Goal: Task Accomplishment & Management: Use online tool/utility

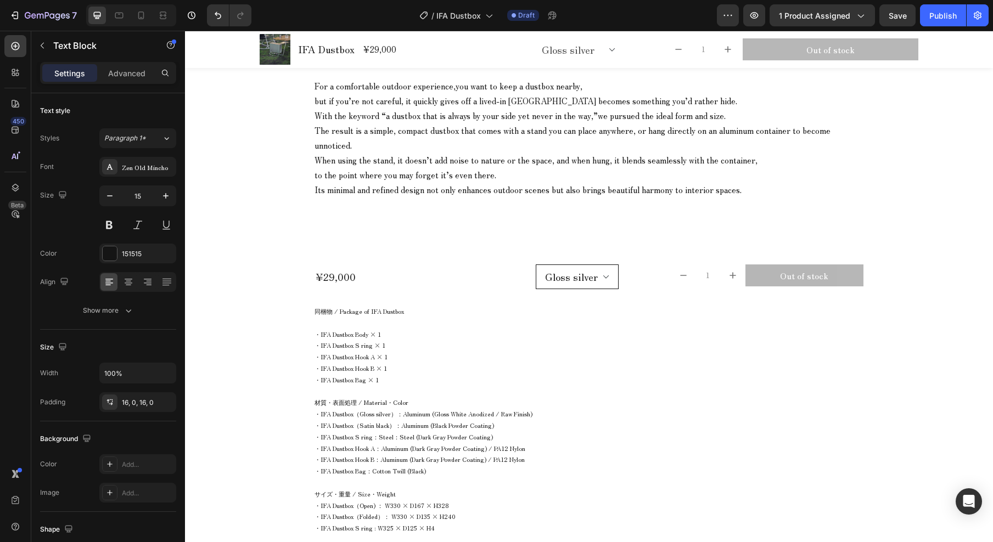
scroll to position [998, 0]
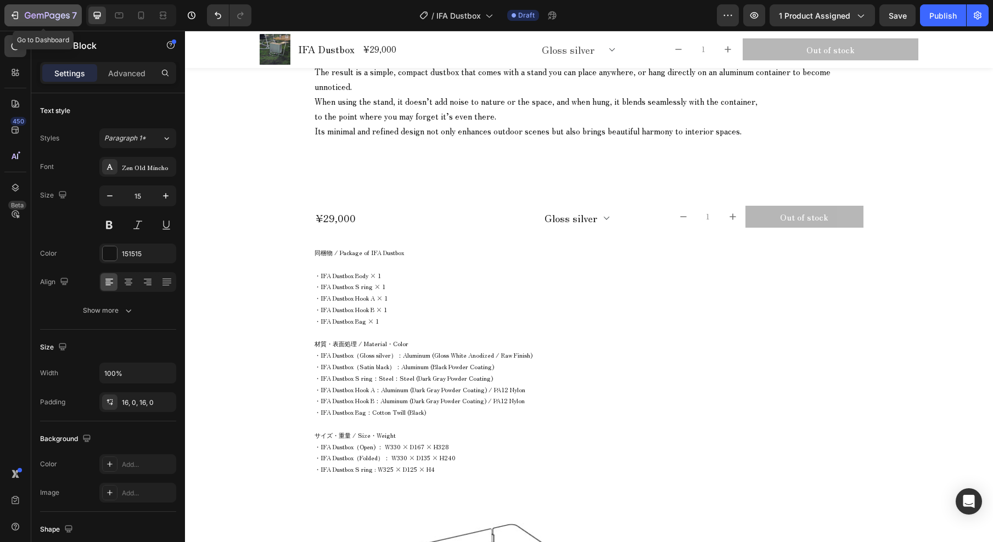
click at [17, 14] on icon "button" at bounding box center [14, 15] width 11 height 11
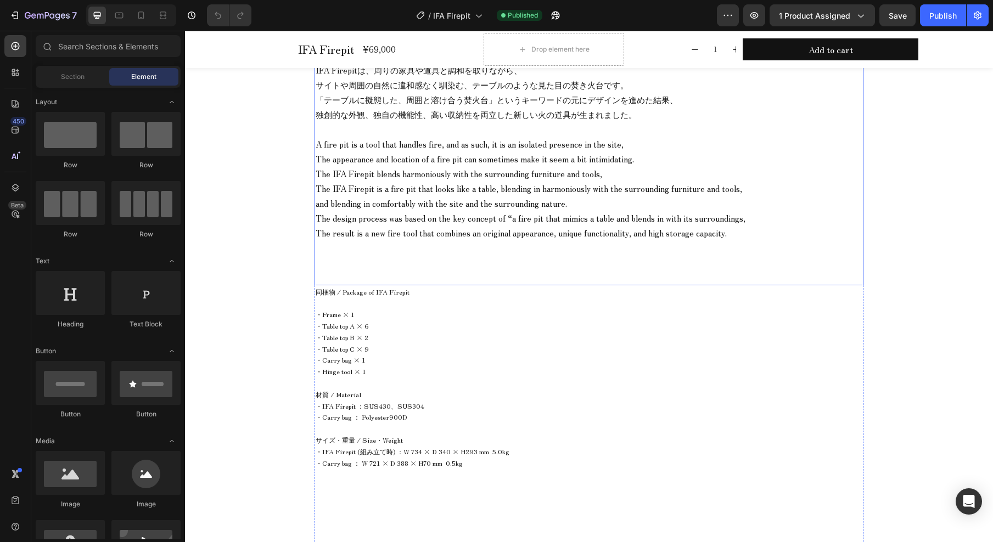
scroll to position [855, 0]
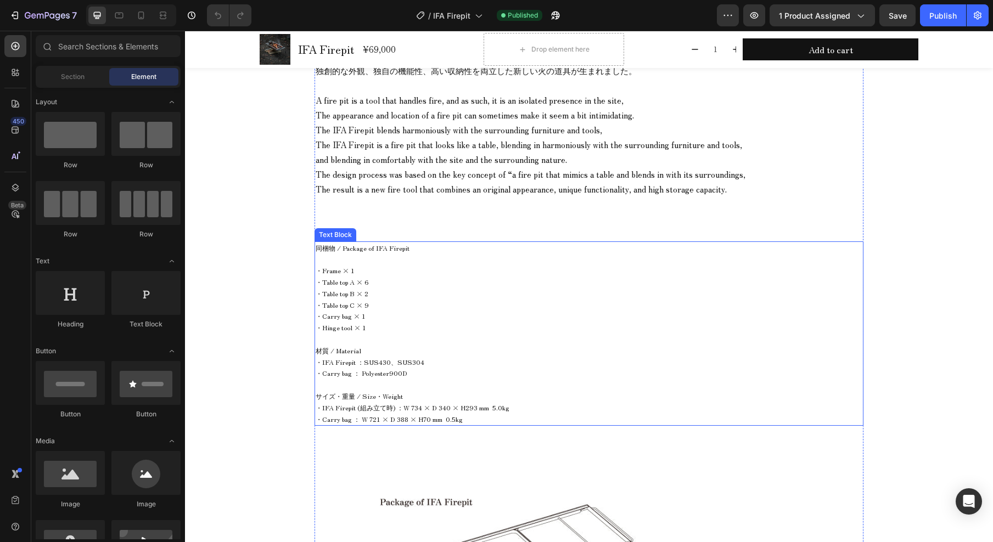
click at [346, 288] on p "・Table top B × 2" at bounding box center [589, 294] width 547 height 12
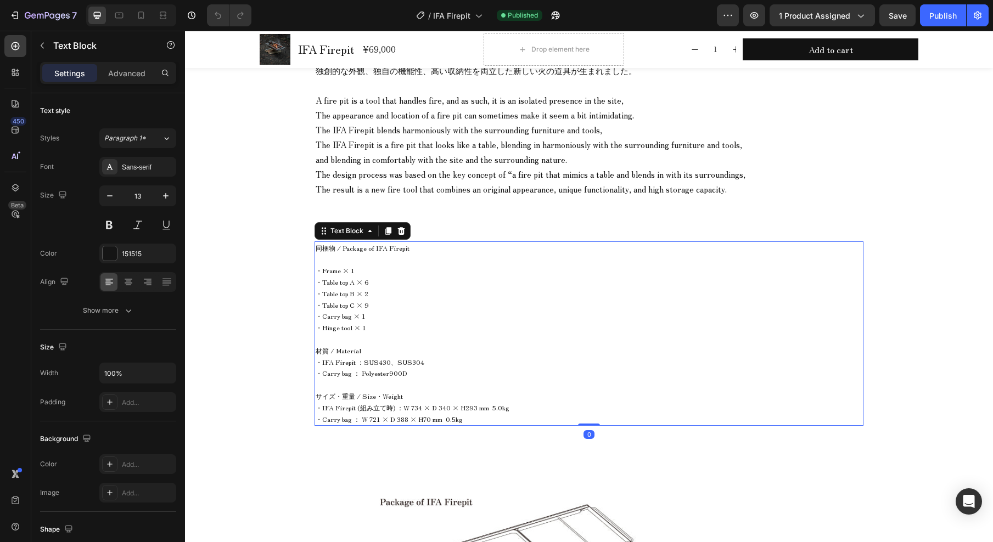
click at [346, 289] on span "・Table top B × 2" at bounding box center [342, 293] width 53 height 9
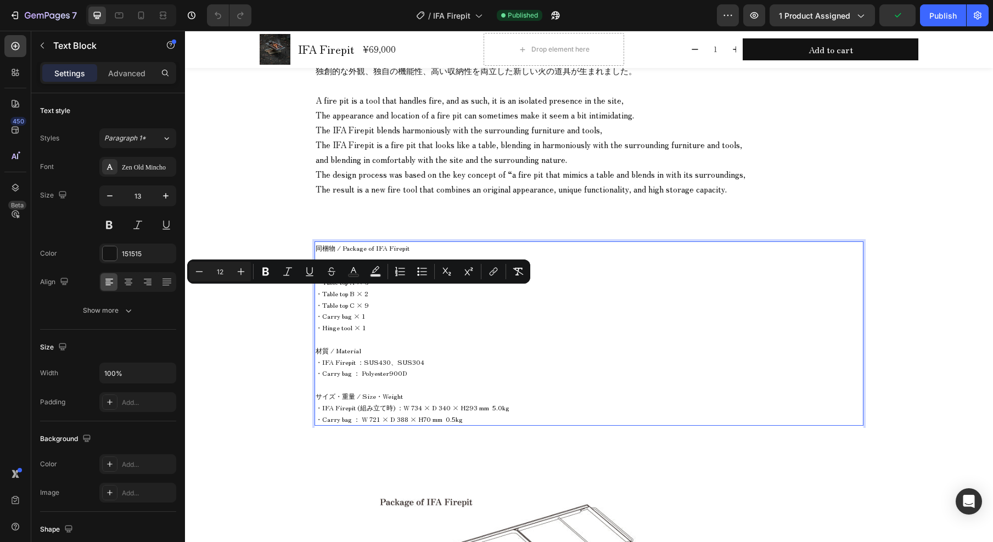
click at [349, 320] on span "・Carry bag × 1" at bounding box center [341, 315] width 50 height 9
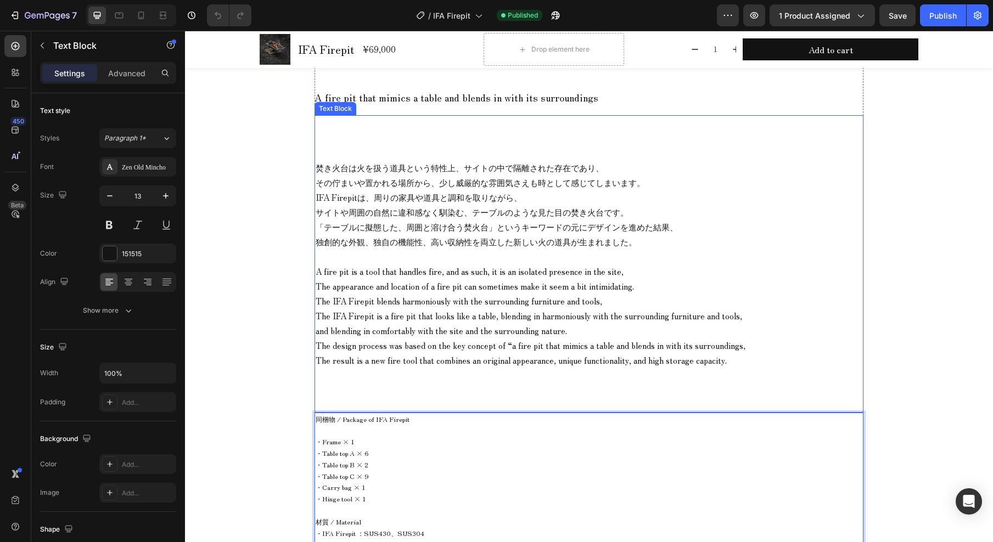
scroll to position [685, 0]
click at [425, 229] on span "「テーブルに擬態した、周囲と溶け合う焚火台」というキーワードの元にデザインを進めた結果、" at bounding box center [497, 226] width 362 height 12
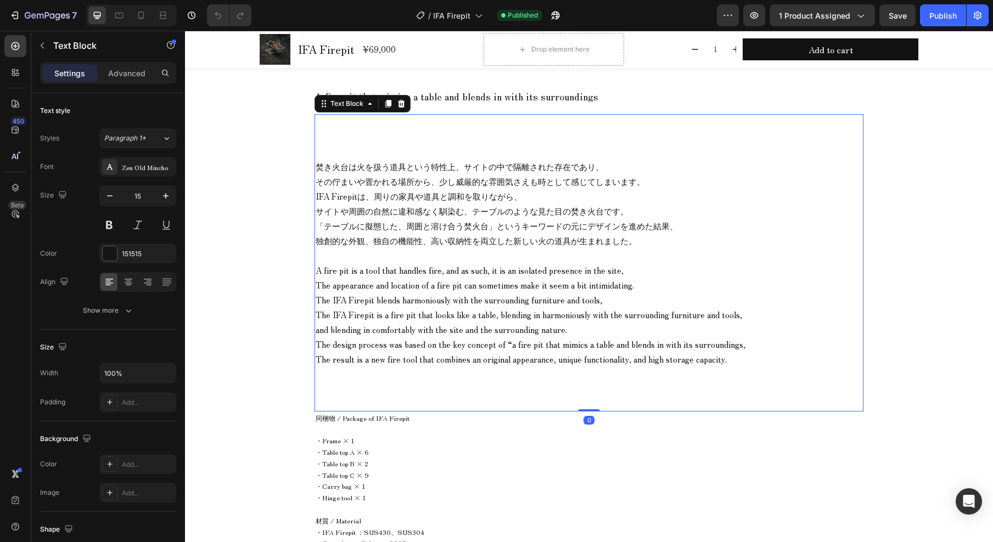
click at [425, 229] on span "「テーブルに擬態した、周囲と溶け合う焚火台」というキーワードの元にデザインを進めた結果、" at bounding box center [497, 226] width 362 height 12
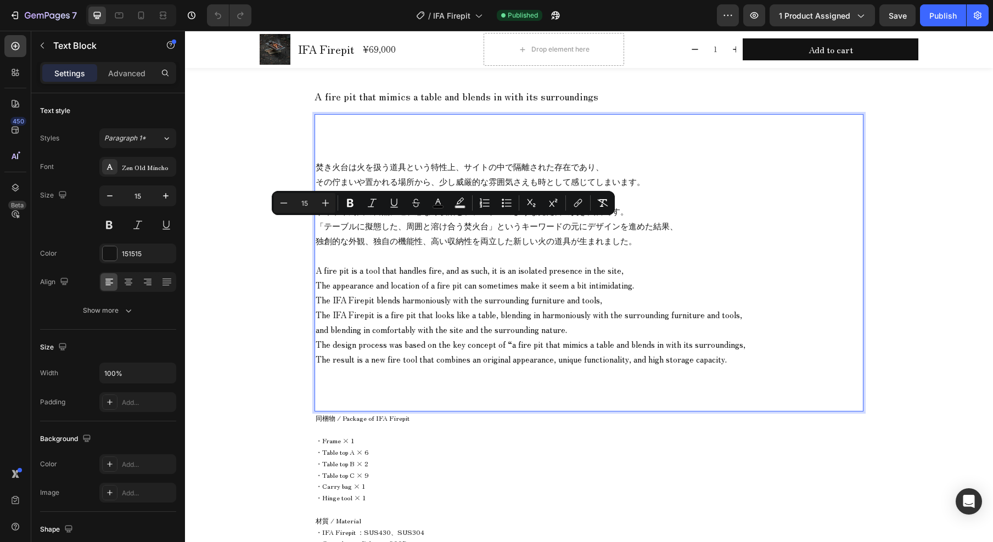
click at [501, 275] on p "A fire pit is a tool that handles fire, and as such, it is an isolated presence…" at bounding box center [589, 292] width 547 height 59
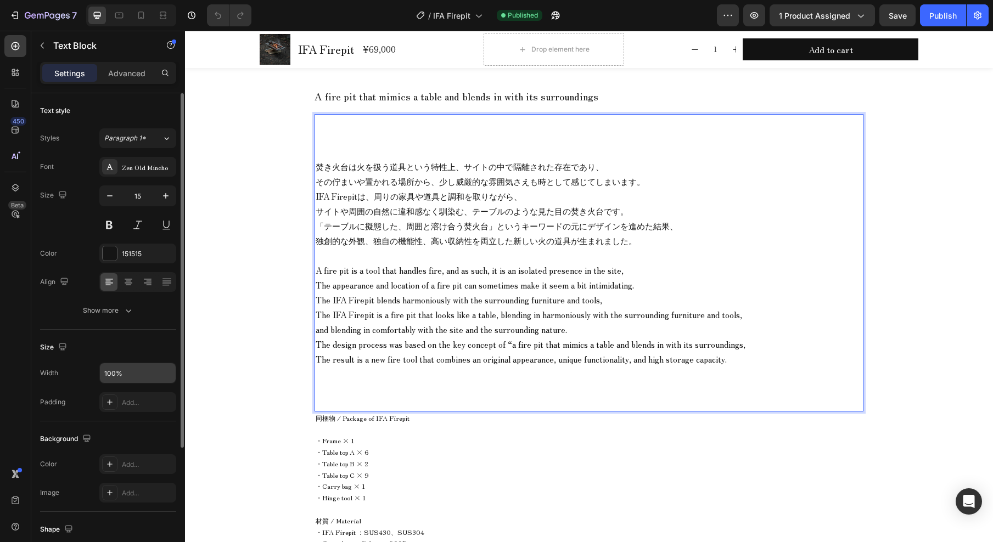
scroll to position [80, 0]
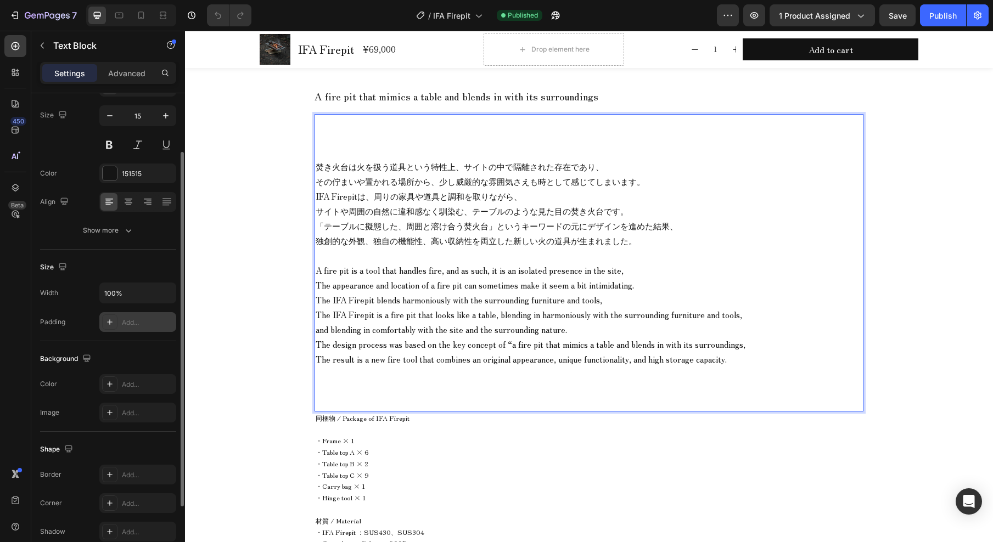
click at [135, 322] on div "Add..." at bounding box center [148, 323] width 52 height 10
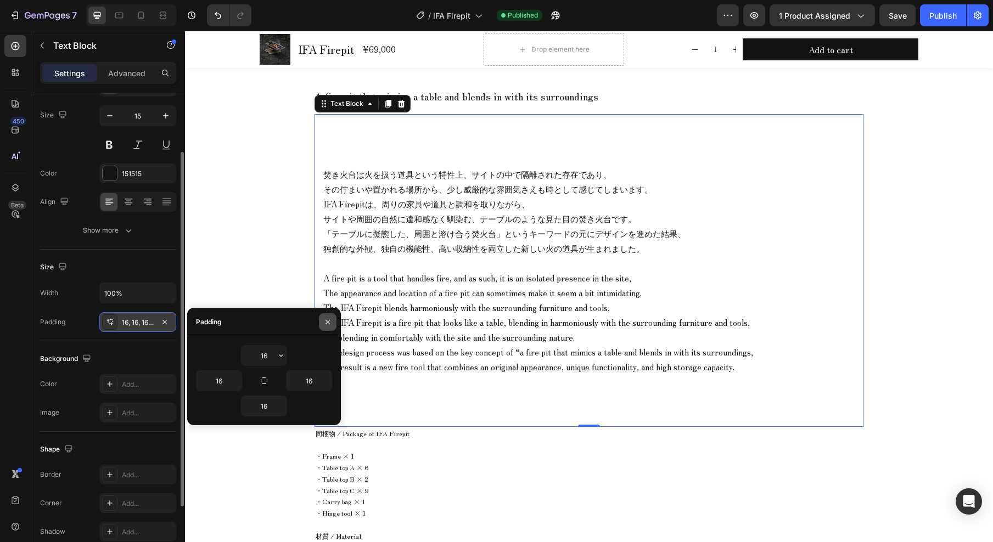
click at [329, 323] on icon "button" at bounding box center [327, 322] width 9 height 9
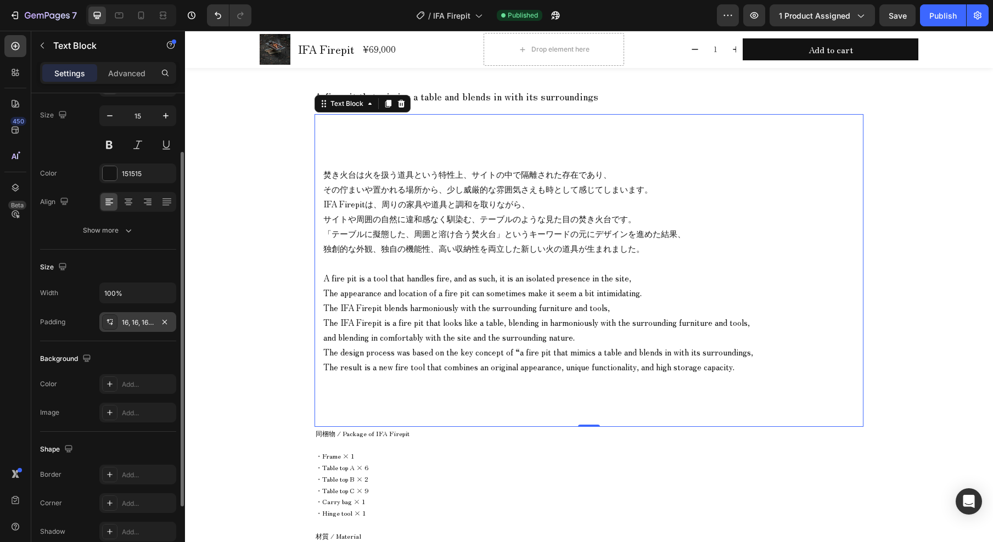
scroll to position [682, 0]
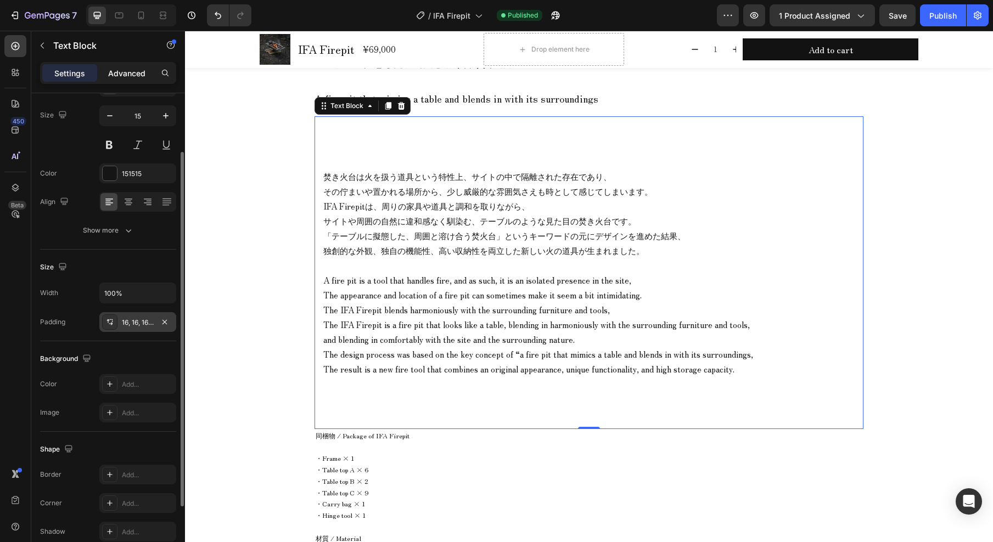
click at [126, 76] on p "Advanced" at bounding box center [126, 74] width 37 height 12
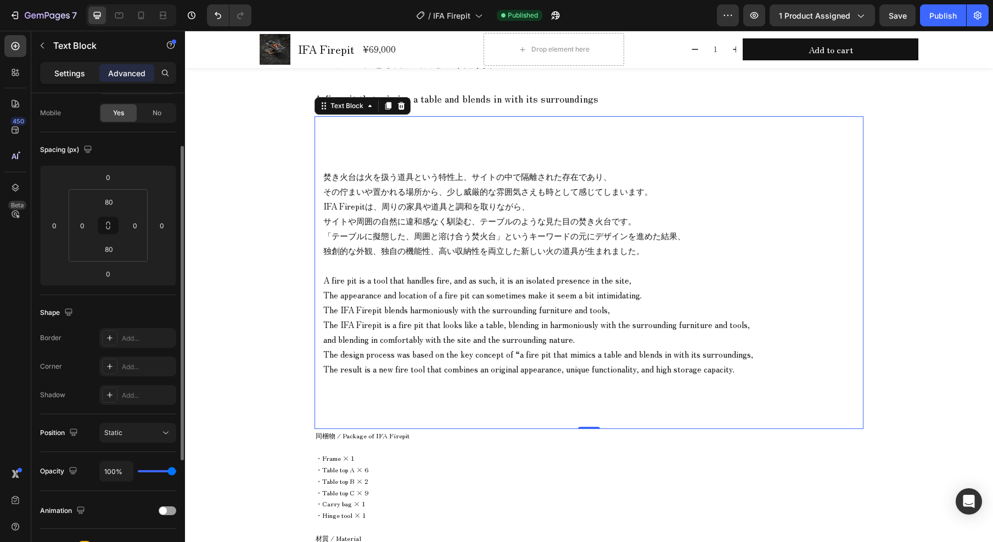
click at [60, 75] on p "Settings" at bounding box center [69, 74] width 31 height 12
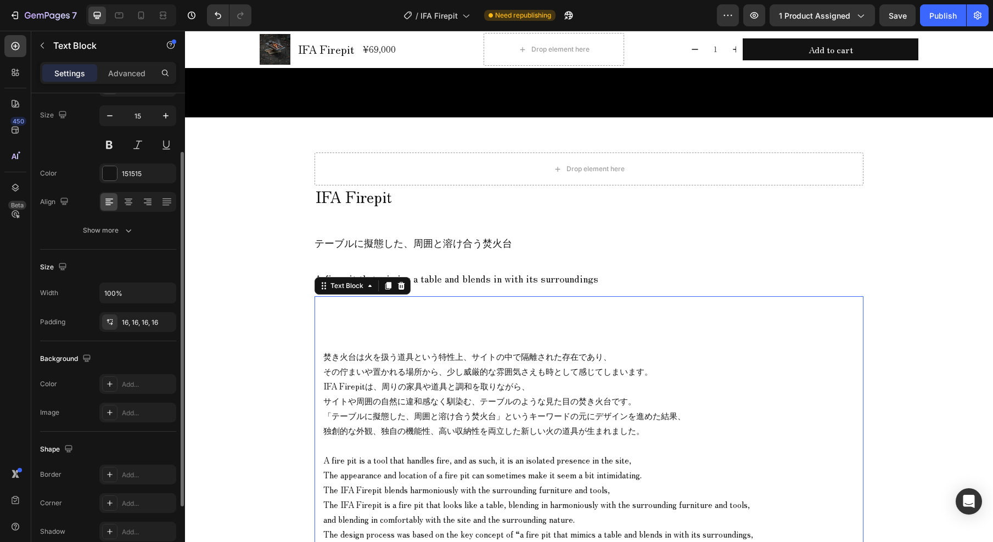
scroll to position [435, 0]
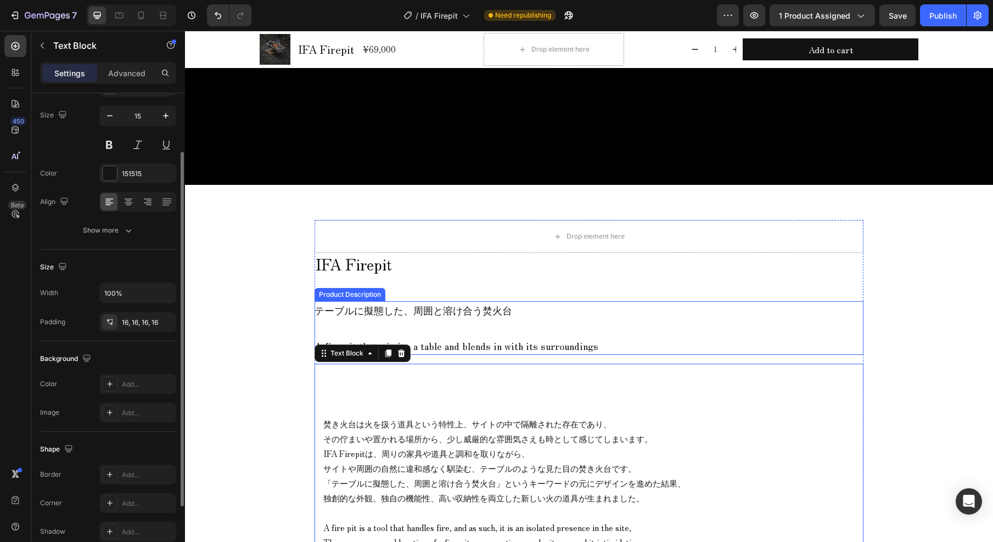
click at [500, 314] on p "テーブルに擬態した、 周囲と溶け合う焚火台" at bounding box center [414, 310] width 198 height 14
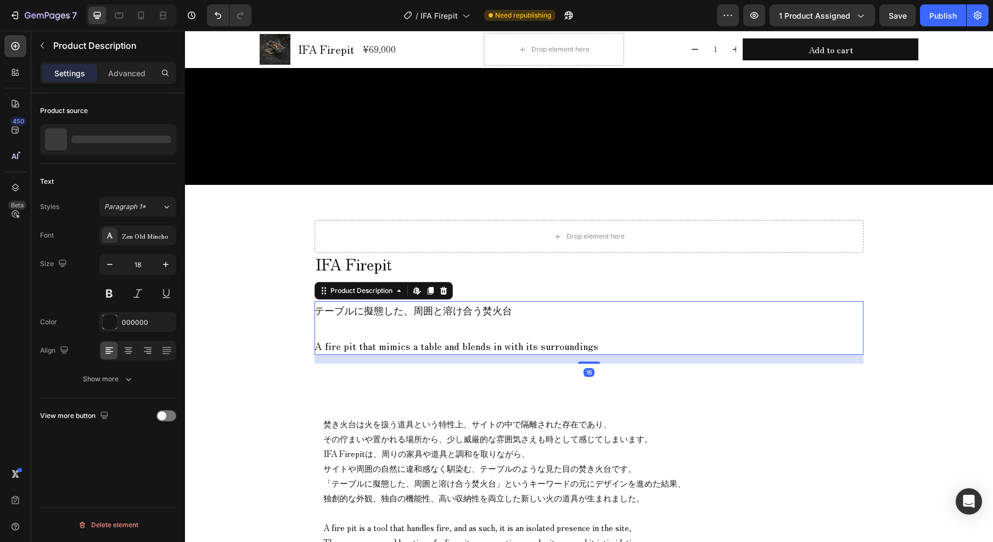
scroll to position [0, 0]
click at [418, 314] on p "テーブルに擬態した、 周囲と溶け合う焚火台" at bounding box center [414, 310] width 198 height 14
click at [126, 385] on button "Show more" at bounding box center [108, 379] width 136 height 20
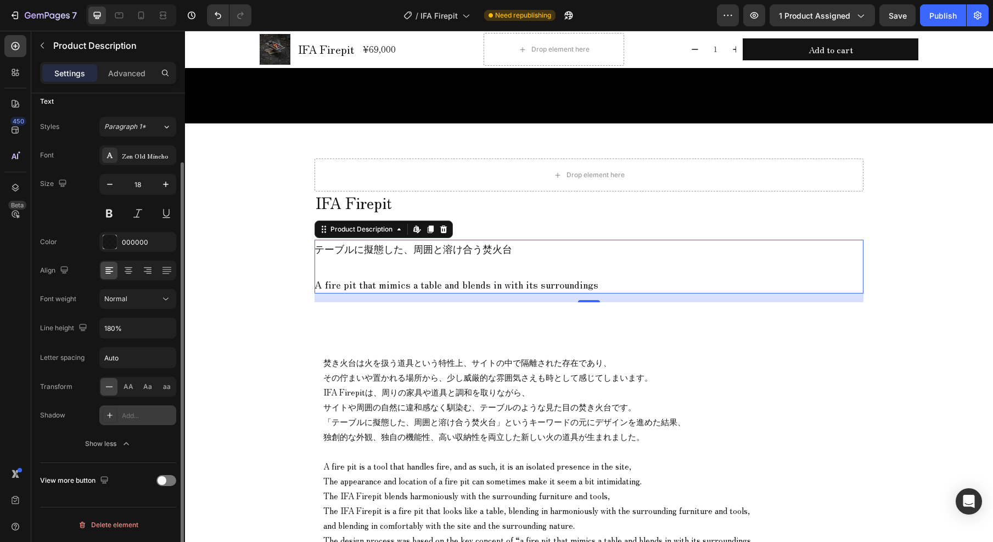
scroll to position [57, 0]
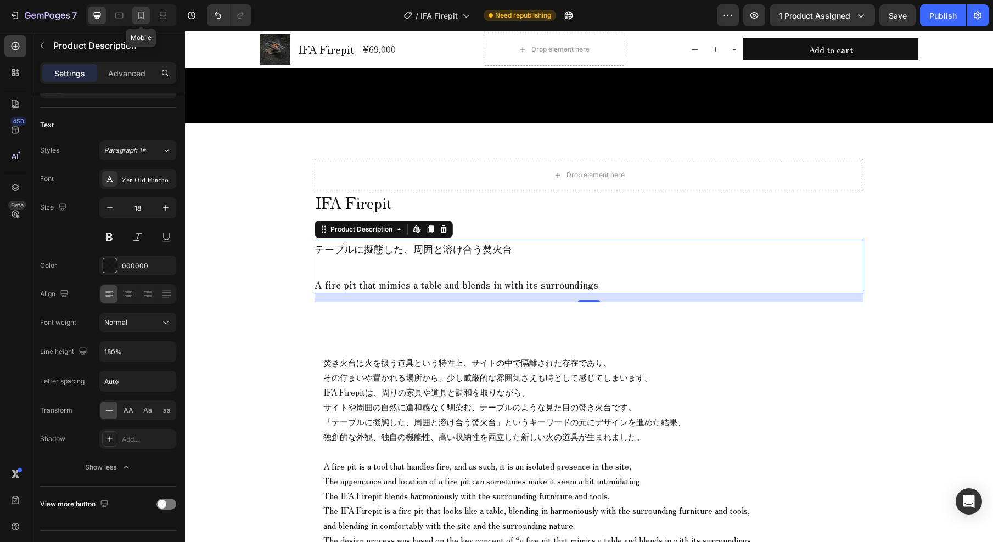
click at [136, 16] on icon at bounding box center [141, 15] width 11 height 11
type input "14"
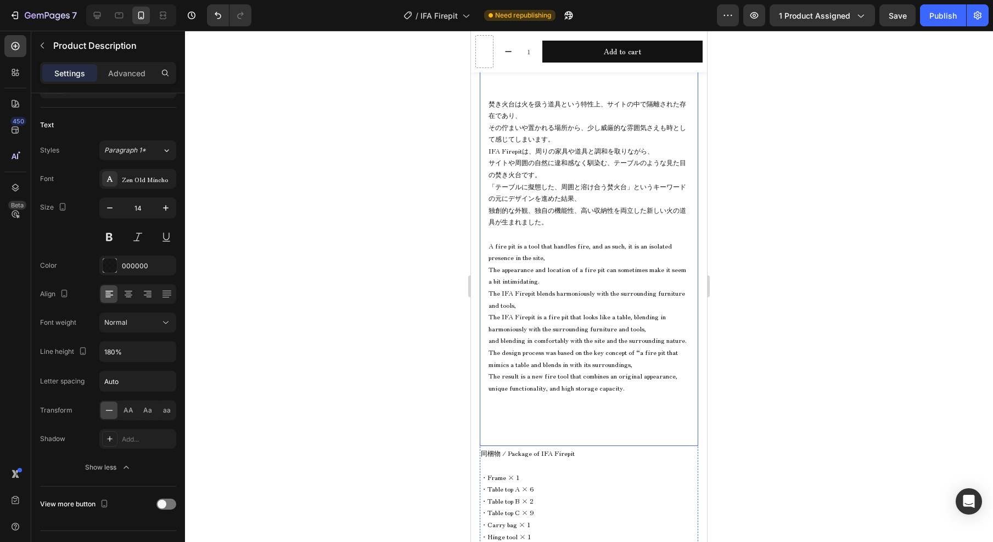
scroll to position [741, 0]
click at [560, 129] on span "その佇まいや置かれる場所から、少し威厳的な雰囲気さえも時として感じてしまいます。" at bounding box center [588, 131] width 198 height 21
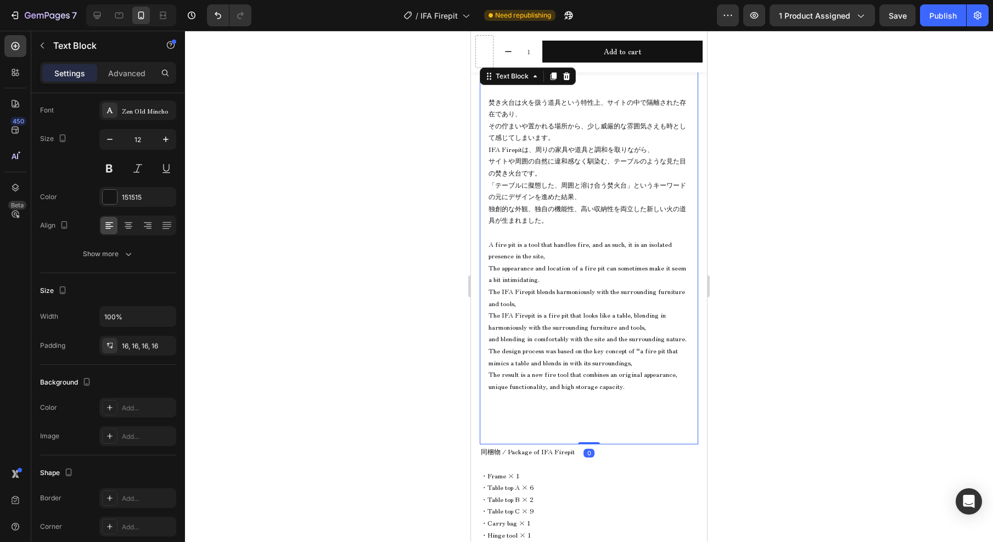
scroll to position [0, 0]
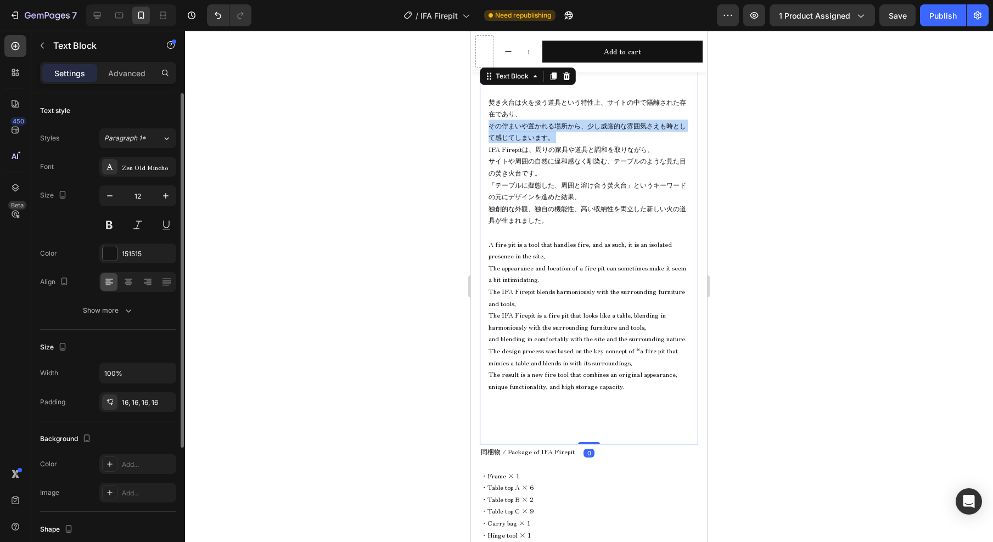
click at [560, 129] on span "その佇まいや置かれる場所から、少し威厳的な雰囲気さえも時として感じてしまいます。" at bounding box center [588, 131] width 198 height 21
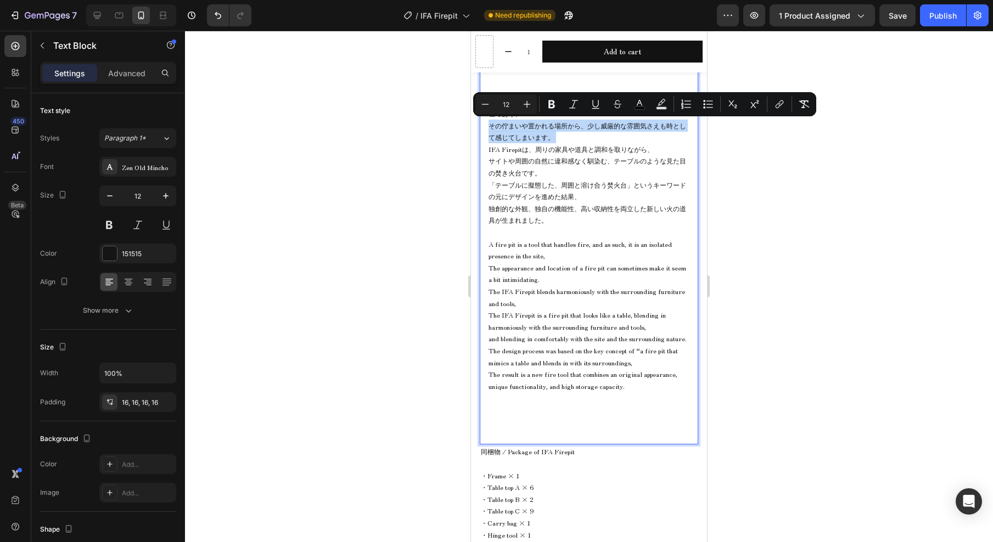
scroll to position [738, 0]
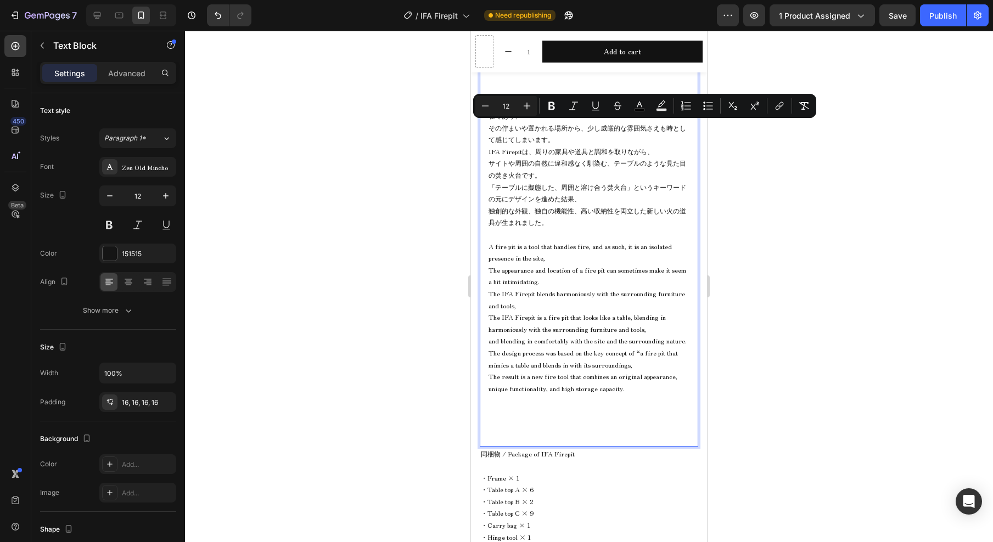
click at [629, 206] on span "独創的な外観、独自の機能性、高い収納性を両立した新しい火の道具が生まれました。" at bounding box center [588, 216] width 198 height 21
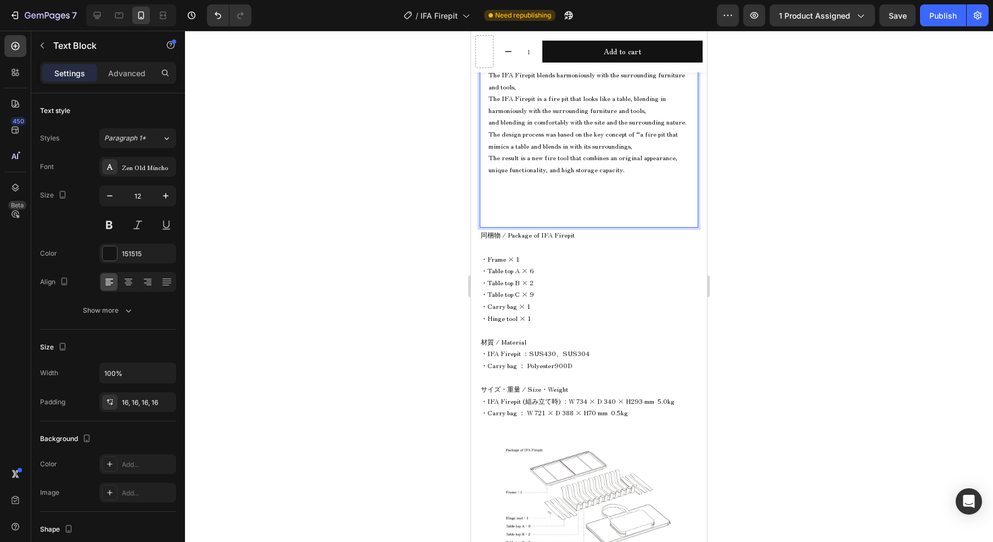
scroll to position [1163, 0]
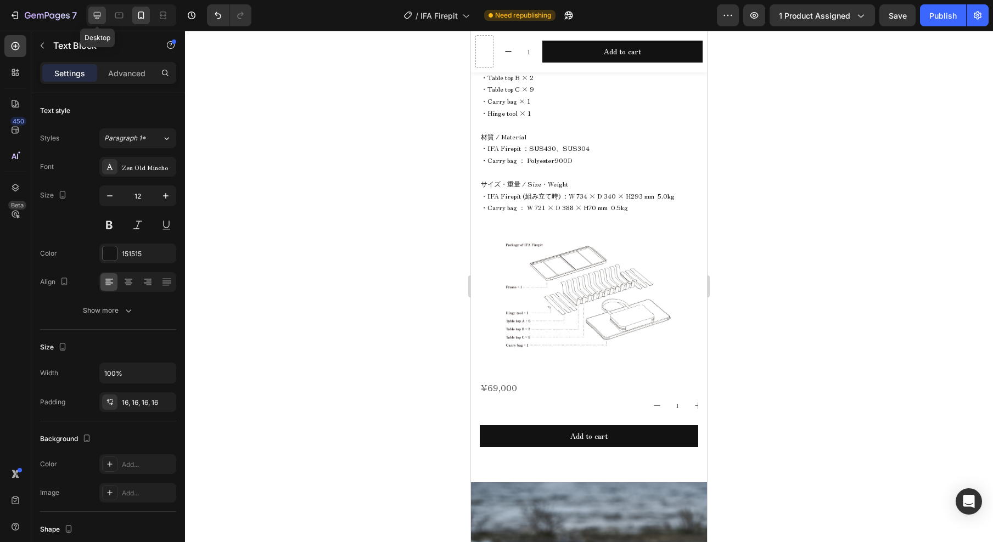
click at [100, 18] on icon at bounding box center [97, 15] width 11 height 11
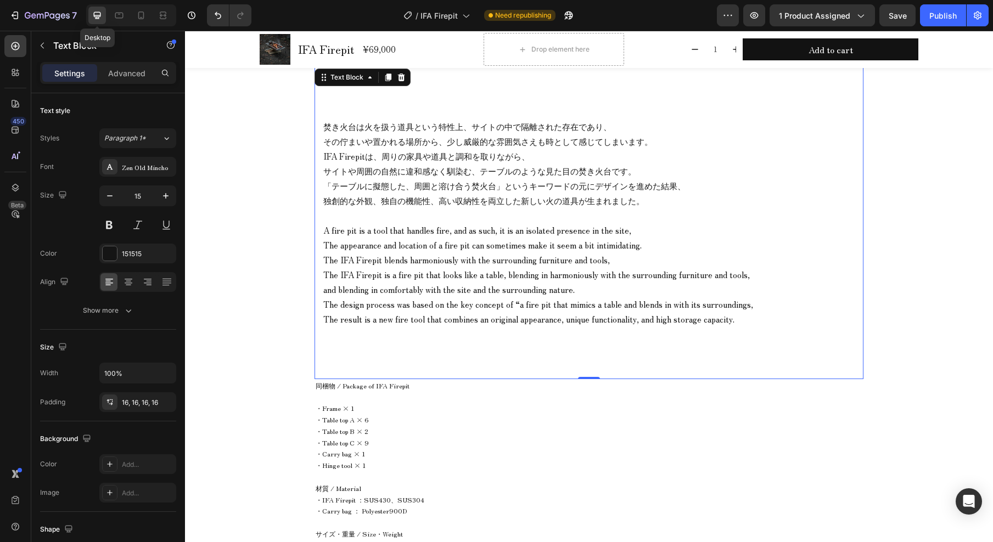
scroll to position [730, 0]
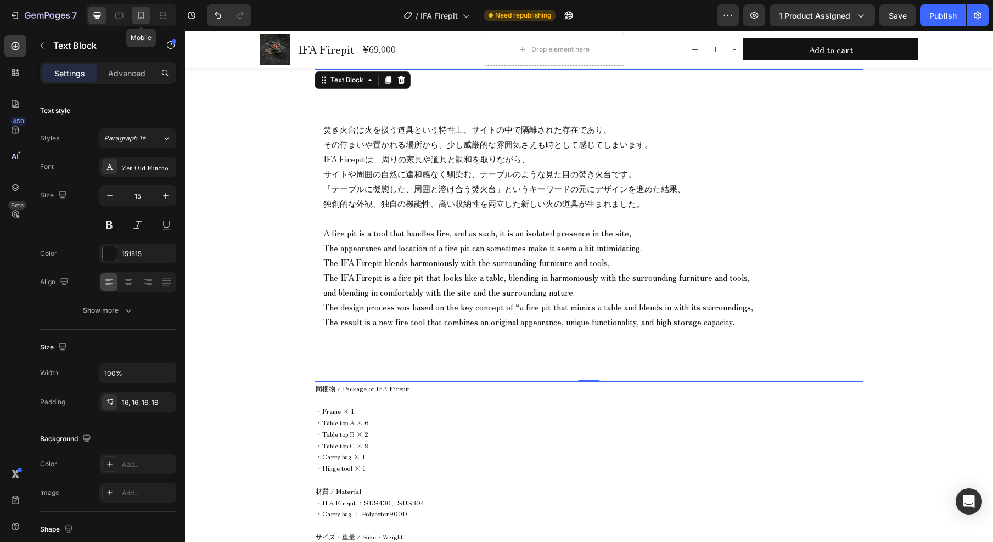
click at [144, 19] on icon at bounding box center [141, 15] width 11 height 11
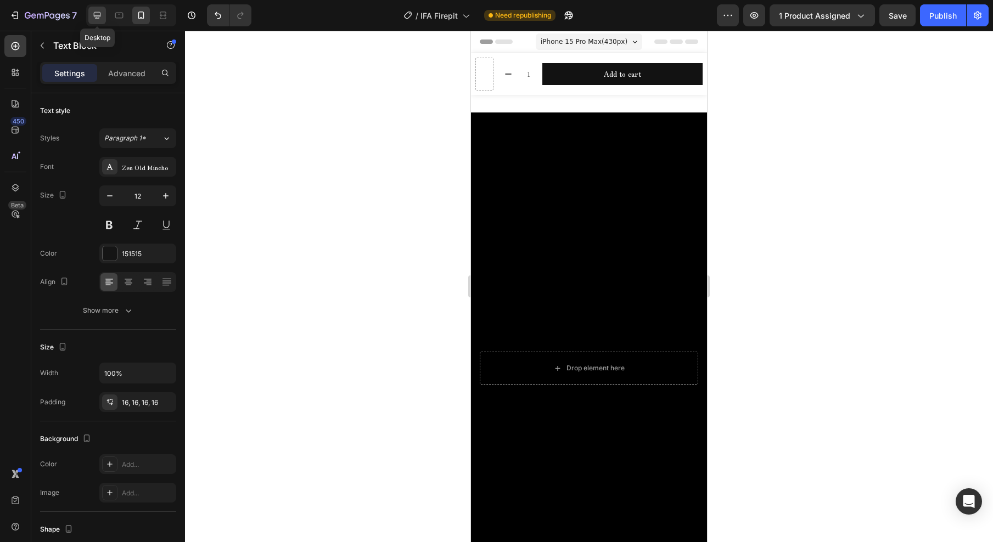
click at [92, 14] on icon at bounding box center [97, 15] width 11 height 11
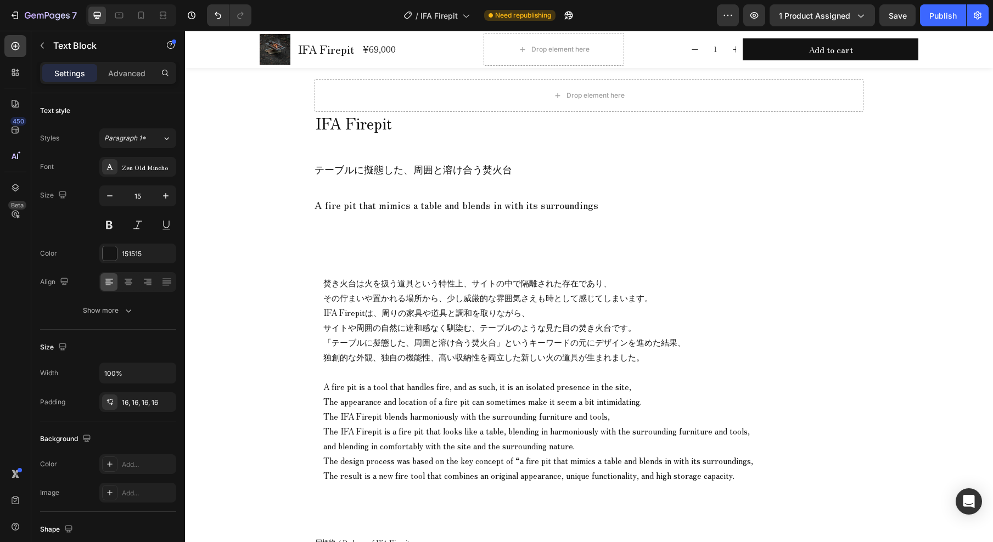
scroll to position [557, 0]
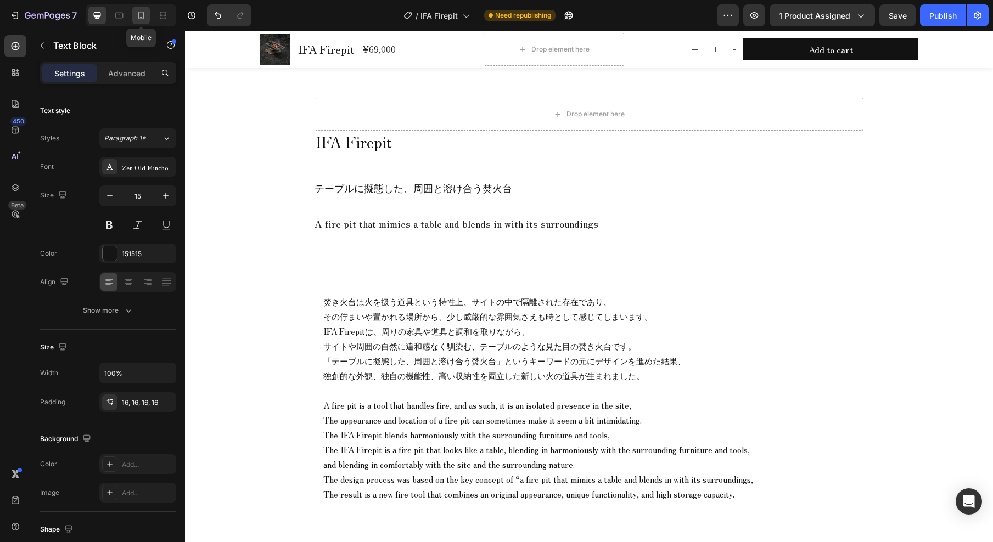
click at [138, 16] on icon at bounding box center [141, 16] width 6 height 8
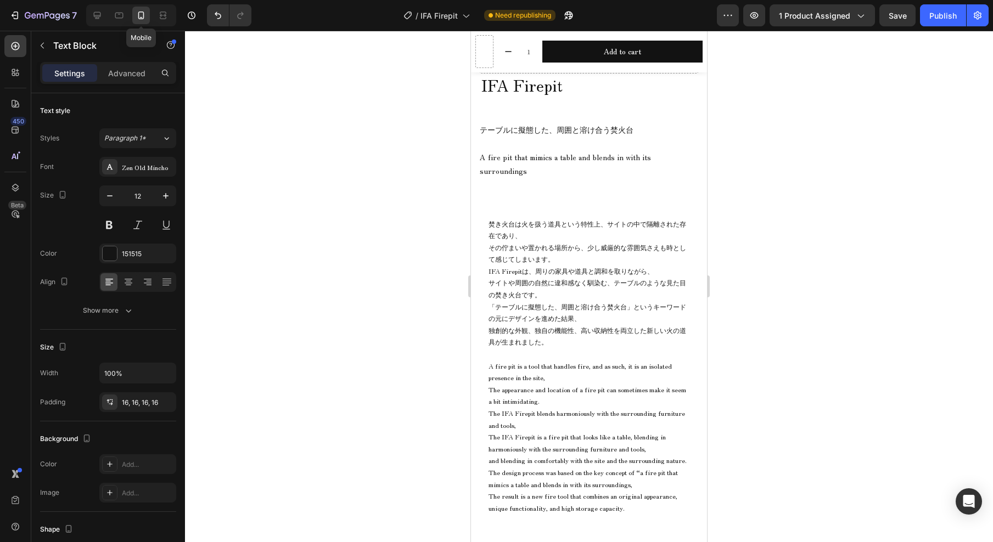
scroll to position [737, 0]
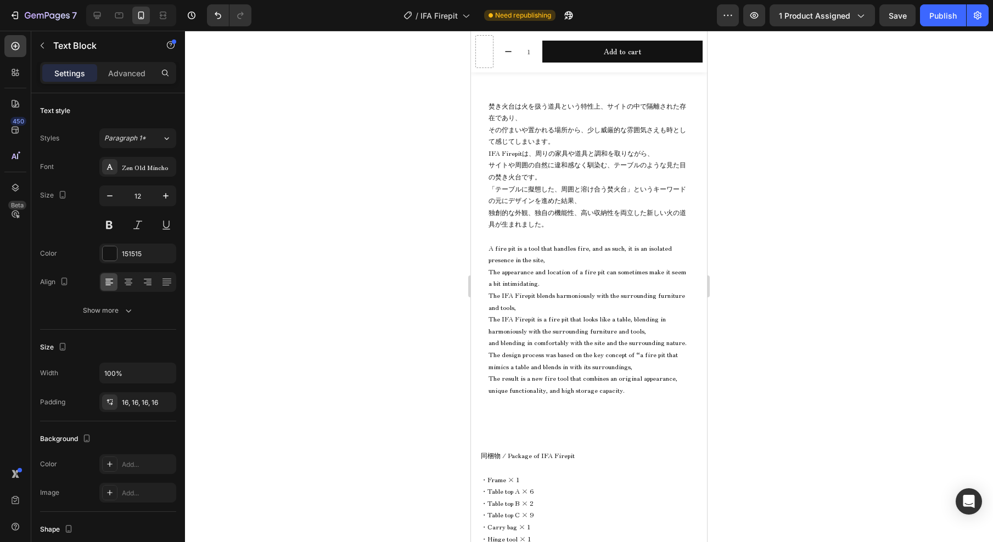
click at [503, 137] on span "その佇まいや置かれる場所から、少し威厳的な雰囲気さえも時として感じてしまいます。" at bounding box center [588, 135] width 198 height 21
click at [558, 125] on span "その佇まいや置かれる場所から、少し威厳的な雰囲気さえも時として感じてしまいます。" at bounding box center [588, 135] width 198 height 21
drag, startPoint x: 519, startPoint y: 143, endPoint x: 552, endPoint y: 171, distance: 43.6
click at [552, 171] on p "焚き火台は火を扱う道具という特性上、サイトの中で隔離された存在であり、 その佇まいや置かれる場所から、少し威厳的な雰囲気さえも時として感じてしまいます。 IF…" at bounding box center [589, 165] width 201 height 131
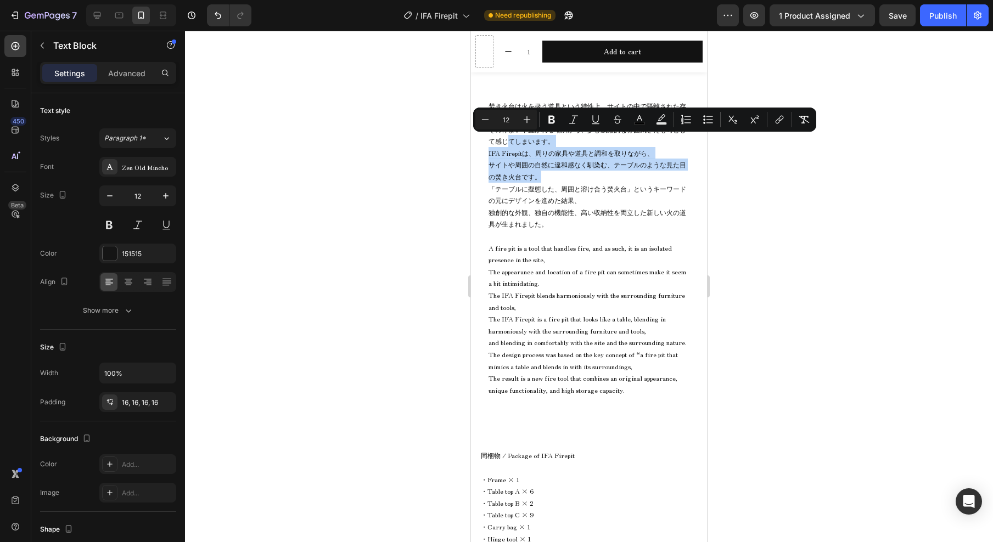
click at [529, 166] on span "サイトや周囲の自然に違和感なく馴染む、テーブルのような見た目の焚き火台です。" at bounding box center [588, 170] width 198 height 21
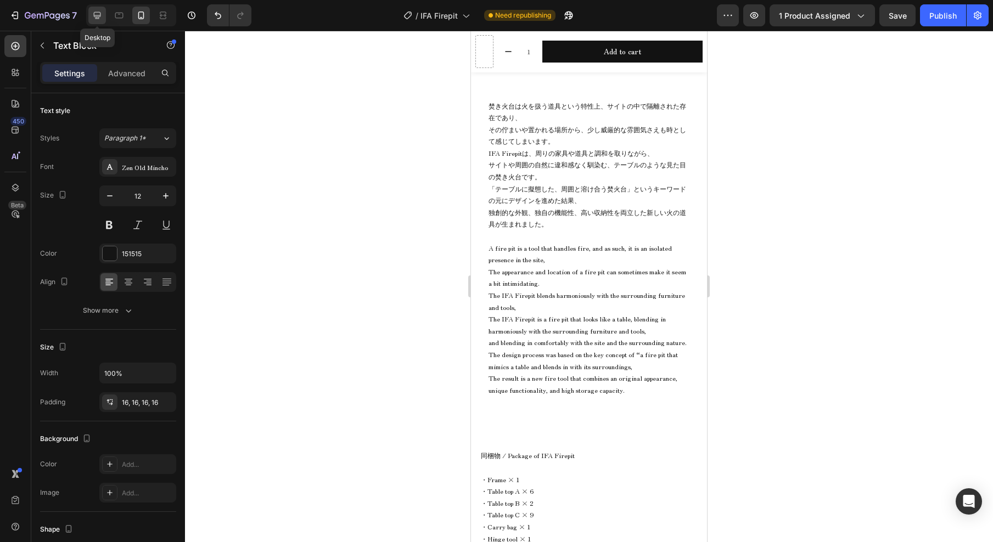
click at [104, 18] on div at bounding box center [97, 16] width 18 height 18
type input "15"
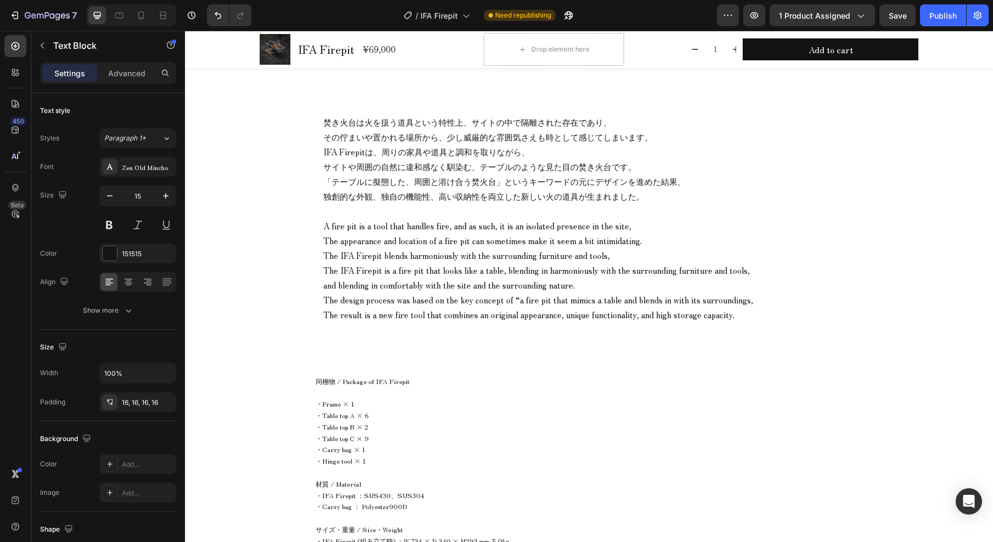
scroll to position [730, 0]
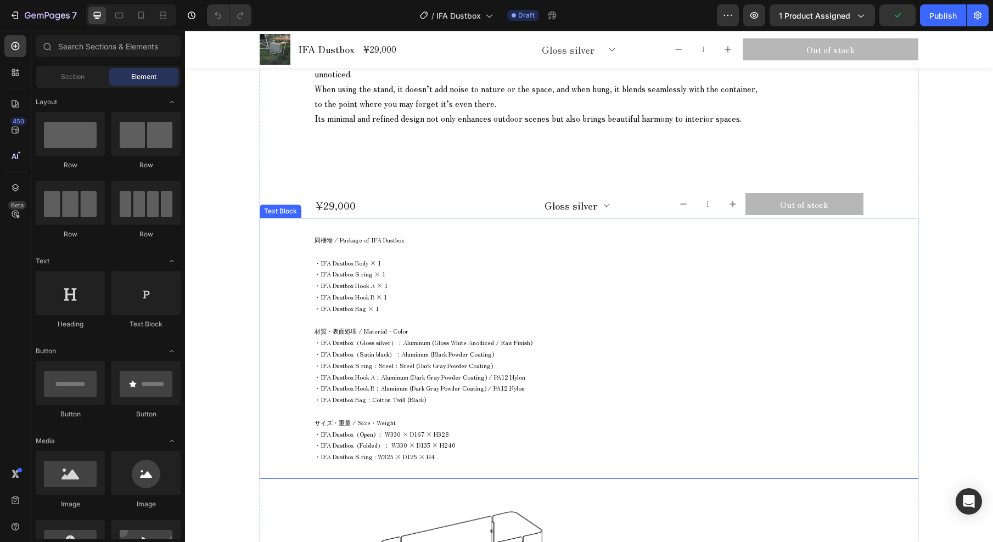
scroll to position [1047, 0]
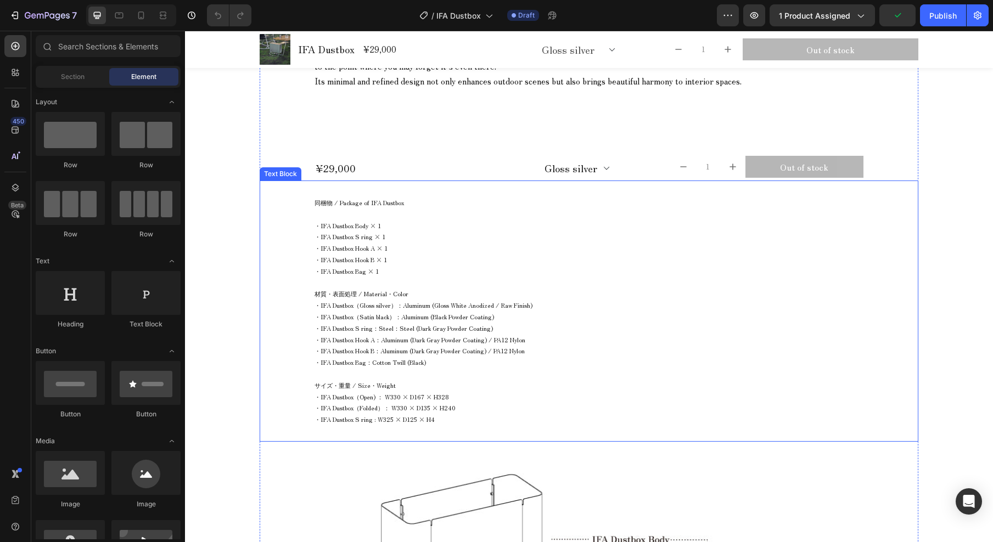
click at [356, 255] on span "・IFA Dustbox Hook B × 1" at bounding box center [351, 259] width 72 height 9
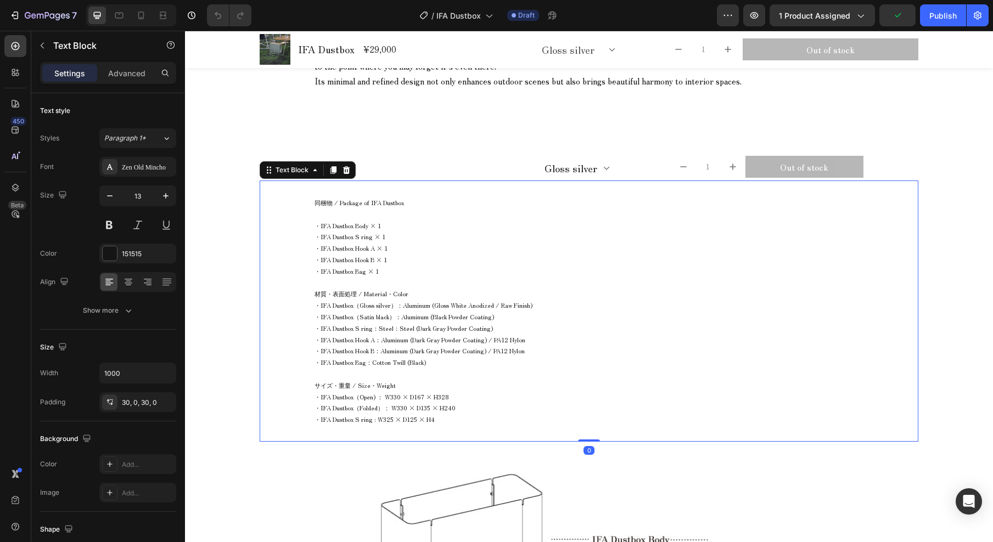
click at [356, 255] on span "・IFA Dustbox Hook B × 1" at bounding box center [351, 259] width 72 height 9
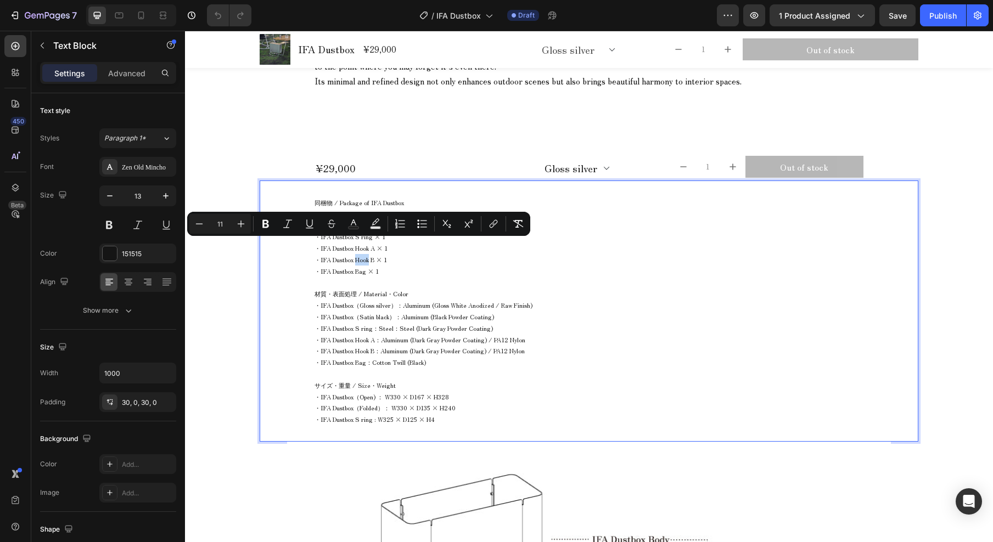
click at [352, 255] on span "・IFA Dustbox Hook B × 1" at bounding box center [351, 259] width 72 height 9
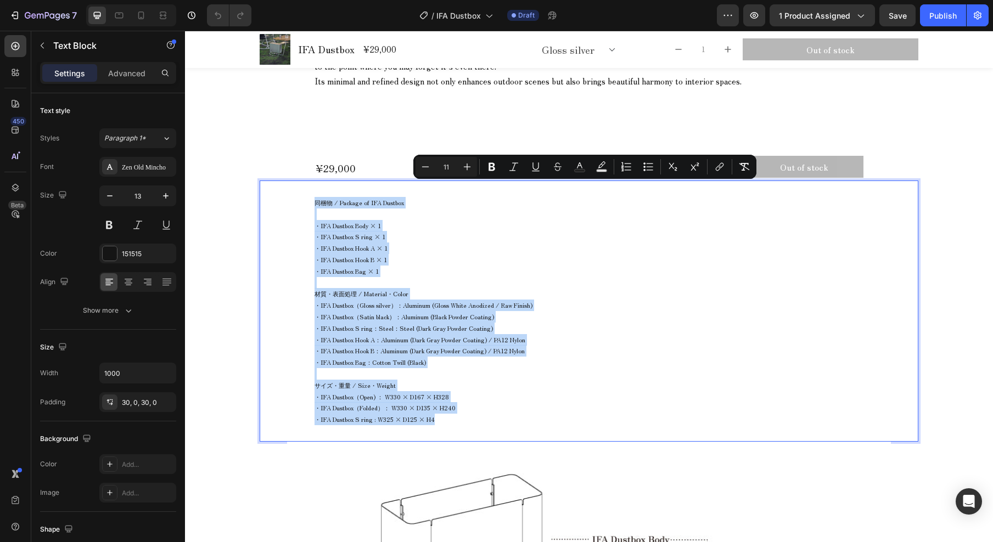
drag, startPoint x: 312, startPoint y: 188, endPoint x: 465, endPoint y: 358, distance: 228.6
click at [477, 402] on div "同梱物 / Package of IFA Dustbox ・IFA Dustbox Body × 1 ・IFA Dustbox S ring × 1 ・IFA…" at bounding box center [589, 311] width 549 height 261
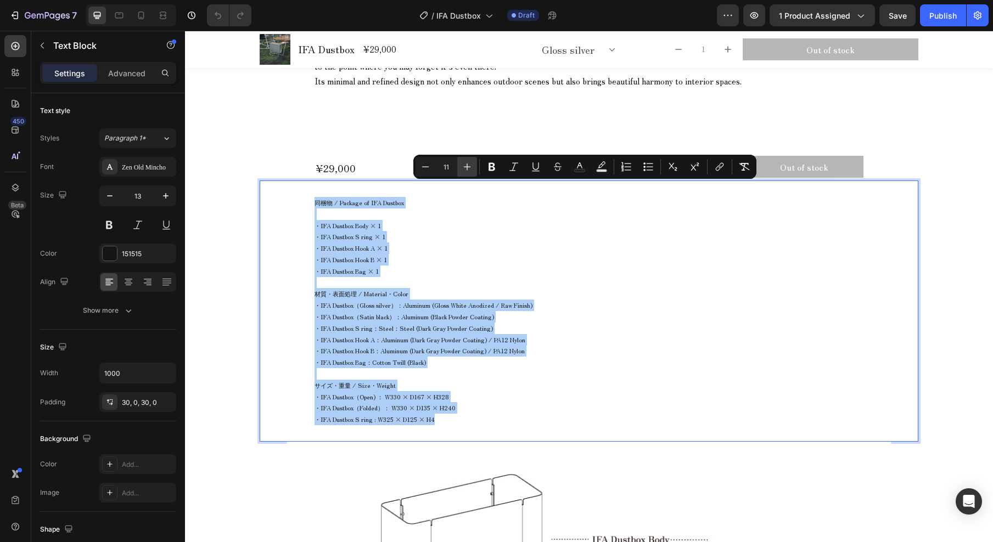
click at [467, 170] on icon "Editor contextual toolbar" at bounding box center [467, 167] width 7 height 7
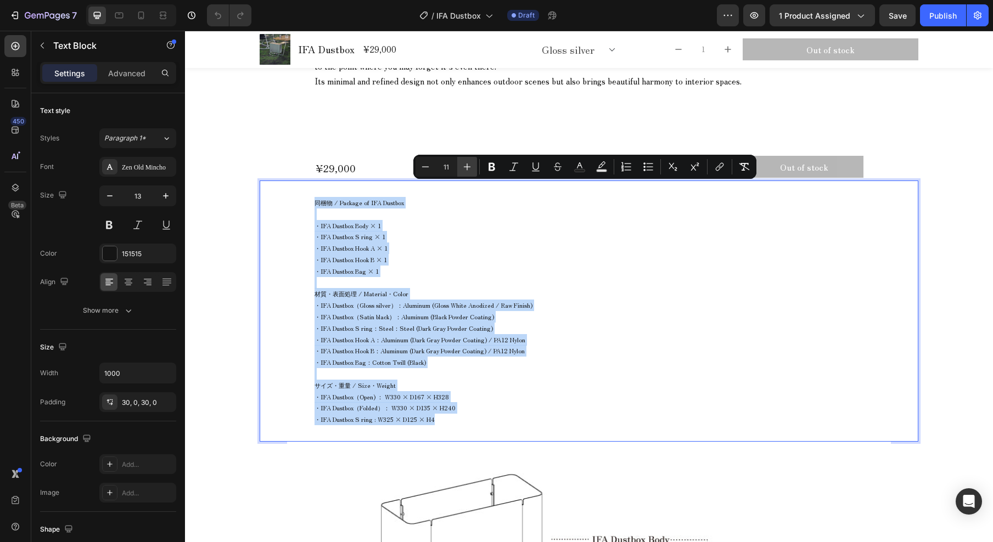
type input "12"
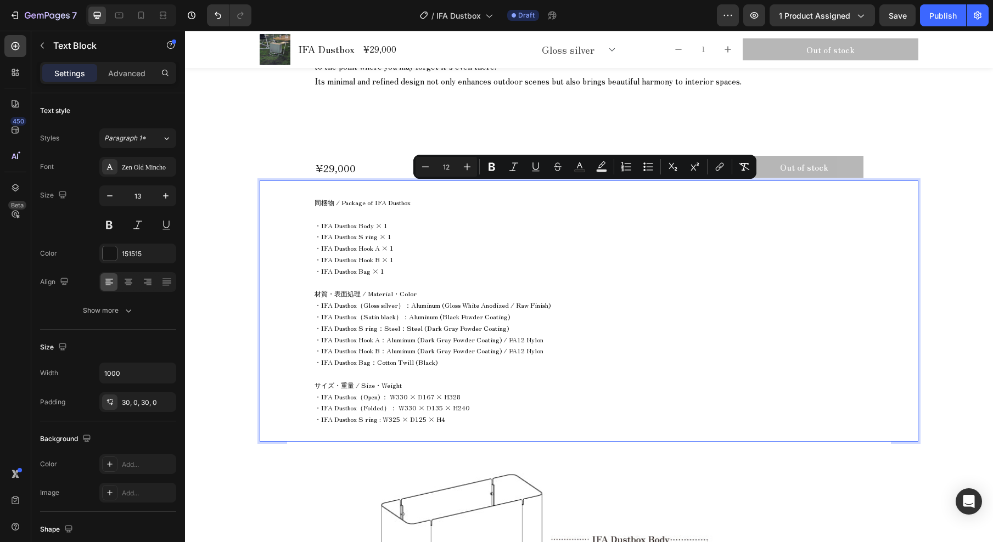
click at [419, 323] on span "・IFA Dustbox S ring：Steel：Steel (Dark Gray Powder Coating)" at bounding box center [412, 327] width 194 height 9
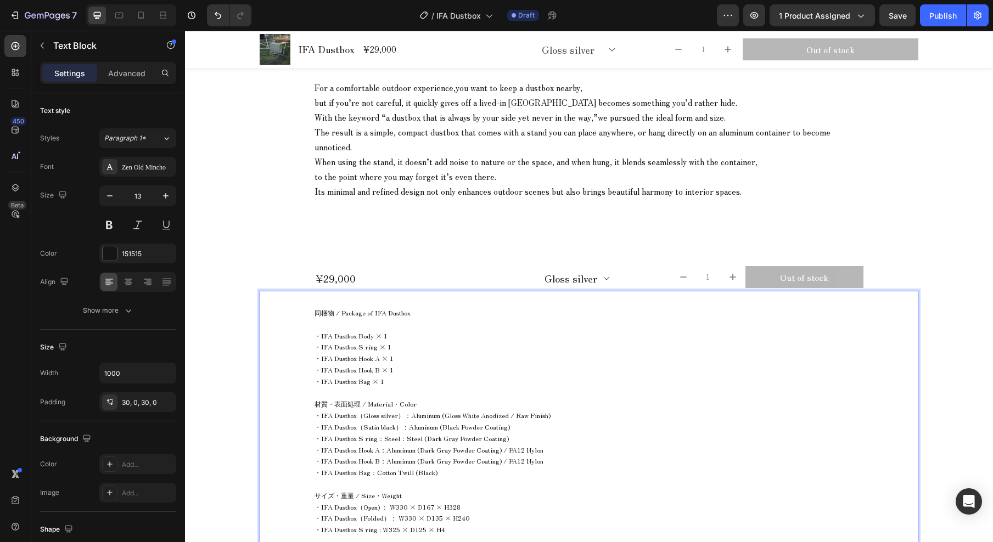
scroll to position [717, 0]
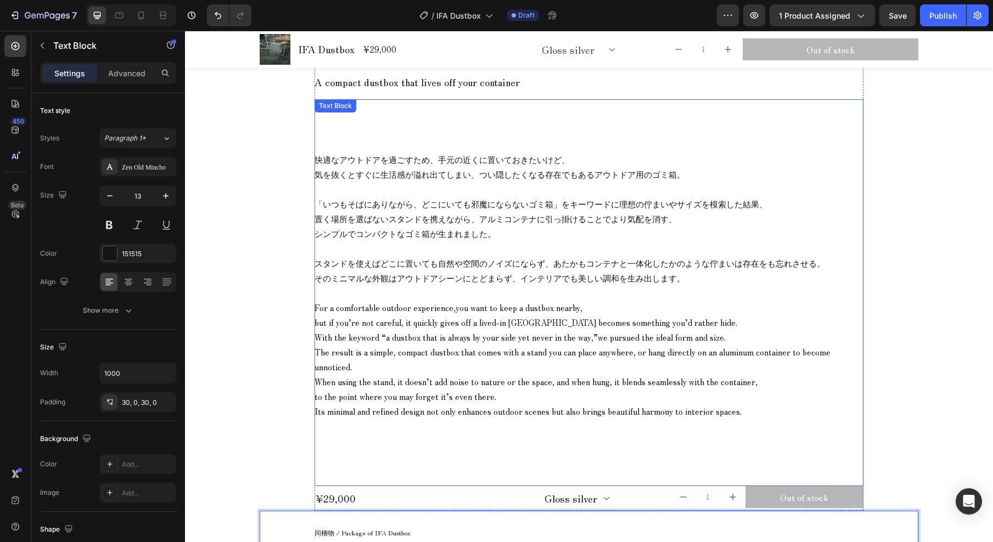
click at [382, 160] on p "快適なアウトドアを過ごすため、手元の近くに置いておきたいけど、 気を抜くとすぐに生活感が溢れ出てしまい、つい隠したくなる存在でもあるアウトドア用のゴミ箱。" at bounding box center [589, 167] width 549 height 30
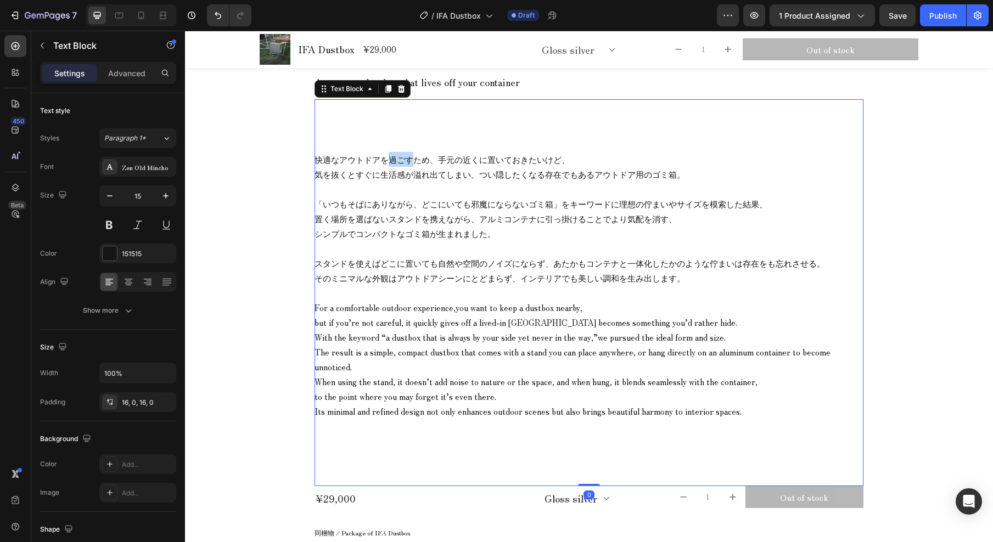
click at [382, 160] on p "快適なアウトドアを過ごすため、手元の近くに置いておきたいけど、 気を抜くとすぐに生活感が溢れ出てしまい、つい隠したくなる存在でもあるアウトドア用のゴミ箱。" at bounding box center [589, 167] width 549 height 30
click at [373, 162] on p "快適なアウトドアを過ごすため、手元の近くに置いておきたいけど、 気を抜くとすぐに生活感が溢れ出てしまい、つい隠したくなる存在でもあるアウトドア用のゴミ箱。" at bounding box center [589, 167] width 549 height 30
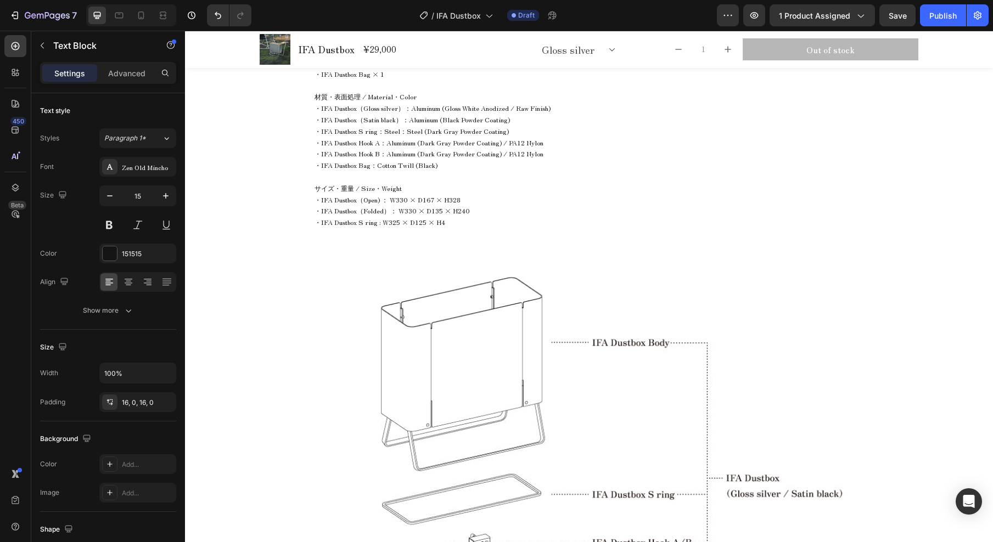
scroll to position [1375, 0]
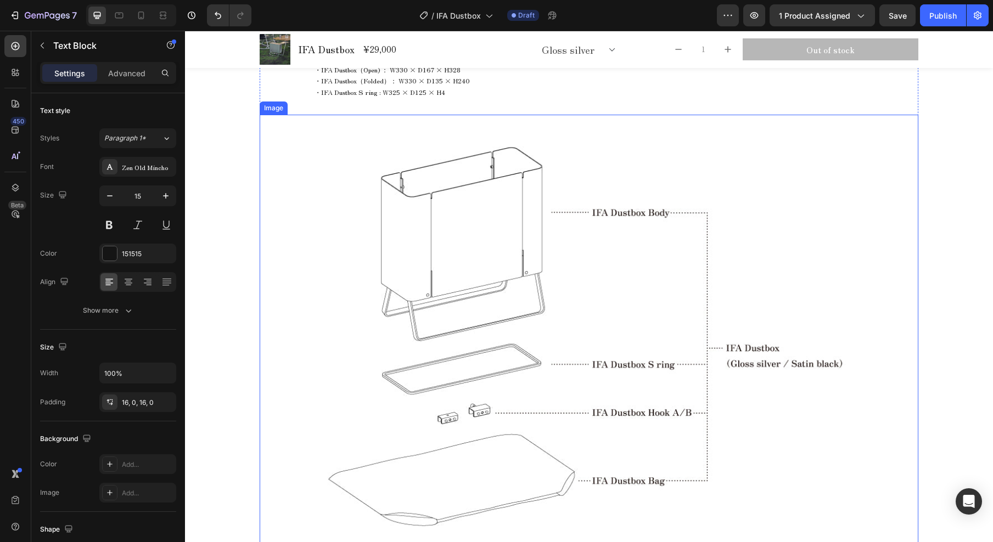
click at [532, 278] on img at bounding box center [589, 399] width 604 height 569
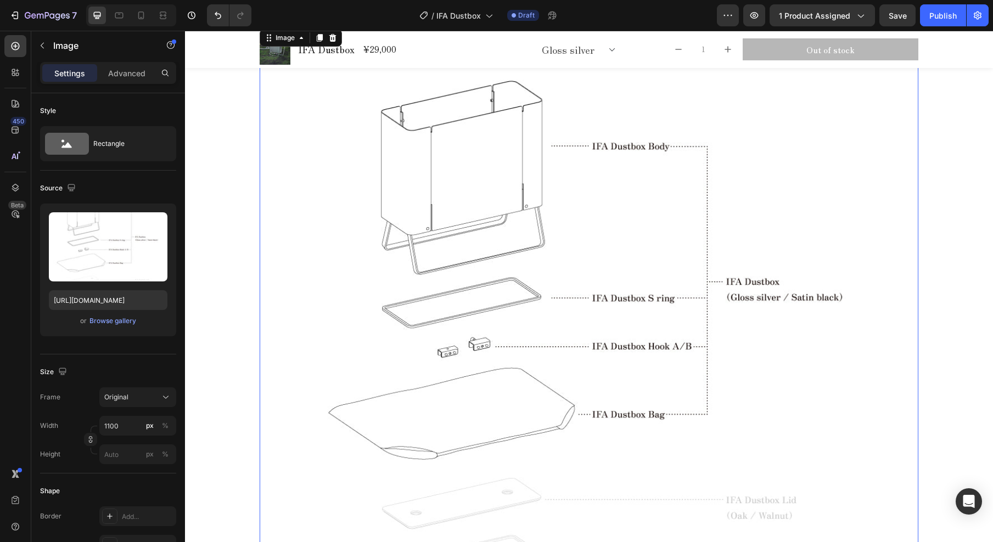
scroll to position [1582, 0]
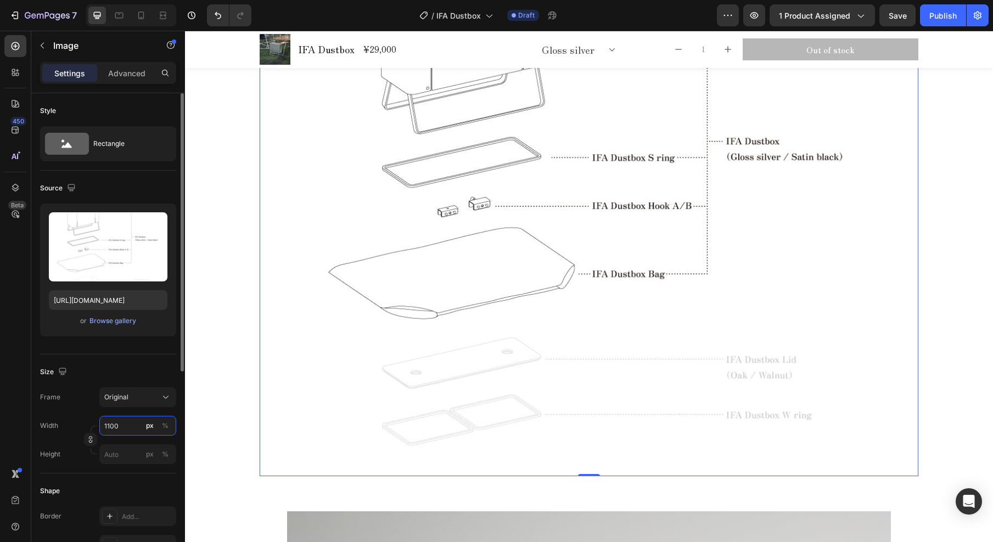
click at [133, 427] on input "1100" at bounding box center [137, 426] width 77 height 20
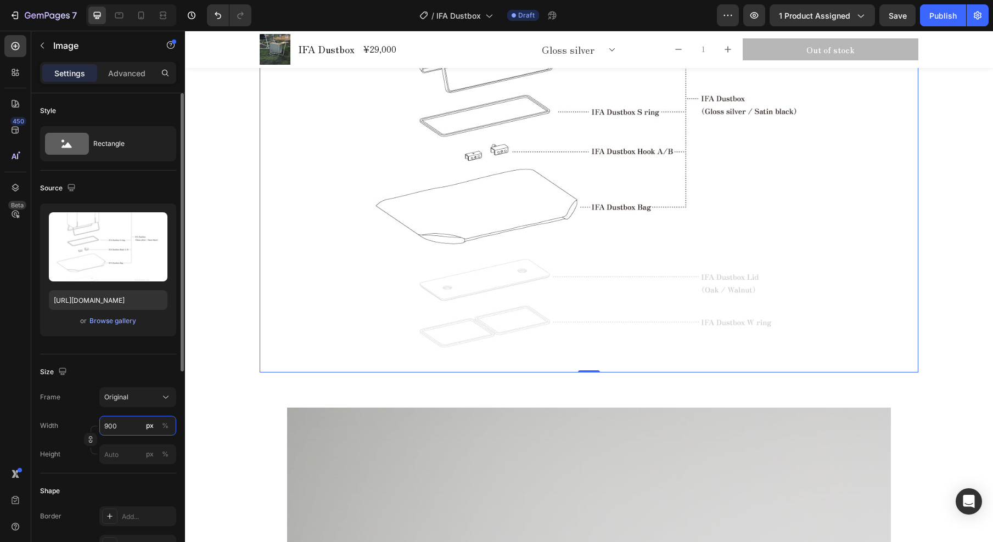
type input "900"
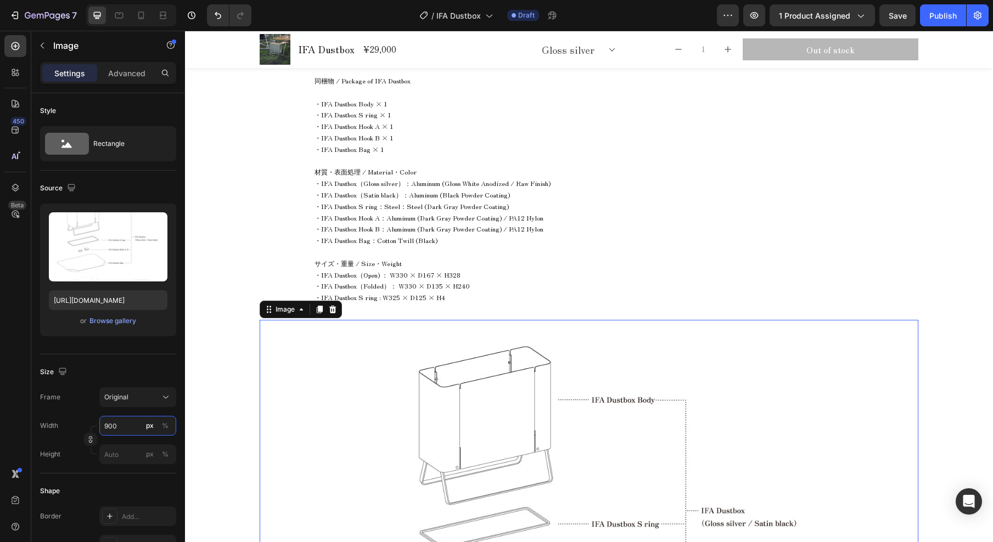
scroll to position [1040, 0]
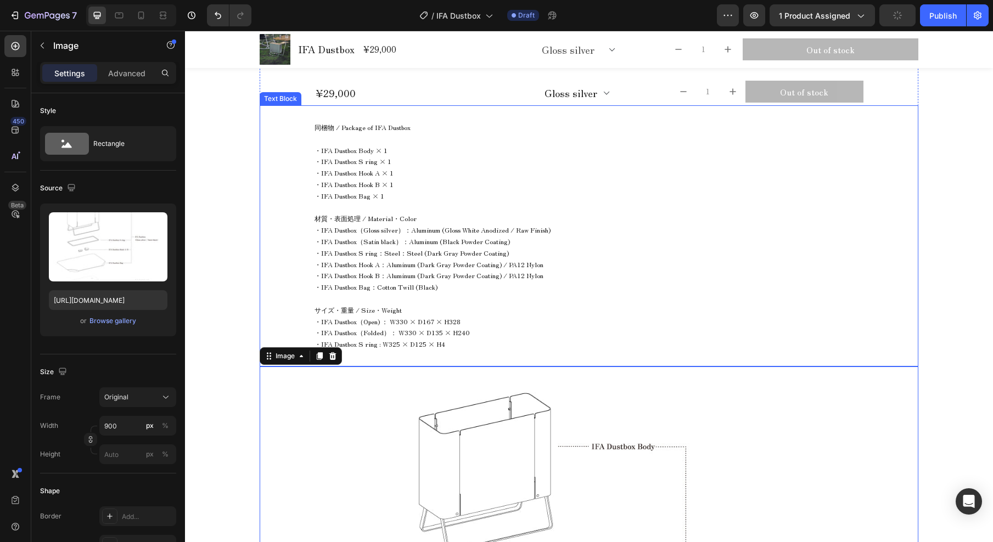
click at [541, 270] on p "・IFA Dustbox Hook B：Aluminum (Dark Gray Powder Coating) / PA12 Nylon" at bounding box center [589, 276] width 549 height 12
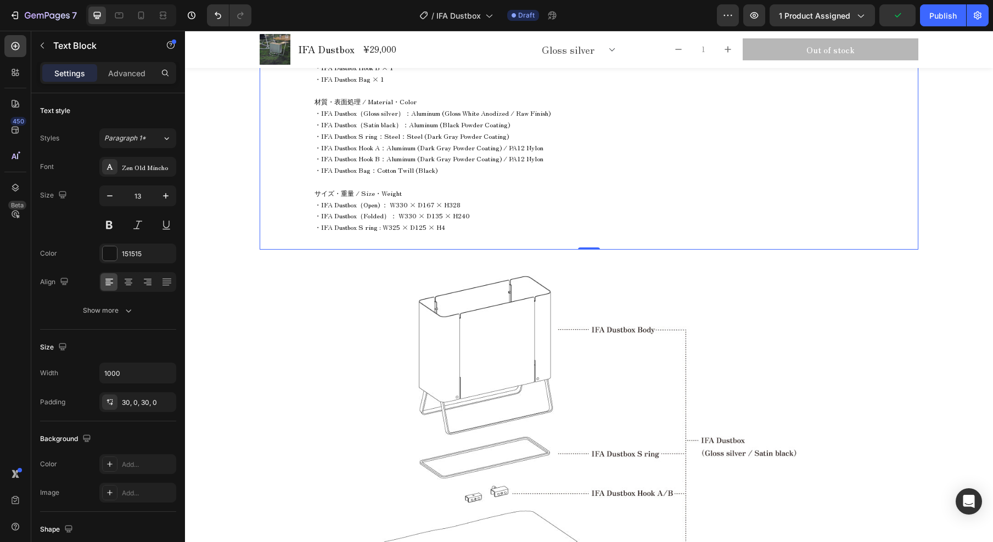
scroll to position [1010, 0]
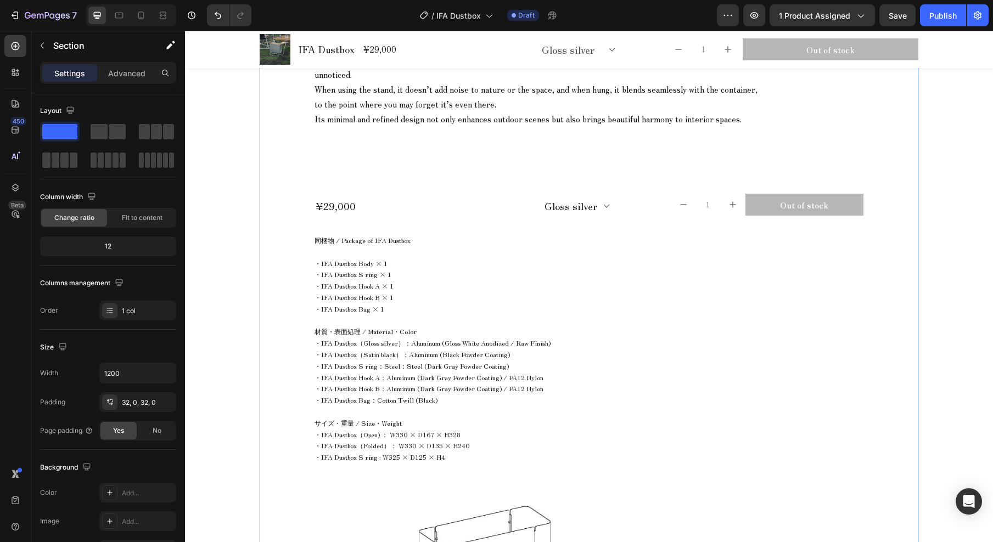
click at [893, 187] on div "Drop element here IFA Dustbox Product Title コンテナに同化するコンパクトなゴミ箱 A compact dustbo…" at bounding box center [589, 294] width 659 height 1299
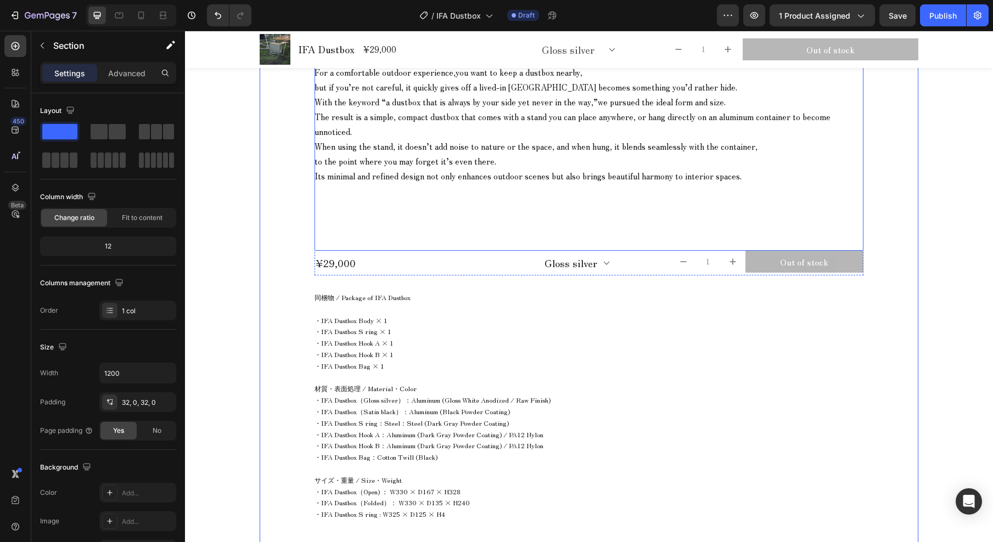
scroll to position [849, 0]
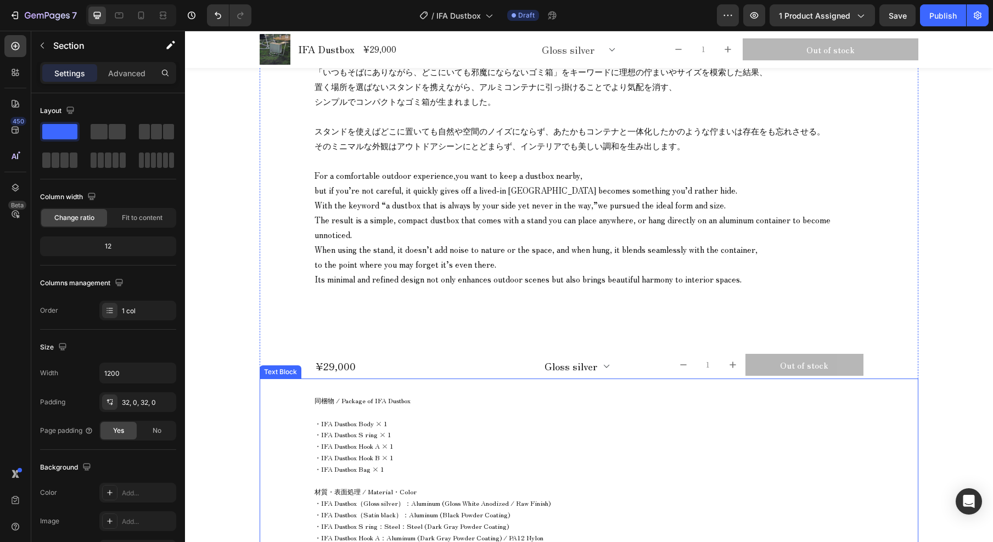
click at [369, 419] on span "・IFA Dustbox Body × 1" at bounding box center [351, 423] width 73 height 9
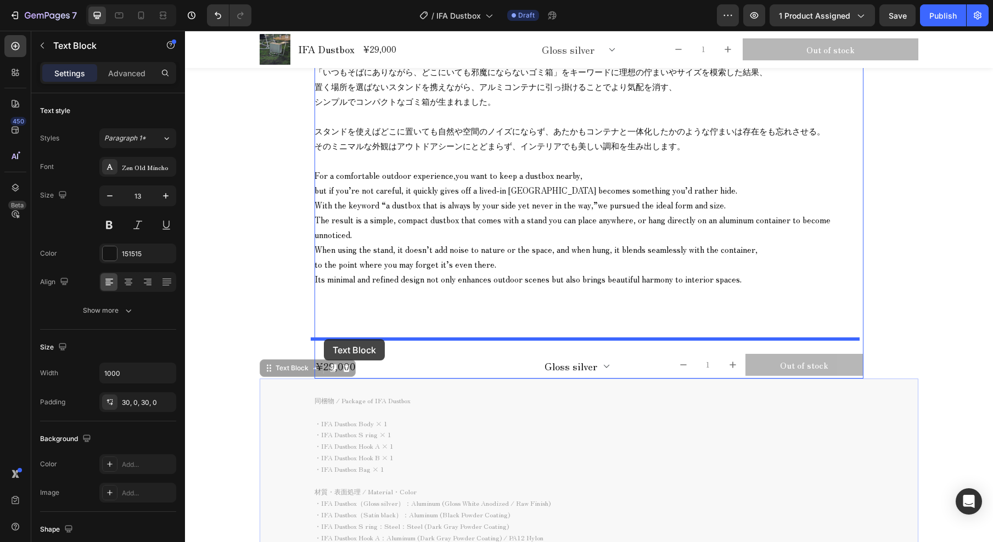
drag, startPoint x: 256, startPoint y: 404, endPoint x: 324, endPoint y: 339, distance: 94.0
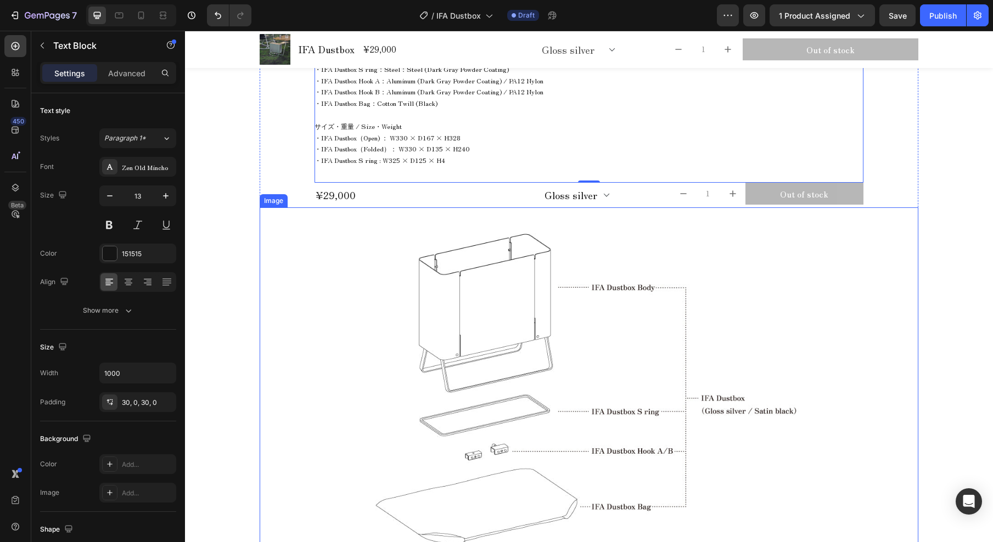
scroll to position [1364, 0]
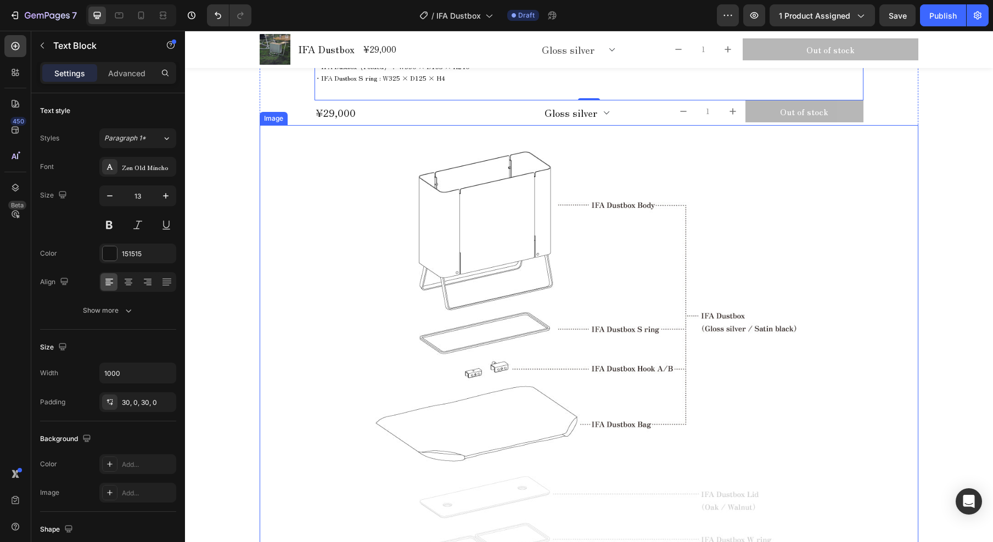
click at [479, 293] on img at bounding box center [589, 358] width 494 height 466
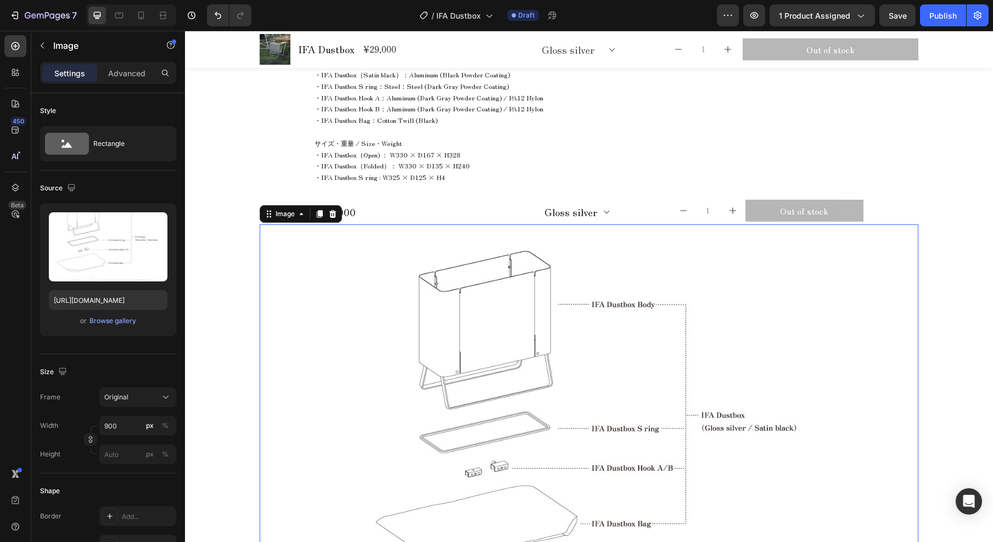
scroll to position [1138, 0]
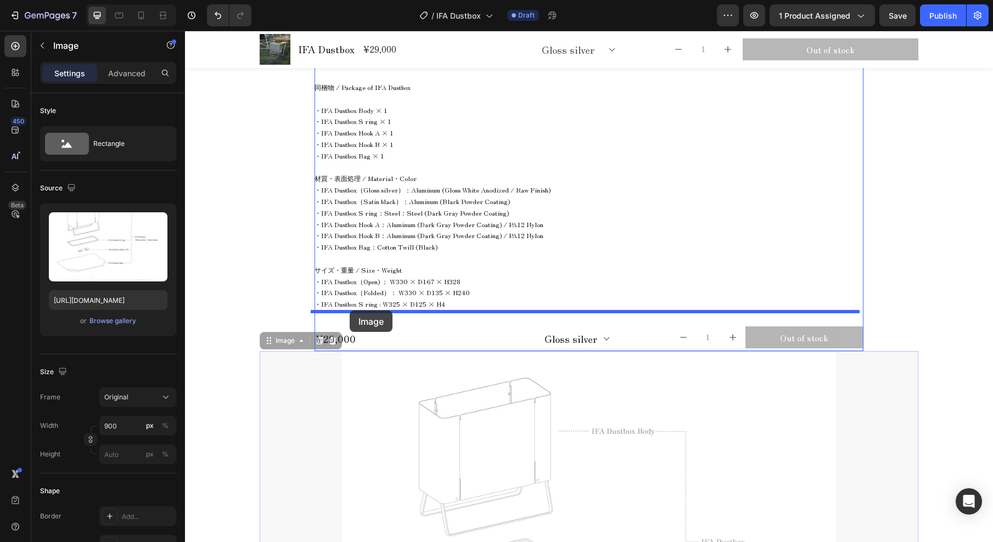
drag, startPoint x: 255, startPoint y: 365, endPoint x: 350, endPoint y: 311, distance: 109.2
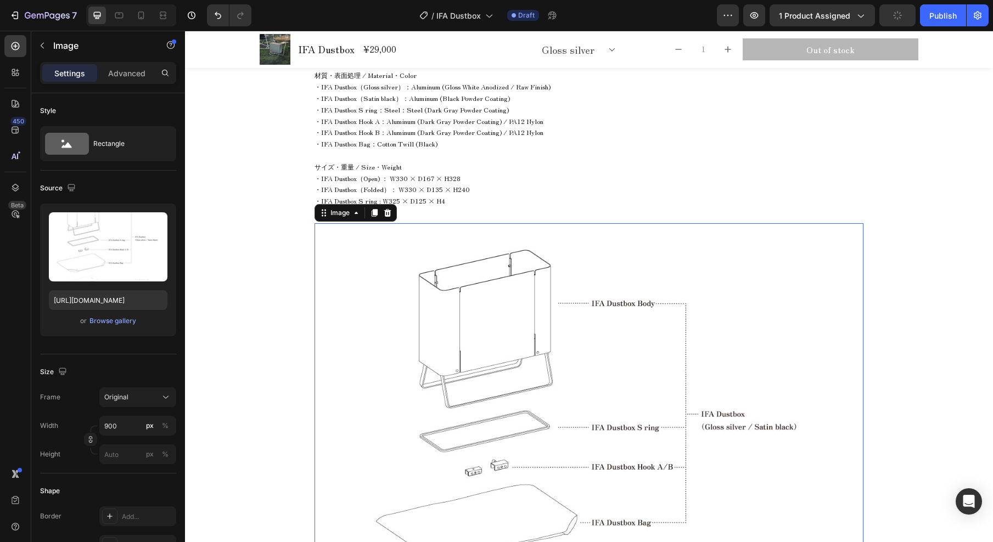
scroll to position [1474, 0]
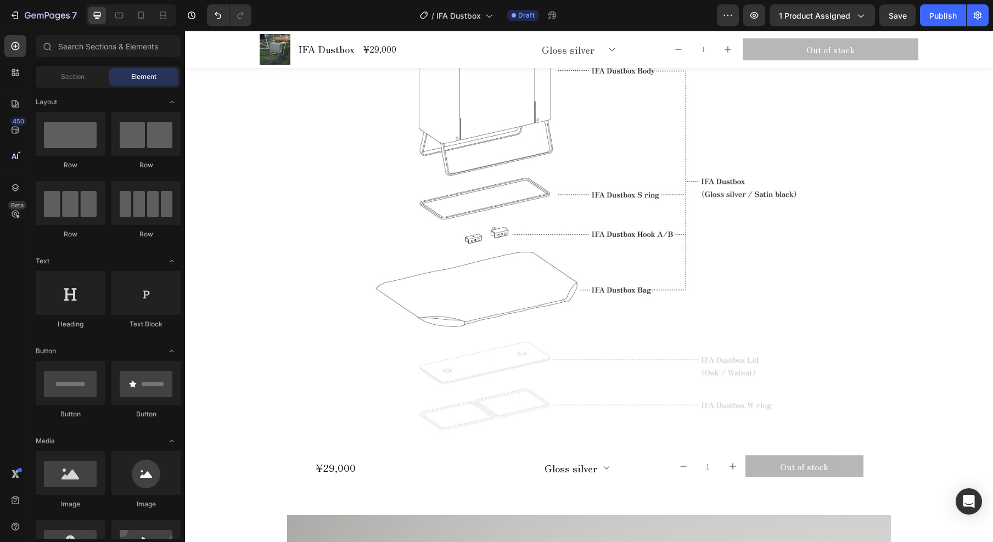
click at [555, 311] on img at bounding box center [589, 224] width 494 height 466
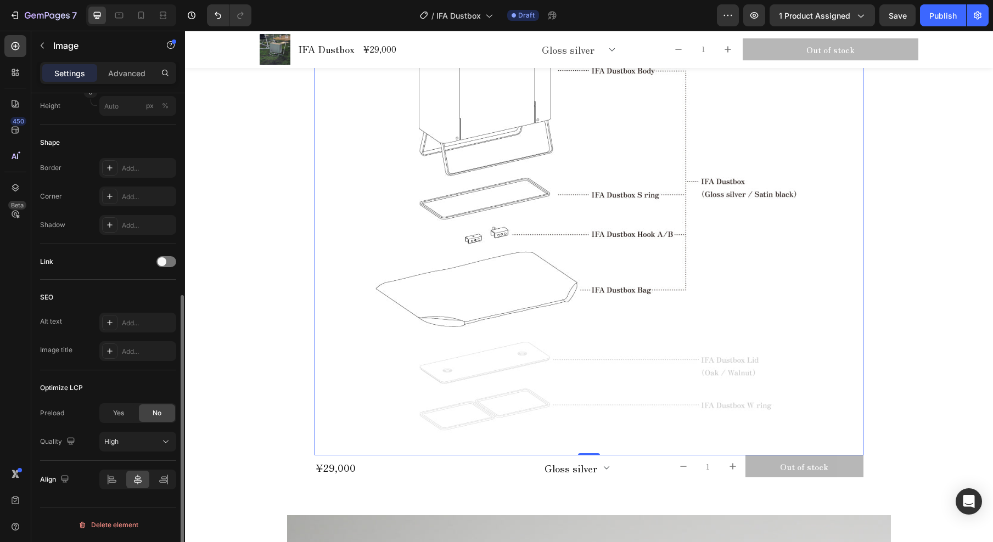
scroll to position [0, 0]
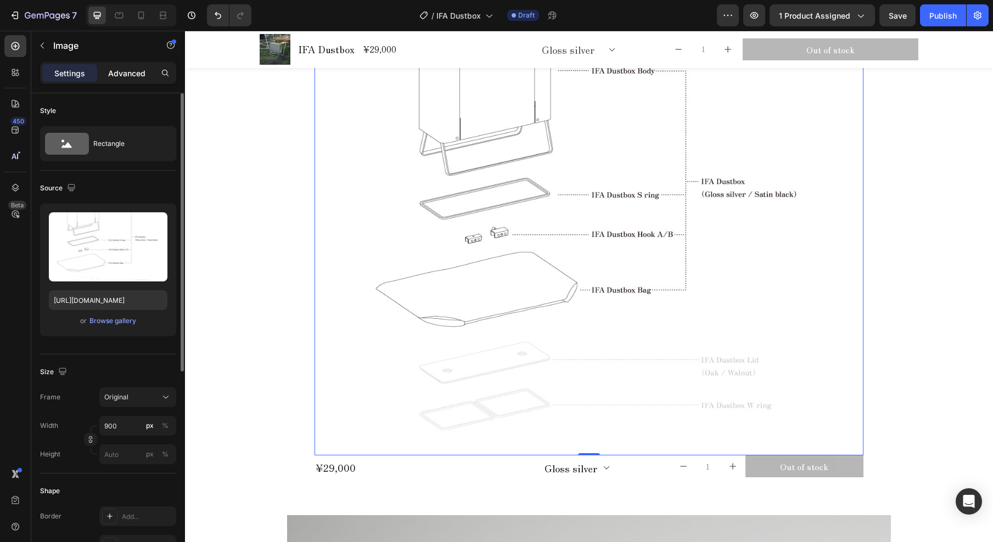
click at [120, 75] on p "Advanced" at bounding box center [126, 74] width 37 height 12
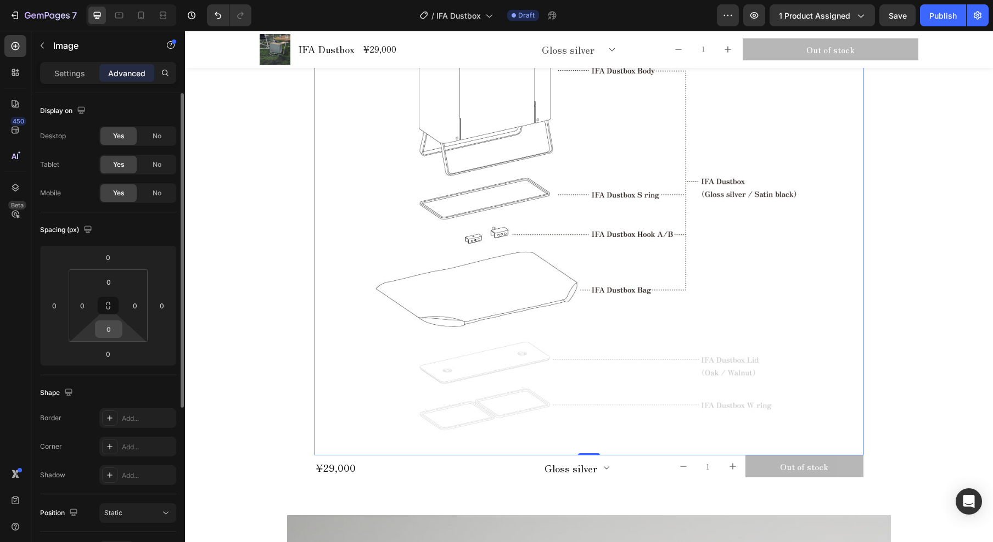
click at [115, 333] on input "0" at bounding box center [109, 329] width 22 height 16
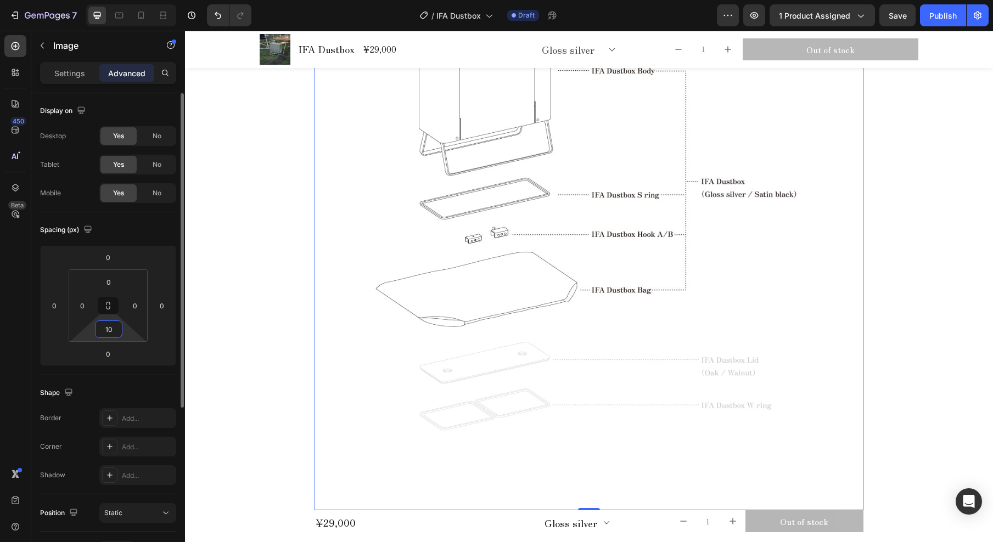
type input "1"
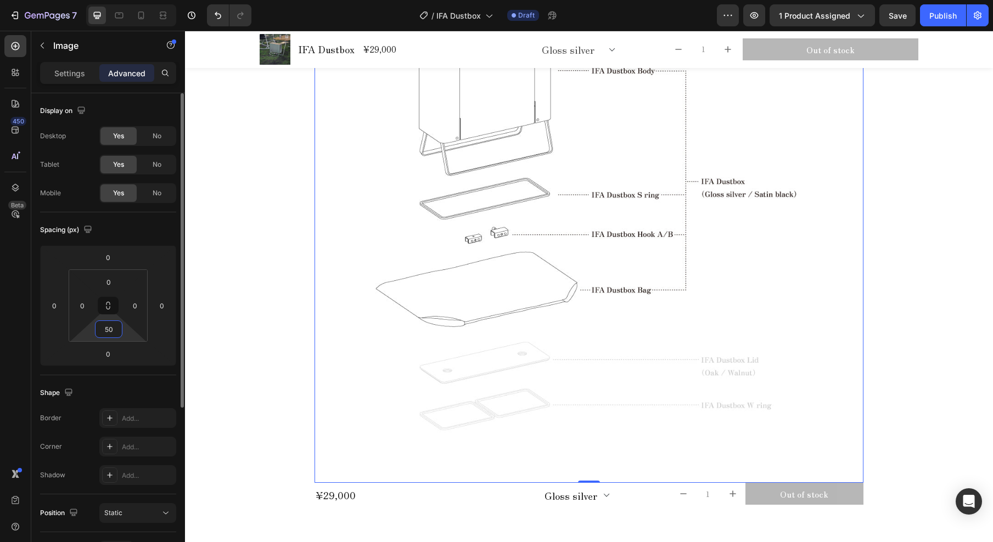
type input "50"
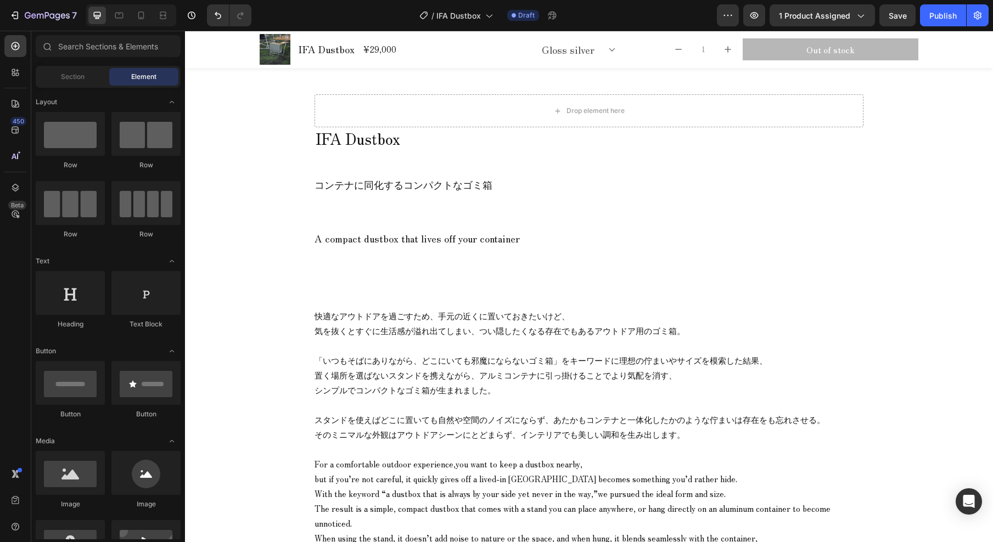
scroll to position [559, 0]
click at [445, 188] on p "コンテナに同化するコンパクトなゴミ箱" at bounding box center [404, 185] width 178 height 14
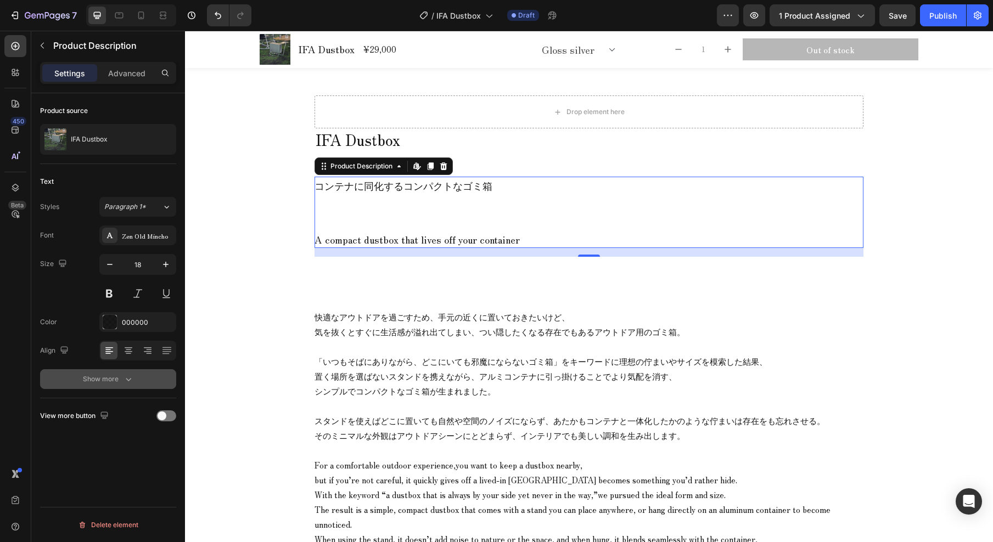
click at [102, 379] on div "Show more" at bounding box center [108, 379] width 51 height 11
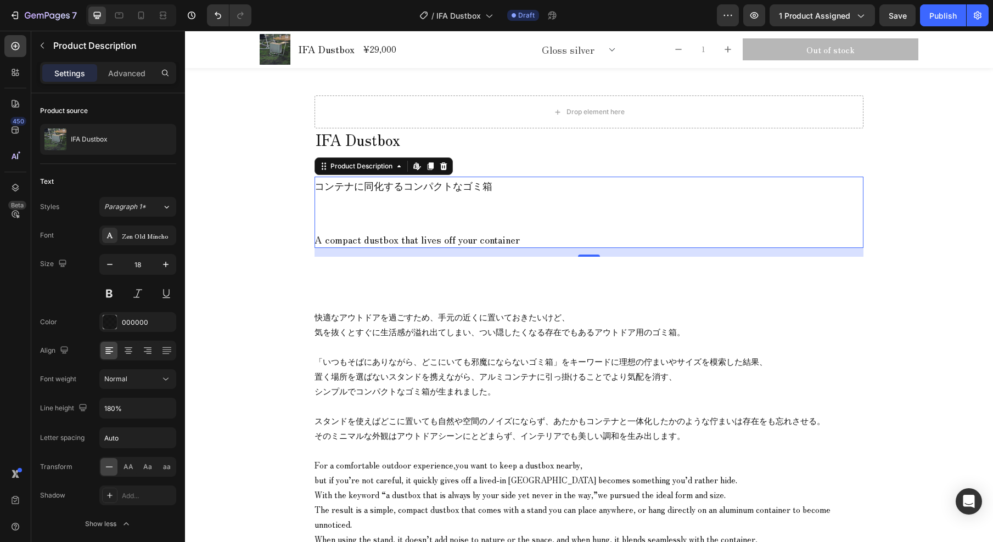
click at [506, 208] on div "コンテナに同化するコンパクトなゴミ箱 A compact dustbox that lives off your container" at bounding box center [589, 212] width 549 height 71
click at [167, 144] on button "button" at bounding box center [165, 139] width 13 height 13
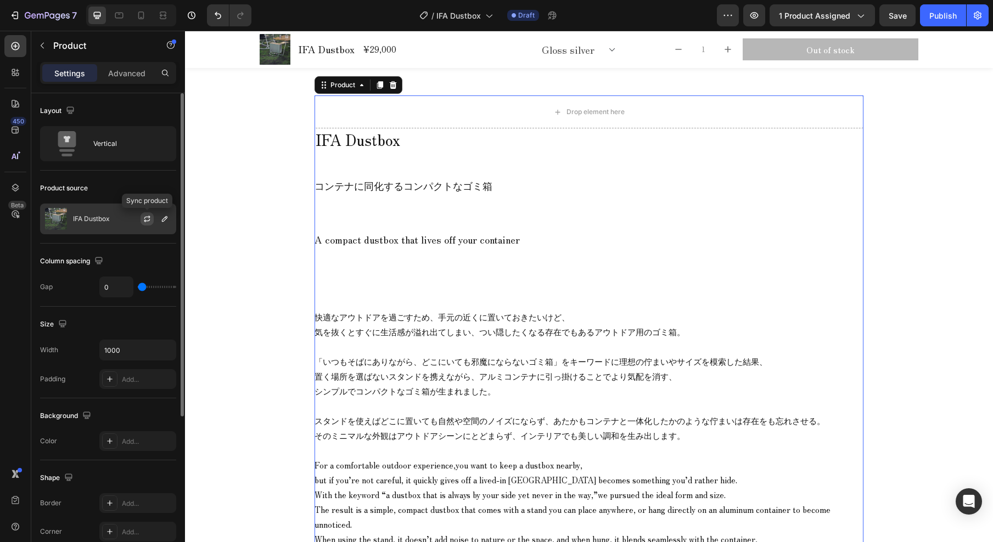
click at [150, 221] on icon "button" at bounding box center [147, 219] width 9 height 9
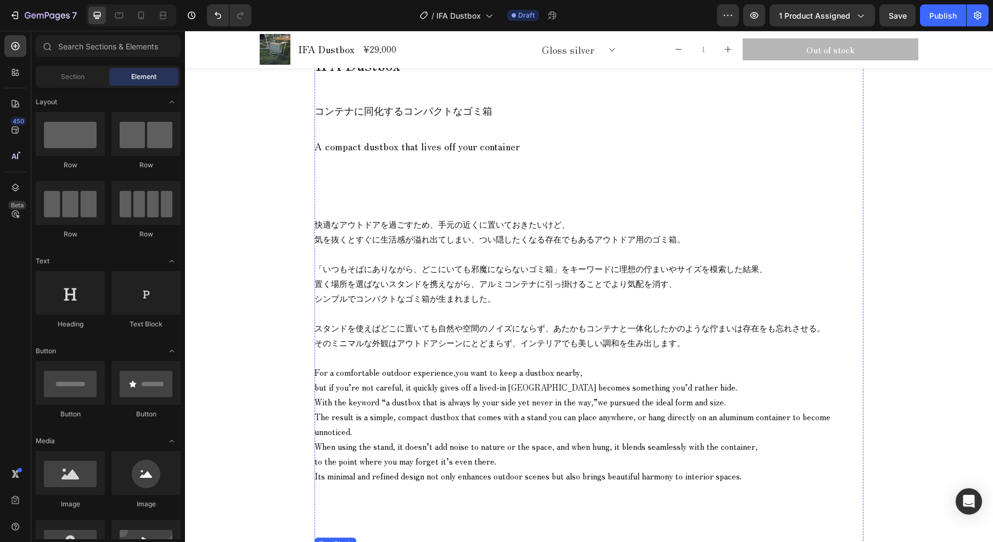
scroll to position [472, 0]
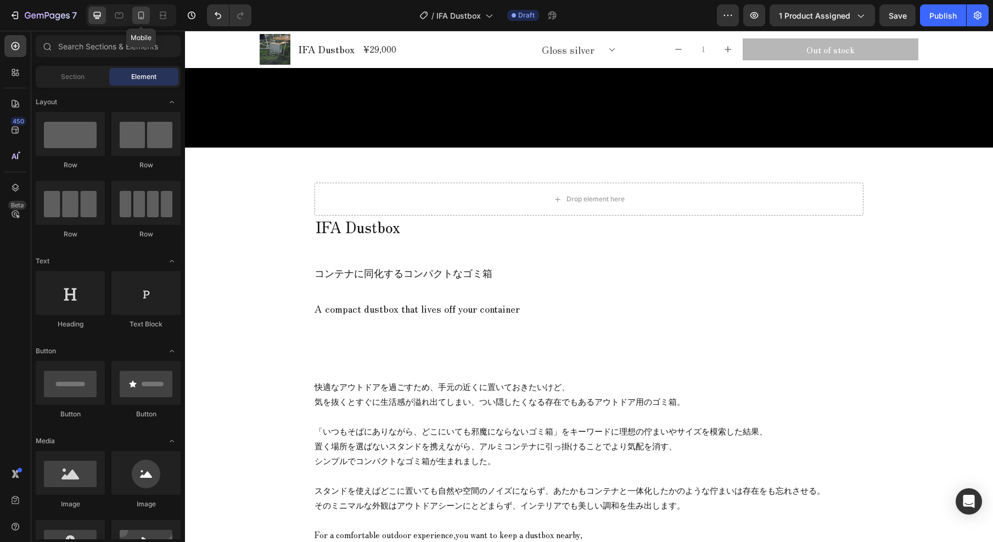
click at [142, 18] on icon at bounding box center [141, 16] width 6 height 8
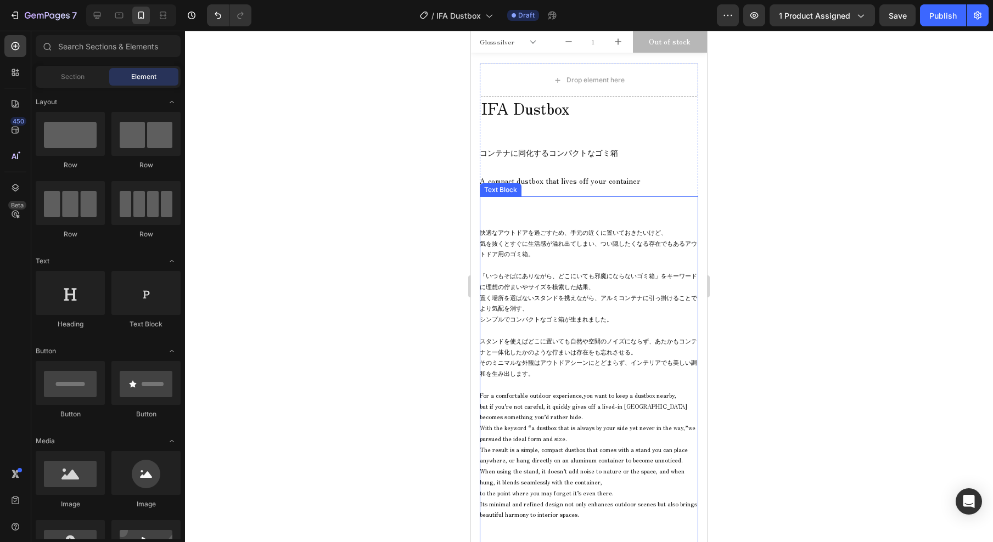
scroll to position [451, 0]
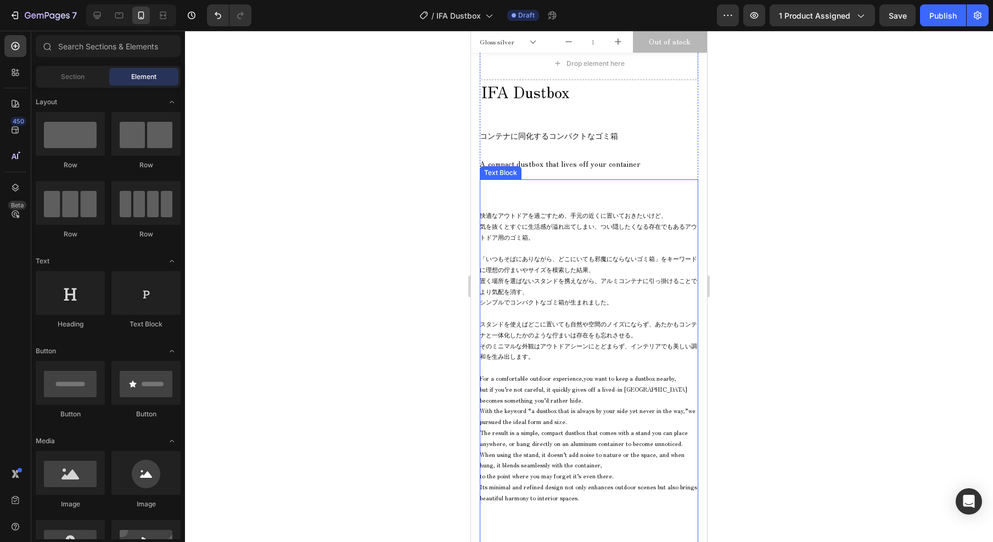
click at [565, 223] on p "快適なアウトドアを過ごすため、手元の近くに置いておきたいけど、 気を抜くとすぐに生活感が溢れ出てしまい、つい隠したくなる存在でもあるアウトドア用のゴミ箱。" at bounding box center [589, 226] width 219 height 32
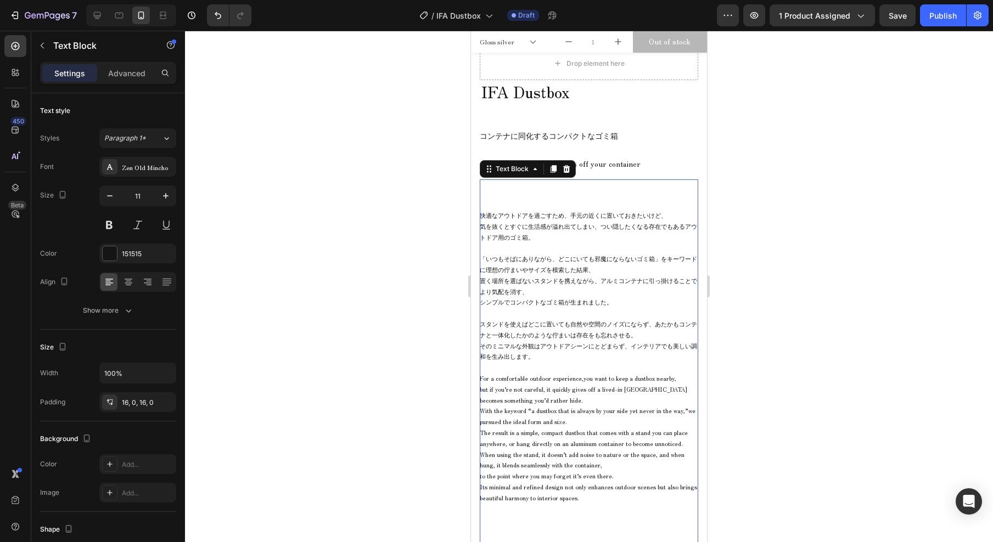
click at [565, 223] on p "快適なアウトドアを過ごすため、手元の近くに置いておきたいけど、 気を抜くとすぐに生活感が溢れ出てしまい、つい隠したくなる存在でもあるアウトドア用のゴミ箱。" at bounding box center [589, 226] width 219 height 32
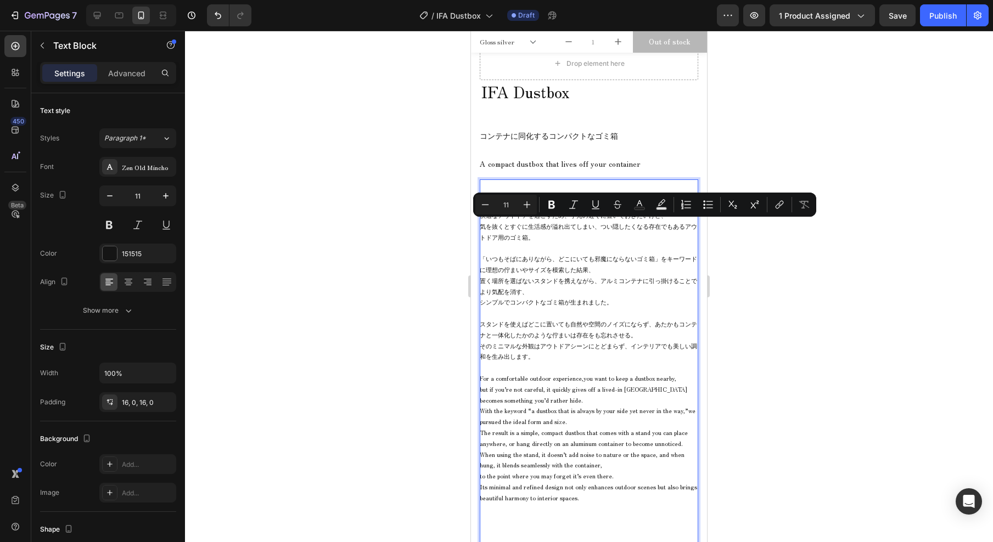
click at [539, 227] on p "快適なアウトドアを過ごすため、手元の近くに置いておきたいけど、 気を抜くとすぐに生活感が溢れ出てしまい、つい隠したくなる存在でもあるアウトドア用のゴミ箱。" at bounding box center [589, 226] width 219 height 32
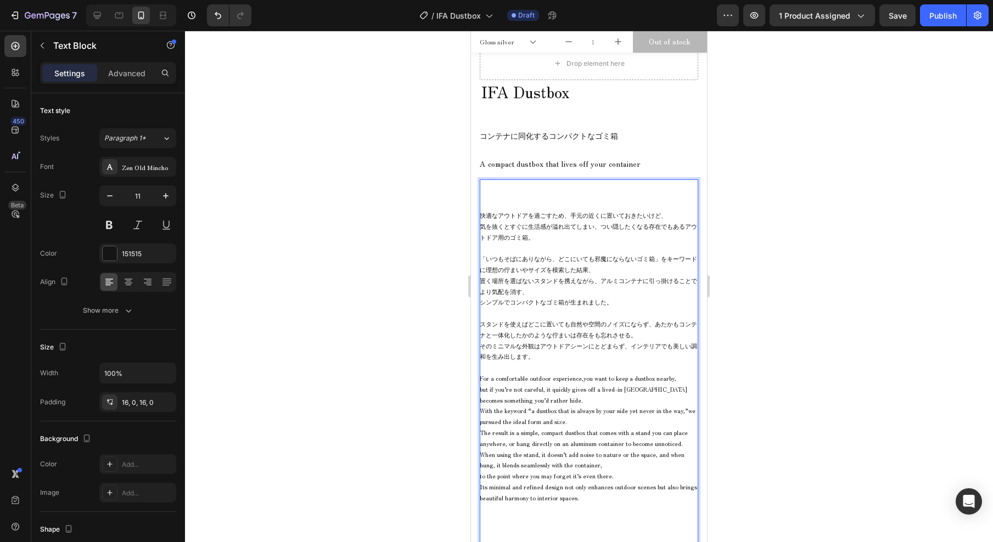
click at [580, 200] on div "快適なアウトドアを過ごすため、手元の近くに置いておきたいけど、 気を抜くとすぐに生活感が溢れ出てしまい、つい隠したくなる存在でもあるアウトドア用のゴミ箱。 「…" at bounding box center [589, 374] width 219 height 388
click at [533, 219] on p "快適なアウトドアを過ごすため、手元の近くに置いておきたいけど、 気を抜くとすぐに生活感が溢れ出てしまい、つい隠したくなる存在でもあるアウトドア用のゴミ箱。" at bounding box center [589, 226] width 219 height 32
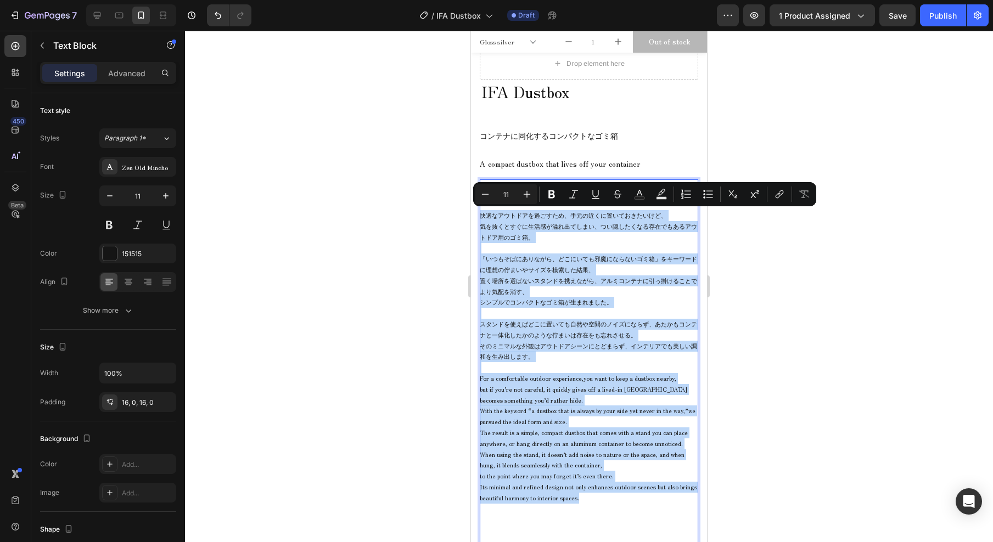
drag, startPoint x: 481, startPoint y: 216, endPoint x: 609, endPoint y: 497, distance: 308.8
click at [609, 498] on div "快適なアウトドアを過ごすため、手元の近くに置いておきたいけど、 気を抜くとすぐに生活感が溢れ出てしまい、つい隠したくなる存在でもあるアウトドア用のゴミ箱。 「…" at bounding box center [589, 362] width 219 height 322
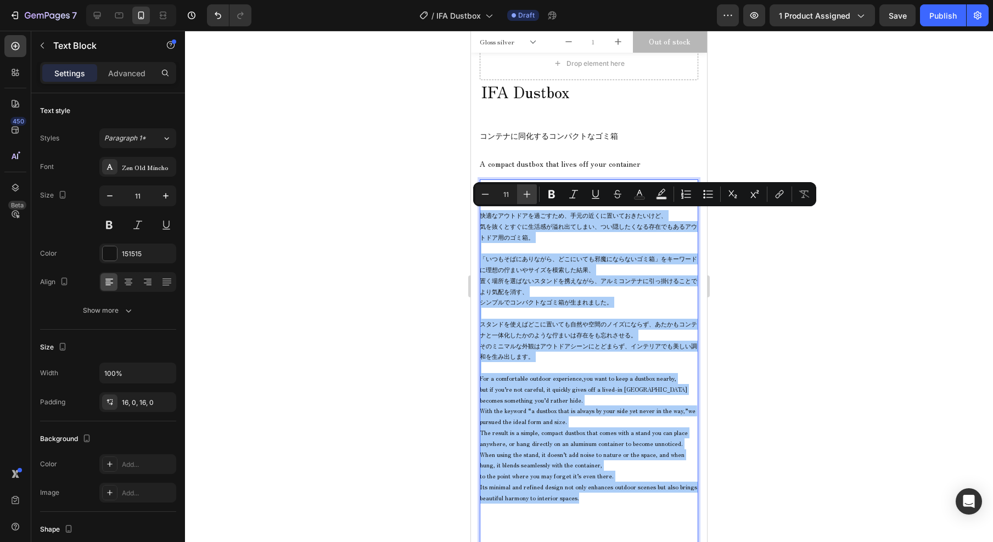
click at [524, 194] on icon "Editor contextual toolbar" at bounding box center [527, 194] width 7 height 7
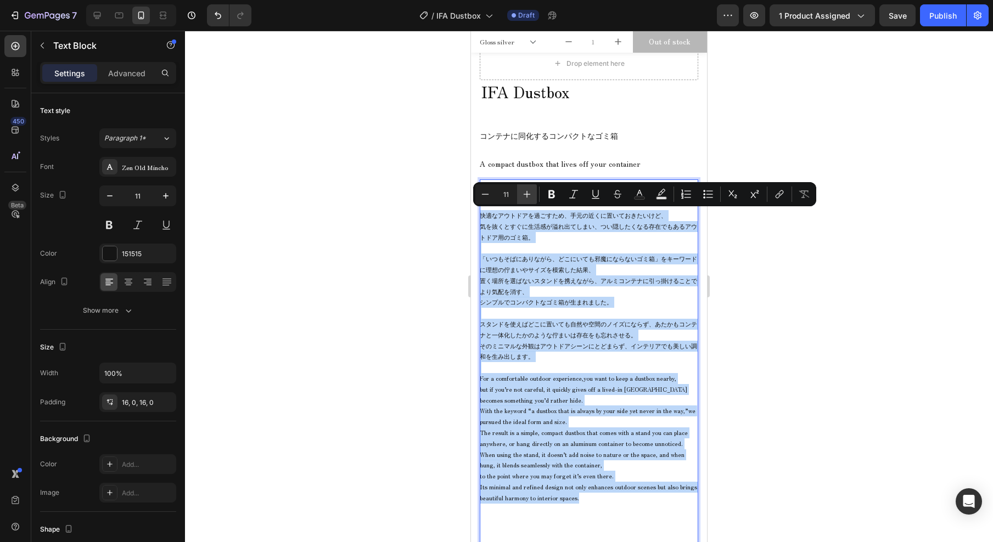
type input "12"
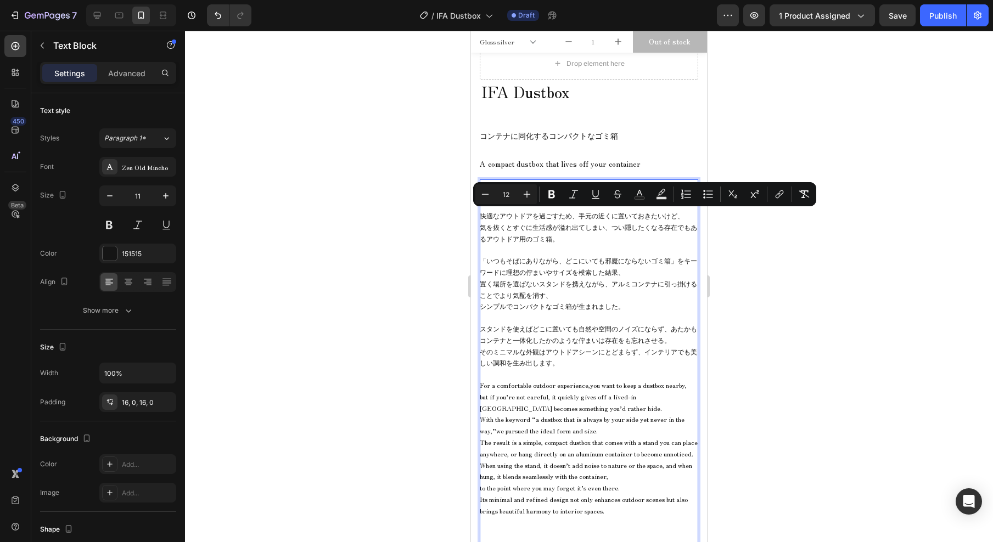
click at [632, 248] on p "Rich Text Editor. Editing area: main" at bounding box center [589, 249] width 219 height 11
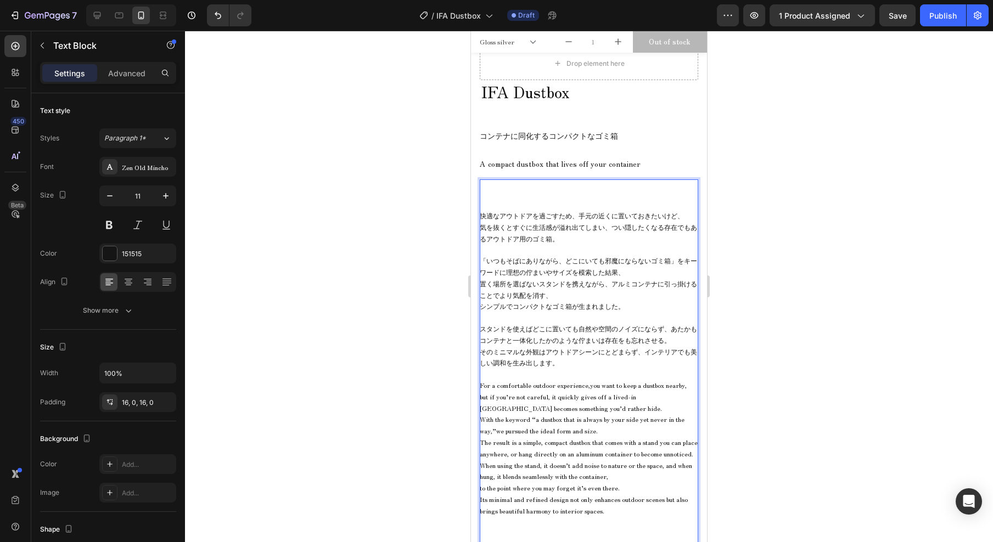
click at [579, 217] on span "快適なアウトドアを過ごすため、手元の近くに置いておきたいけど、" at bounding box center [582, 215] width 204 height 9
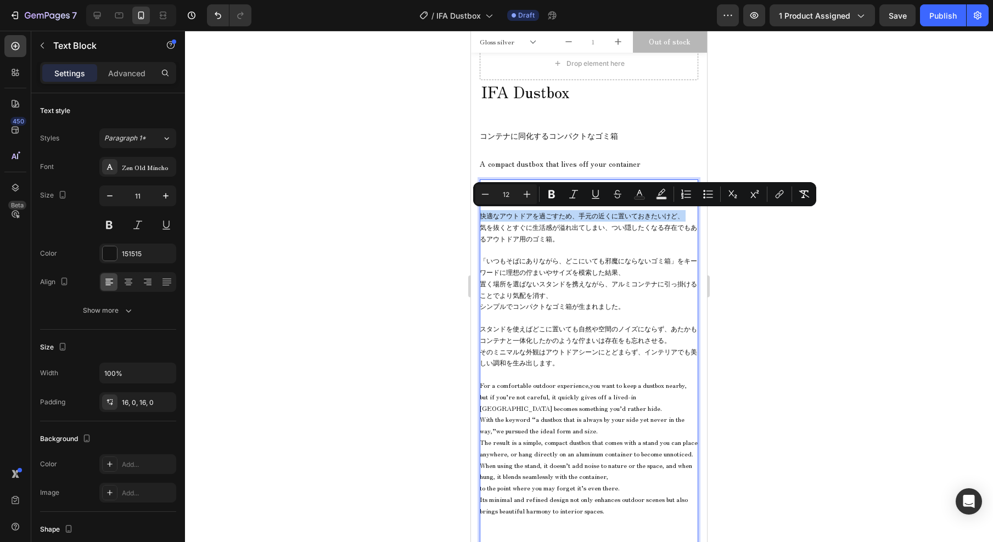
click at [579, 217] on span "快適なアウトドアを過ごすため、手元の近くに置いておきたいけど、" at bounding box center [582, 215] width 204 height 9
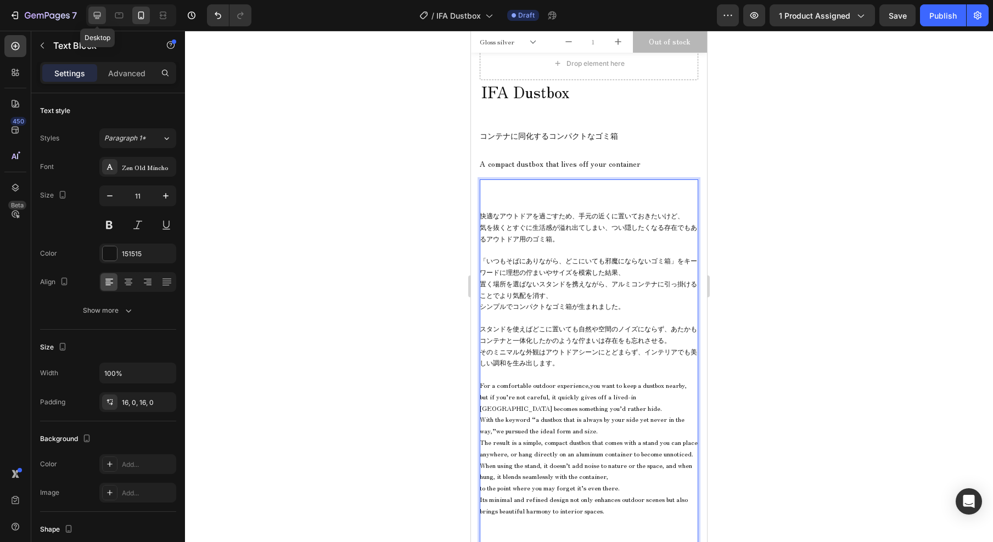
click at [99, 16] on icon at bounding box center [97, 15] width 11 height 11
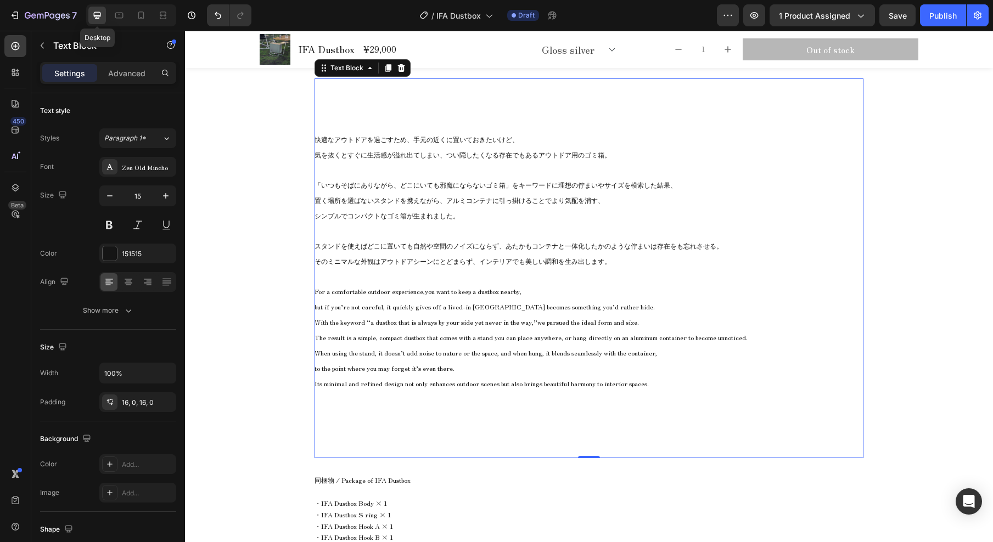
scroll to position [623, 0]
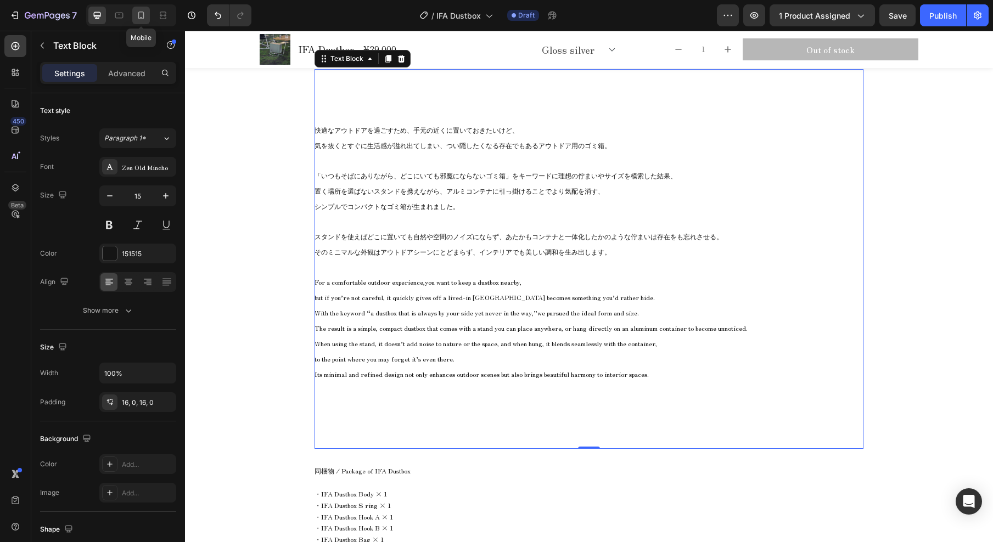
click at [144, 18] on icon at bounding box center [141, 15] width 11 height 11
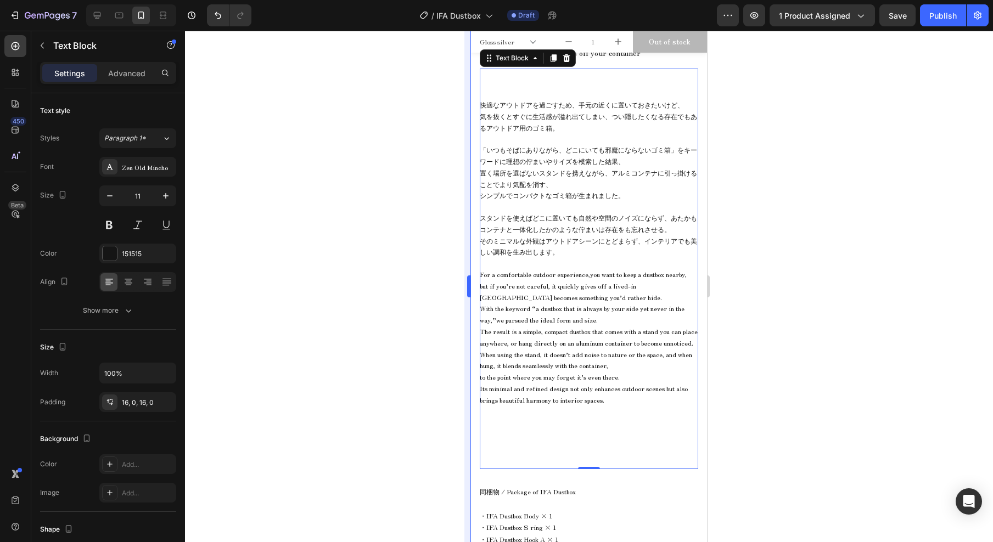
scroll to position [561, 0]
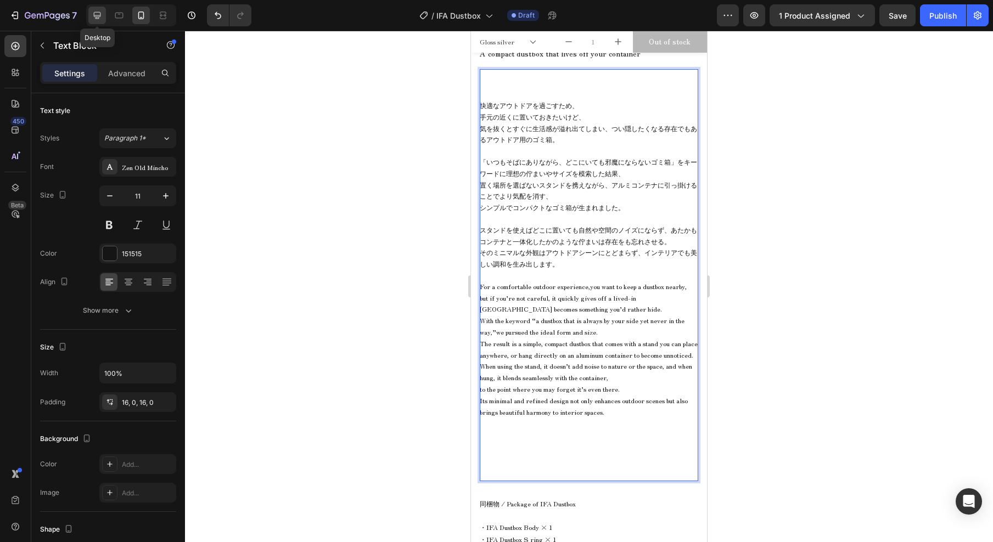
click at [99, 13] on icon at bounding box center [97, 15] width 11 height 11
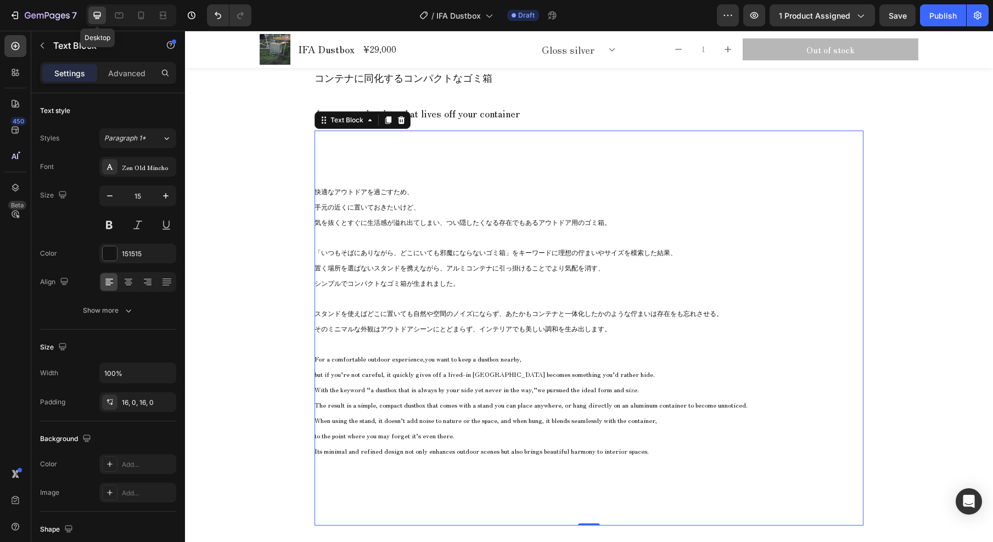
scroll to position [623, 0]
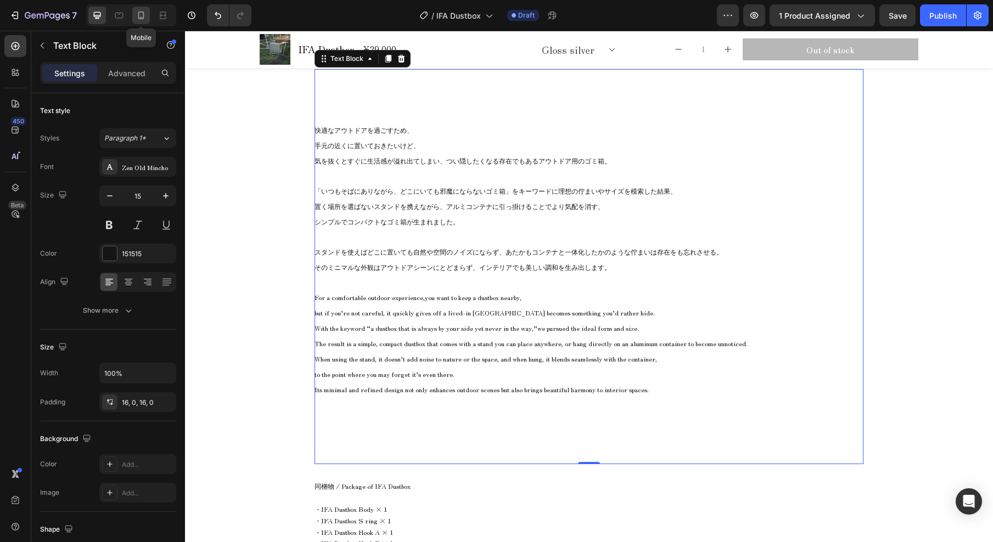
click at [142, 18] on icon at bounding box center [141, 15] width 11 height 11
type input "11"
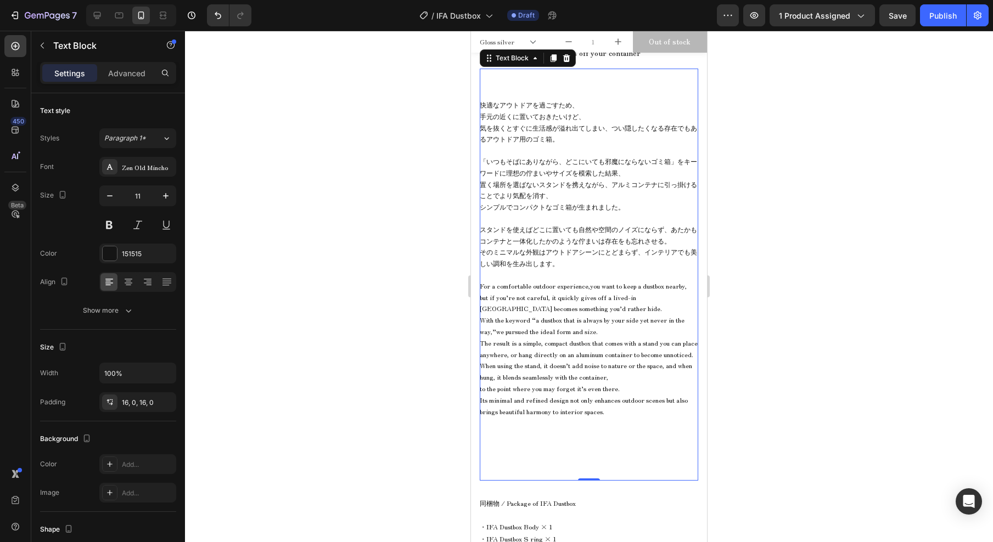
scroll to position [561, 0]
click at [490, 117] on span "手元の近くに置いておきたいけど、" at bounding box center [532, 116] width 105 height 9
click at [539, 119] on span "手元の近くに置いておきたいけど、" at bounding box center [532, 116] width 105 height 9
click at [591, 99] on div "快適なアウトドアを過ごすため、 手元の近くに置いておきたいけど、 気を抜くとすぐに生活感が溢れ出てしまい、つい隠したくなる存在でもあるアウトドア用のゴミ箱。 …" at bounding box center [589, 264] width 219 height 346
click at [592, 105] on p "快適なアウトドアを過ごすため、" at bounding box center [589, 106] width 219 height 12
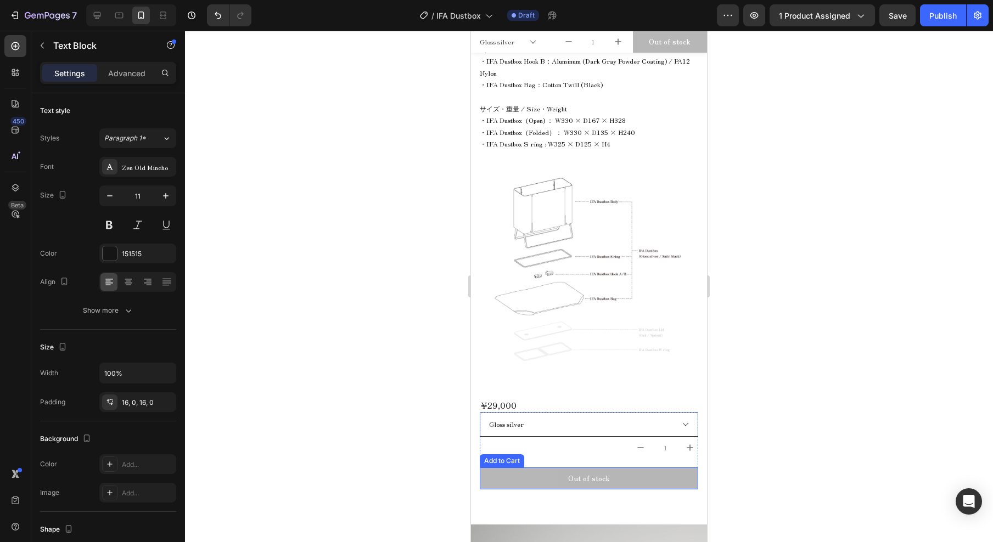
scroll to position [1161, 0]
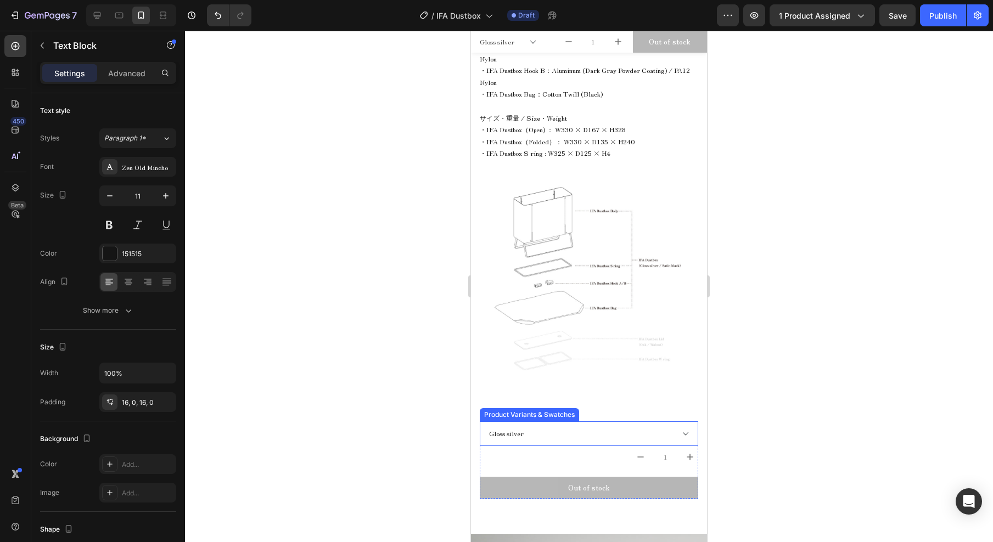
click at [569, 436] on select "Gloss silver Satin black" at bounding box center [589, 434] width 219 height 25
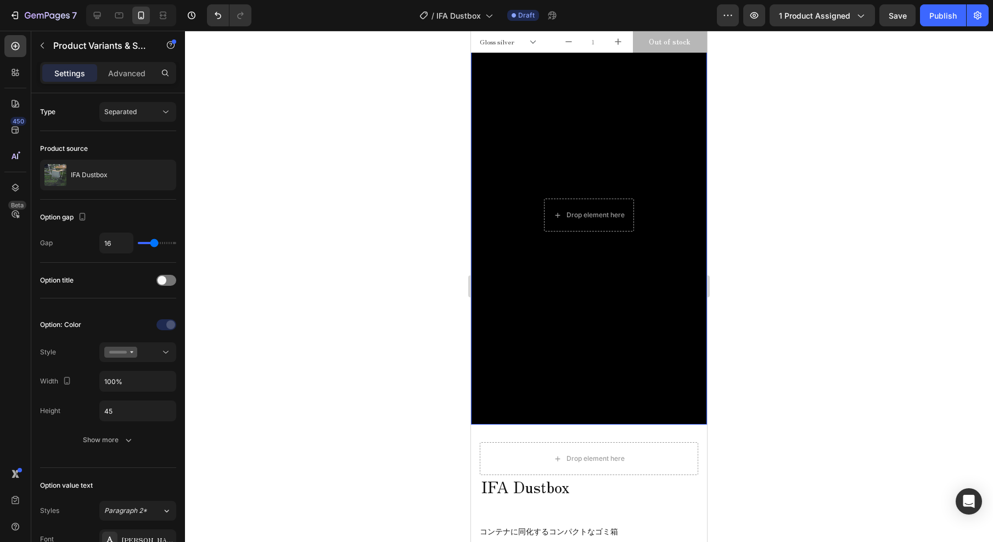
scroll to position [0, 0]
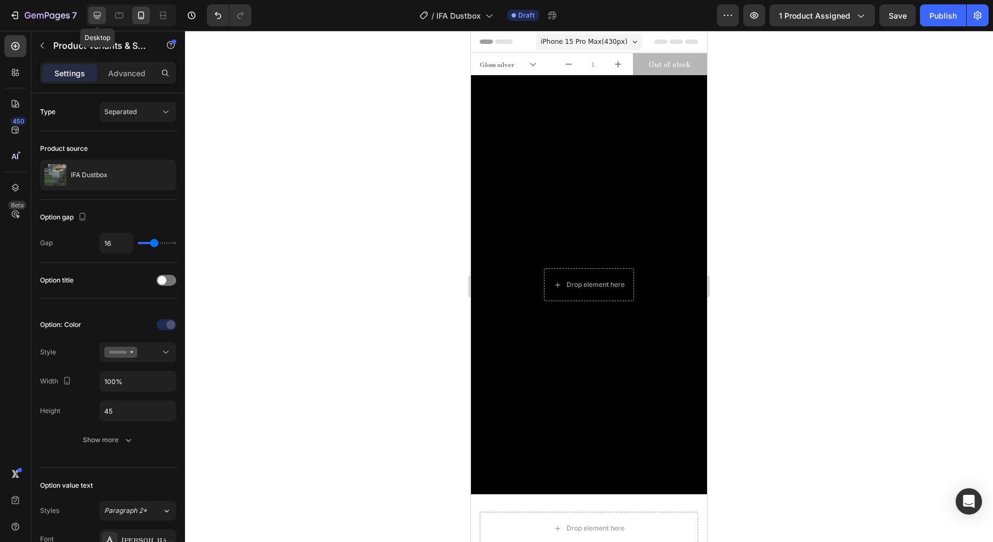
click at [99, 10] on icon at bounding box center [97, 15] width 11 height 11
type input "18"
type input "70%"
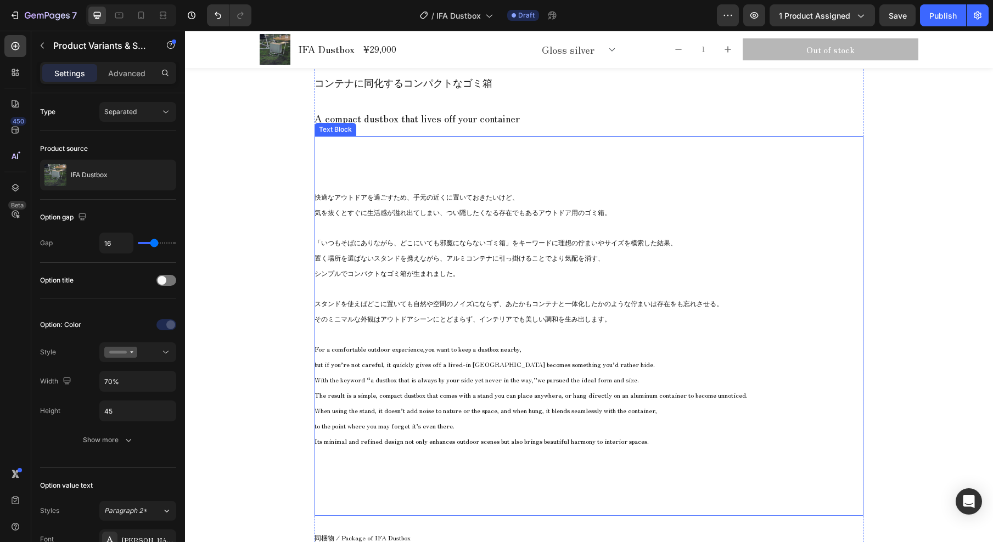
scroll to position [662, 0]
click at [458, 202] on span "快適なアウトドアを過ごすため、手元の近くに置いておきたいけど、" at bounding box center [417, 197] width 204 height 9
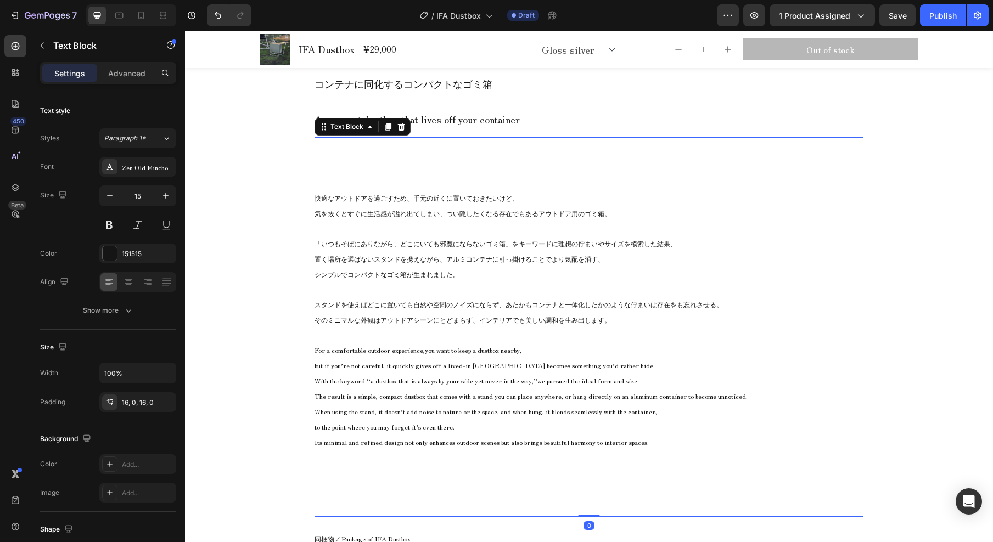
click at [458, 202] on span "快適なアウトドアを過ごすため、手元の近くに置いておきたいけど、" at bounding box center [417, 197] width 204 height 9
click at [393, 200] on span "快適なアウトドアを過ごすため、手元の近くに置いておきたいけど、" at bounding box center [417, 197] width 204 height 9
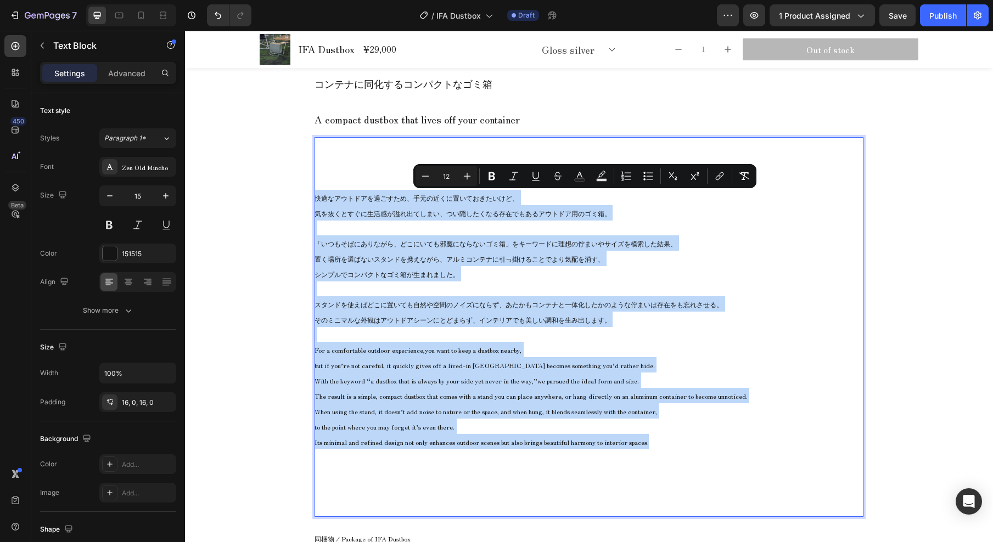
drag, startPoint x: 315, startPoint y: 198, endPoint x: 707, endPoint y: 445, distance: 463.1
click at [707, 445] on div "快適なアウトドアを過ごすため、手元の近くに置いておきたいけど、 気を抜くとすぐに生活感が溢れ出てしまい、つい隠したくなる存在でもあるアウトドア用のゴミ箱。 「…" at bounding box center [589, 327] width 549 height 292
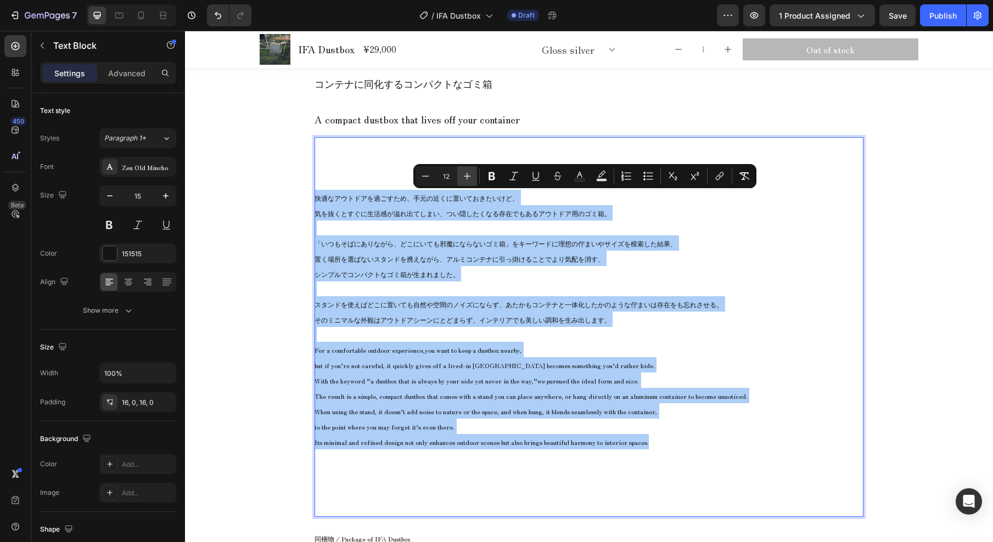
click at [468, 179] on icon "Editor contextual toolbar" at bounding box center [467, 176] width 11 height 11
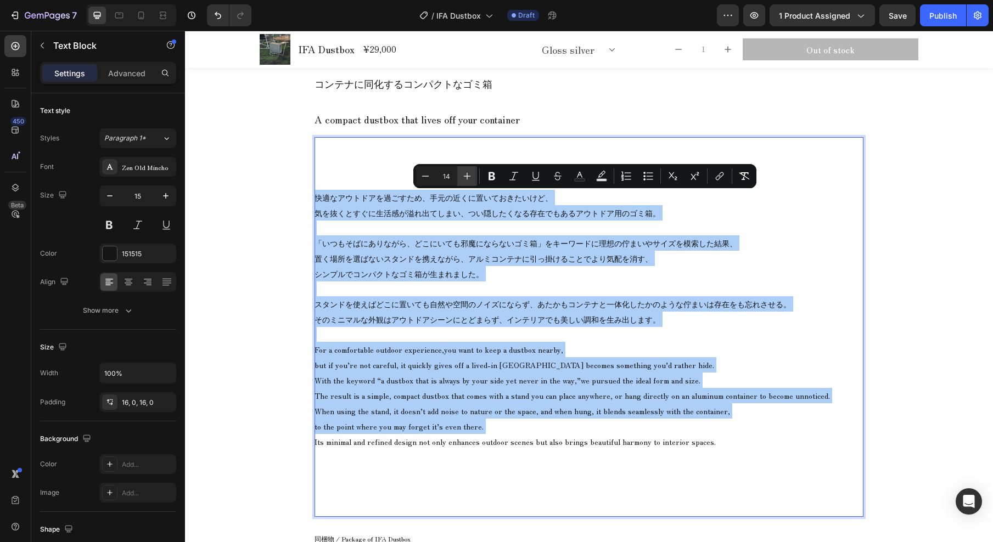
click at [468, 179] on icon "Editor contextual toolbar" at bounding box center [467, 176] width 11 height 11
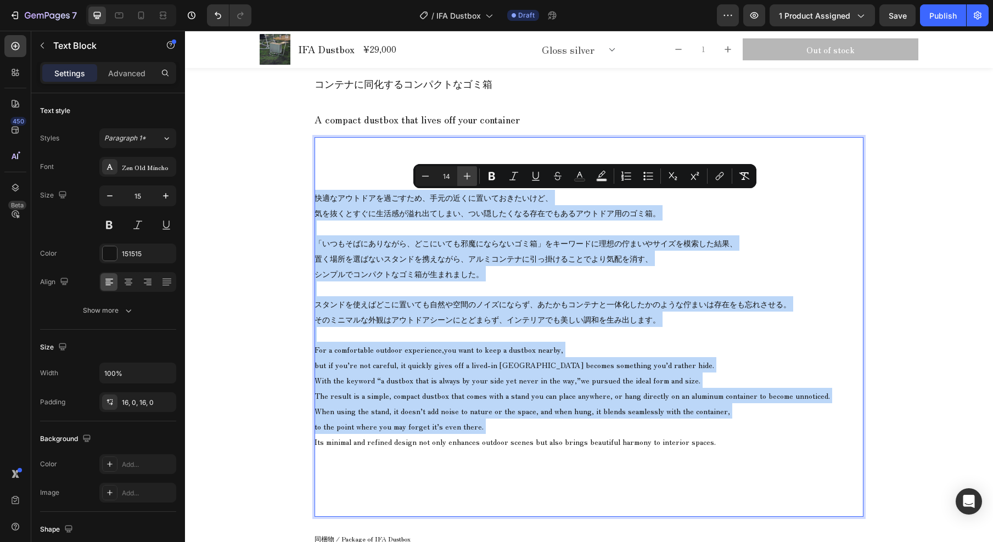
type input "15"
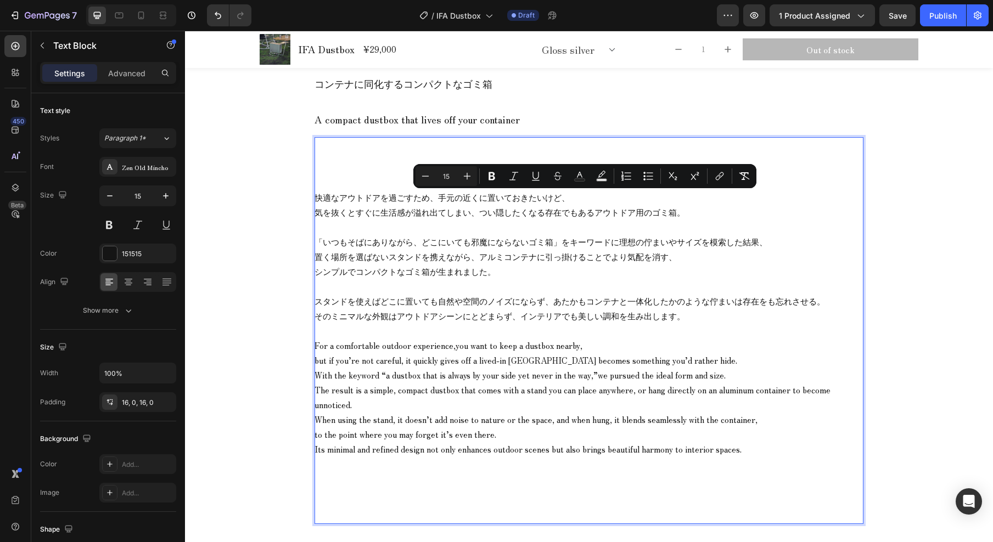
click at [485, 251] on span "置く場所を選ばないスタンドを携えながら、アルミコンテナに引っ掛けることでより気配を消す、" at bounding box center [496, 257] width 362 height 12
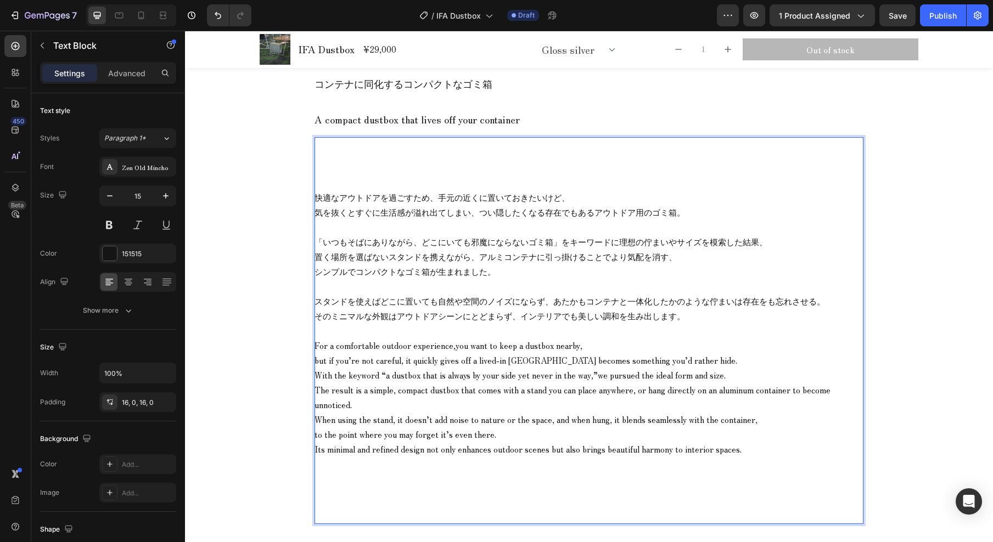
click at [621, 270] on p "「いつもそばにありながら、どこにいても邪魔にならないゴミ箱」をキーワードに理想の佇まいやサイズを模索した結果、 置く場所を選ばないスタンドを携えながら、アルミ…" at bounding box center [589, 256] width 549 height 44
click at [123, 312] on icon "button" at bounding box center [128, 310] width 11 height 11
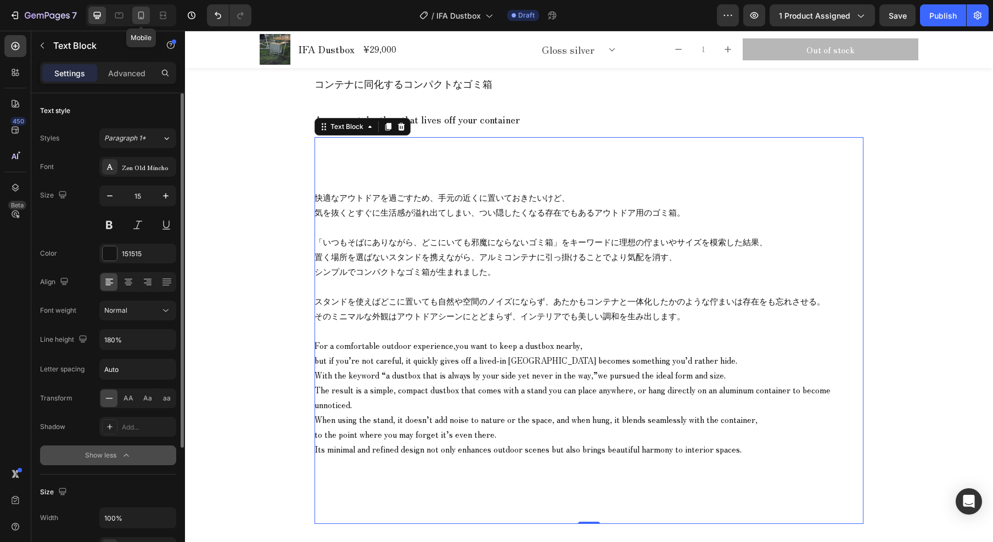
click at [146, 18] on icon at bounding box center [141, 15] width 11 height 11
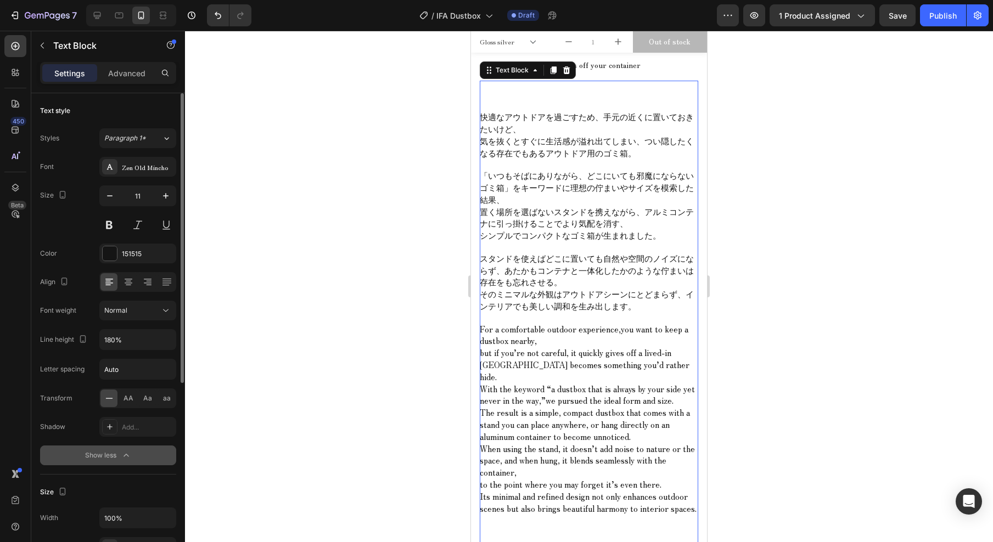
scroll to position [668, 0]
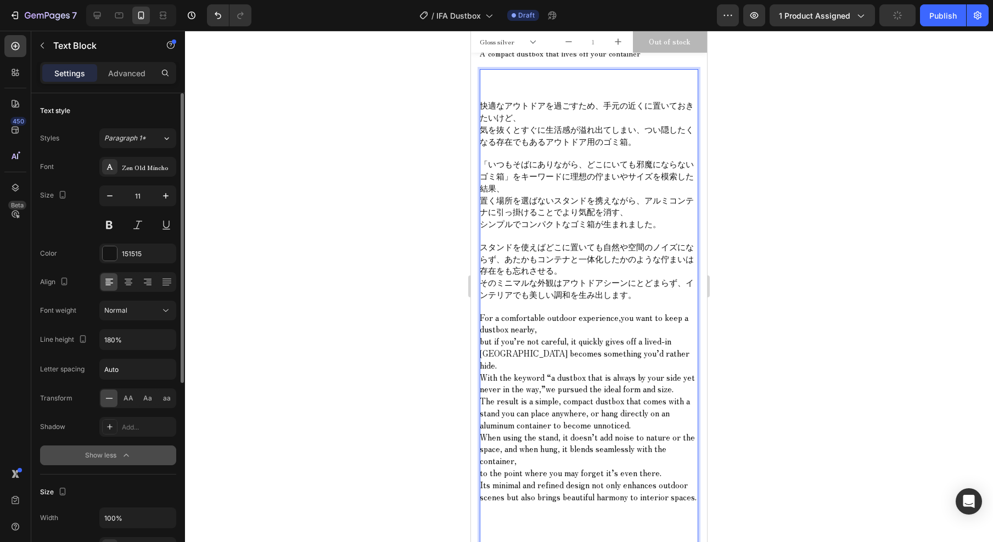
click at [539, 203] on span "置く場所を選ばないスタンドを携えながら、アルミコンテナに引っ掛けることでより気配を消す、" at bounding box center [587, 206] width 214 height 24
click at [502, 106] on span "快適なアウトドアを過ごすため、手元の近くに置いておきたいけど、" at bounding box center [587, 111] width 214 height 24
click at [500, 86] on div "快適なアウトドアを過ごすため、手元の近くに置いておきたいけど、 気を抜くとすぐに生活感が溢れ出てしまい、つい隠したくなる存在でもあるアウトドア用のゴミ箱。 「…" at bounding box center [589, 318] width 219 height 498
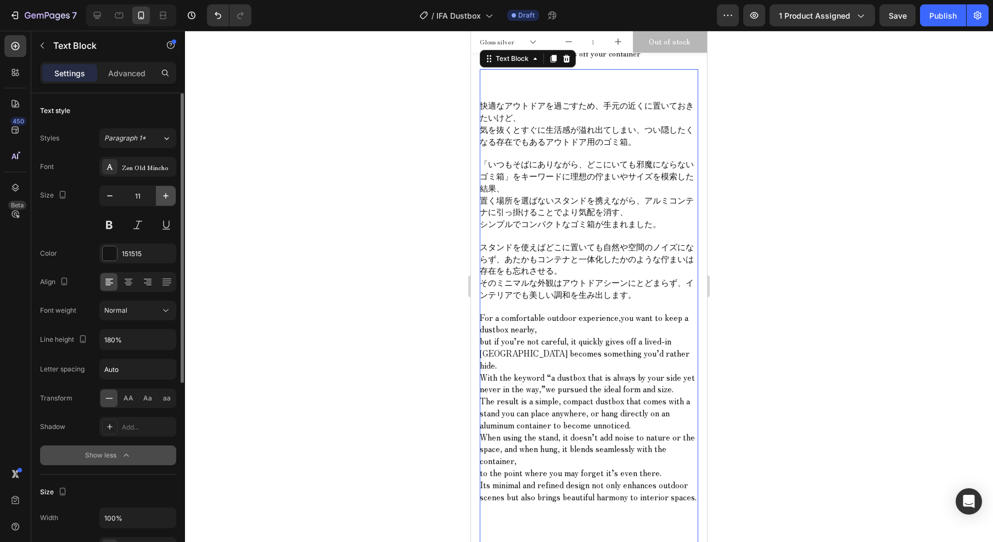
click at [163, 198] on icon "button" at bounding box center [165, 196] width 11 height 11
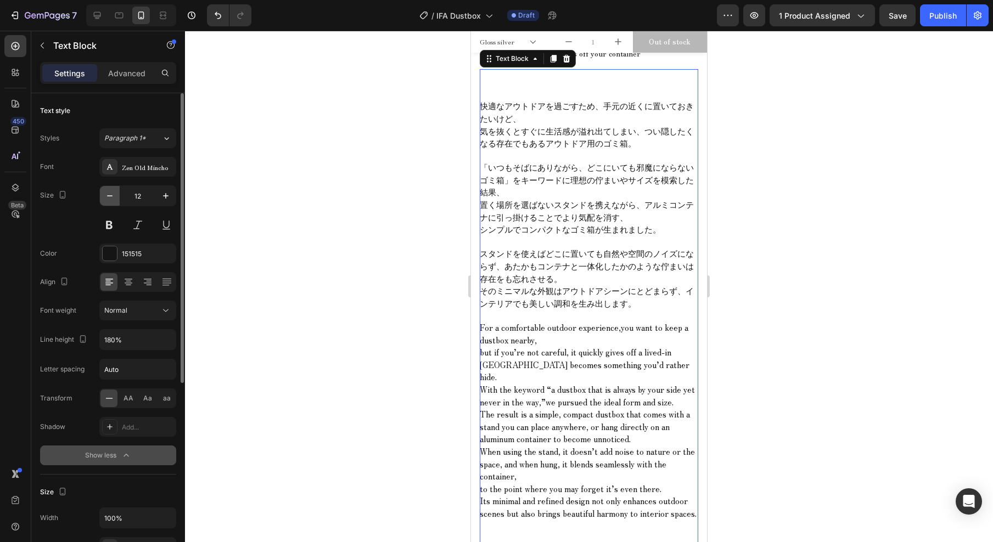
click at [115, 198] on icon "button" at bounding box center [109, 196] width 11 height 11
type input "11"
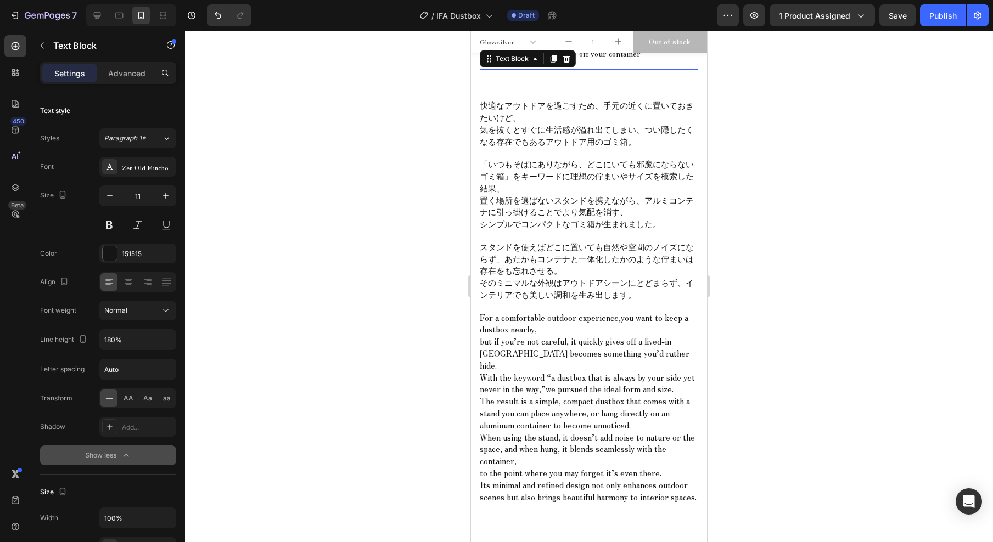
drag, startPoint x: 542, startPoint y: 102, endPoint x: 523, endPoint y: 104, distance: 19.9
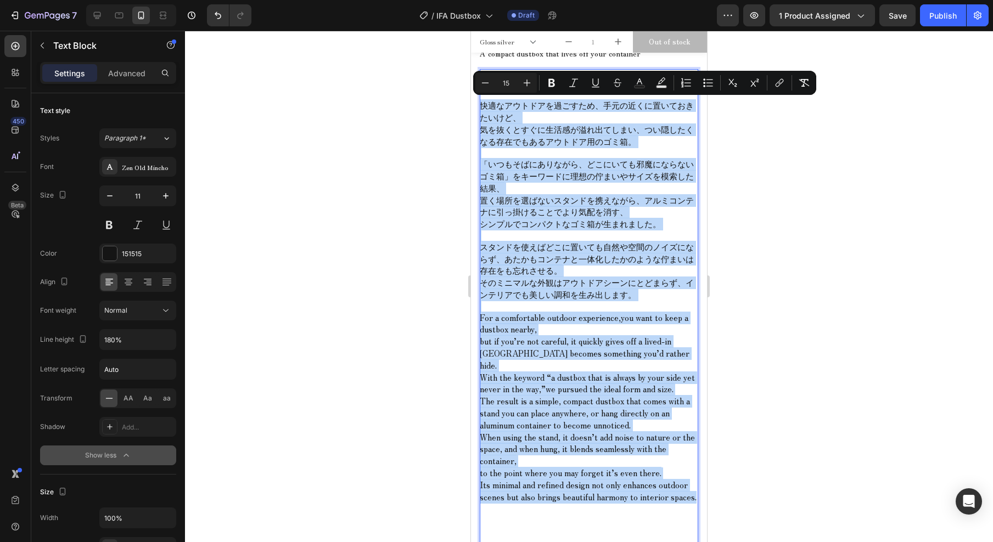
drag, startPoint x: 482, startPoint y: 107, endPoint x: 580, endPoint y: 404, distance: 312.7
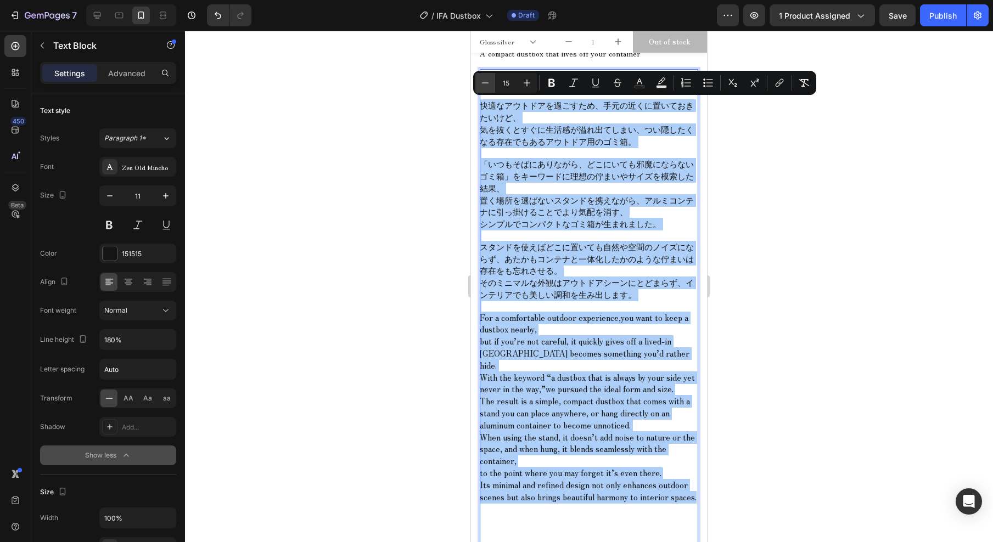
click at [484, 84] on icon "Editor contextual toolbar" at bounding box center [485, 82] width 11 height 11
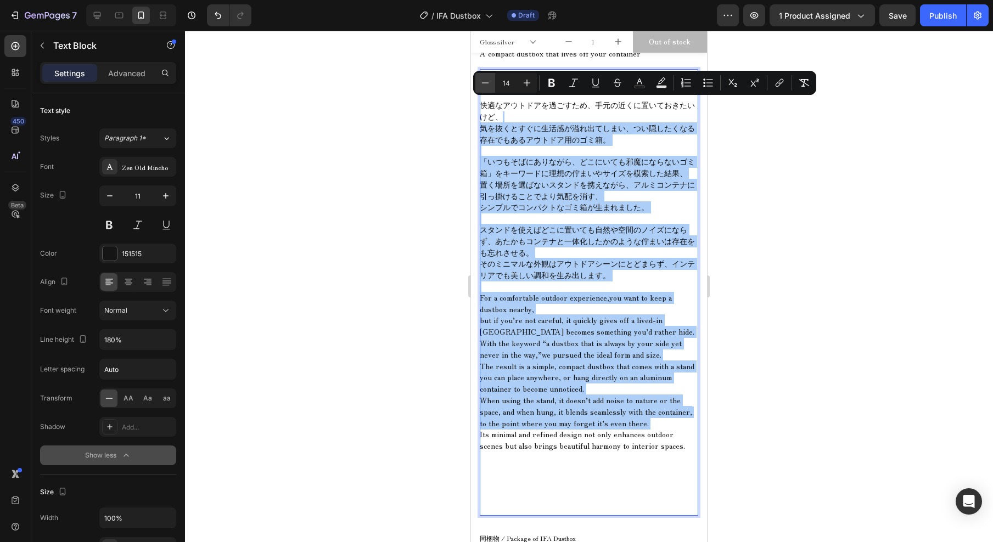
click at [484, 85] on icon "Editor contextual toolbar" at bounding box center [485, 82] width 11 height 11
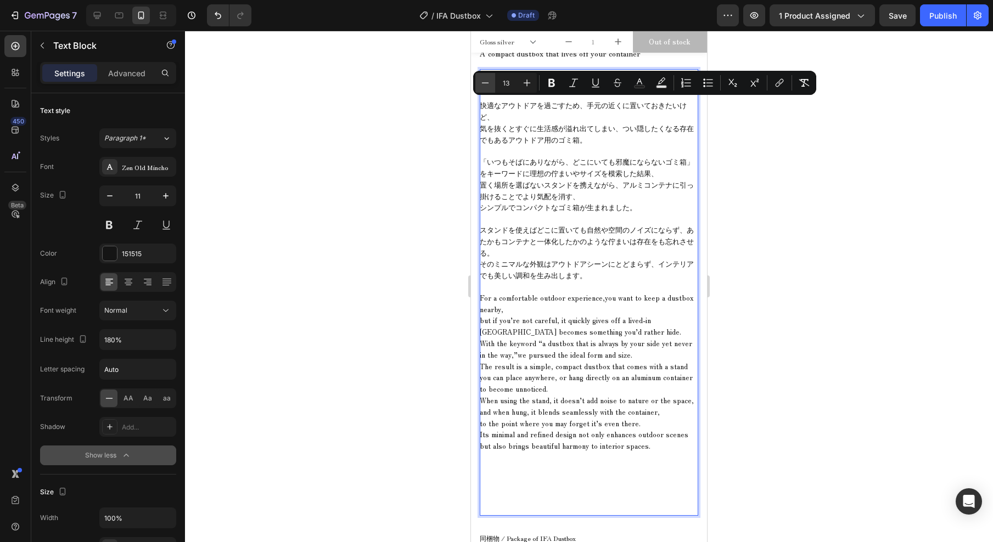
click at [484, 85] on icon "Editor contextual toolbar" at bounding box center [485, 82] width 11 height 11
type input "12"
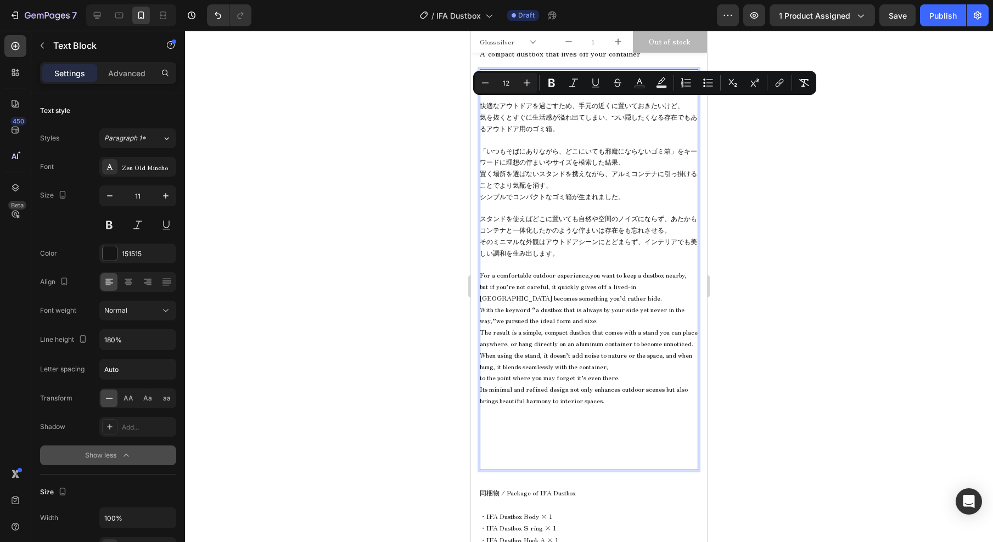
click at [632, 206] on p "Rich Text Editor. Editing area: main" at bounding box center [589, 207] width 219 height 11
click at [664, 195] on p "「いつもそばにありながら、どこにいても邪魔にならないゴミ箱」をキーワードに理想の佇まいやサイズを模索した結果、 置く場所を選ばないスタンドを携えながら、アルミ…" at bounding box center [589, 173] width 219 height 57
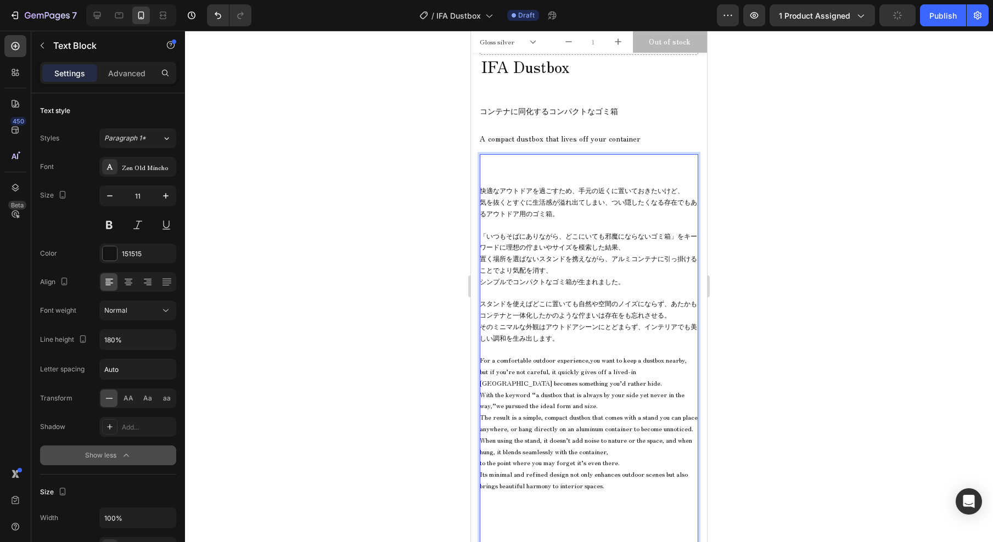
scroll to position [349, 0]
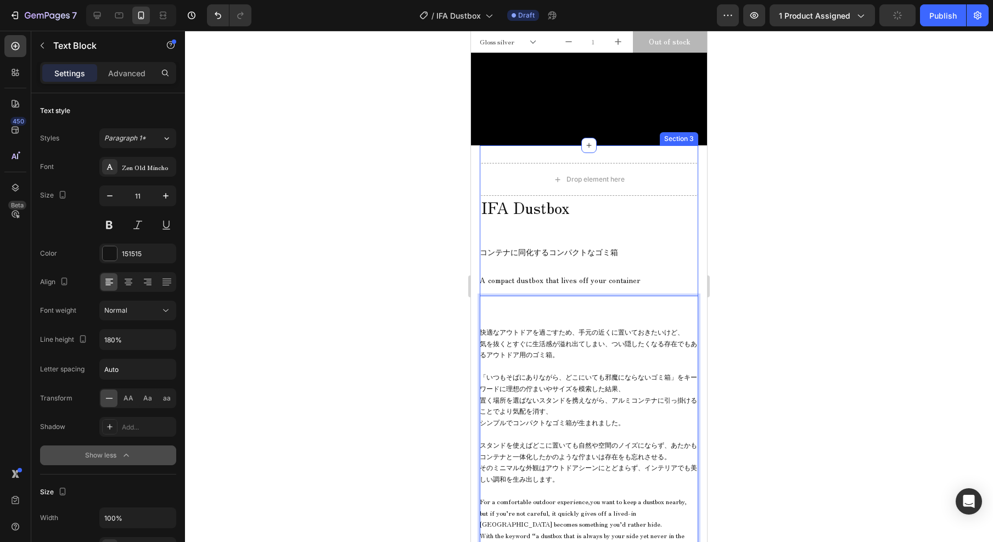
click at [371, 162] on div at bounding box center [589, 287] width 808 height 512
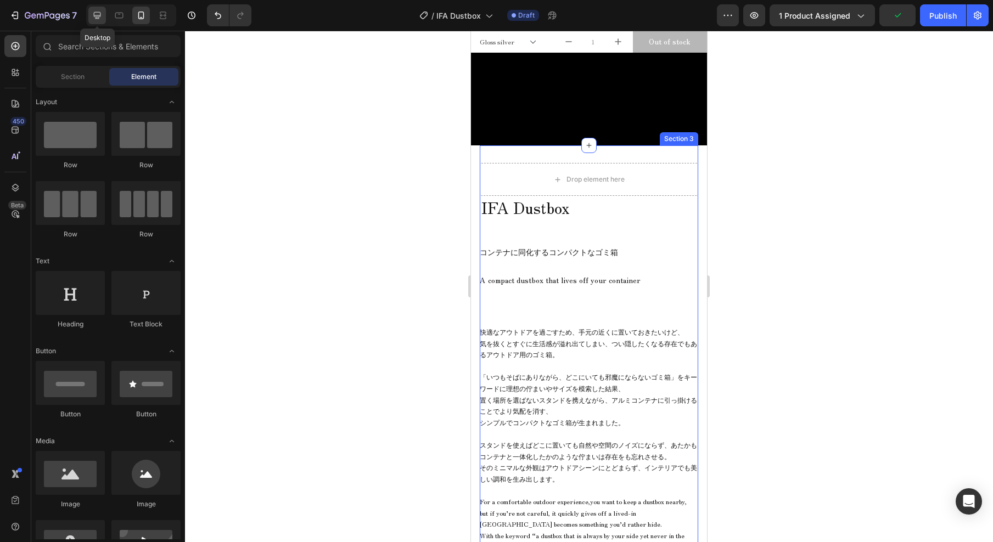
click at [95, 17] on icon at bounding box center [97, 15] width 11 height 11
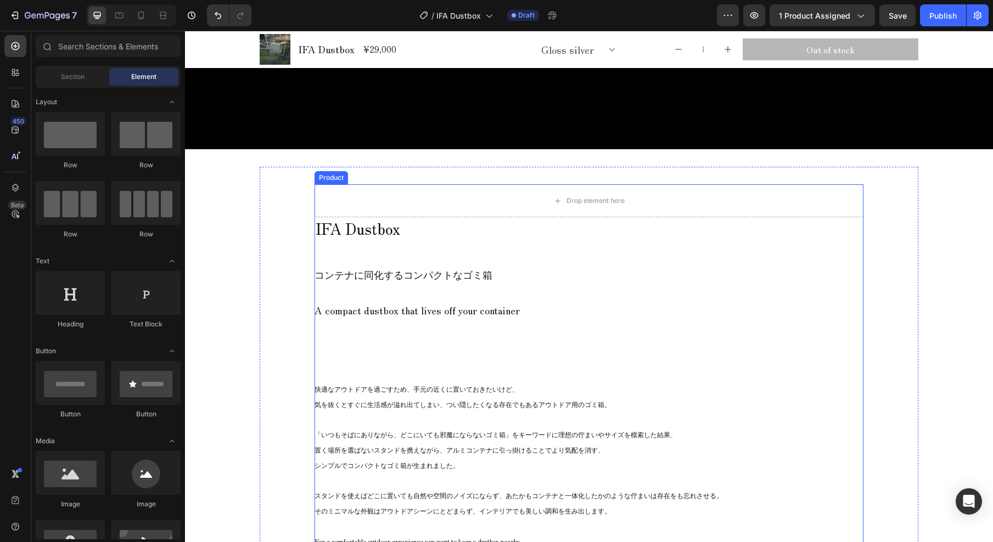
scroll to position [554, 0]
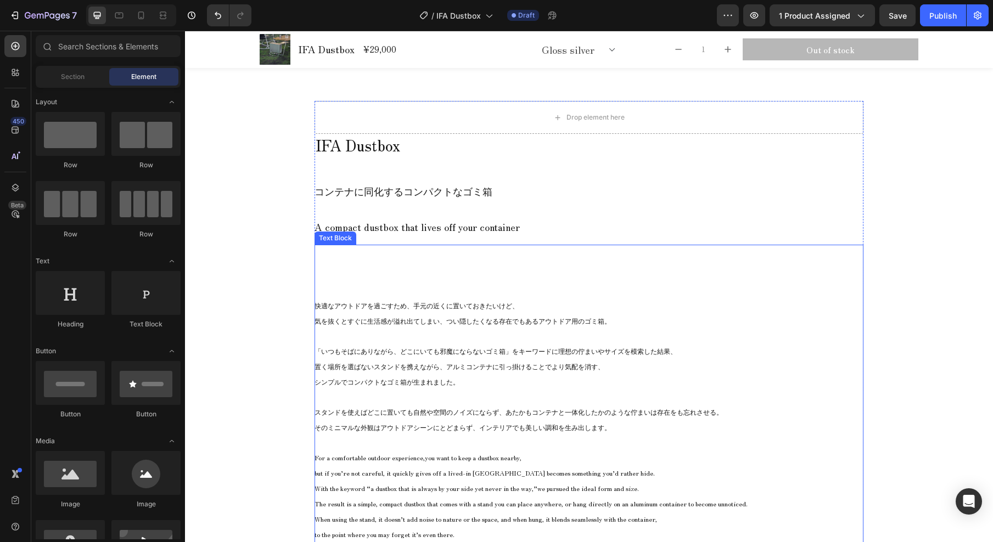
click at [475, 315] on p "快適なアウトドアを過ごすため、手元の近くに置いておきたいけど、 気を抜くとすぐに生活感が溢れ出てしまい、つい隠したくなる存在でもあるアウトドア用のゴミ箱。" at bounding box center [589, 313] width 549 height 31
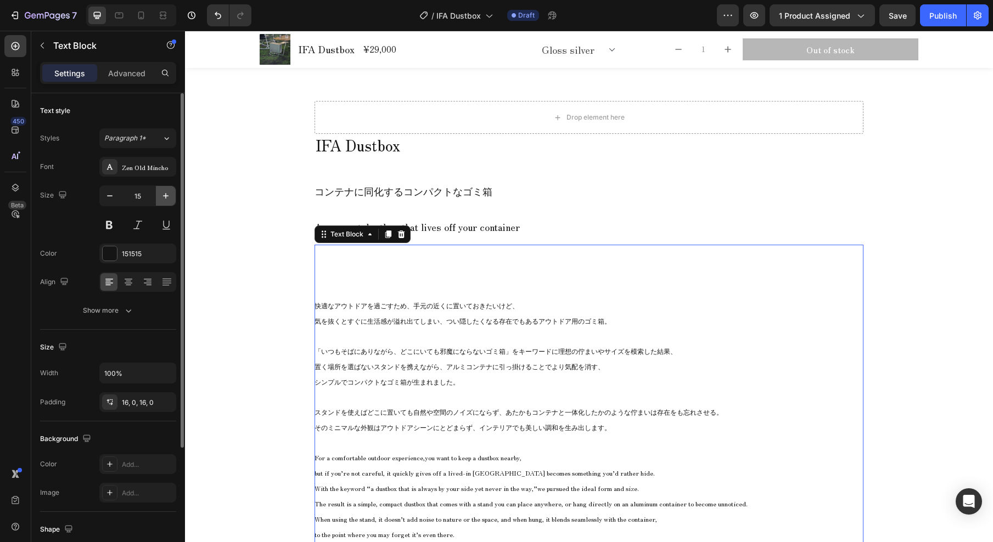
click at [164, 194] on icon "button" at bounding box center [165, 196] width 11 height 11
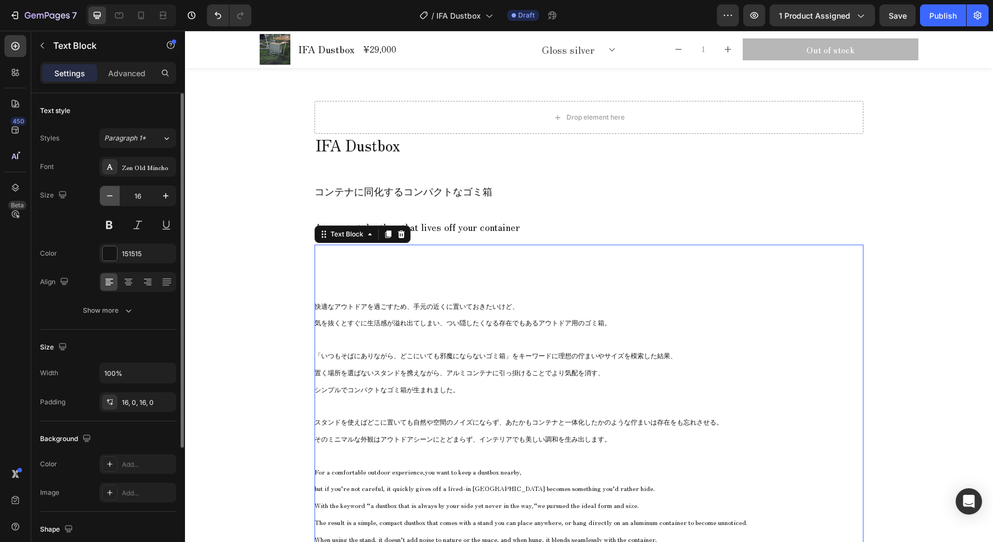
click at [109, 200] on icon "button" at bounding box center [109, 196] width 11 height 11
type input "15"
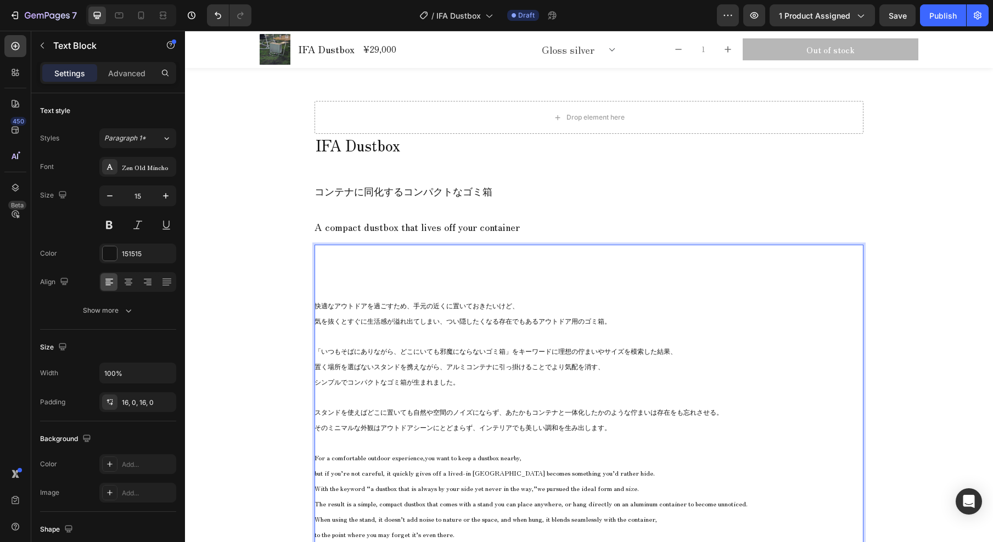
click at [326, 310] on span "快適なアウトドアを過ごすため、手元の近くに置いておきたいけど、" at bounding box center [417, 305] width 204 height 9
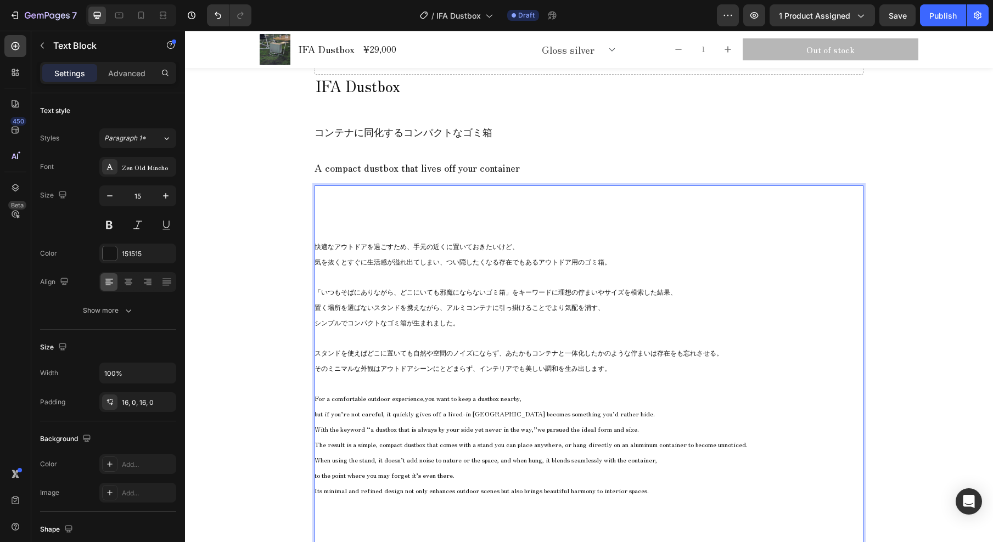
scroll to position [744, 0]
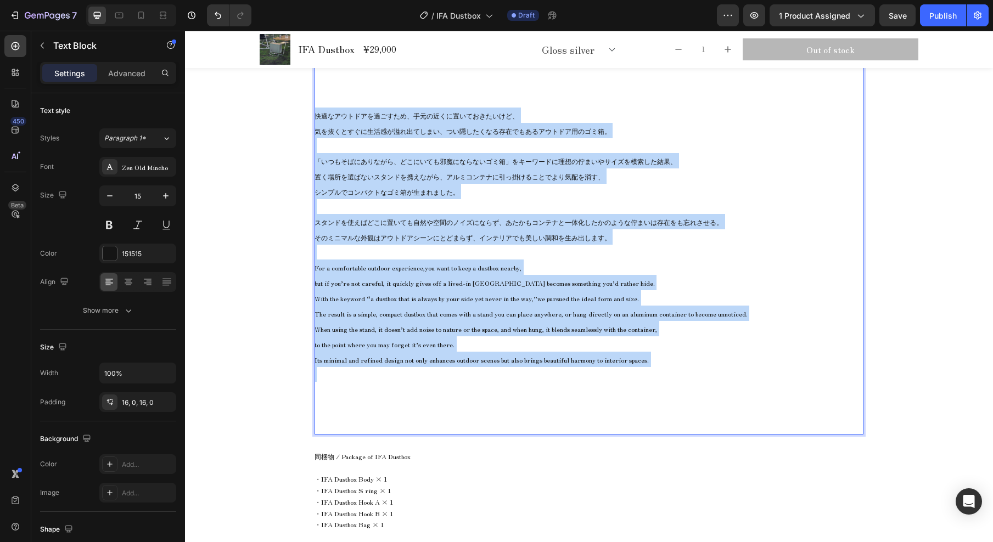
drag, startPoint x: 312, startPoint y: 118, endPoint x: 716, endPoint y: 345, distance: 463.6
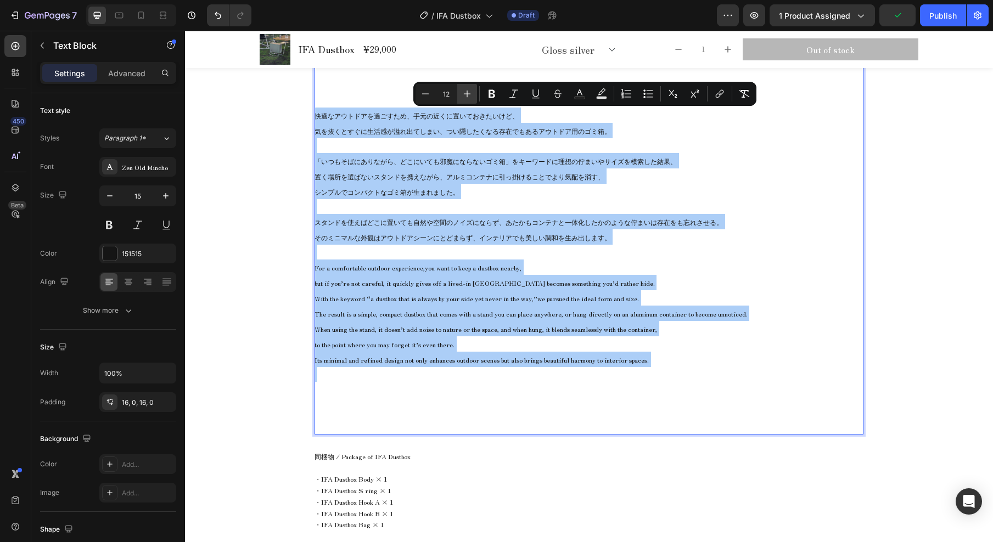
click at [467, 93] on icon "Editor contextual toolbar" at bounding box center [467, 94] width 7 height 7
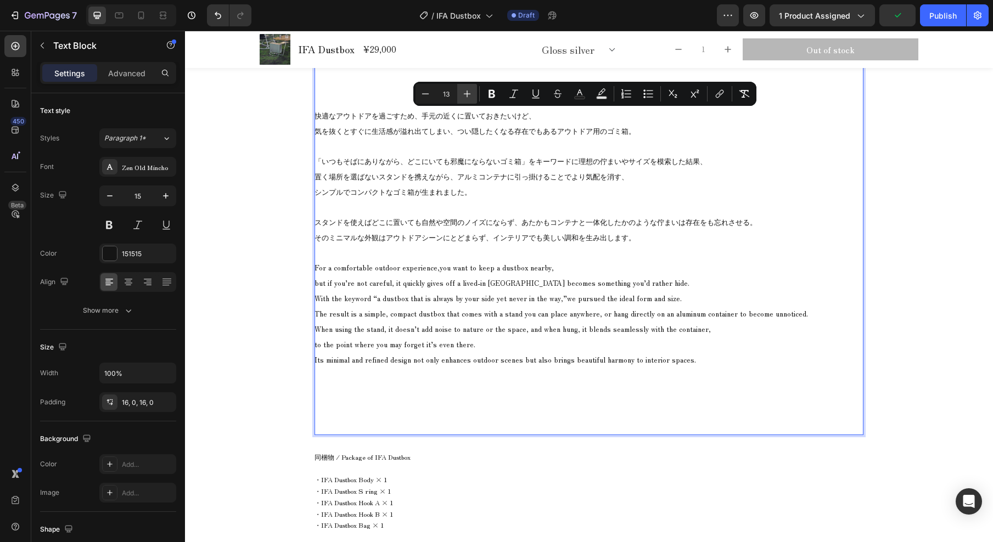
click at [467, 93] on icon "Editor contextual toolbar" at bounding box center [467, 94] width 7 height 7
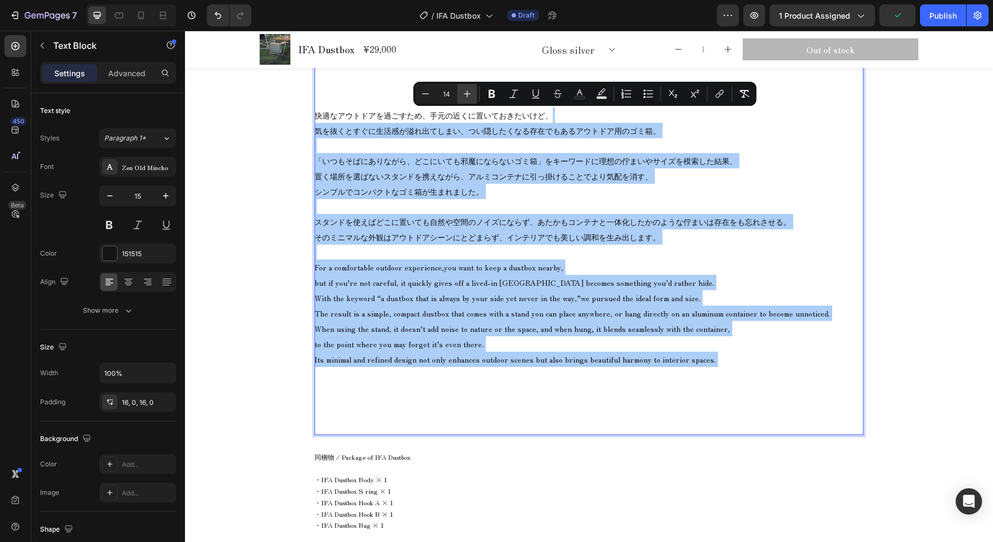
click at [467, 93] on icon "Editor contextual toolbar" at bounding box center [467, 94] width 7 height 7
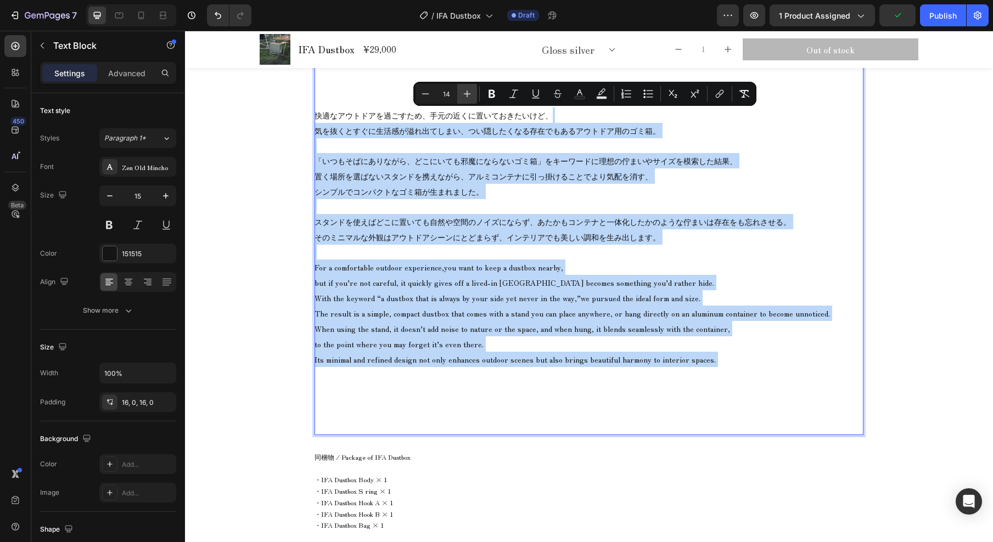
type input "15"
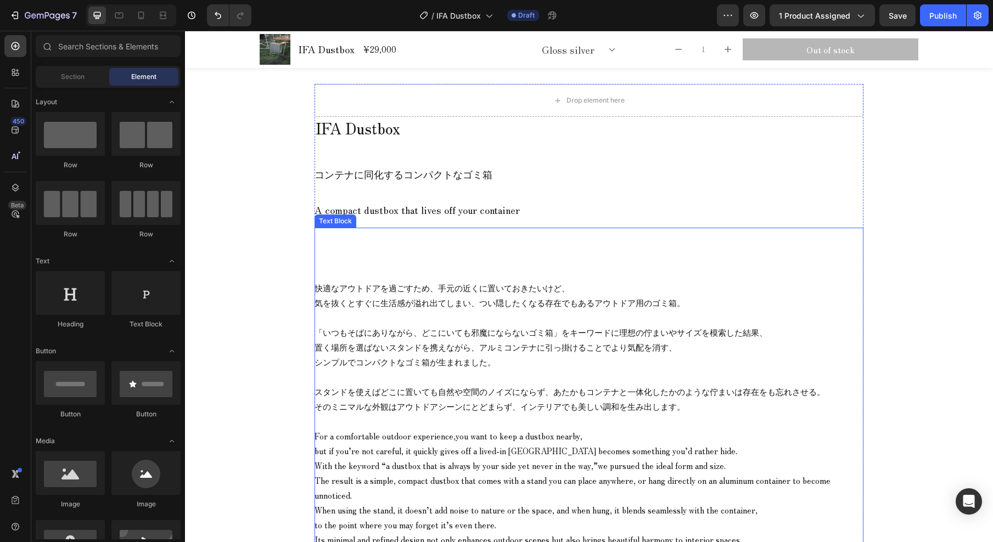
scroll to position [738, 0]
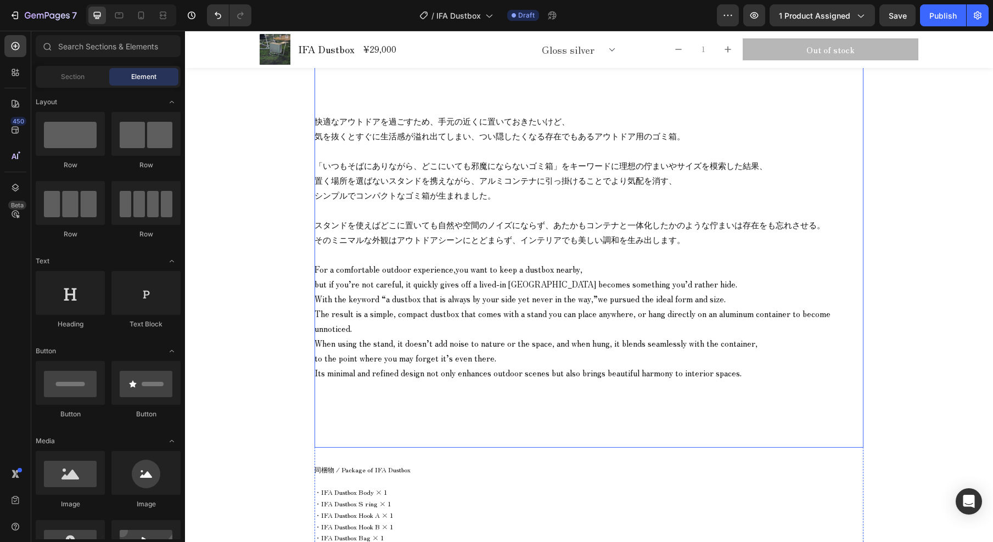
click at [429, 200] on span "シンプルでコンパクトなゴミ箱が生まれました。" at bounding box center [405, 195] width 181 height 12
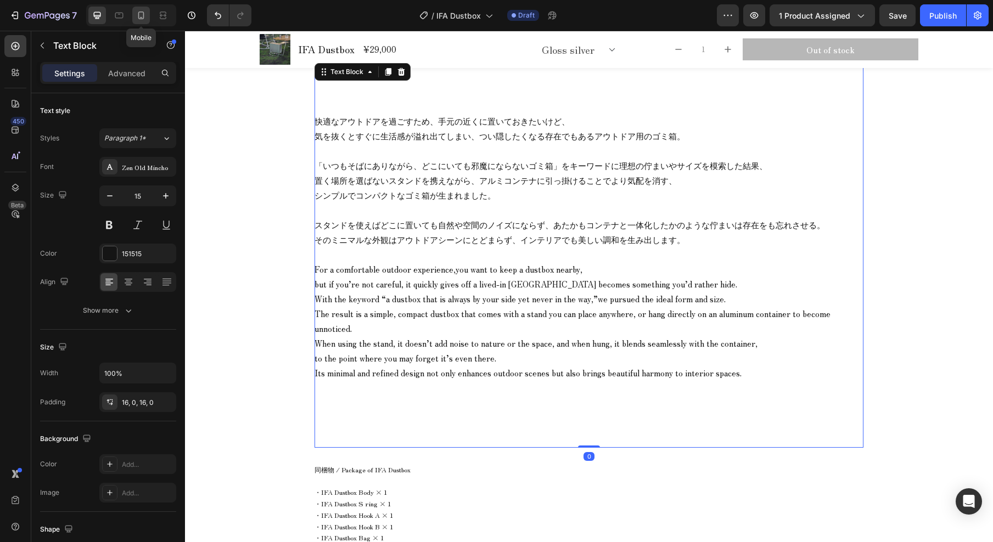
click at [141, 14] on icon at bounding box center [141, 15] width 11 height 11
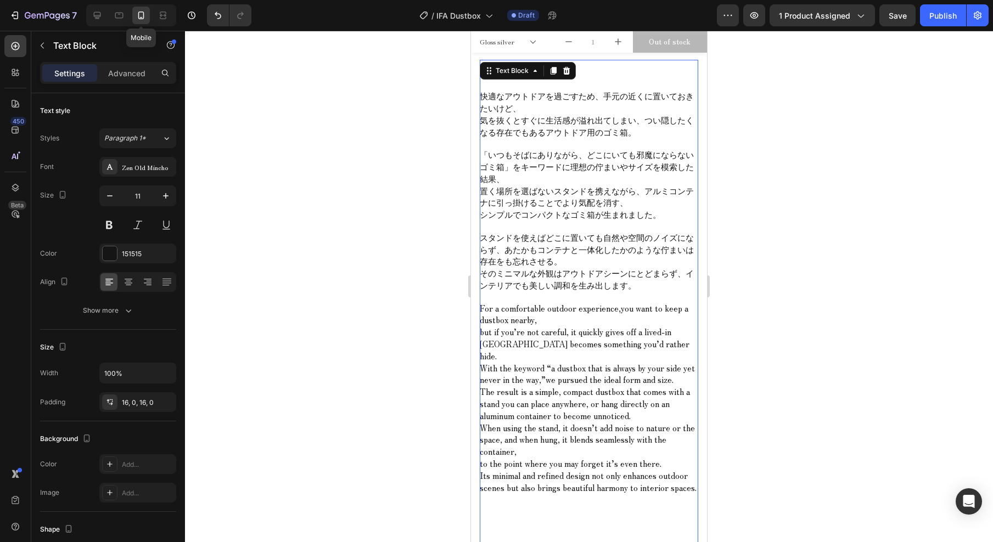
scroll to position [668, 0]
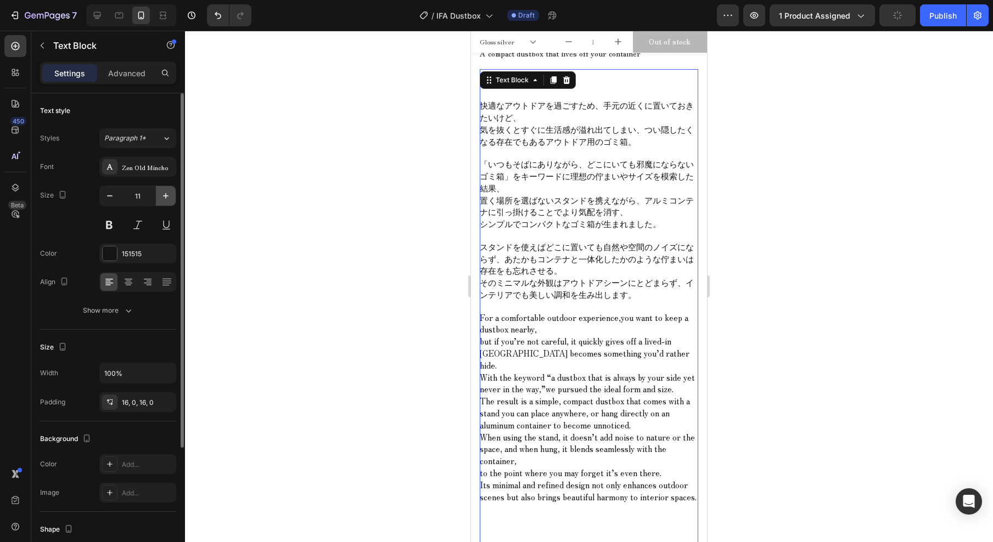
click at [163, 197] on icon "button" at bounding box center [165, 196] width 11 height 11
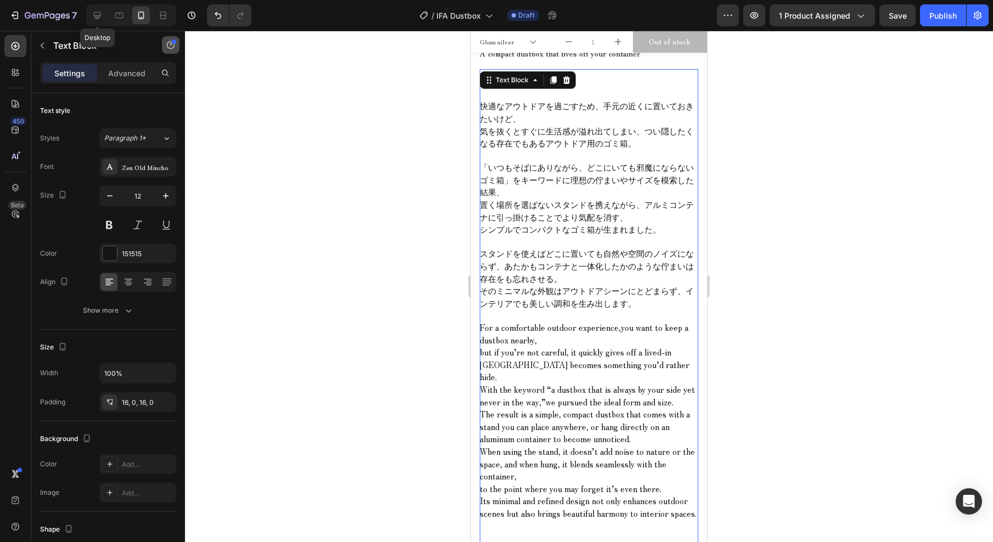
drag, startPoint x: 93, startPoint y: 13, endPoint x: 169, endPoint y: 37, distance: 79.7
click at [93, 13] on icon at bounding box center [97, 15] width 11 height 11
type input "15"
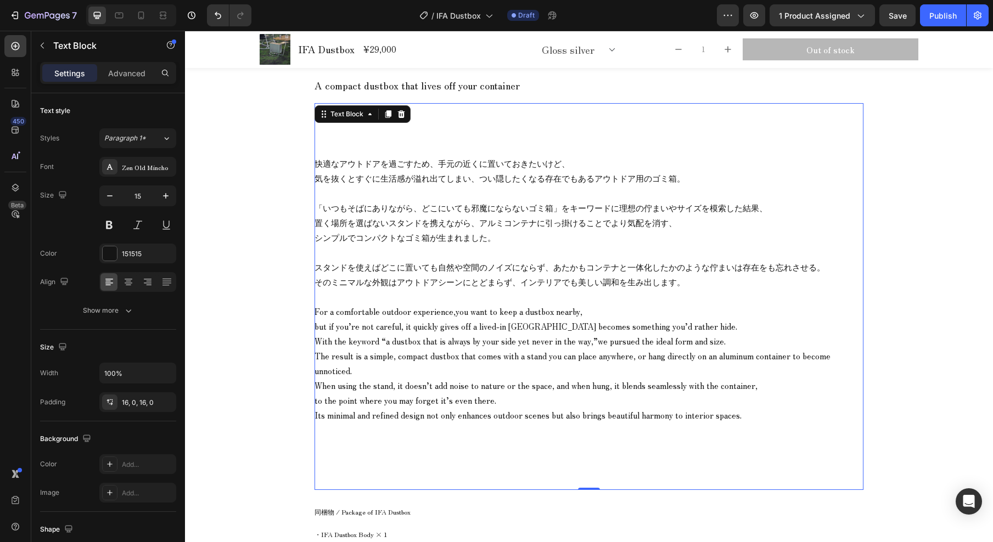
scroll to position [730, 0]
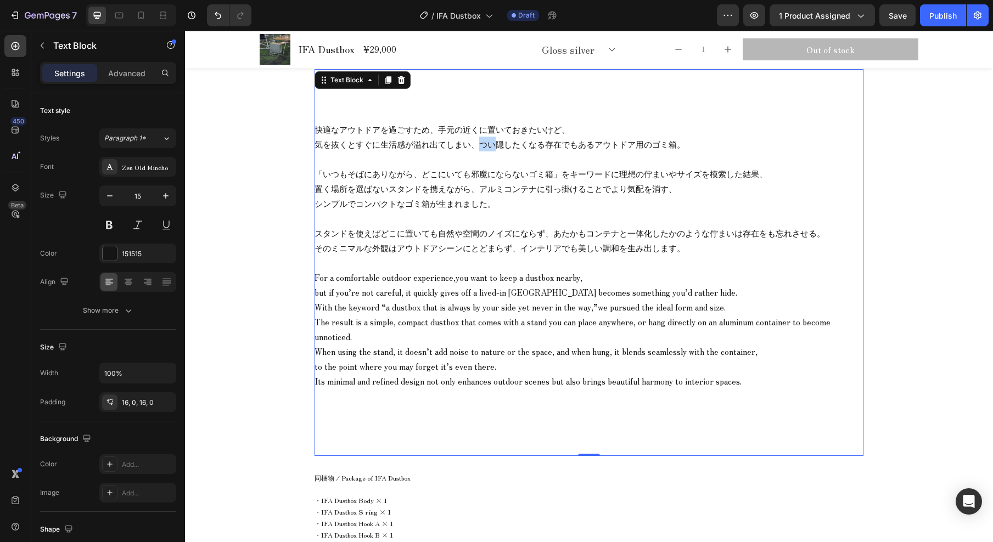
click at [479, 138] on span "気を抜くとすぐに生活感が溢れ出てしまい、つい隠したくなる存在でもあるアウトドア用のゴミ箱。" at bounding box center [500, 144] width 371 height 12
click at [426, 142] on span "気を抜くとすぐに生活感が溢れ出てしまい、つい隠したくなる存在でもあるアウトドア用のゴミ箱。" at bounding box center [500, 144] width 371 height 12
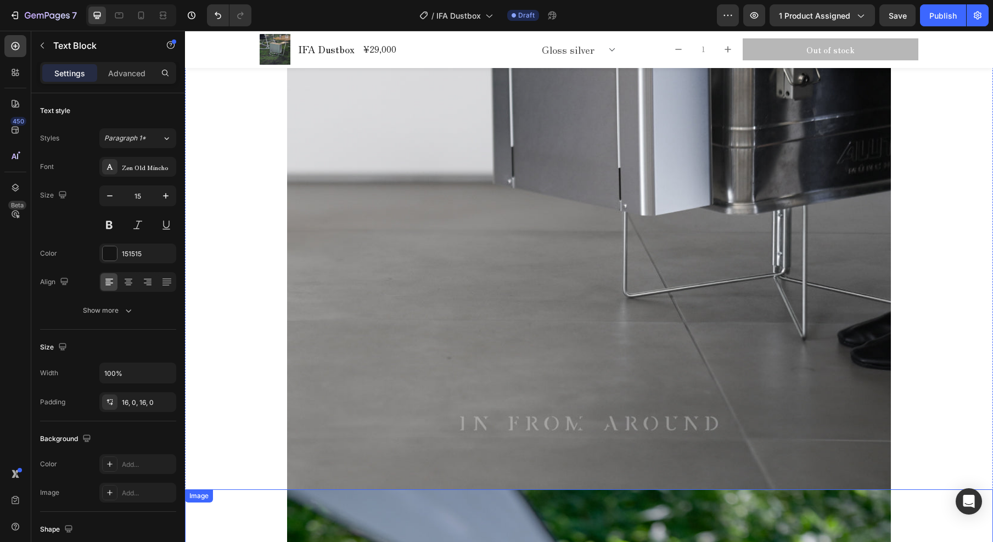
scroll to position [2424, 0]
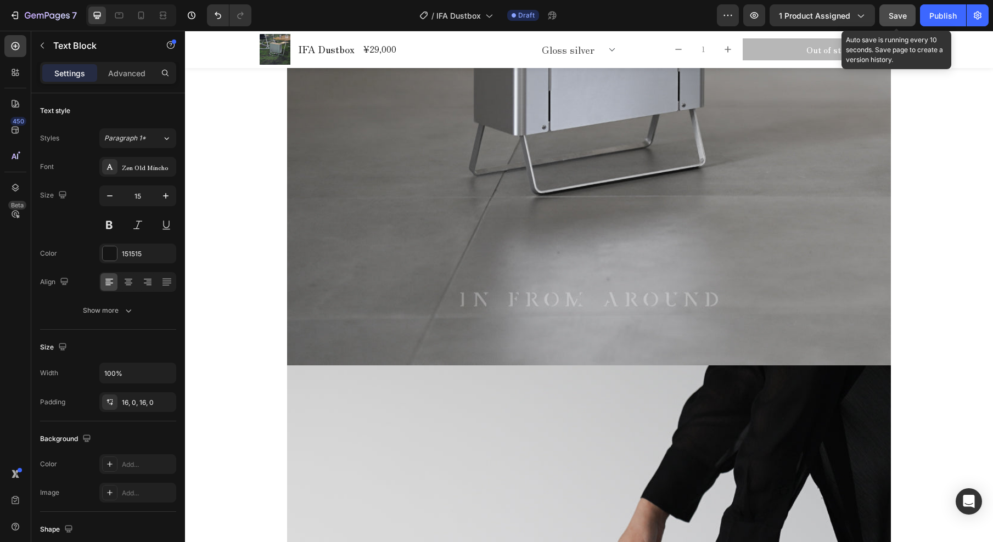
click at [891, 18] on span "Save" at bounding box center [898, 15] width 18 height 9
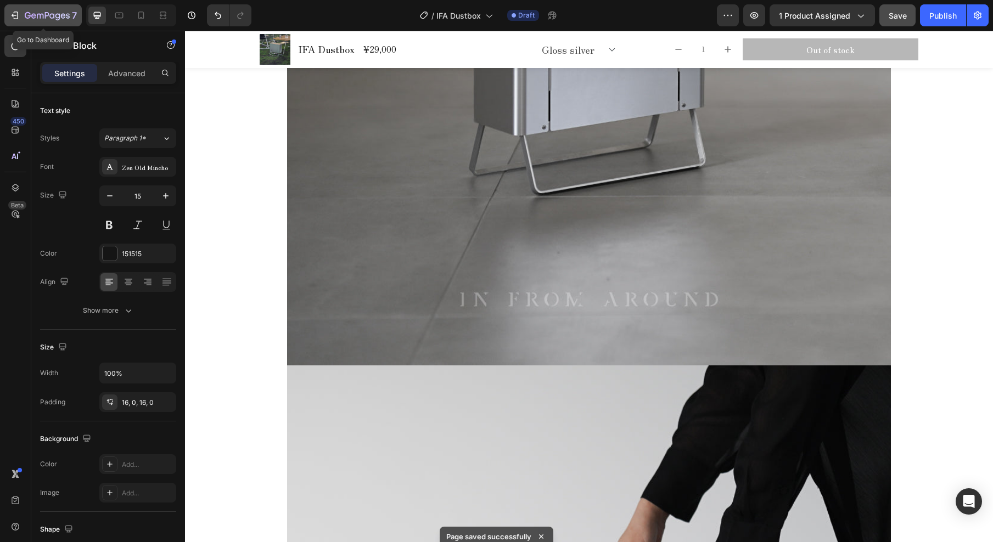
click at [21, 14] on div "7" at bounding box center [43, 15] width 68 height 13
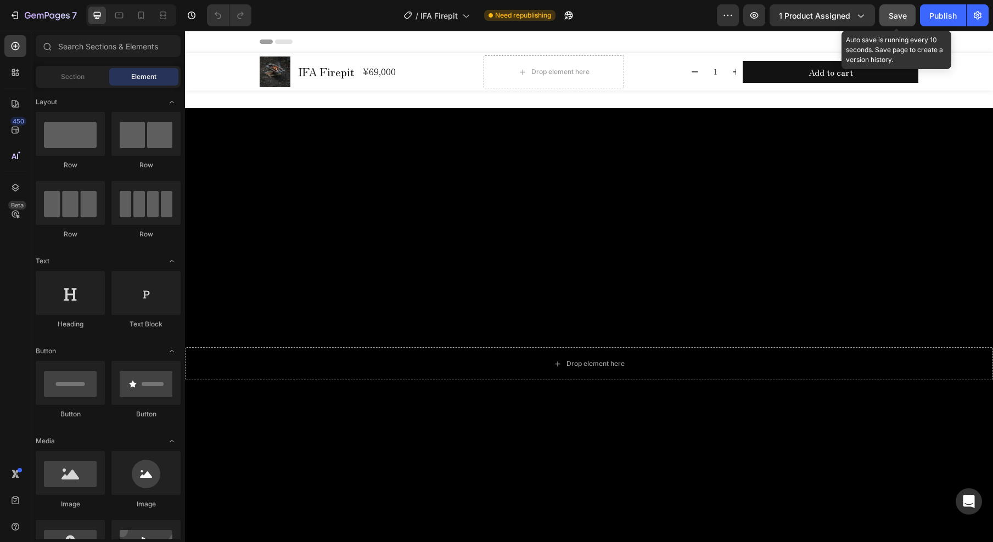
click at [906, 17] on span "Save" at bounding box center [898, 15] width 18 height 9
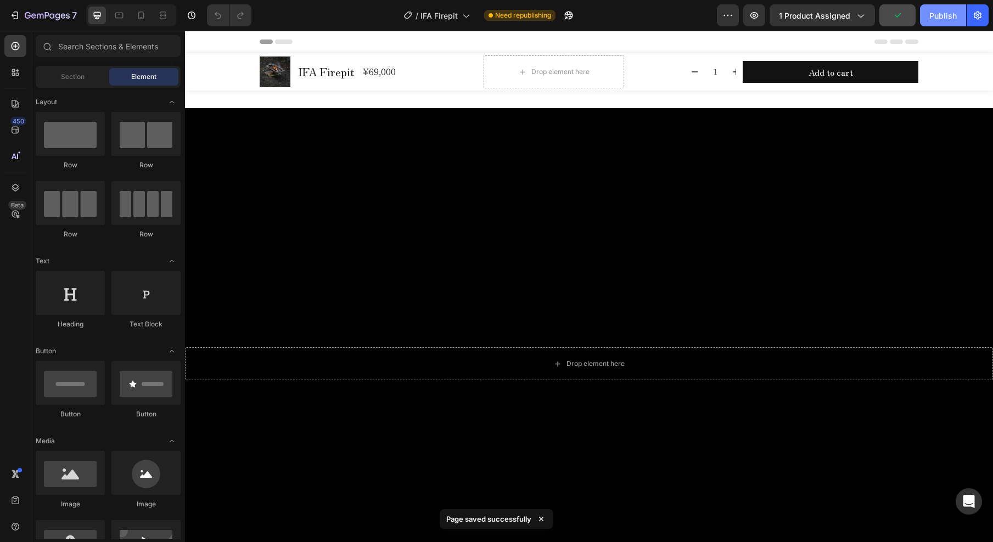
click at [932, 21] on button "Publish" at bounding box center [943, 15] width 46 height 22
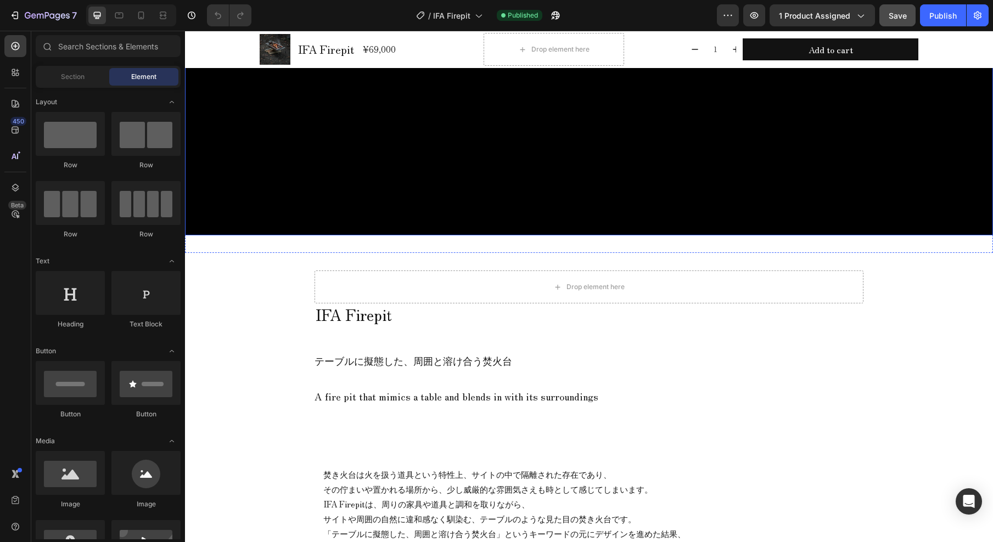
scroll to position [384, 0]
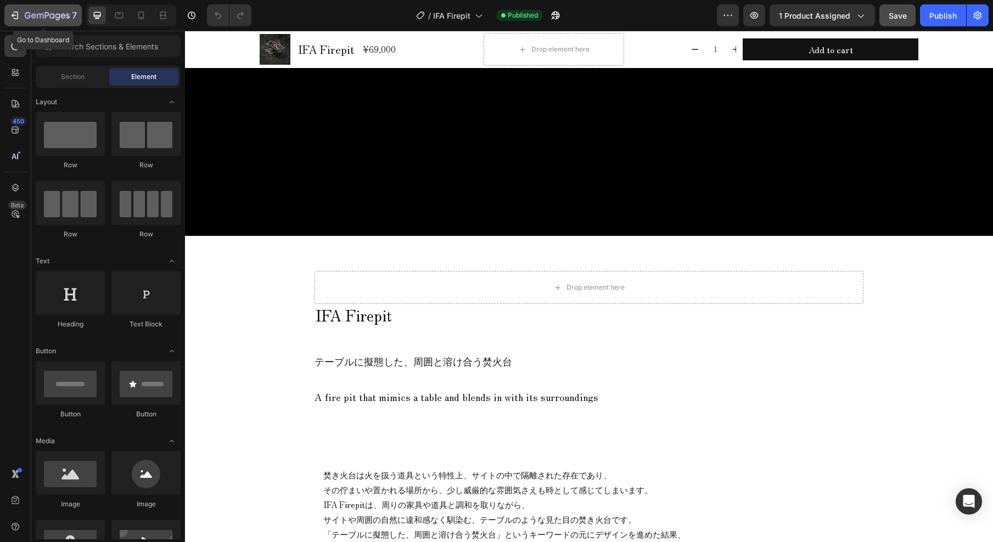
click at [42, 15] on icon "button" at bounding box center [47, 16] width 45 height 9
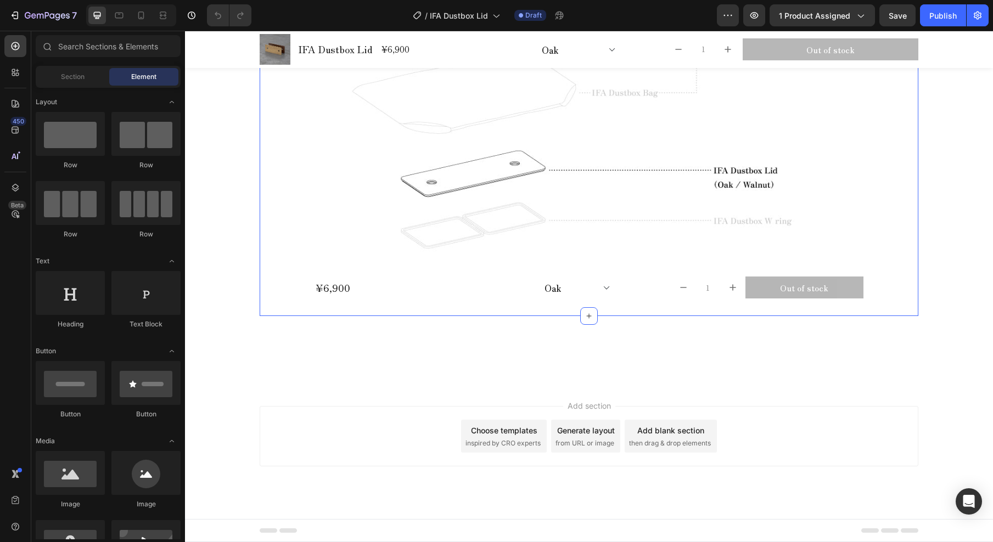
scroll to position [1050, 0]
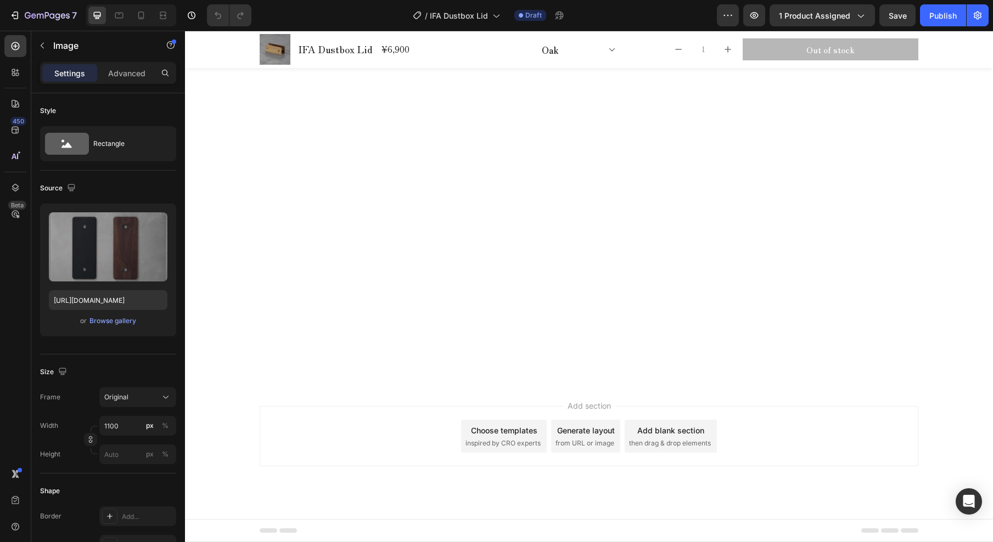
scroll to position [671, 0]
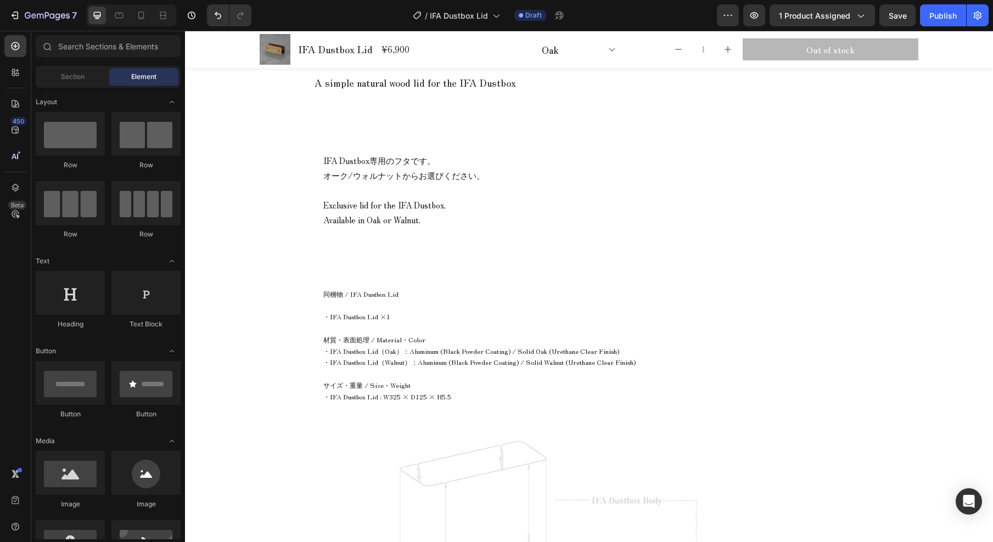
scroll to position [0, 0]
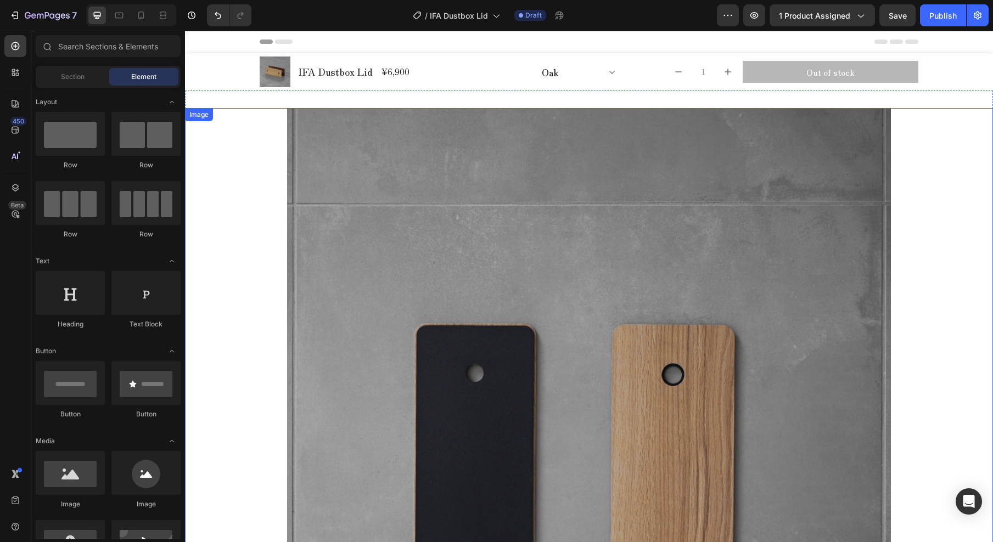
click at [449, 288] on img at bounding box center [589, 485] width 604 height 755
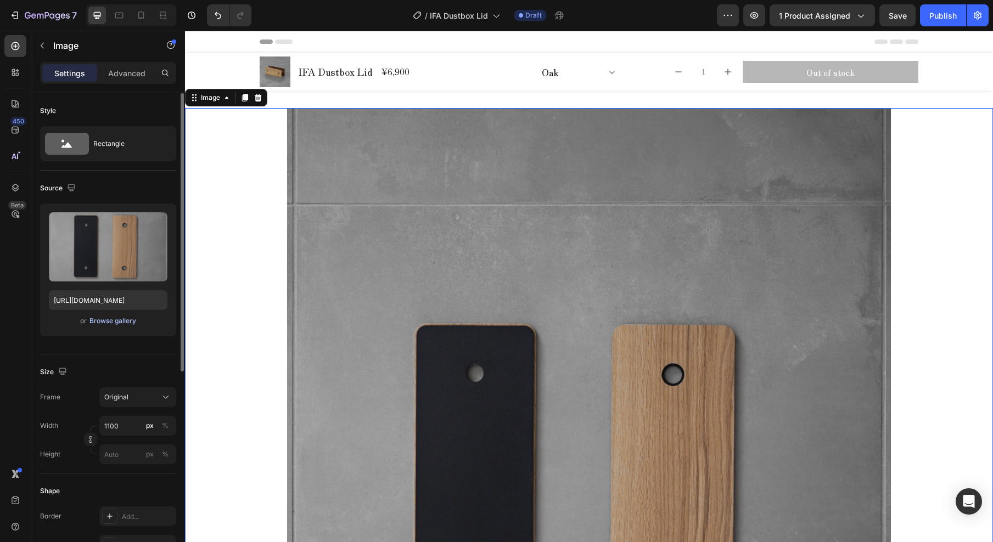
click at [106, 320] on div "Browse gallery" at bounding box center [112, 321] width 47 height 10
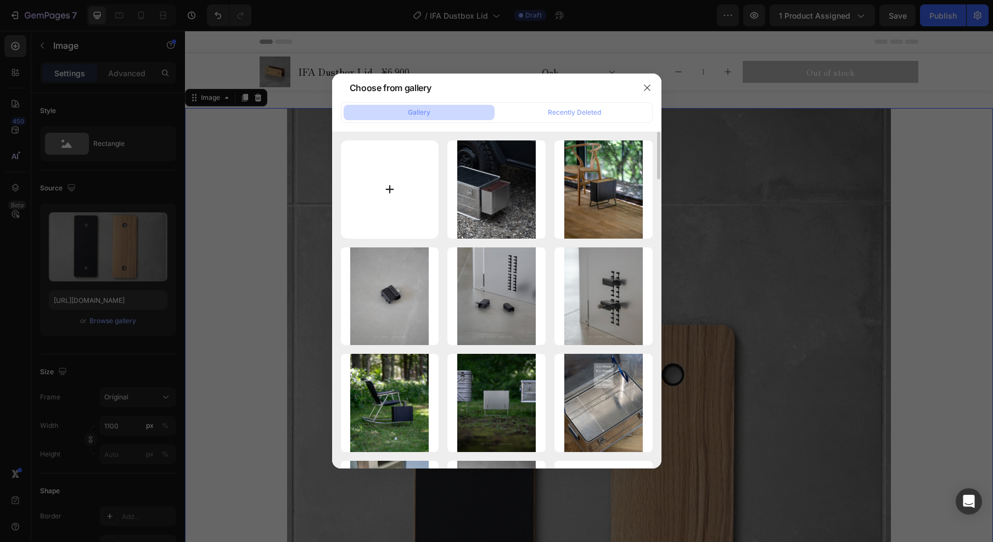
click at [385, 191] on input "file" at bounding box center [390, 190] width 98 height 98
type input "C:\fakepath\IFA Dustbox_common_40-02.jpg"
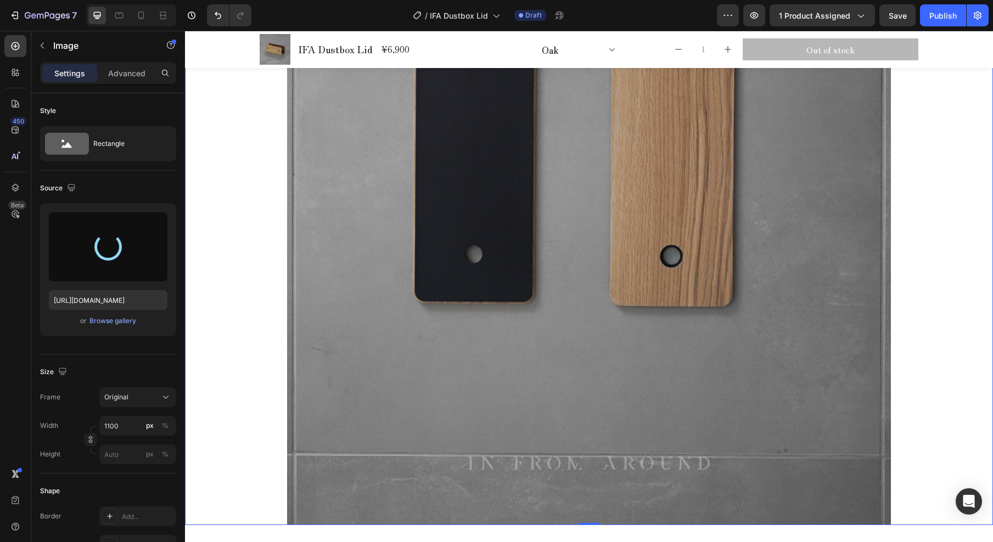
scroll to position [239, 0]
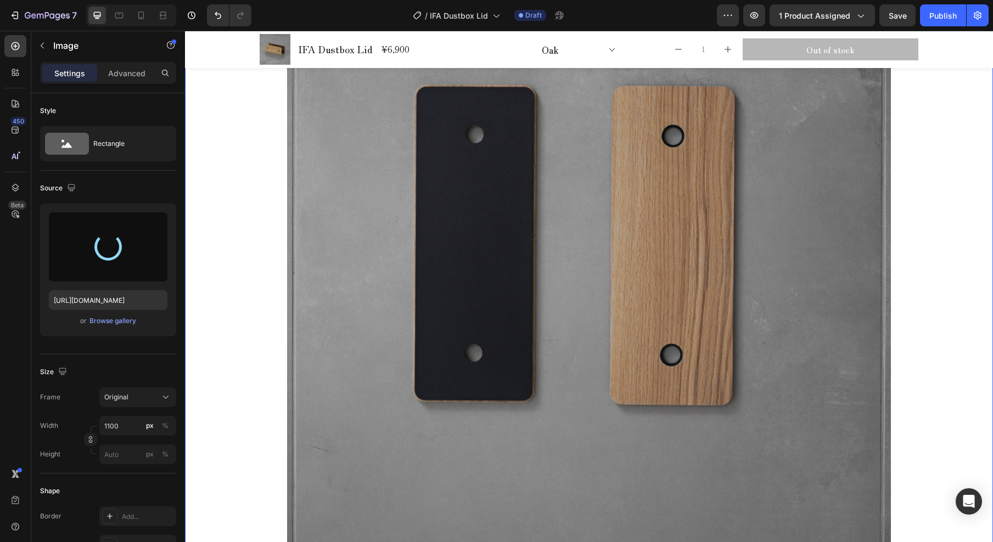
type input "https://cdn.shopify.com/s/files/1/0659/4556/7412/files/gempages_529998627507012…"
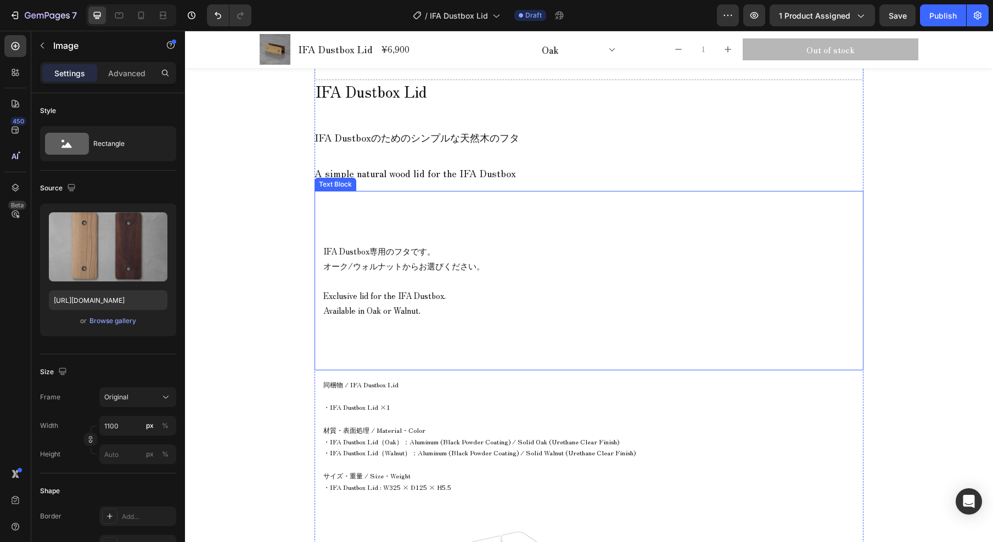
scroll to position [901, 0]
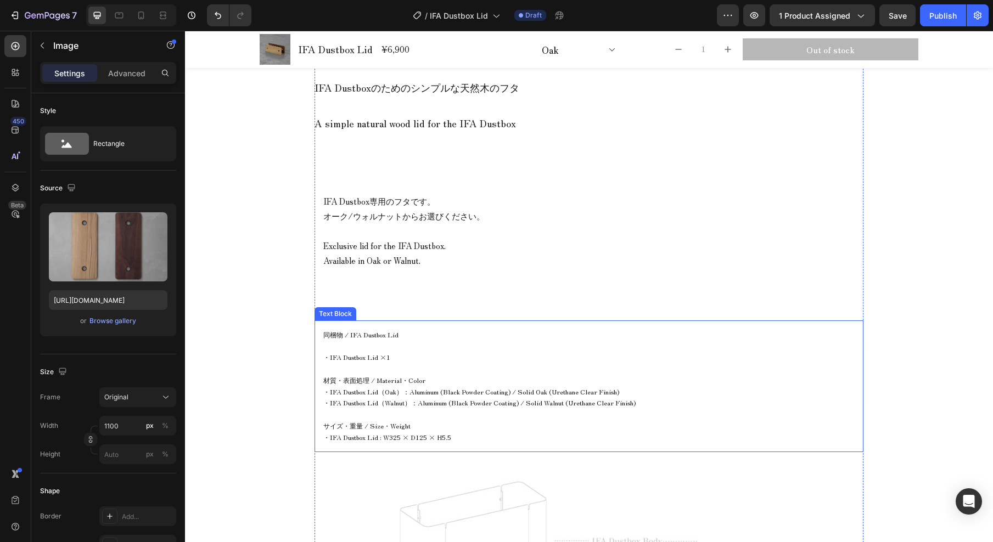
click at [365, 337] on span "同梱物 / IFA Dustbox Lid" at bounding box center [360, 334] width 75 height 9
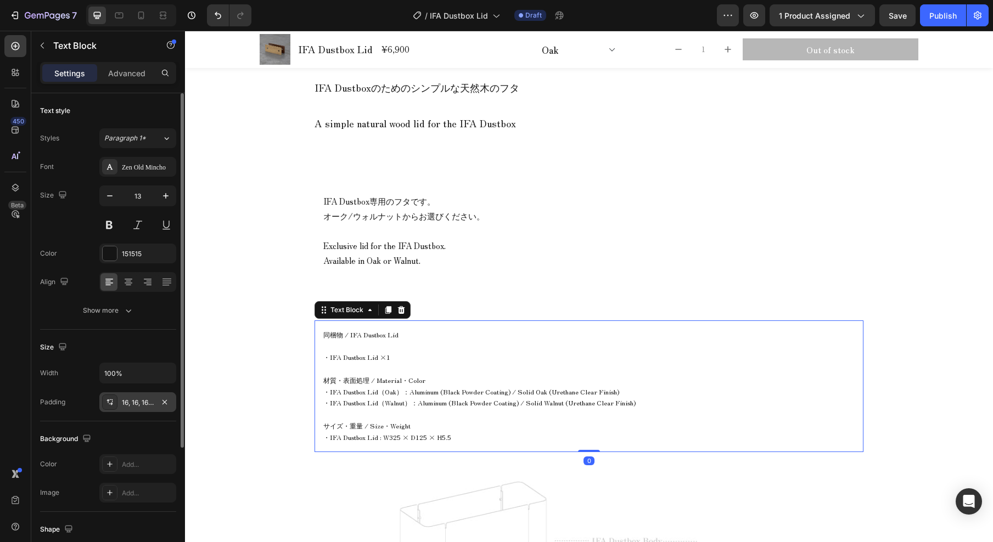
click at [148, 402] on div "16, 16, 16, 16" at bounding box center [138, 403] width 32 height 10
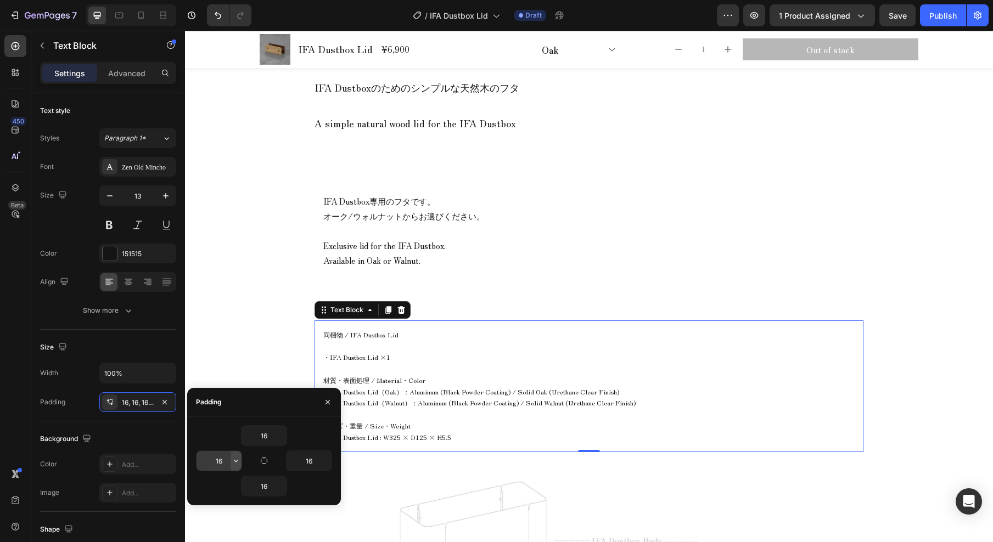
click at [231, 462] on button "button" at bounding box center [236, 461] width 11 height 20
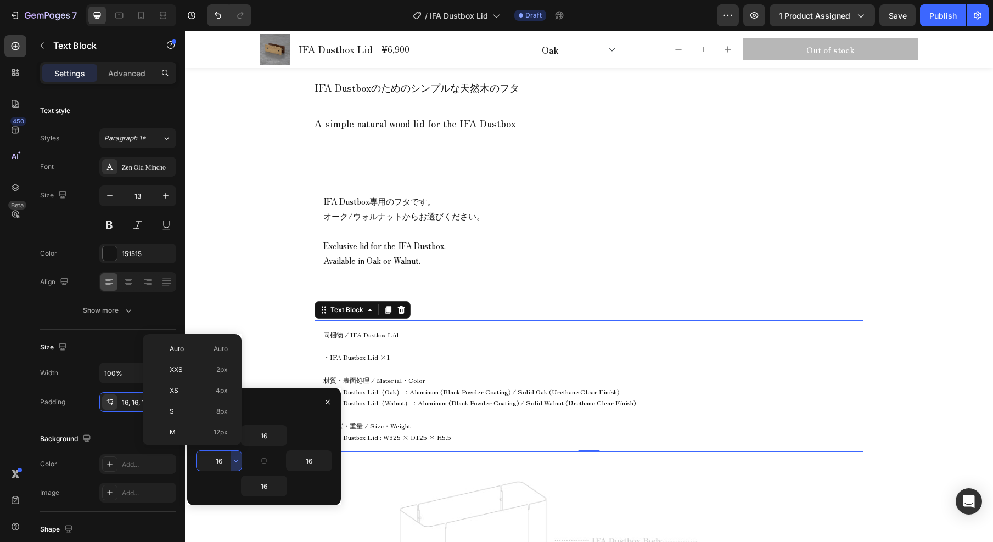
click at [228, 463] on input "16" at bounding box center [219, 461] width 45 height 20
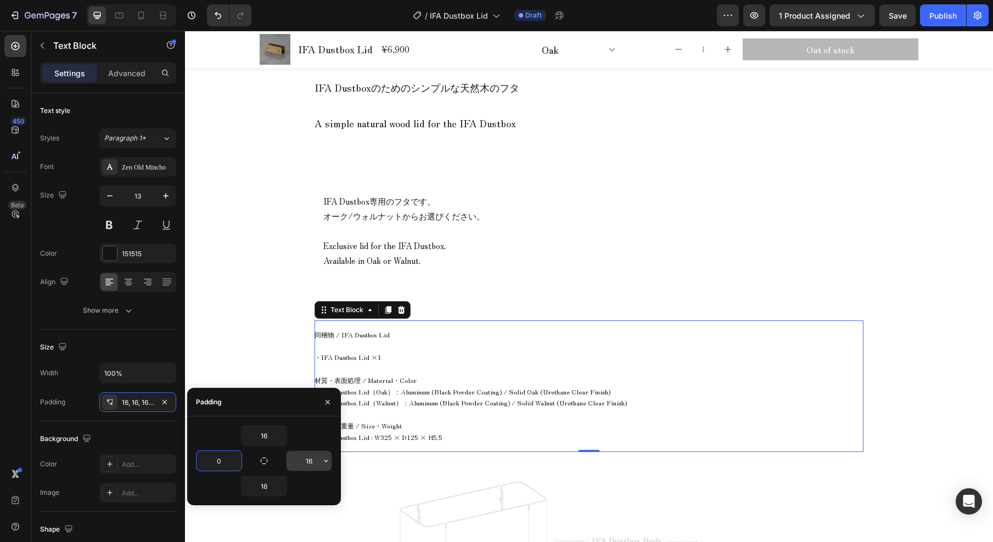
type input "0"
click at [317, 463] on input "16" at bounding box center [309, 461] width 45 height 20
type input "0"
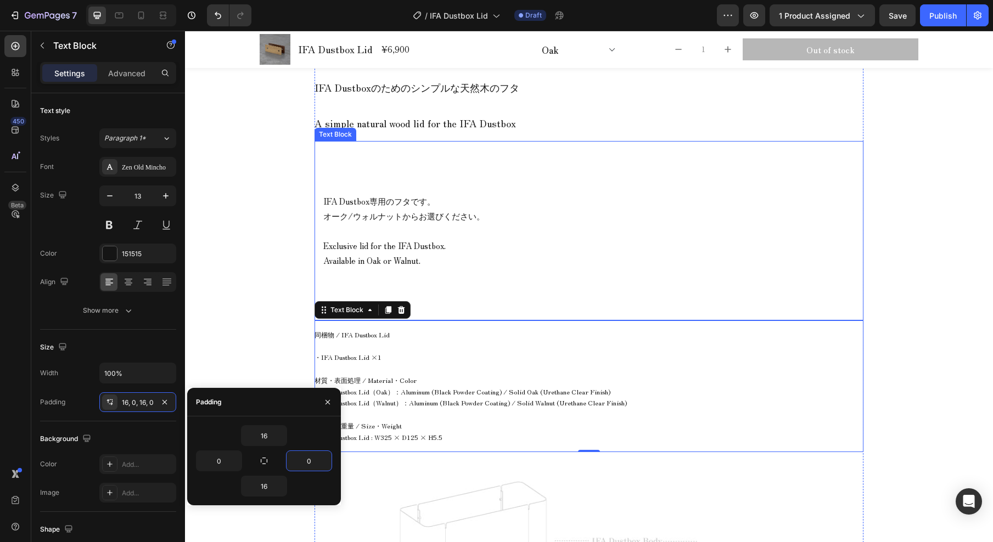
click at [351, 243] on p "Exclusive lid for the IFA Dustbox. Available in Oak or Walnut." at bounding box center [588, 253] width 531 height 30
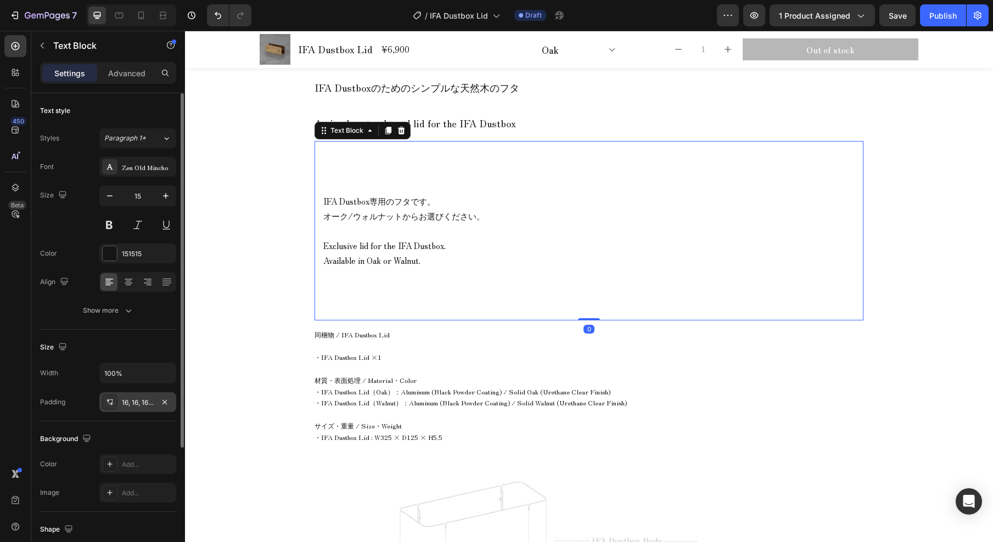
click at [135, 406] on div "16, 16, 16, 16" at bounding box center [138, 403] width 32 height 10
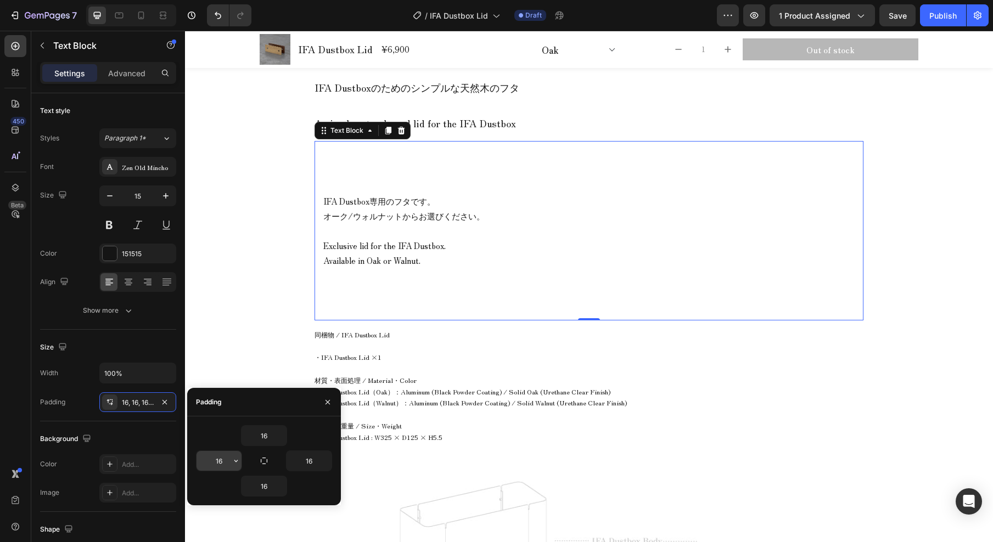
click at [226, 461] on input "16" at bounding box center [219, 461] width 45 height 20
type input "0"
click at [310, 467] on input "16" at bounding box center [309, 461] width 45 height 20
type input "0"
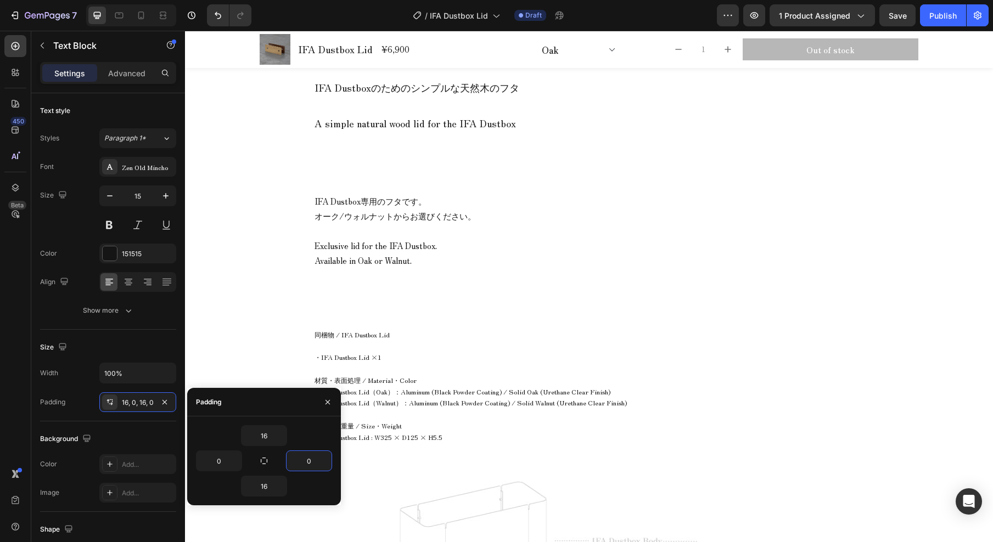
click at [236, 372] on div "Product Images IFA Dustbox Lid Product Title ¥6,900 Product Price Product Price…" at bounding box center [589, 114] width 808 height 1924
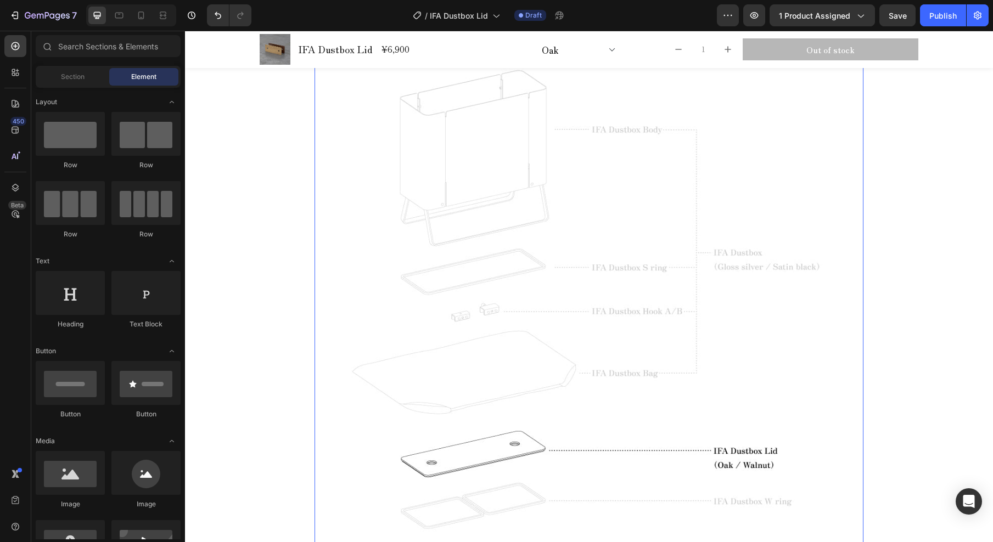
scroll to position [1409, 0]
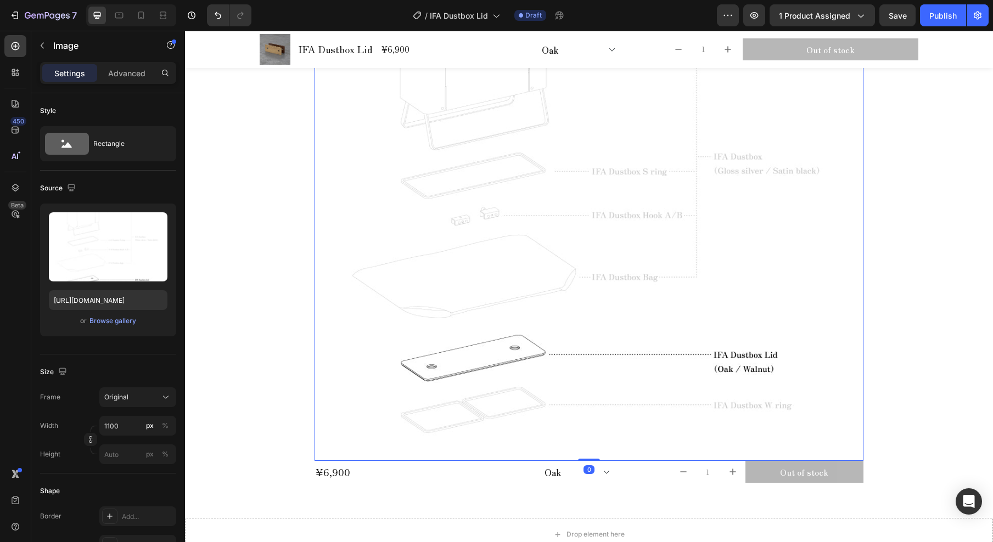
click at [525, 152] on img at bounding box center [589, 203] width 549 height 517
click at [120, 425] on input "1100" at bounding box center [137, 426] width 77 height 20
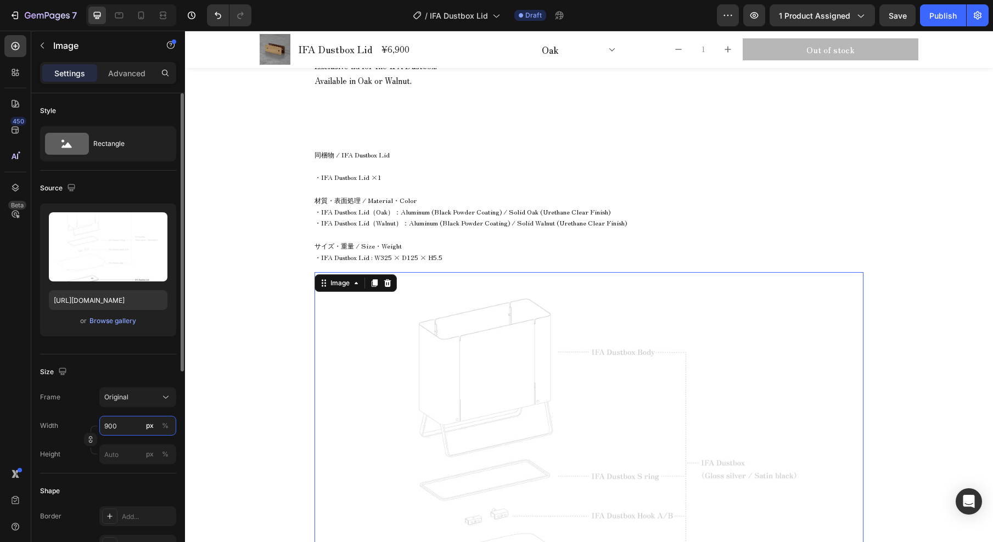
type input "900"
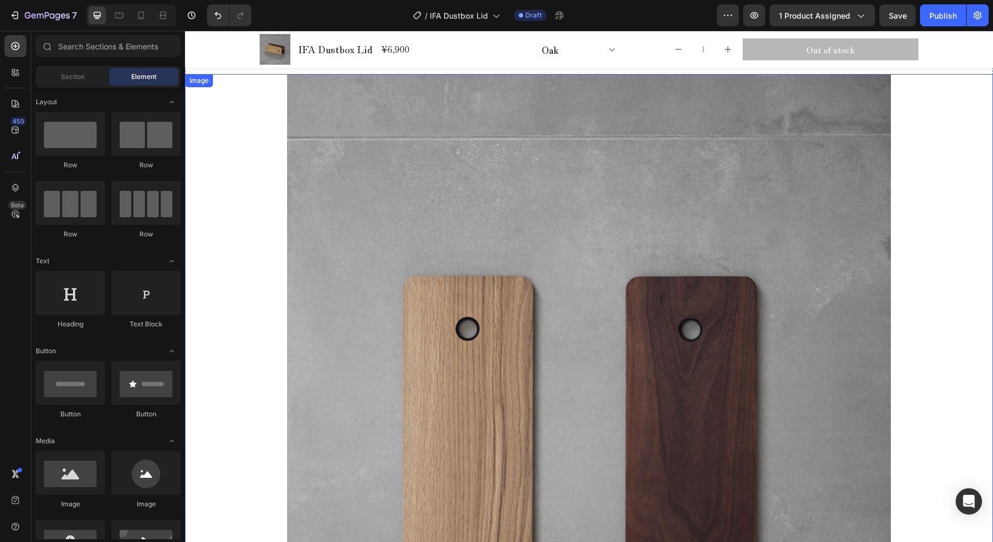
scroll to position [0, 0]
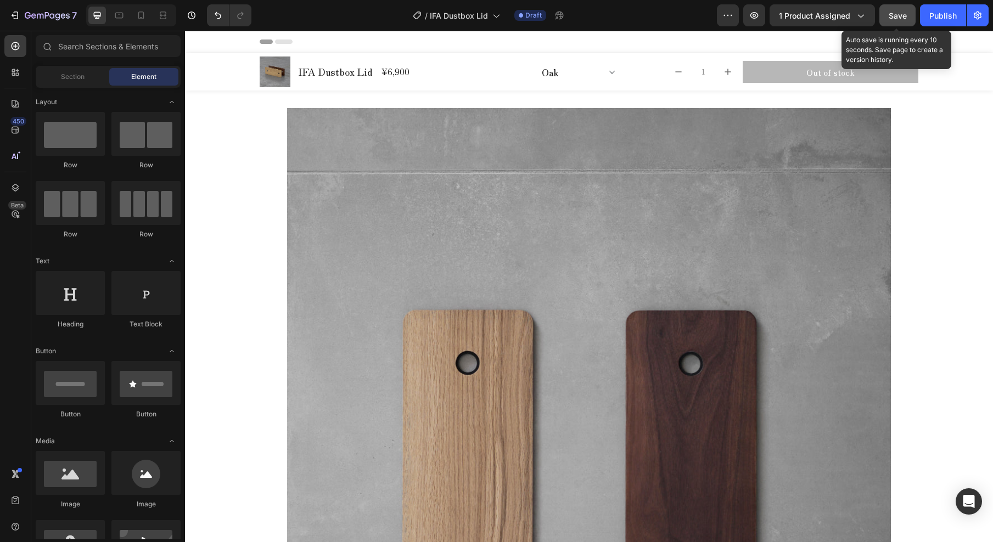
click at [892, 12] on span "Save" at bounding box center [898, 15] width 18 height 9
click at [984, 14] on button "button" at bounding box center [978, 15] width 22 height 22
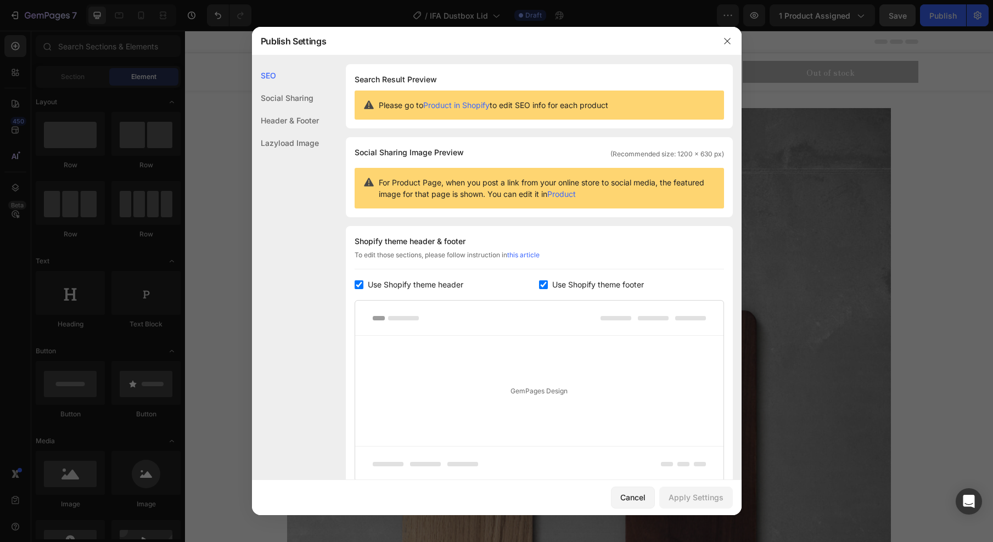
click at [296, 109] on div "Social Sharing" at bounding box center [285, 120] width 67 height 23
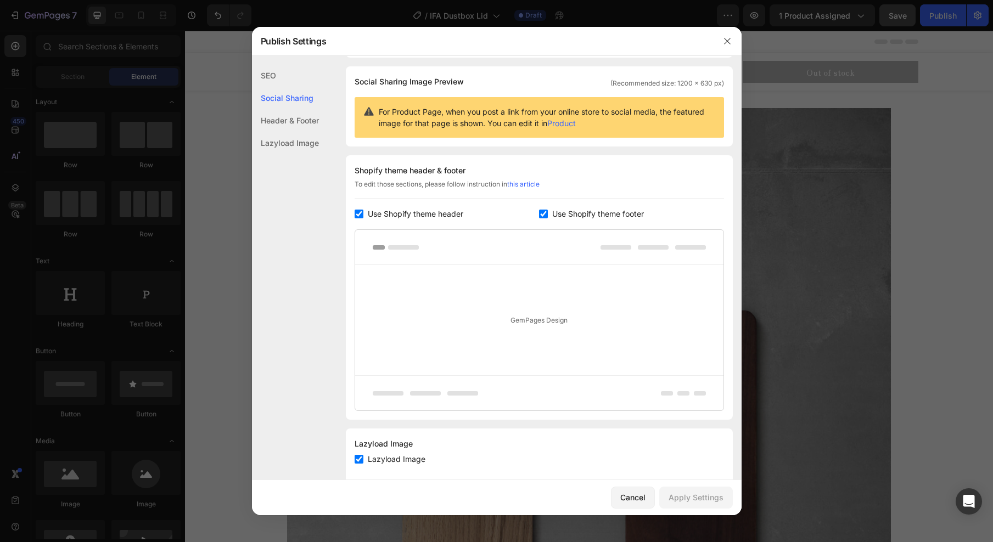
click at [301, 132] on div "Header & Footer" at bounding box center [285, 143] width 67 height 23
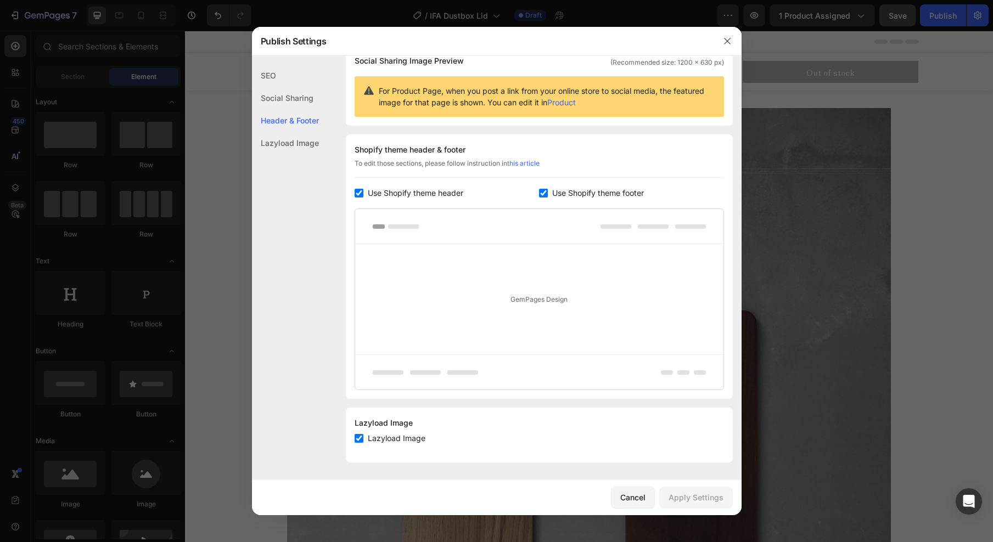
click at [301, 145] on div "Lazyload Image" at bounding box center [285, 143] width 67 height 23
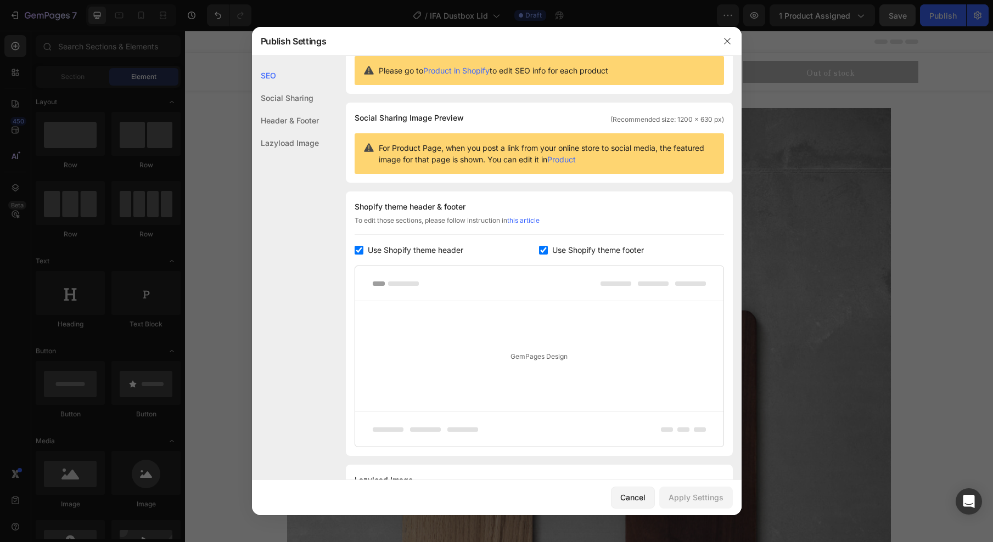
scroll to position [0, 0]
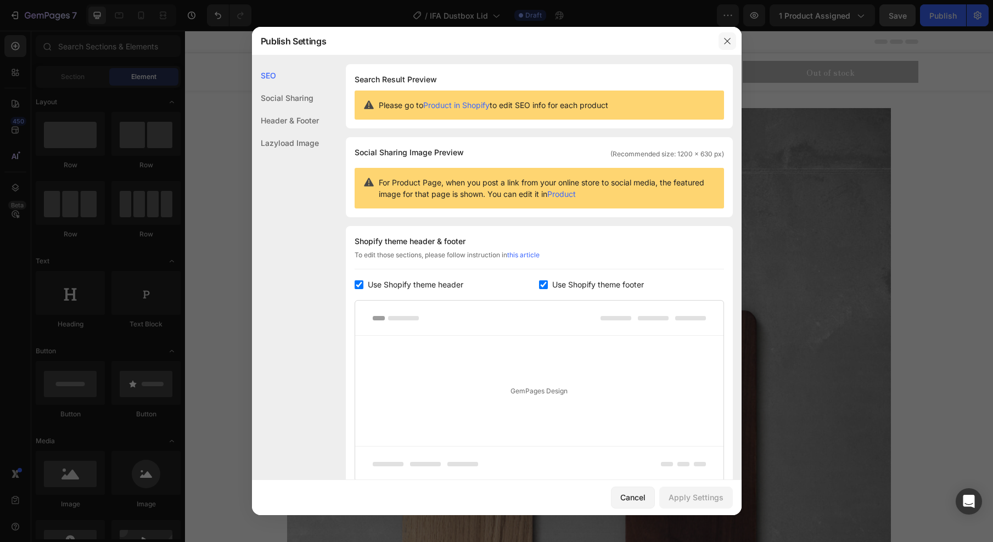
drag, startPoint x: 727, startPoint y: 40, endPoint x: 542, endPoint y: 9, distance: 187.5
click at [727, 40] on icon "button" at bounding box center [727, 41] width 9 height 9
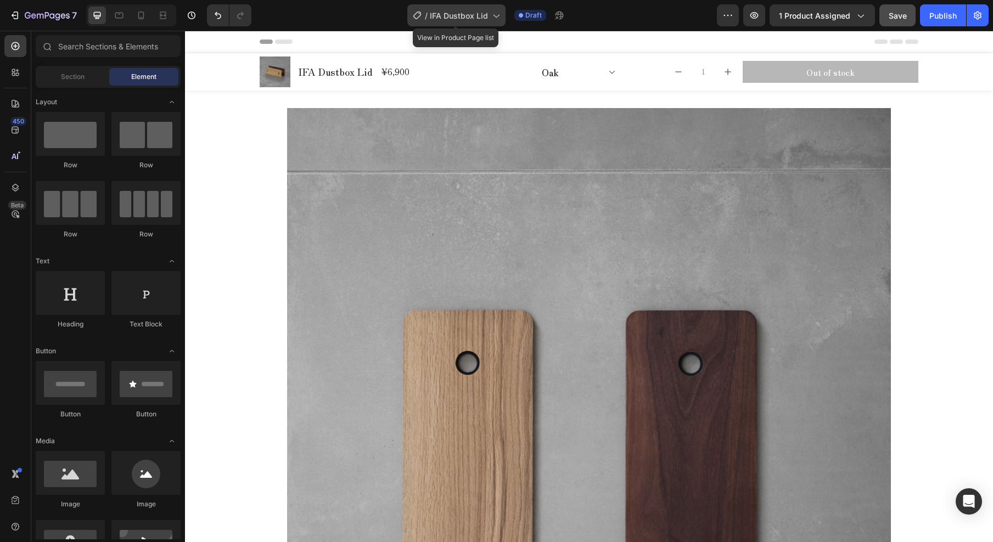
click at [497, 17] on icon at bounding box center [496, 16] width 6 height 3
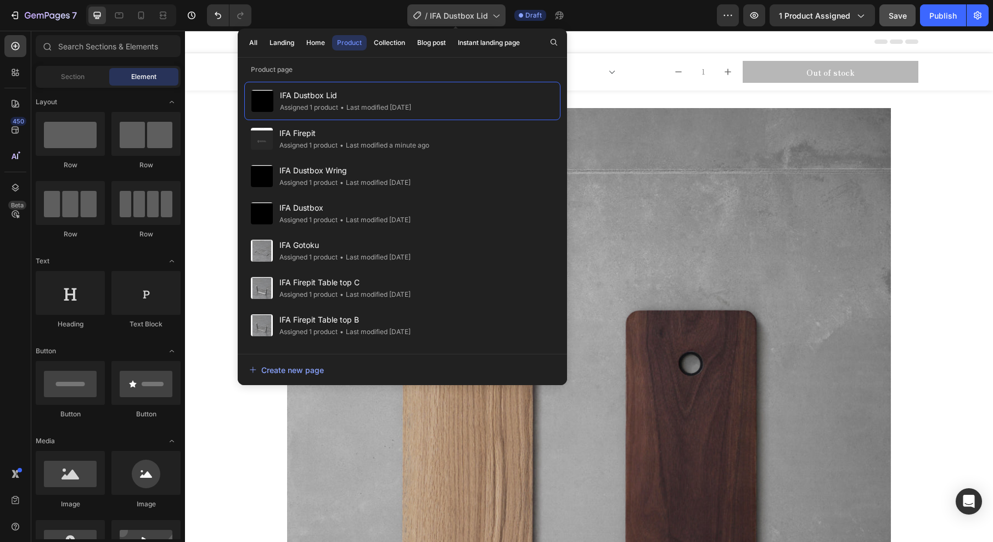
click at [498, 13] on icon at bounding box center [495, 15] width 11 height 11
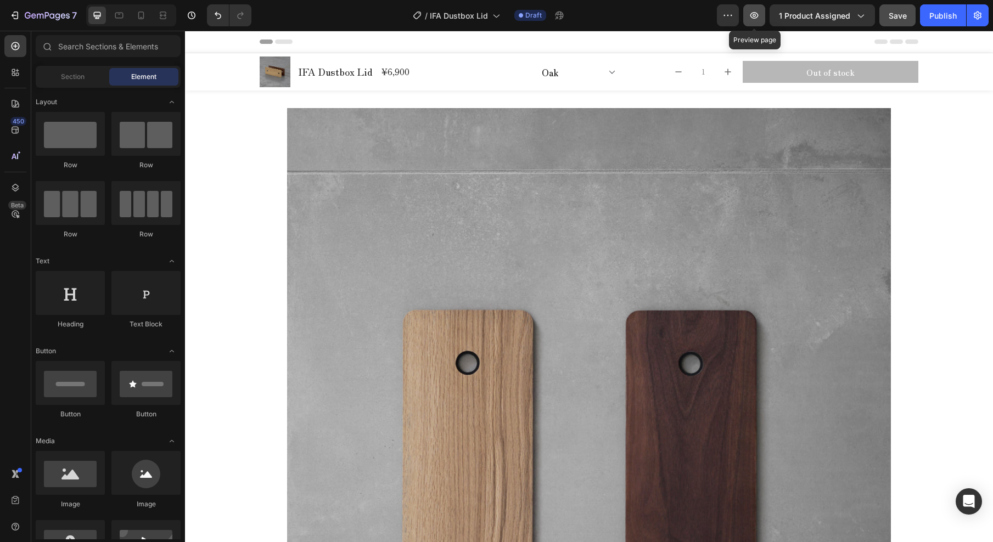
click at [760, 14] on icon "button" at bounding box center [754, 15] width 11 height 11
click at [58, 18] on icon "button" at bounding box center [57, 16] width 5 height 7
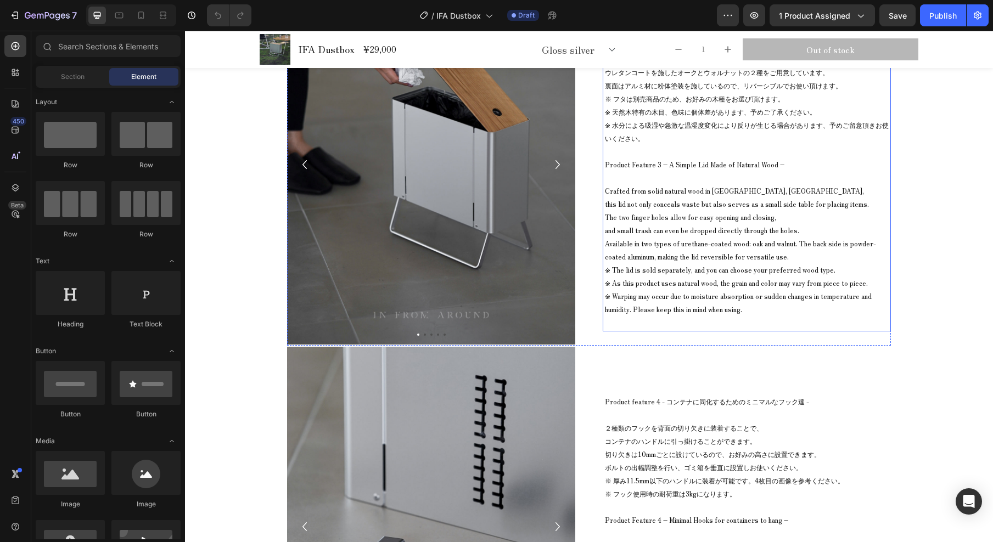
scroll to position [7429, 0]
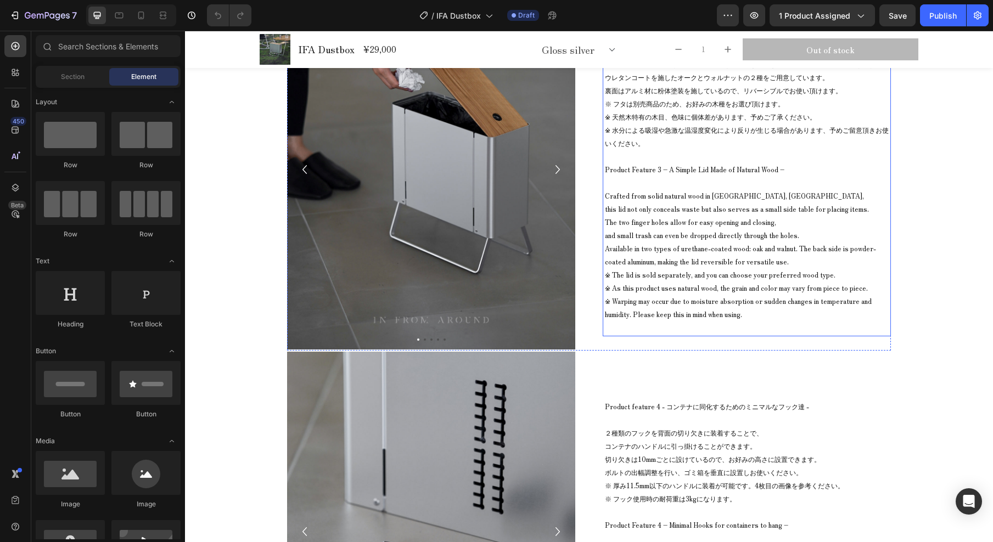
click at [669, 150] on p "※ フタは別売商品のため、お好みの木種をお選び頂けます。 ※ 天然木特有の木目、色味に個体差があります、予めご了承ください。 ※ 水分による吸湿や急激な温湿度…" at bounding box center [747, 123] width 284 height 53
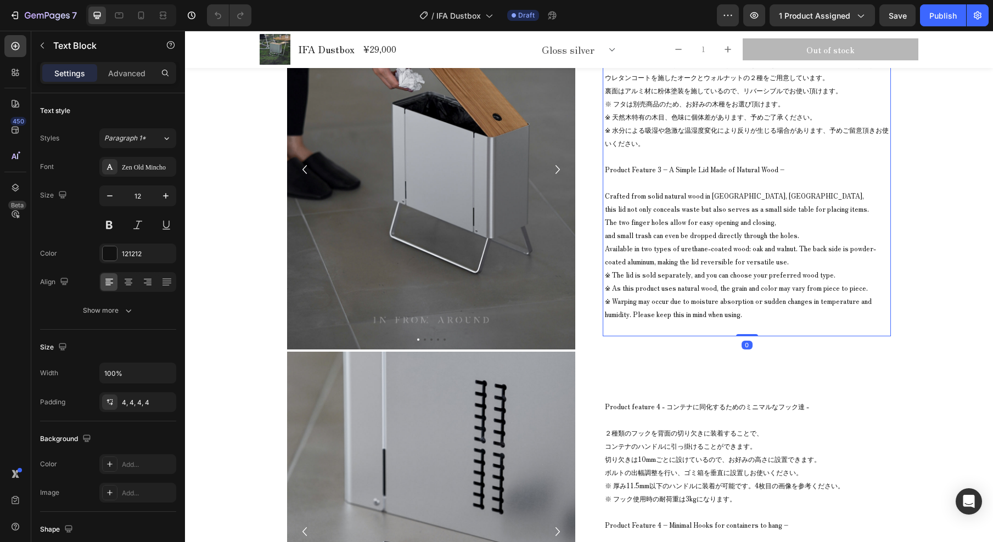
click at [669, 150] on p "※ フタは別売商品のため、お好みの木種をお選び頂けます。 ※ 天然木特有の木目、色味に個体差があります、予めご了承ください。 ※ 水分による吸湿や急激な温湿度…" at bounding box center [747, 123] width 284 height 53
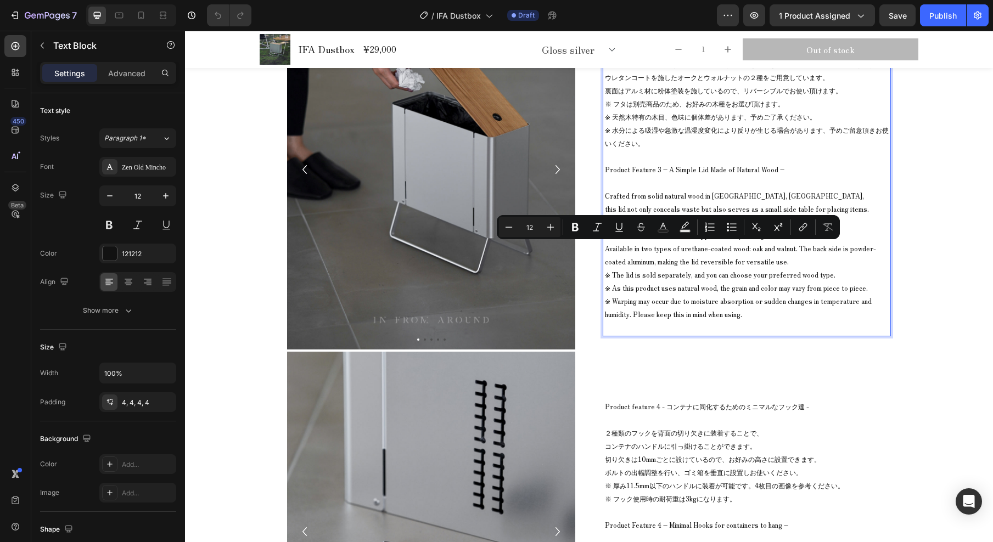
click at [654, 150] on p "※ フタは別売商品のため、お好みの木種をお選び頂けます。 ※ 天然木特有の木目、色味に個体差があります、予めご了承ください。 ※ 水分による吸湿や急激な温湿度…" at bounding box center [747, 123] width 284 height 53
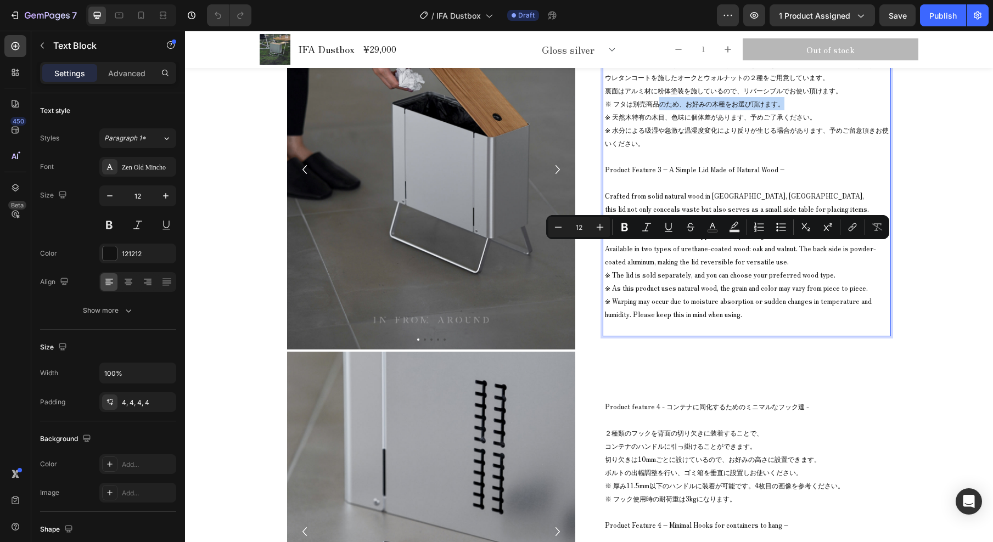
drag, startPoint x: 654, startPoint y: 250, endPoint x: 787, endPoint y: 254, distance: 132.9
click at [787, 150] on p "※ フタは別売商品のため、お好みの木種をお選び頂けます。 ※ 天然木特有の木目、色味に個体差があります、予めご了承ください。 ※ 水分による吸湿や急激な温湿度…" at bounding box center [747, 123] width 284 height 53
click at [697, 150] on p "※ フタは別売商品のため、お好みの木種をお選び頂けます。 ※ 天然木特有の木目、色味に個体差があります、予めご了承ください。 ※ 水分による吸湿や急激な温湿度…" at bounding box center [747, 123] width 284 height 53
drag, startPoint x: 657, startPoint y: 250, endPoint x: 836, endPoint y: 249, distance: 179.0
click at [836, 150] on p "※ フタは別売商品のため、お好みの木種をお選び頂けます。 ※ 天然木特有の木目、色味に個体差があります、予めご了承ください。 ※ 水分による吸湿や急激な温湿度…" at bounding box center [747, 123] width 284 height 53
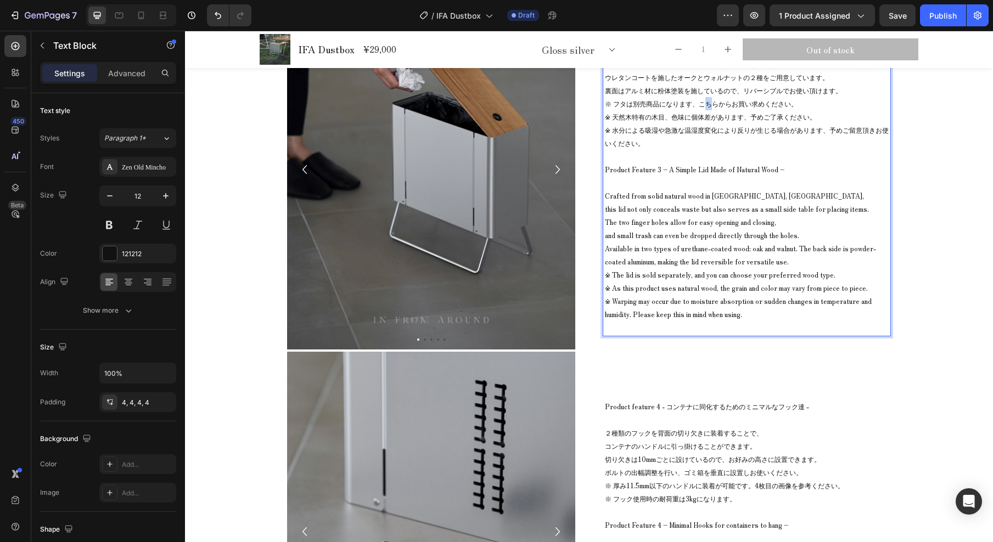
drag, startPoint x: 698, startPoint y: 248, endPoint x: 710, endPoint y: 250, distance: 11.7
click at [710, 150] on p "※ フタは別売商品になります、こちらからお買い求めください。 ※ 天然木特有の木目、色味に個体差があります、予めご了承ください。 ※ 水分による吸湿や急激な温…" at bounding box center [747, 123] width 284 height 53
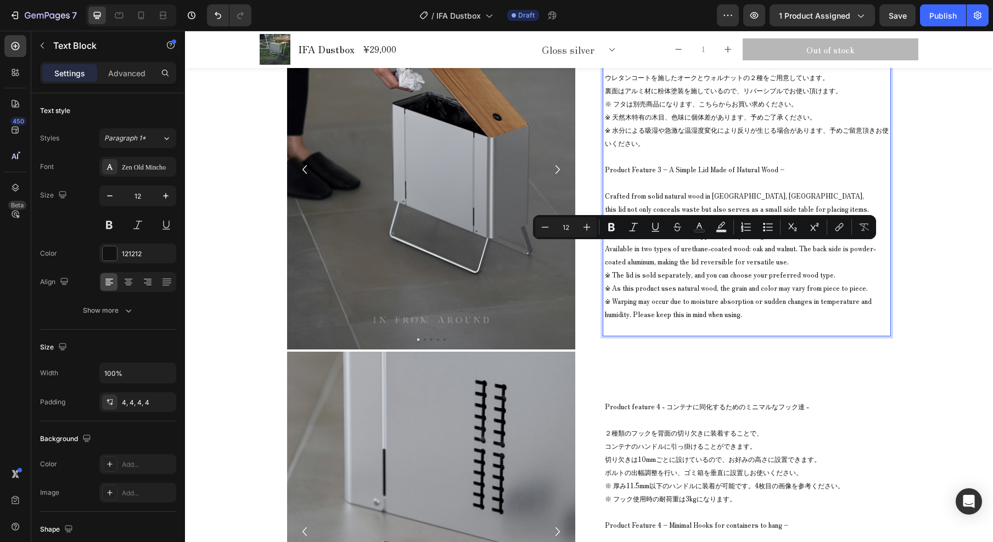
click at [712, 150] on p "※ フタは別売商品になります、こちらからお買い求めください。 ※ 天然木特有の木目、色味に個体差があります、予めご了承ください。 ※ 水分による吸湿や急激な温…" at bounding box center [747, 123] width 284 height 53
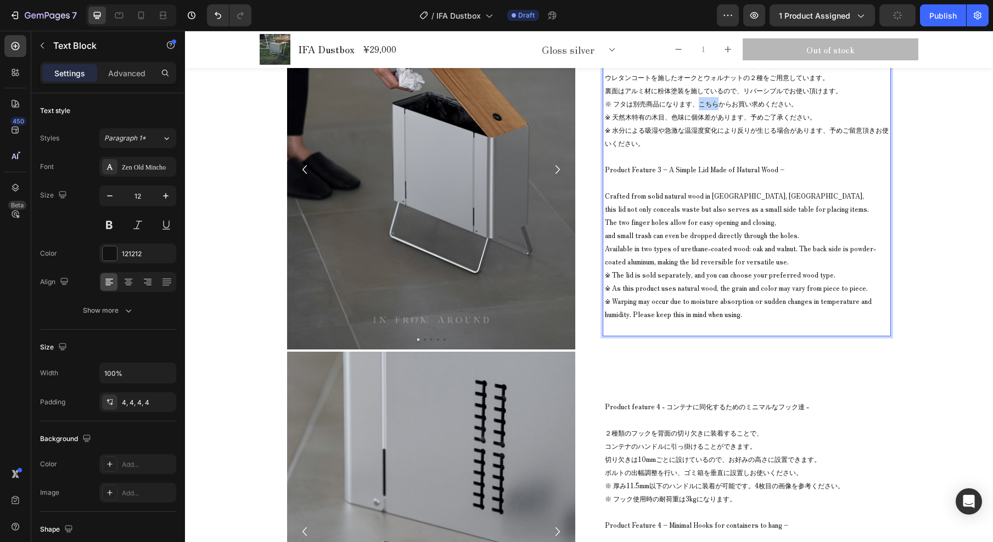
drag, startPoint x: 713, startPoint y: 249, endPoint x: 697, endPoint y: 248, distance: 16.0
click at [697, 150] on p "※ フタは別売商品になります、こちらからお買い求めください。 ※ 天然木特有の木目、色味に個体差があります、予めご了承ください。 ※ 水分による吸湿や急激な温…" at bounding box center [747, 123] width 284 height 53
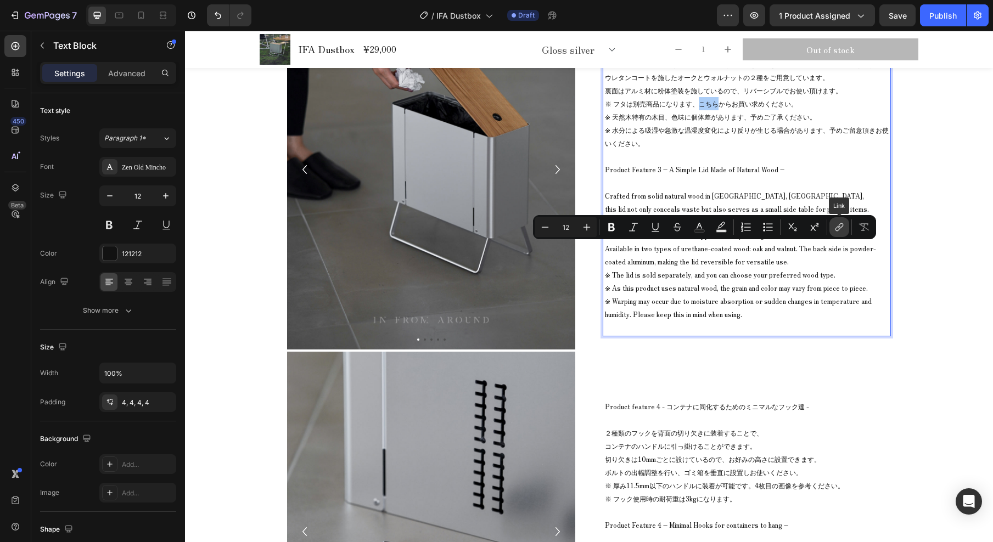
click at [839, 227] on icon "Editor contextual toolbar" at bounding box center [840, 225] width 5 height 5
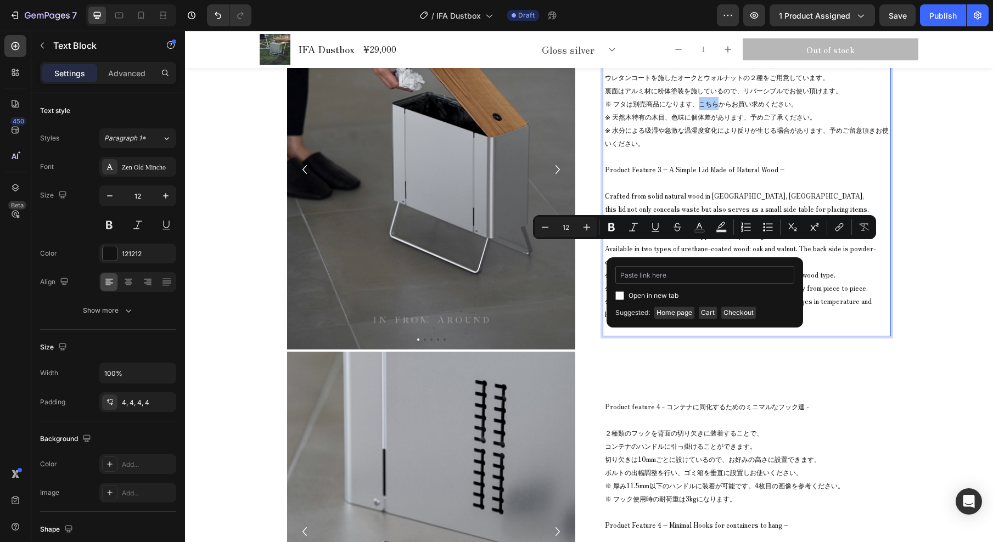
click at [671, 274] on input "Editor contextual toolbar" at bounding box center [704, 275] width 179 height 18
click at [659, 275] on input "Editor contextual toolbar" at bounding box center [704, 275] width 179 height 18
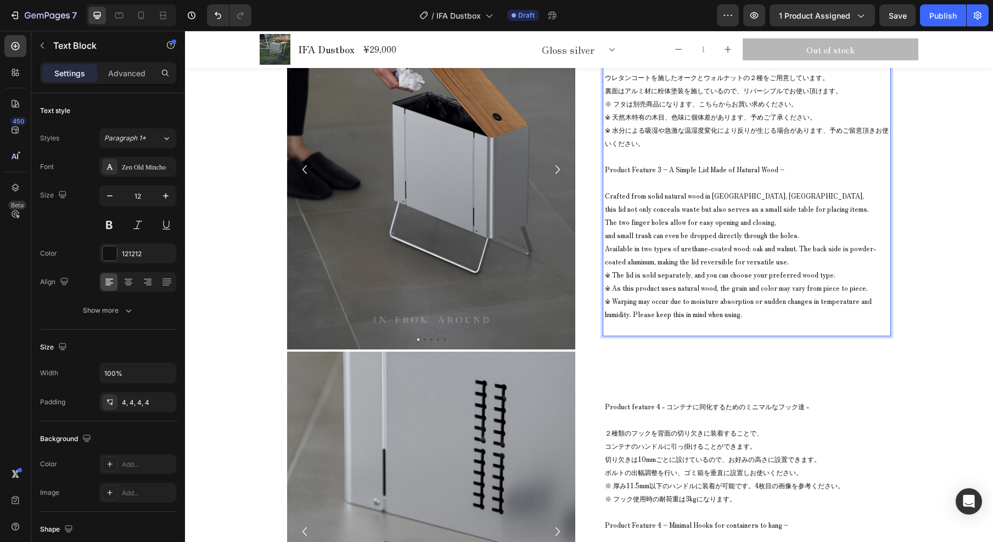
click at [831, 176] on p "Product Feature 3 – A Simple Lid Made of Natural Wood –" at bounding box center [747, 169] width 284 height 13
click at [719, 150] on p "※ フタは別売商品になります、こちらからお買い求めください。 ※ 天然木特有の木目、色味に個体差があります、予めご了承ください。 ※ 水分による吸湿や急激な温…" at bounding box center [747, 123] width 284 height 53
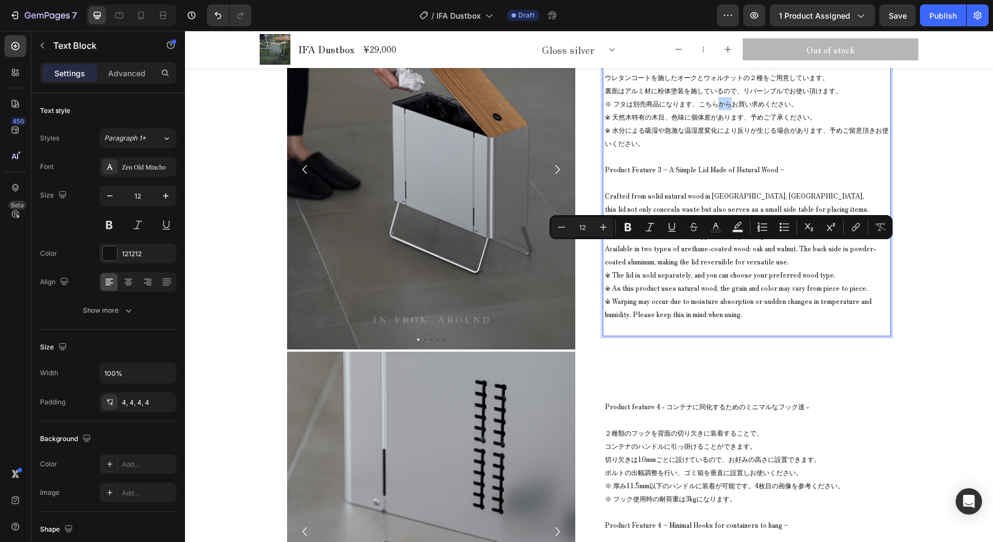
click at [716, 150] on p "※ フタは別売商品になります、こちらからお買い求めください。 ※ 天然木特有の木目、色味に個体差があります、予めご了承ください。 ※ 水分による吸湿や急激な温…" at bounding box center [747, 123] width 284 height 53
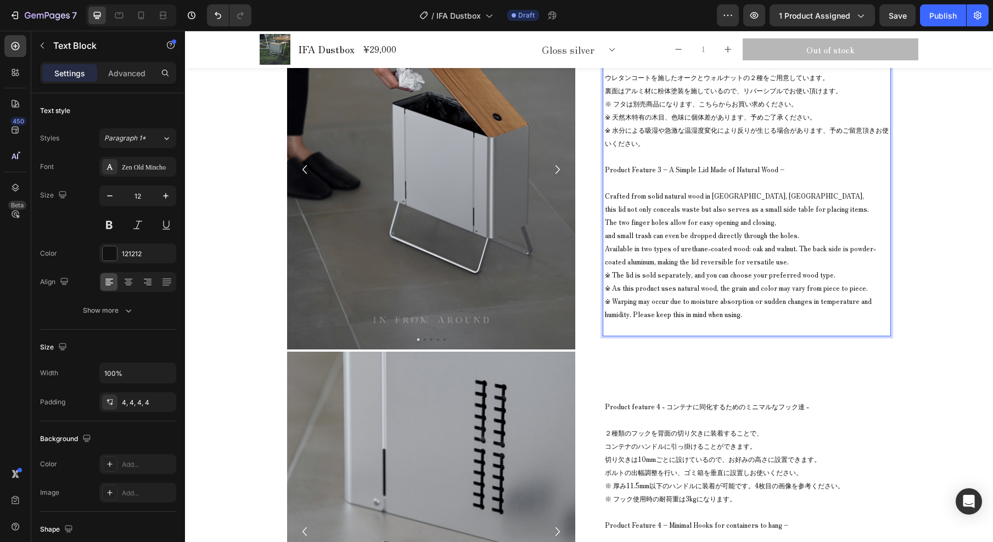
click at [735, 150] on p "※ フタは別売商品になります、こちらからお買い求めください。 ※ 天然木特有の木目、色味に個体差があります、予めご了承ください。 ※ 水分による吸湿や急激な温…" at bounding box center [747, 123] width 284 height 53
drag, startPoint x: 714, startPoint y: 250, endPoint x: 796, endPoint y: 254, distance: 81.3
click at [796, 150] on p "※ フタは別売商品になります、こちらからお買い求めください。 ※ 天然木特有の木目、色味に個体差があります、予めご了承ください。 ※ 水分による吸湿や急激な温…" at bounding box center [747, 123] width 284 height 53
click at [726, 150] on p "※ フタは別売商品になります、こちら ※ 天然木特有の木目、色味に個体差があります、予めご了承ください。 ※ 水分による吸湿や急激な温湿度変化により反りが生じ…" at bounding box center [747, 123] width 284 height 53
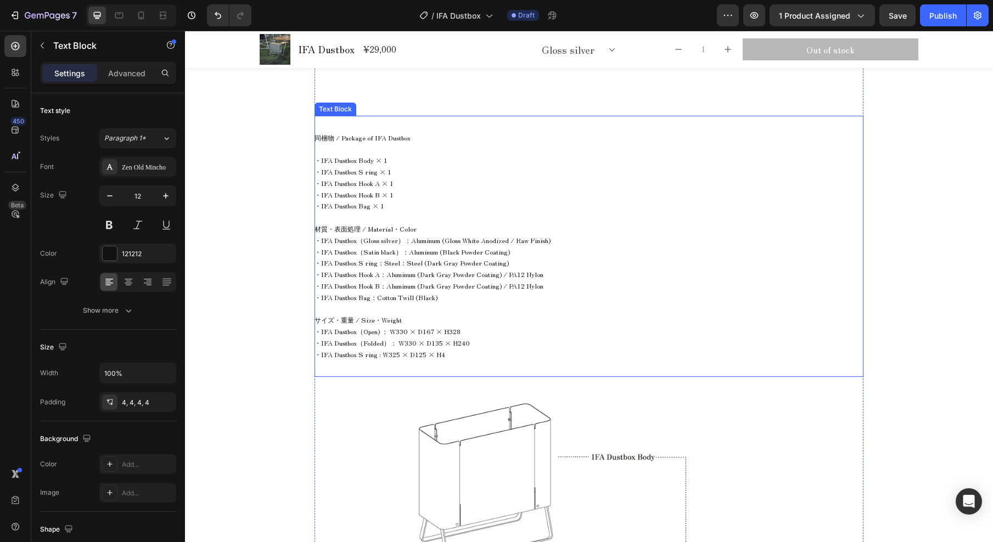
scroll to position [1022, 0]
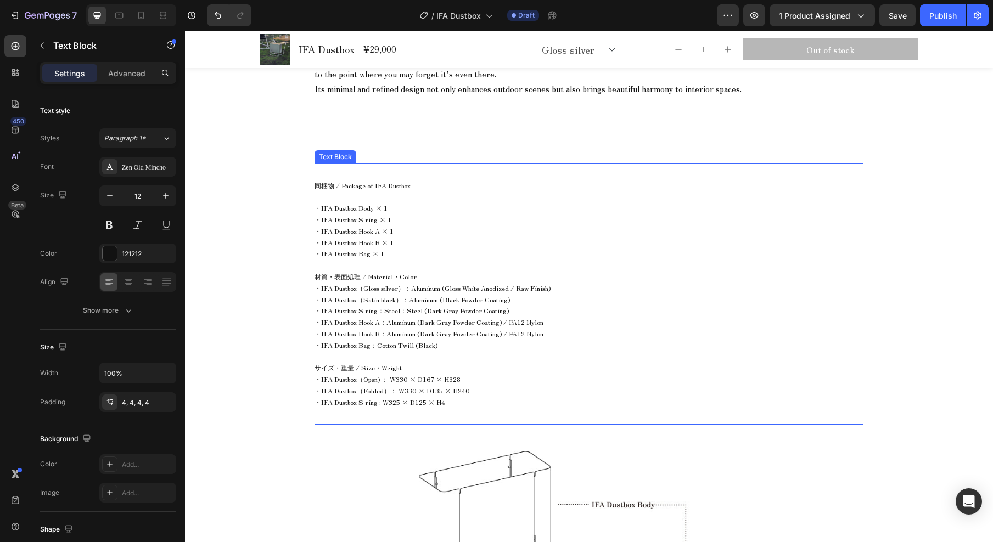
click at [368, 203] on span "・IFA Dustbox Body × 1" at bounding box center [351, 207] width 73 height 9
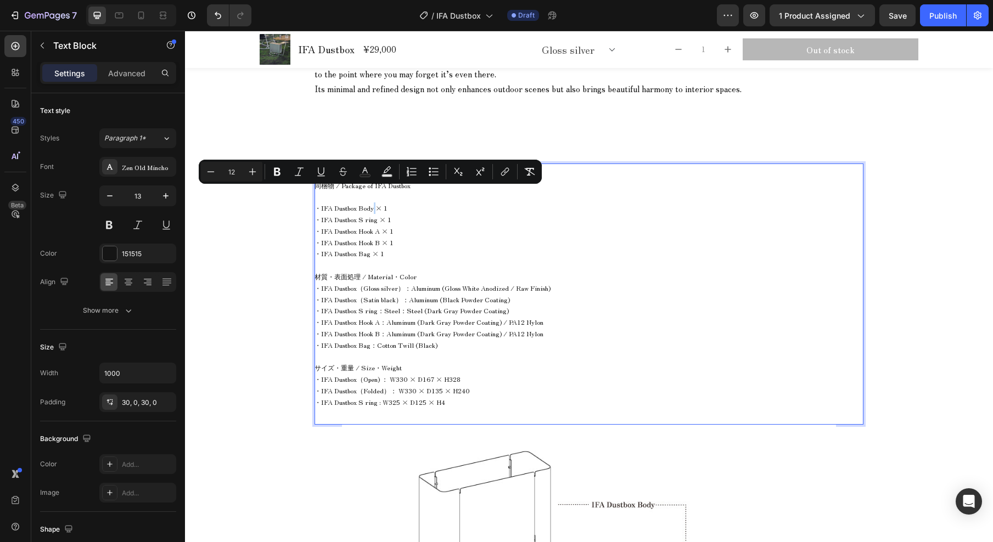
click at [369, 203] on span "・IFA Dustbox Body × 1" at bounding box center [351, 207] width 73 height 9
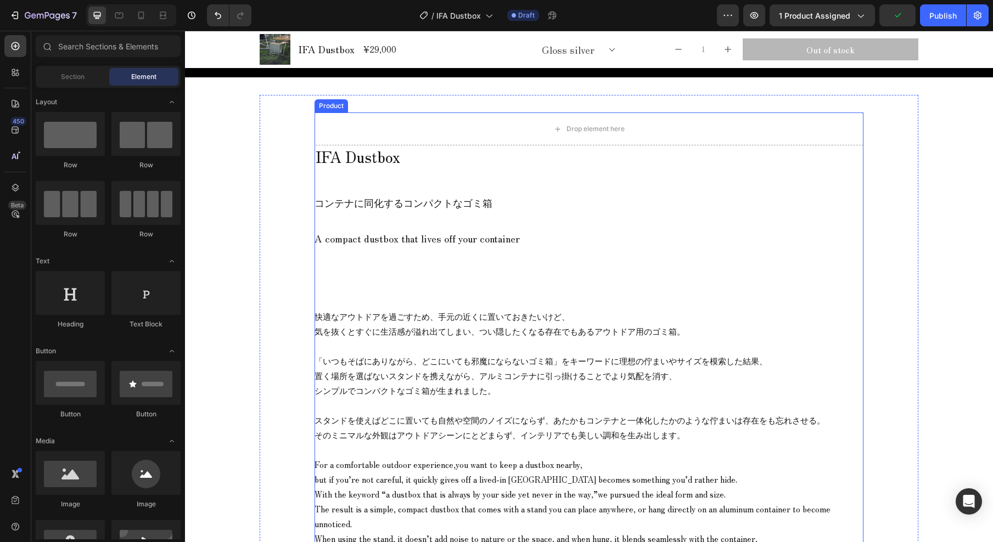
scroll to position [475, 0]
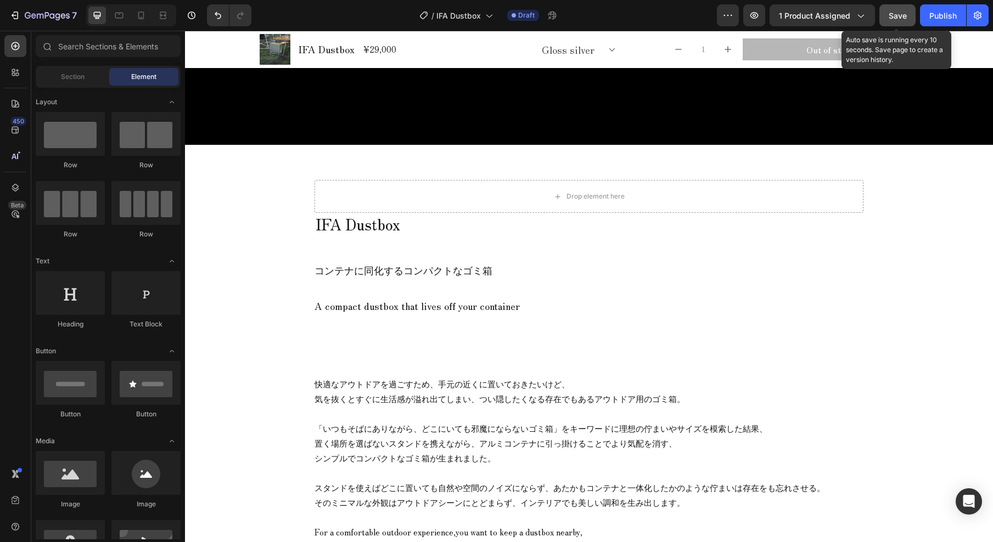
click at [894, 15] on span "Save" at bounding box center [898, 15] width 18 height 9
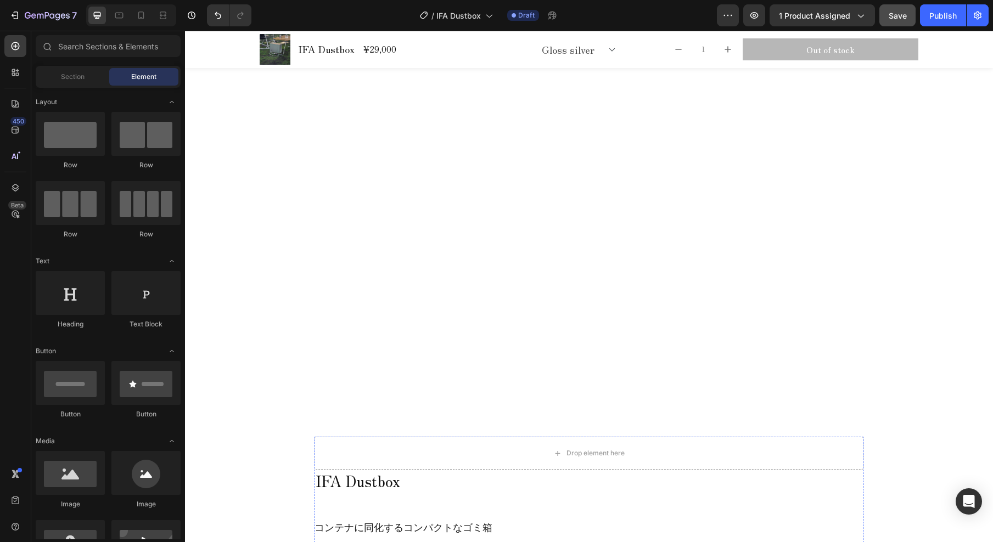
scroll to position [0, 0]
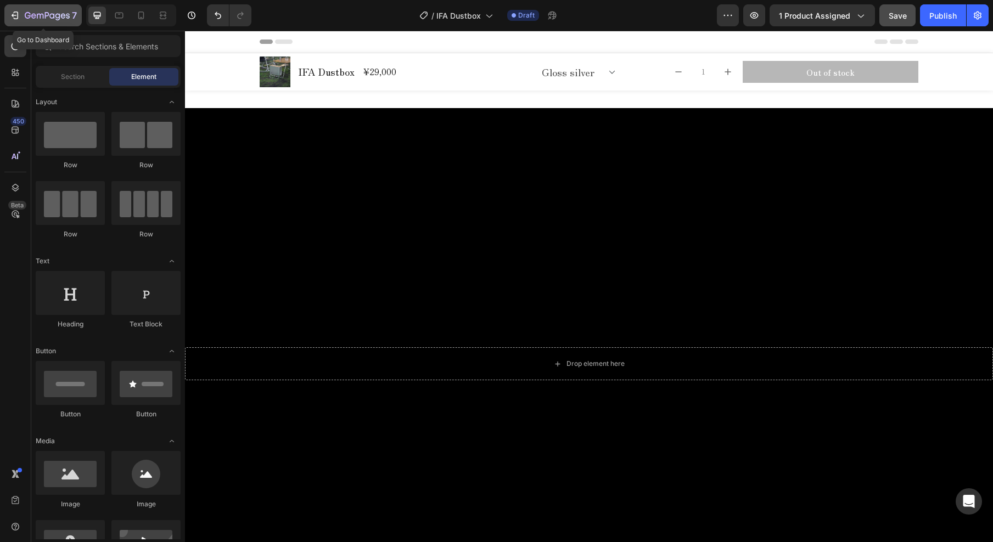
click at [31, 18] on icon "button" at bounding box center [47, 16] width 45 height 9
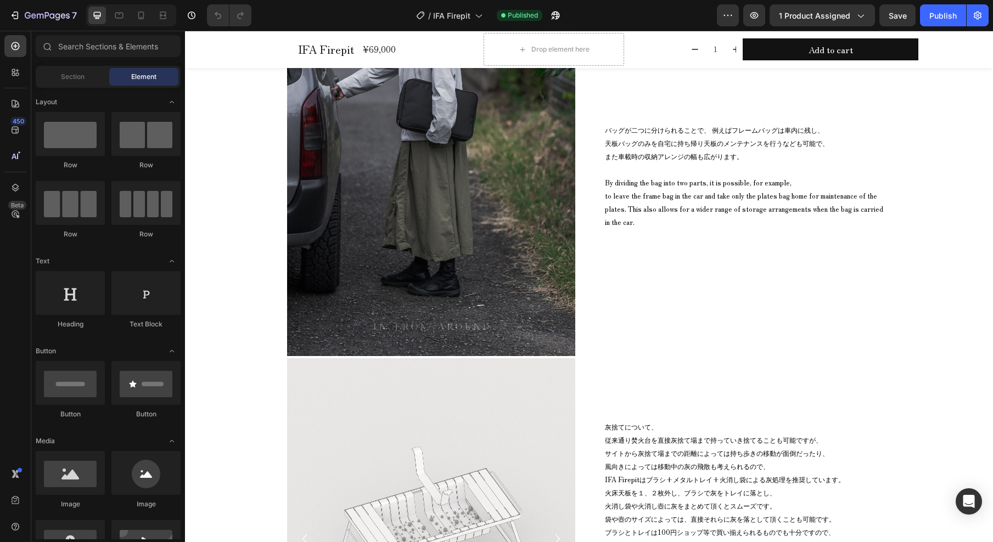
scroll to position [6071, 0]
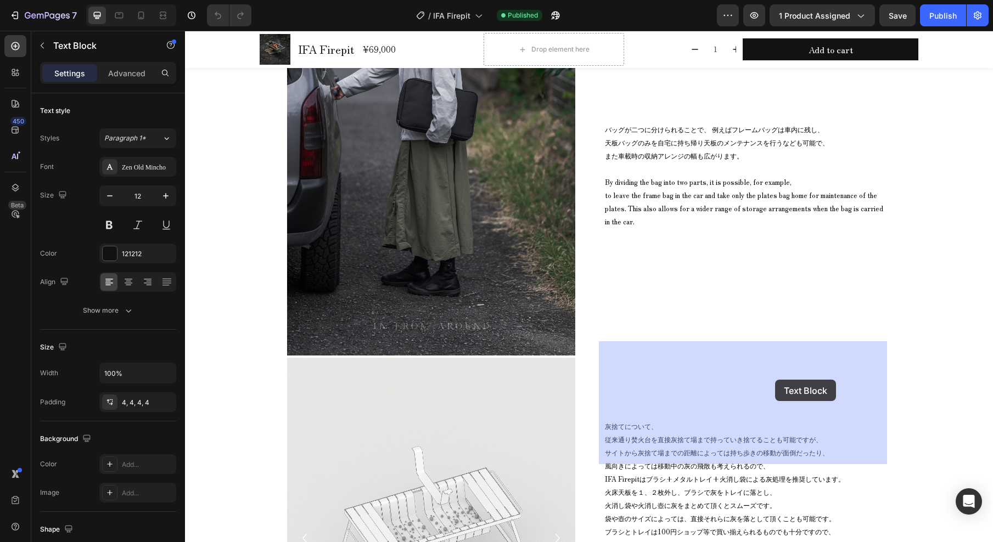
scroll to position [6009, 0]
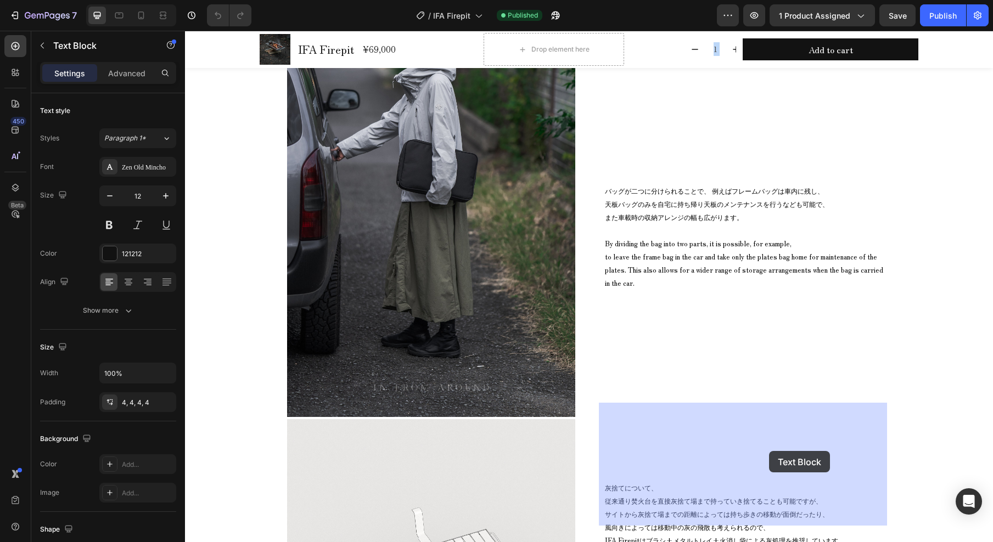
drag, startPoint x: 767, startPoint y: 379, endPoint x: 769, endPoint y: 451, distance: 72.5
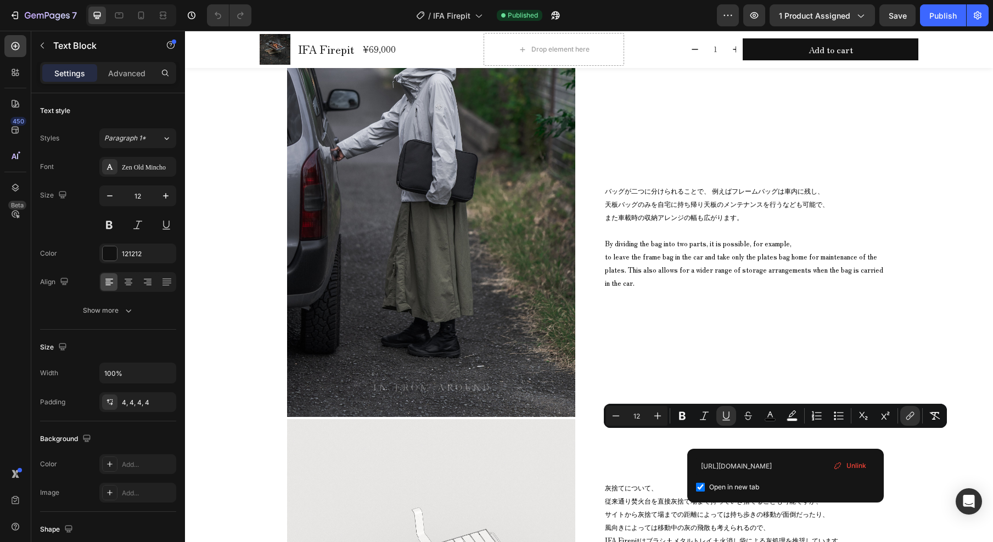
drag, startPoint x: 785, startPoint y: 439, endPoint x: 766, endPoint y: 439, distance: 18.1
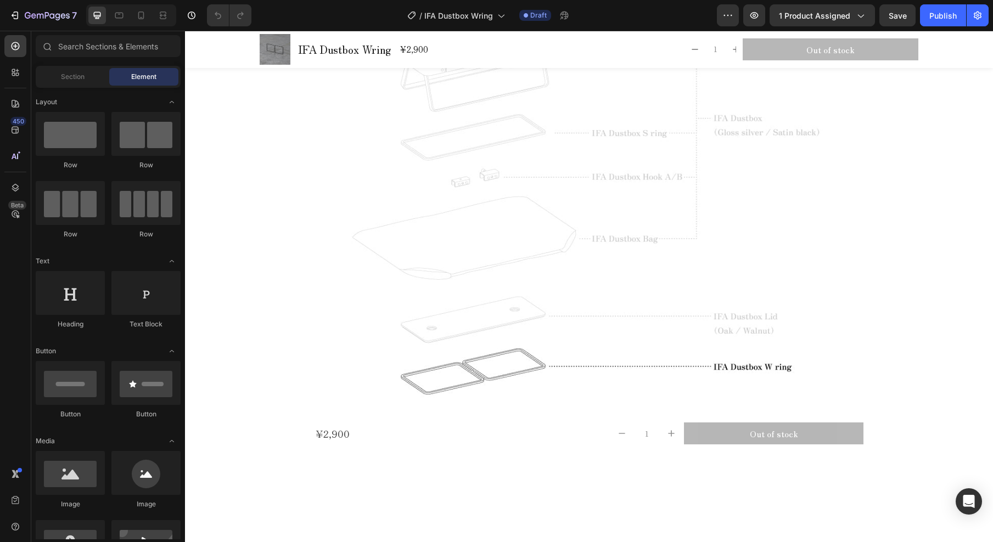
scroll to position [774, 0]
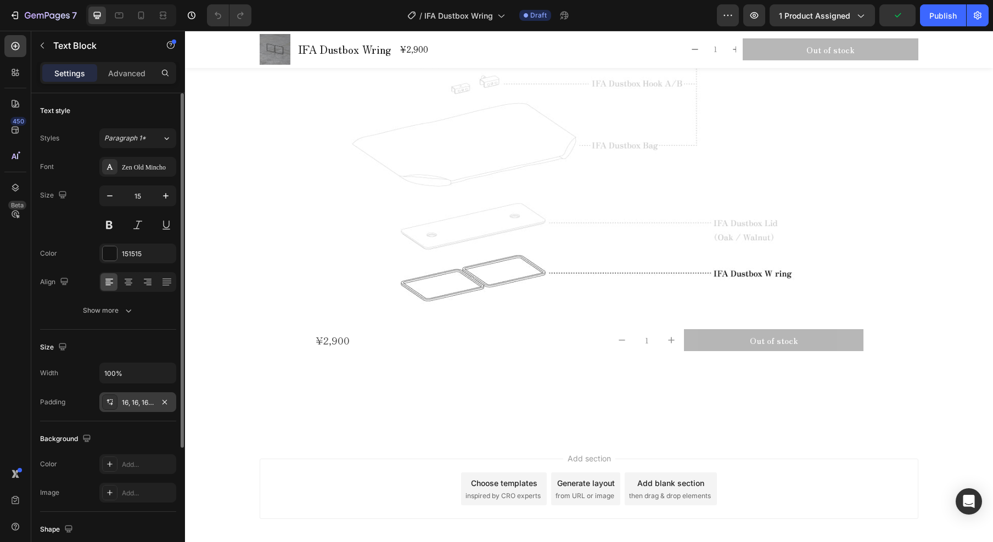
click at [142, 399] on div "16, 16, 16, 16" at bounding box center [138, 403] width 32 height 10
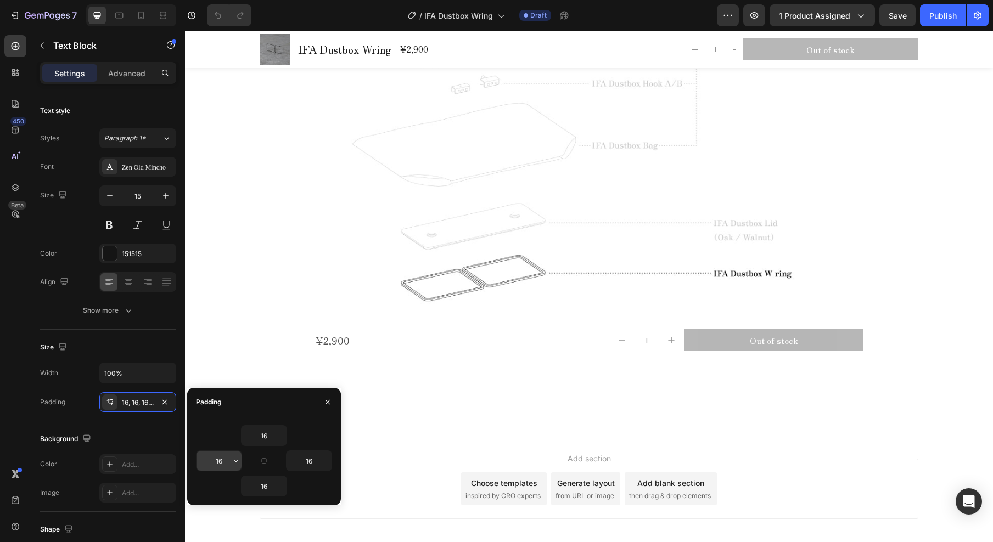
click at [228, 462] on input "16" at bounding box center [219, 461] width 45 height 20
type input "０"
type input "0"
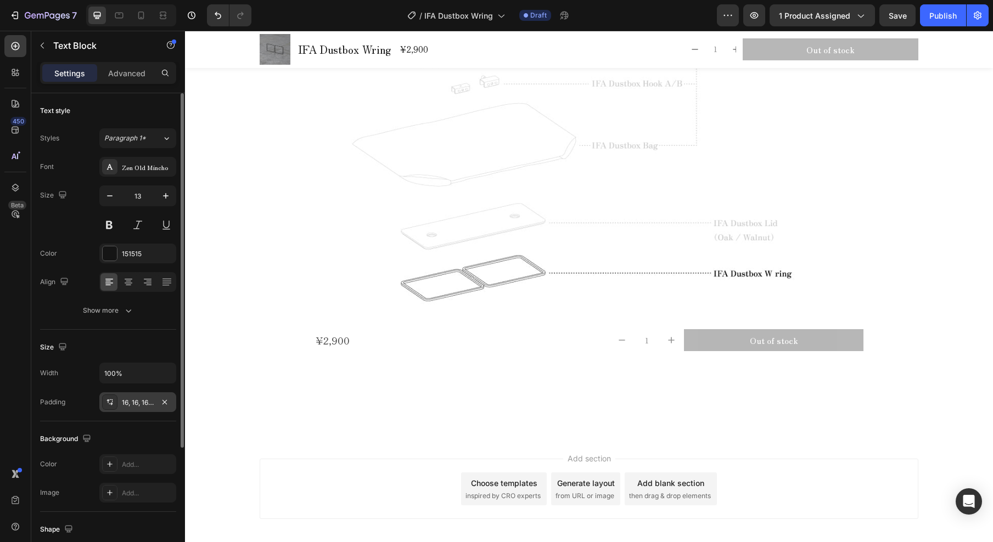
click at [156, 406] on div "16, 16, 16, 16" at bounding box center [137, 403] width 77 height 20
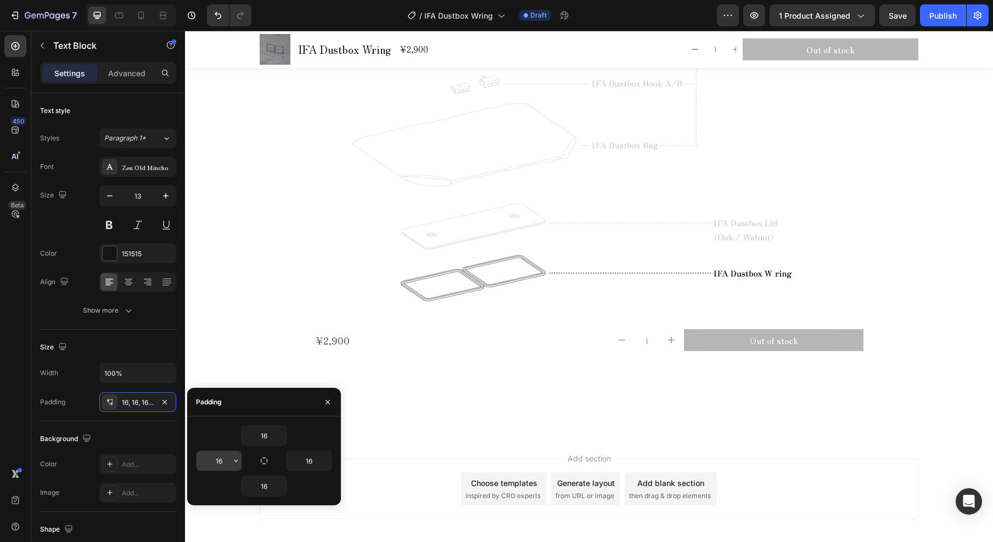
click at [224, 464] on input "16" at bounding box center [219, 461] width 45 height 20
type input "0"
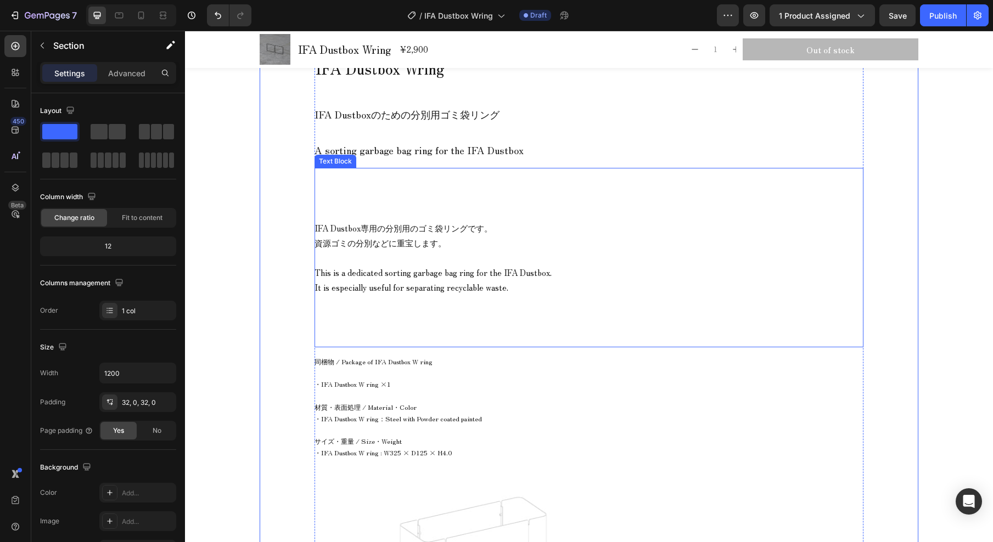
scroll to position [875, 0]
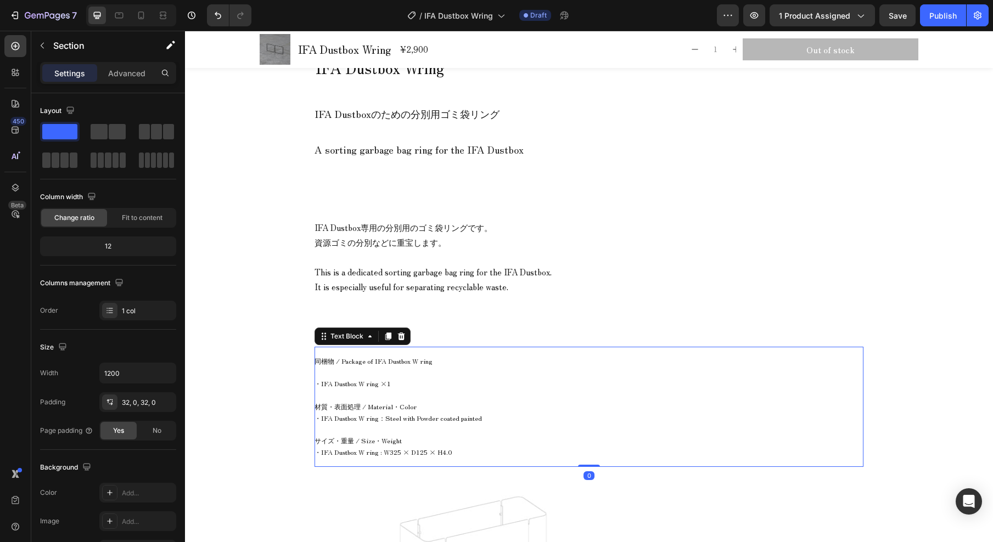
click at [389, 419] on span "・IFA Dustbox W ring：Steel with Powder coated painted" at bounding box center [398, 417] width 167 height 9
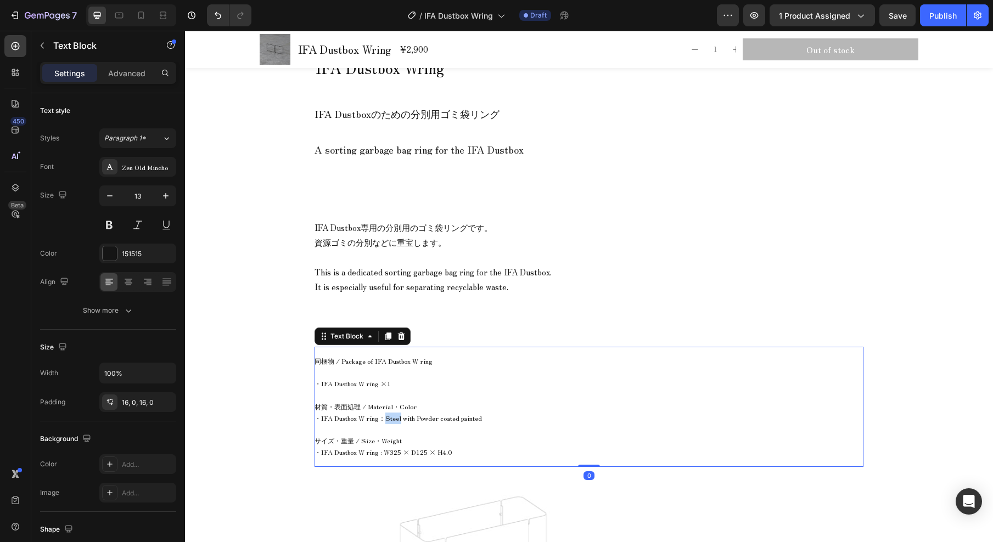
click at [389, 420] on span "・IFA Dustbox W ring：Steel with Powder coated painted" at bounding box center [398, 417] width 167 height 9
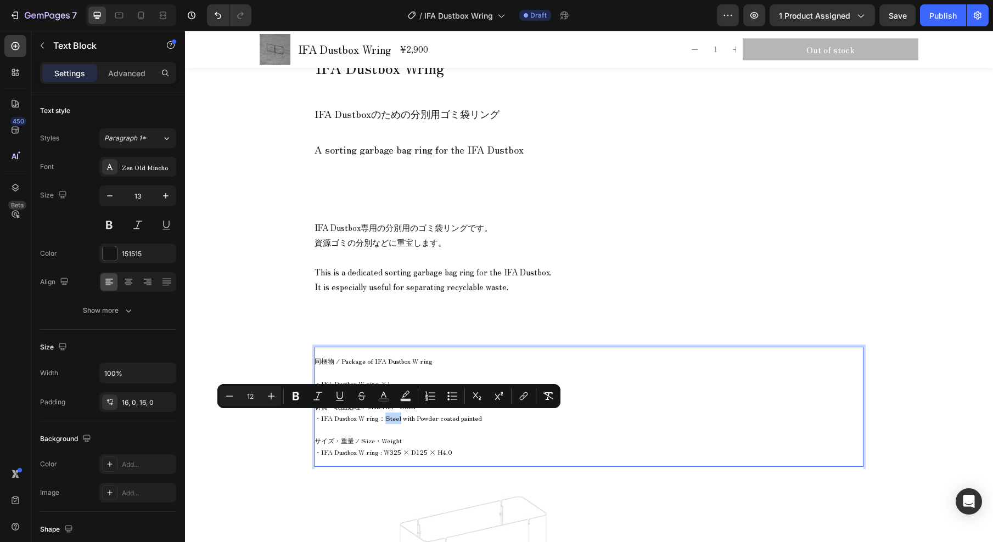
click at [383, 421] on span "・IFA Dustbox W ring：Steel with Powder coated painted" at bounding box center [398, 417] width 167 height 9
drag, startPoint x: 382, startPoint y: 420, endPoint x: 477, endPoint y: 419, distance: 95.0
click at [477, 419] on p "・IFA Dustbox W ring：Steel with Powder coated painted" at bounding box center [589, 419] width 549 height 12
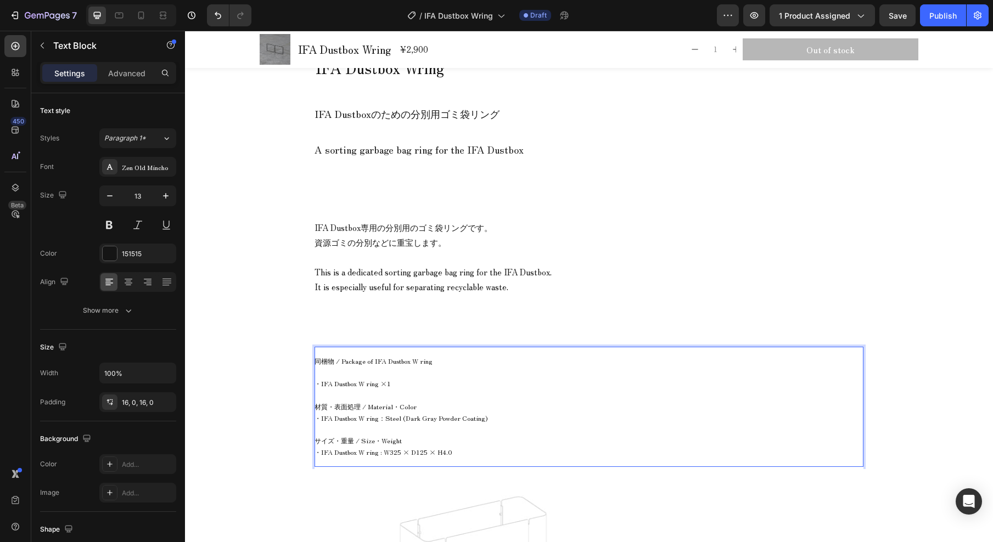
click at [434, 408] on p "材質・表面処理 / Material・Color" at bounding box center [589, 407] width 549 height 12
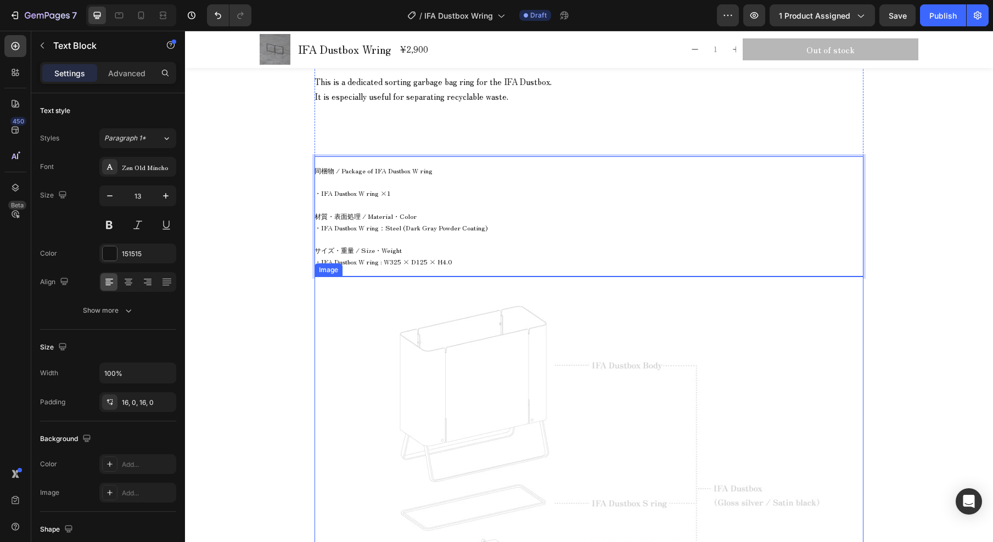
scroll to position [1160, 0]
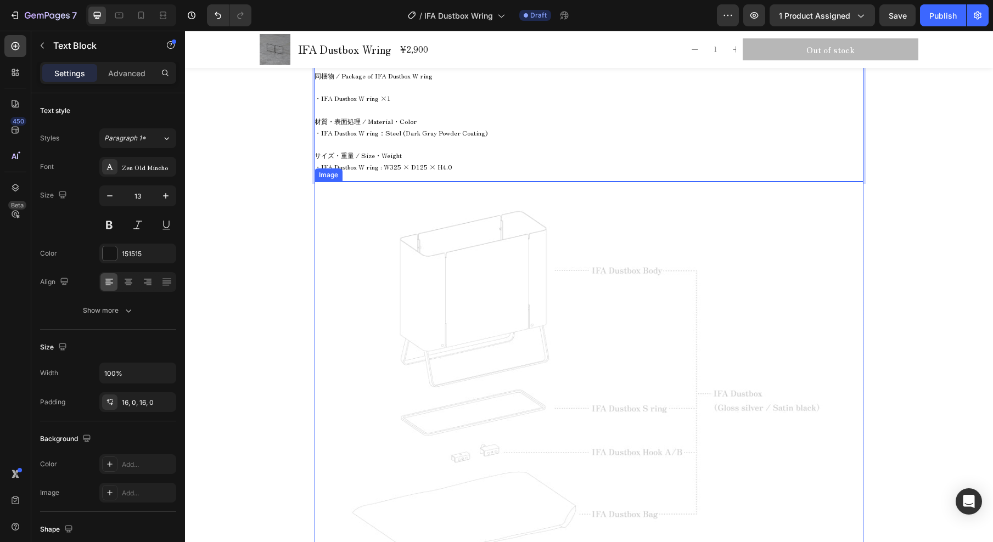
click at [497, 363] on img at bounding box center [589, 440] width 549 height 517
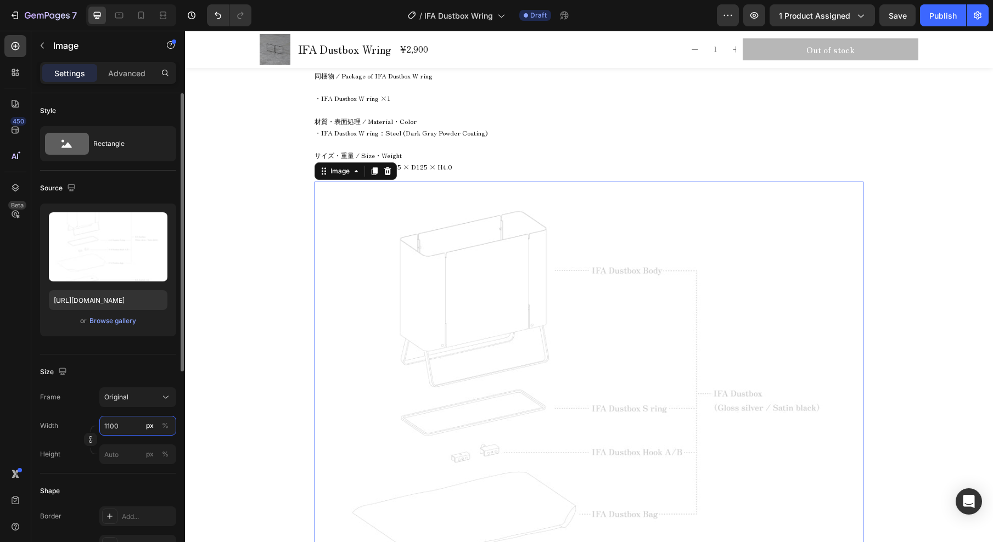
click at [120, 427] on input "1100" at bounding box center [137, 426] width 77 height 20
type input "900"
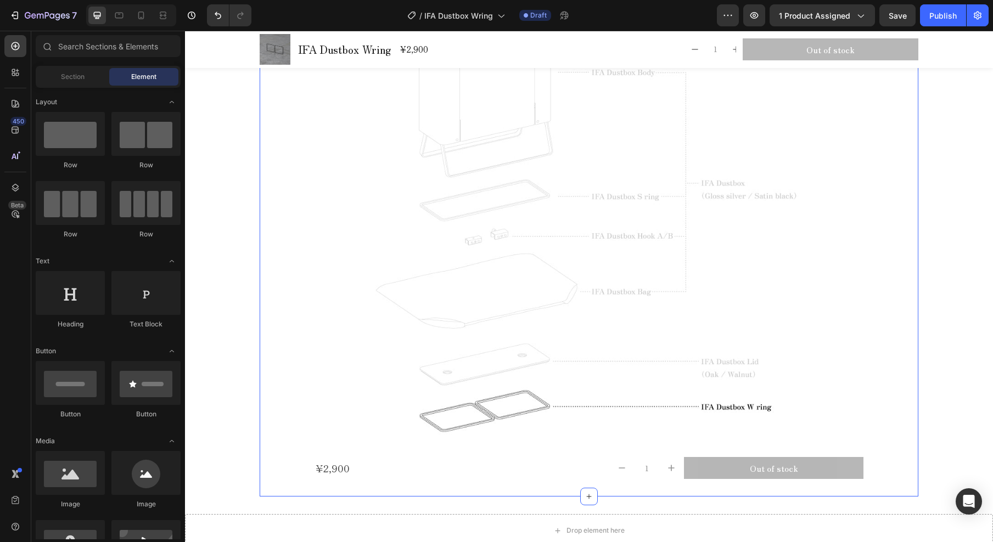
scroll to position [1530, 0]
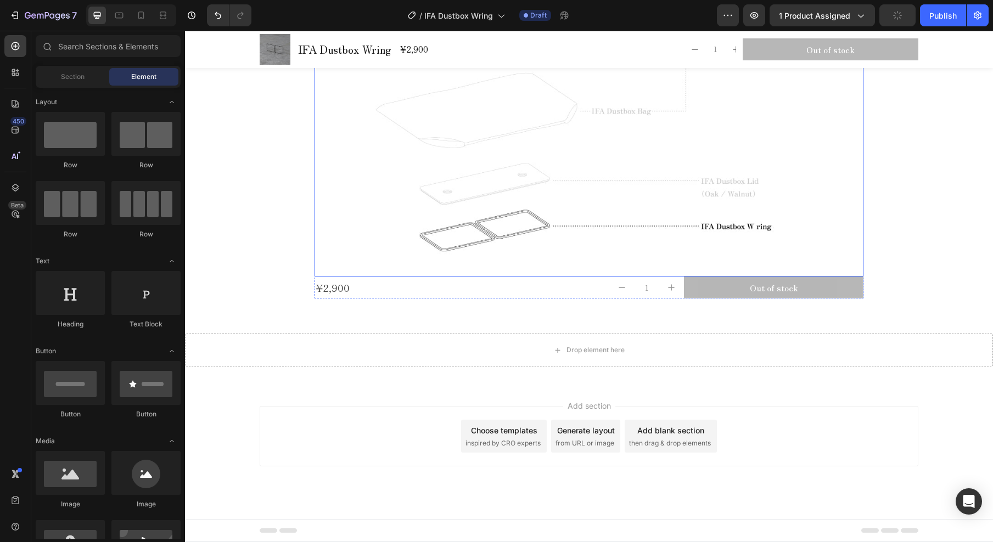
click at [435, 157] on img at bounding box center [589, 45] width 494 height 466
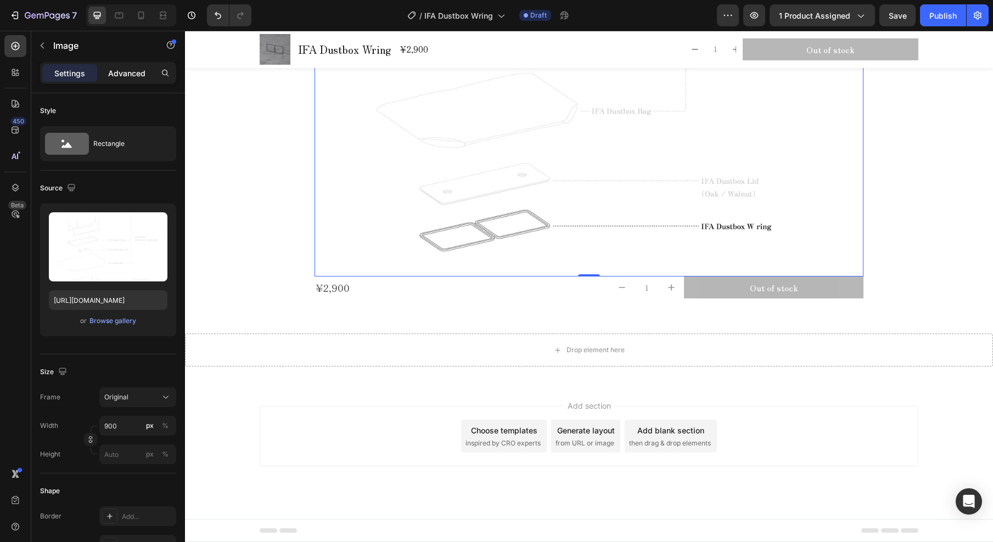
click at [137, 72] on p "Advanced" at bounding box center [126, 74] width 37 height 12
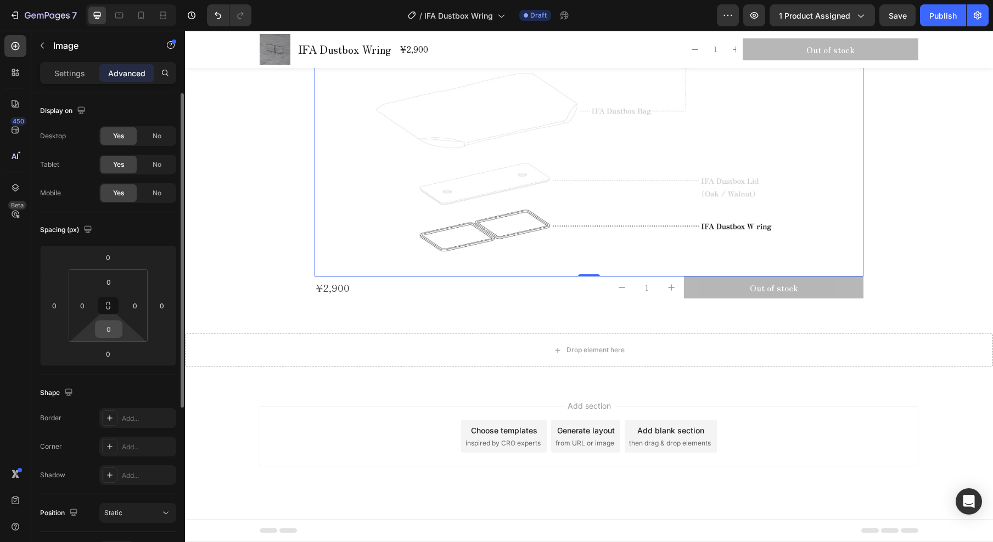
click at [115, 332] on input "0" at bounding box center [109, 329] width 22 height 16
type input "50"
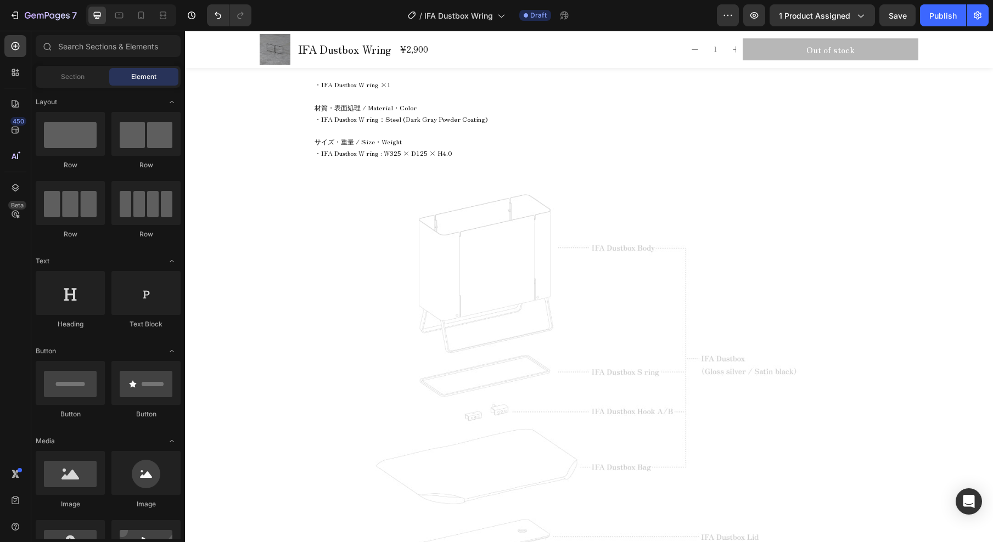
scroll to position [1075, 0]
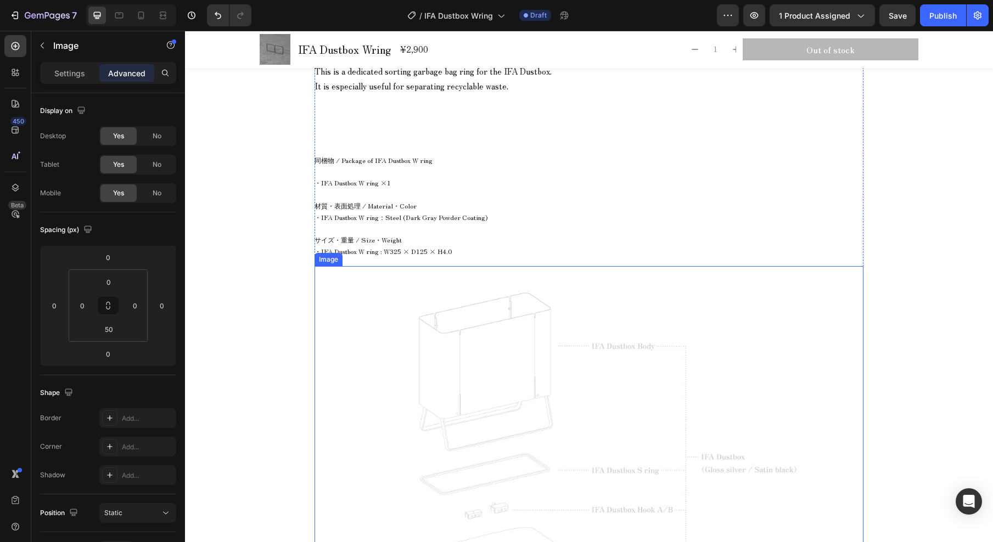
click at [490, 356] on img at bounding box center [589, 499] width 494 height 466
click at [113, 282] on input "0" at bounding box center [109, 282] width 22 height 16
type input "50"
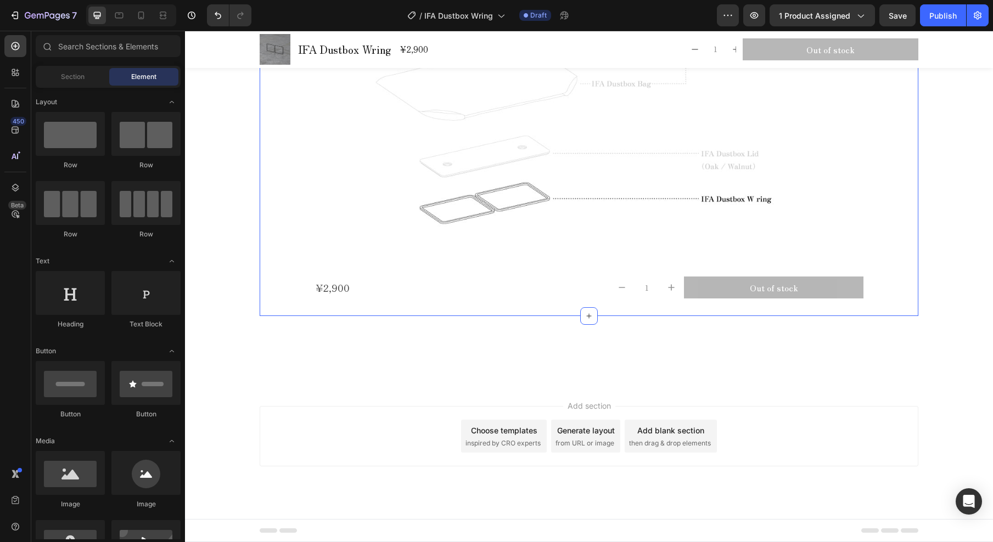
scroll to position [629, 0]
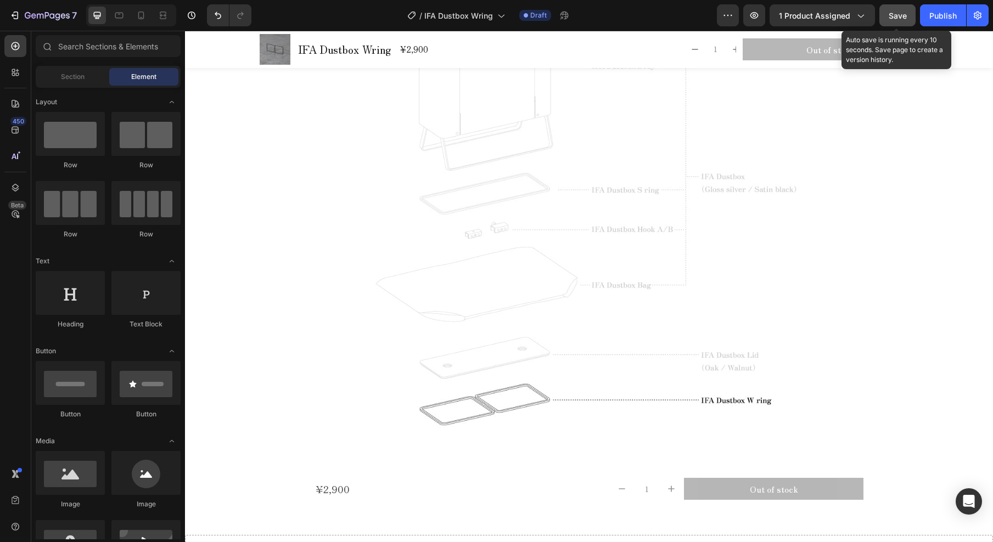
click at [888, 19] on button "Save" at bounding box center [897, 15] width 36 height 22
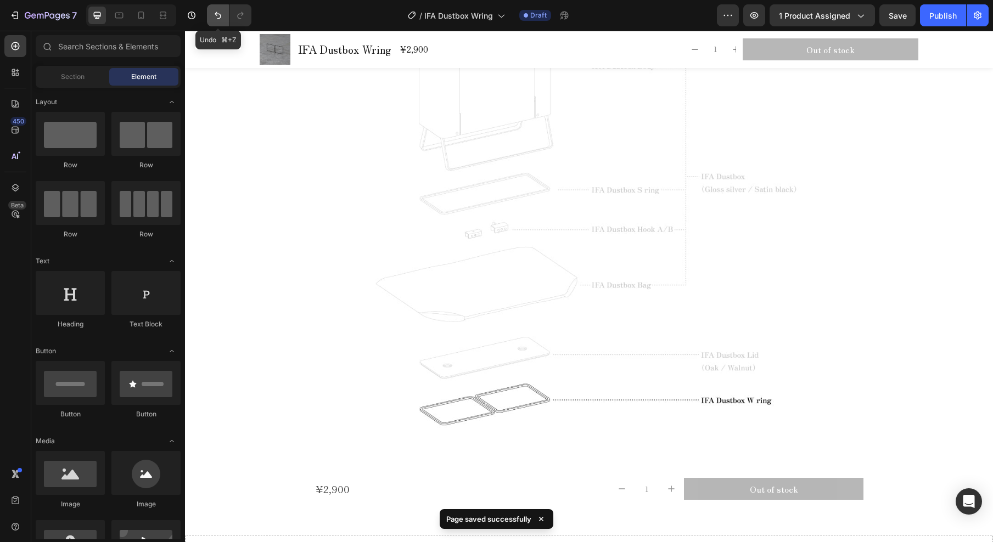
click at [220, 15] on icon "Undo/Redo" at bounding box center [218, 15] width 7 height 7
click at [239, 11] on icon "Undo/Redo" at bounding box center [240, 15] width 11 height 11
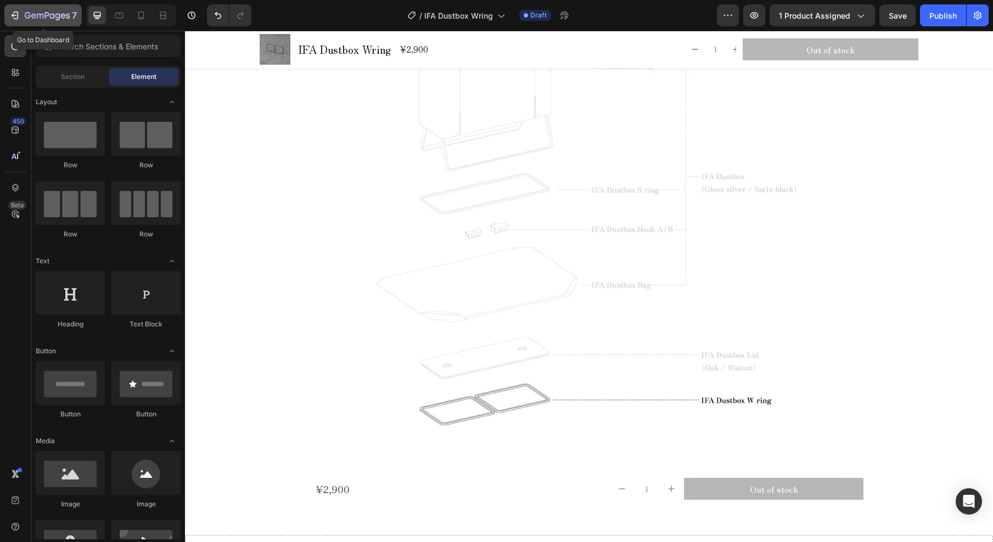
click at [24, 17] on div "7" at bounding box center [43, 15] width 68 height 13
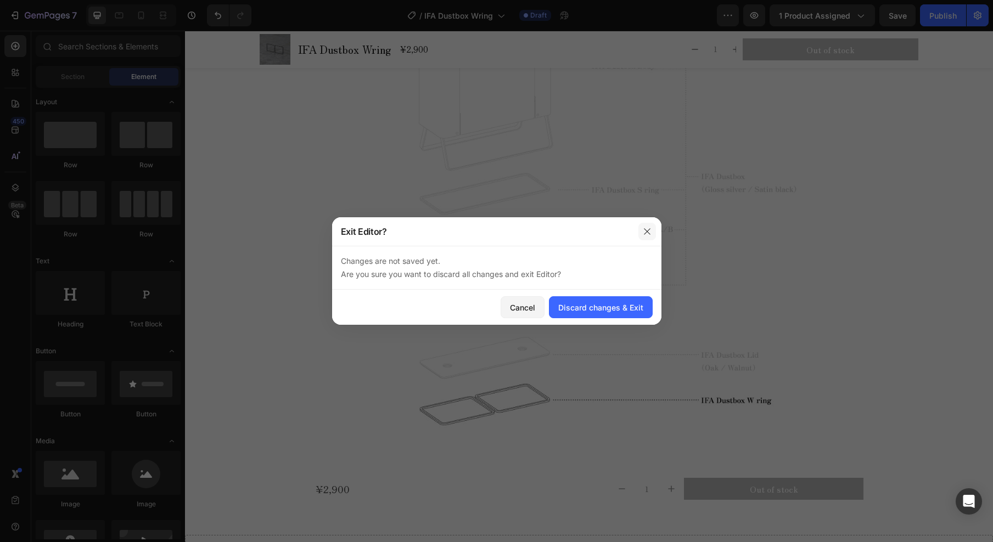
drag, startPoint x: 648, startPoint y: 228, endPoint x: 464, endPoint y: 197, distance: 187.1
click at [648, 228] on icon "button" at bounding box center [647, 231] width 9 height 9
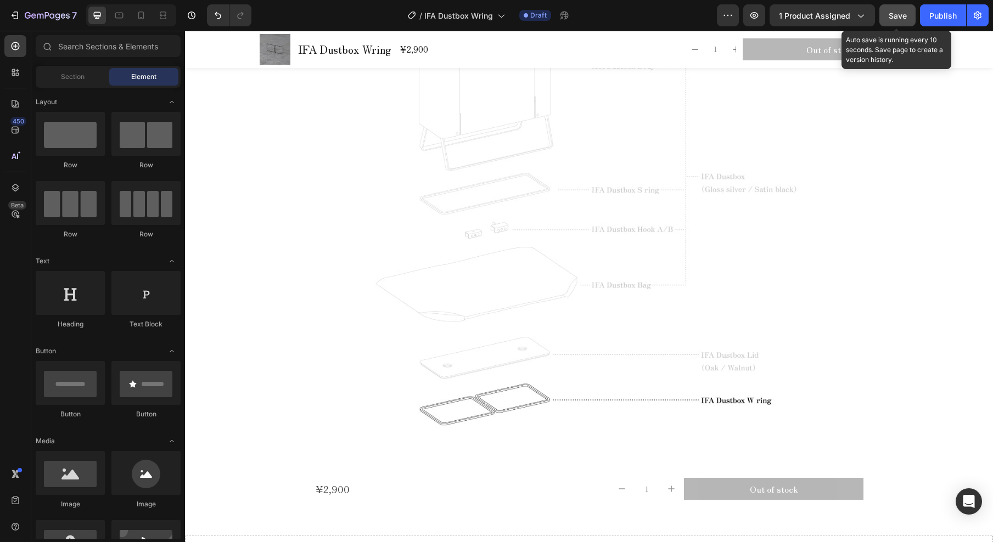
click at [898, 16] on span "Save" at bounding box center [898, 15] width 18 height 9
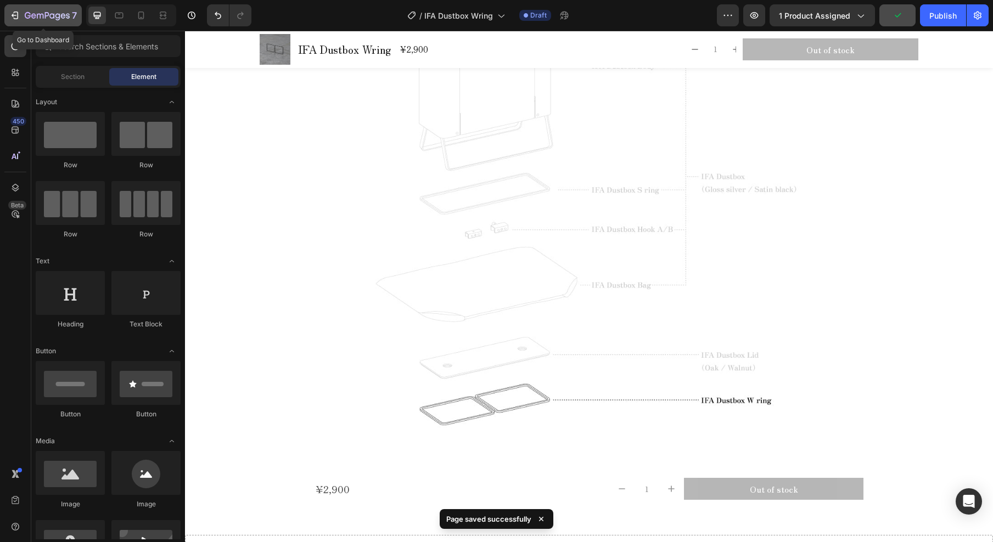
click at [20, 17] on icon "button" at bounding box center [14, 15] width 11 height 11
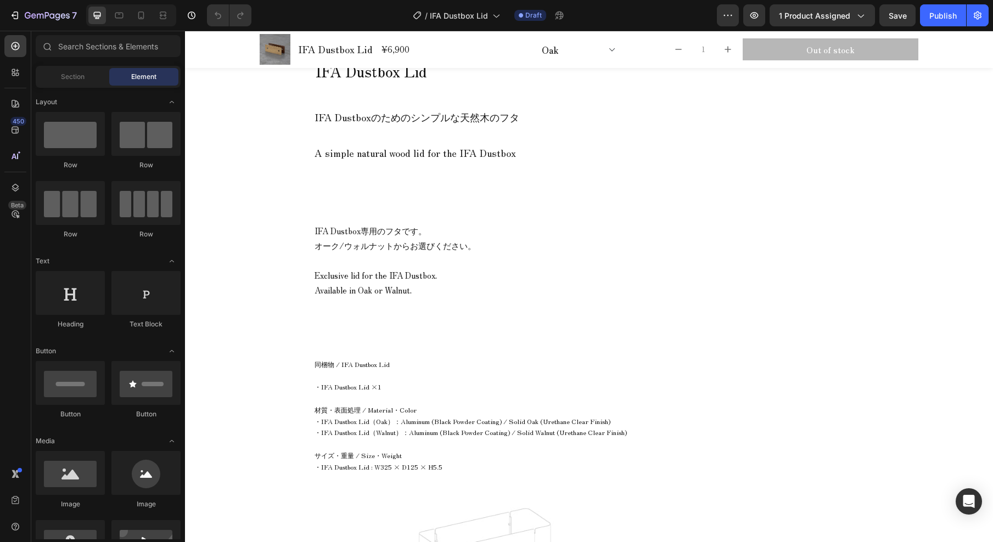
scroll to position [1113, 0]
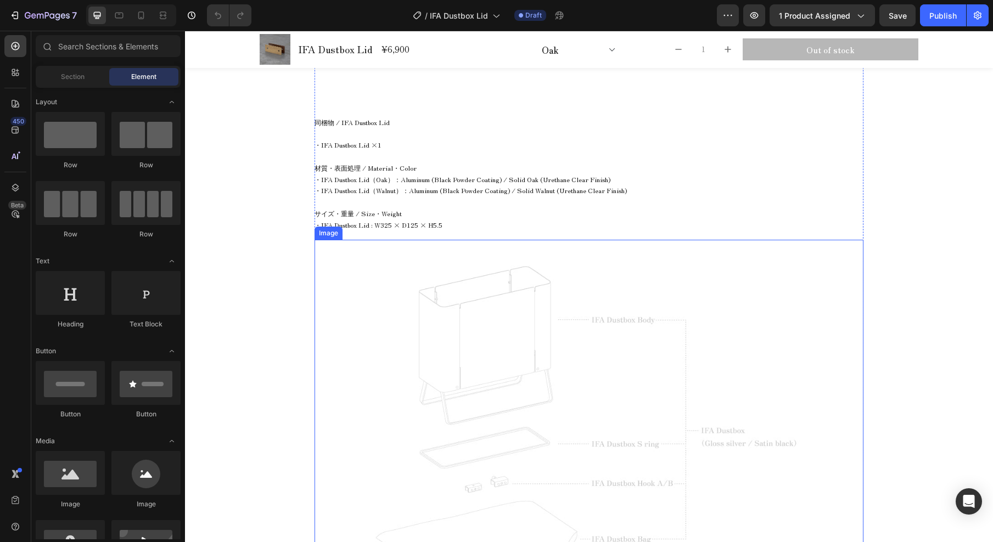
click at [561, 376] on img at bounding box center [589, 473] width 494 height 466
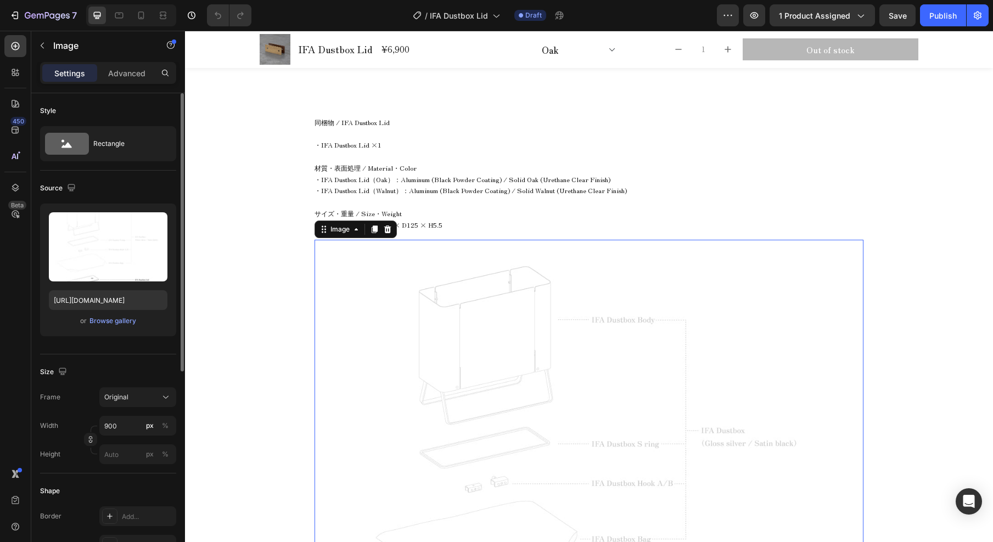
scroll to position [15, 0]
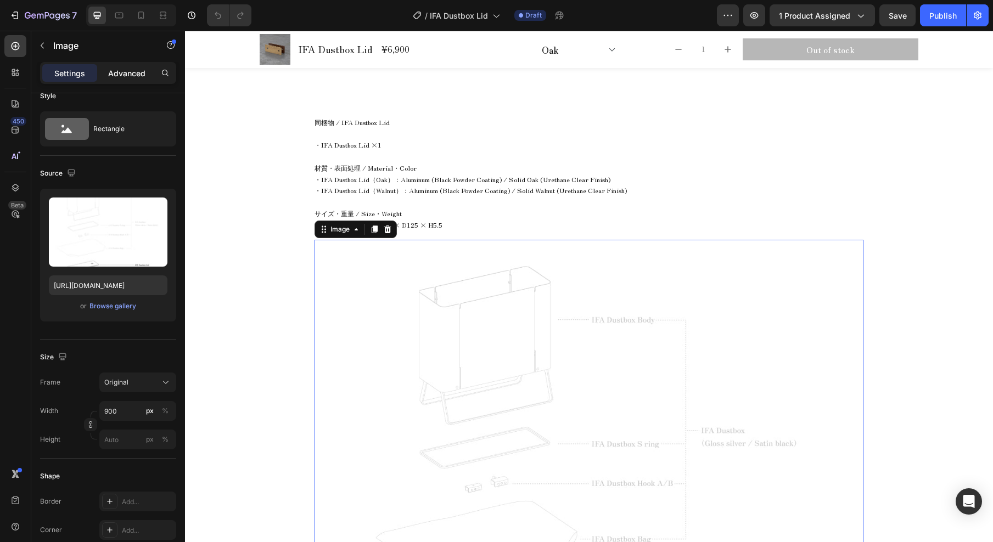
click at [134, 66] on div "Advanced" at bounding box center [126, 73] width 55 height 18
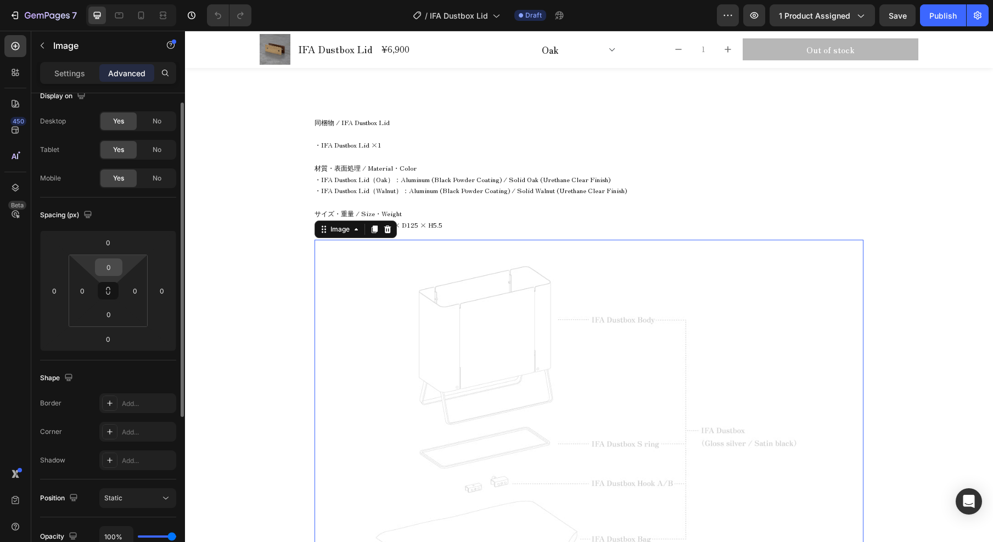
click at [113, 272] on input "0" at bounding box center [109, 267] width 22 height 16
type input "50"
click at [113, 313] on input "0" at bounding box center [109, 314] width 22 height 16
type input "50"
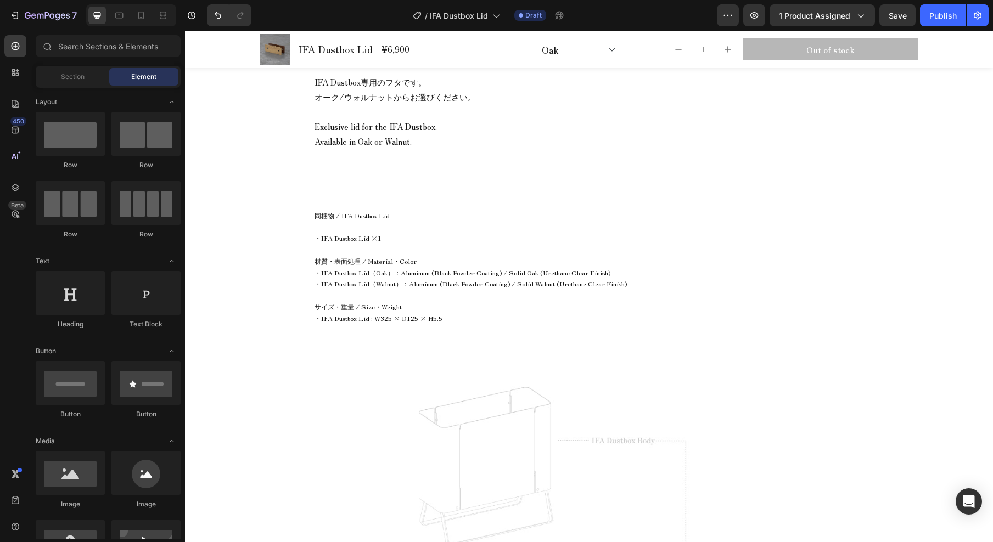
scroll to position [996, 0]
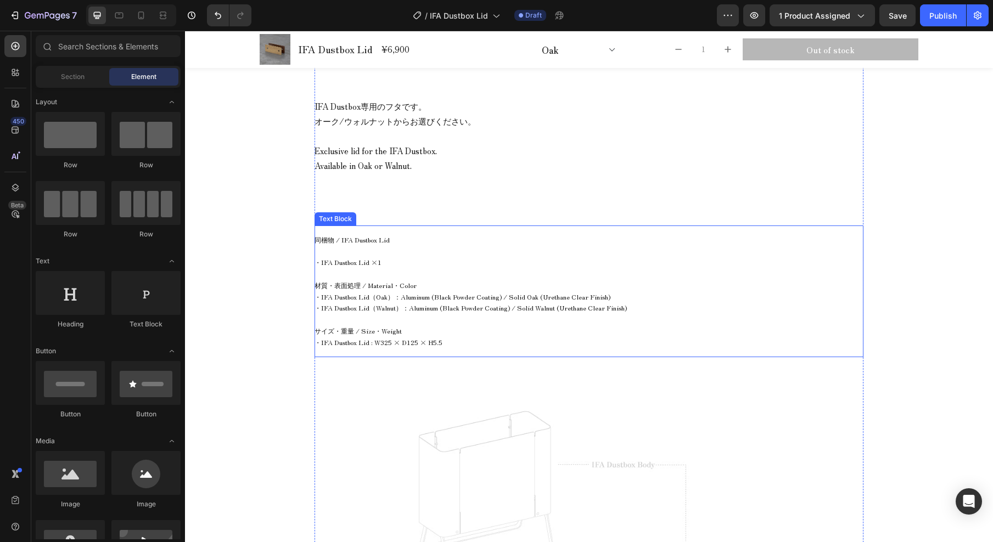
click at [367, 264] on span "・IFA Dustbox Lid ×1" at bounding box center [348, 261] width 67 height 9
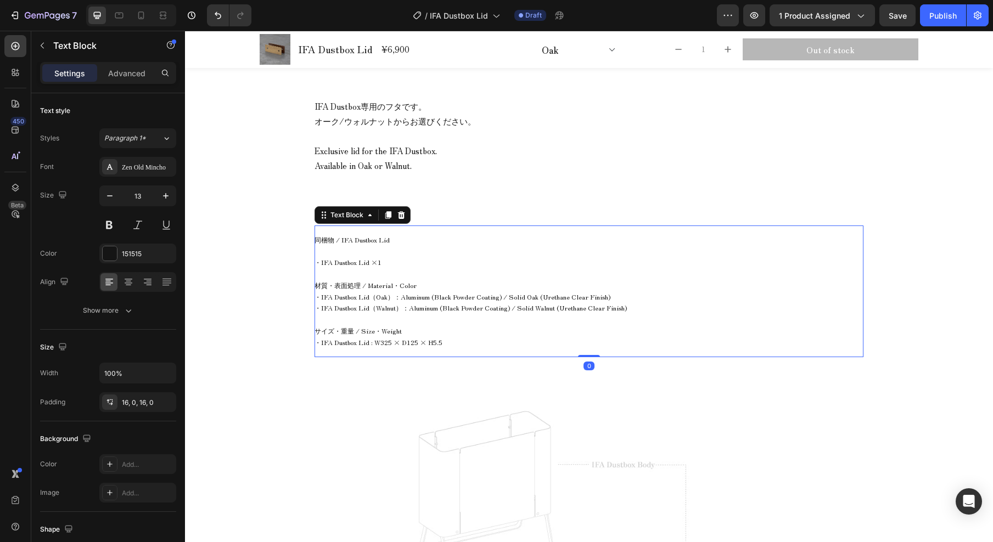
click at [367, 264] on span "・IFA Dustbox Lid ×1" at bounding box center [348, 261] width 67 height 9
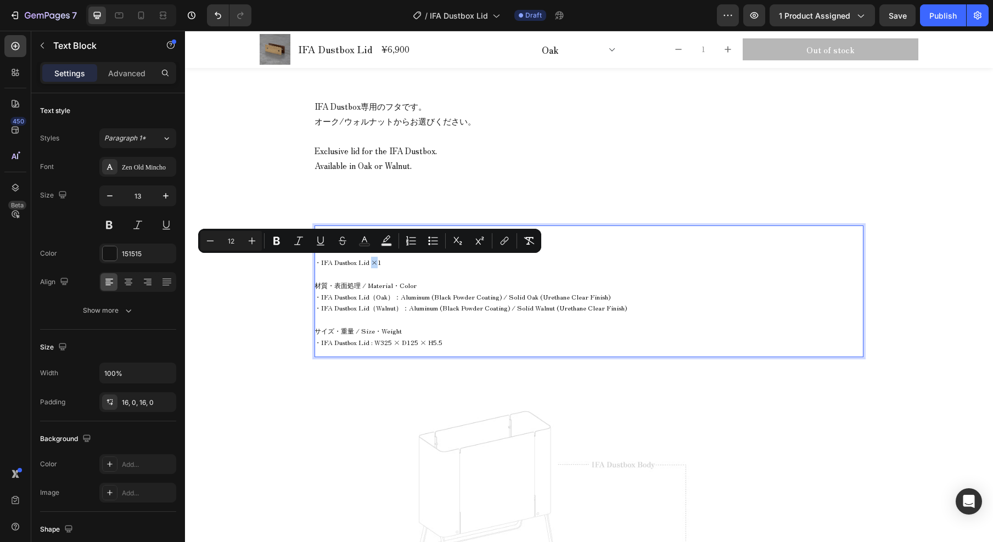
click at [367, 263] on span "・IFA Dustbox Lid ×1" at bounding box center [348, 261] width 67 height 9
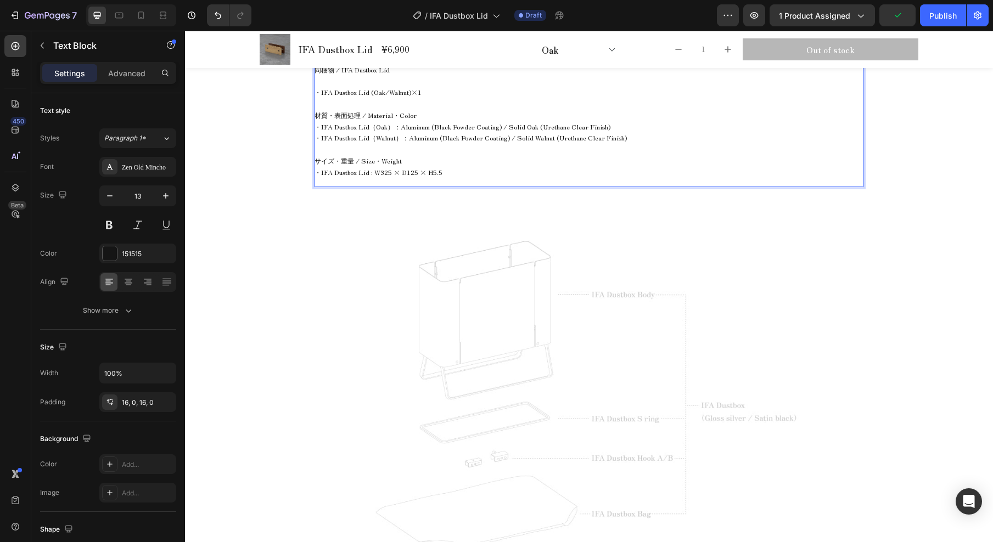
scroll to position [0, 0]
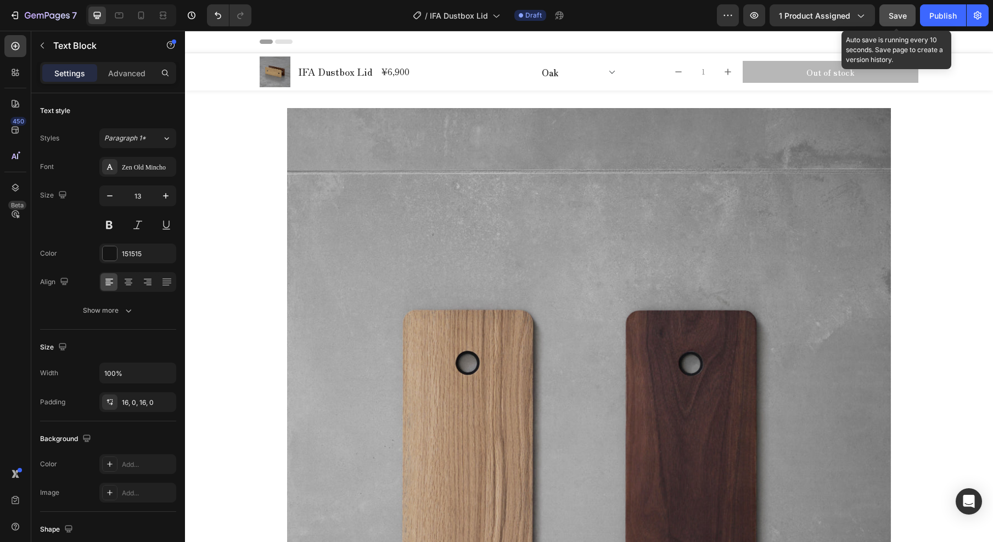
click at [898, 17] on span "Save" at bounding box center [898, 15] width 18 height 9
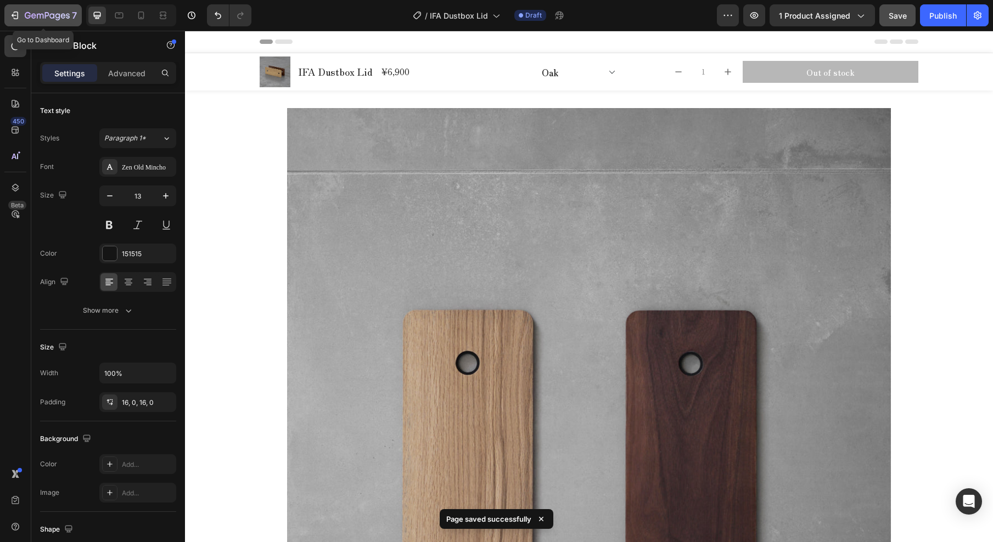
click at [57, 12] on icon "button" at bounding box center [47, 16] width 45 height 9
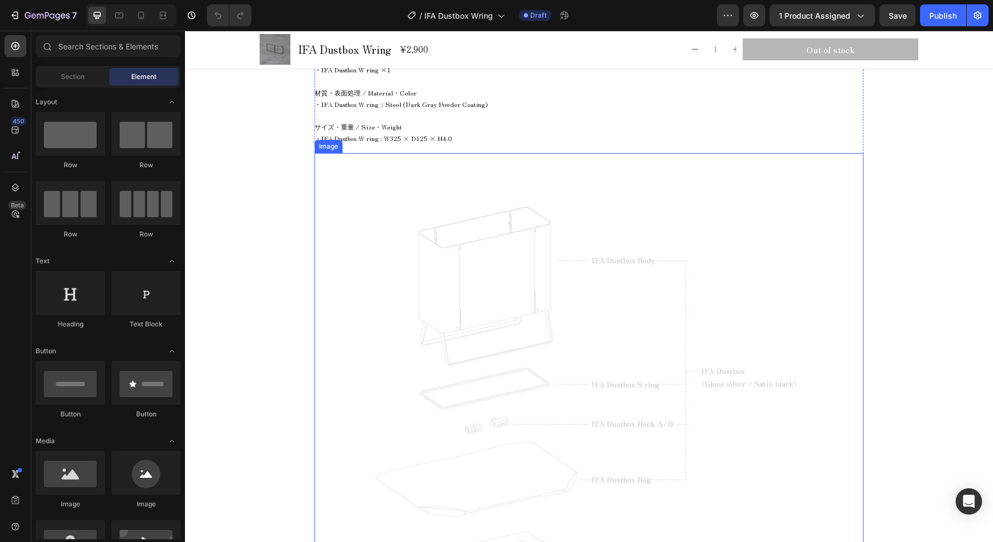
scroll to position [890, 0]
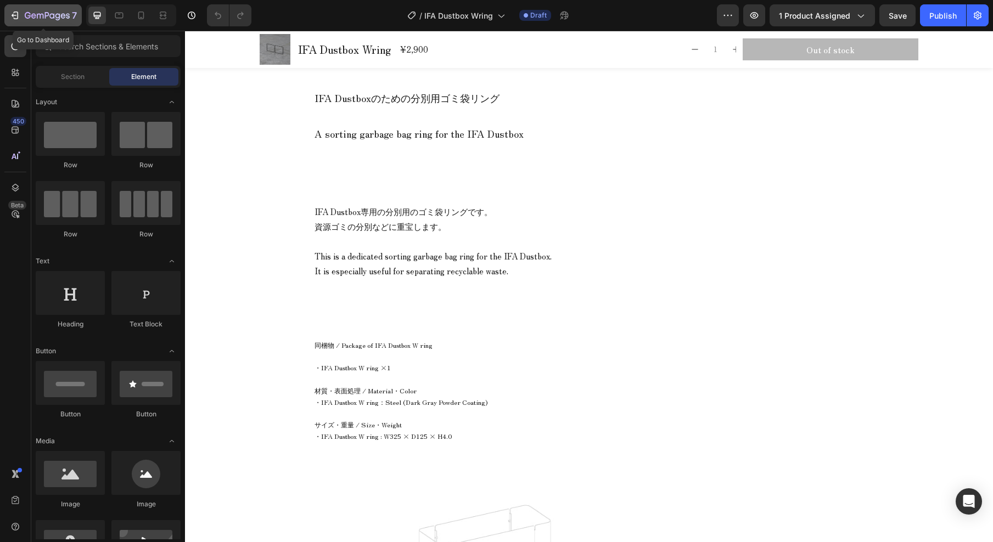
click at [66, 18] on icon "button" at bounding box center [47, 16] width 45 height 9
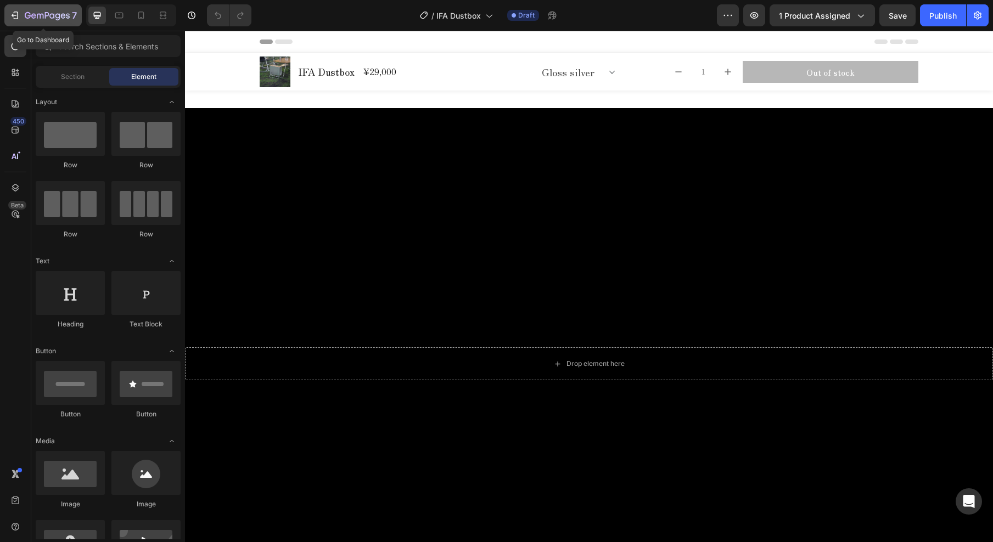
click at [28, 12] on icon "button" at bounding box center [47, 16] width 45 height 9
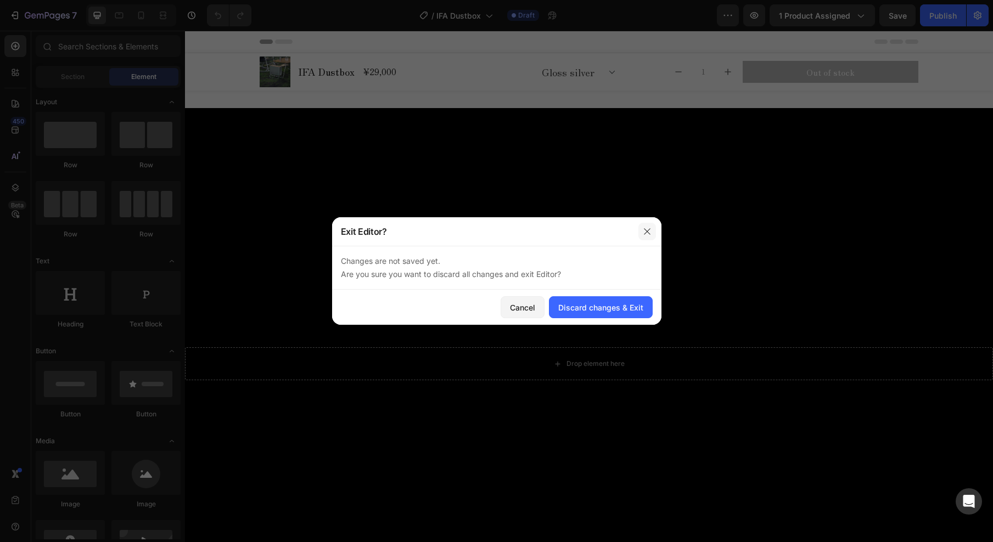
click at [644, 229] on icon "button" at bounding box center [647, 231] width 9 height 9
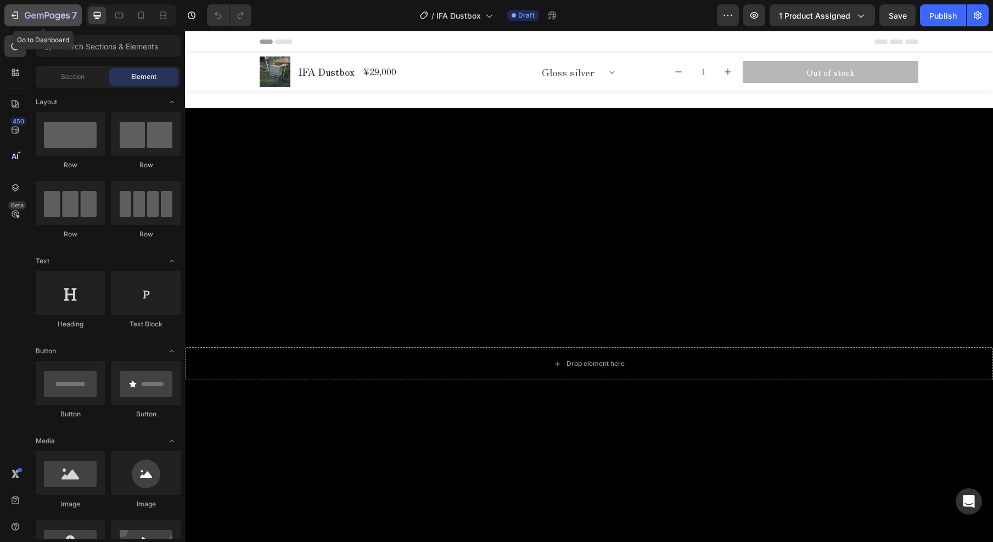
click at [25, 19] on icon "button" at bounding box center [47, 16] width 45 height 9
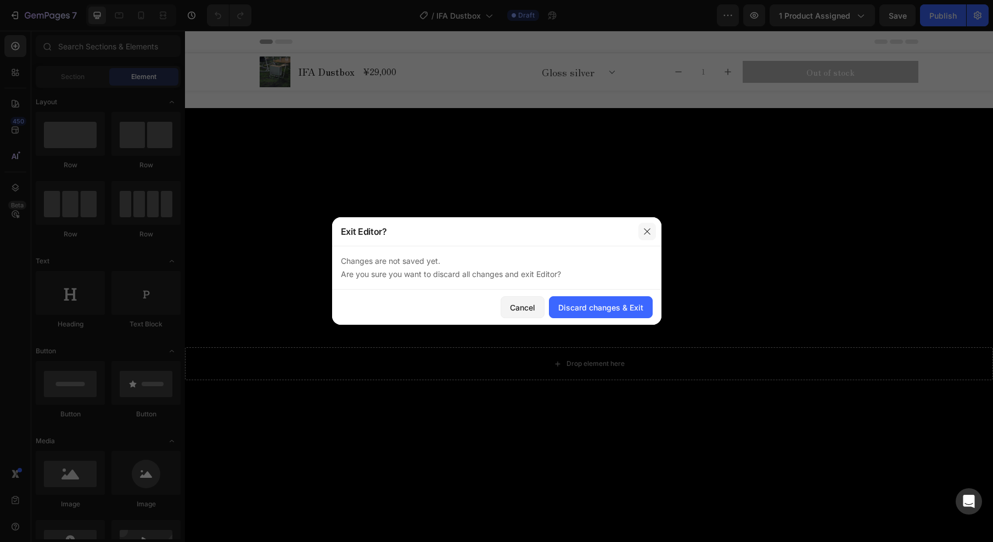
click at [648, 229] on icon "button" at bounding box center [647, 231] width 9 height 9
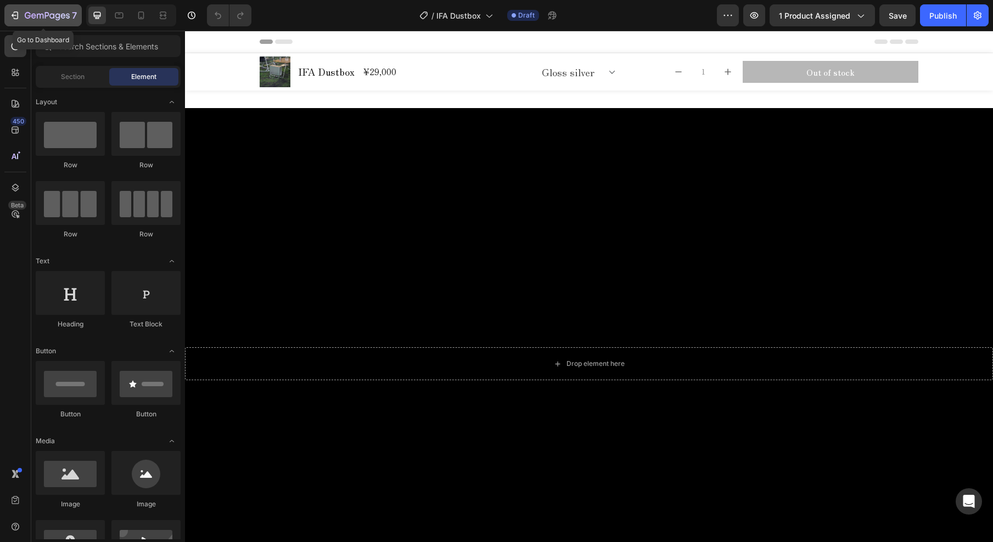
click at [18, 18] on icon "button" at bounding box center [14, 15] width 11 height 11
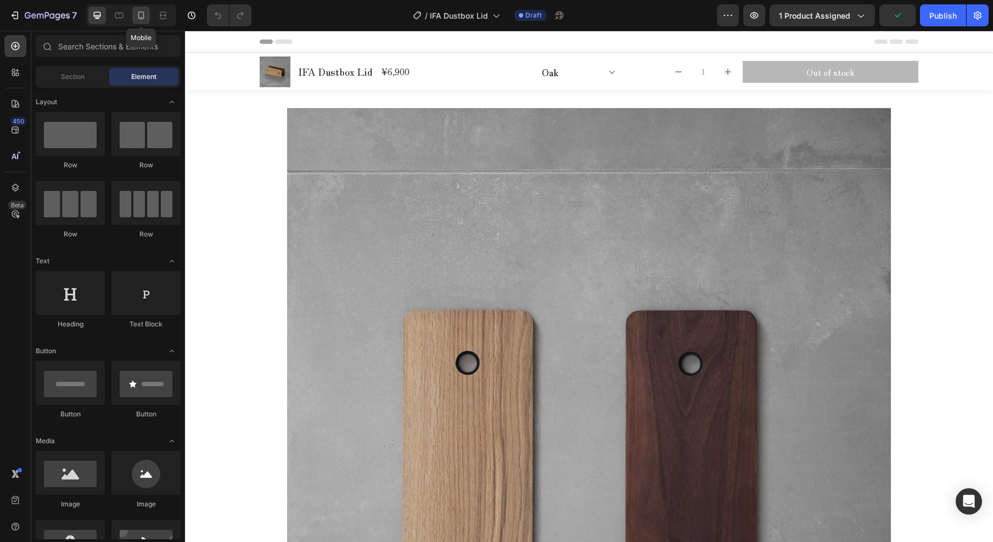
click at [137, 15] on icon at bounding box center [141, 15] width 11 height 11
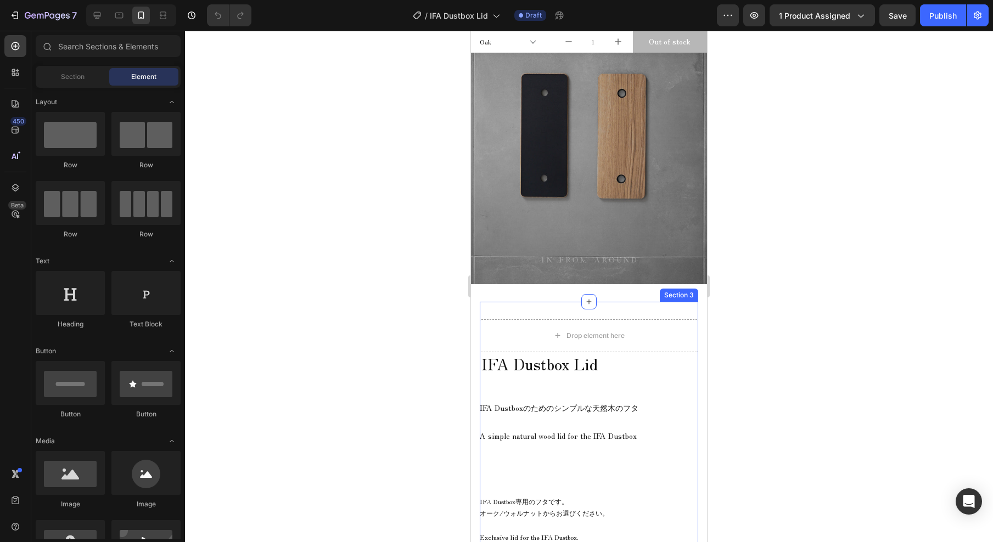
scroll to position [329, 0]
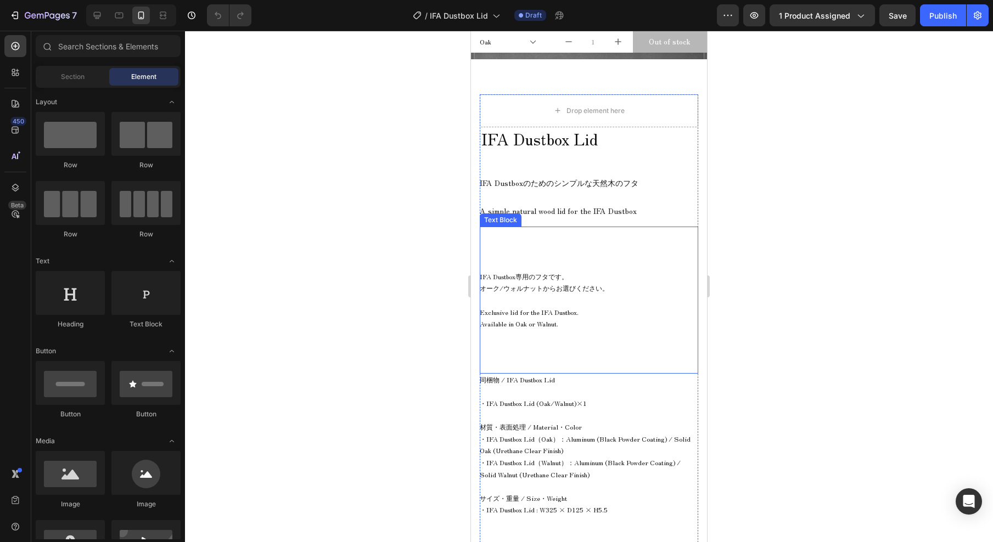
click at [556, 283] on span "オーク/ウォルナットからお選びください。" at bounding box center [544, 287] width 129 height 9
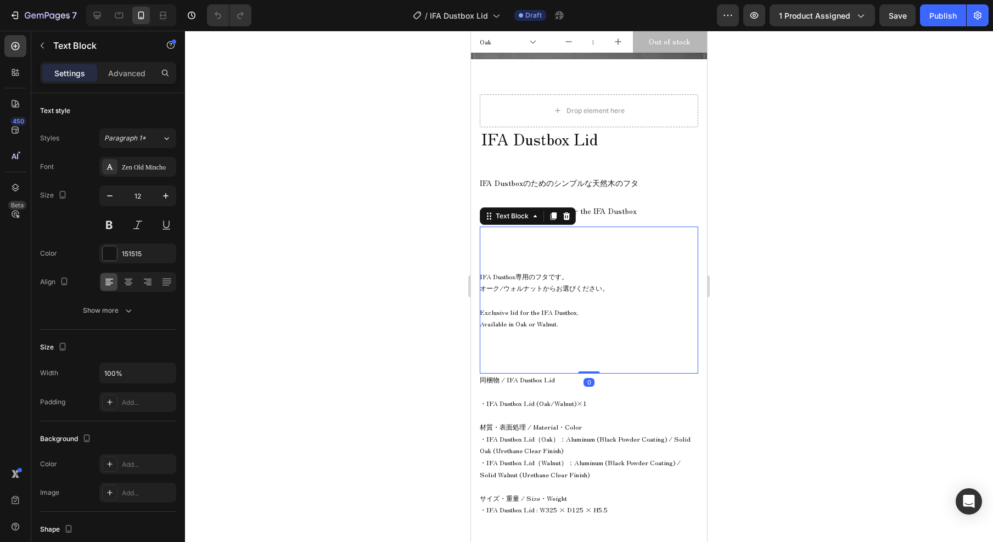
click at [527, 283] on span "オーク/ウォルナットからお選びください。" at bounding box center [544, 287] width 129 height 9
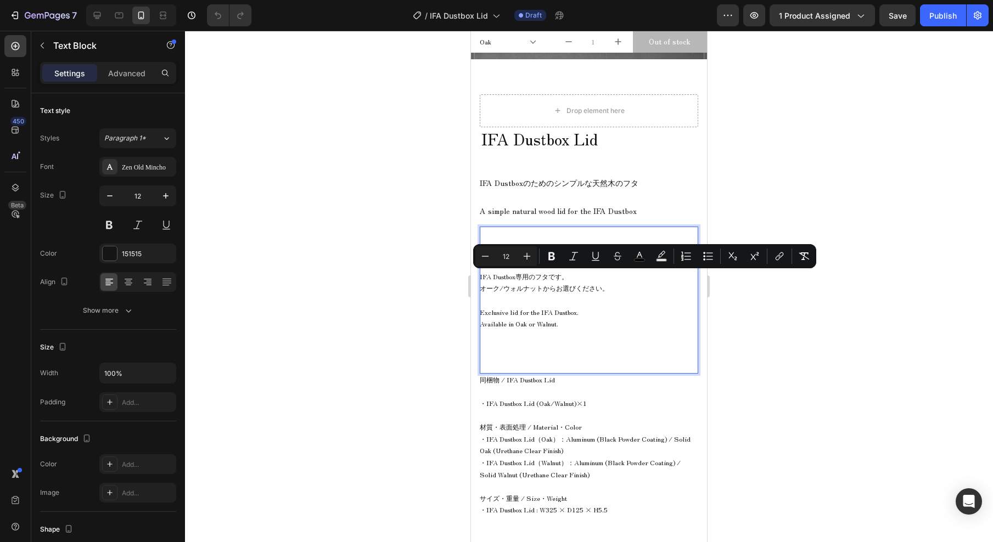
click at [553, 283] on span "オーク/ウォルナットからお選びください。" at bounding box center [544, 287] width 129 height 9
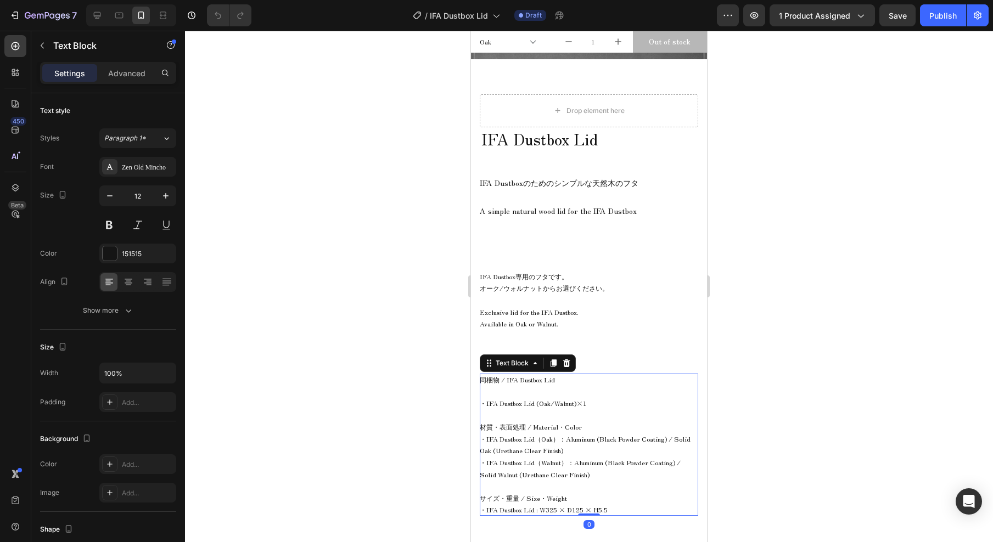
click at [542, 399] on span "・IFA Dustbox Lid (Oak/Walnut)×1" at bounding box center [533, 403] width 107 height 9
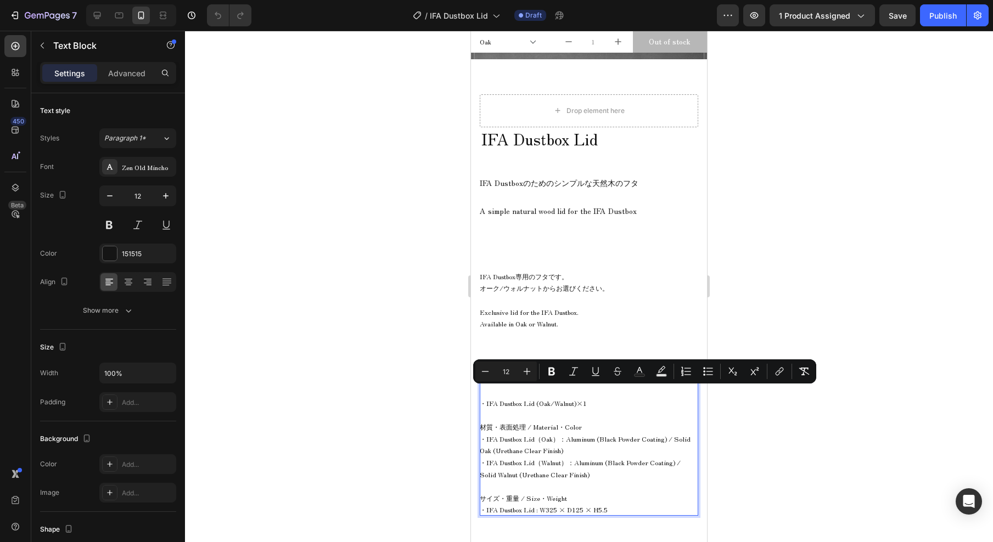
click at [526, 399] on span "・IFA Dustbox Lid (Oak/Walnut)×1" at bounding box center [533, 403] width 107 height 9
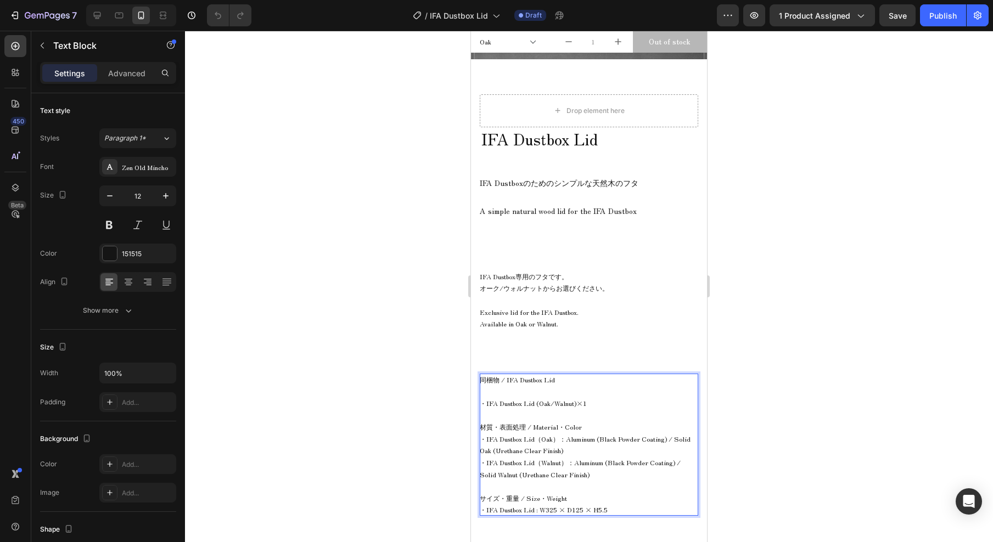
click at [568, 399] on span "・IFA Dustbox Lid (Oak/Walnut)×1" at bounding box center [533, 403] width 107 height 9
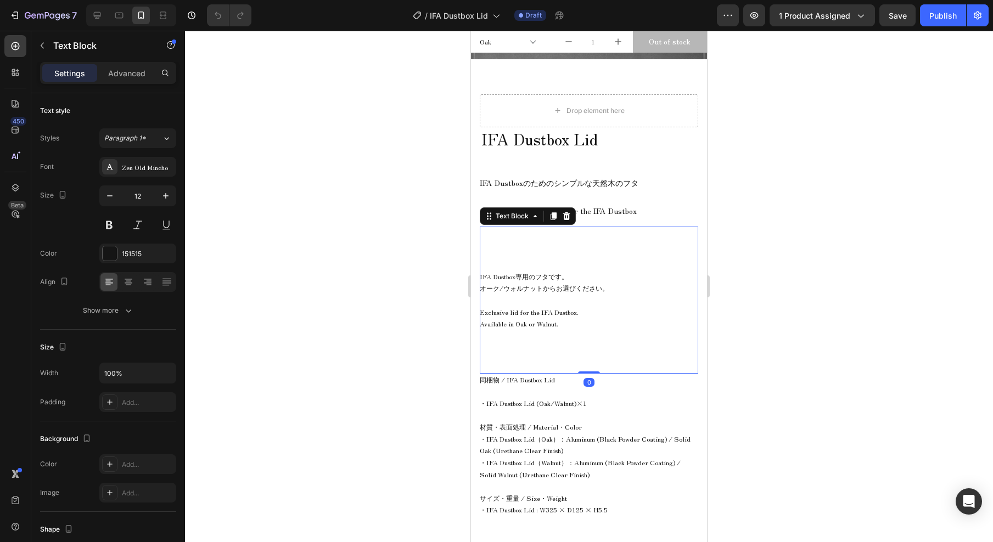
click at [545, 282] on p "オーク/ウォルナットからお選びください。" at bounding box center [589, 288] width 219 height 12
click at [613, 177] on p "IFA Dustboxのためのシンプルな天然木のフタ" at bounding box center [559, 182] width 159 height 11
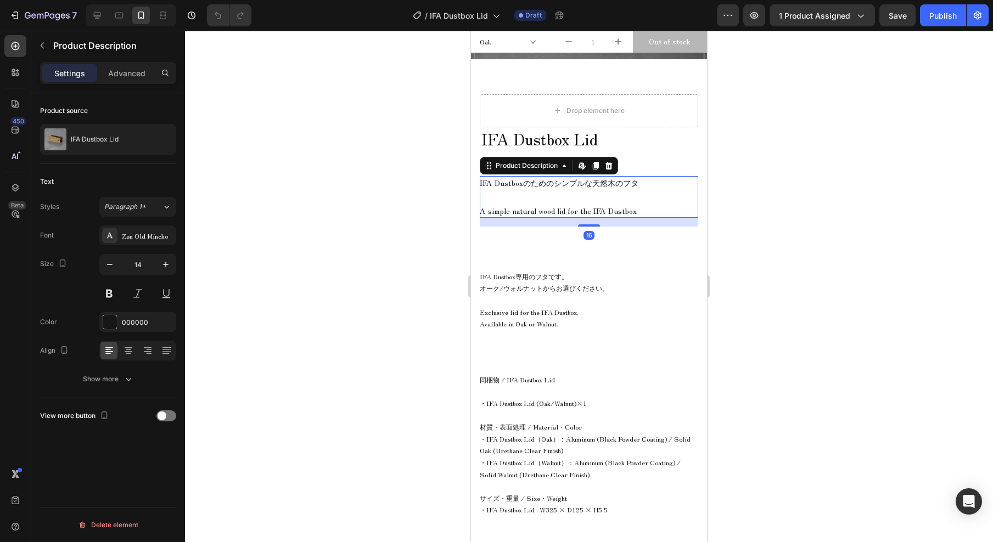
click at [582, 177] on p "IFA Dustboxのためのシンプルな天然木のフタ" at bounding box center [559, 182] width 159 height 11
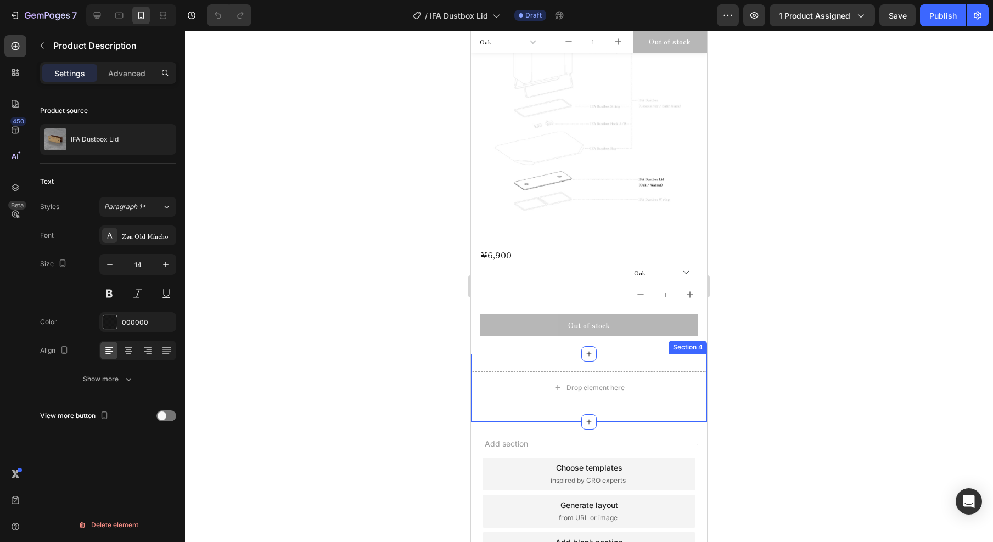
scroll to position [837, 0]
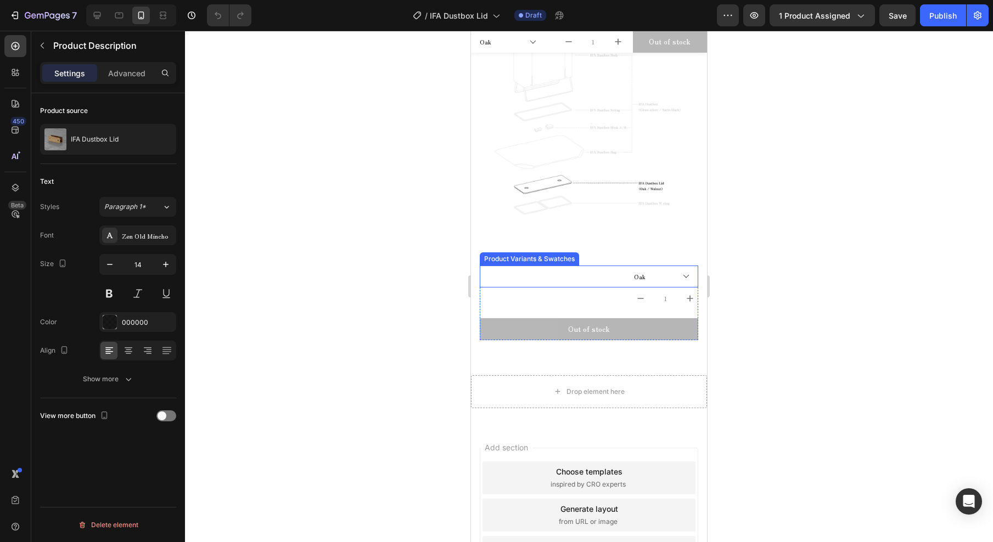
click at [500, 266] on div "Oak Walnut" at bounding box center [589, 277] width 219 height 22
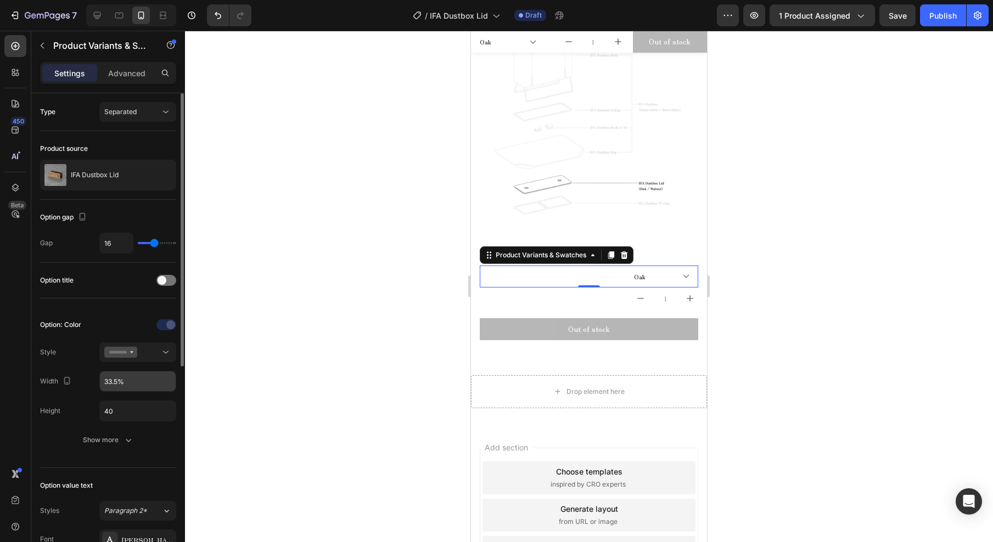
click at [138, 379] on input "33.5%" at bounding box center [138, 382] width 76 height 20
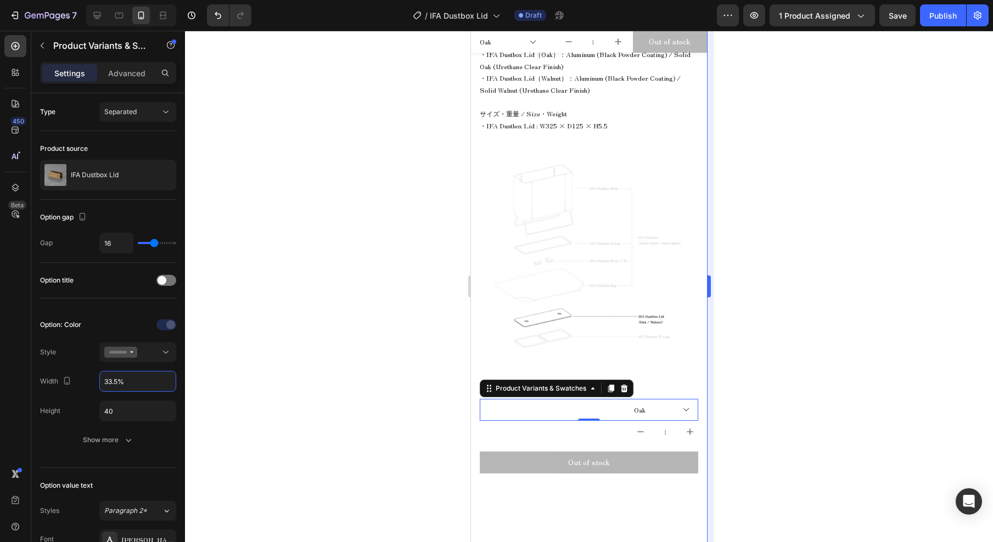
scroll to position [0, 0]
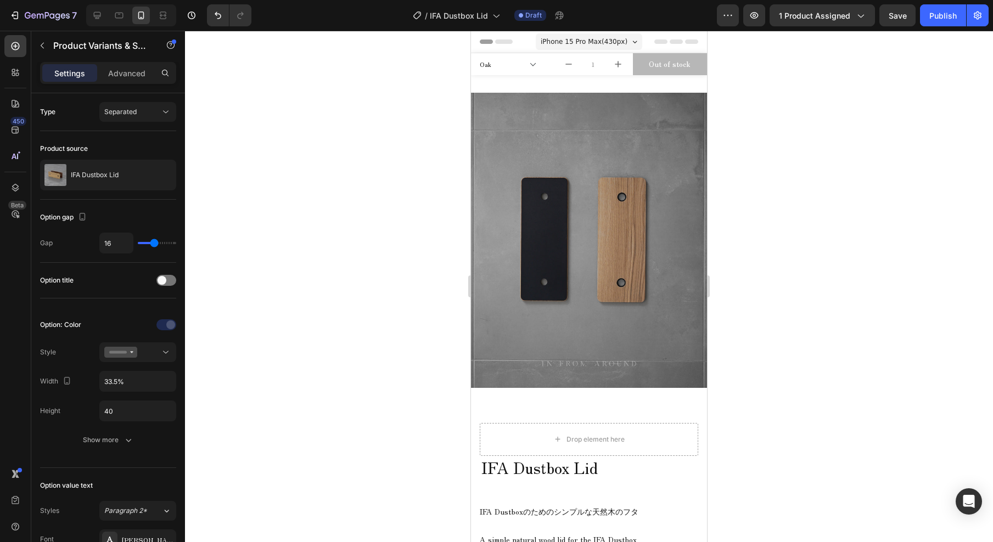
click at [313, 201] on div at bounding box center [589, 287] width 808 height 512
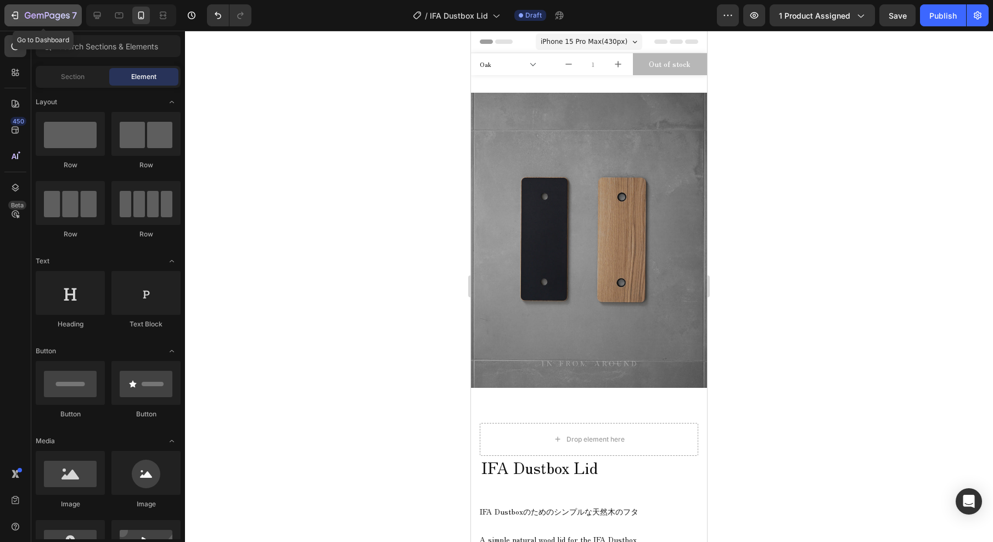
click at [30, 16] on icon "button" at bounding box center [28, 15] width 6 height 7
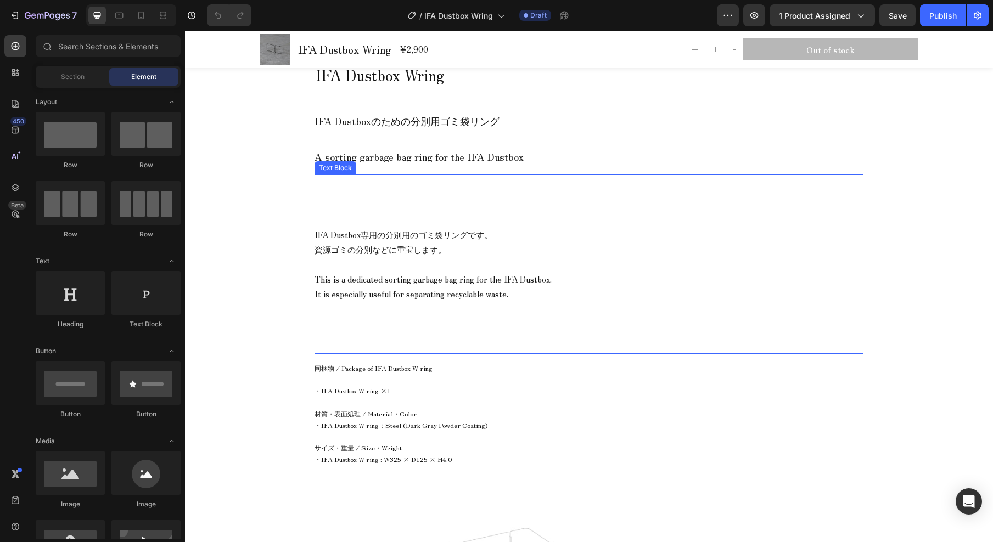
scroll to position [1062, 0]
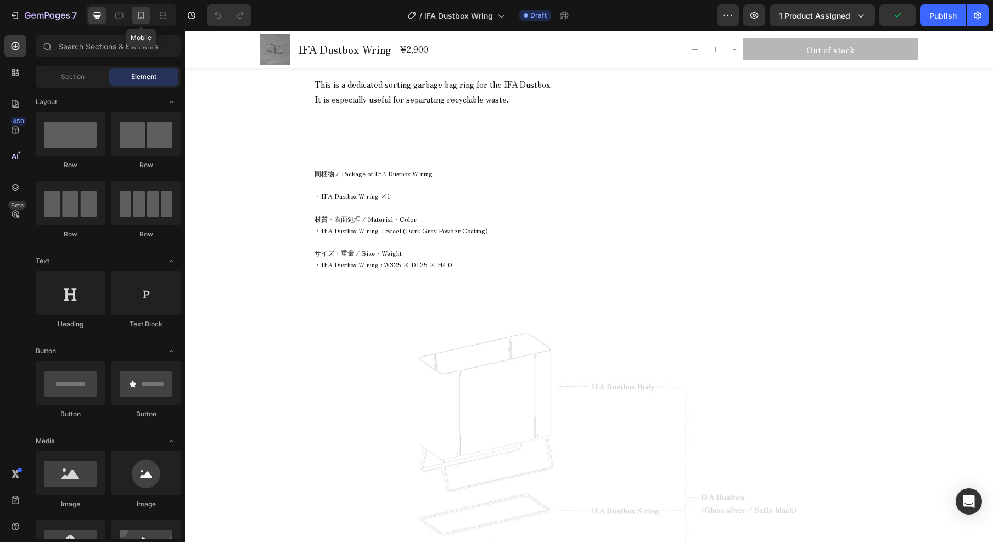
click at [145, 16] on icon at bounding box center [141, 15] width 11 height 11
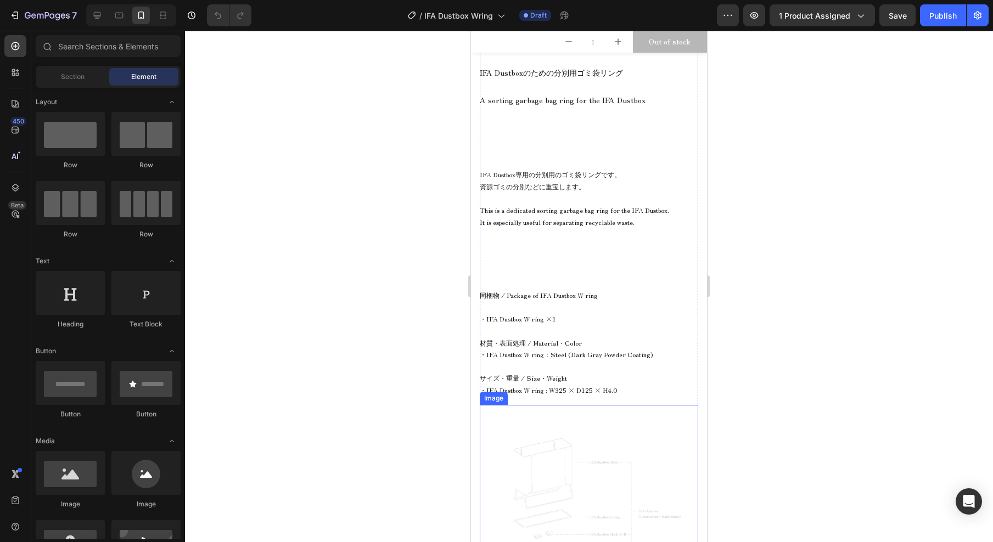
scroll to position [102, 0]
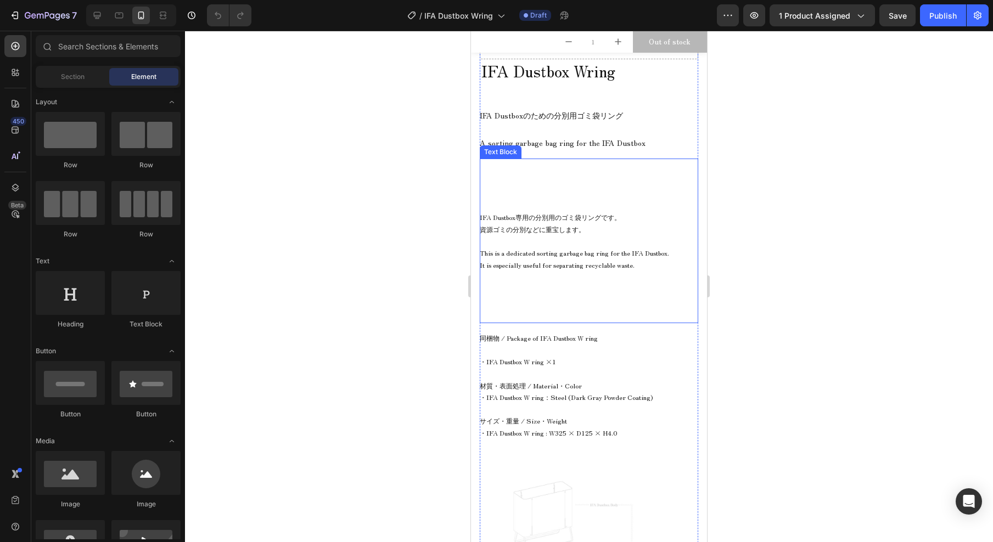
click at [541, 219] on span "IFA Dustbox専用の分別用のゴミ袋リングです。" at bounding box center [550, 216] width 141 height 9
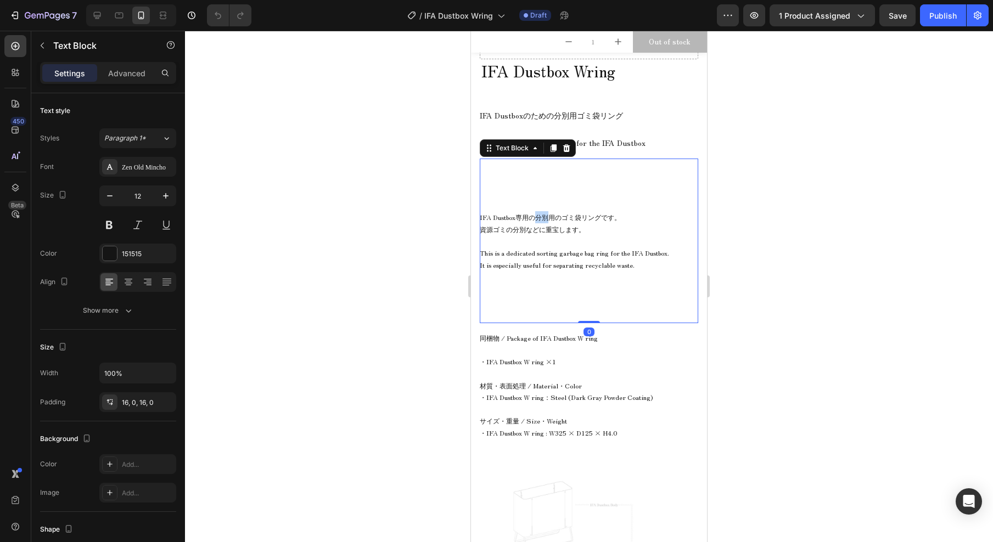
click at [541, 220] on span "IFA Dustbox専用の分別用のゴミ袋リングです。" at bounding box center [550, 216] width 141 height 9
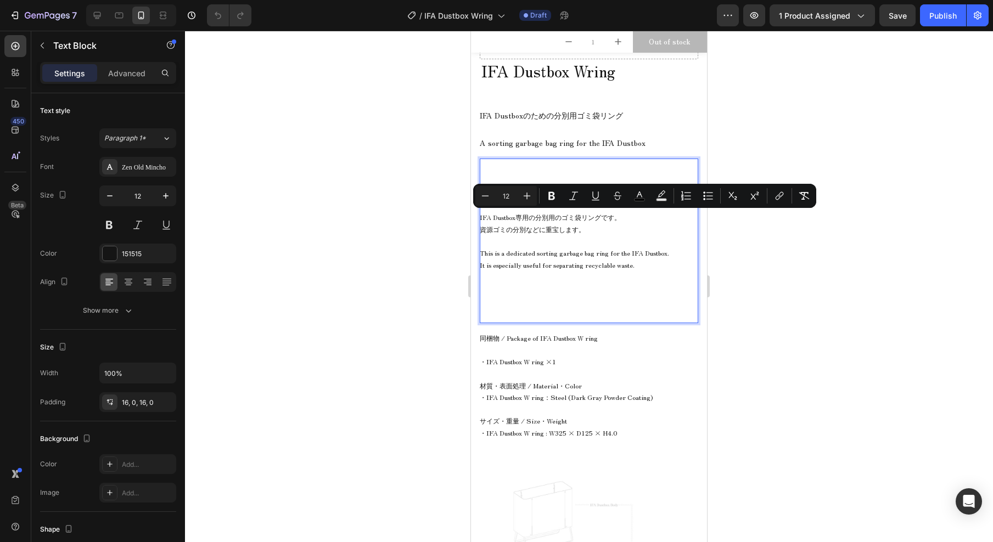
click at [539, 229] on p "資源ゴミの分別などに重宝します。" at bounding box center [589, 229] width 219 height 12
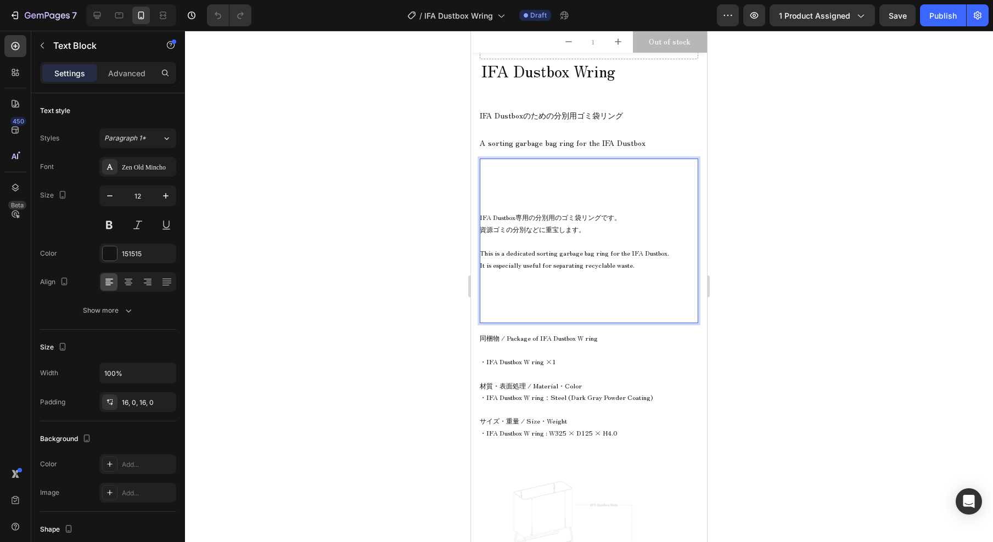
click at [558, 266] on p "It is especially useful for separating recyclable waste." at bounding box center [589, 265] width 219 height 12
click at [561, 333] on span "同梱物 / Package of IFA Dustbox W ring" at bounding box center [539, 337] width 118 height 9
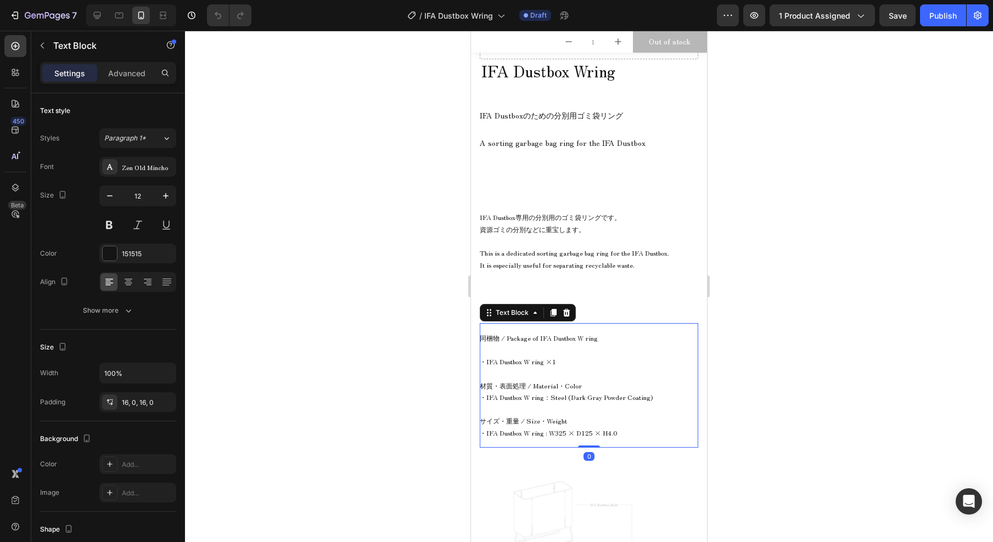
click at [552, 340] on span "同梱物 / Package of IFA Dustbox W ring" at bounding box center [539, 337] width 118 height 9
click at [552, 341] on span "同梱物 / Package of IFA Dustbox W ring" at bounding box center [539, 337] width 118 height 9
click at [512, 341] on span "同梱物 / Package of IFA Dustbox W ring" at bounding box center [539, 337] width 118 height 9
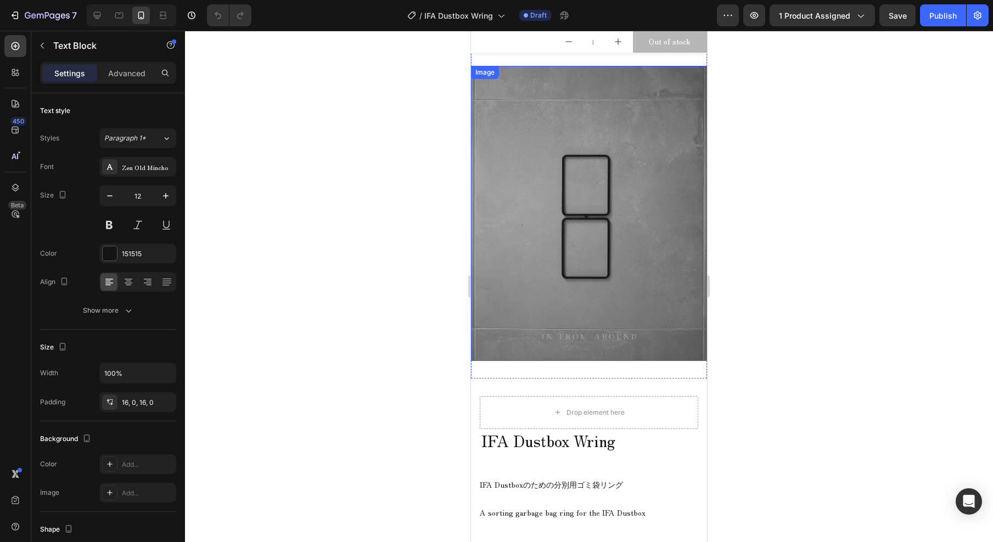
scroll to position [0, 0]
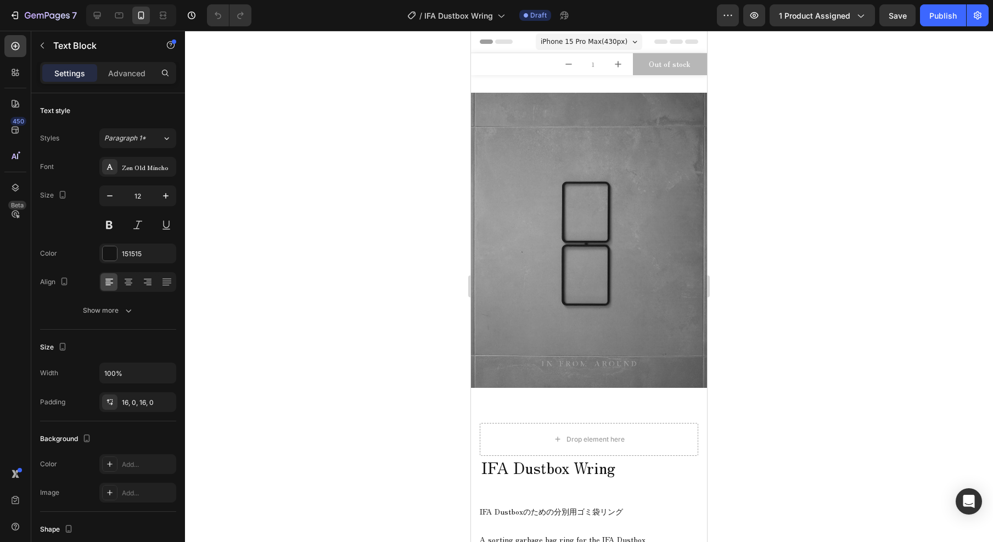
click at [357, 143] on div at bounding box center [589, 287] width 808 height 512
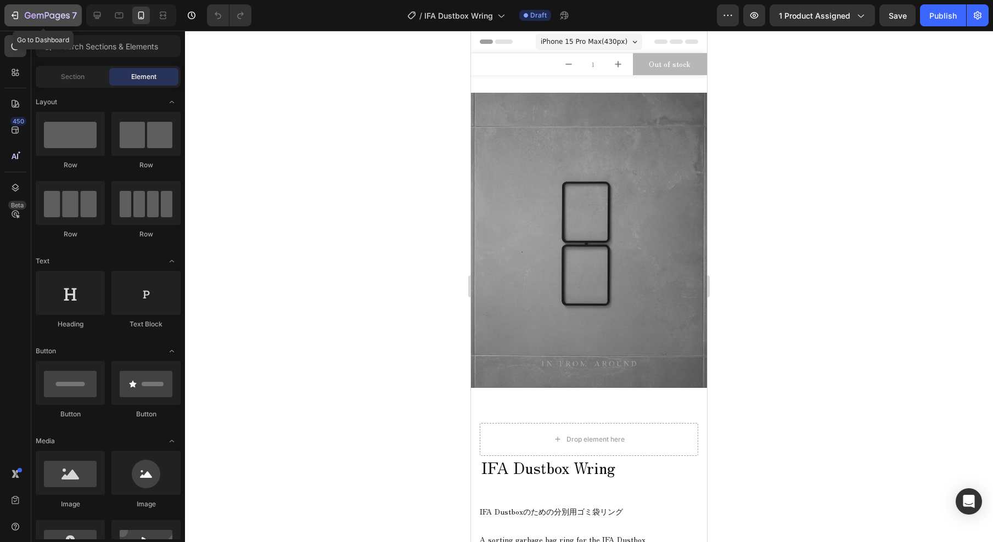
click at [43, 14] on icon "button" at bounding box center [47, 16] width 45 height 9
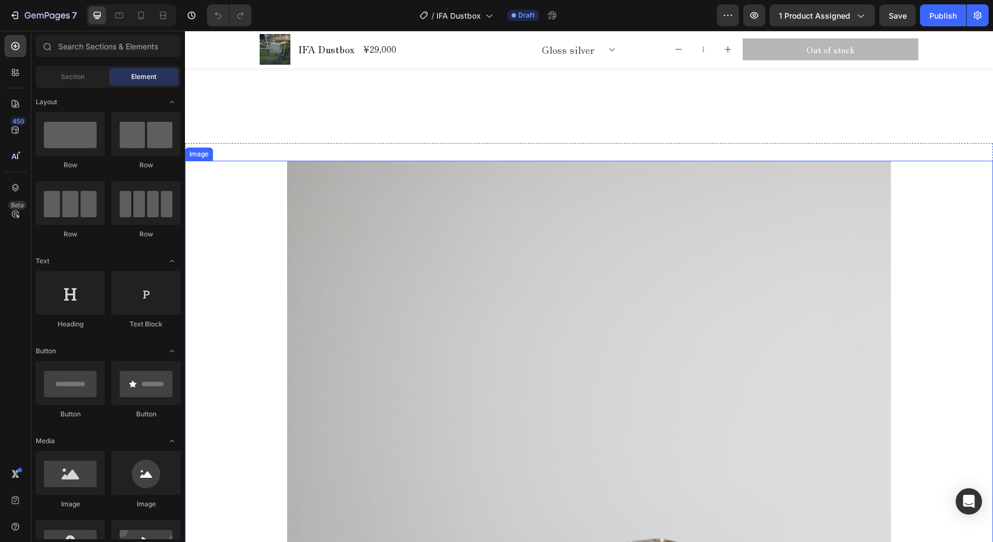
scroll to position [1583, 0]
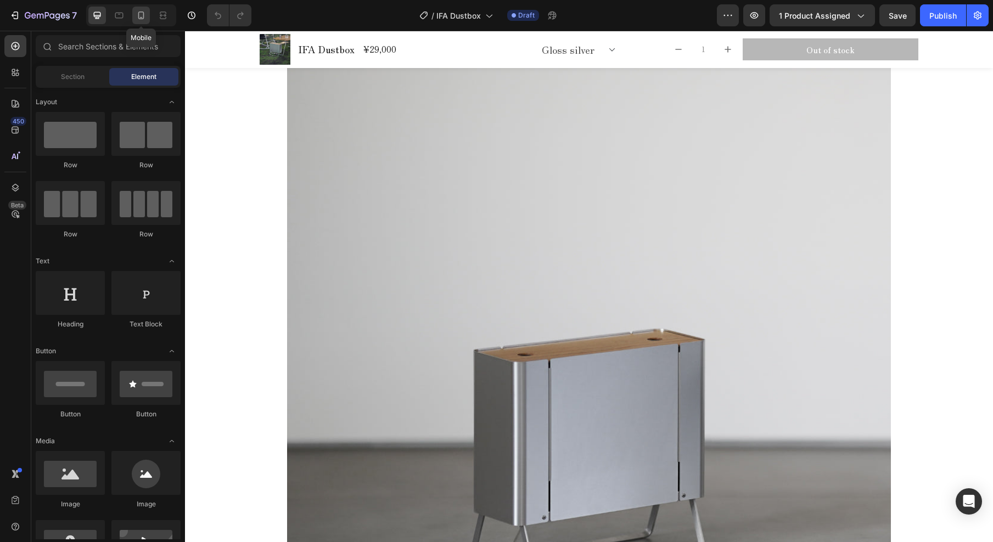
click at [143, 17] on icon at bounding box center [141, 16] width 6 height 8
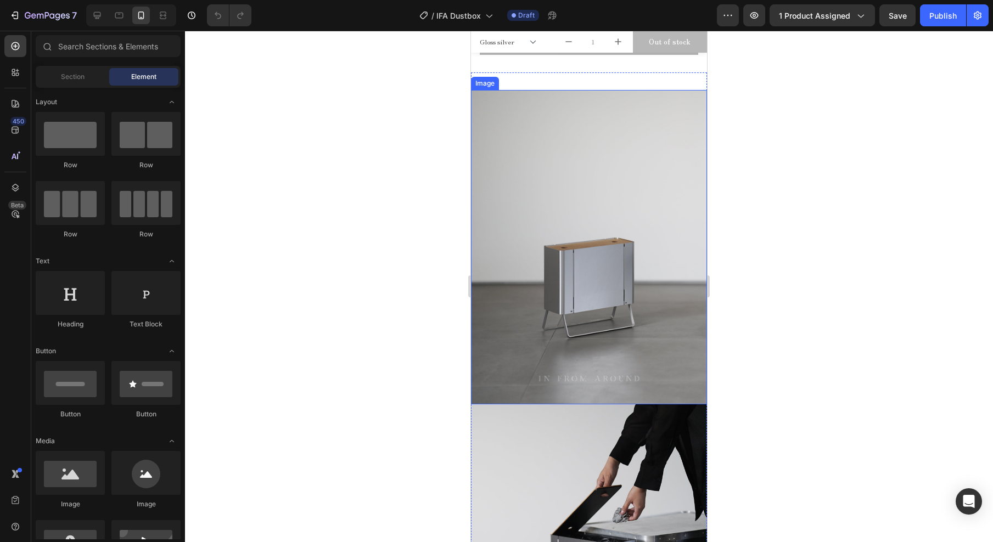
scroll to position [1494, 0]
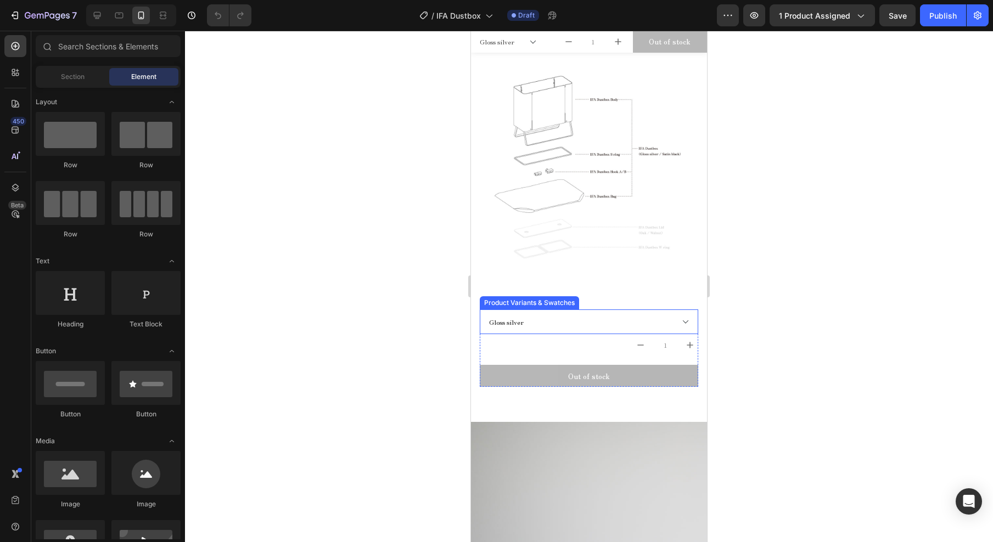
click at [642, 317] on select "Gloss silver Satin black" at bounding box center [589, 322] width 219 height 25
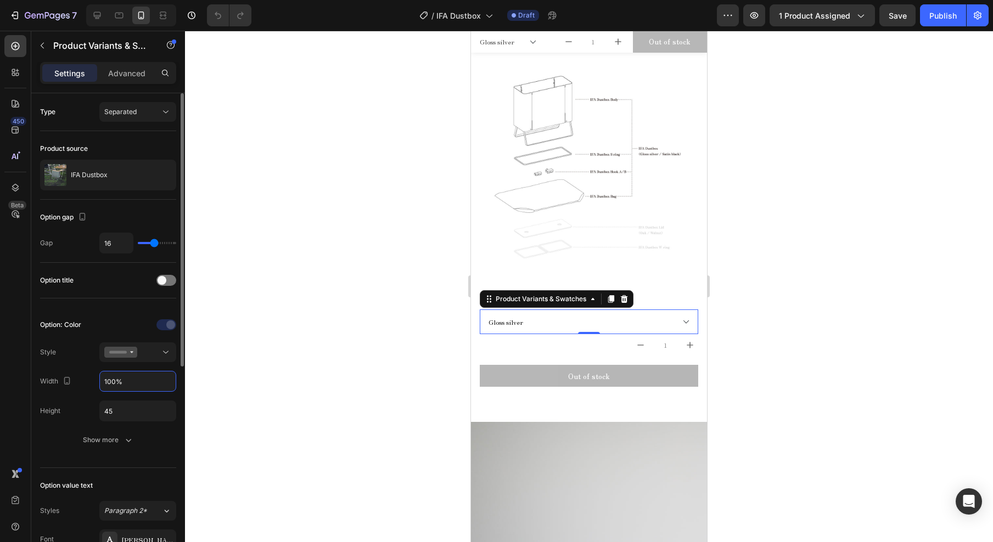
click at [127, 384] on input "100%" at bounding box center [138, 382] width 76 height 20
type input "33.5"
click at [136, 412] on input "45" at bounding box center [138, 411] width 76 height 20
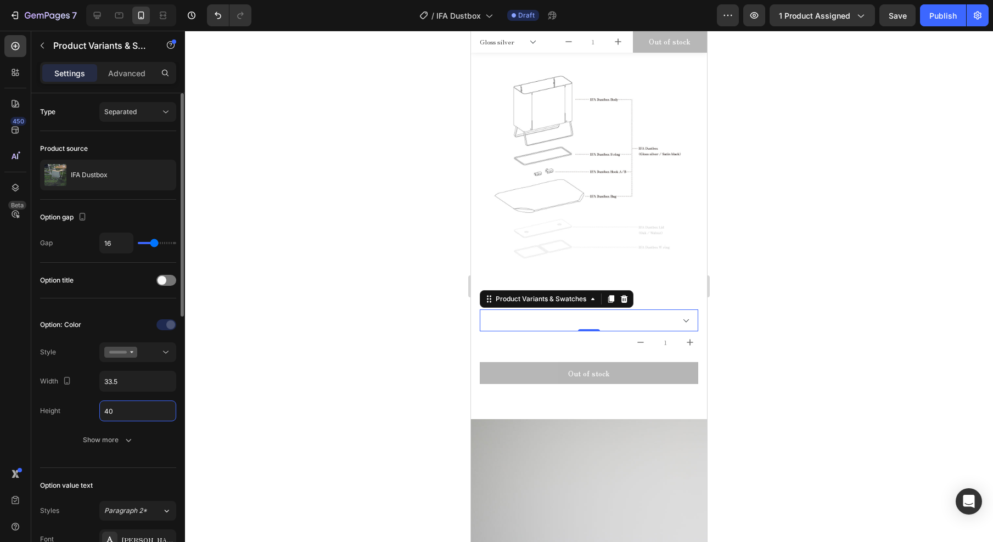
type input "40"
click at [126, 382] on input "33.5" at bounding box center [138, 382] width 76 height 20
type input "5"
type input "6"
type input "8"
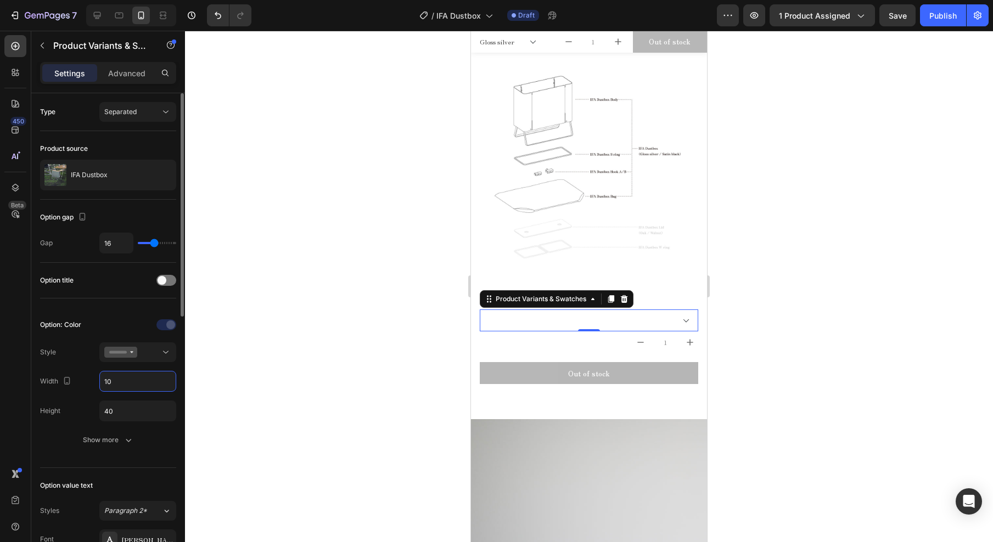
type input "1"
type input "128"
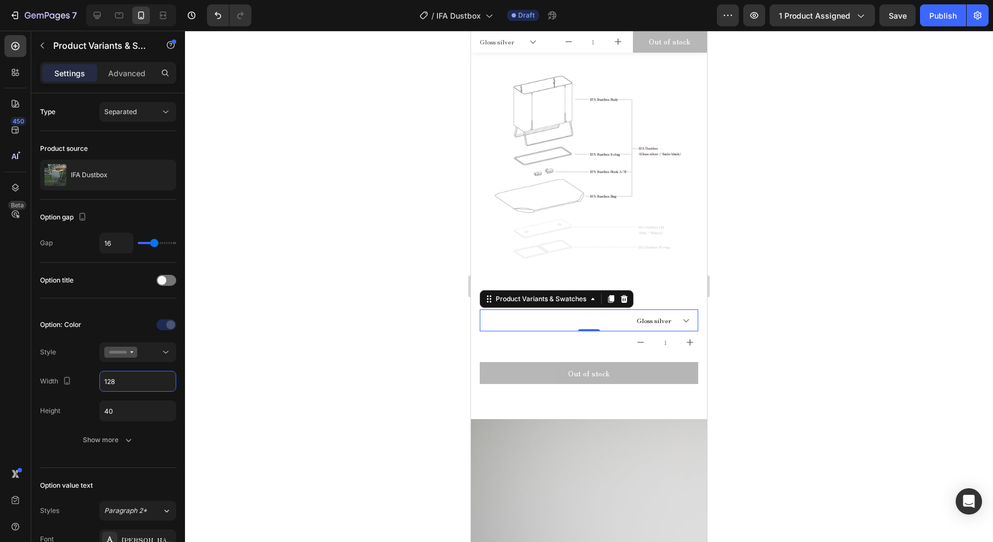
click at [266, 413] on div at bounding box center [589, 287] width 808 height 512
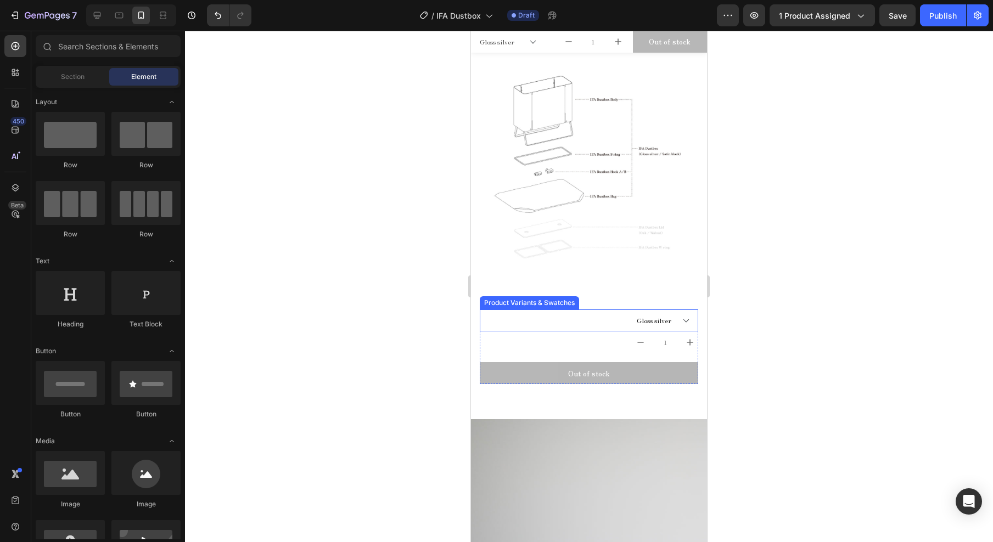
click at [570, 314] on div "Gloss silver Satin black" at bounding box center [589, 321] width 219 height 22
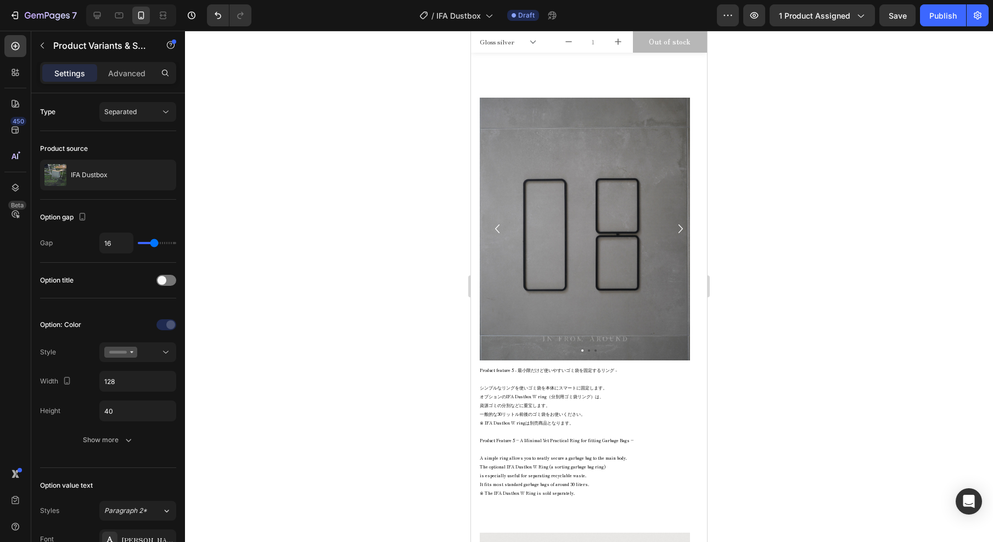
scroll to position [4838, 0]
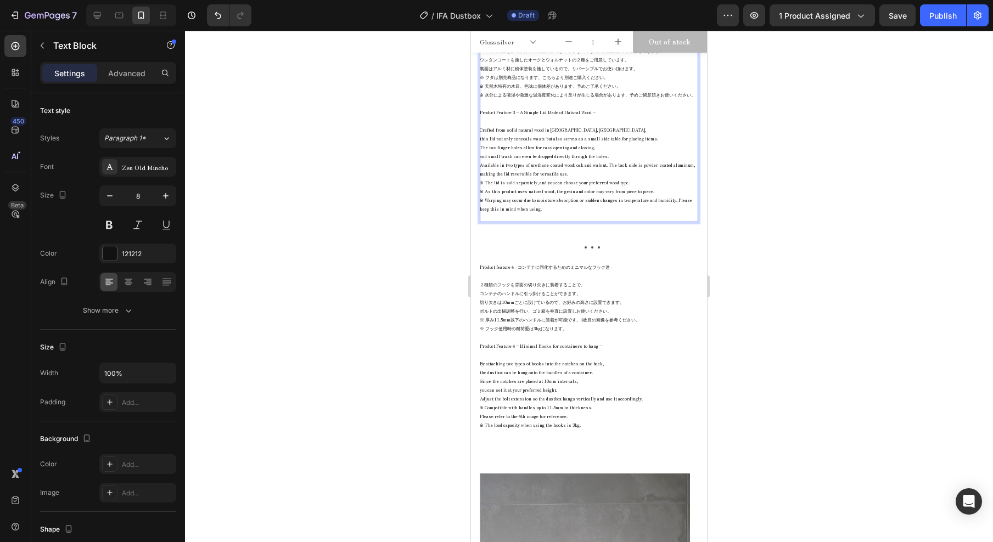
scroll to position [4298, 0]
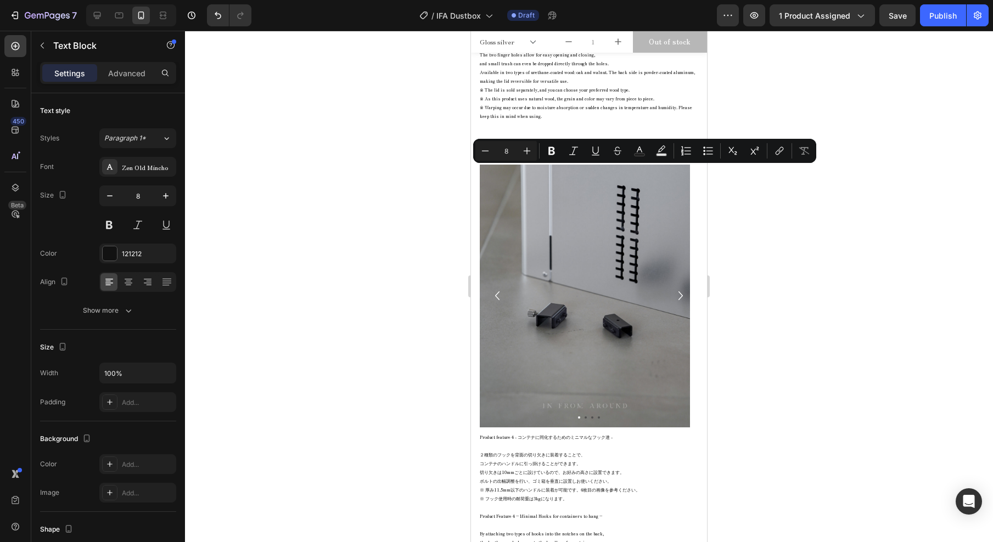
drag, startPoint x: 480, startPoint y: 172, endPoint x: 682, endPoint y: 396, distance: 302.1
click at [531, 153] on icon "Editor contextual toolbar" at bounding box center [527, 150] width 11 height 11
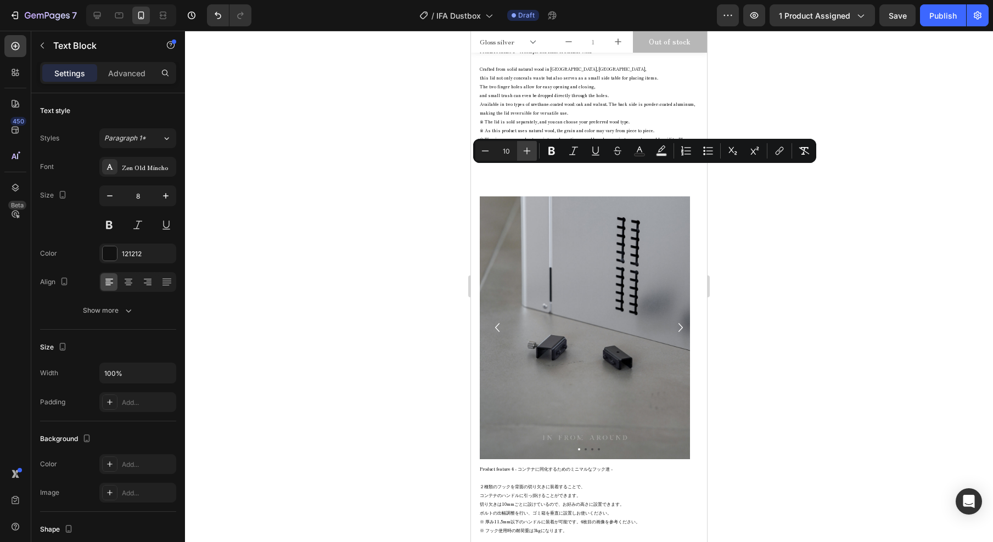
click at [529, 152] on icon "Editor contextual toolbar" at bounding box center [527, 150] width 11 height 11
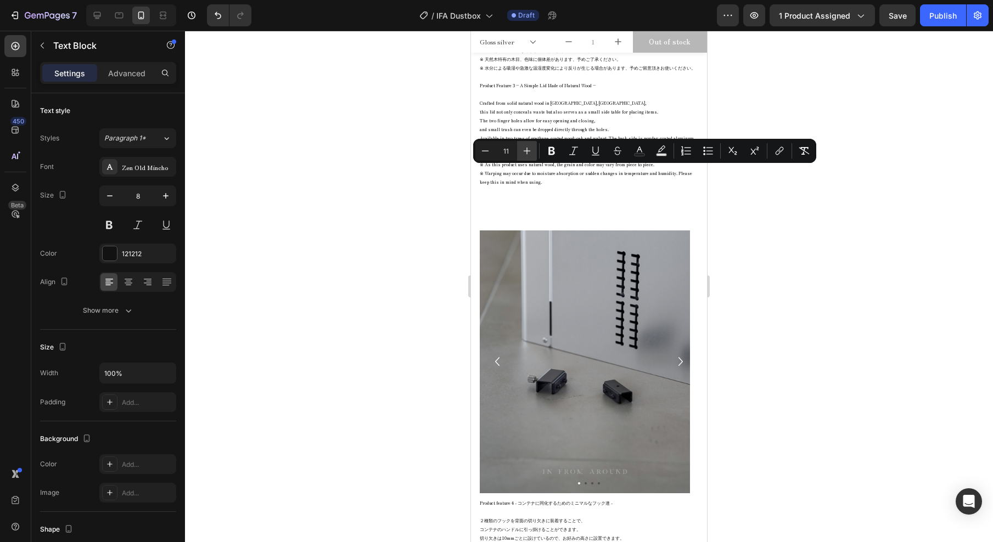
click at [529, 152] on icon "Editor contextual toolbar" at bounding box center [527, 150] width 11 height 11
type input "12"
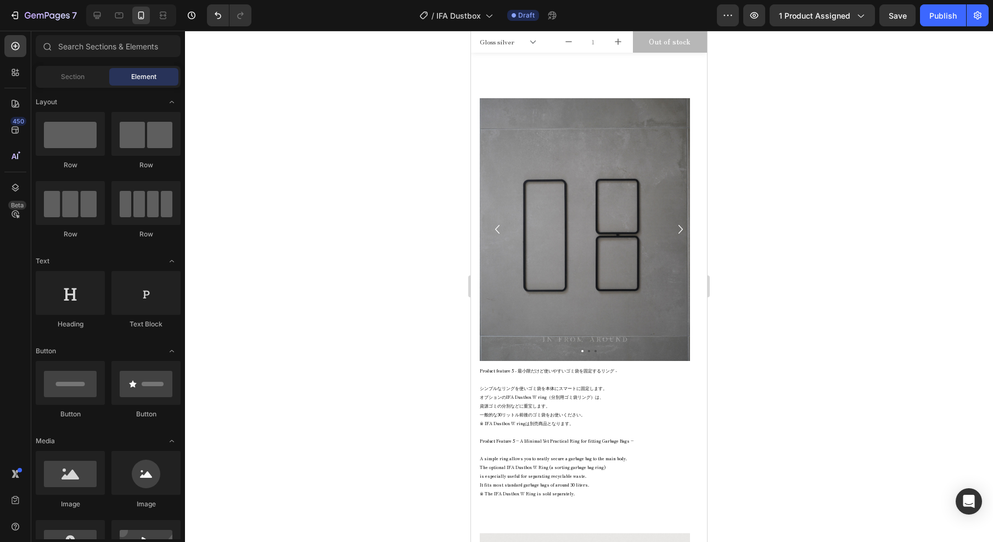
scroll to position [4901, 0]
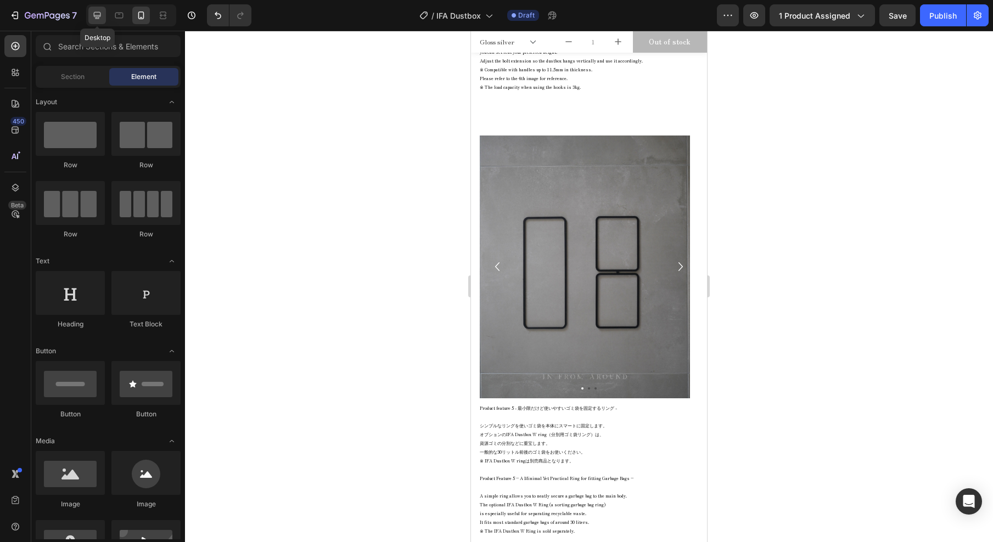
click at [100, 16] on icon at bounding box center [97, 15] width 7 height 7
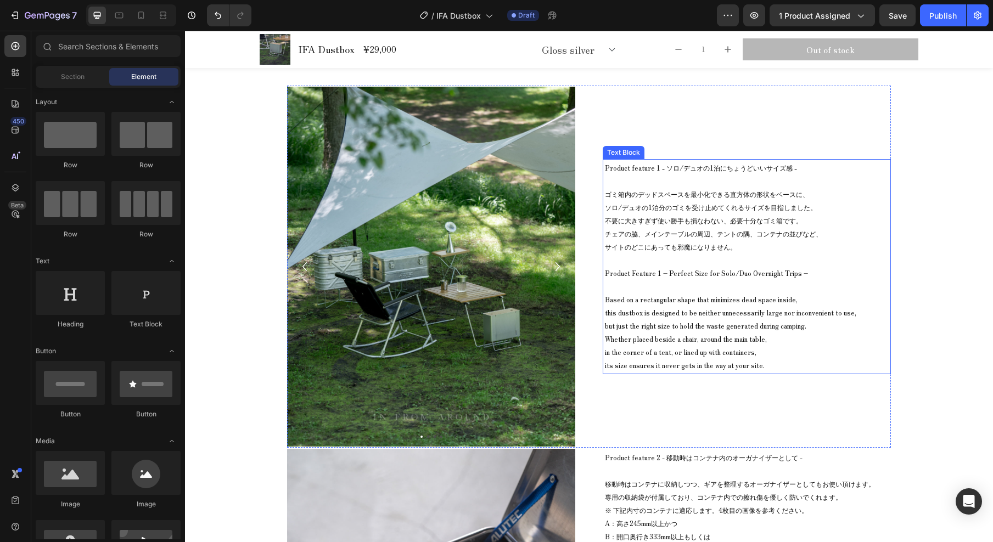
scroll to position [6669, 0]
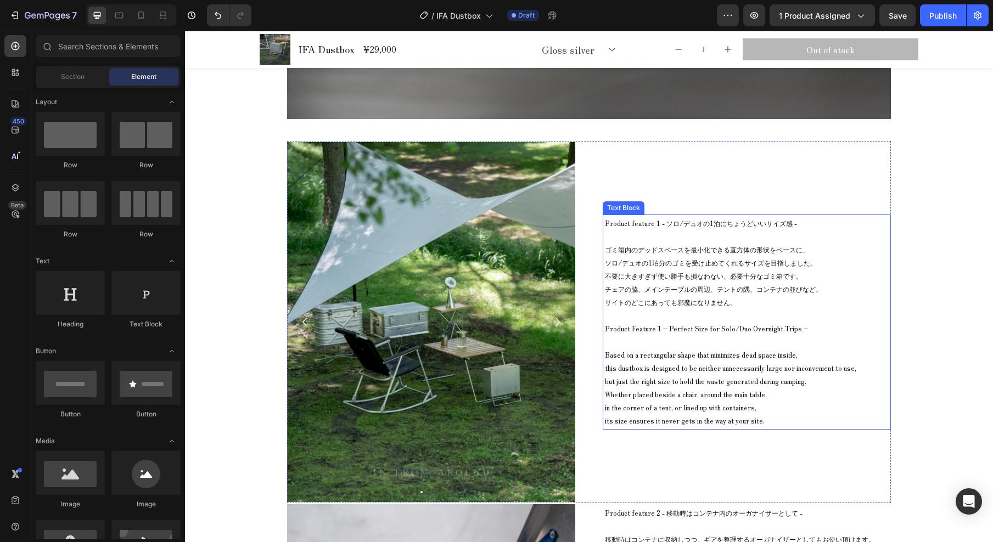
click at [643, 257] on p "ゴミ箱内のデッドスペースを最小化できる直方体の形状をベースに、 ソロ/デュオの1泊分のゴミを受け止めてくれるサイズを目指しました。 不要に大きすぎず使い勝手も…" at bounding box center [747, 276] width 284 height 66
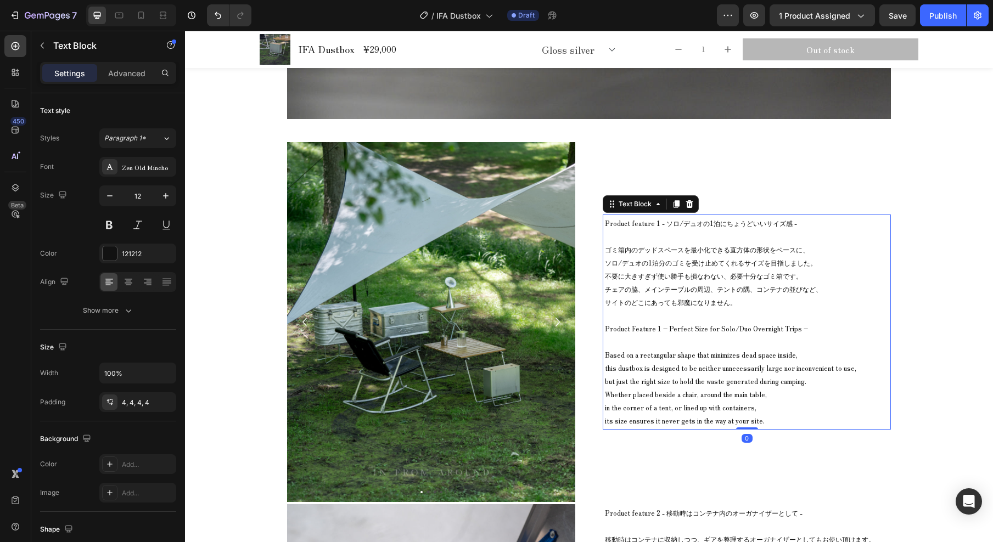
click at [630, 248] on p "ゴミ箱内のデッドスペースを最小化できる直方体の形状をベースに、 ソロ/デュオの1泊分のゴミを受け止めてくれるサイズを目指しました。 不要に大きすぎず使い勝手も…" at bounding box center [747, 276] width 284 height 66
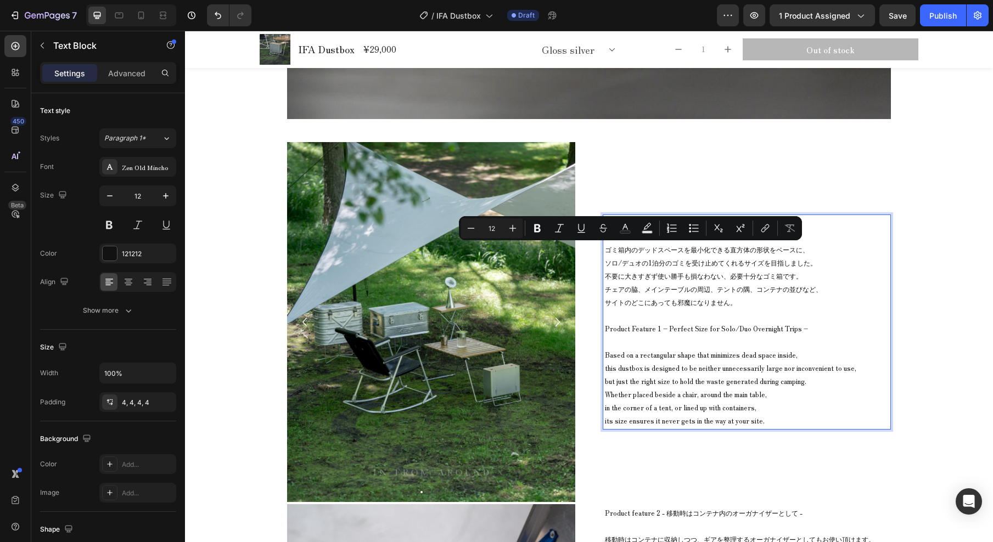
click at [651, 267] on p "ゴミ箱内のデッドスペースを最小化できる直方体の形状をベースに、 ソロ/デュオの1泊分のゴミを受け止めてくれるサイズを目指しました。 不要に大きすぎず使い勝手も…" at bounding box center [747, 276] width 284 height 66
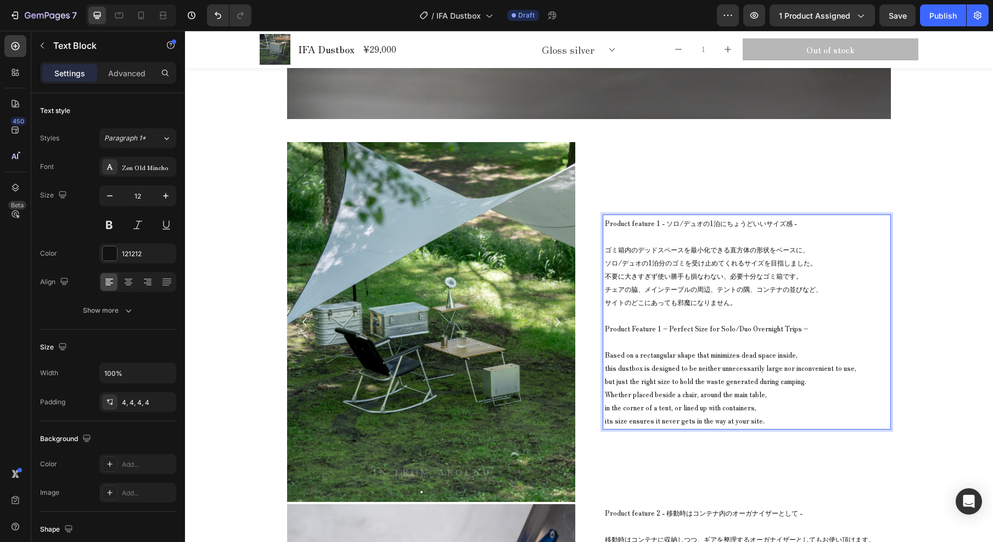
click at [700, 260] on p "ゴミ箱内のデッドスペースを最小化できる直方体の形状をベースに、 ソロ/デュオの1泊分のゴミを受け止めてくれるサイズを目指しました。 不要に大きすぎず使い勝手も…" at bounding box center [747, 276] width 284 height 66
click at [724, 269] on p "ゴミ箱内のデッドスペースを最小化できる直方体の形状をベースに、 ソロ/デュオの1泊分のゴミを受け止めてくれるサイズを目指しました。 不要に大きすぎず使い勝手も…" at bounding box center [747, 276] width 284 height 66
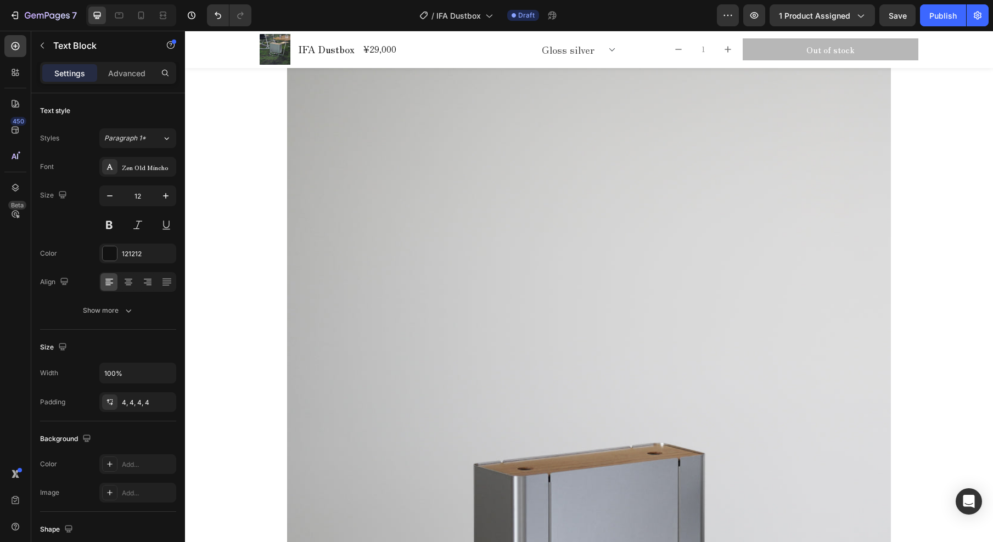
scroll to position [1606, 0]
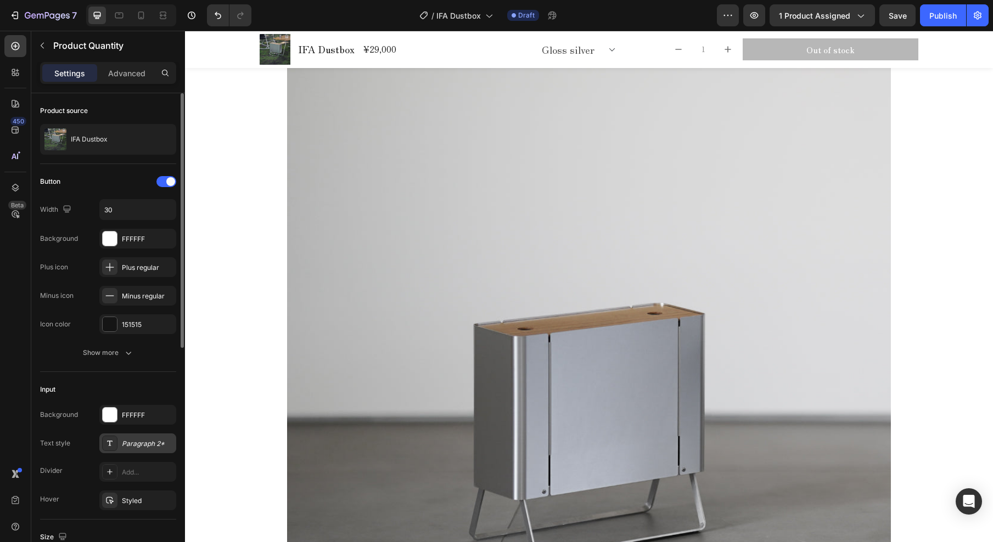
scroll to position [94, 0]
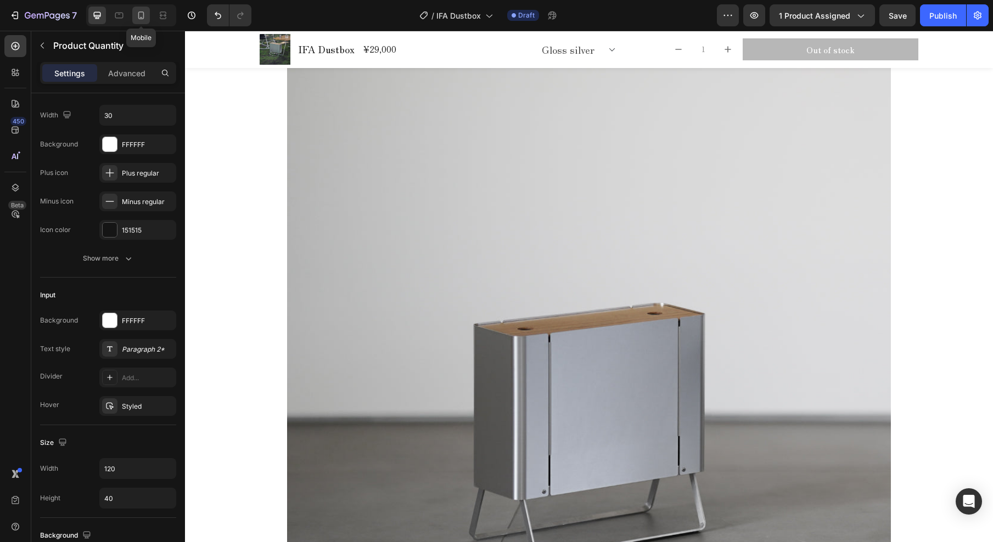
click at [141, 20] on icon at bounding box center [141, 15] width 11 height 11
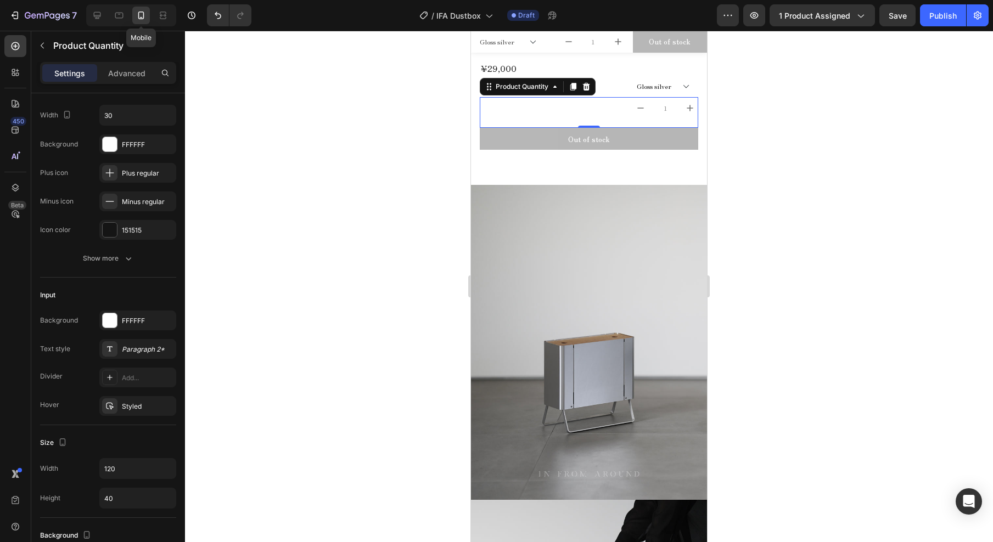
scroll to position [1749, 0]
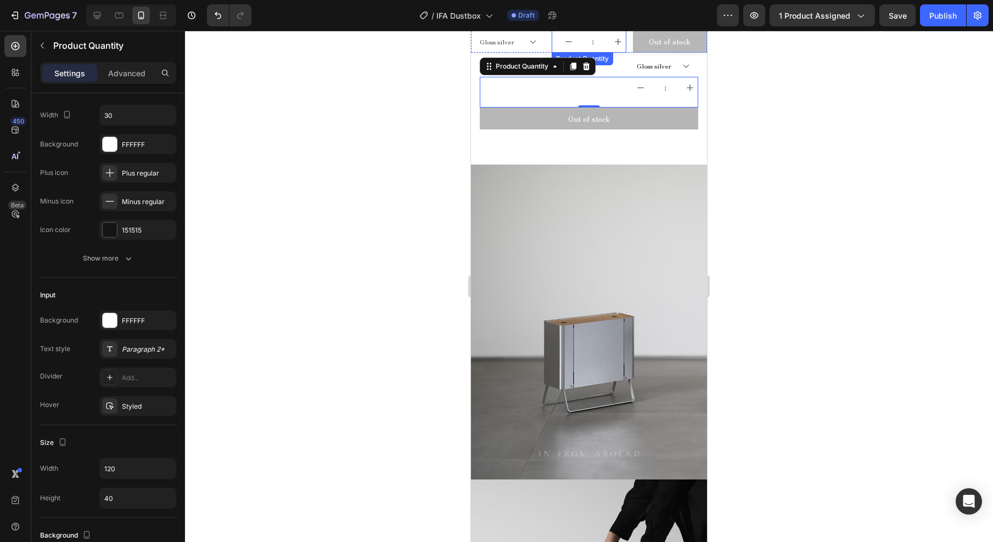
click at [577, 36] on input "1" at bounding box center [593, 42] width 33 height 22
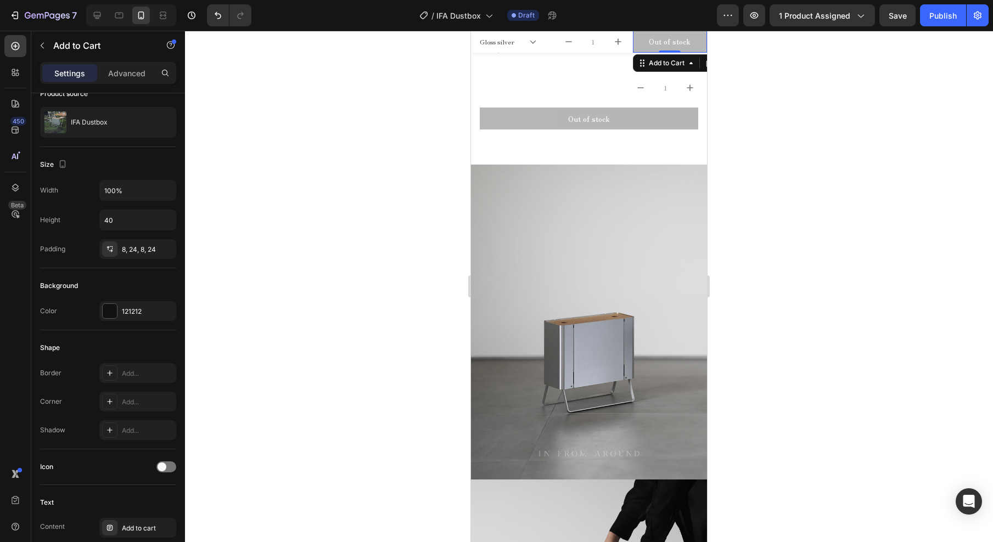
click at [694, 40] on button "Out of stock" at bounding box center [670, 42] width 74 height 22
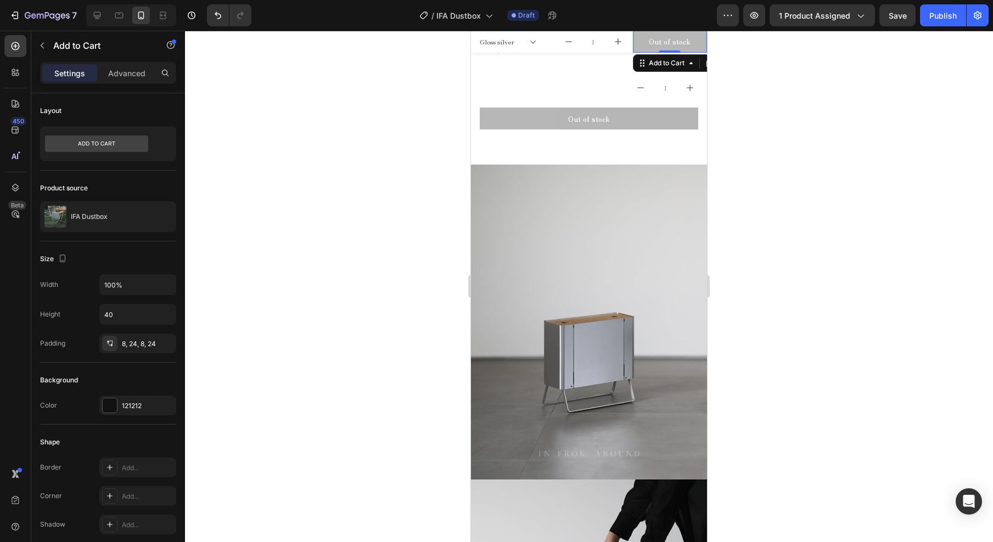
click at [385, 111] on div at bounding box center [589, 287] width 808 height 512
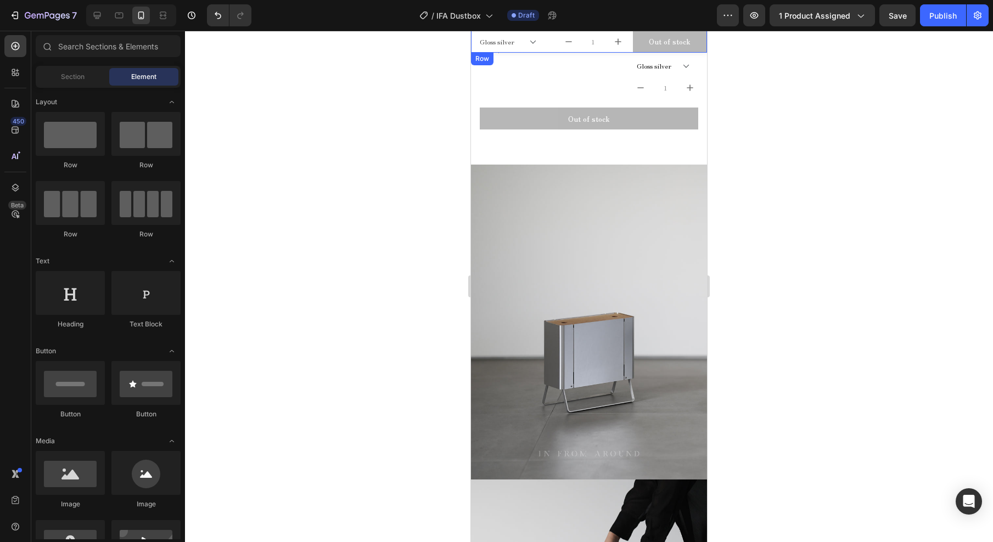
click at [548, 52] on div "Gloss silver Satin black Product Variants & Swatches 1 Product Quantity Out of …" at bounding box center [589, 42] width 236 height 22
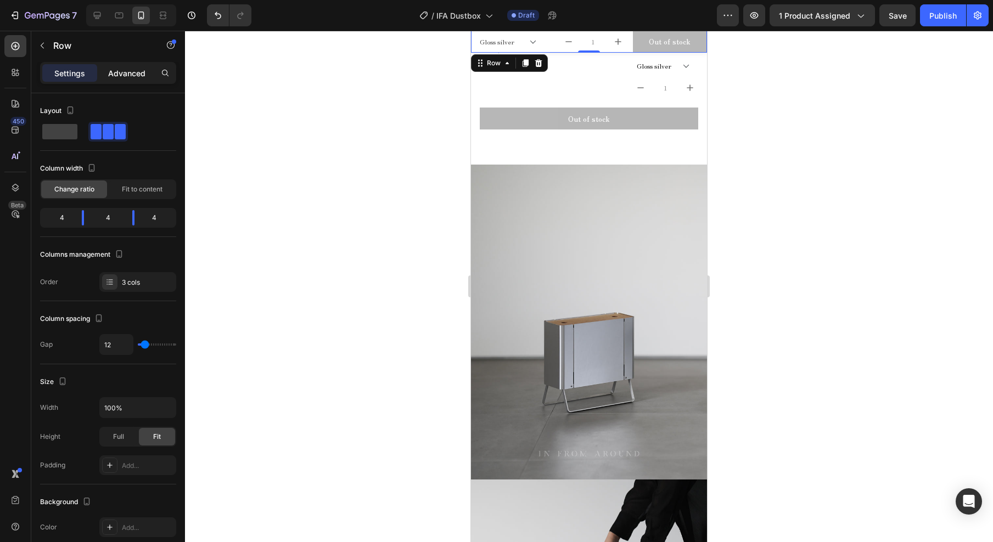
click at [127, 72] on p "Advanced" at bounding box center [126, 74] width 37 height 12
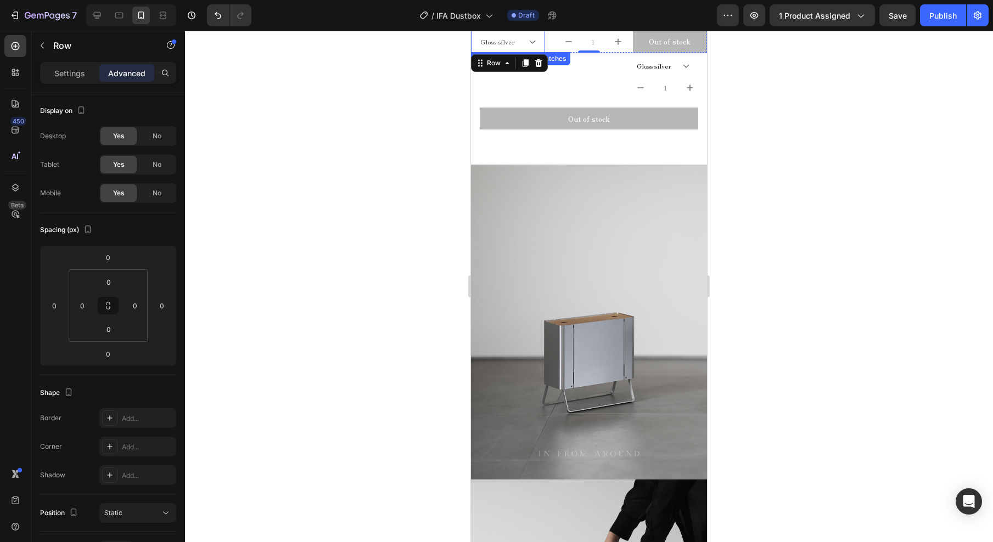
click at [490, 41] on select "Gloss silver Satin black" at bounding box center [508, 42] width 74 height 22
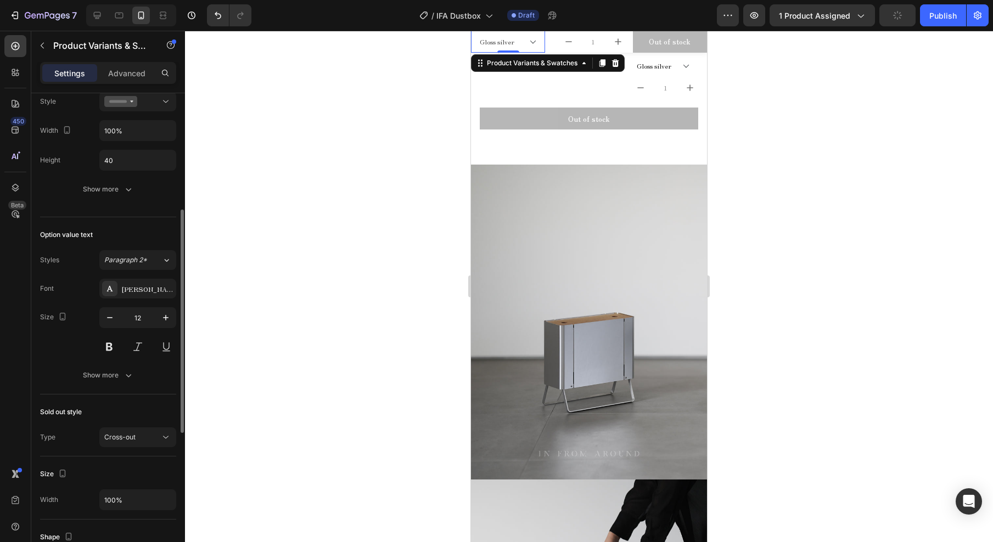
scroll to position [228, 0]
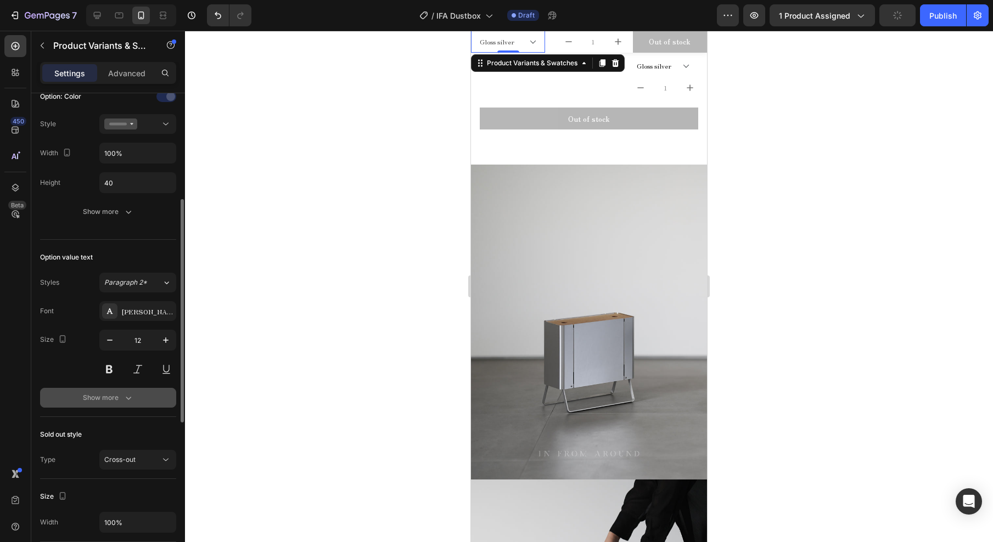
click at [108, 397] on div "Show more" at bounding box center [108, 398] width 51 height 11
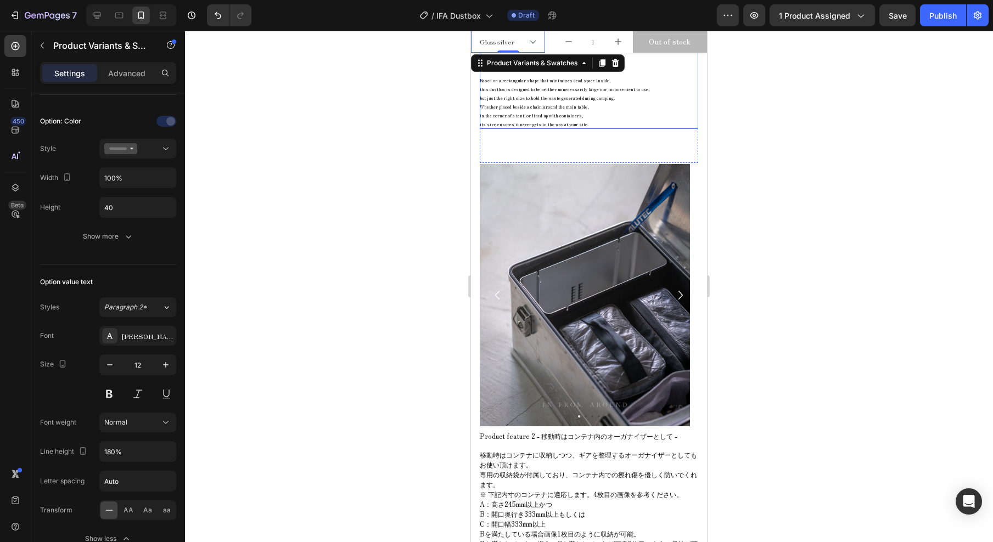
scroll to position [3735, 0]
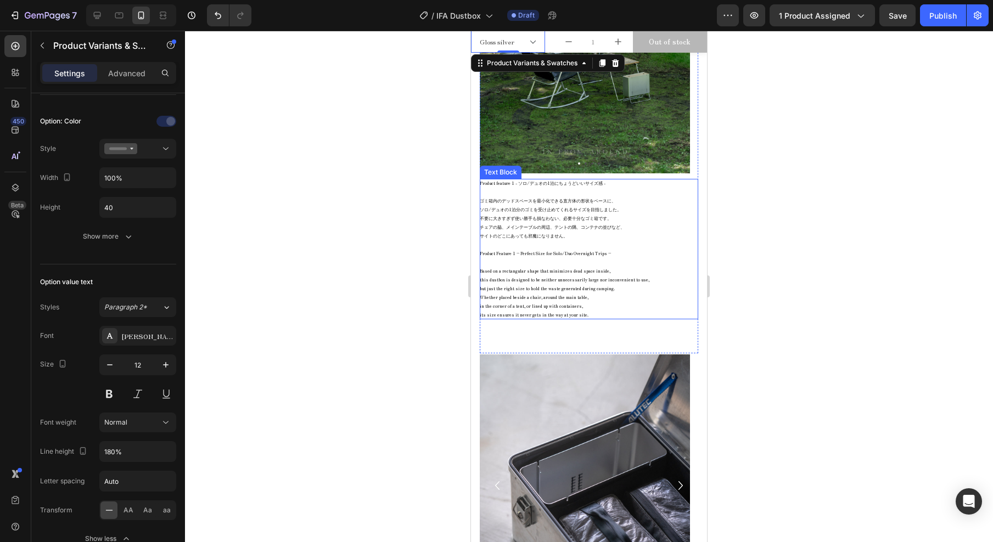
click at [565, 217] on p "ゴミ箱内のデッドスペースを最小化できる直方体の形状をベースに、 ソロ/デュオの1泊分のゴミを受け止めてくれるサイズを目指しました。 不要に大きすぎず使い勝手も…" at bounding box center [589, 219] width 219 height 44
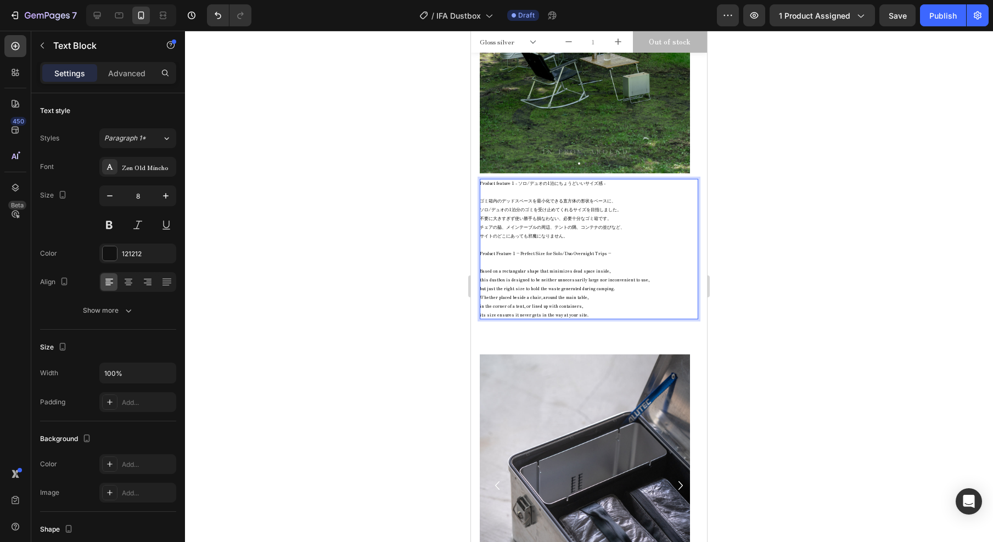
click at [550, 219] on p "ゴミ箱内のデッドスペースを最小化できる直方体の形状をベースに、 ソロ/デュオの1泊分のゴミを受け止めてくれるサイズを目指しました。 不要に大きすぎず使い勝手も…" at bounding box center [589, 219] width 219 height 44
click at [500, 228] on p "ゴミ箱内のデッドスペースを最小化できる直方体の形状をベースに、 ソロ/デュオの1泊分のゴミを受け止めてくれるサイズを目指しました。 不要に大きすぎず使い勝手も…" at bounding box center [589, 219] width 219 height 44
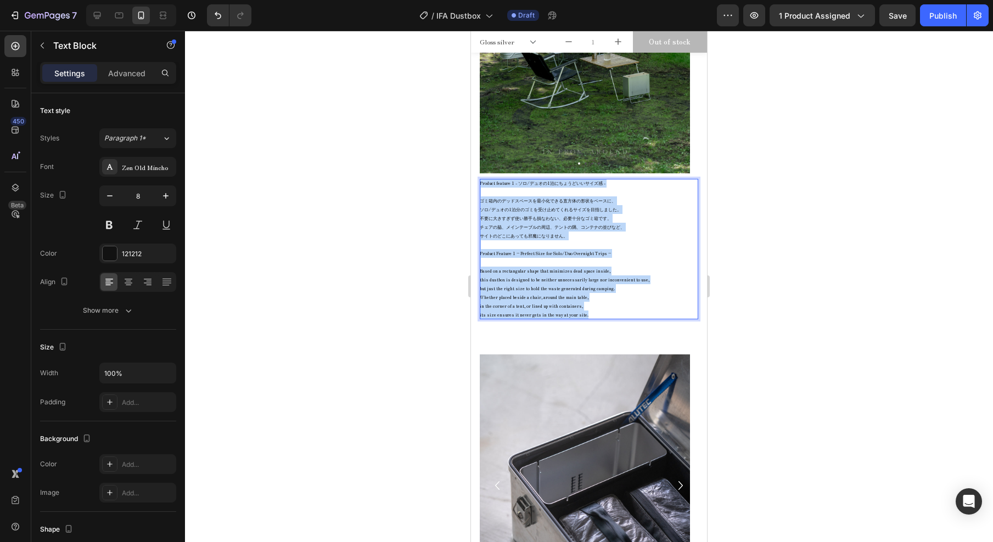
drag, startPoint x: 588, startPoint y: 316, endPoint x: 935, endPoint y: 211, distance: 362.5
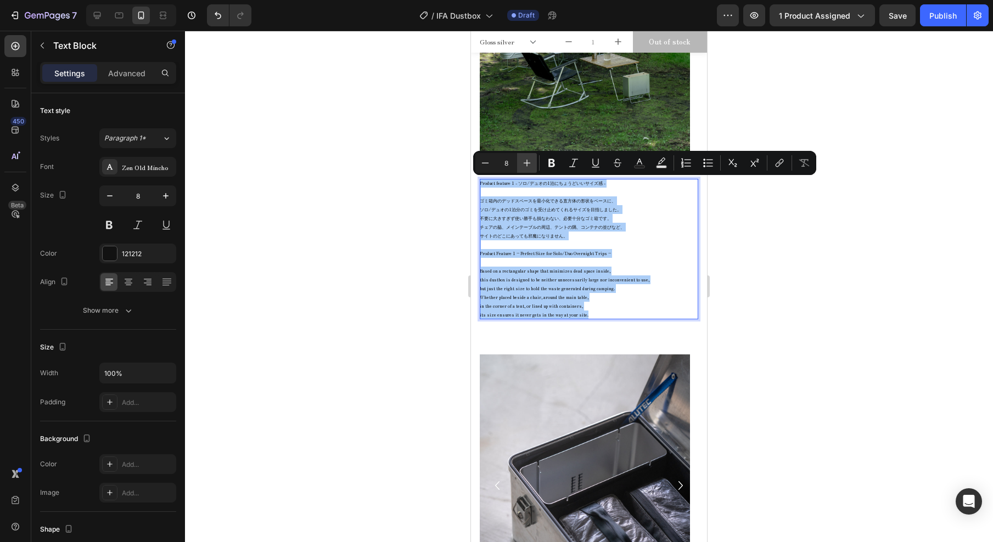
click at [528, 166] on icon "Editor contextual toolbar" at bounding box center [527, 163] width 11 height 11
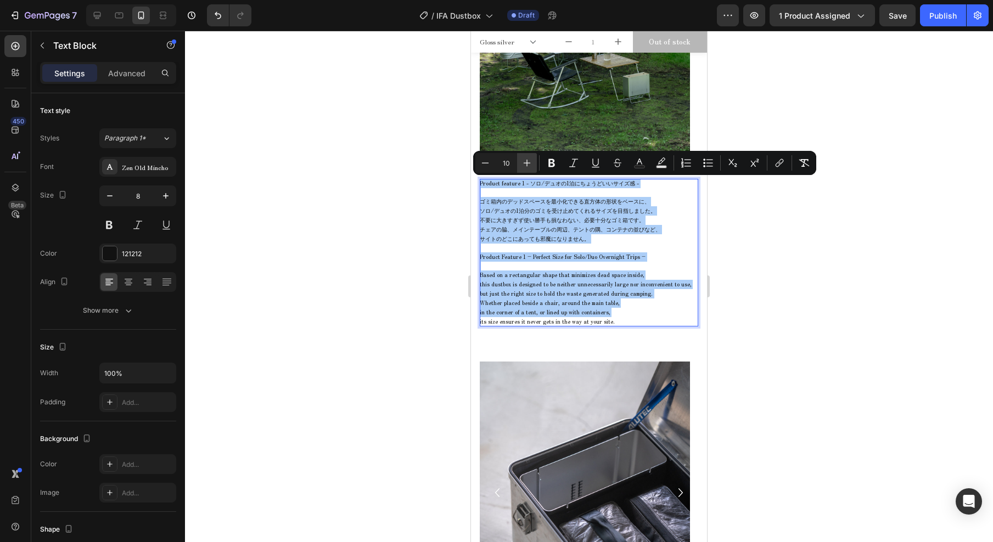
click at [528, 165] on icon "Editor contextual toolbar" at bounding box center [527, 163] width 11 height 11
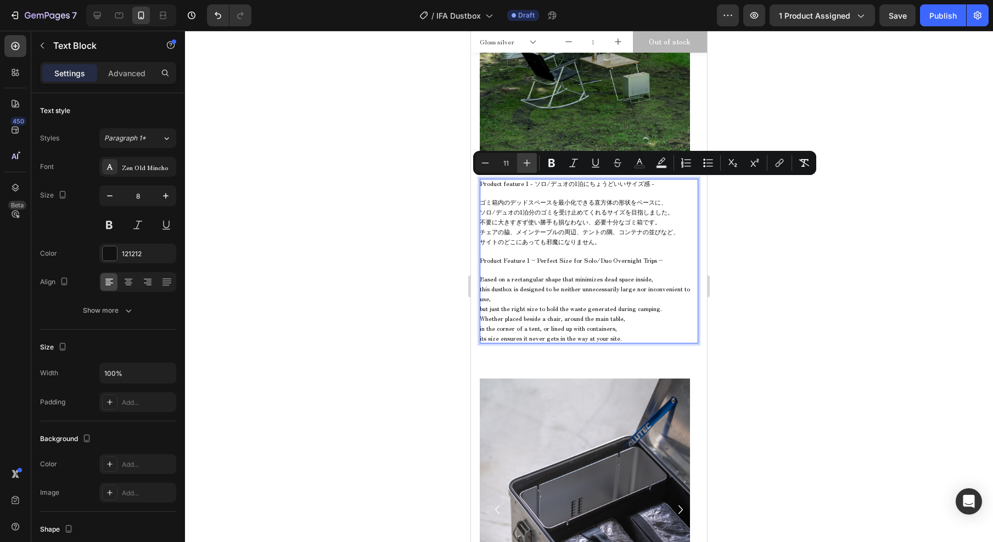
click at [528, 166] on icon "Editor contextual toolbar" at bounding box center [527, 163] width 11 height 11
type input "12"
click at [601, 283] on span "Based on a rectangular shape that minimizes dead space inside," at bounding box center [576, 278] width 193 height 9
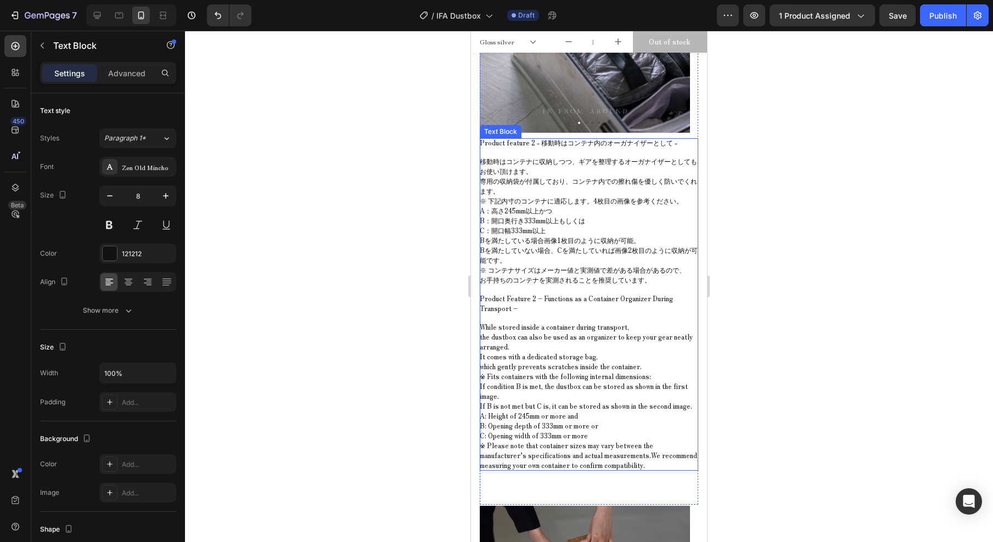
scroll to position [4755, 0]
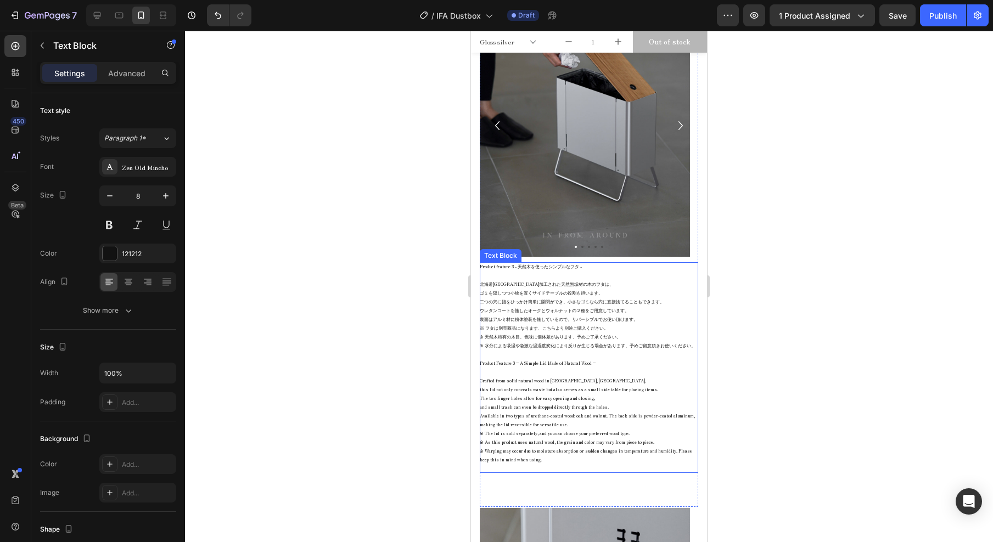
click at [545, 323] on p "ゴミを隠しつつ小物を置くサイドテーブルの役割も担います。 二つの穴に指をひっかけ簡単に開閉ができ、小さなゴミなら穴に直接捨てることもできます。 ウレタンコート…" at bounding box center [589, 306] width 219 height 35
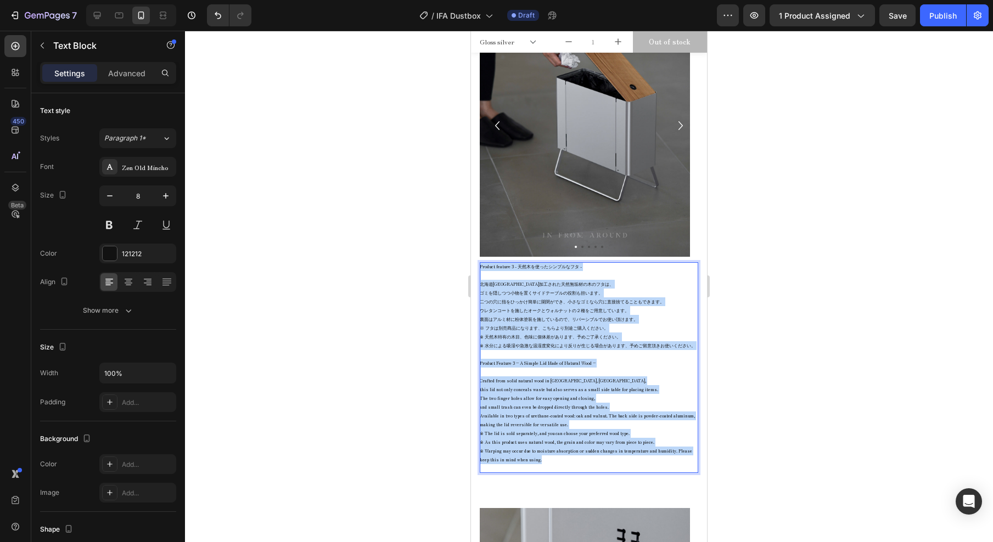
drag, startPoint x: 551, startPoint y: 489, endPoint x: 937, endPoint y: 317, distance: 422.2
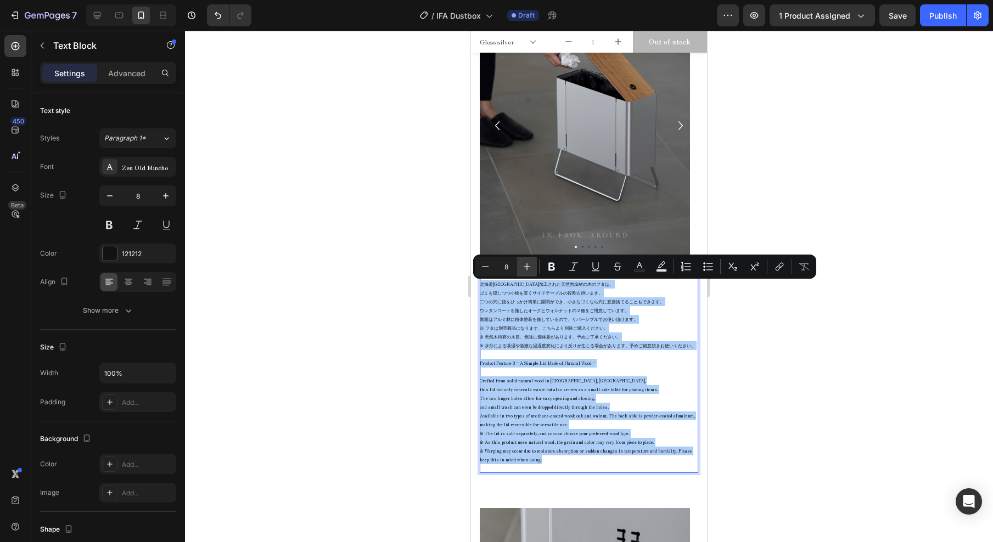
click at [527, 269] on icon "Editor contextual toolbar" at bounding box center [527, 267] width 7 height 7
click at [527, 270] on icon "Editor contextual toolbar" at bounding box center [527, 267] width 7 height 7
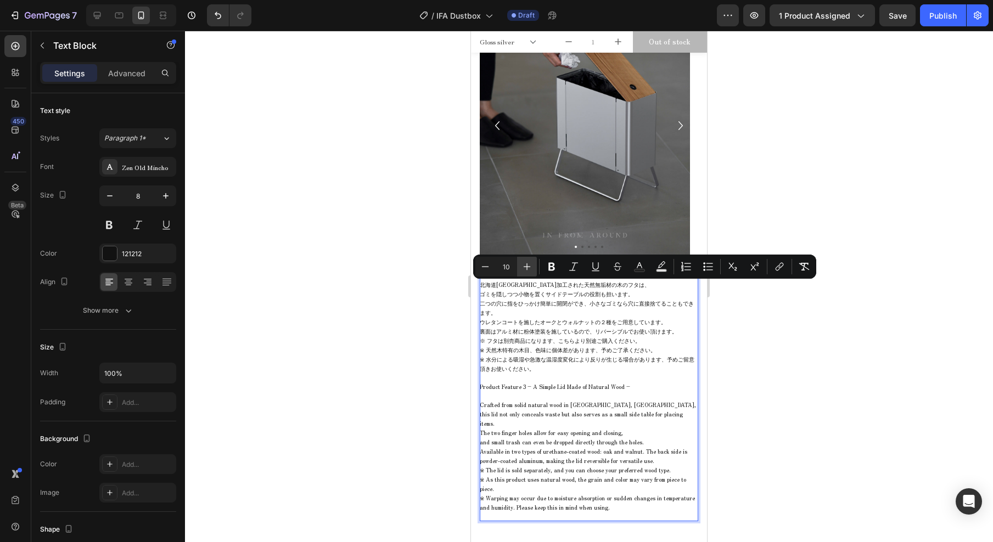
click at [527, 269] on icon "Editor contextual toolbar" at bounding box center [527, 267] width 7 height 7
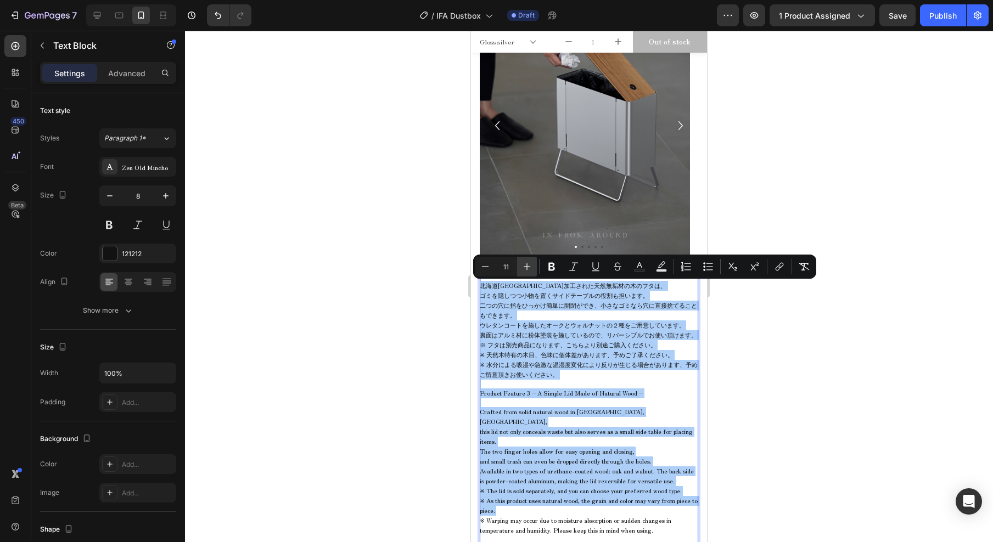
click at [527, 268] on icon "Editor contextual toolbar" at bounding box center [527, 266] width 11 height 11
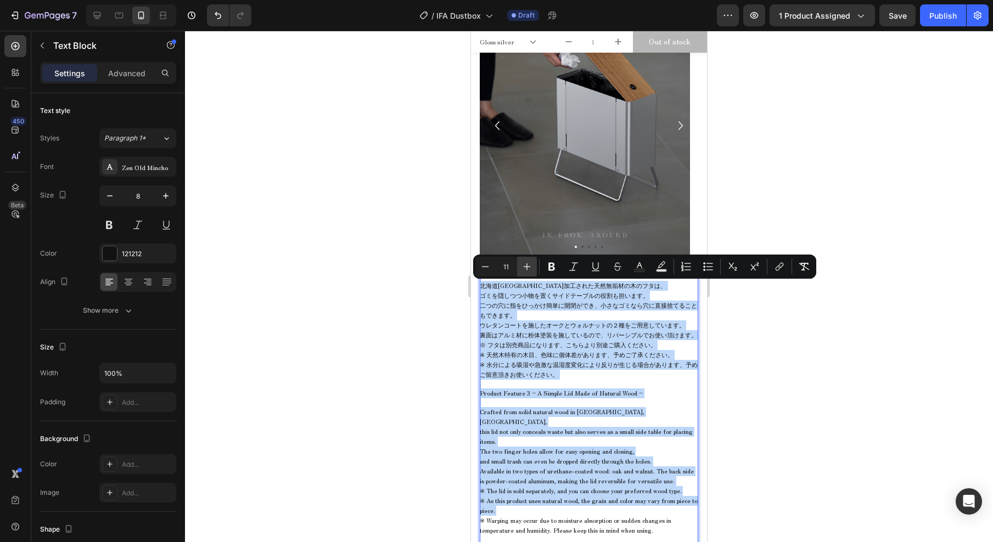
type input "12"
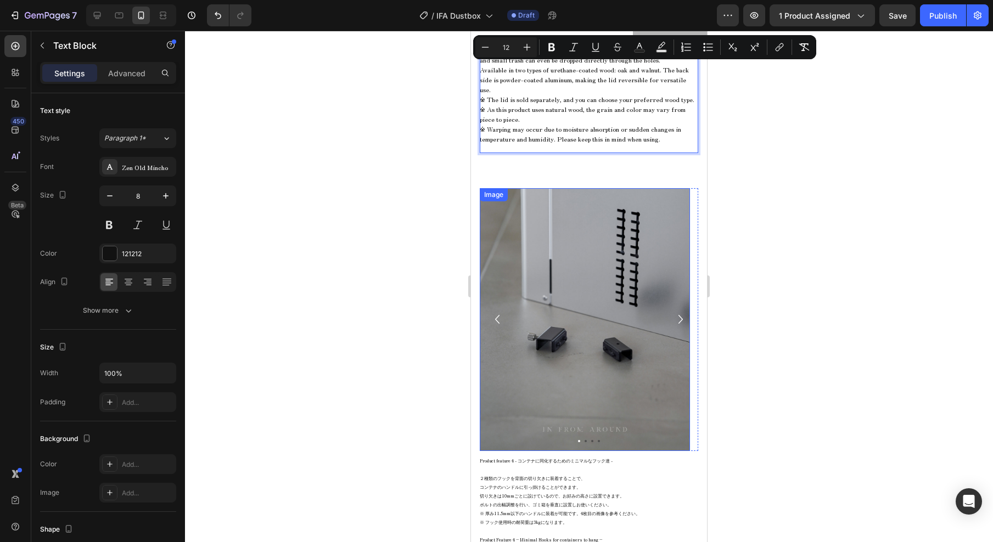
scroll to position [5427, 0]
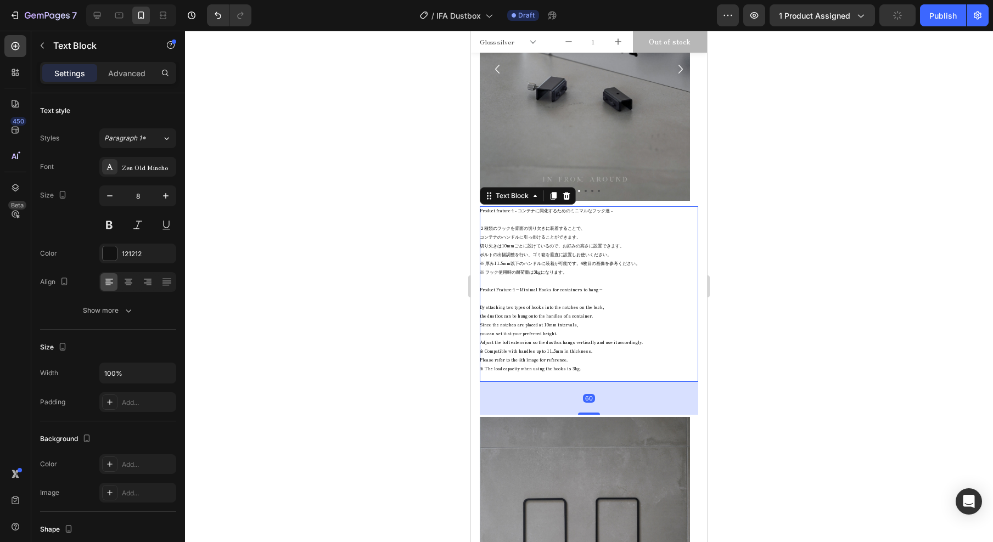
click at [550, 347] on p "By attaching two types of hooks into the notches on the back, the dustbox can b…" at bounding box center [589, 325] width 219 height 44
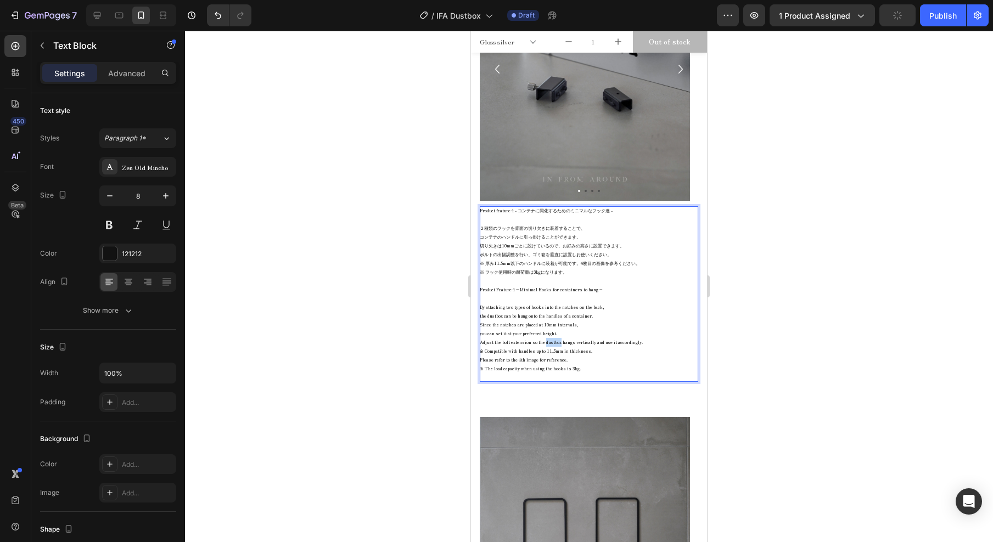
click at [550, 347] on p "By attaching two types of hooks into the notches on the back, the dustbox can b…" at bounding box center [589, 325] width 219 height 44
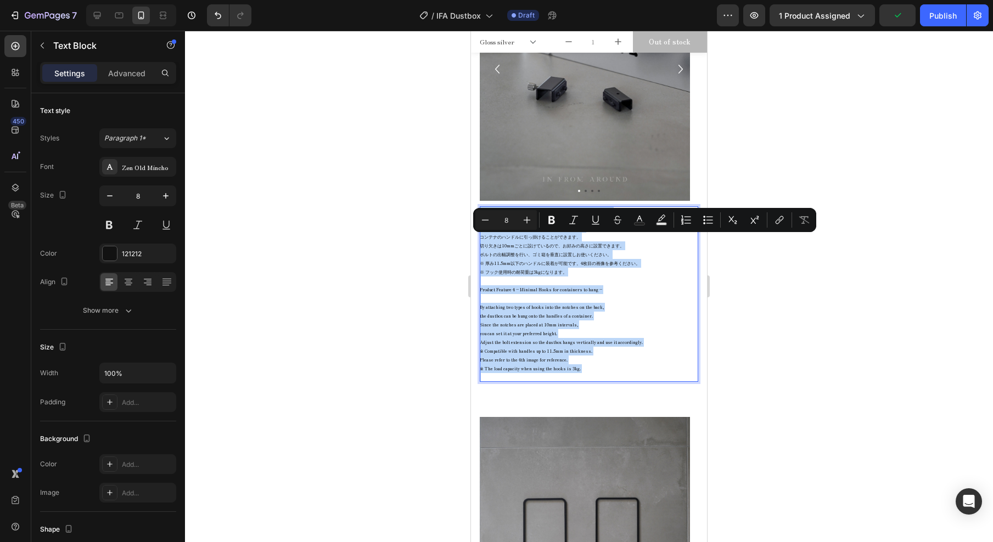
drag, startPoint x: 581, startPoint y: 406, endPoint x: 921, endPoint y: 264, distance: 368.4
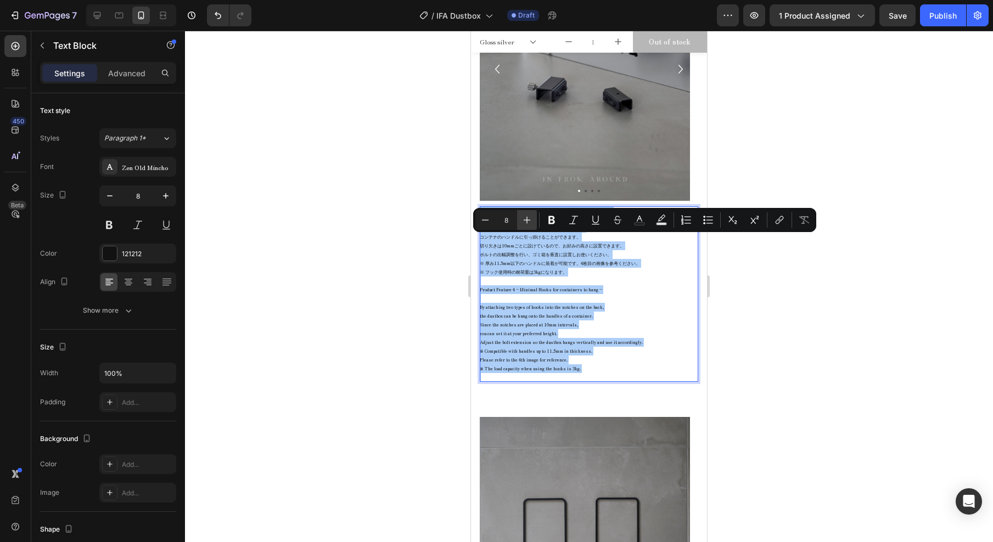
click at [524, 221] on icon "Editor contextual toolbar" at bounding box center [527, 220] width 11 height 11
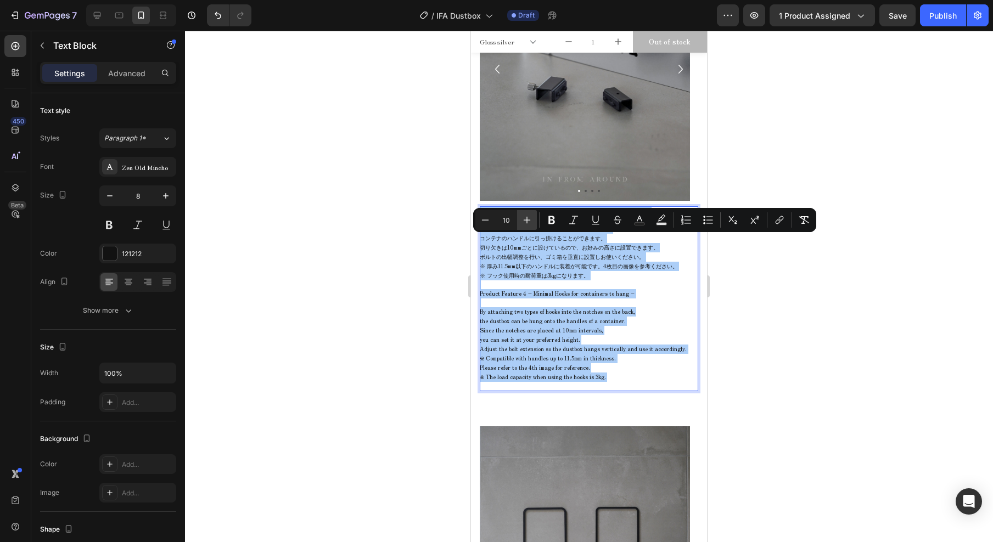
click at [527, 220] on icon "Editor contextual toolbar" at bounding box center [527, 220] width 7 height 7
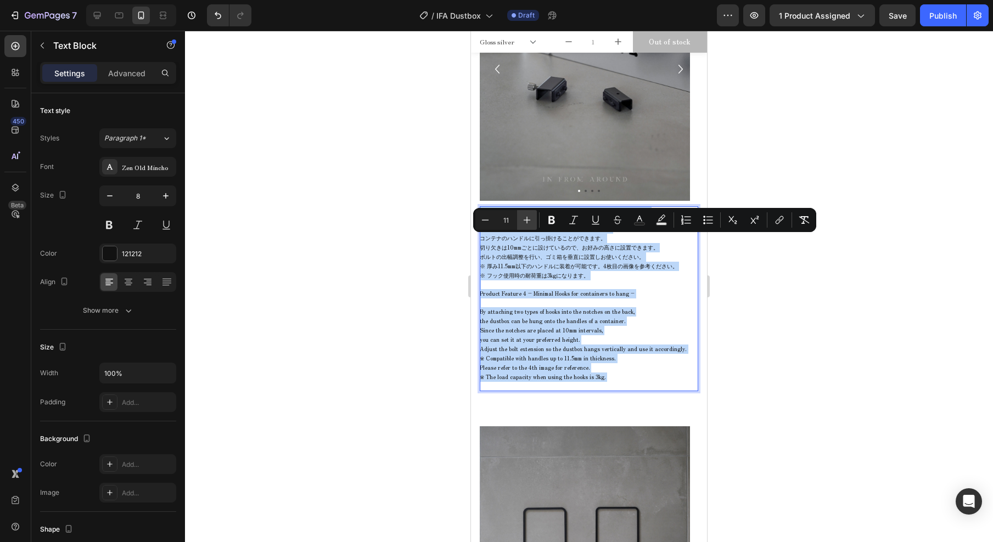
type input "12"
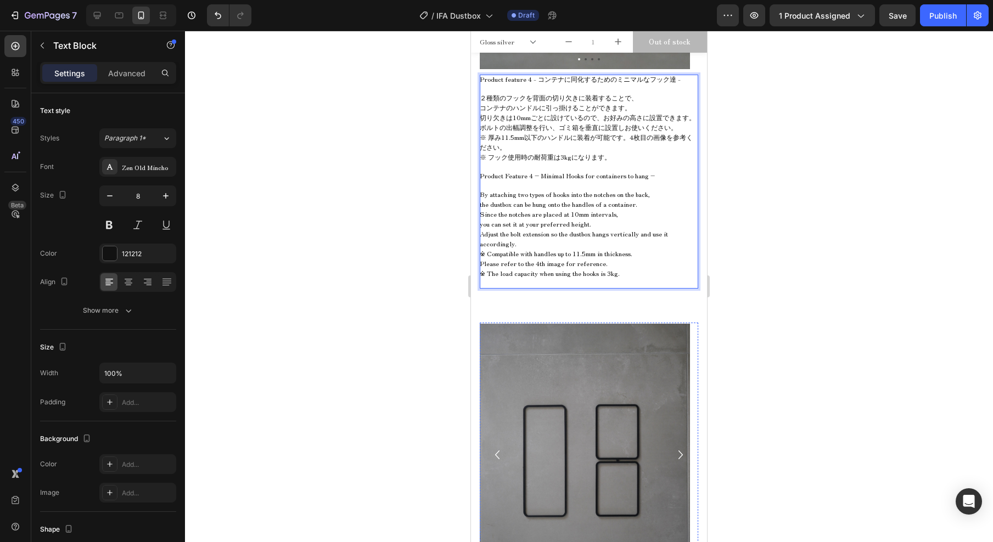
scroll to position [5907, 0]
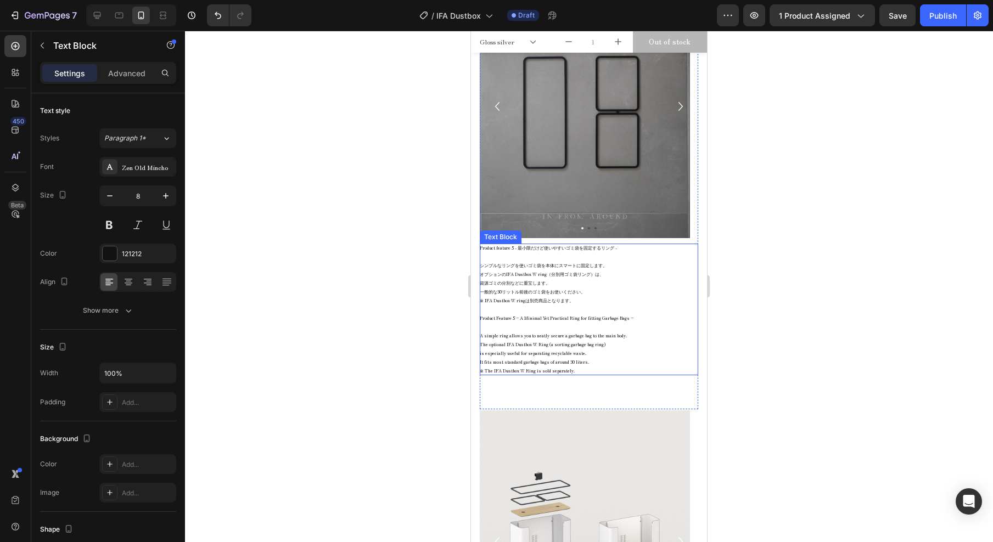
click at [587, 323] on p "Product Feature 5 – A Minimal Yet Practical Ring for fitting Garbage Bags –" at bounding box center [589, 318] width 219 height 9
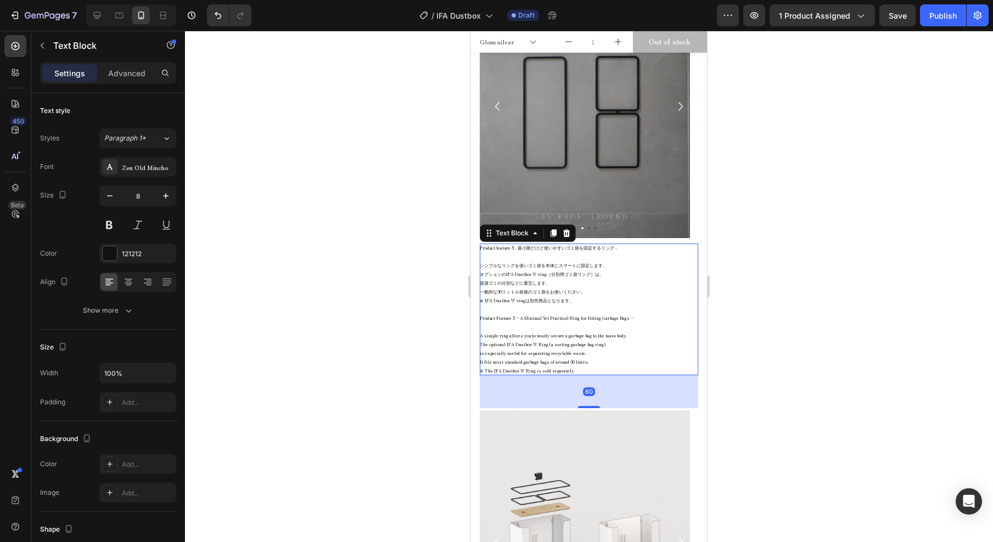
click at [582, 367] on p "A simple ring allows you to neatly secure a garbage bag to the main body. The o…" at bounding box center [589, 349] width 219 height 35
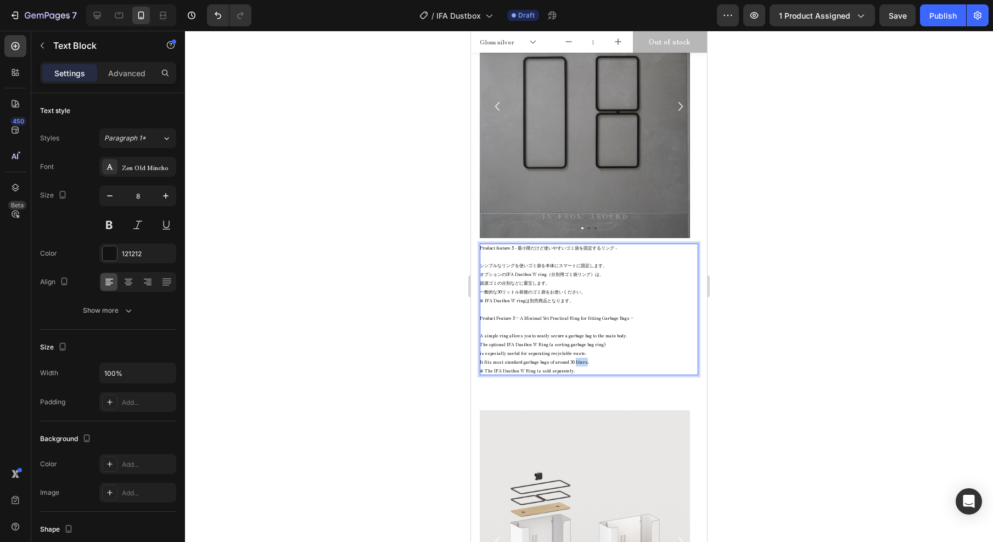
click at [582, 367] on p "A simple ring allows you to neatly secure a garbage bag to the main body. The o…" at bounding box center [589, 349] width 219 height 35
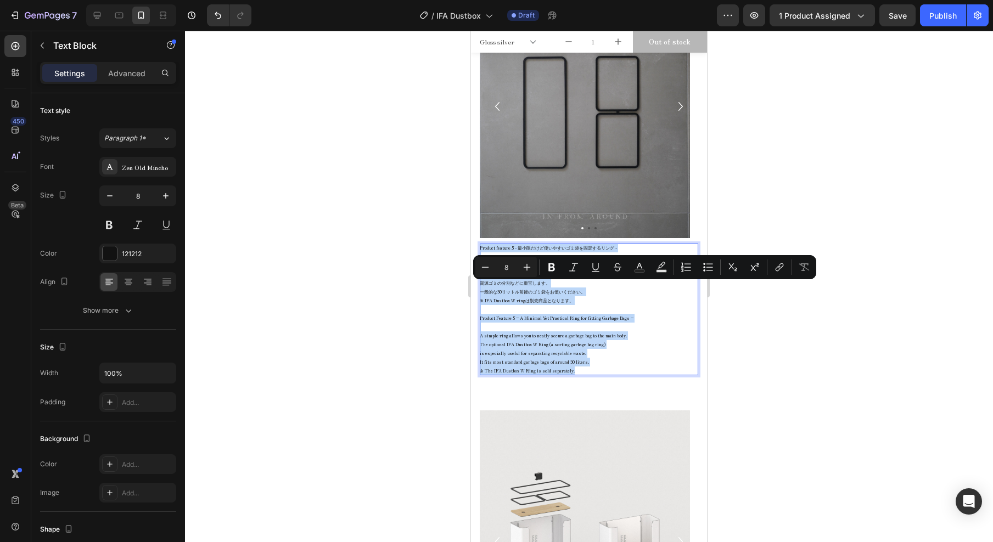
drag, startPoint x: 568, startPoint y: 409, endPoint x: 458, endPoint y: 283, distance: 167.3
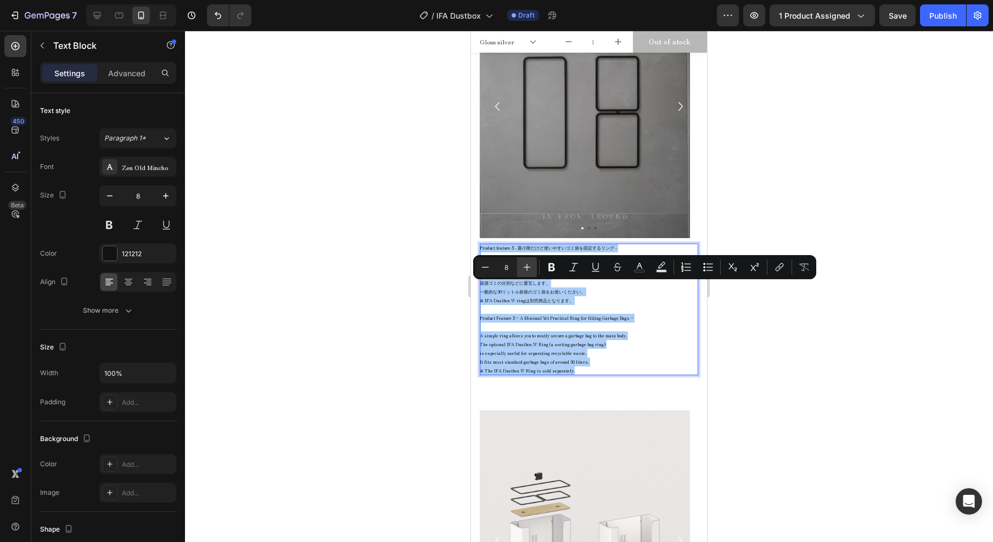
click at [534, 271] on button "Plus" at bounding box center [527, 267] width 20 height 20
click at [533, 269] on button "Plus" at bounding box center [527, 267] width 20 height 20
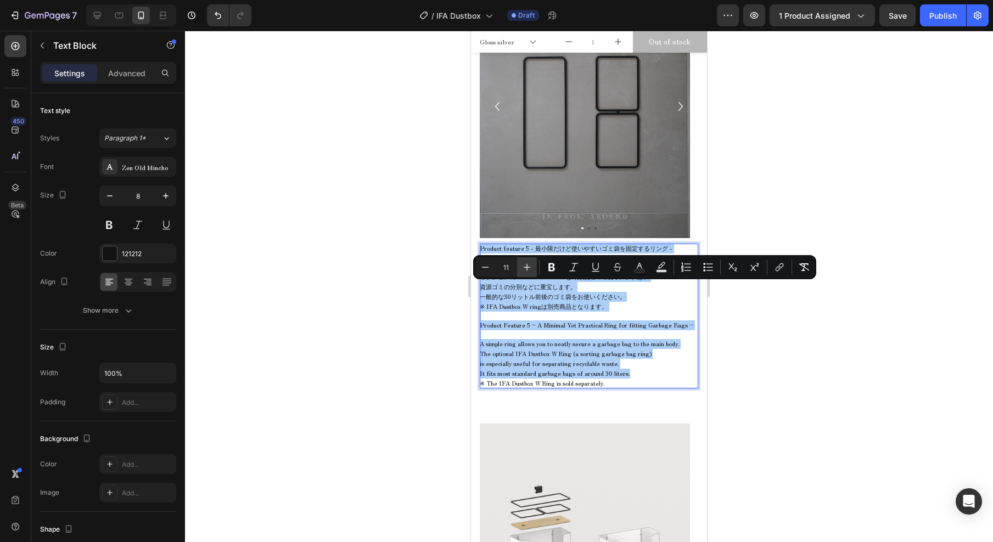
click at [533, 268] on button "Plus" at bounding box center [527, 267] width 20 height 20
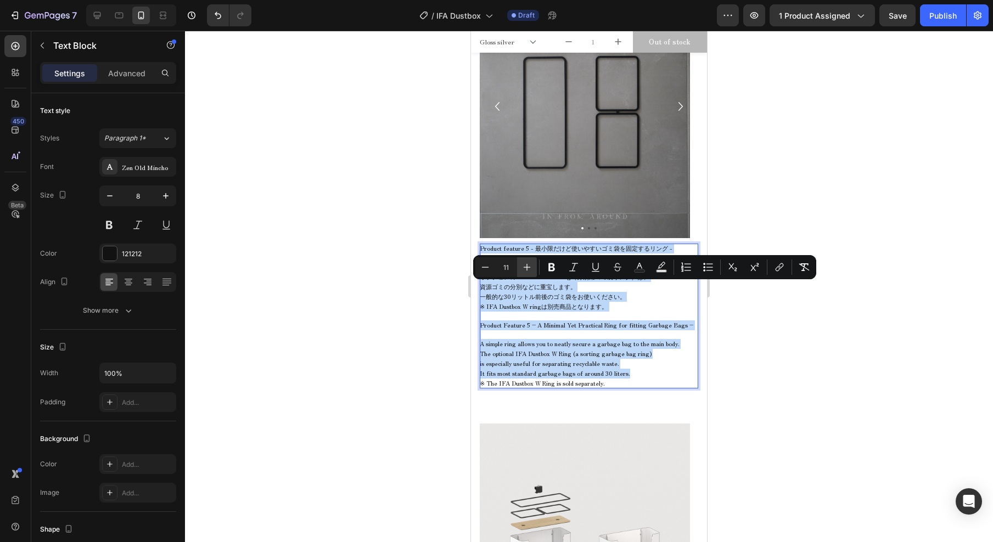
type input "12"
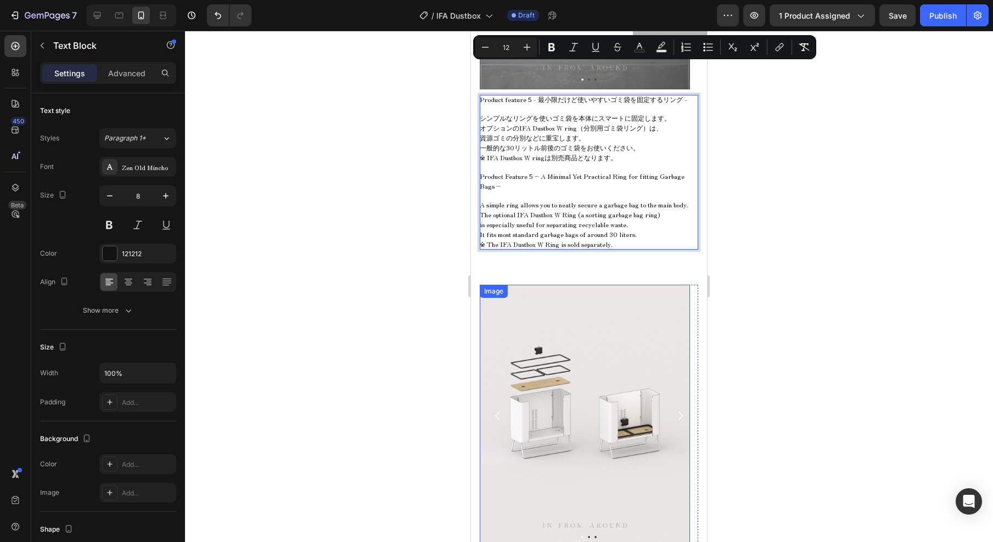
scroll to position [6266, 0]
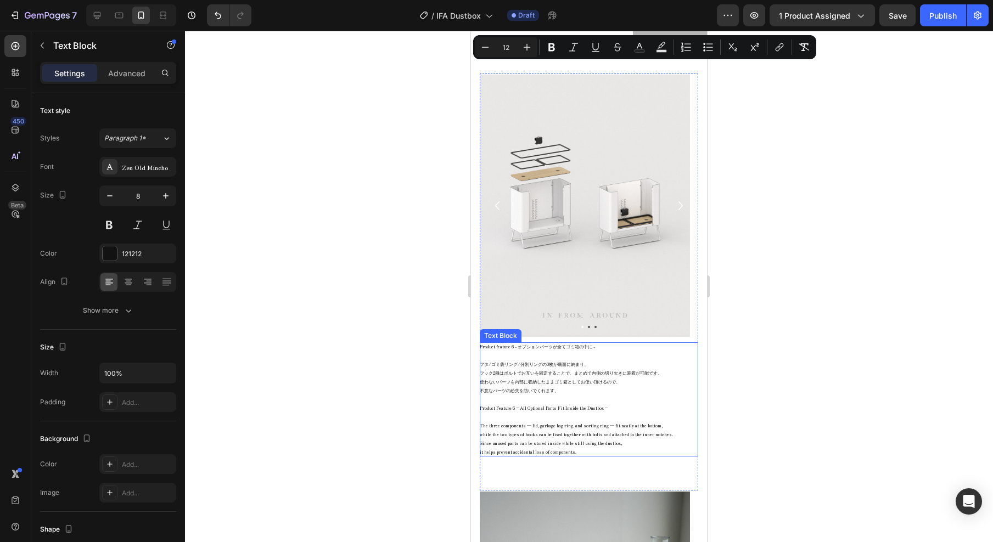
click at [564, 422] on p at bounding box center [589, 417] width 219 height 9
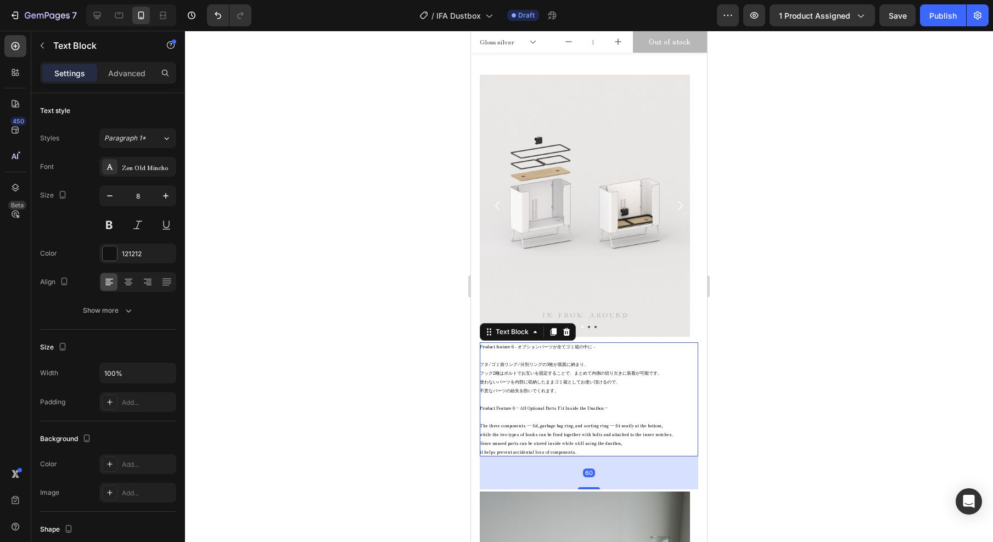
click at [565, 457] on p "The three components — lid, garbage bag ring, and sorting ring — fit neatly at …" at bounding box center [589, 439] width 219 height 35
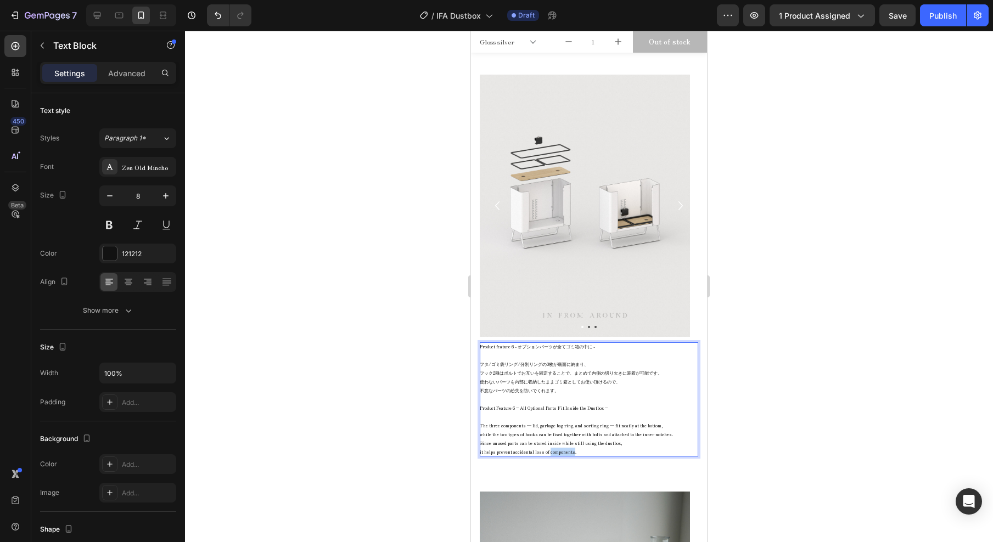
click at [565, 457] on p "The three components — lid, garbage bag ring, and sorting ring — fit neatly at …" at bounding box center [589, 439] width 219 height 35
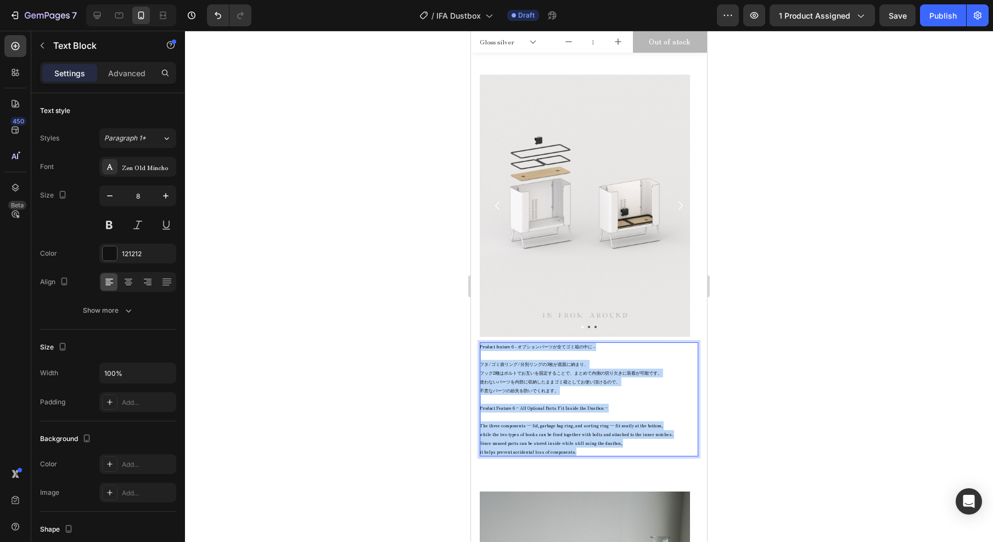
drag, startPoint x: 577, startPoint y: 492, endPoint x: 462, endPoint y: 356, distance: 178.1
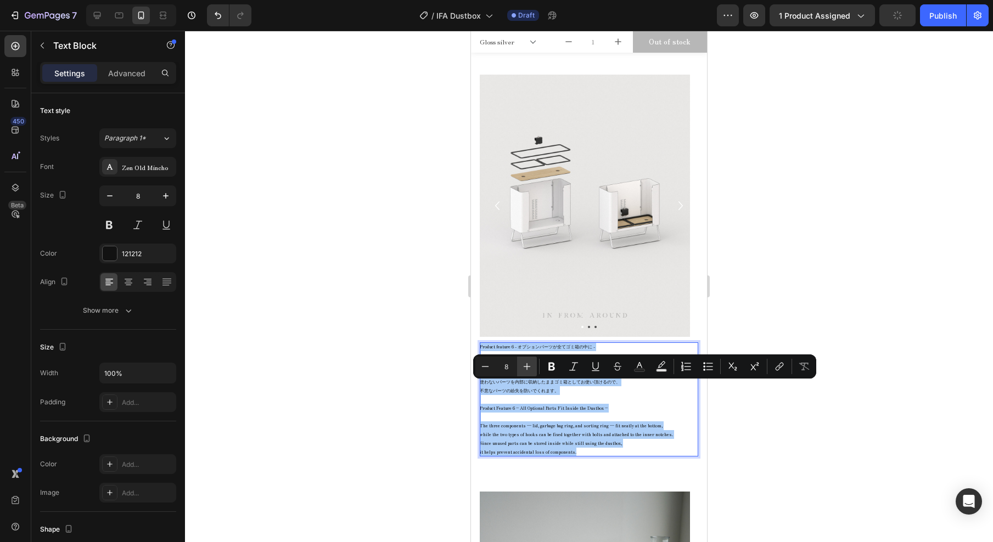
click at [527, 363] on icon "Editor contextual toolbar" at bounding box center [527, 366] width 7 height 7
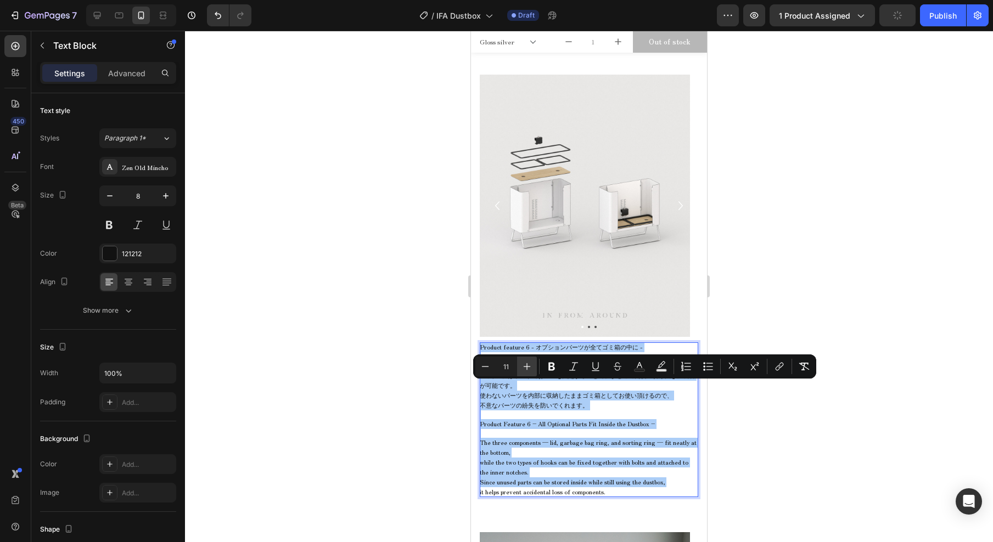
click at [527, 363] on icon "Editor contextual toolbar" at bounding box center [527, 366] width 7 height 7
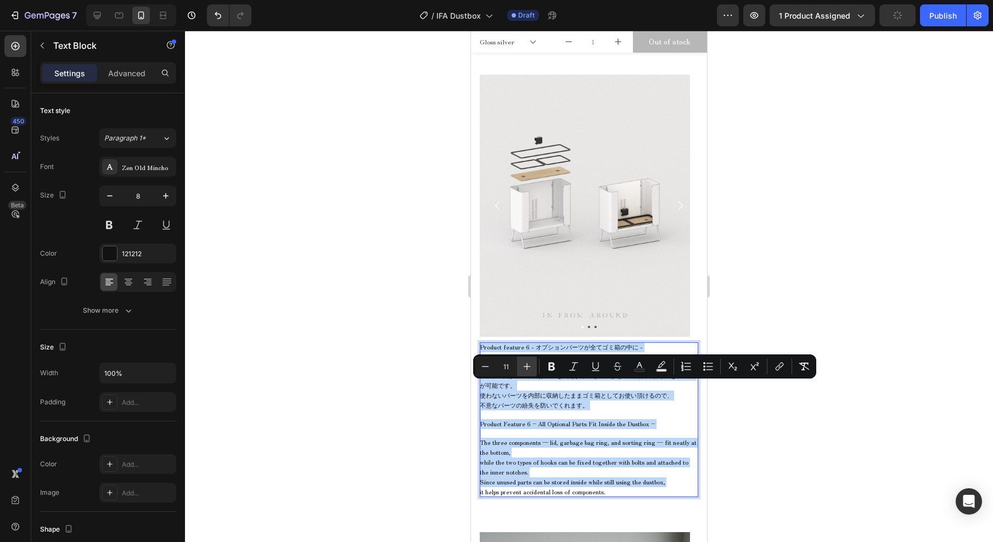
type input "12"
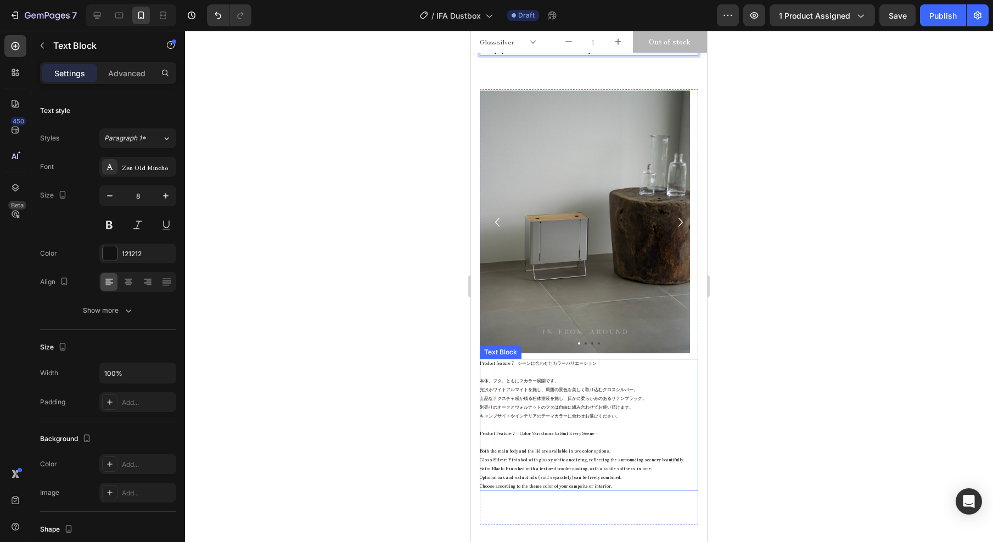
scroll to position [6822, 0]
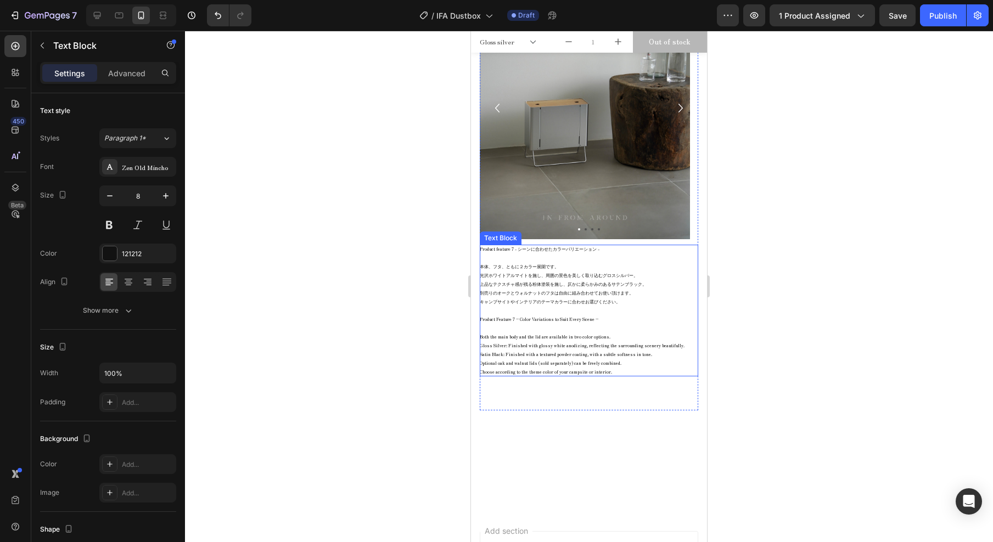
click at [549, 377] on p "Both the main body and the lid are available in two color options. Gloss Silver…" at bounding box center [589, 355] width 219 height 44
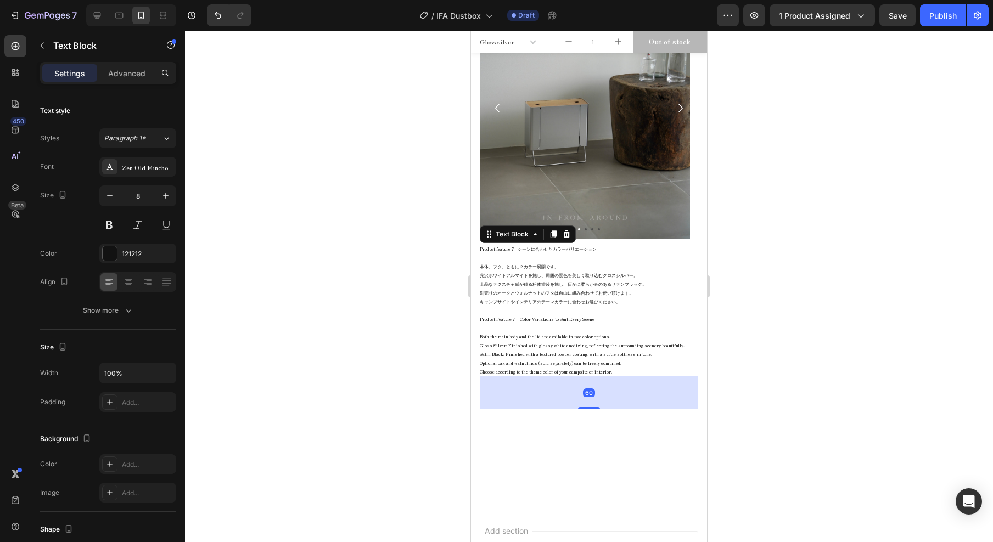
click at [594, 377] on p "Both the main body and the lid are available in two color options. Gloss Silver…" at bounding box center [589, 355] width 219 height 44
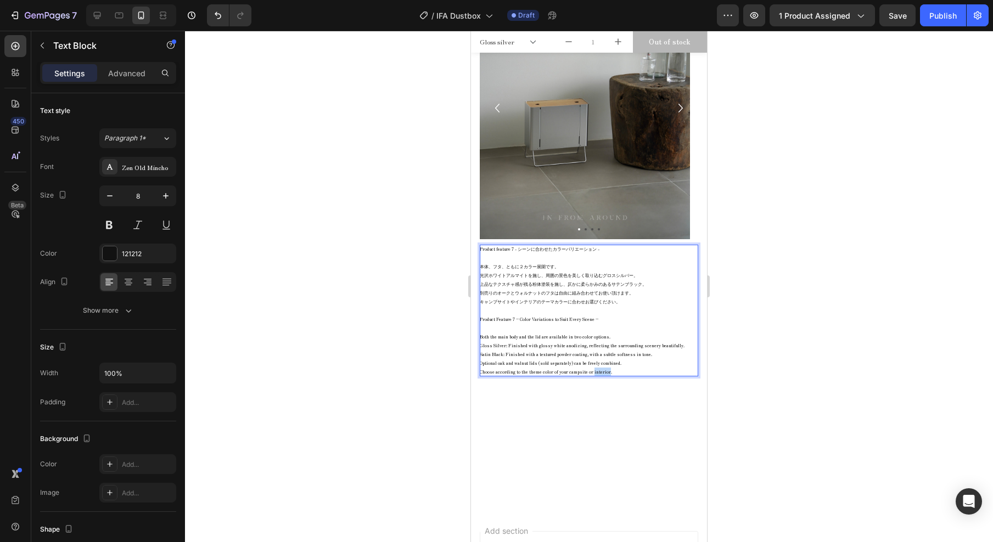
click at [594, 377] on p "Both the main body and the lid are available in two color options. Gloss Silver…" at bounding box center [589, 355] width 219 height 44
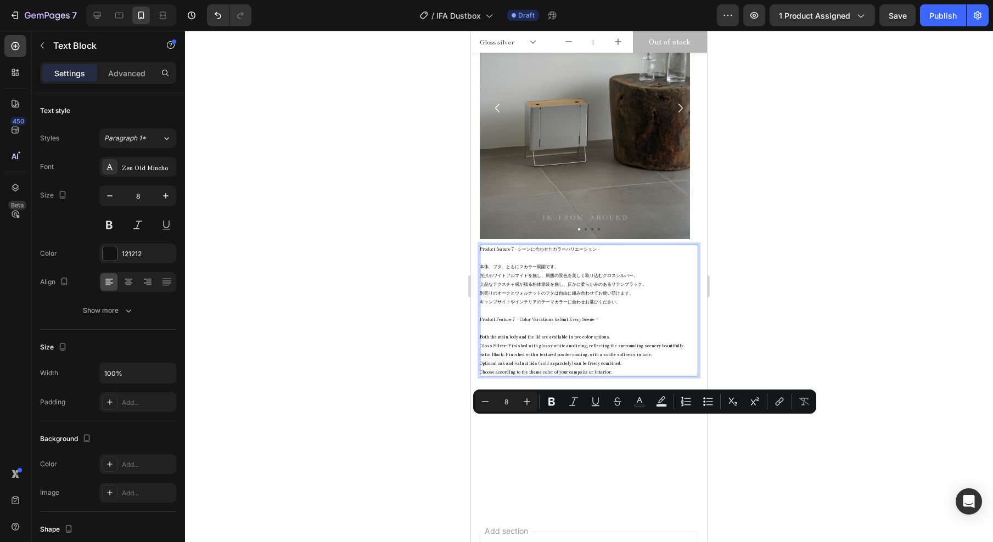
click at [608, 377] on p "Both the main body and the lid are available in two color options. Gloss Silver…" at bounding box center [589, 355] width 219 height 44
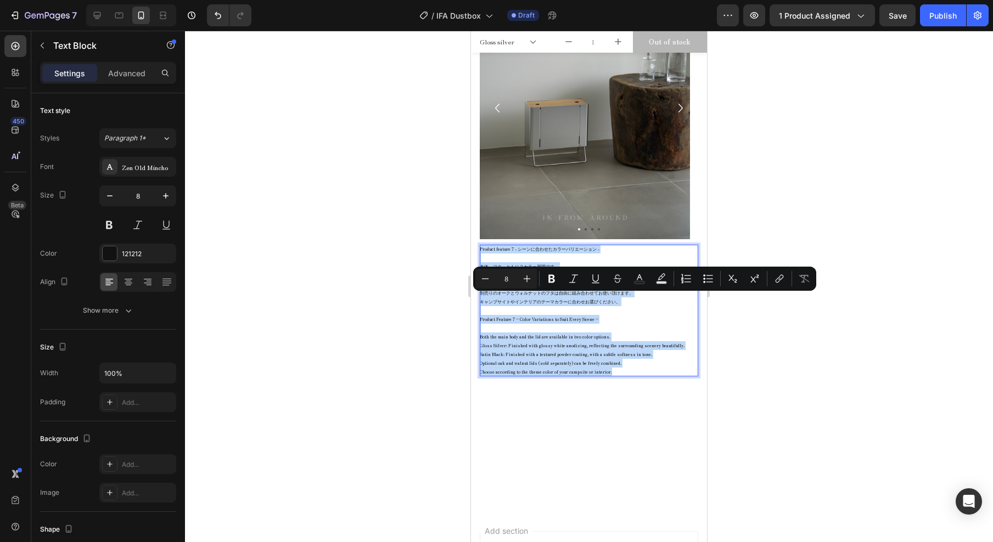
drag, startPoint x: 614, startPoint y: 421, endPoint x: 460, endPoint y: 300, distance: 196.3
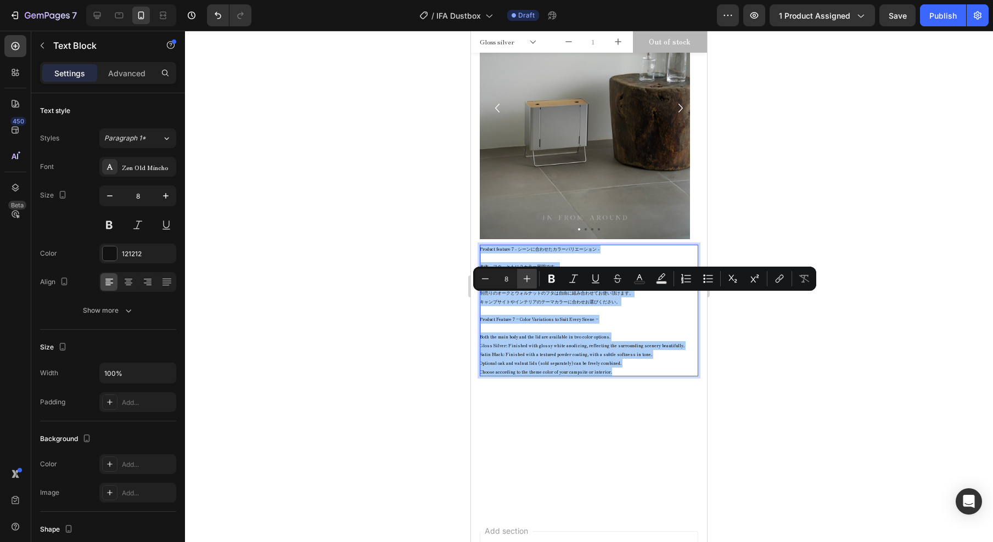
click at [533, 278] on button "Plus" at bounding box center [527, 279] width 20 height 20
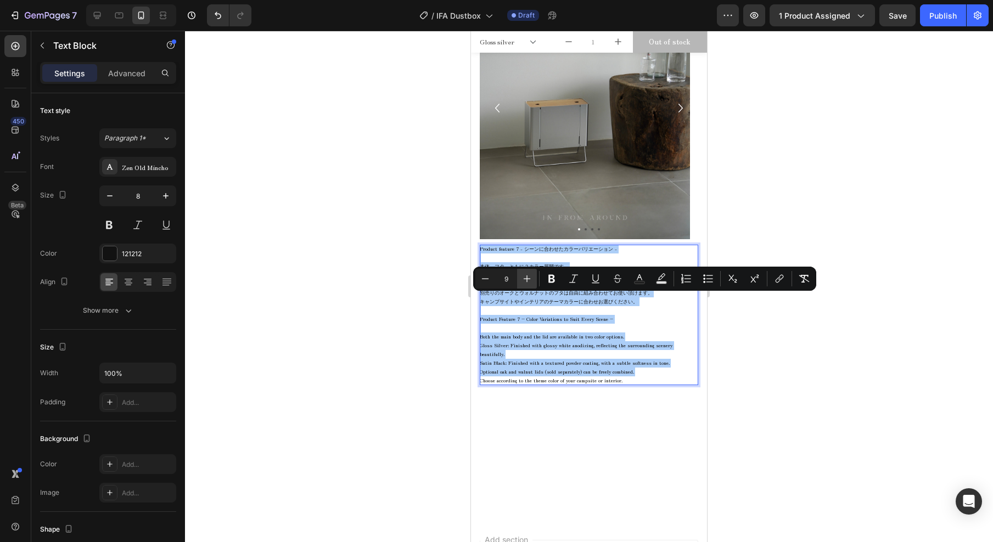
click at [533, 279] on button "Plus" at bounding box center [527, 279] width 20 height 20
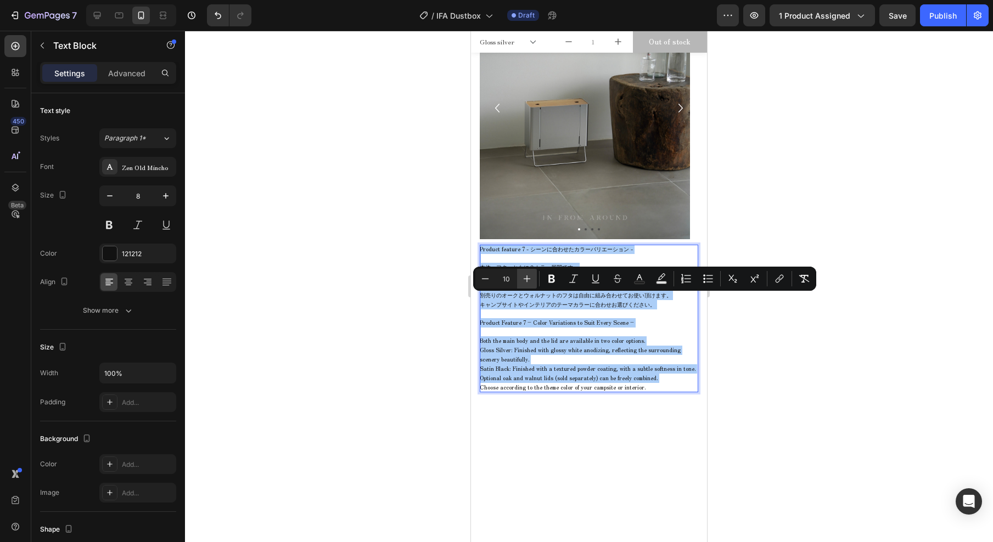
click at [532, 278] on icon "Editor contextual toolbar" at bounding box center [527, 278] width 11 height 11
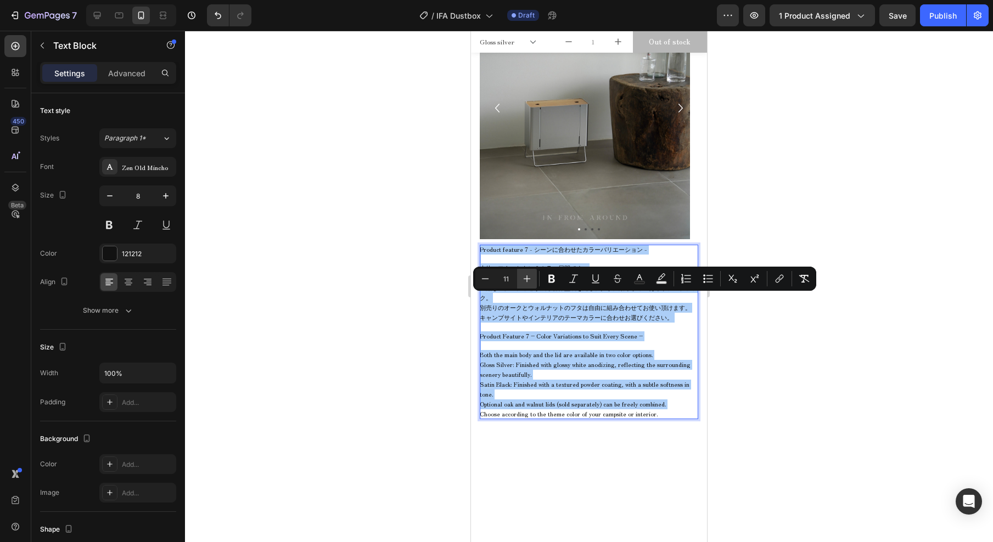
click at [531, 277] on icon "Editor contextual toolbar" at bounding box center [527, 278] width 11 height 11
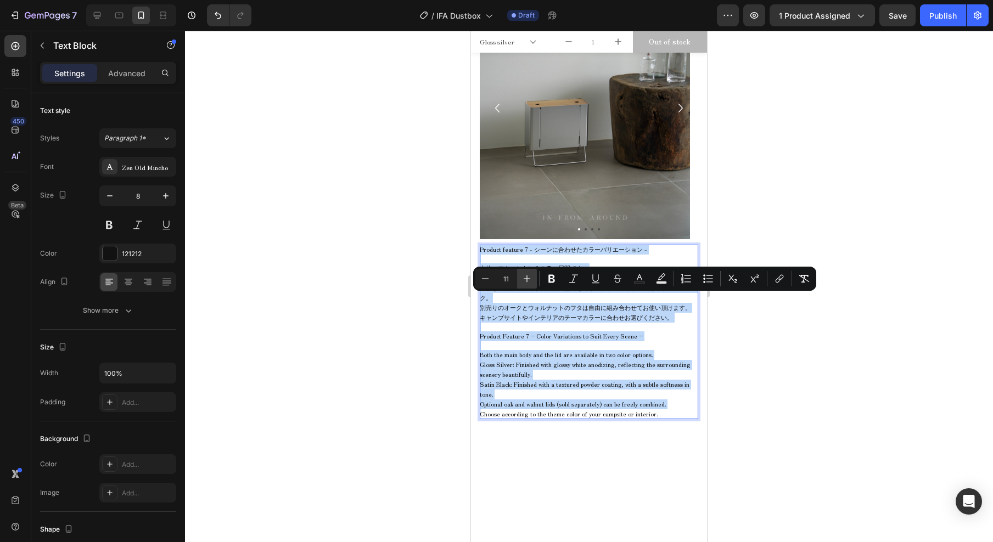
type input "12"
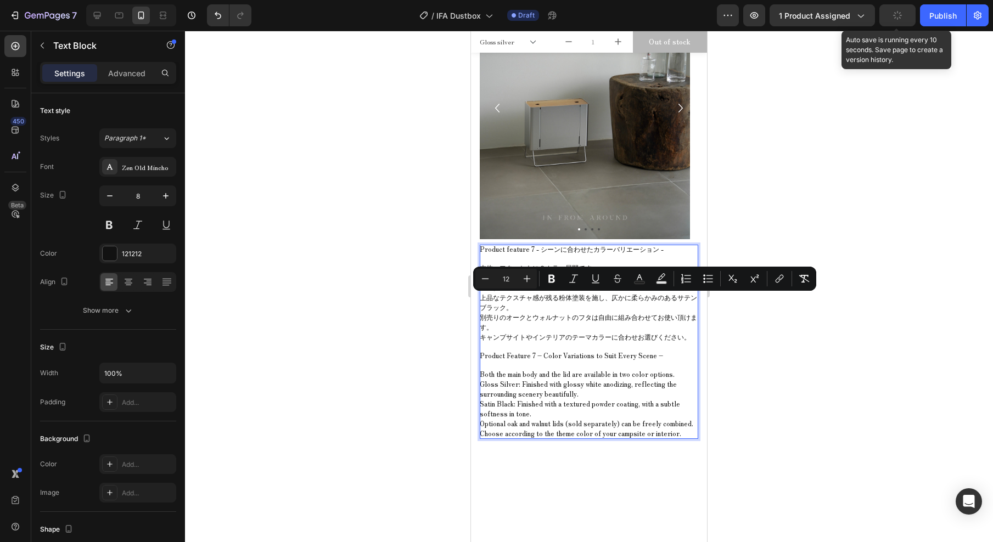
click at [895, 12] on icon "button" at bounding box center [898, 15] width 10 height 10
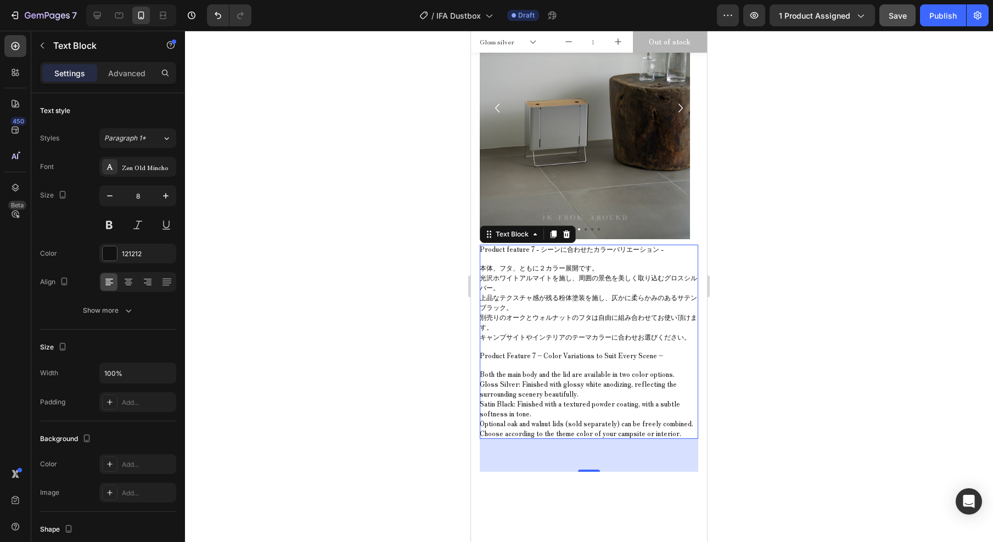
click at [287, 175] on div at bounding box center [589, 287] width 808 height 512
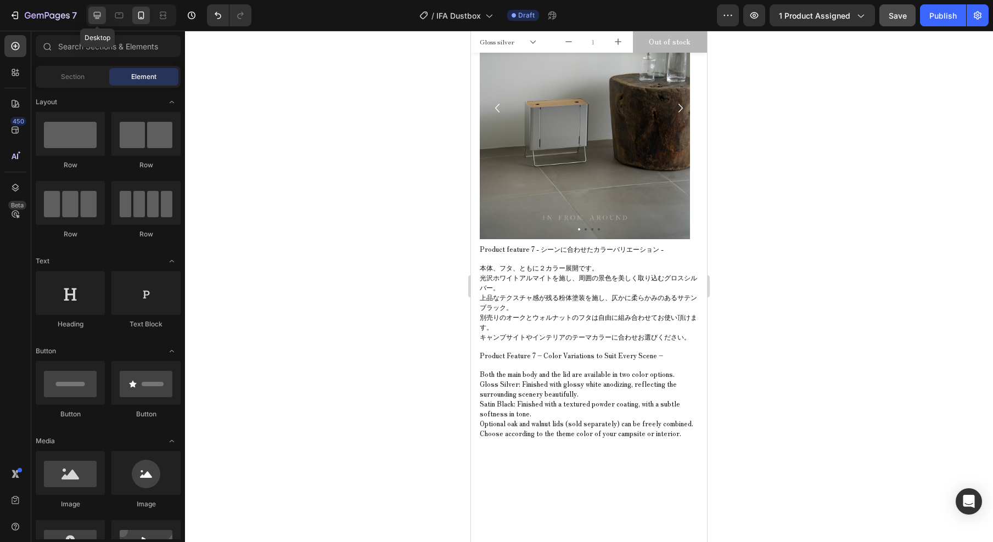
click at [100, 19] on icon at bounding box center [97, 15] width 11 height 11
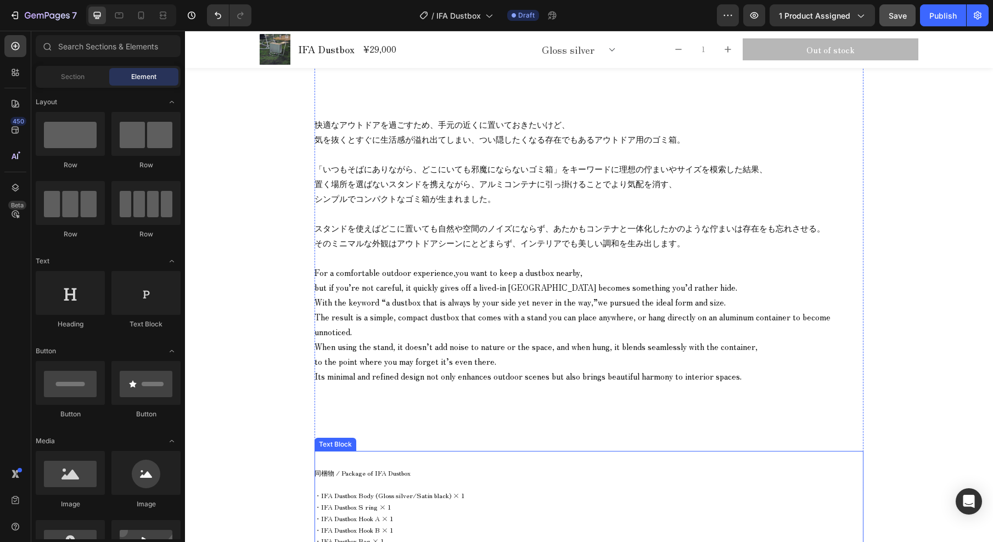
scroll to position [553, 0]
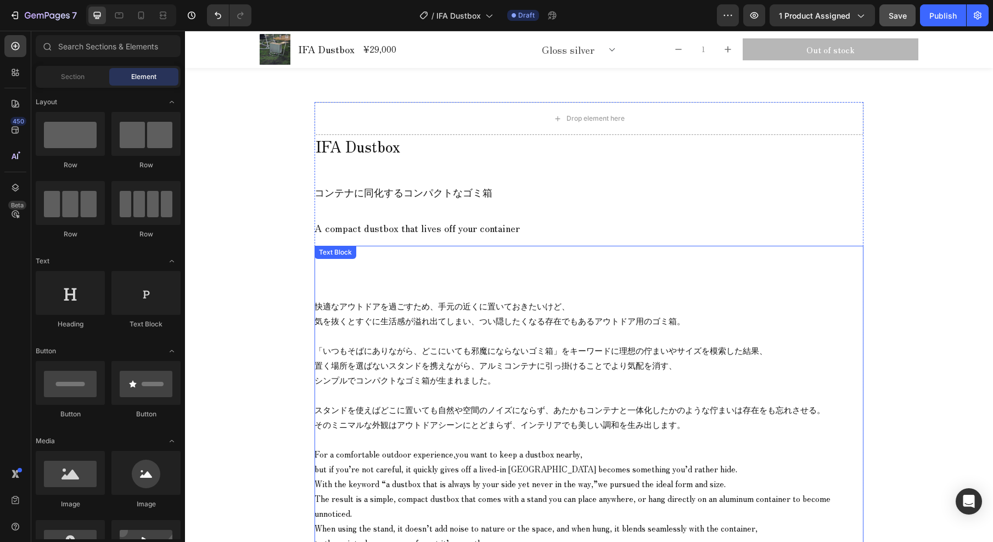
click at [449, 311] on span "快適なアウトドアを過ごすため、手元の近くに置いておきたいけど、" at bounding box center [442, 306] width 255 height 12
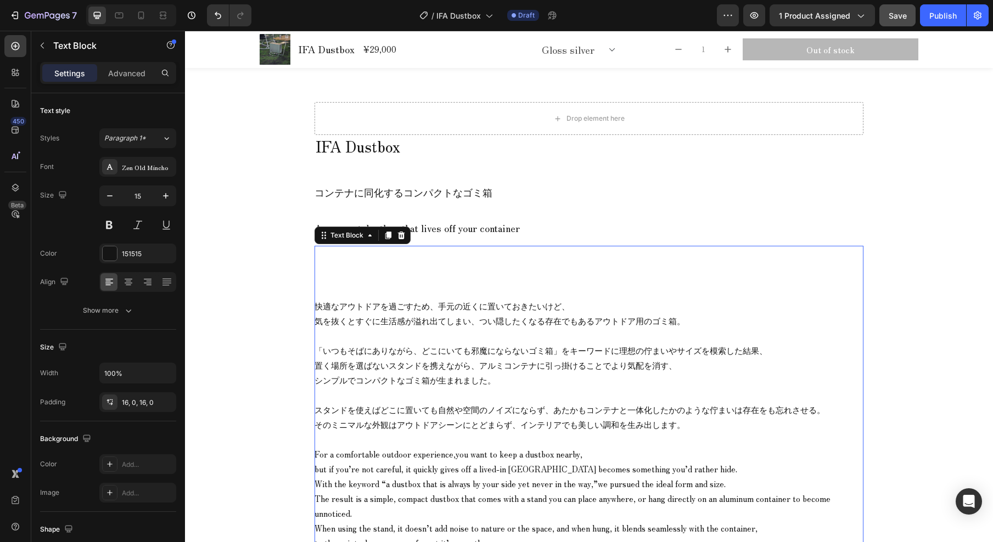
click at [450, 310] on span "快適なアウトドアを過ごすため、手元の近くに置いておきたいけど、" at bounding box center [442, 306] width 255 height 12
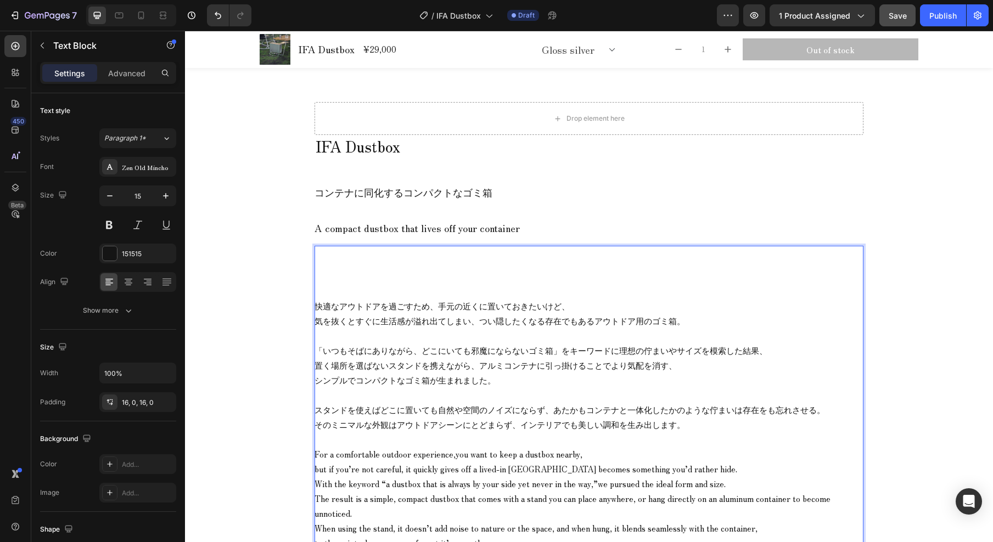
click at [447, 322] on span "気を抜くとすぐに生活感が溢れ出てしまい、つい隠したくなる存在でもあるアウトドア用のゴミ箱。" at bounding box center [500, 321] width 371 height 12
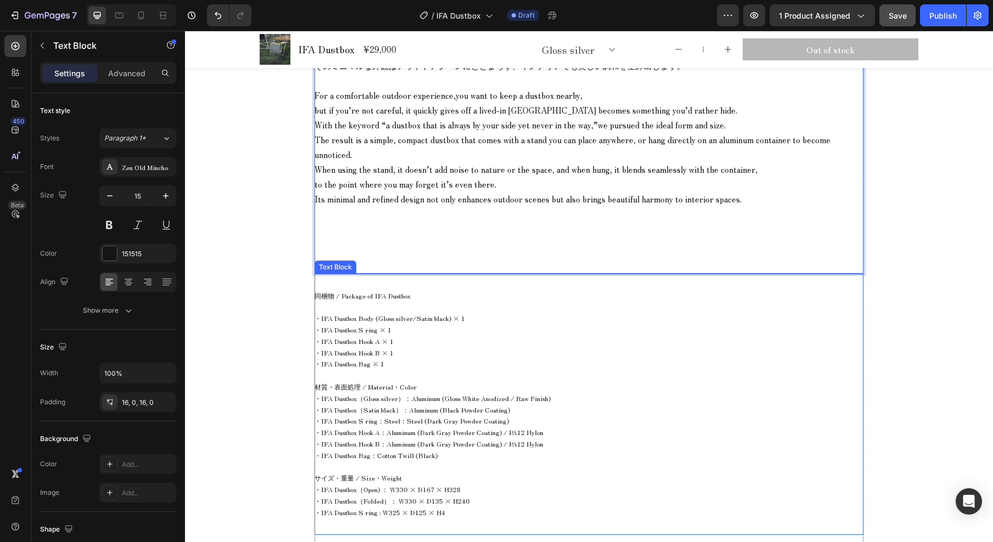
click at [356, 337] on span "・IFA Dustbox Hook A × 1" at bounding box center [354, 341] width 79 height 9
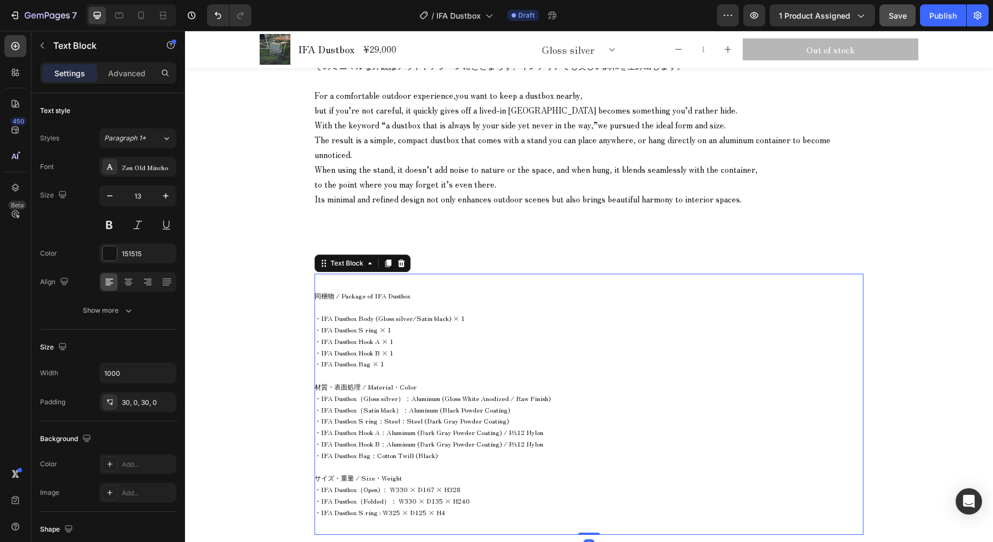
click at [356, 337] on span "・IFA Dustbox Hook A × 1" at bounding box center [354, 341] width 79 height 9
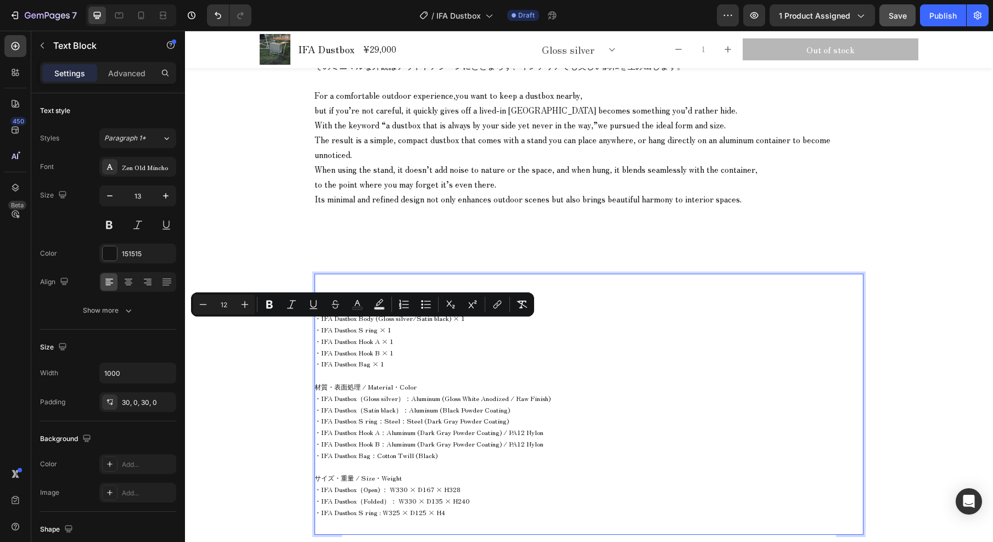
click at [362, 348] on span "・IFA Dustbox Hook B × 1" at bounding box center [354, 352] width 79 height 9
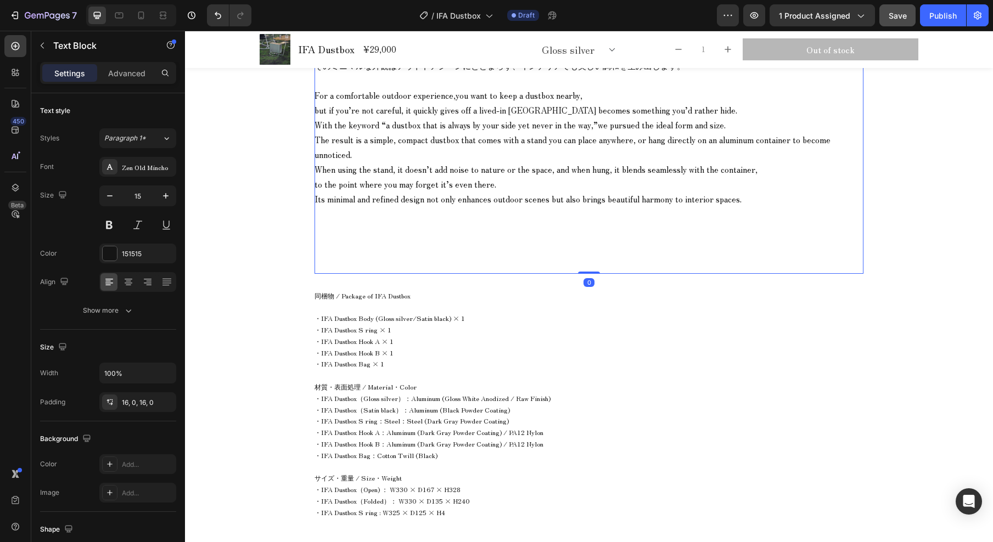
click at [394, 164] on span "When using the stand, it doesn’t add noise to nature or the space, and when hun…" at bounding box center [536, 170] width 443 height 12
click at [142, 18] on icon at bounding box center [141, 16] width 6 height 8
type input "12"
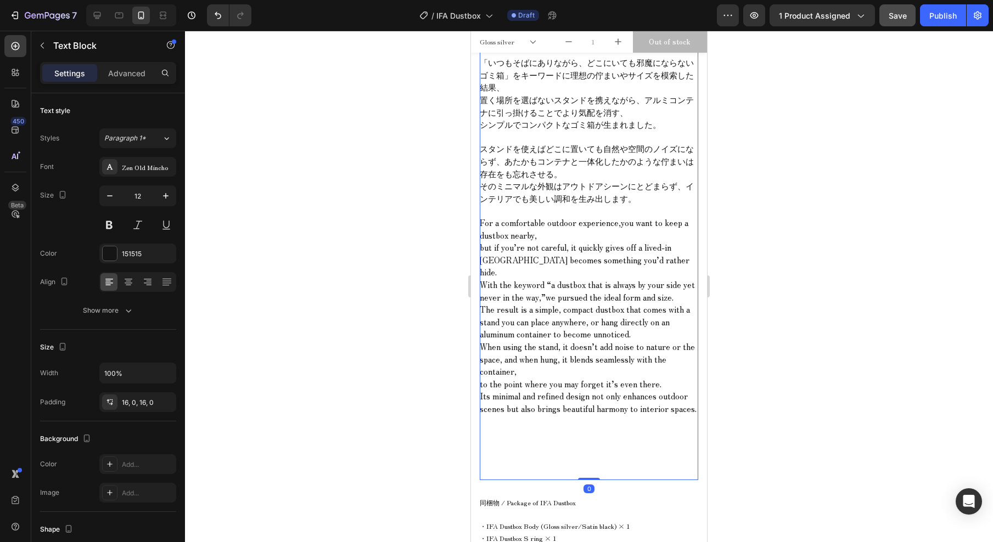
scroll to position [668, 0]
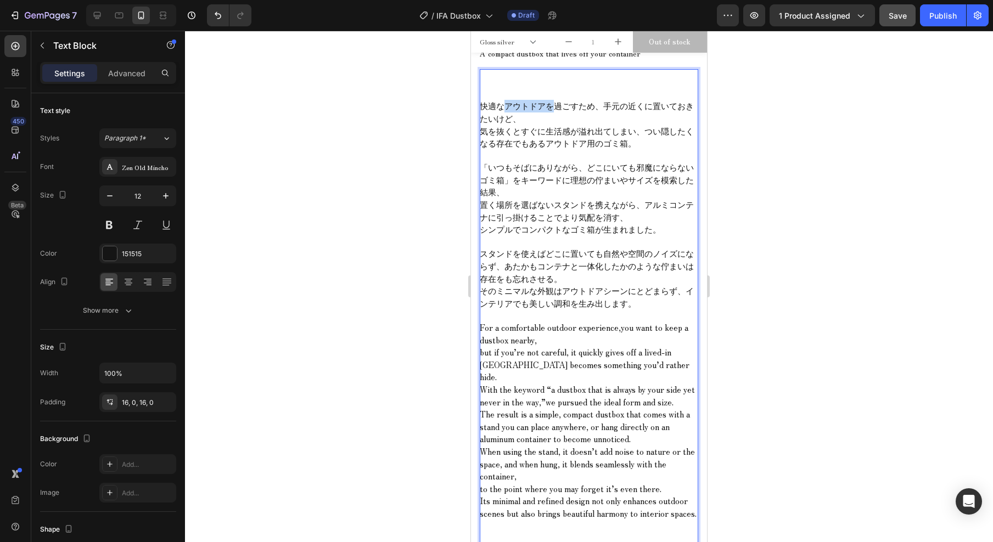
drag, startPoint x: 536, startPoint y: 107, endPoint x: 550, endPoint y: 105, distance: 13.8
click at [550, 106] on span "快適なアウトドアを過ごすため、手元の近くに置いておきたいけど、" at bounding box center [587, 112] width 214 height 24
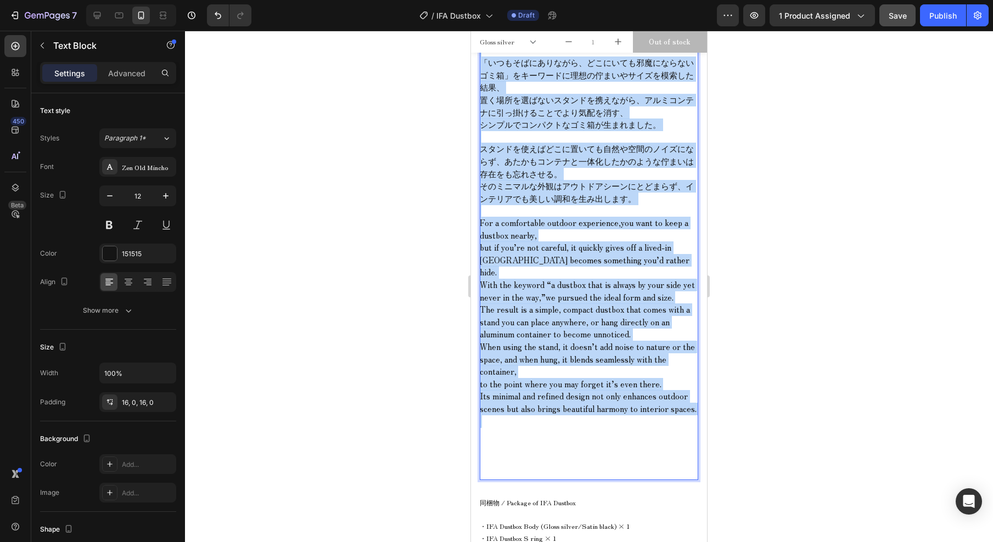
scroll to position [826, 0]
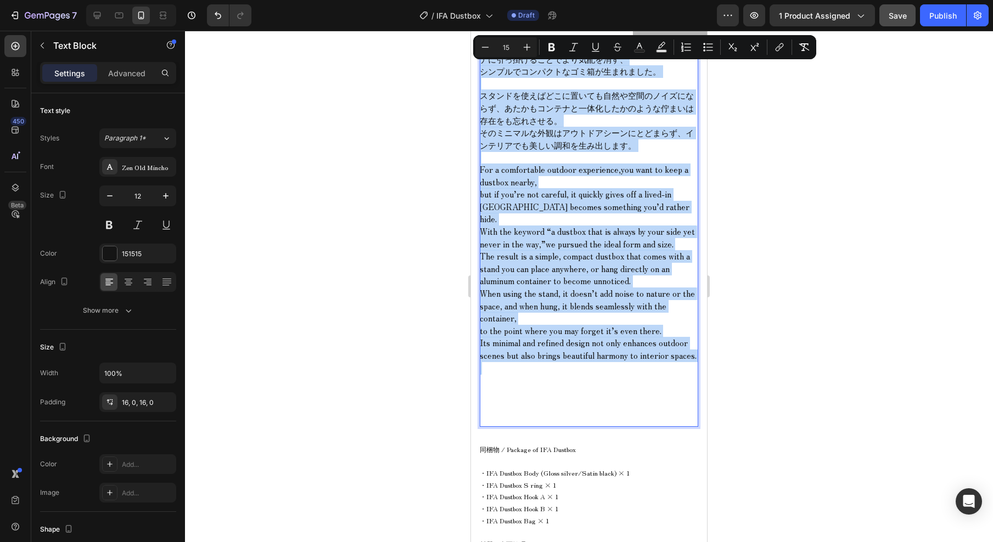
drag, startPoint x: 481, startPoint y: 107, endPoint x: 550, endPoint y: 366, distance: 268.5
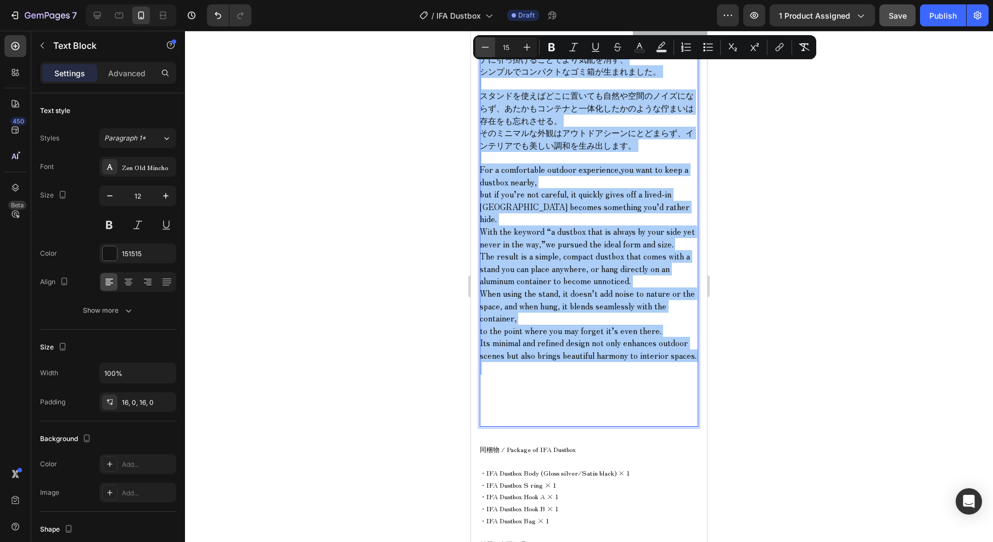
click at [488, 49] on icon "Editor contextual toolbar" at bounding box center [485, 47] width 11 height 11
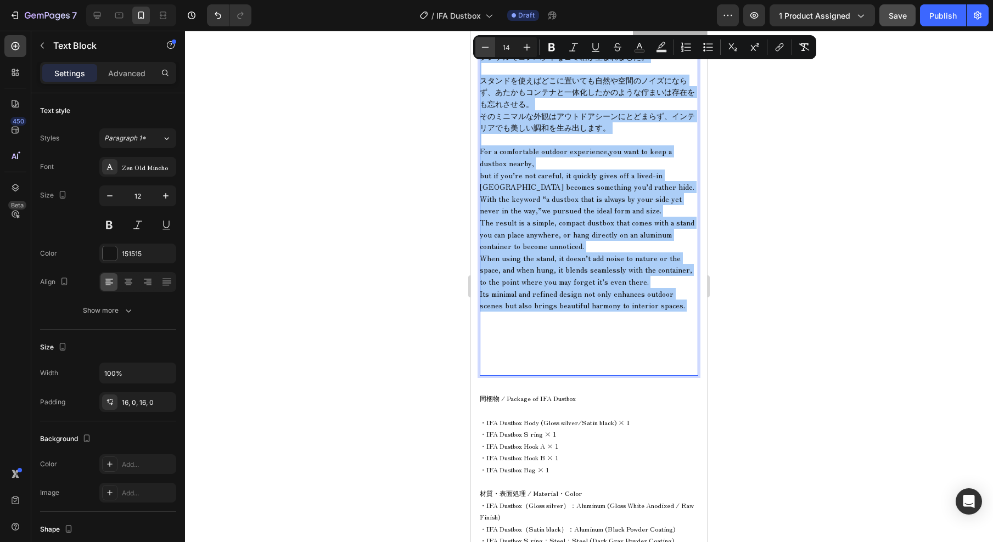
click at [488, 49] on icon "Editor contextual toolbar" at bounding box center [485, 47] width 11 height 11
click at [488, 50] on icon "Editor contextual toolbar" at bounding box center [485, 47] width 11 height 11
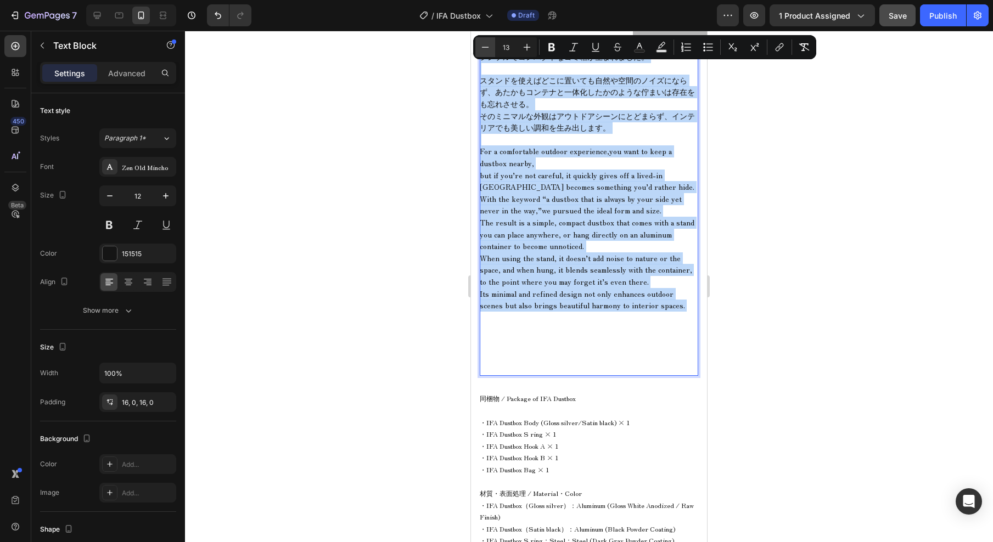
type input "12"
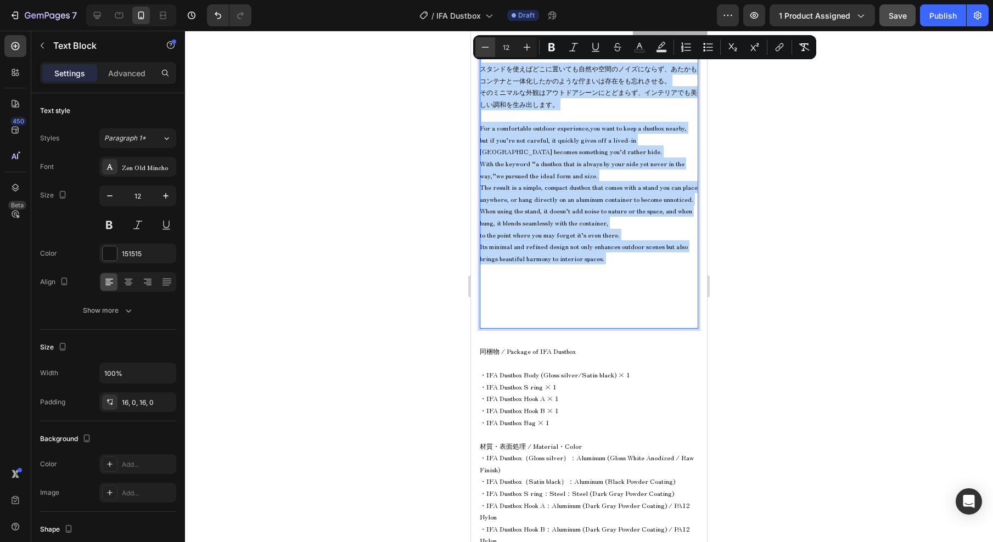
scroll to position [812, 0]
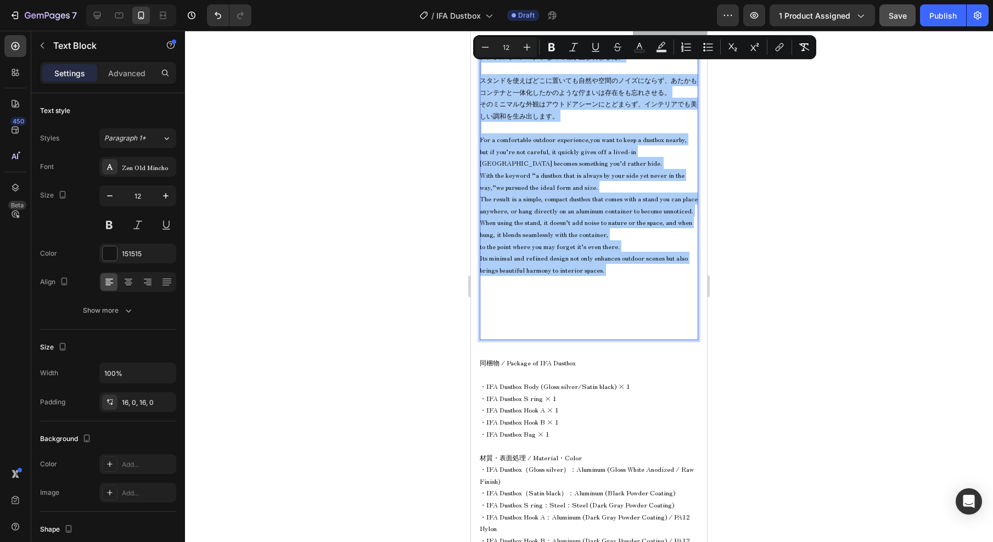
click at [373, 110] on div at bounding box center [589, 287] width 808 height 512
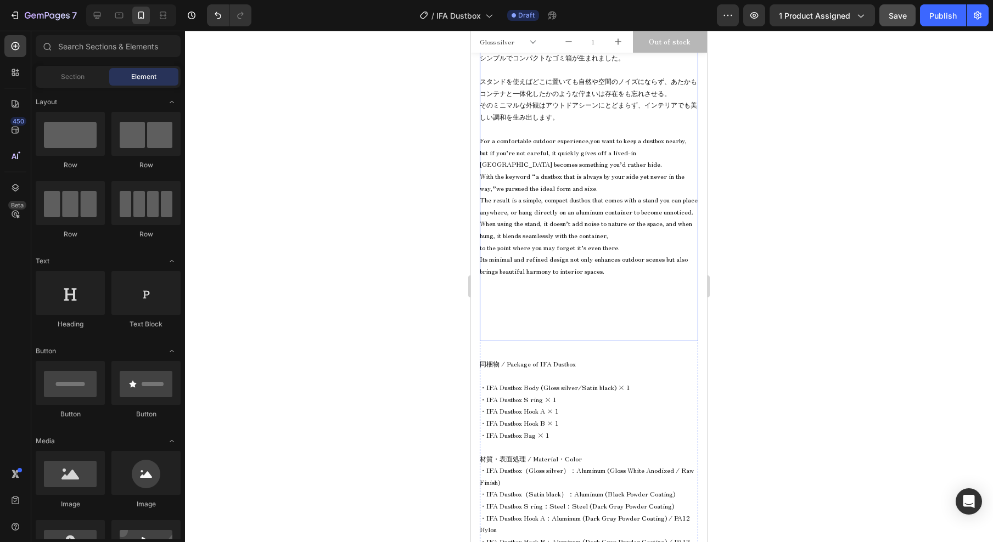
scroll to position [909, 0]
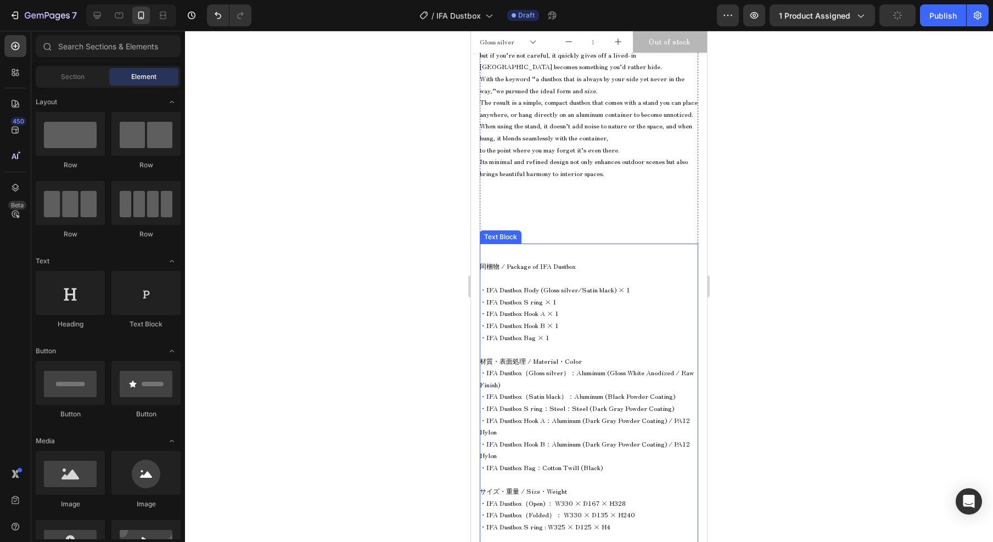
click at [516, 306] on span "・IFA Dustbox S ring × 1" at bounding box center [518, 301] width 77 height 9
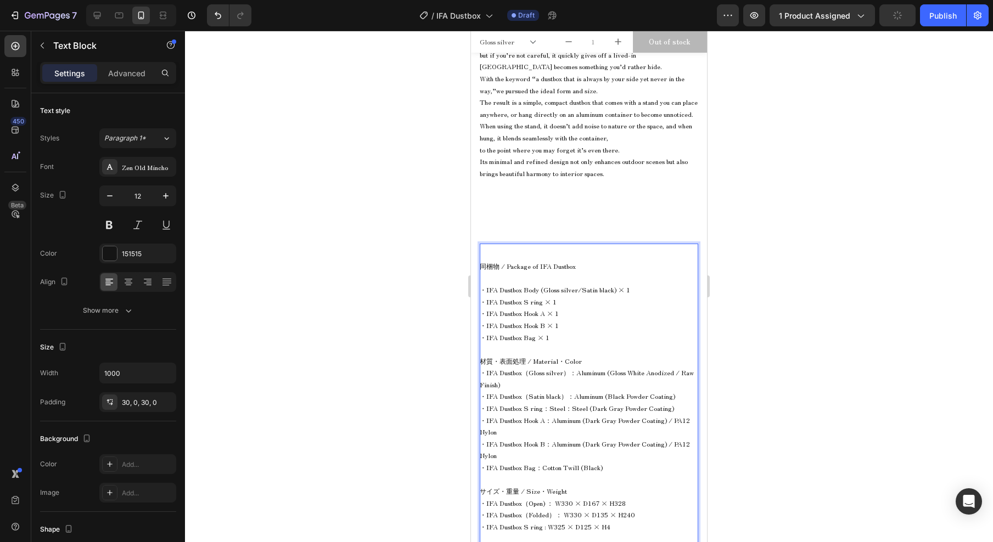
click at [523, 294] on span "・IFA Dustbox Body (Gloss silver/Satin black) × 1" at bounding box center [555, 289] width 150 height 9
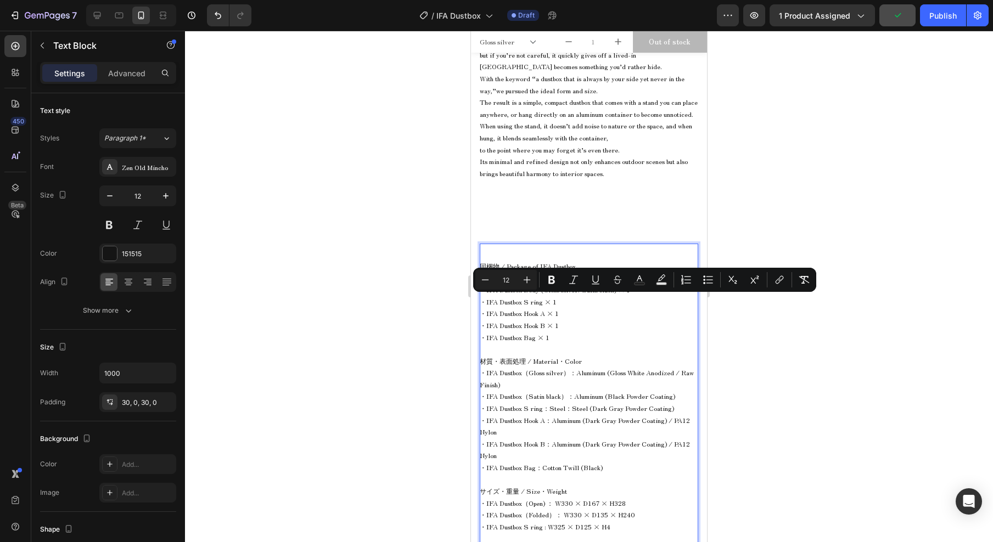
click at [524, 319] on p "・IFA Dustbox Hook A × 1" at bounding box center [589, 313] width 219 height 12
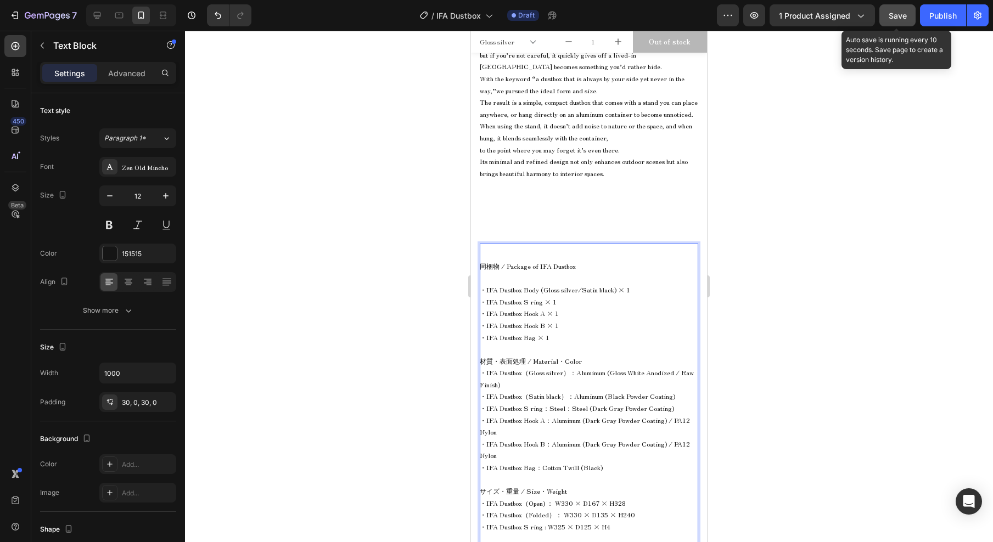
click at [900, 15] on span "Save" at bounding box center [898, 15] width 18 height 9
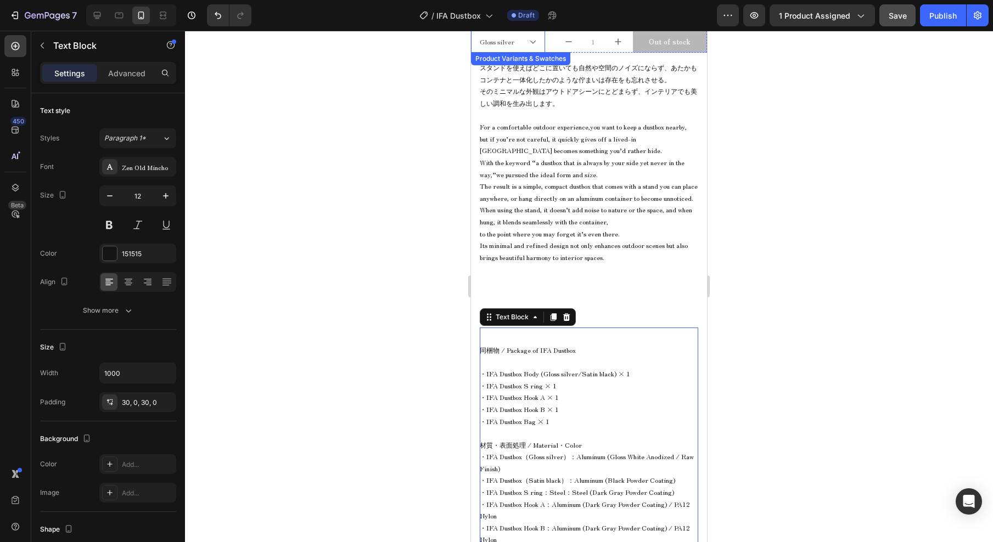
scroll to position [821, 0]
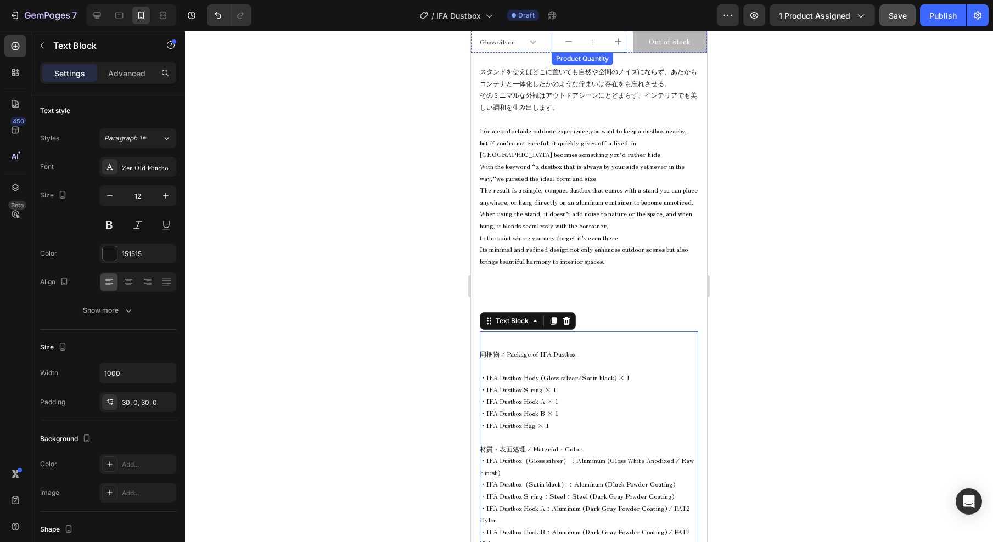
click at [602, 35] on input "1" at bounding box center [593, 42] width 33 height 22
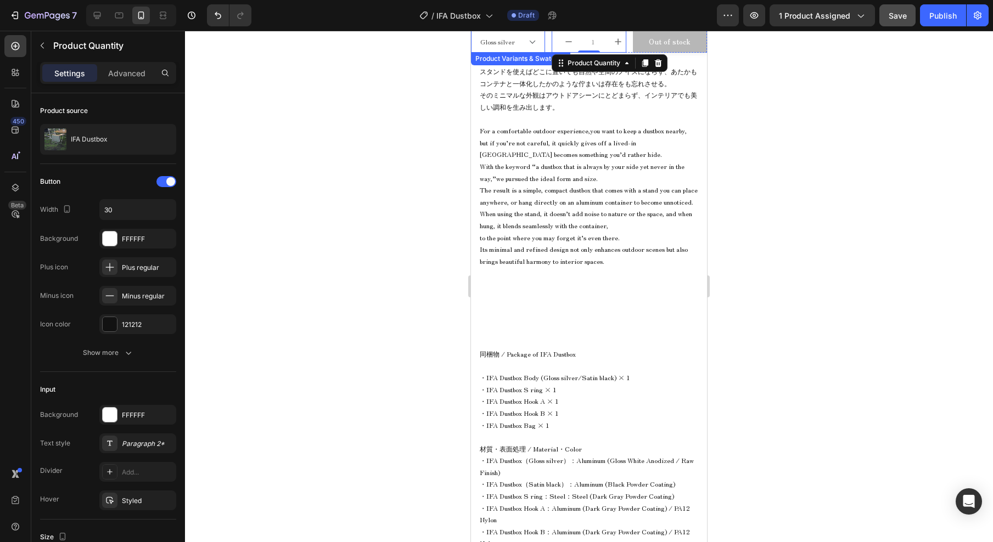
click at [474, 39] on select "Gloss silver Satin black" at bounding box center [508, 42] width 74 height 22
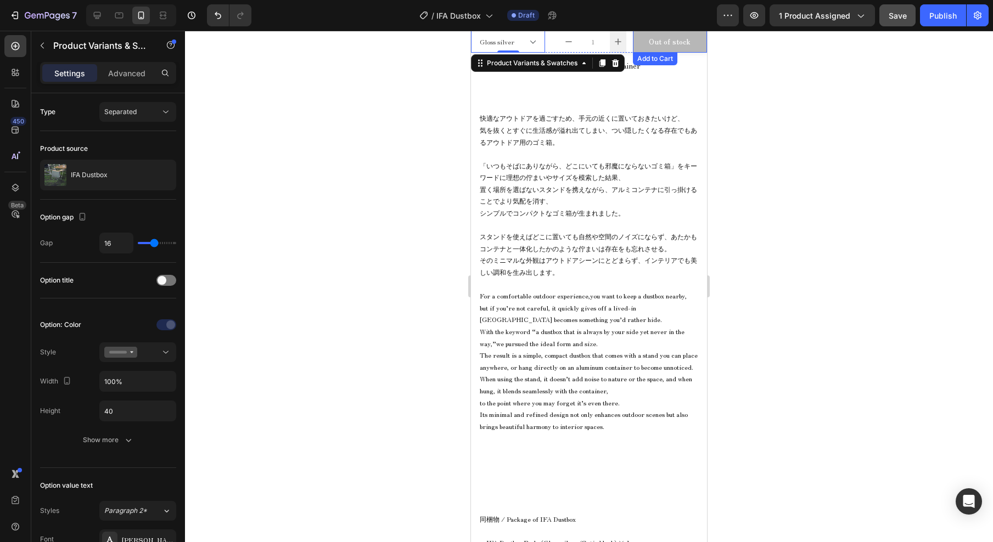
scroll to position [638, 0]
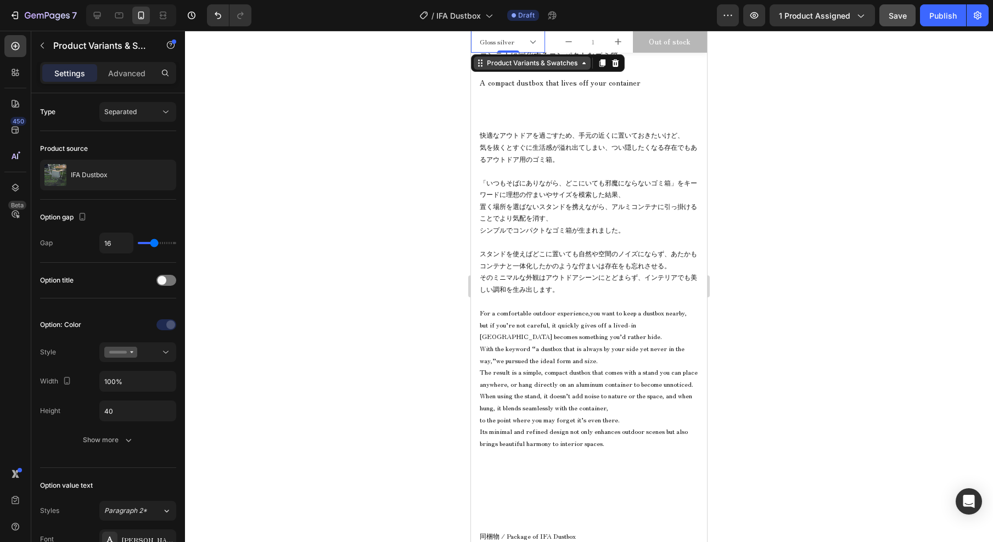
click at [486, 63] on div "Product Variants & Swatches" at bounding box center [532, 63] width 95 height 10
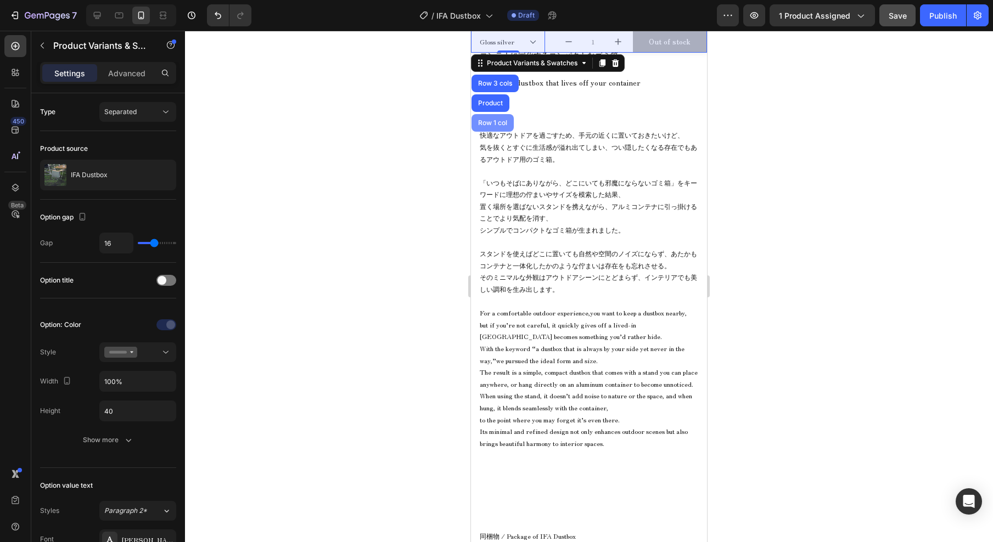
click at [492, 83] on div "Row 3 cols" at bounding box center [495, 83] width 38 height 7
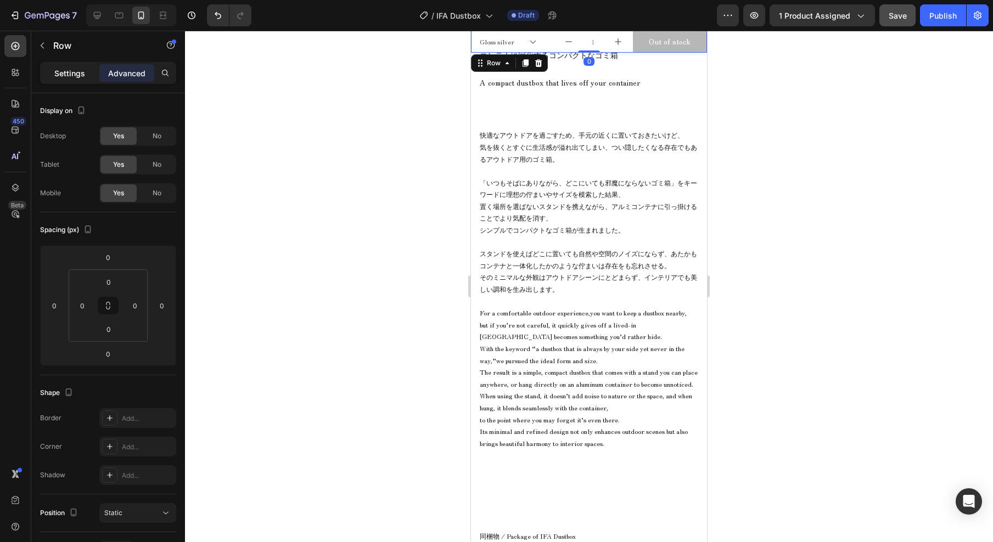
click at [70, 70] on p "Settings" at bounding box center [69, 74] width 31 height 12
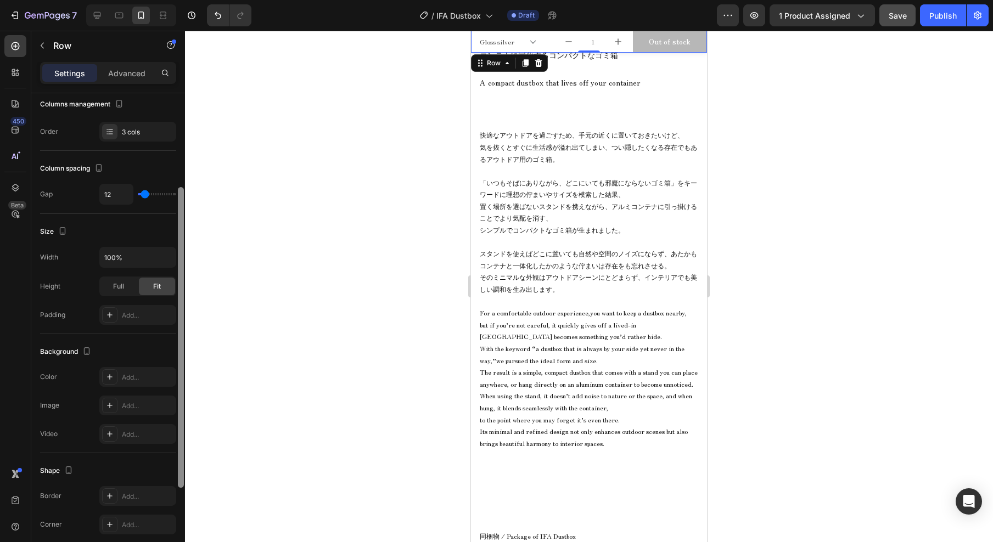
drag, startPoint x: 182, startPoint y: 293, endPoint x: 183, endPoint y: 385, distance: 91.7
click at [184, 385] on div at bounding box center [181, 333] width 8 height 480
click at [147, 318] on div "Add..." at bounding box center [148, 317] width 52 height 10
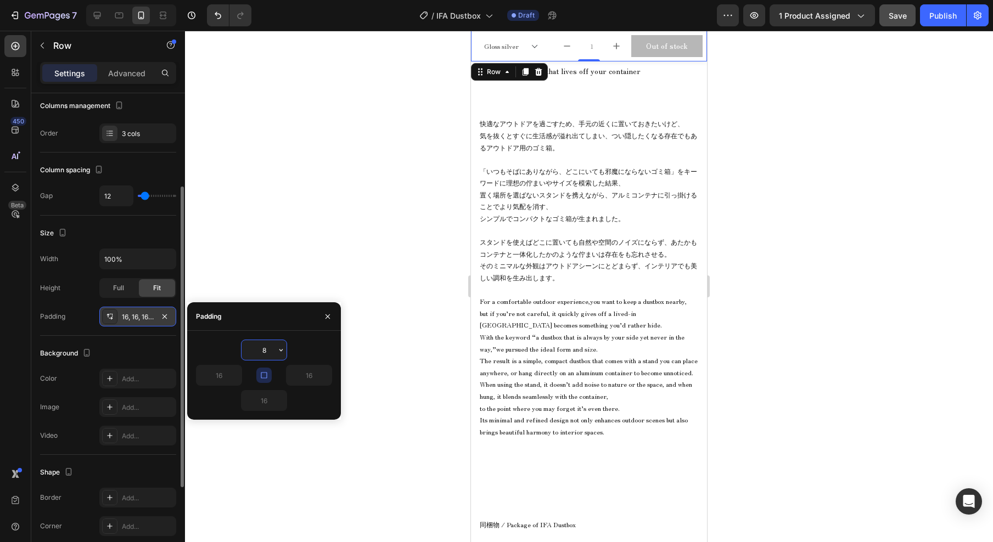
scroll to position [647, 0]
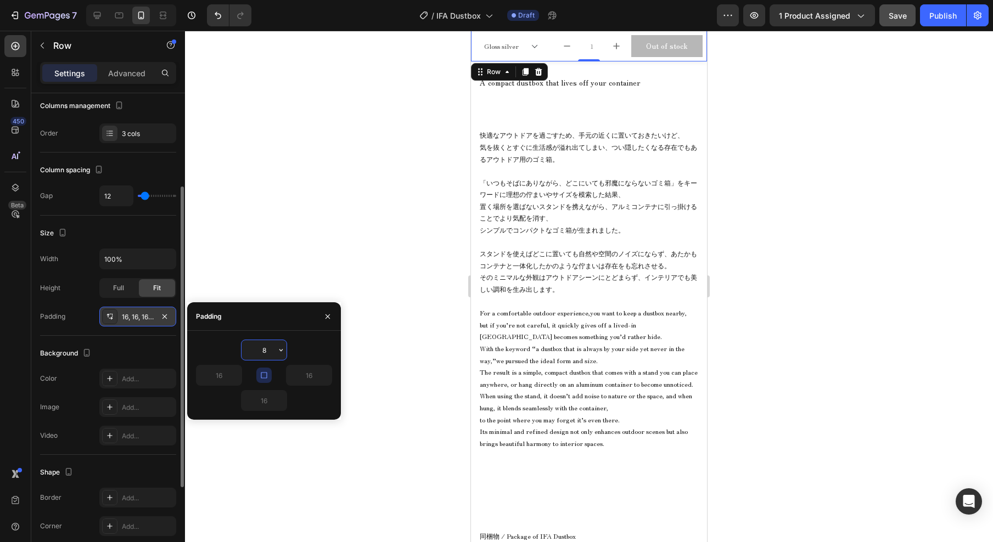
type input "8"
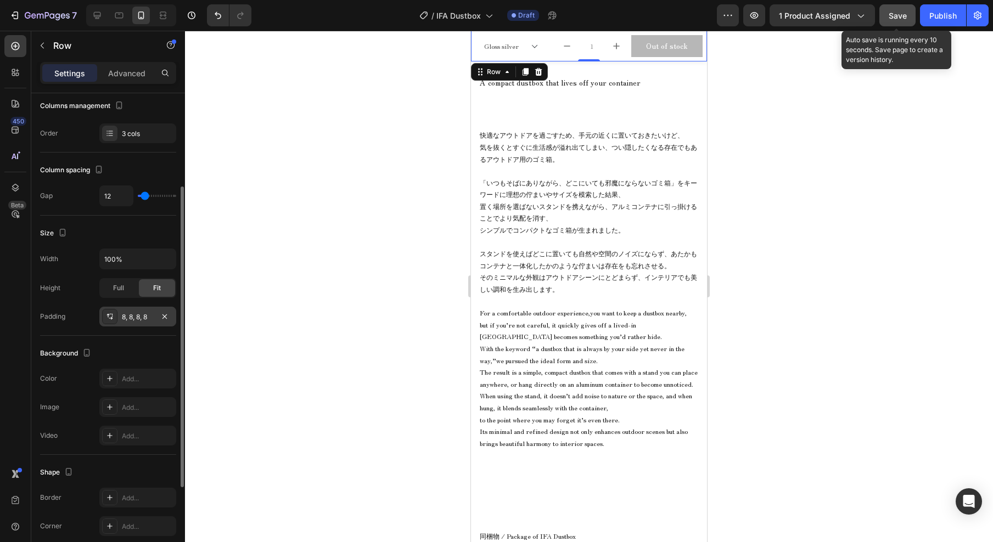
click at [895, 15] on span "Save" at bounding box center [898, 15] width 18 height 9
click at [839, 118] on div at bounding box center [589, 287] width 808 height 512
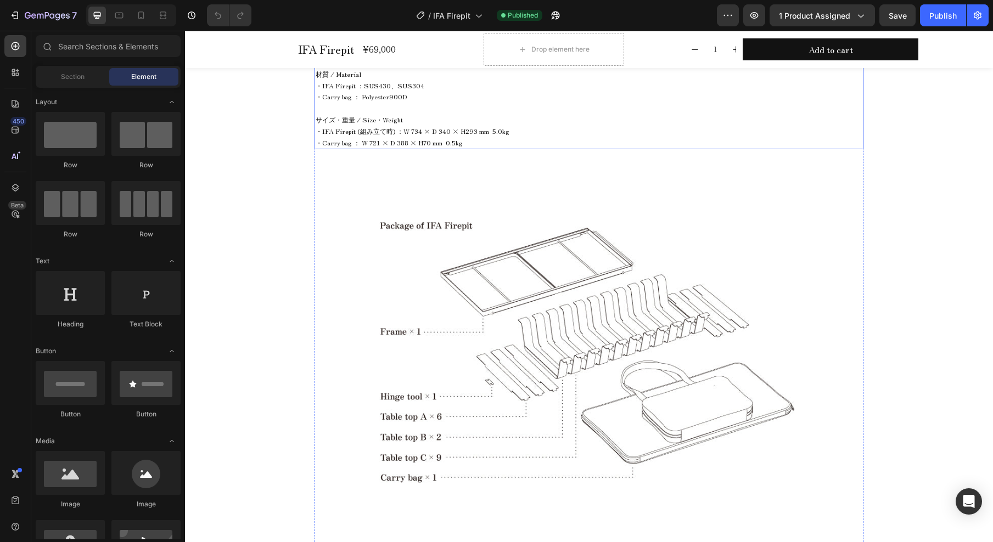
scroll to position [1702, 0]
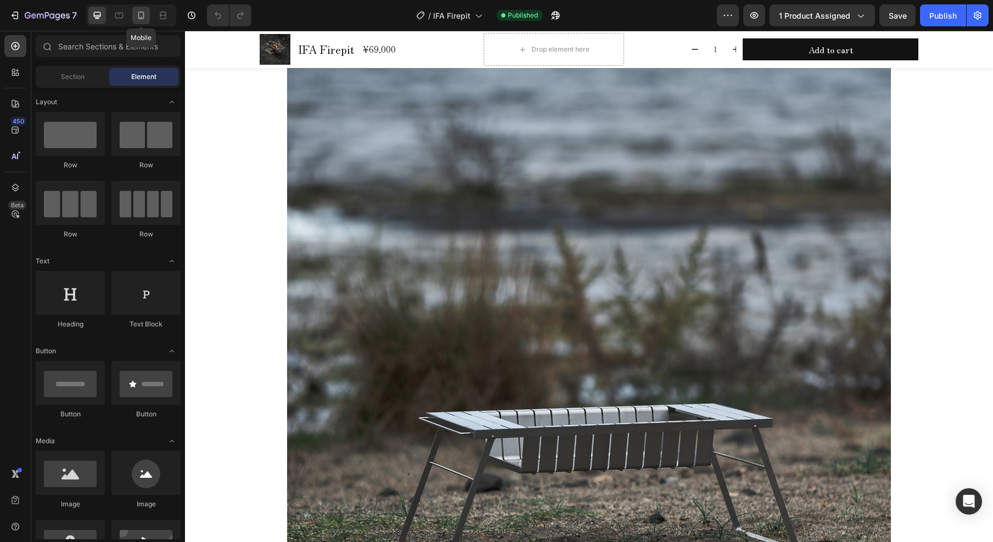
click at [140, 14] on icon at bounding box center [141, 15] width 11 height 11
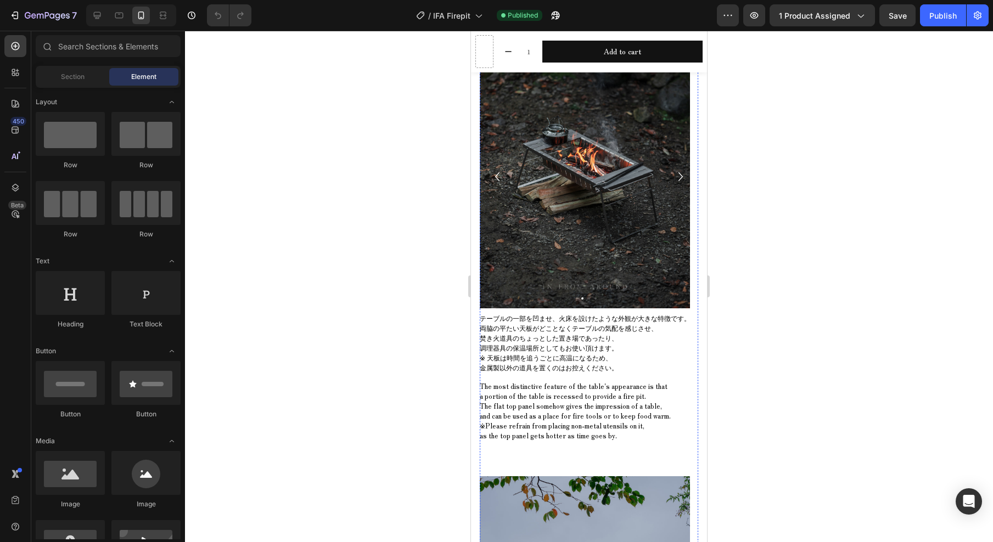
scroll to position [2343, 0]
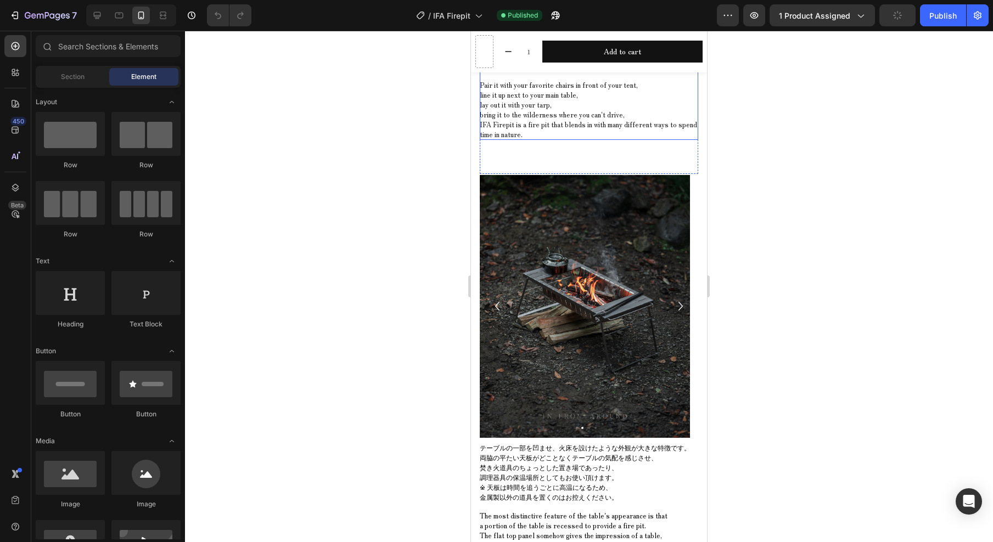
click at [544, 41] on span "タープと組み合わせてレイアウトしたり、" at bounding box center [542, 36] width 125 height 9
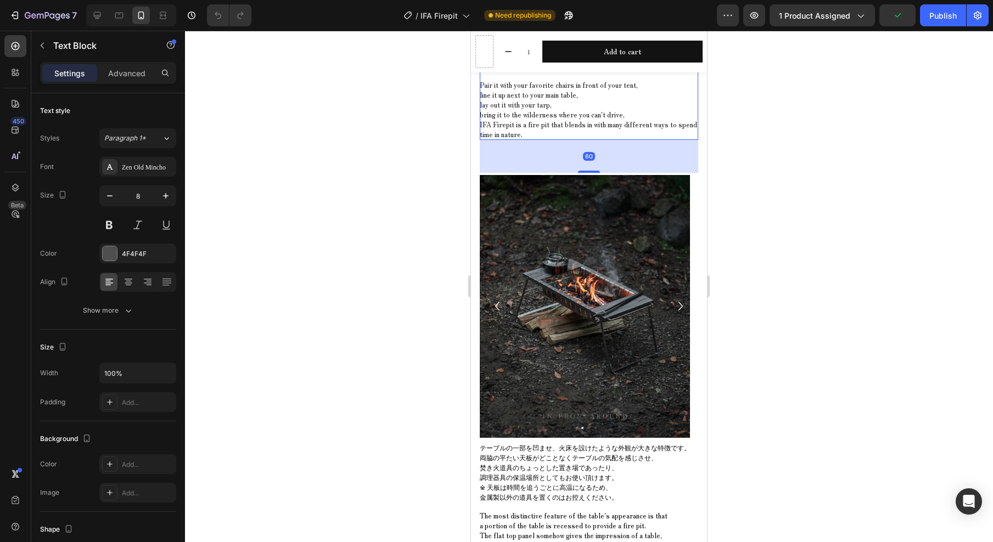
click at [519, 41] on span "タープと組み合わせてレイアウトしたり、" at bounding box center [542, 36] width 125 height 9
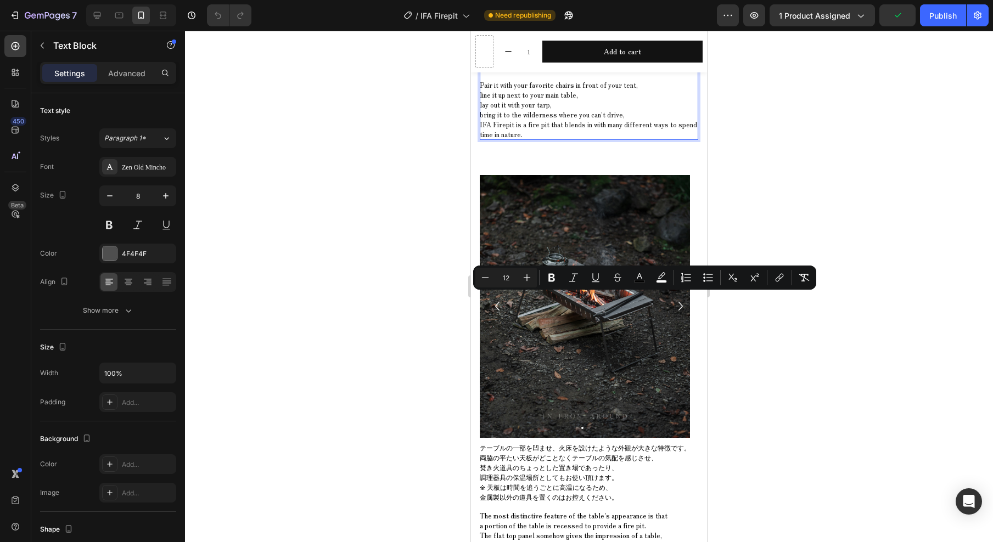
click at [561, 51] on span "車では入れない大自然の中でチェアリングしてみたり。" at bounding box center [562, 46] width 165 height 9
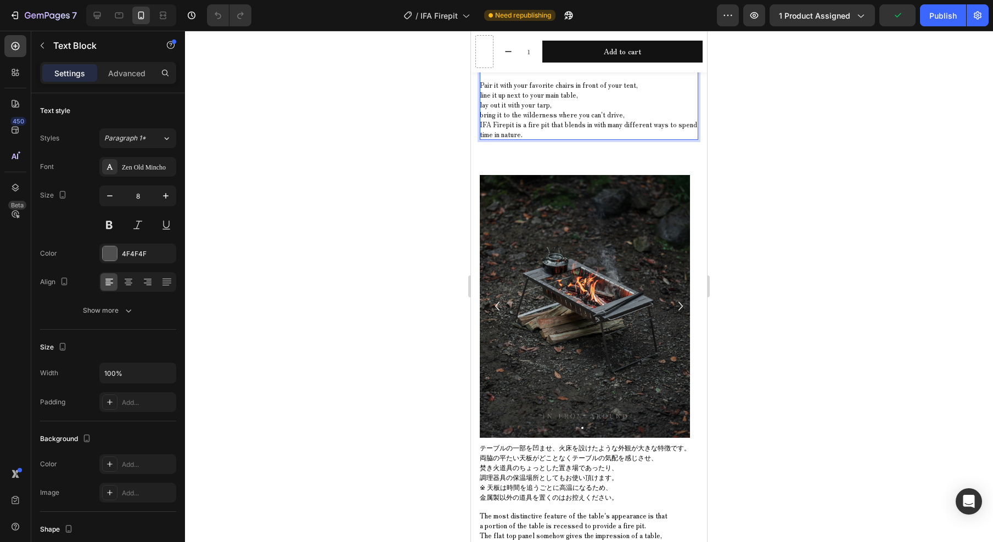
click at [569, 140] on p "テントの前でお気に入りのチェアと組み合わせてみたり、 メインテーブルの横に並べてみたり、 タープと組み合わせてレイアウトしたり、 車では入れない大自然の中でチ…" at bounding box center [589, 76] width 219 height 127
click at [574, 71] on span "※周囲への引火には十分注意して焚き火をお楽しみください。" at bounding box center [571, 65] width 183 height 9
click at [566, 140] on p "テントの前でお気に入りのチェアと組み合わせてみたり、 メインテーブルの横に並べてみたり、 タープと組み合わせてレイアウトしたり、 車では入れない大自然の中でチ…" at bounding box center [589, 76] width 219 height 127
click at [553, 99] on span "line it up next to your main table," at bounding box center [529, 94] width 98 height 9
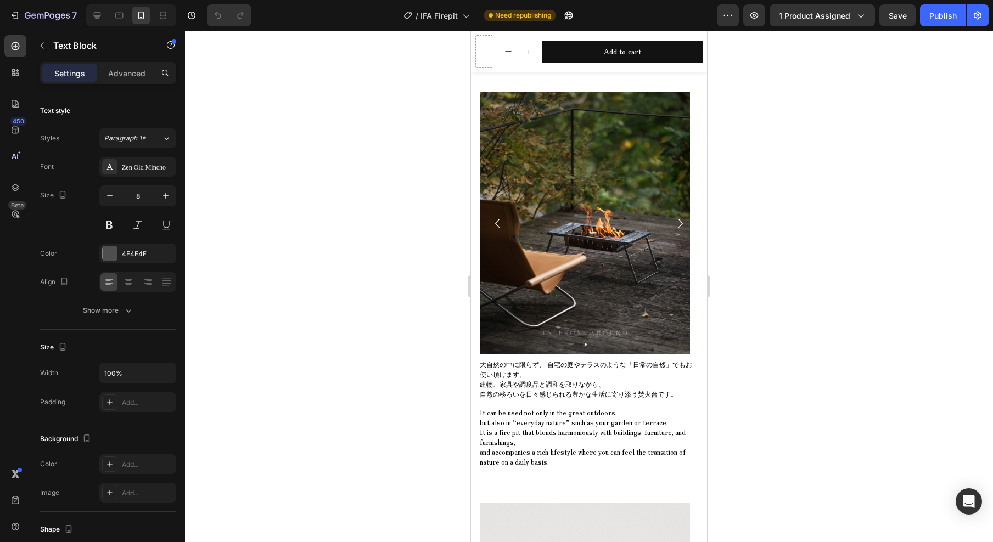
scroll to position [3239, 0]
click at [557, 7] on span "独りで物思いにふけながら炎と向きあう、" at bounding box center [542, 2] width 125 height 9
drag, startPoint x: 482, startPoint y: 264, endPoint x: 543, endPoint y: 275, distance: 61.9
click at [543, 37] on p "火床が長方形の形状をしていることから、 大人数で賑やかに焚き火台を囲うというよりは、 独りで物思いにふけながら炎と向きあう、 少人数で炎を挟みながら語らうよう…" at bounding box center [589, 8] width 219 height 58
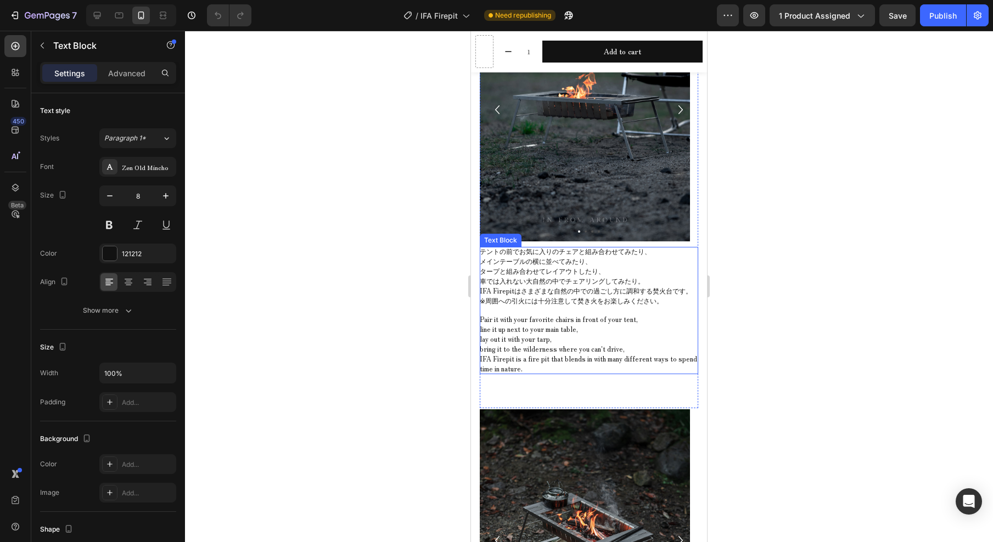
scroll to position [2304, 0]
click at [511, 251] on span "テントの前でお気に入りのチェアと組み合わせてみたり、" at bounding box center [565, 250] width 171 height 9
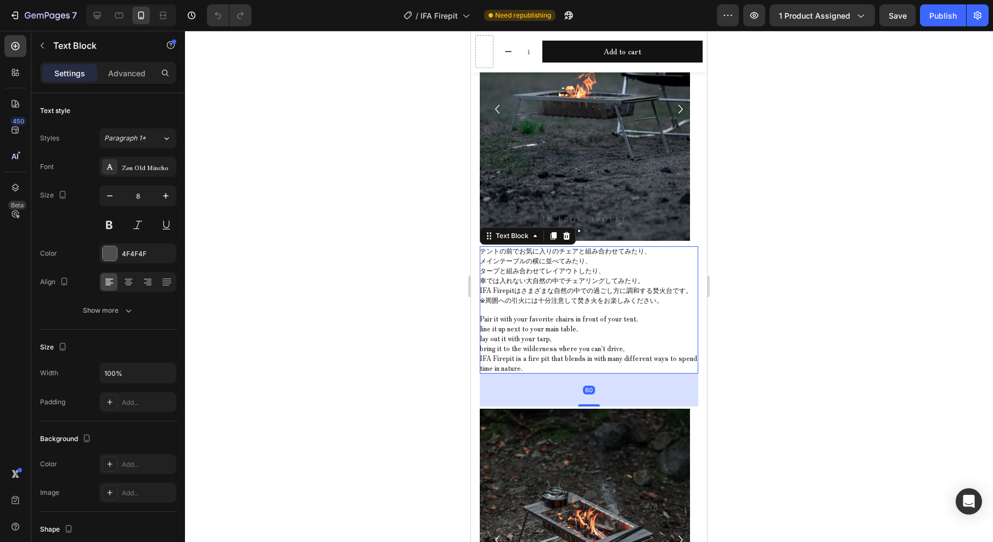
click at [487, 251] on span "テントの前でお気に入りのチェアと組み合わせてみたり、" at bounding box center [565, 250] width 171 height 9
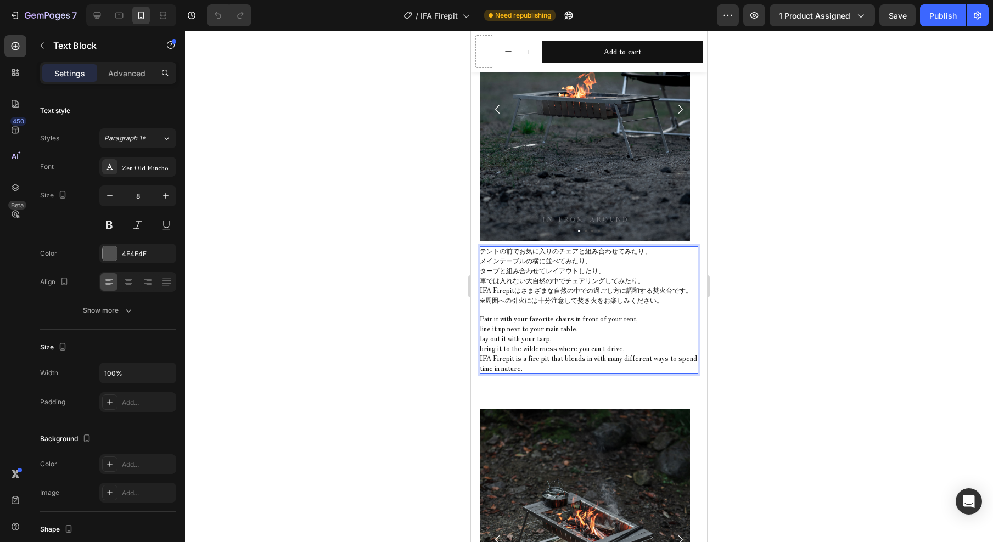
drag, startPoint x: 483, startPoint y: 252, endPoint x: 550, endPoint y: 280, distance: 72.6
click at [550, 280] on p "テントの前でお気に入りのチェアと組み合わせてみたり、 メインテーブルの横に並べてみたり、 タープと組み合わせてレイアウトしたり、 車では入れない大自然の中でチ…" at bounding box center [589, 310] width 219 height 127
click at [548, 279] on span "車では入れない大自然の中でチェアリングしてみたり。" at bounding box center [562, 280] width 165 height 9
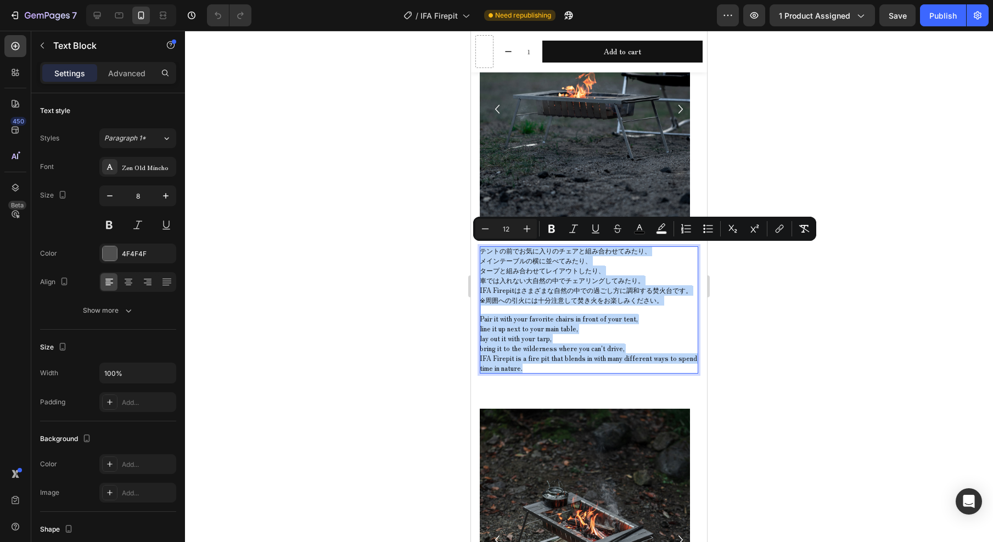
drag, startPoint x: 483, startPoint y: 251, endPoint x: 579, endPoint y: 373, distance: 155.5
click at [578, 374] on p "テントの前でお気に入りのチェアと組み合わせてみたり、 メインテーブルの横に並べてみたり、 タープと組み合わせてレイアウトしたり、 車では入れない大自然の中でチ…" at bounding box center [589, 310] width 219 height 127
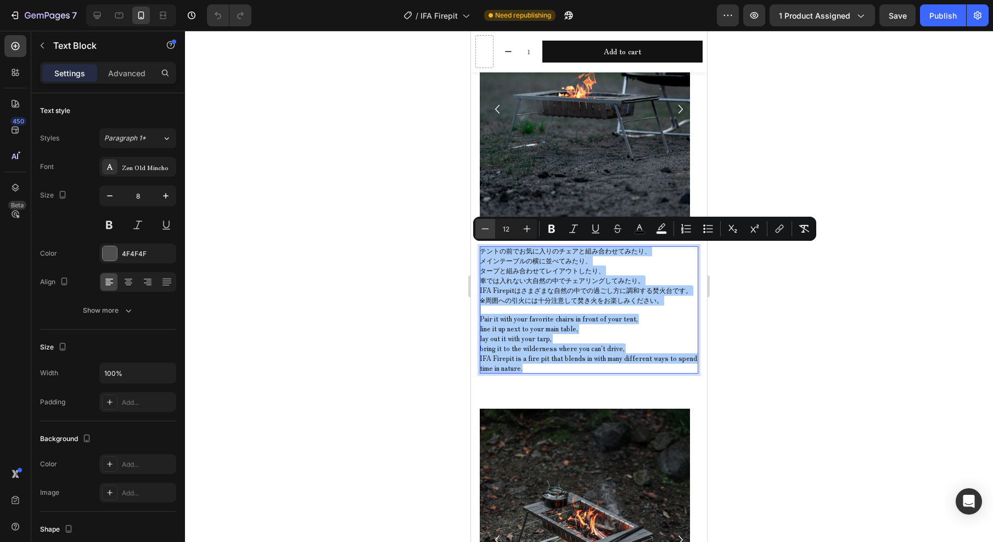
click at [490, 228] on icon "Editor contextual toolbar" at bounding box center [485, 228] width 11 height 11
click at [490, 229] on icon "Editor contextual toolbar" at bounding box center [485, 228] width 11 height 11
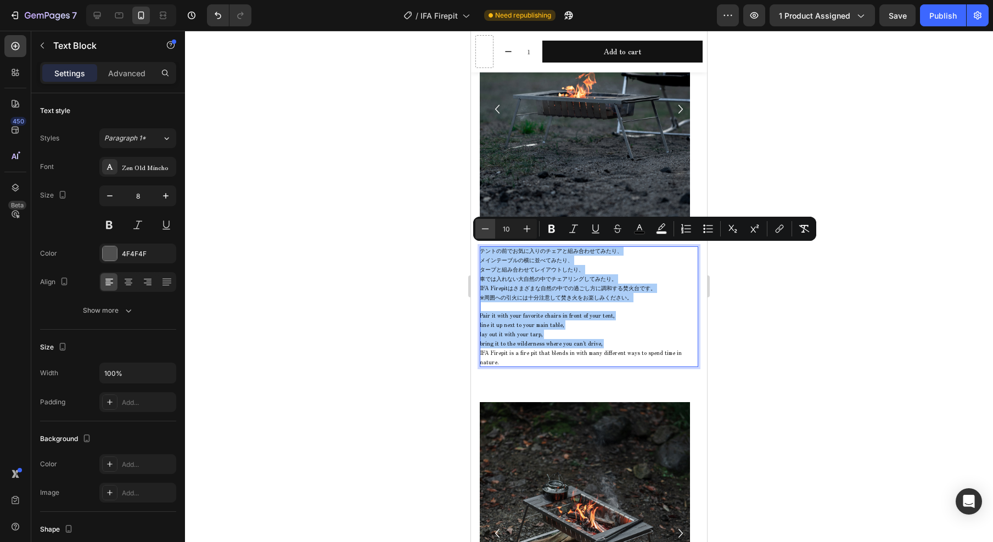
click at [490, 228] on icon "Editor contextual toolbar" at bounding box center [485, 228] width 11 height 11
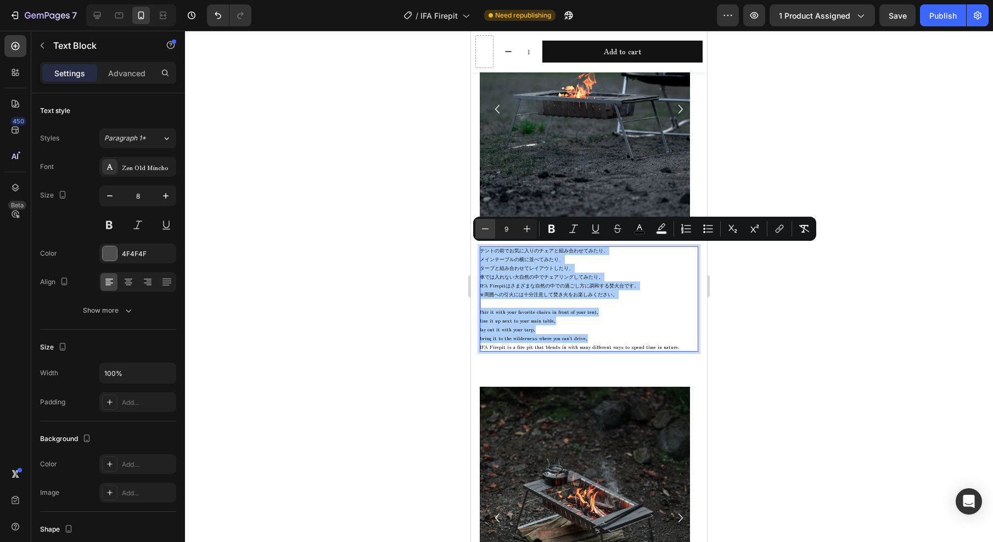
click at [490, 227] on icon "Editor contextual toolbar" at bounding box center [485, 228] width 11 height 11
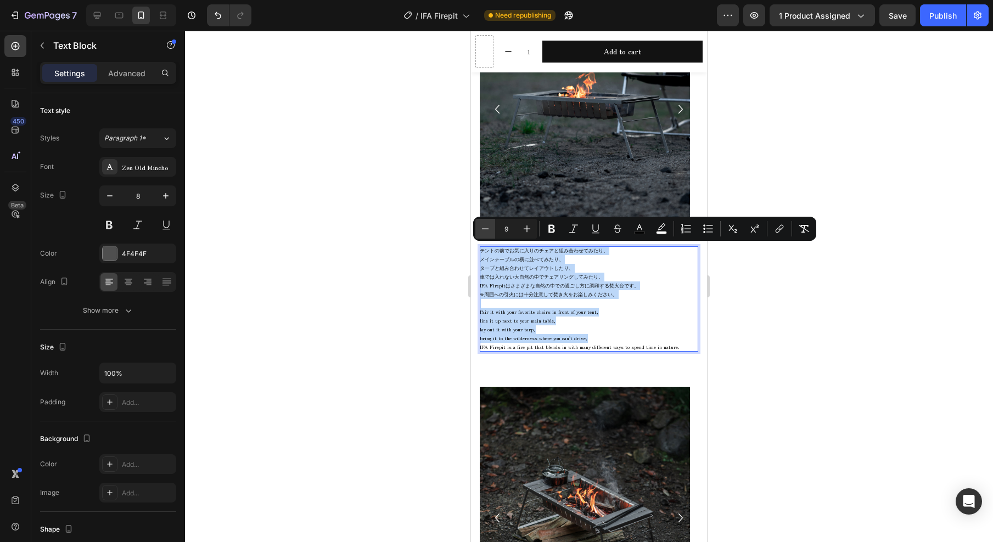
type input "8"
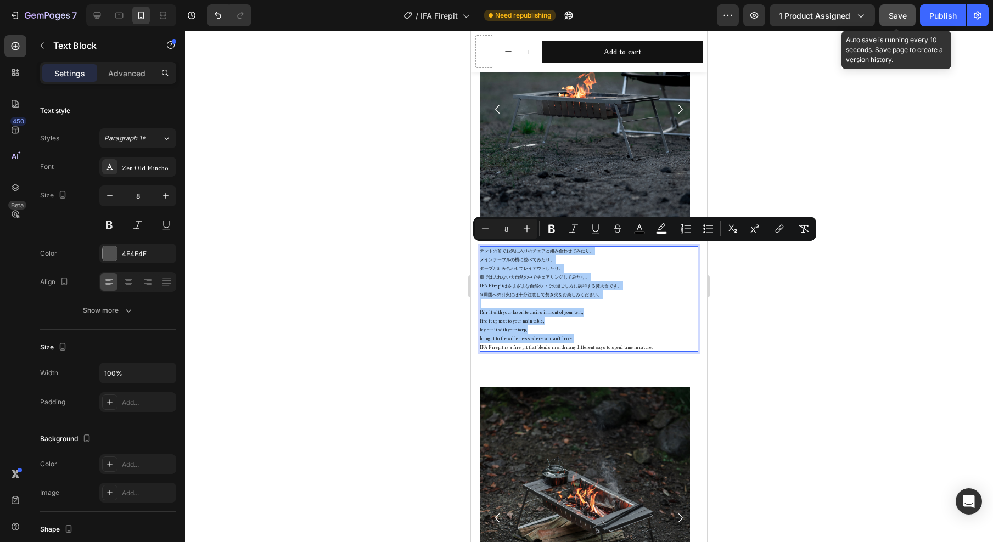
click at [889, 13] on span "Save" at bounding box center [898, 15] width 18 height 9
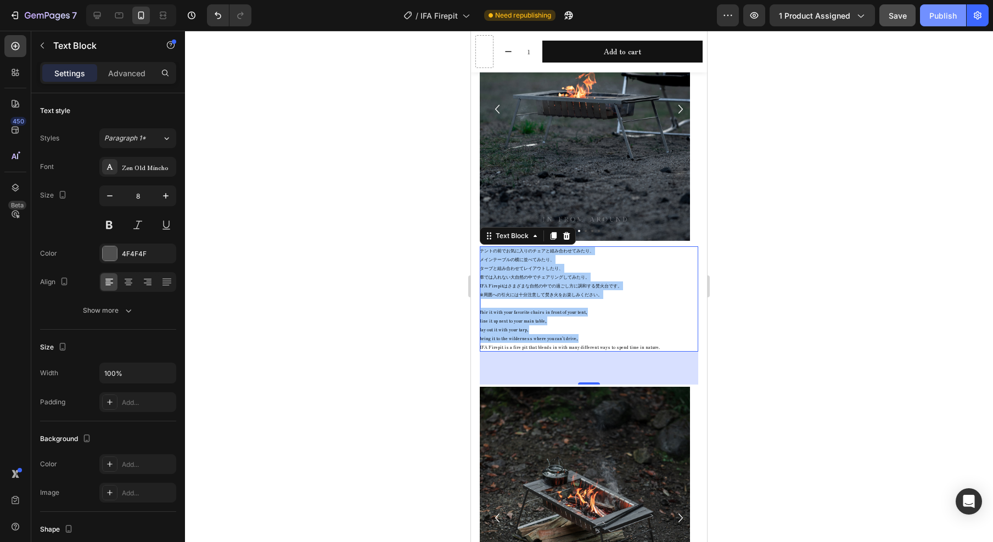
click at [945, 18] on div "Publish" at bounding box center [942, 16] width 27 height 12
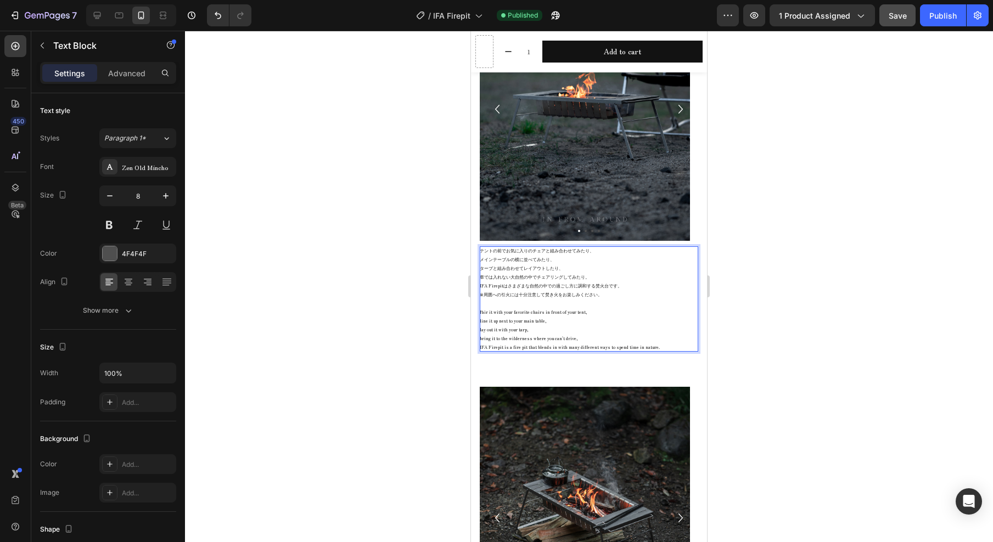
click at [542, 278] on span "車では入れない大自然の中でチェアリングしてみたり。" at bounding box center [535, 277] width 110 height 6
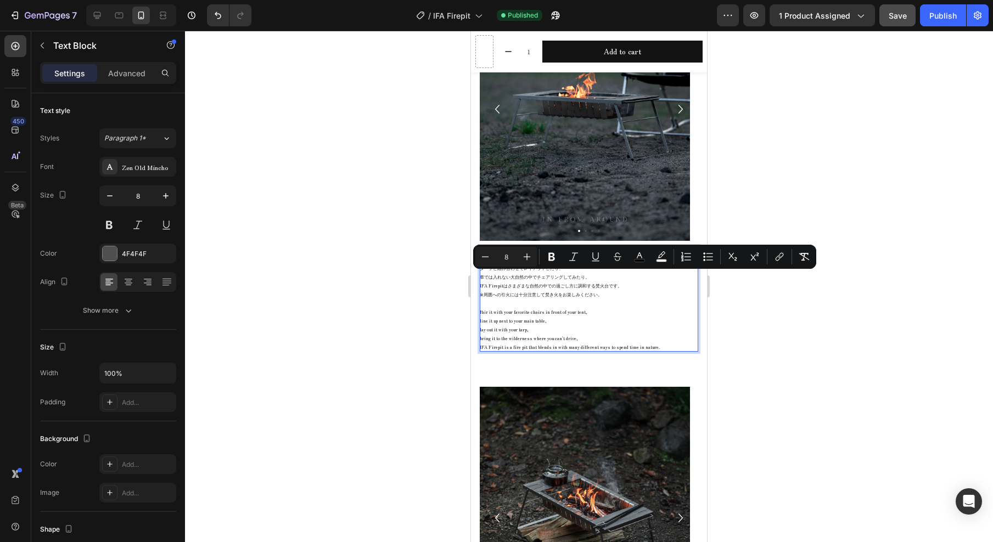
click at [498, 318] on span "line it up next to your main table," at bounding box center [513, 321] width 66 height 6
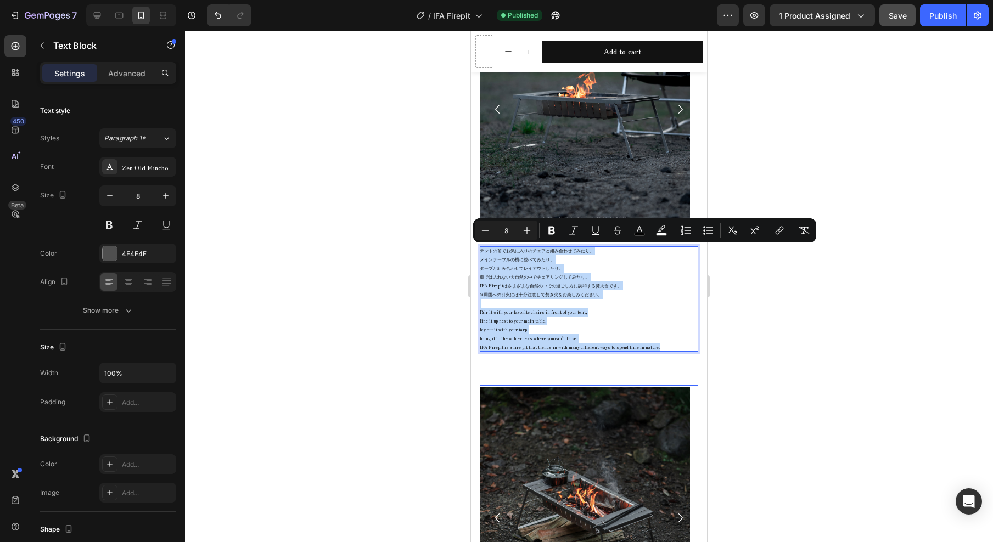
drag, startPoint x: 481, startPoint y: 250, endPoint x: 642, endPoint y: 300, distance: 168.8
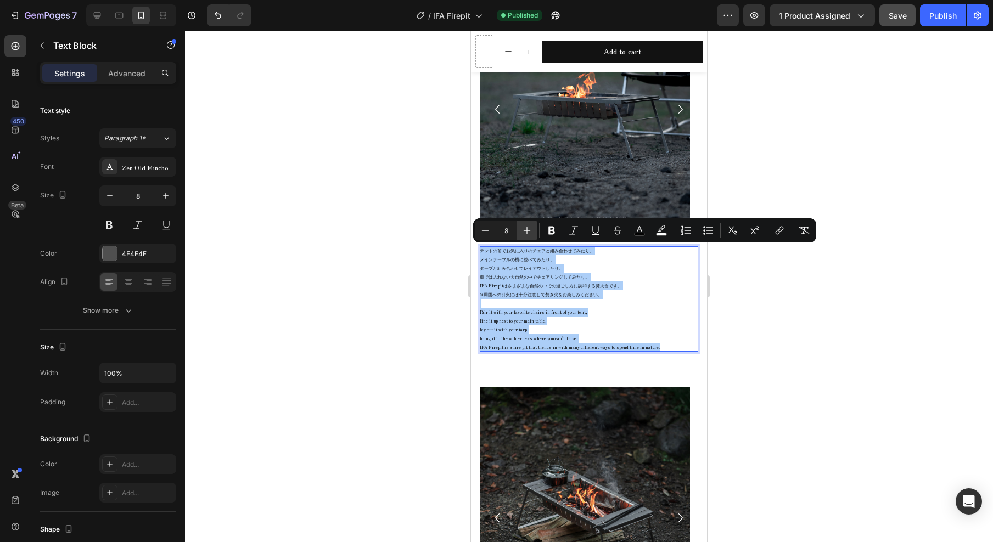
click at [527, 232] on icon "Editor contextual toolbar" at bounding box center [527, 230] width 7 height 7
click at [528, 231] on icon "Editor contextual toolbar" at bounding box center [527, 230] width 11 height 11
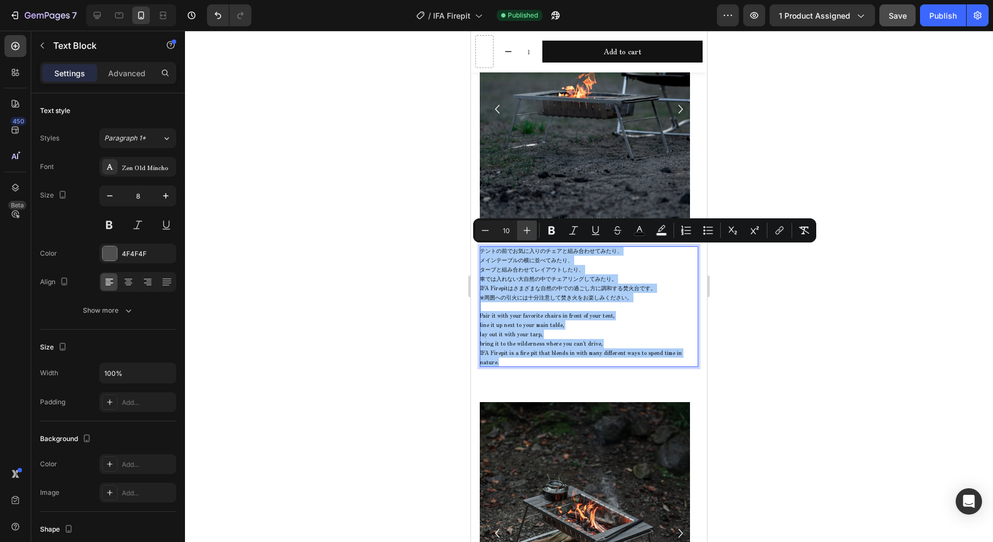
click at [528, 231] on icon "Editor contextual toolbar" at bounding box center [527, 230] width 11 height 11
click at [528, 231] on icon "Editor contextual toolbar" at bounding box center [527, 230] width 7 height 7
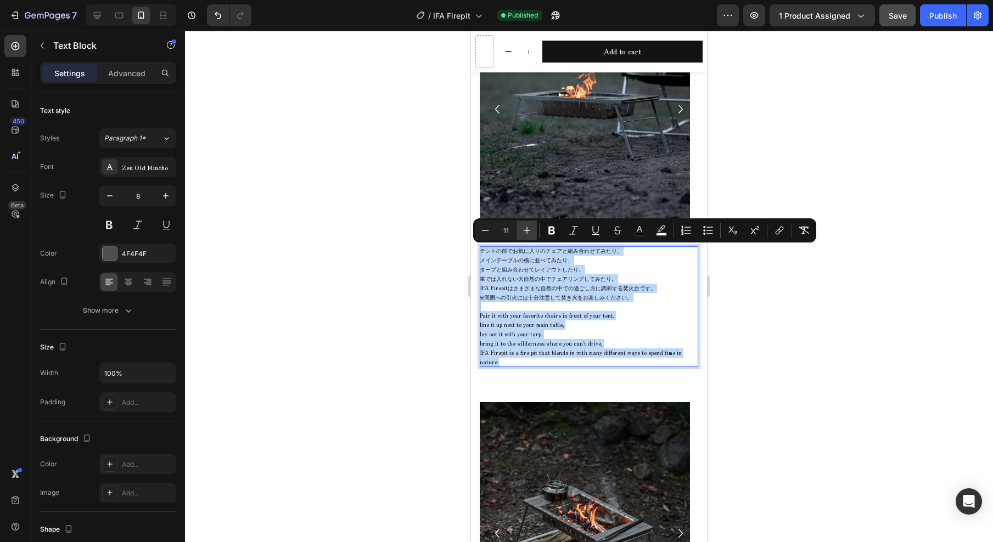
type input "12"
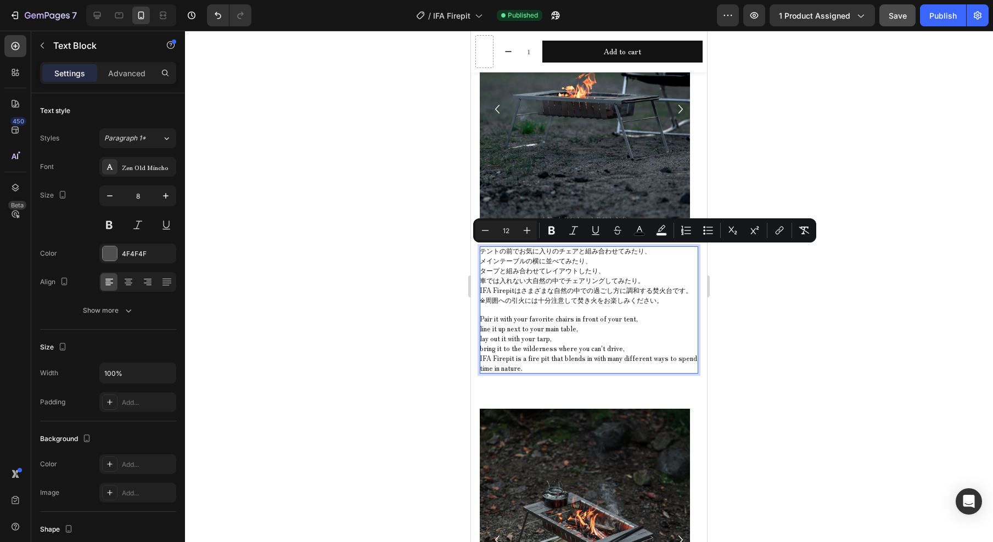
click at [788, 306] on div at bounding box center [589, 287] width 808 height 512
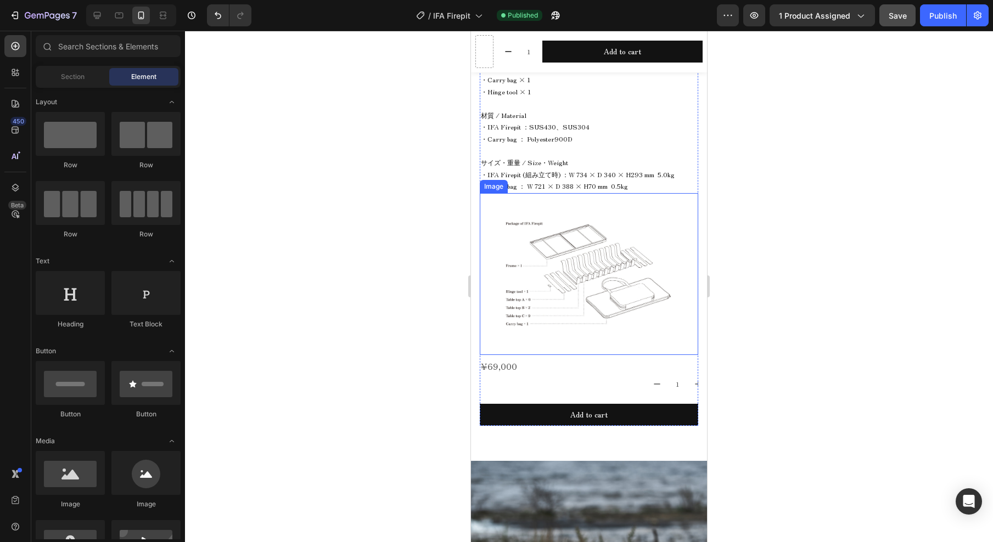
scroll to position [1203, 0]
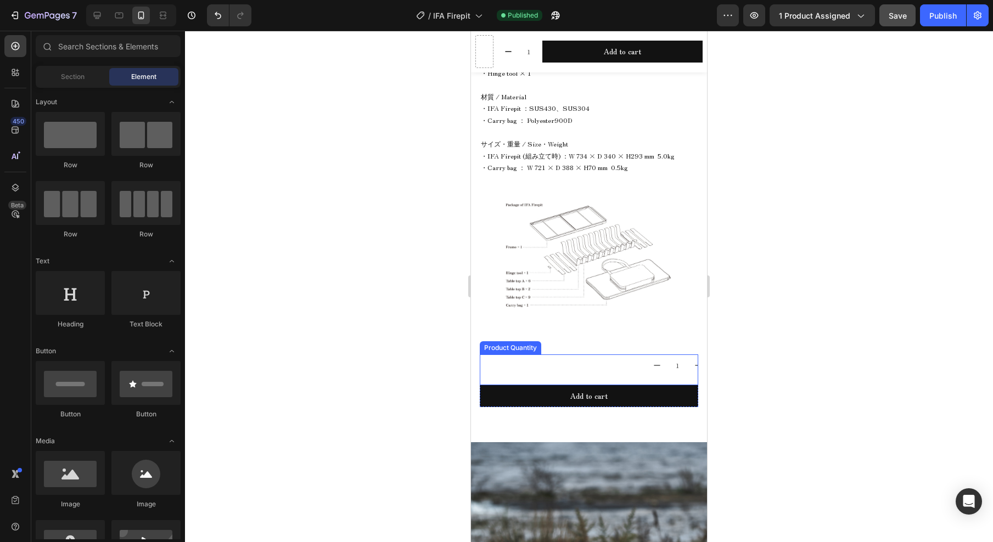
click at [593, 371] on div "1" at bounding box center [589, 366] width 219 height 22
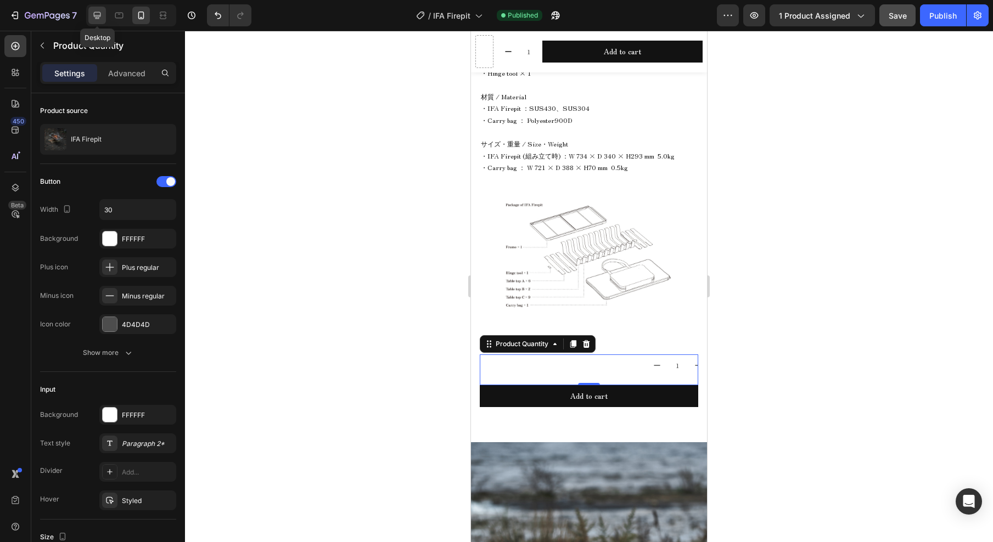
click at [99, 15] on icon at bounding box center [97, 15] width 7 height 7
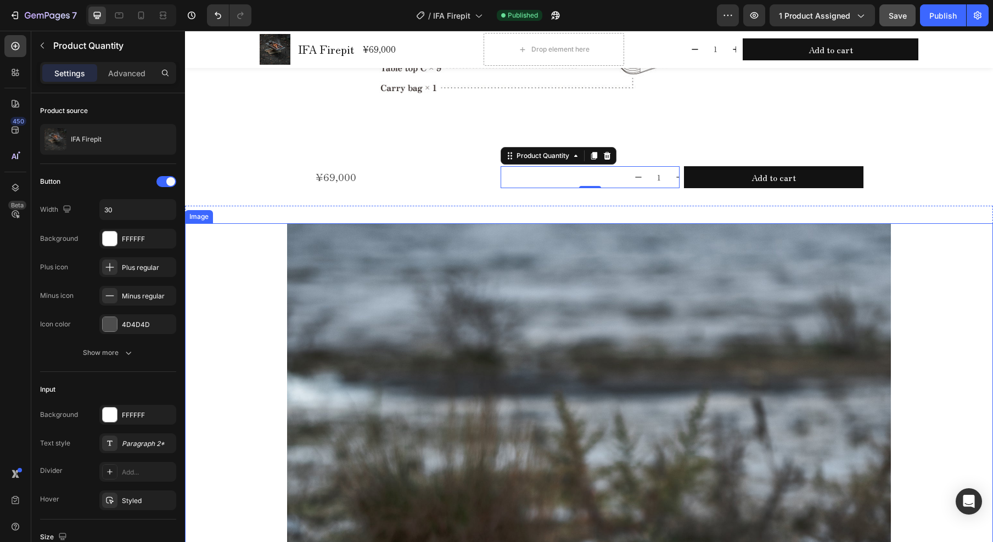
scroll to position [1428, 0]
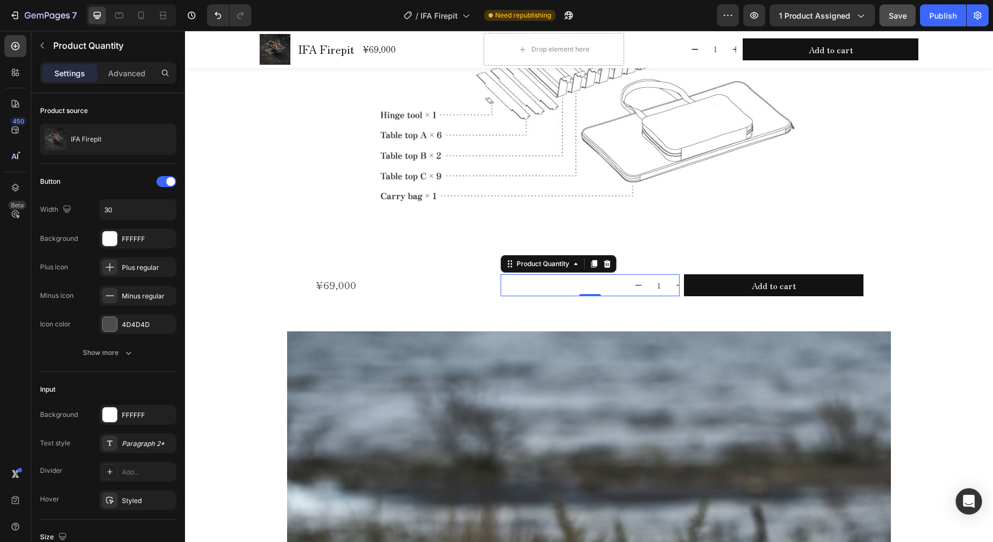
click at [606, 281] on div "1" at bounding box center [591, 285] width 180 height 22
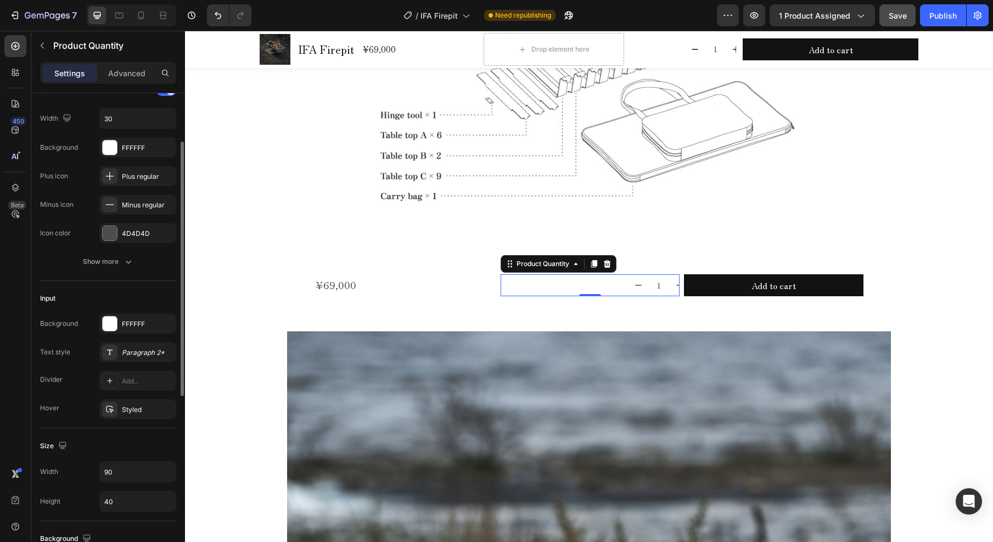
scroll to position [188, 0]
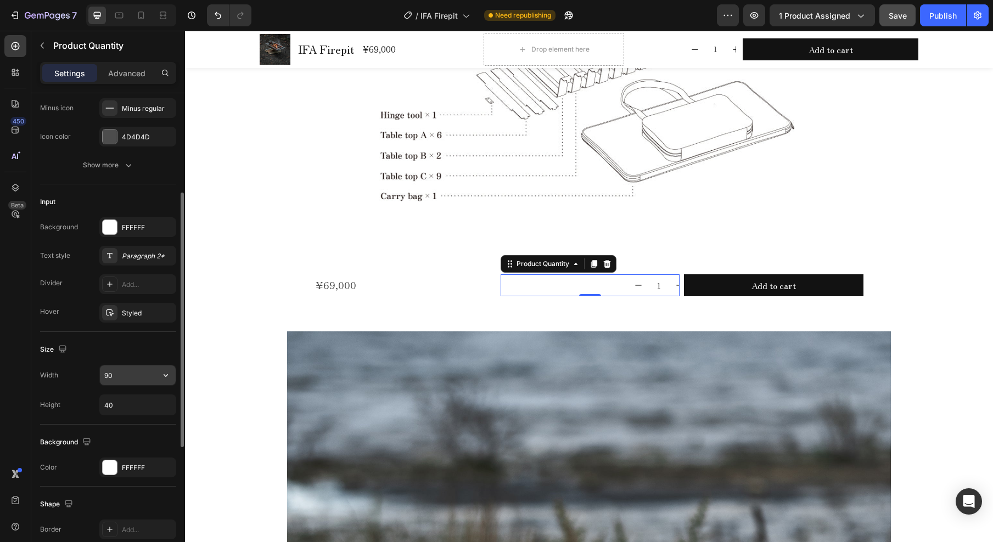
click at [126, 376] on input "90" at bounding box center [138, 376] width 76 height 20
type input "120"
click at [143, 15] on icon at bounding box center [141, 16] width 6 height 8
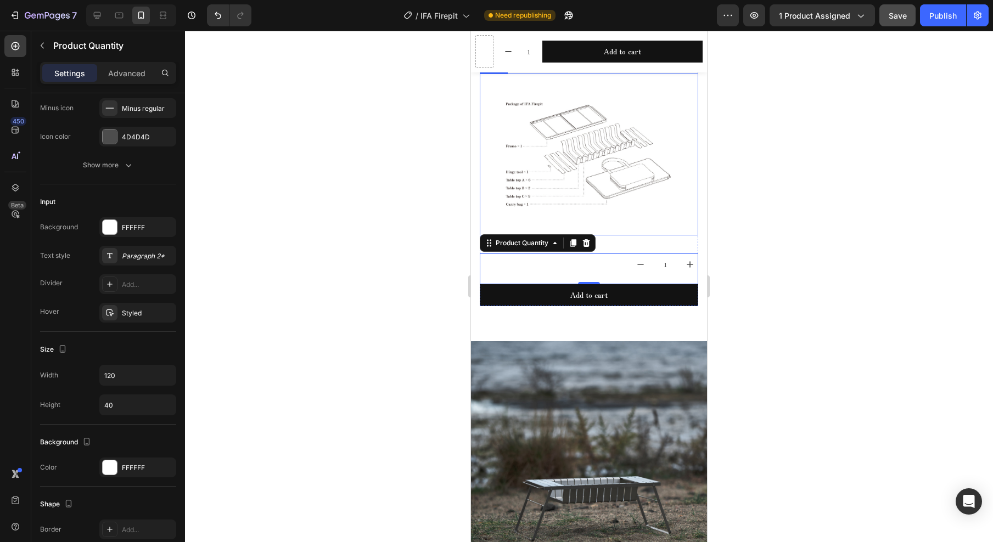
scroll to position [1301, 0]
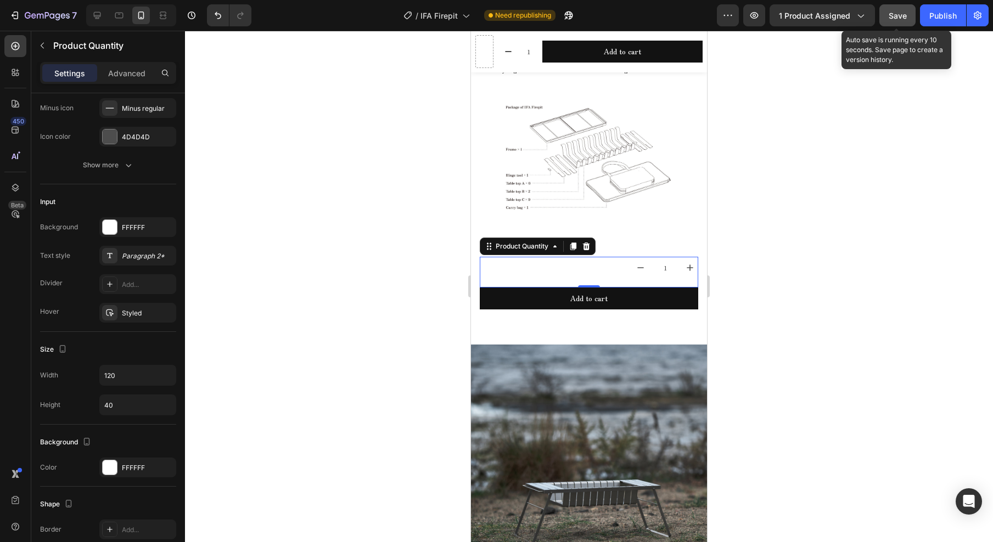
click at [901, 18] on span "Save" at bounding box center [898, 15] width 18 height 9
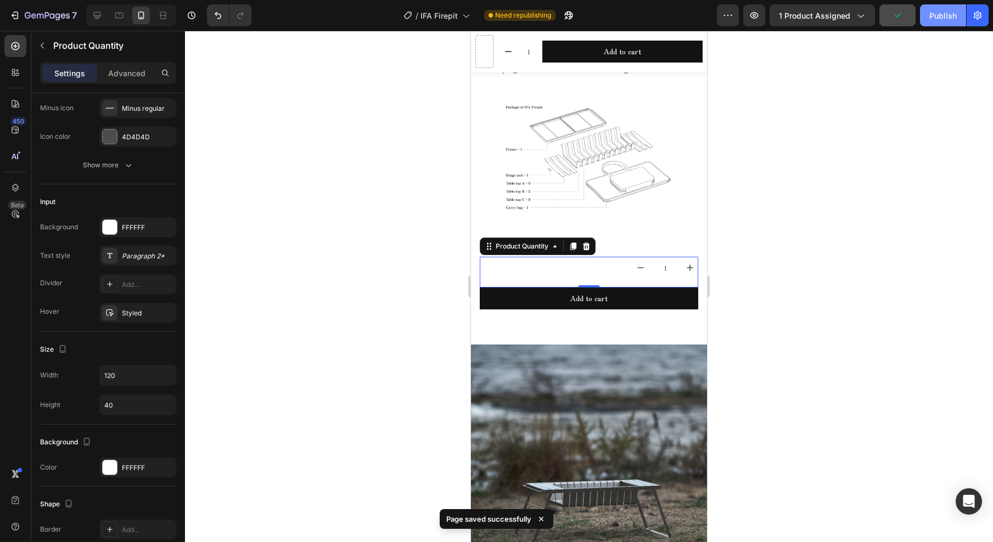
click at [948, 16] on div "Publish" at bounding box center [942, 16] width 27 height 12
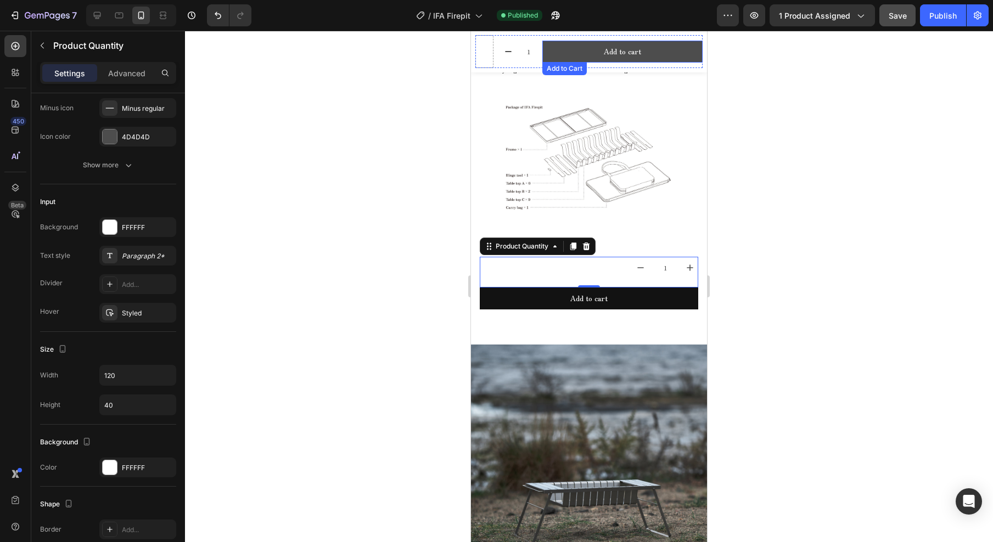
click at [677, 54] on button "Add to cart" at bounding box center [622, 52] width 161 height 22
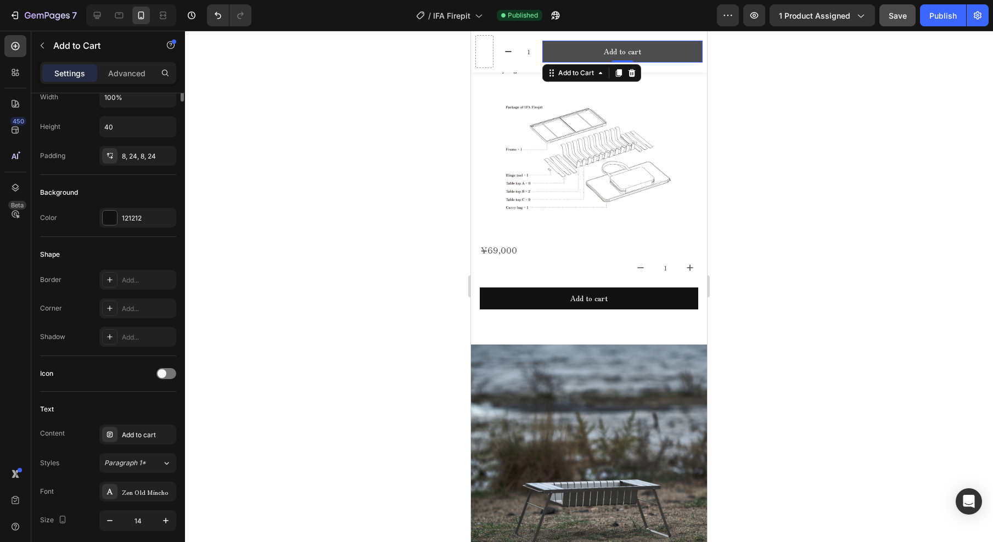
scroll to position [0, 0]
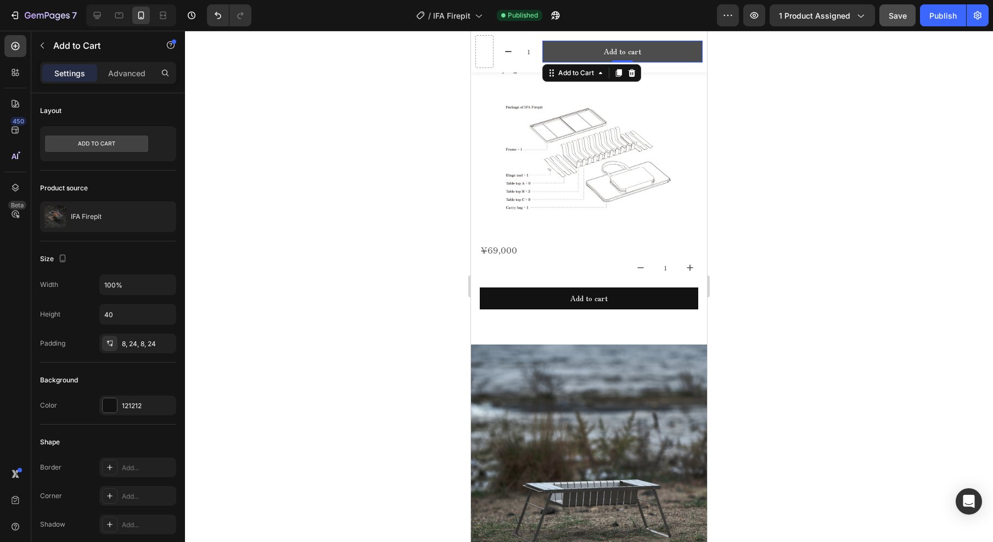
click at [557, 53] on button "Add to cart" at bounding box center [622, 52] width 161 height 22
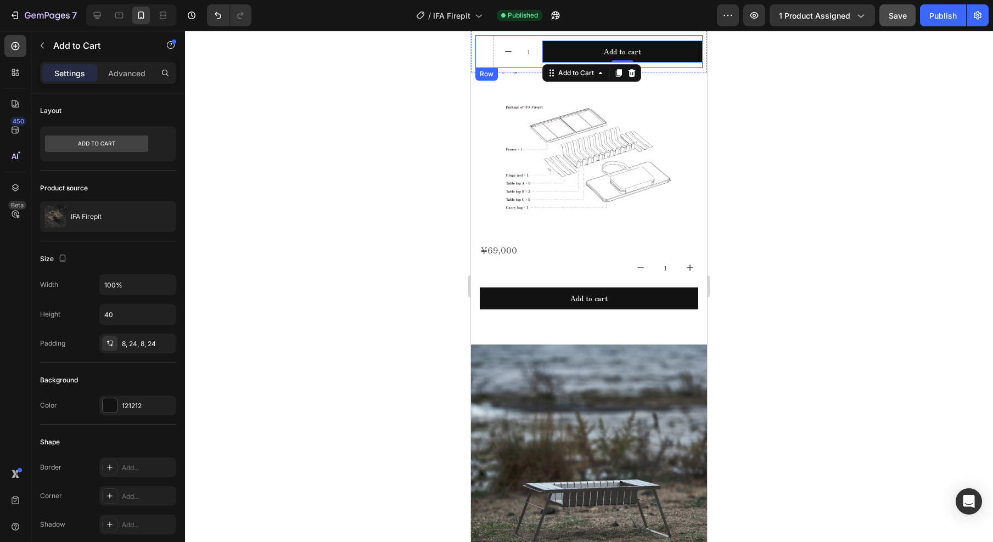
click at [516, 63] on div "1 Product Quantity" at bounding box center [518, 51] width 36 height 33
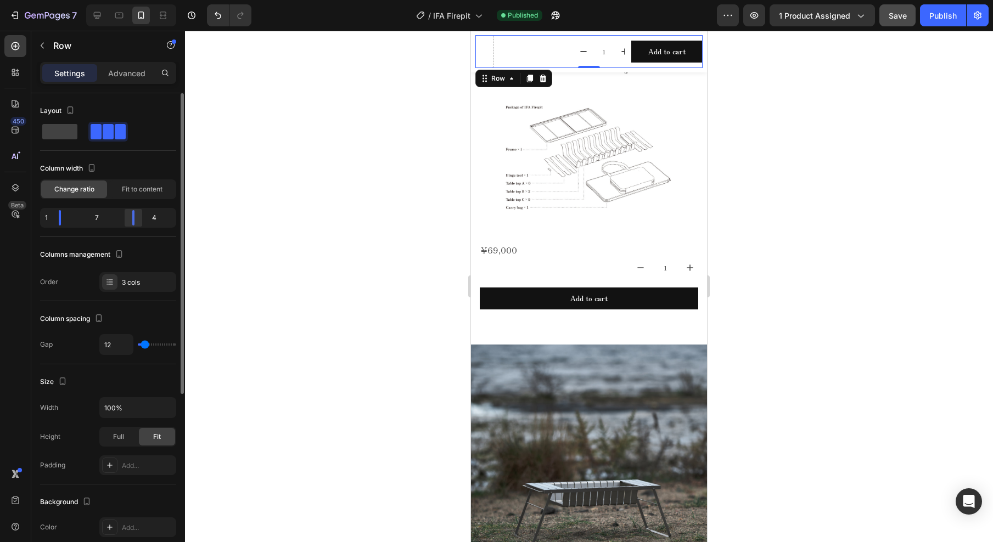
drag, startPoint x: 97, startPoint y: 221, endPoint x: 126, endPoint y: 221, distance: 29.1
click at [128, 0] on body "7 Version history / IFA Firepit Published Preview 1 product assigned Save Publi…" at bounding box center [496, 0] width 993 height 0
drag, startPoint x: 59, startPoint y: 218, endPoint x: 82, endPoint y: 219, distance: 23.6
click at [82, 0] on body "7 Version history / IFA Firepit Published Preview 1 product assigned Save Publi…" at bounding box center [496, 0] width 993 height 0
click at [117, 77] on p "Advanced" at bounding box center [126, 74] width 37 height 12
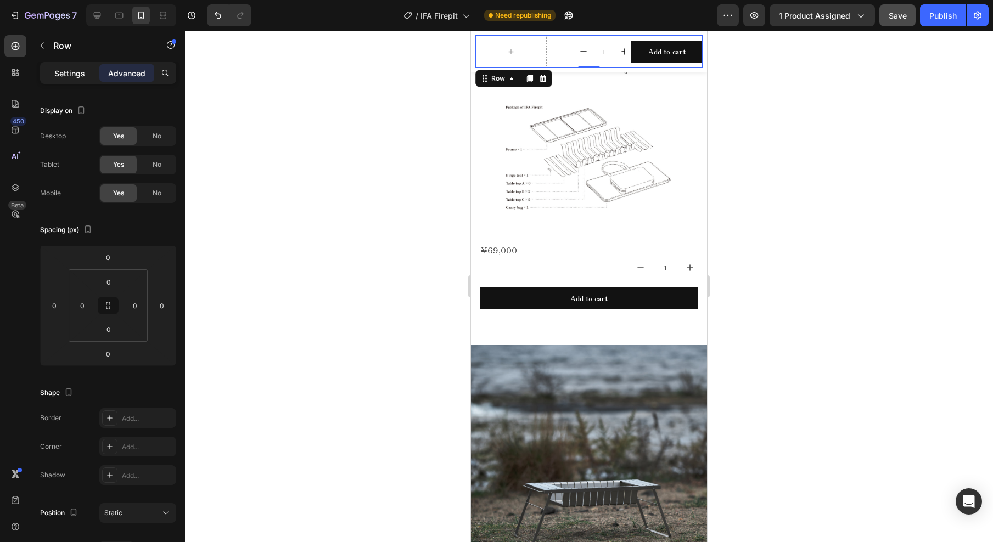
click at [72, 71] on p "Settings" at bounding box center [69, 74] width 31 height 12
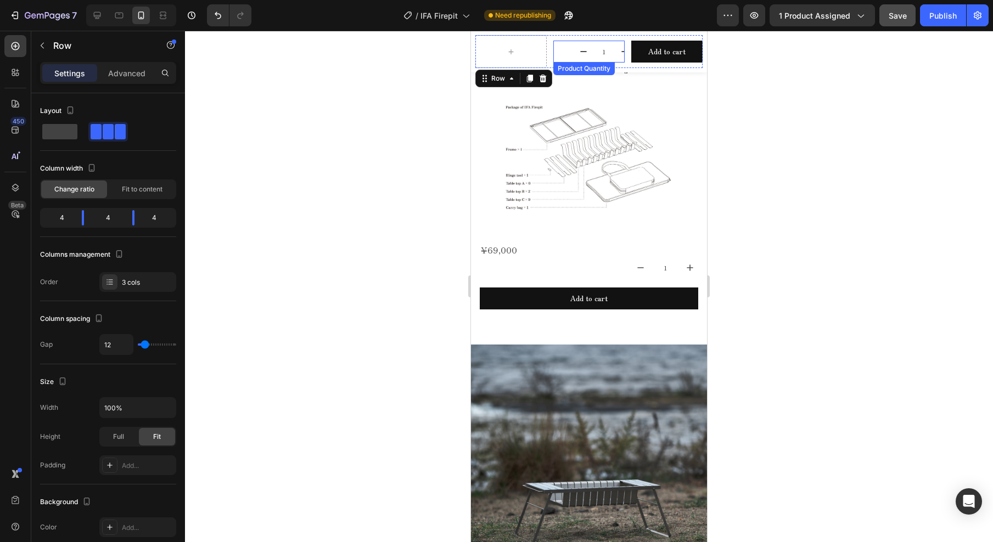
click at [593, 45] on input "1" at bounding box center [604, 52] width 25 height 22
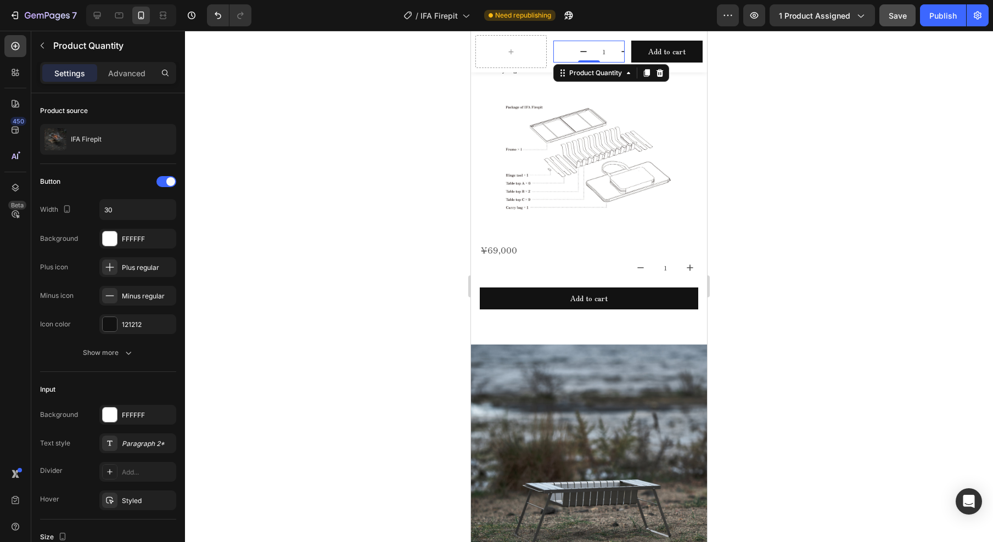
click at [555, 50] on div "1" at bounding box center [588, 52] width 71 height 22
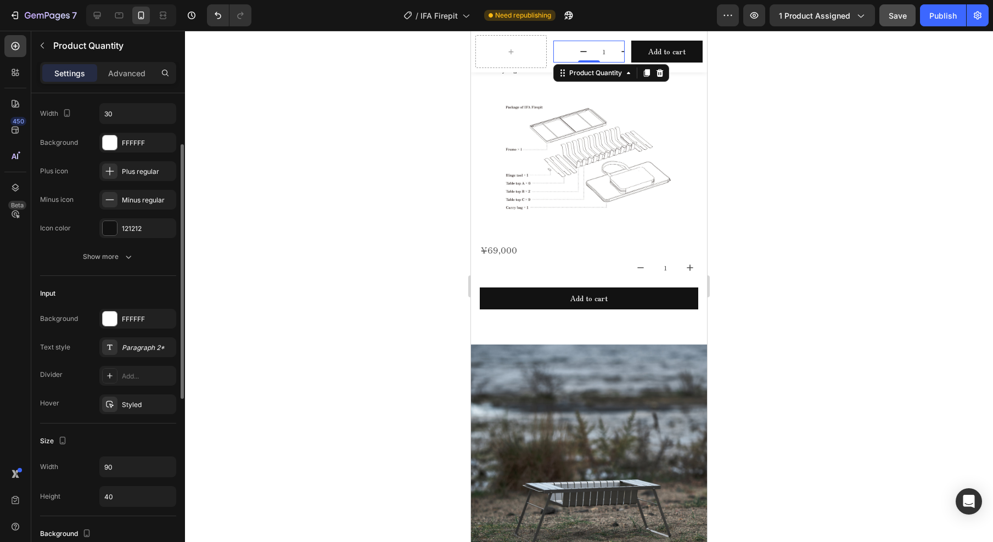
scroll to position [193, 0]
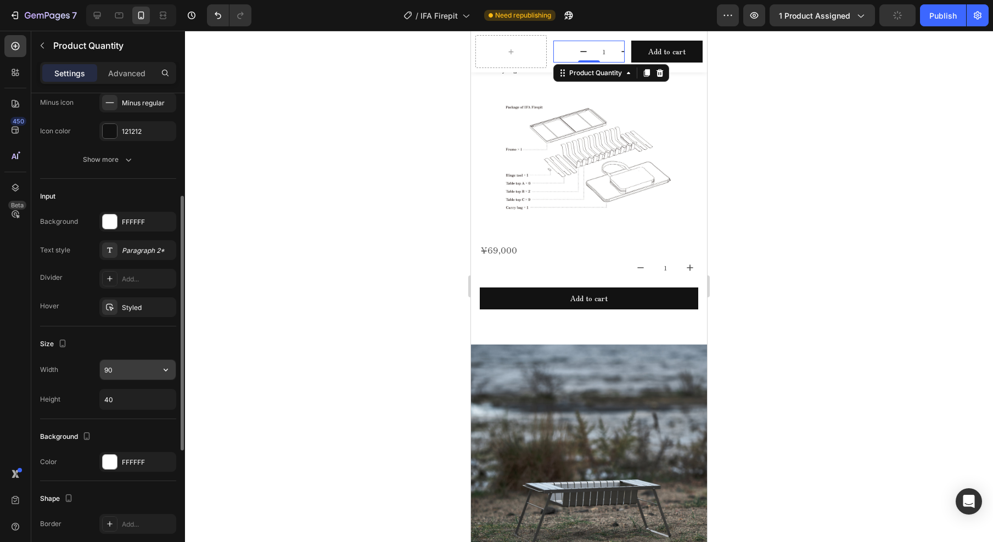
click at [132, 371] on input "90" at bounding box center [138, 370] width 76 height 20
type input "120"
click at [281, 296] on div at bounding box center [589, 287] width 808 height 512
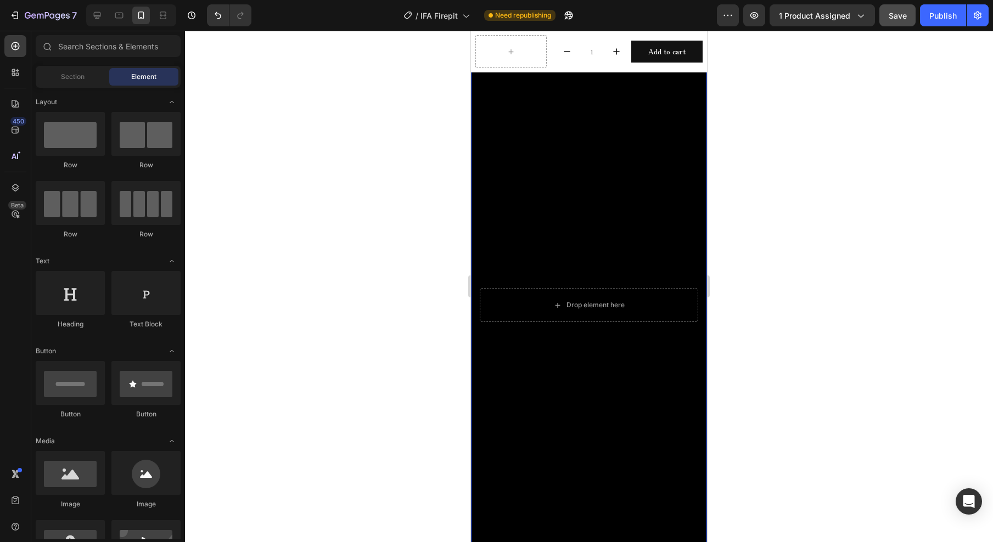
scroll to position [0, 0]
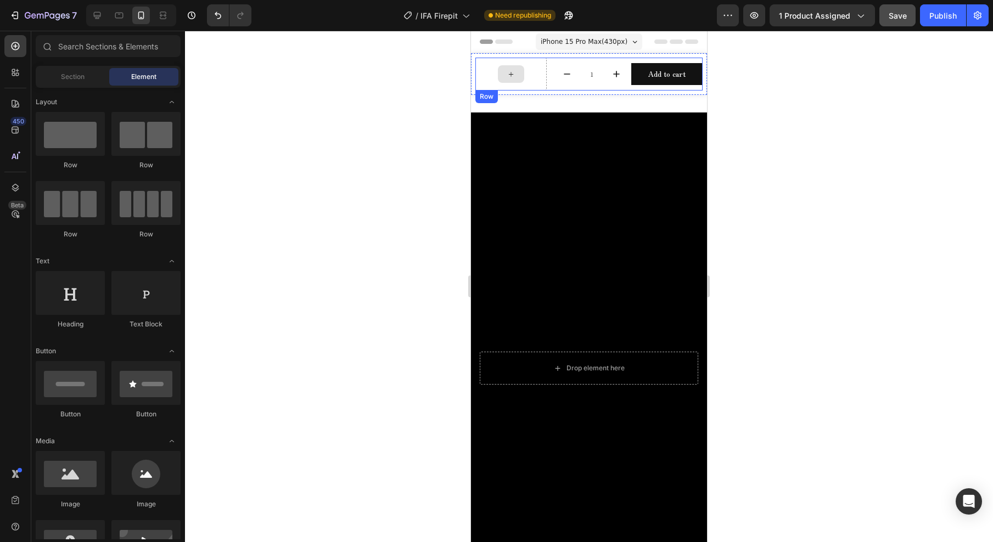
click at [525, 68] on div at bounding box center [510, 74] width 71 height 33
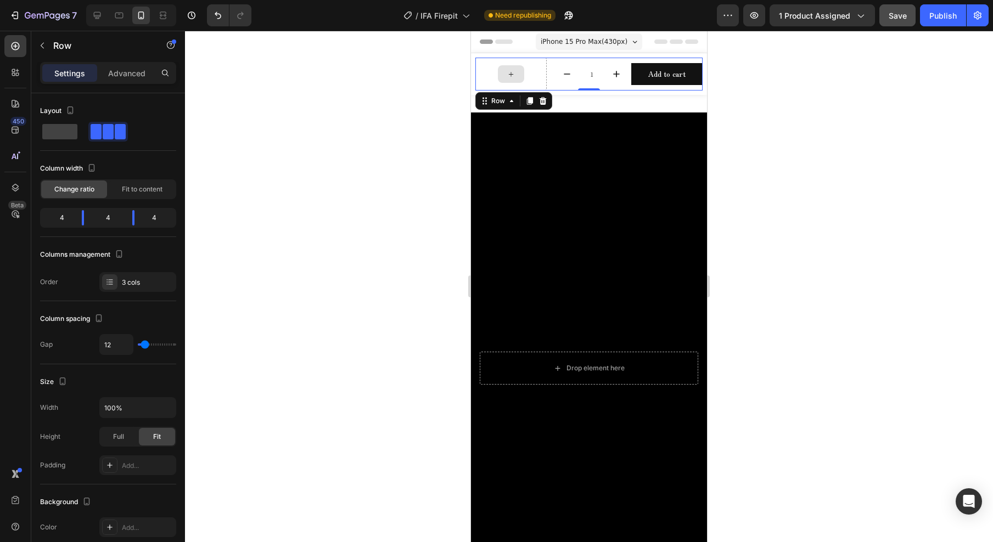
click at [511, 75] on icon at bounding box center [511, 74] width 9 height 9
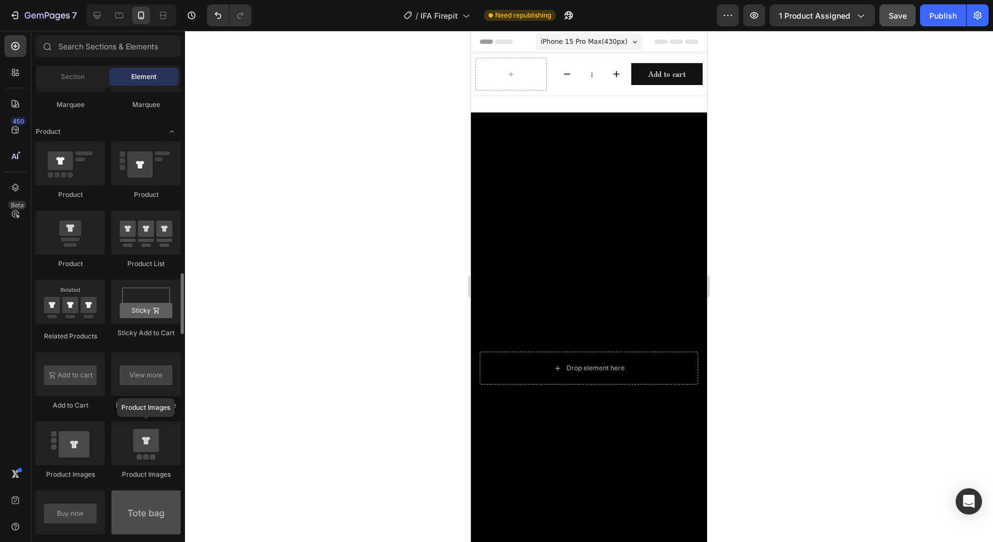
scroll to position [1453, 0]
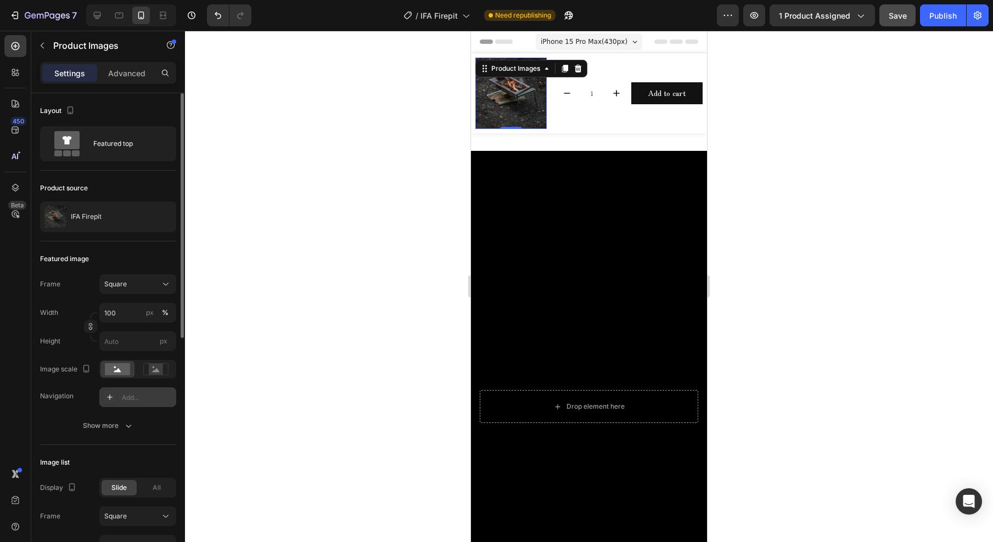
click at [141, 397] on div "Add..." at bounding box center [148, 398] width 52 height 10
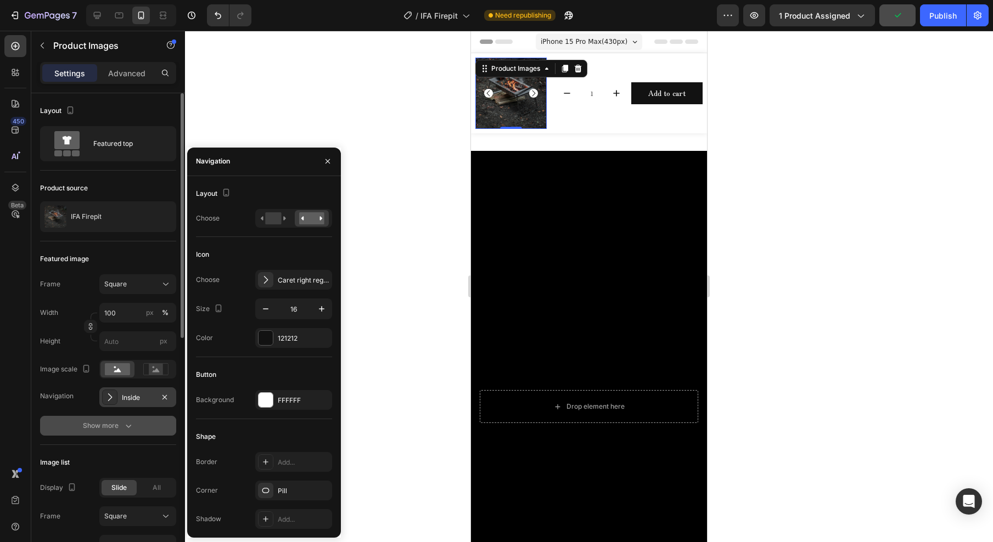
click at [44, 419] on button "Show more" at bounding box center [108, 426] width 136 height 20
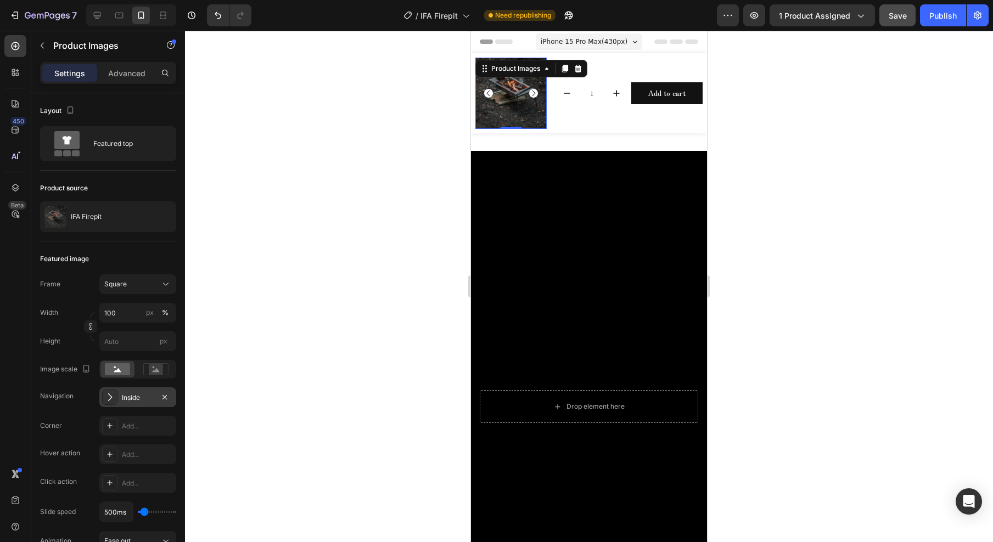
click at [104, 400] on icon at bounding box center [109, 397] width 11 height 11
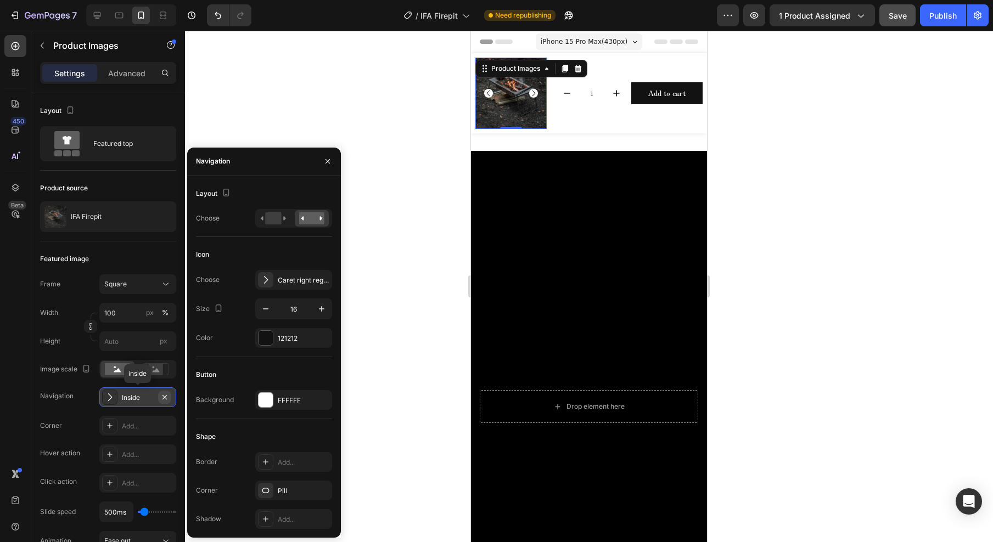
click at [163, 402] on button "button" at bounding box center [164, 397] width 13 height 13
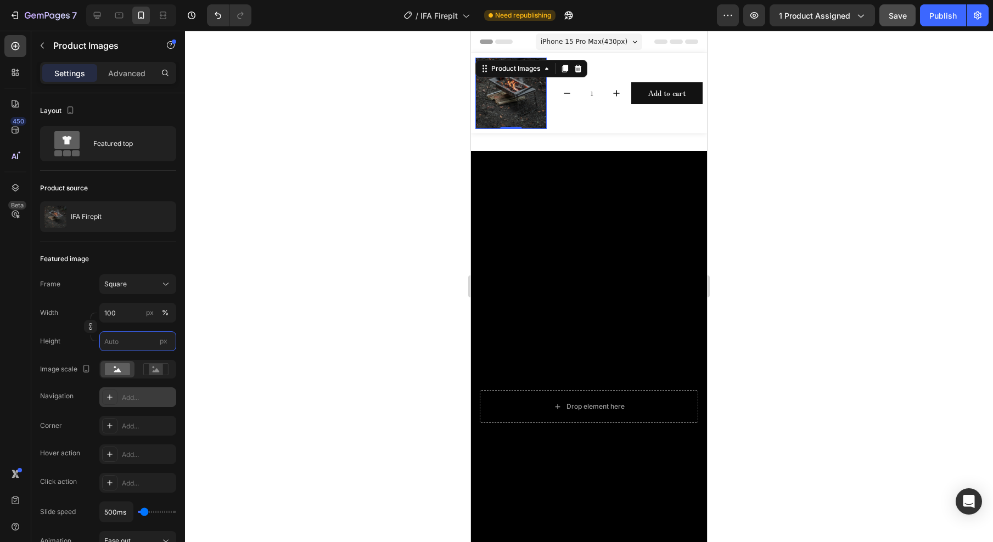
click at [116, 343] on input "px" at bounding box center [137, 342] width 77 height 20
type input "4"
type input "40"
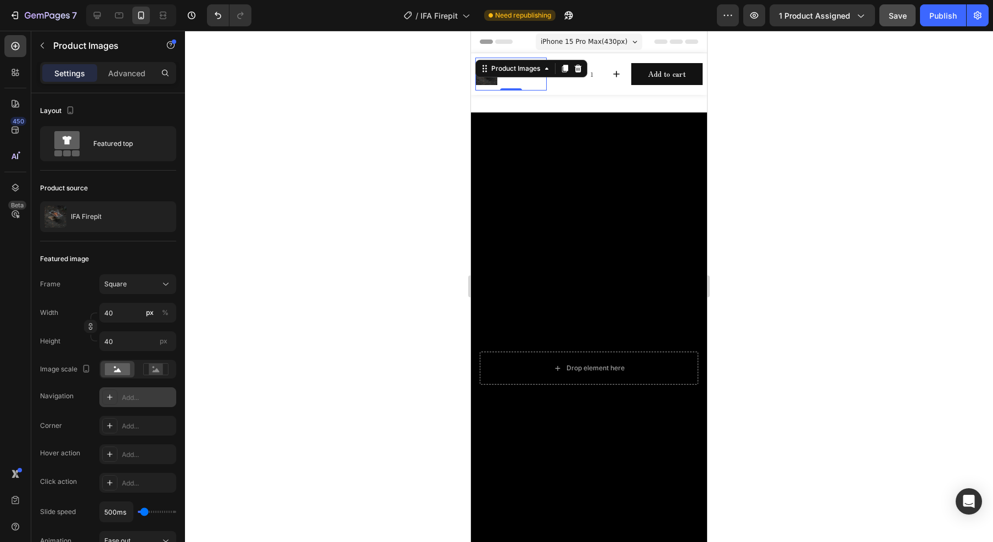
click at [287, 227] on div at bounding box center [589, 287] width 808 height 512
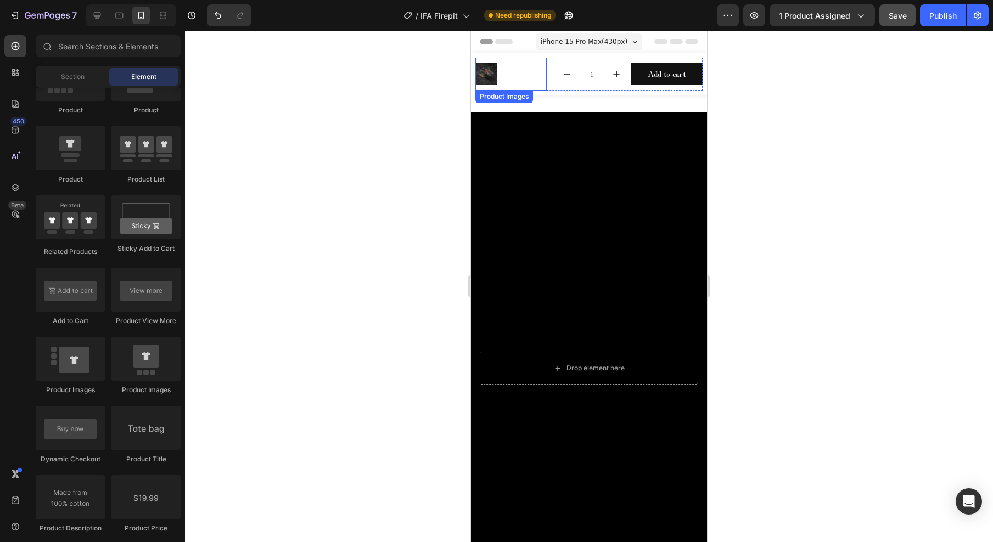
click at [481, 75] on img at bounding box center [486, 74] width 22 height 22
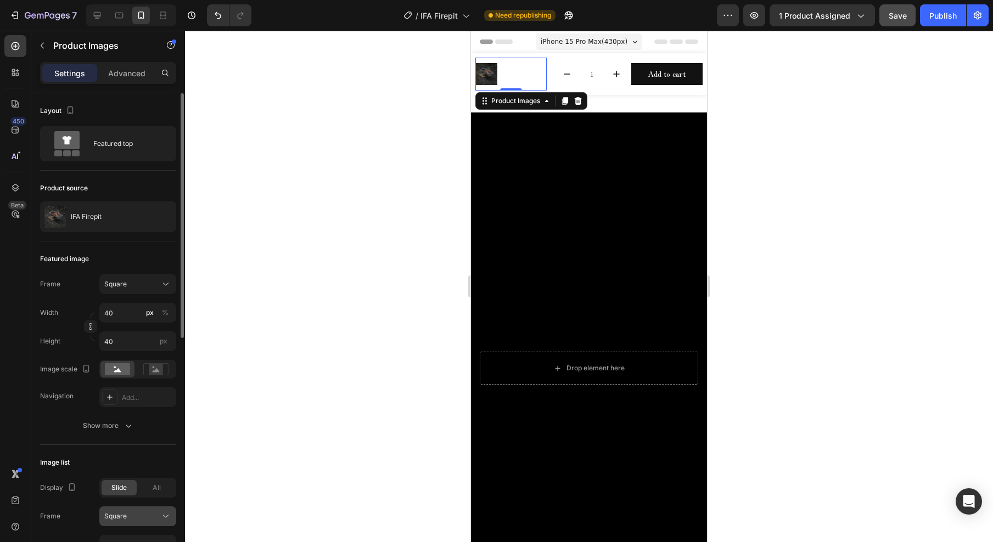
scroll to position [194, 0]
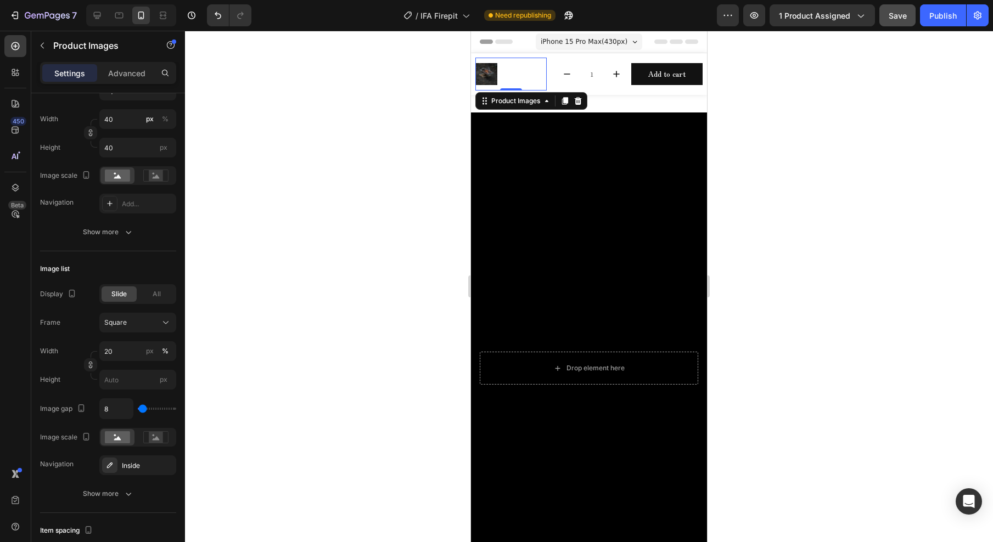
click at [581, 100] on icon at bounding box center [578, 101] width 9 height 9
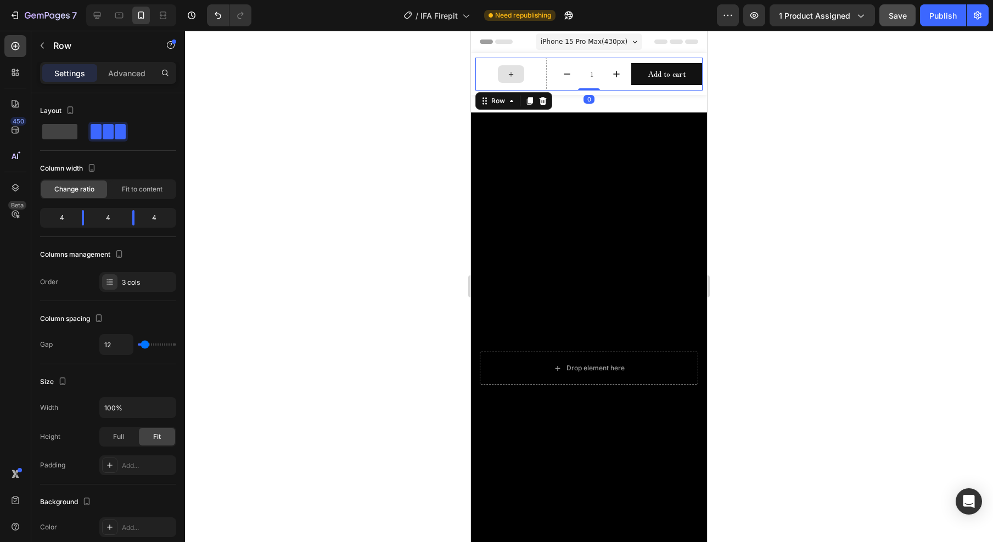
click at [533, 60] on div at bounding box center [510, 74] width 71 height 33
click at [125, 70] on p "Advanced" at bounding box center [126, 74] width 37 height 12
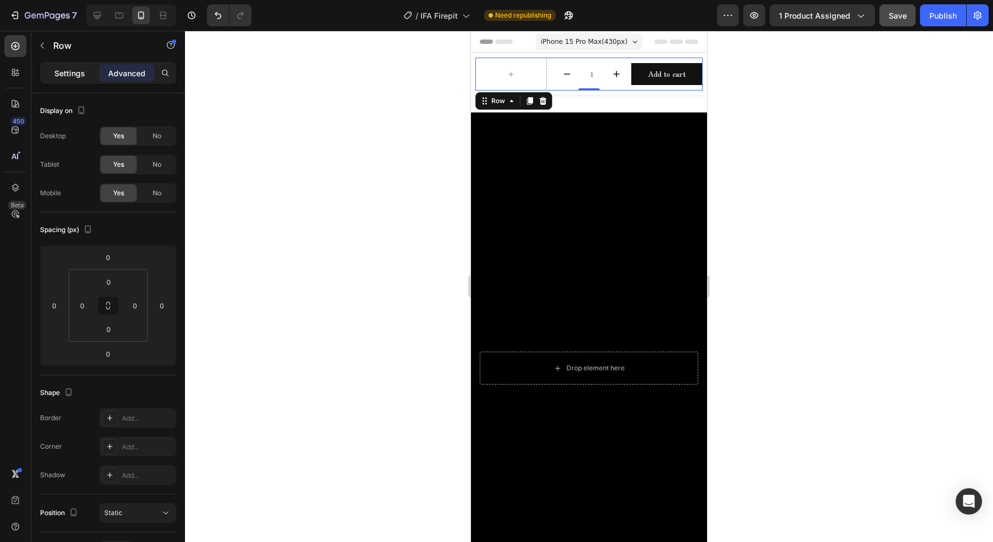
click at [51, 76] on div "Settings" at bounding box center [69, 73] width 55 height 18
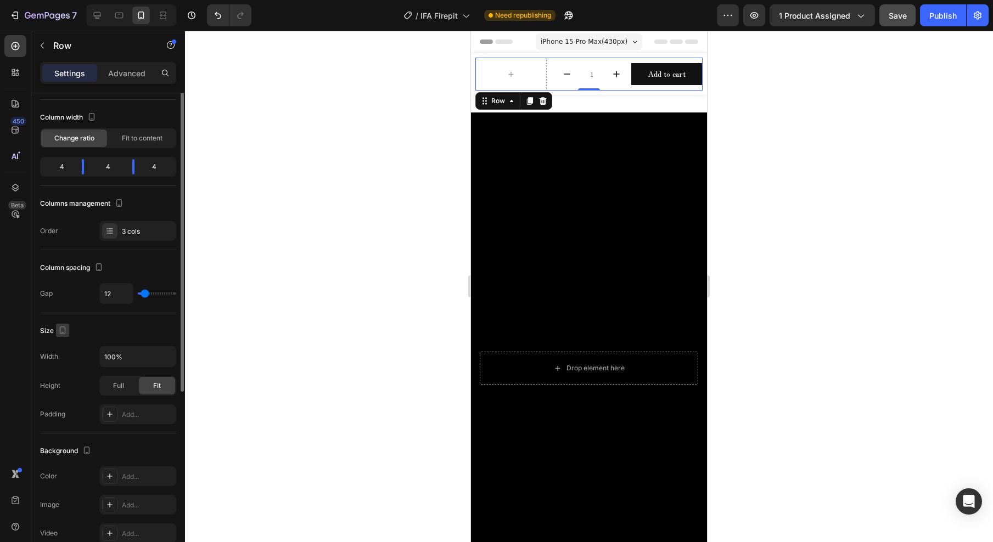
scroll to position [30, 0]
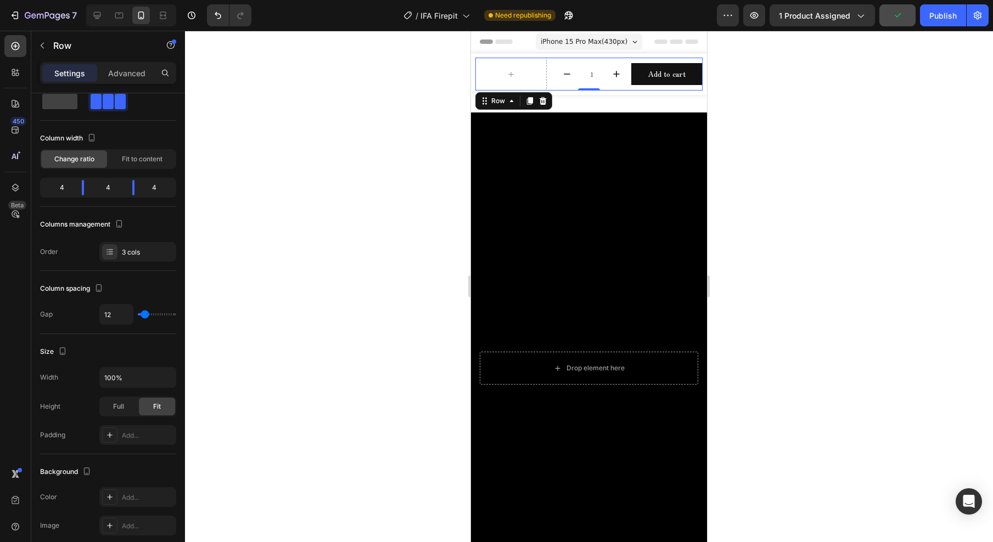
click at [288, 137] on div at bounding box center [589, 287] width 808 height 512
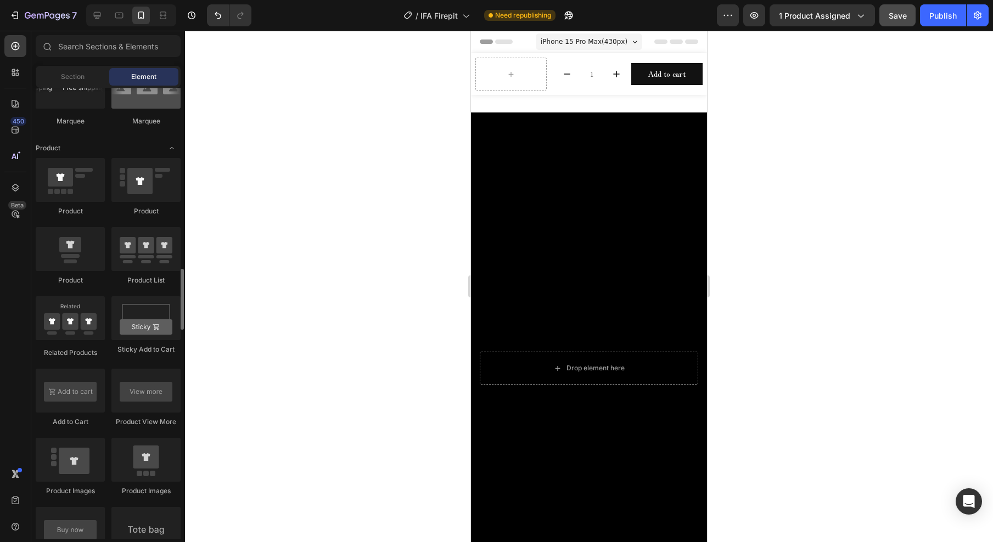
scroll to position [1269, 0]
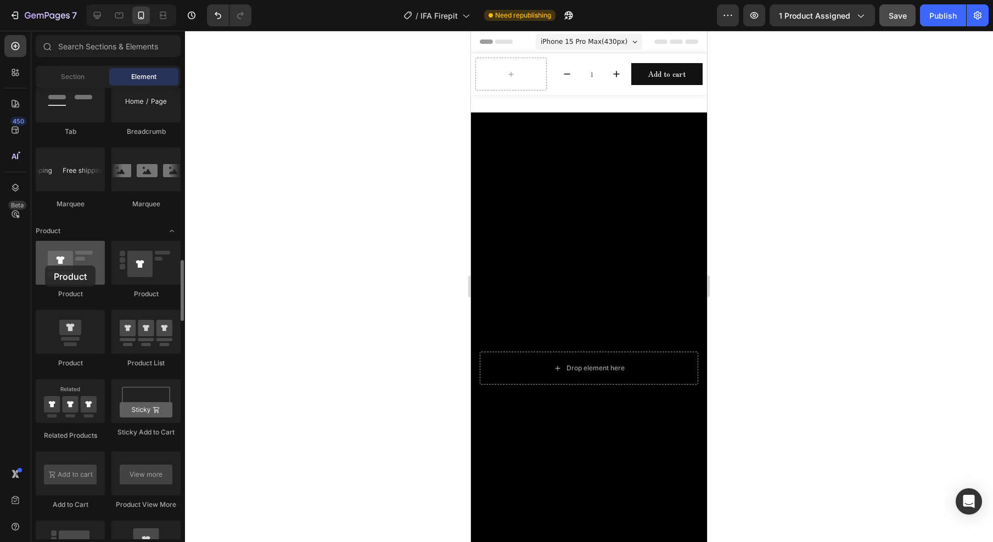
drag, startPoint x: 79, startPoint y: 259, endPoint x: 46, endPoint y: 265, distance: 32.9
click at [46, 265] on div at bounding box center [70, 263] width 69 height 44
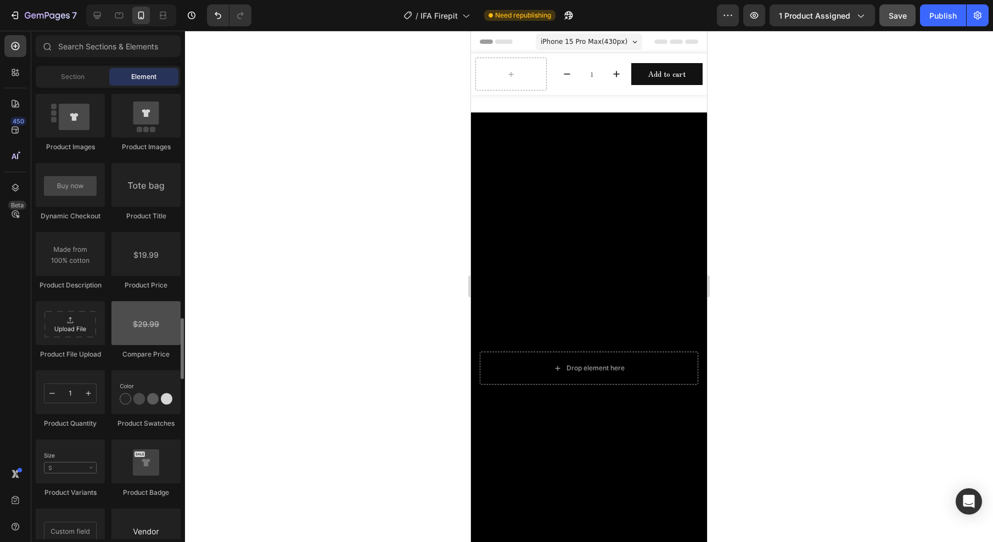
scroll to position [1610, 0]
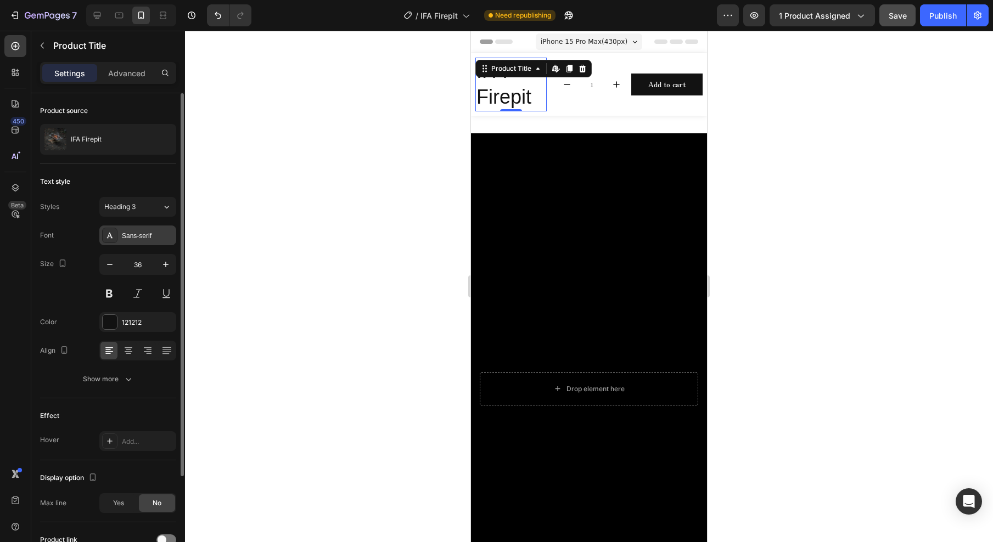
click at [152, 237] on div "Sans-serif" at bounding box center [148, 236] width 52 height 10
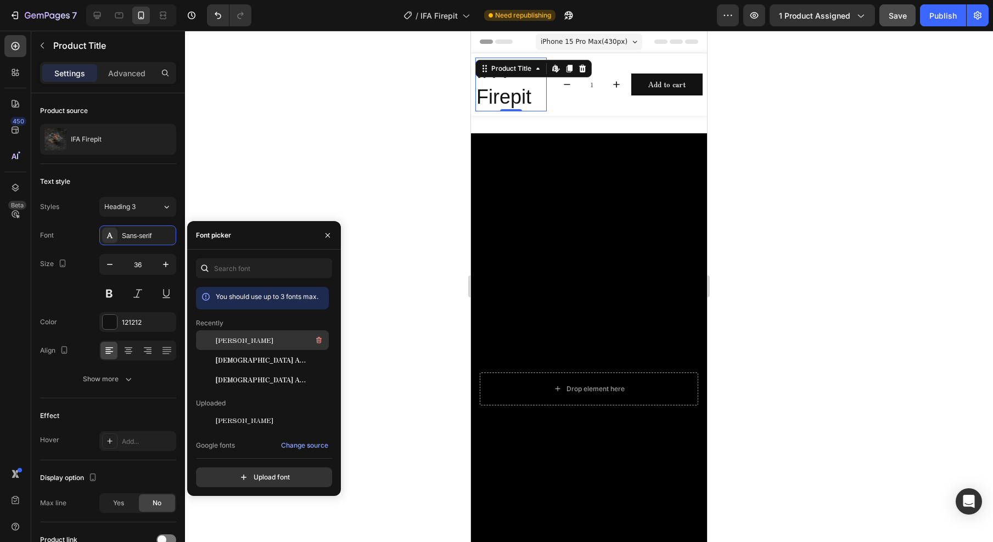
click at [240, 343] on span "[PERSON_NAME]" at bounding box center [245, 340] width 58 height 10
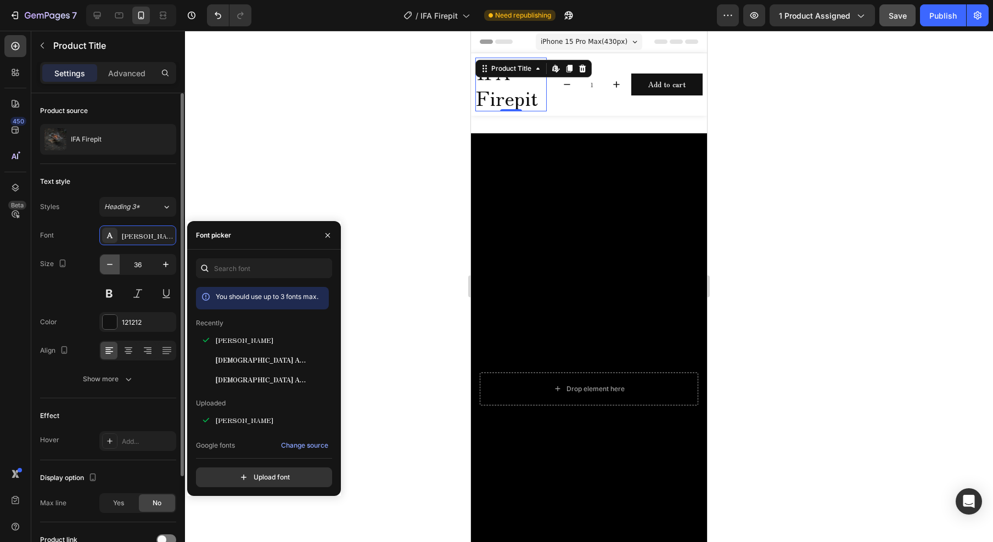
click at [108, 261] on icon "button" at bounding box center [109, 264] width 11 height 11
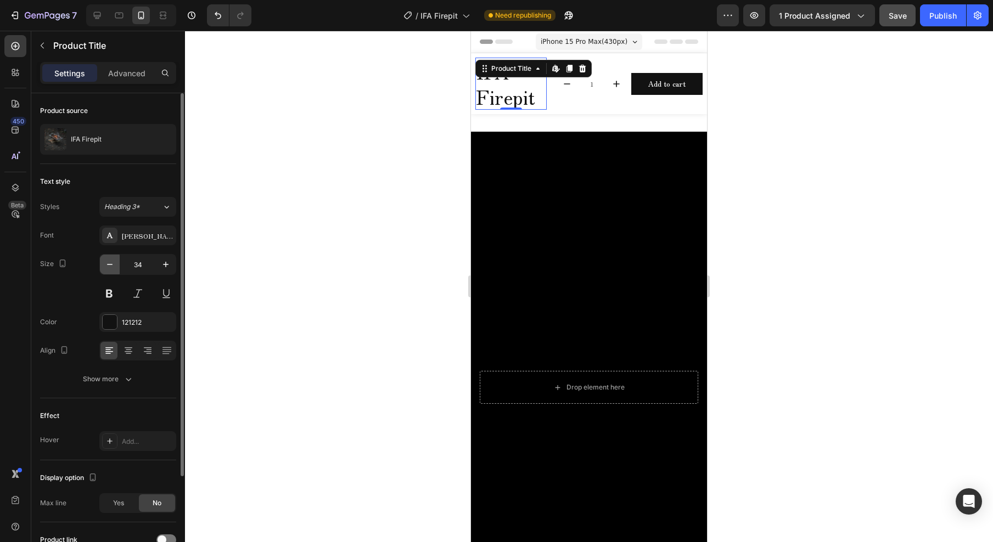
click at [108, 261] on icon "button" at bounding box center [109, 264] width 11 height 11
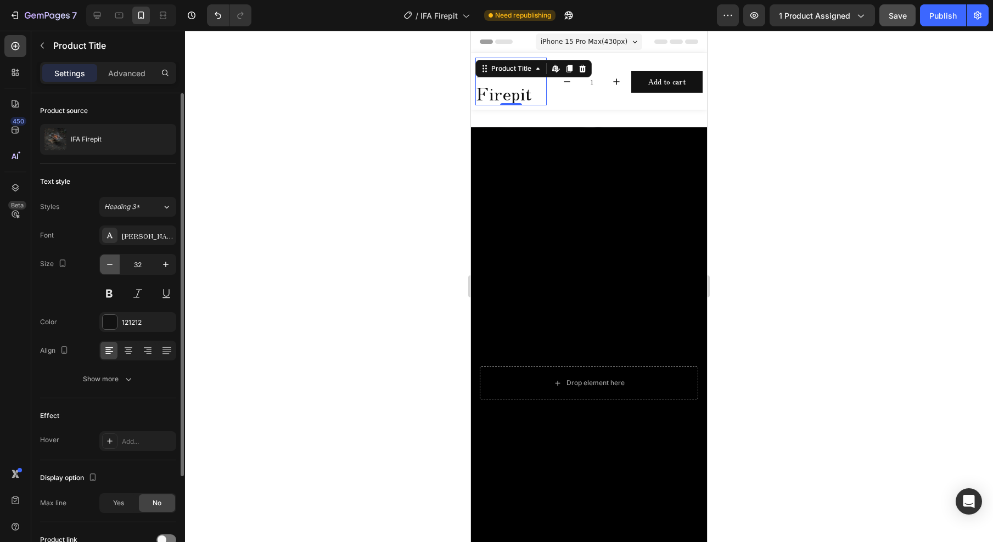
click at [108, 261] on icon "button" at bounding box center [109, 264] width 11 height 11
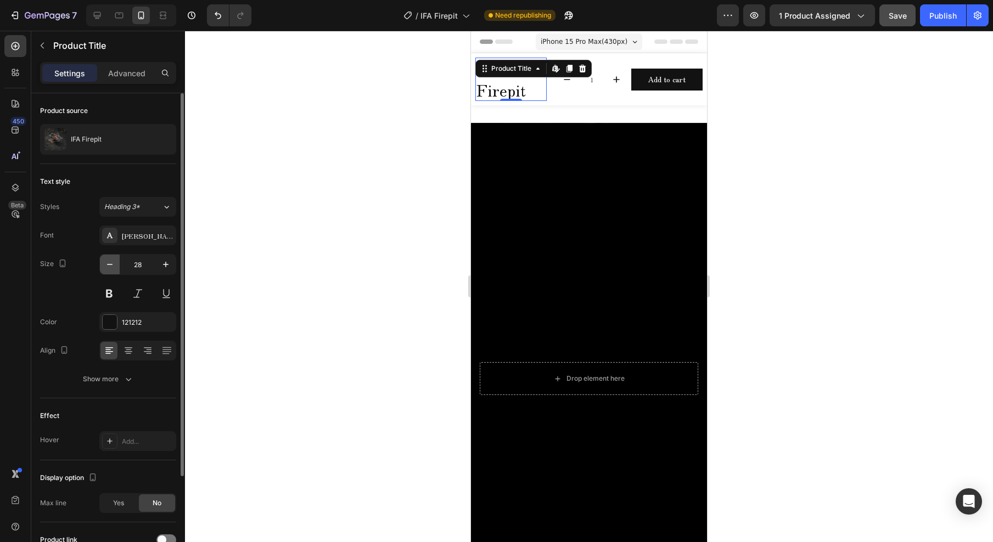
click at [108, 261] on icon "button" at bounding box center [109, 264] width 11 height 11
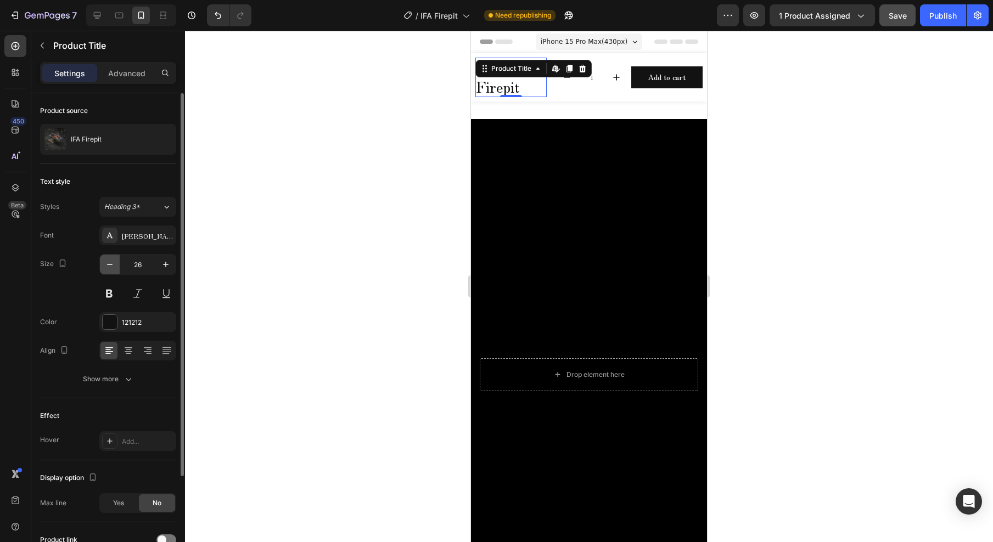
click at [108, 261] on icon "button" at bounding box center [109, 264] width 11 height 11
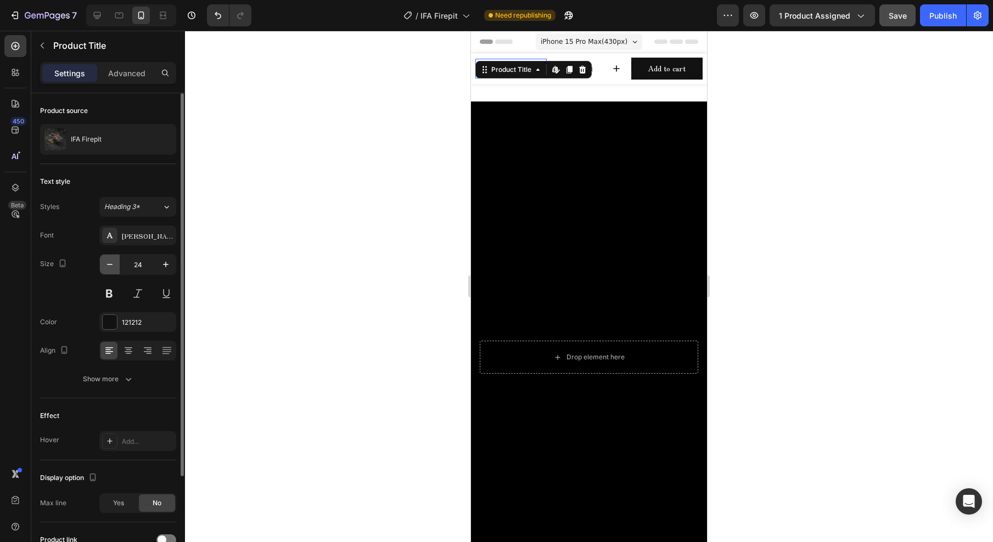
click at [108, 261] on icon "button" at bounding box center [109, 264] width 11 height 11
type input "22"
click at [310, 188] on div at bounding box center [589, 287] width 808 height 512
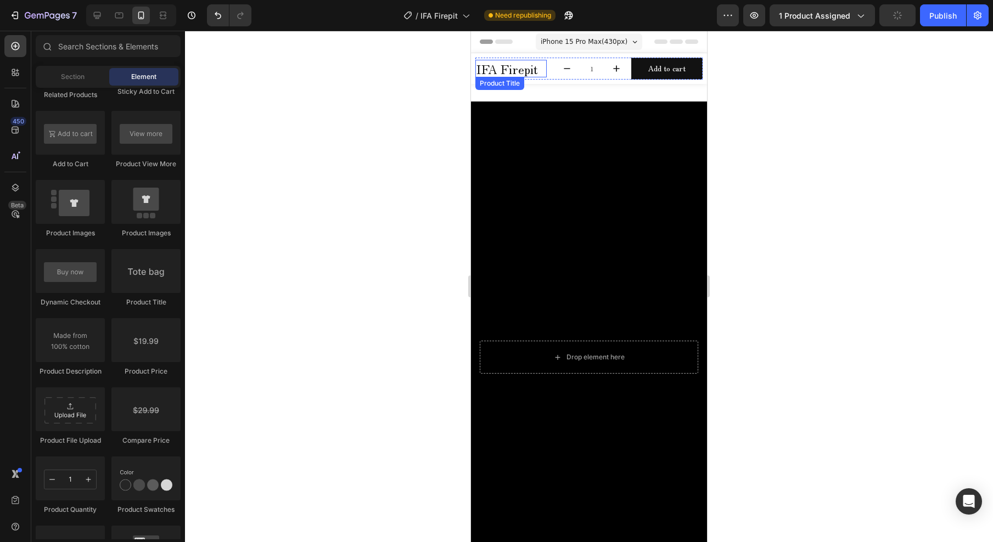
click at [524, 66] on h2 "IFA Firepit" at bounding box center [510, 69] width 71 height 18
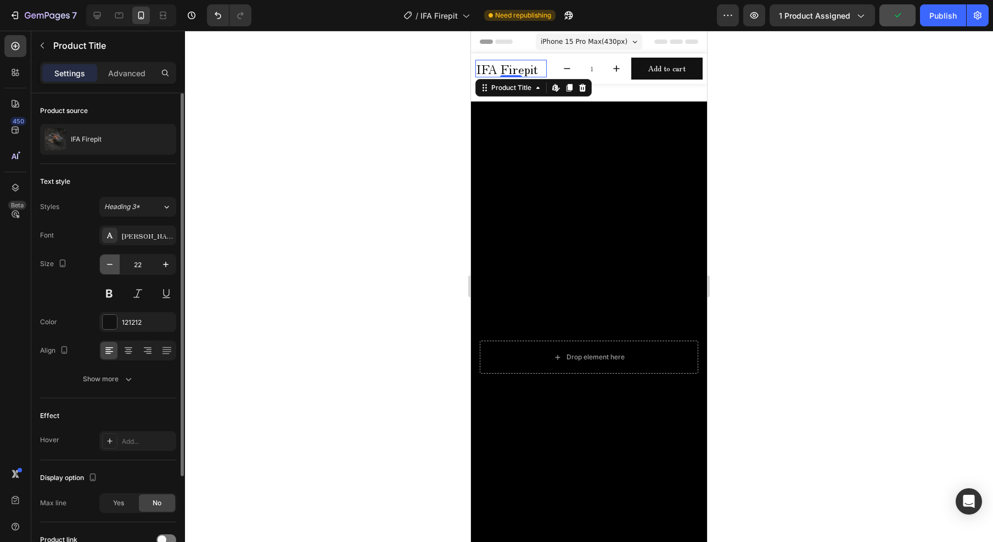
click at [111, 268] on icon "button" at bounding box center [109, 264] width 11 height 11
click at [110, 268] on icon "button" at bounding box center [109, 264] width 11 height 11
click at [111, 268] on icon "button" at bounding box center [109, 264] width 11 height 11
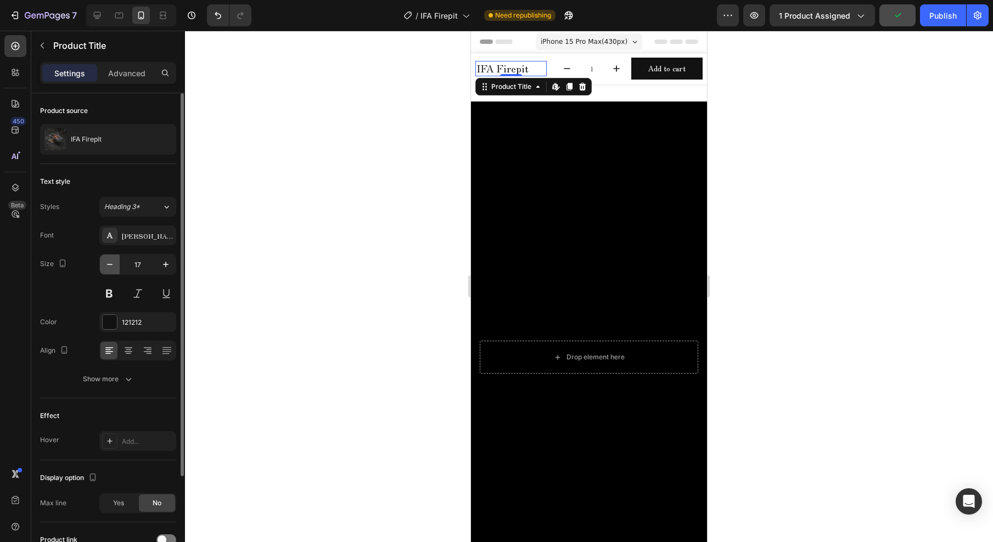
click at [111, 267] on icon "button" at bounding box center [109, 264] width 11 height 11
type input "15"
click at [243, 238] on div at bounding box center [589, 287] width 808 height 512
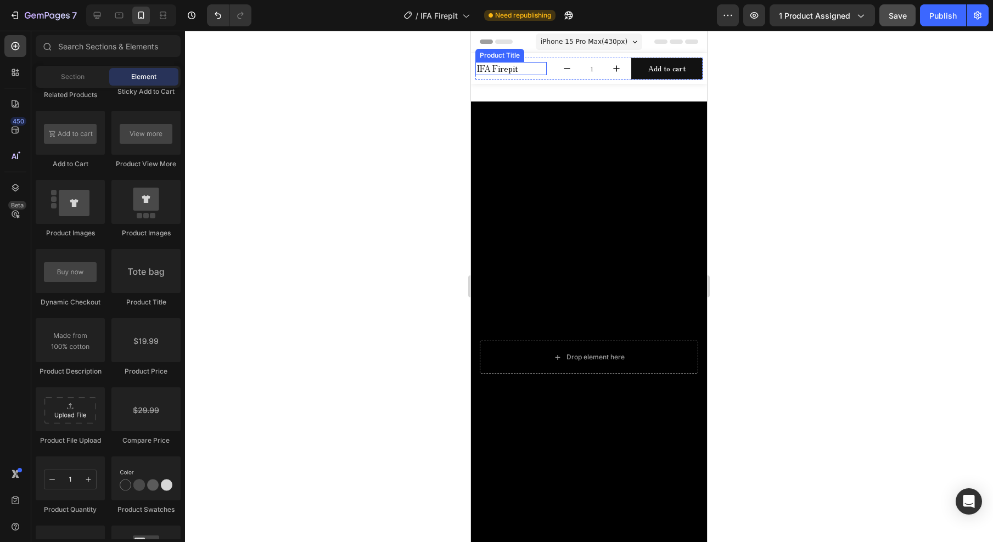
click at [534, 69] on h2 "IFA Firepit" at bounding box center [510, 68] width 71 height 13
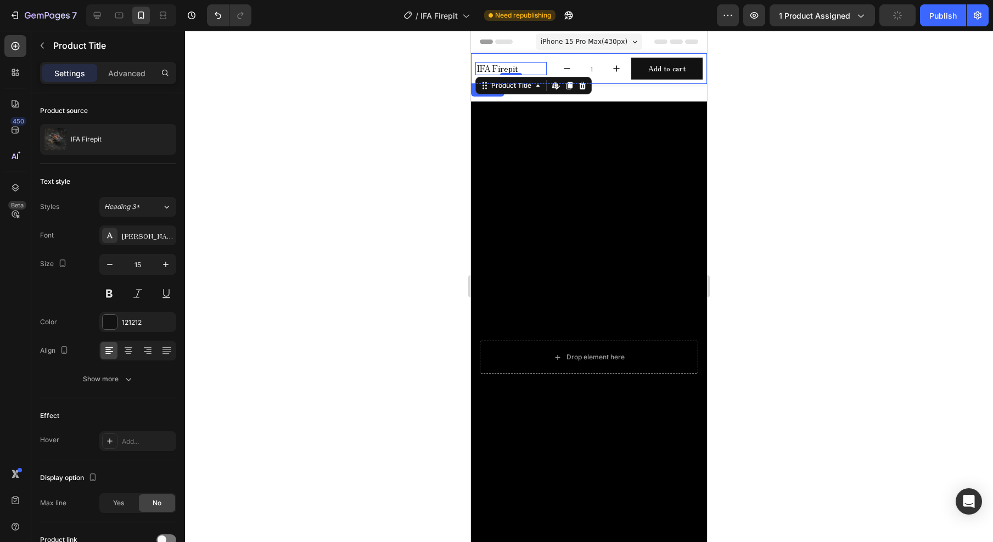
click at [537, 55] on div "Product Images IFA Firepit Product Title ¥69,000 Product Price Product Price Ro…" at bounding box center [589, 68] width 236 height 31
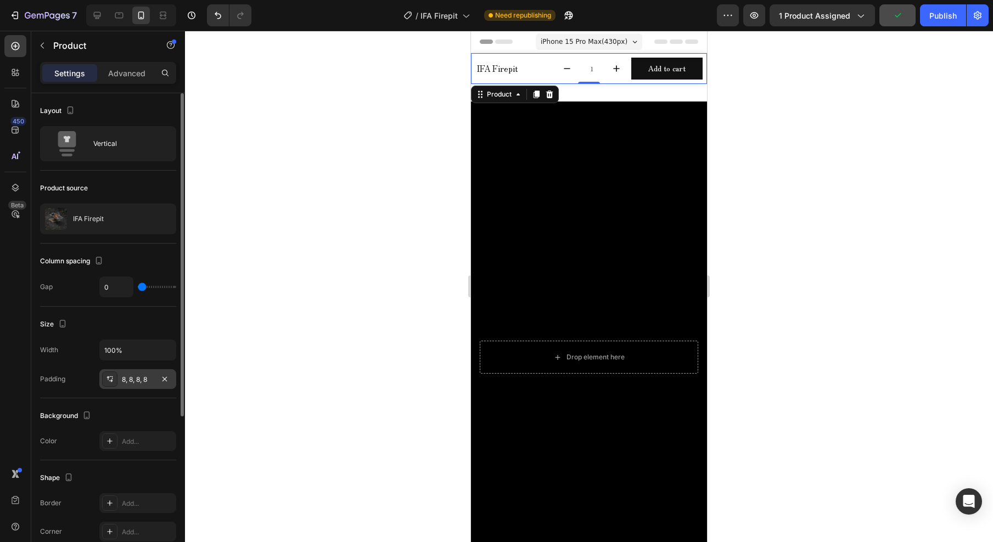
click at [150, 379] on div "8, 8, 8, 8" at bounding box center [138, 380] width 32 height 10
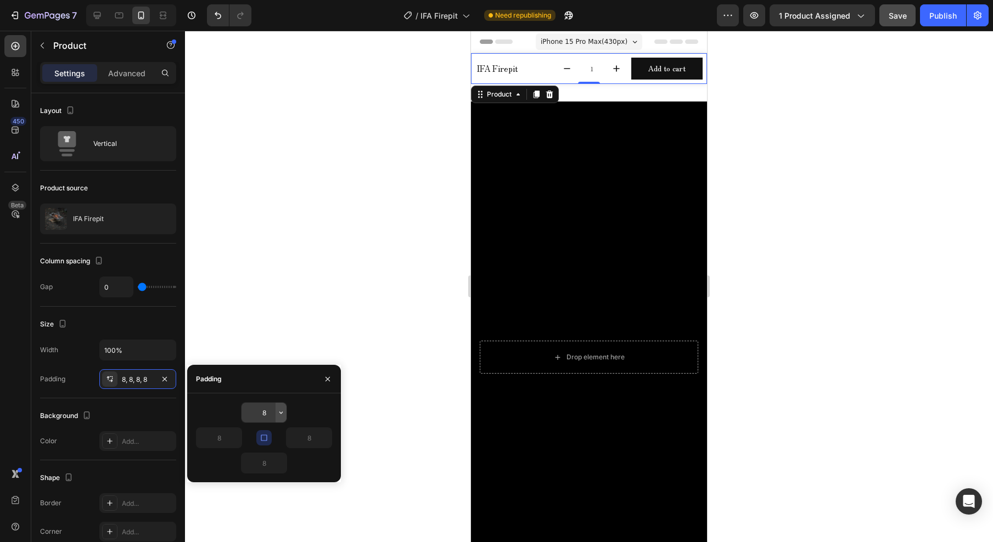
click at [280, 412] on icon "button" at bounding box center [281, 412] width 9 height 9
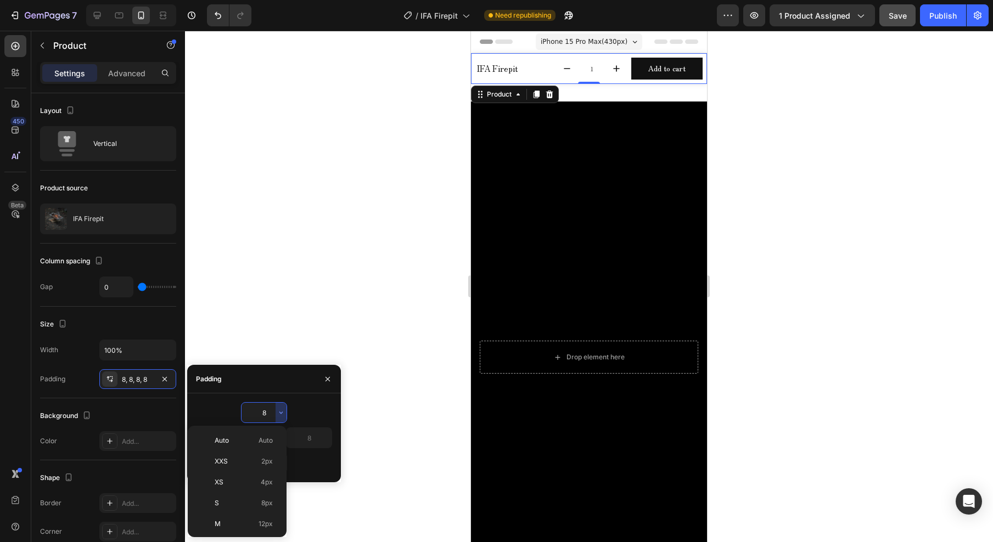
click at [274, 409] on input "8" at bounding box center [264, 413] width 45 height 20
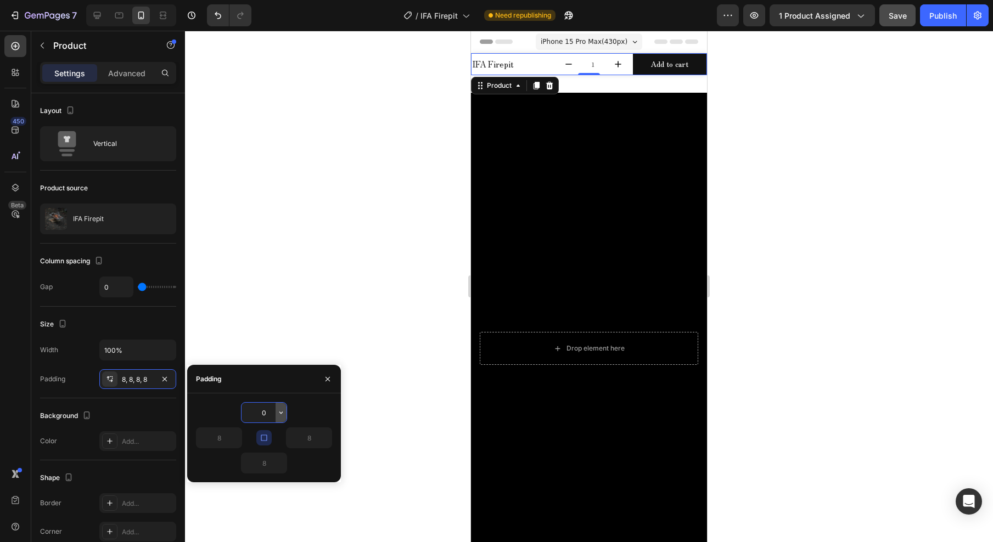
type input "0"
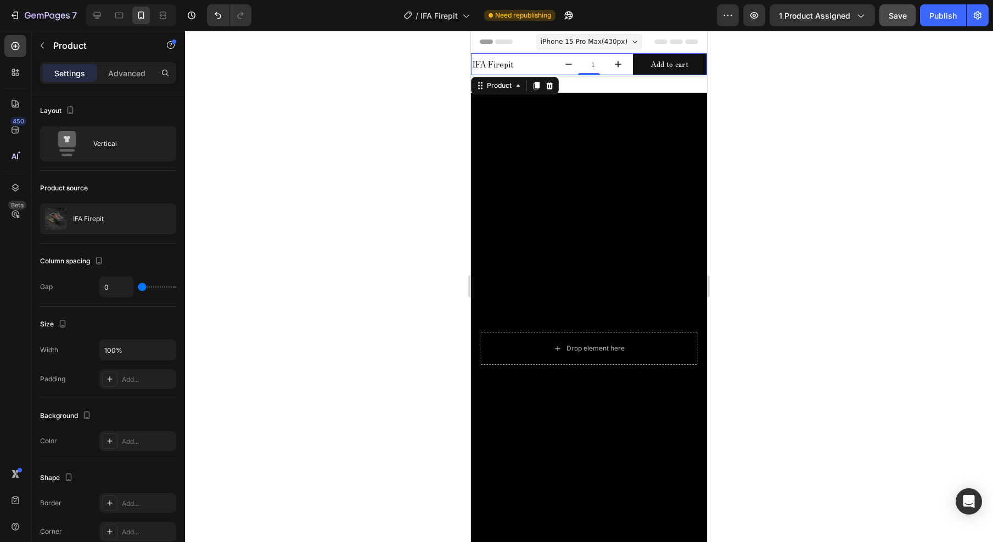
click at [357, 187] on div at bounding box center [589, 287] width 808 height 512
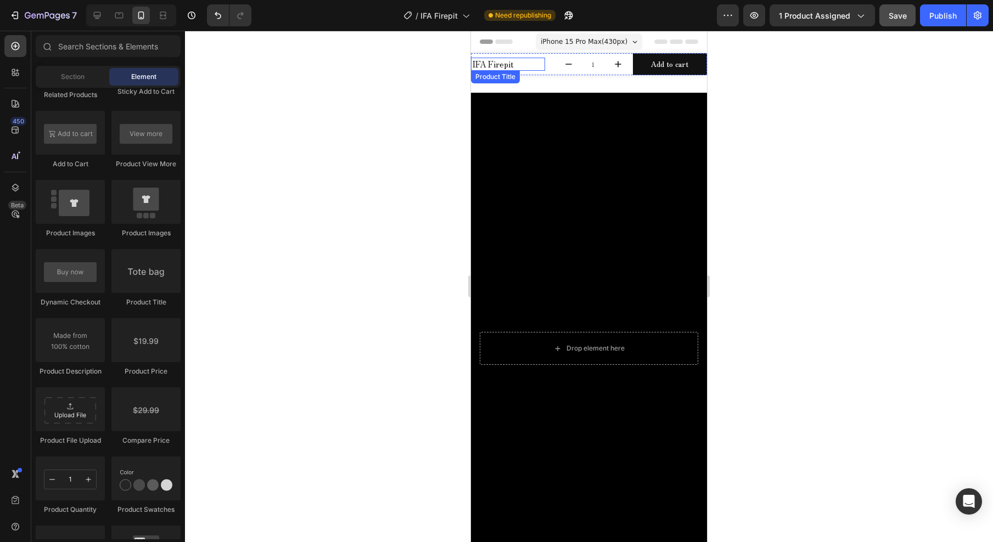
click at [486, 66] on h2 "IFA Firepit" at bounding box center [508, 64] width 74 height 13
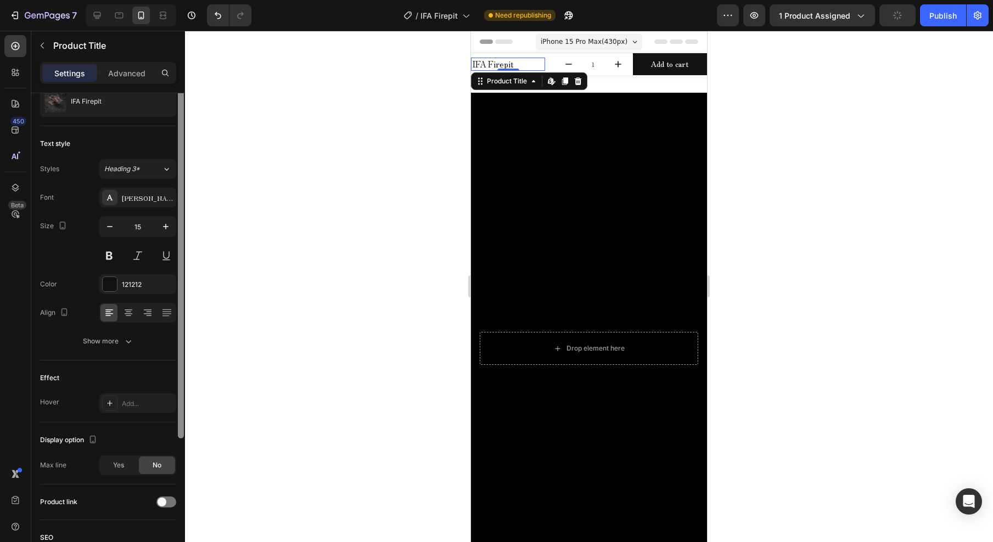
scroll to position [0, 0]
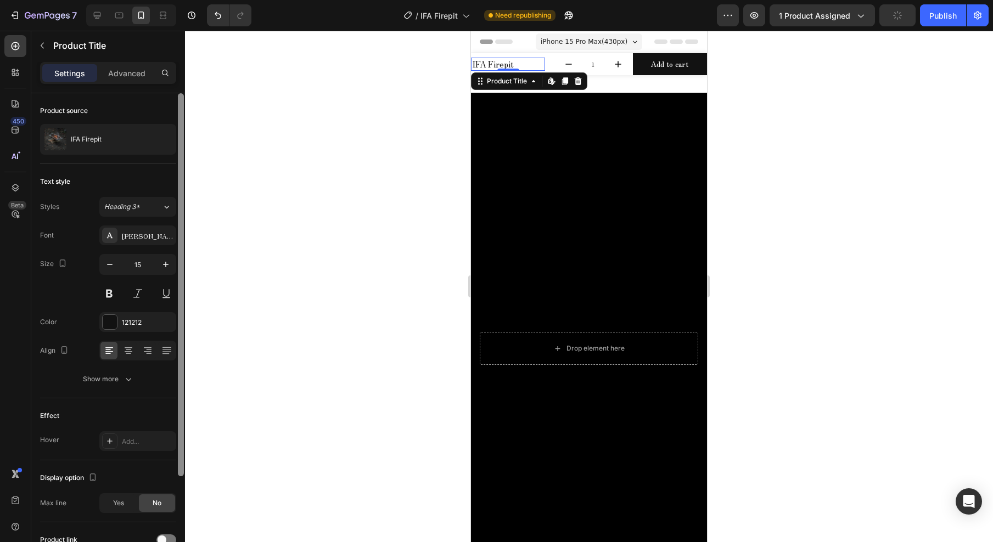
drag, startPoint x: 183, startPoint y: 372, endPoint x: 191, endPoint y: 334, distance: 38.7
click at [193, 0] on div "7 Version history / IFA Firepit Need republishing Preview 1 product assigned Pu…" at bounding box center [496, 0] width 993 height 0
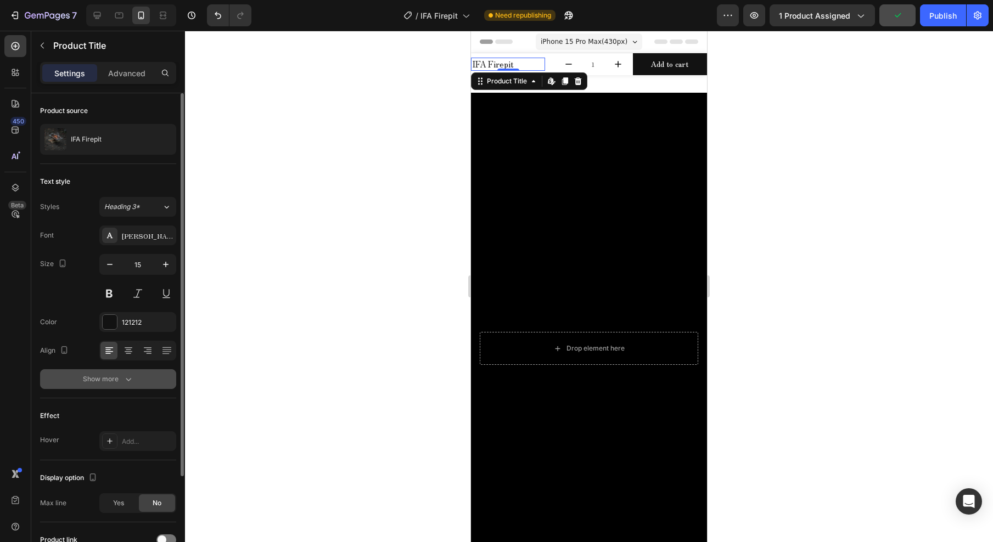
click at [115, 376] on div "Show more" at bounding box center [108, 379] width 51 height 11
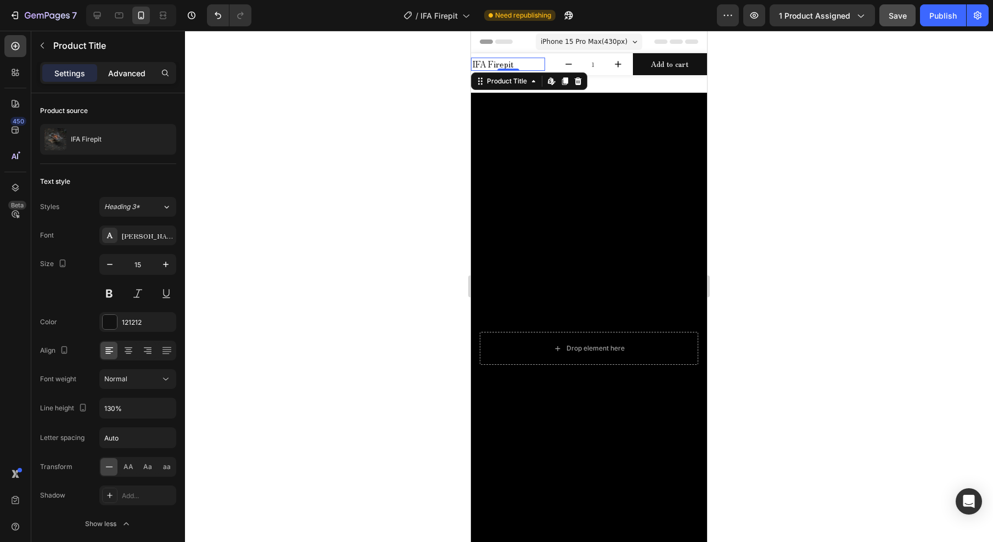
click at [119, 75] on p "Advanced" at bounding box center [126, 74] width 37 height 12
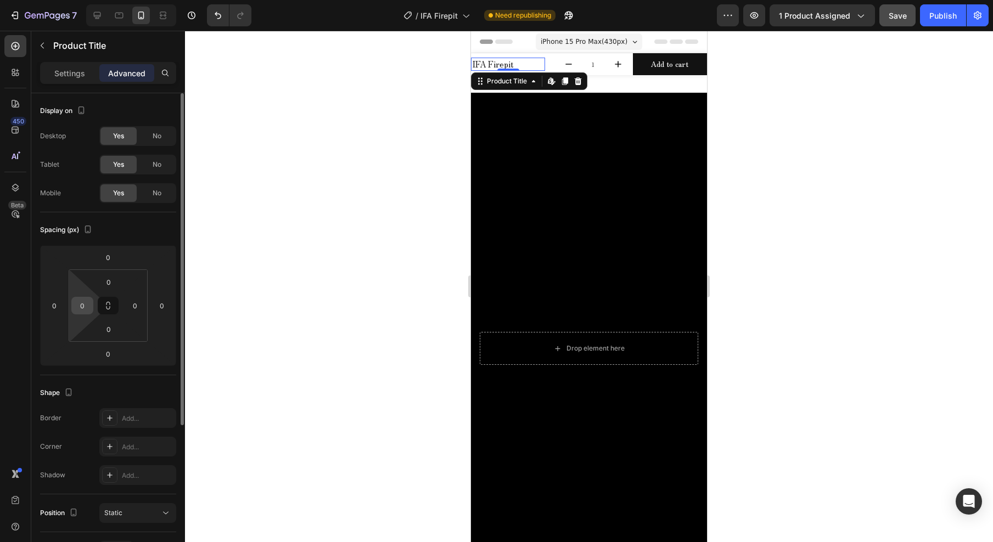
click at [87, 302] on input "0" at bounding box center [82, 306] width 16 height 16
type input "10"
click at [299, 113] on div at bounding box center [589, 287] width 808 height 512
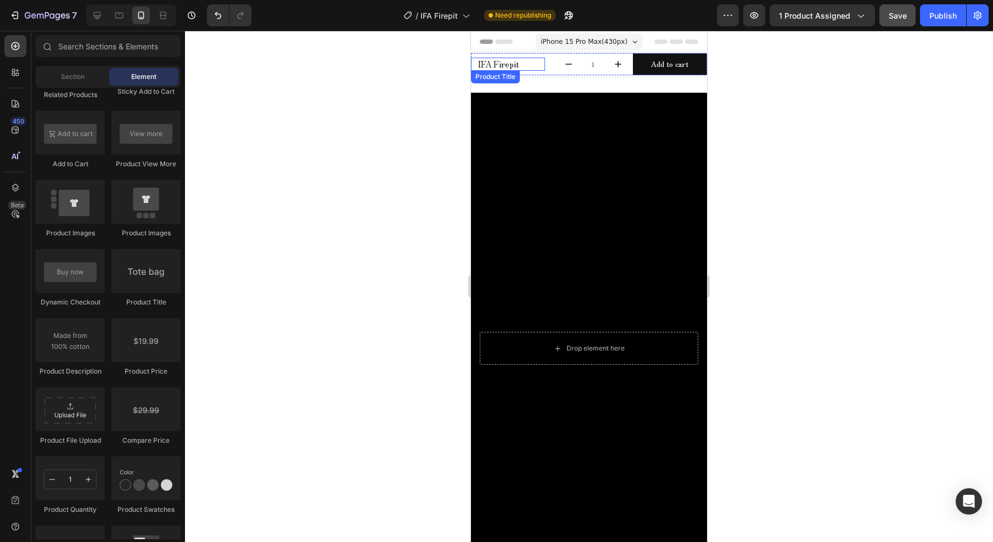
click at [526, 62] on h2 "IFA Firepit" at bounding box center [511, 64] width 69 height 13
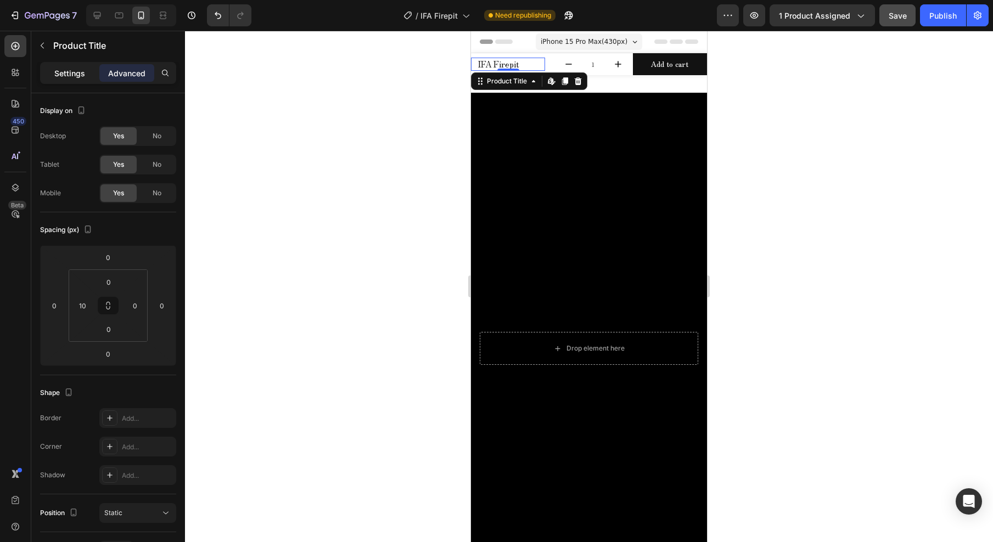
click at [61, 70] on p "Settings" at bounding box center [69, 74] width 31 height 12
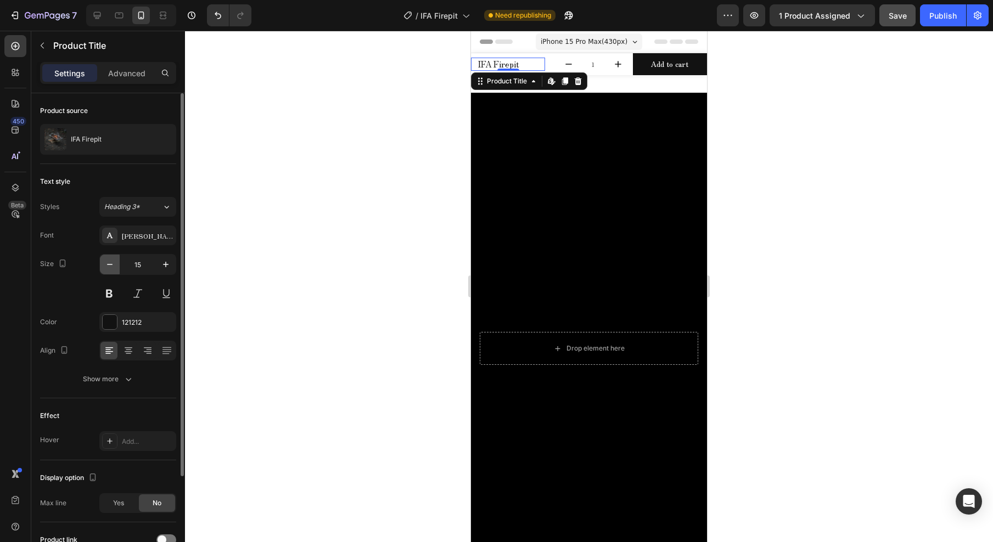
click at [109, 266] on icon "button" at bounding box center [109, 264] width 11 height 11
type input "12"
click at [137, 383] on button "Show more" at bounding box center [108, 379] width 136 height 20
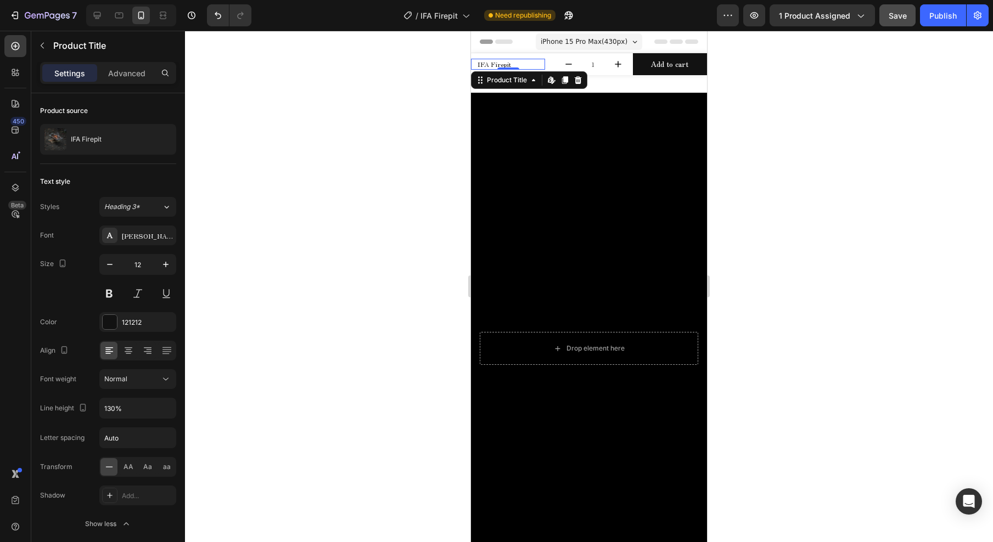
click at [354, 285] on div at bounding box center [589, 287] width 808 height 512
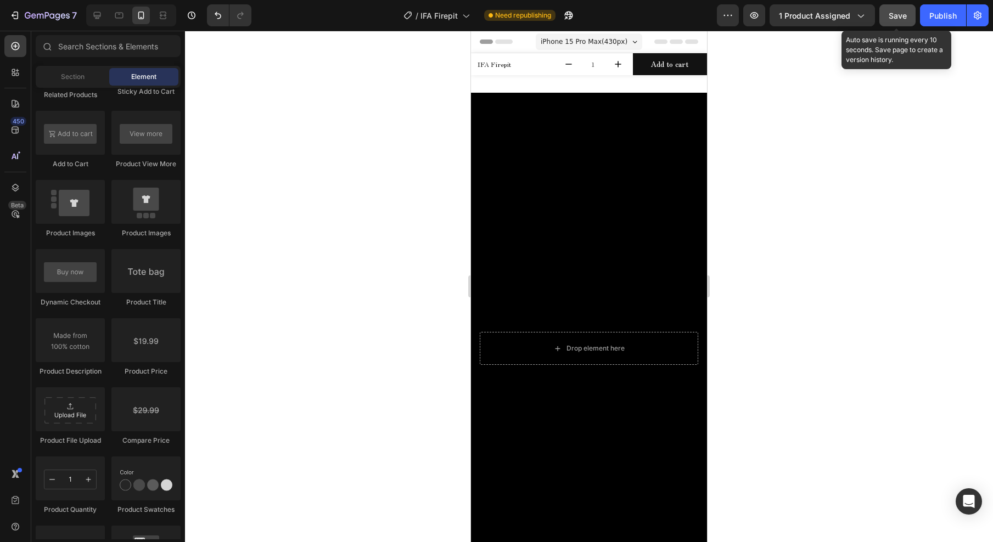
click at [902, 16] on span "Save" at bounding box center [898, 15] width 18 height 9
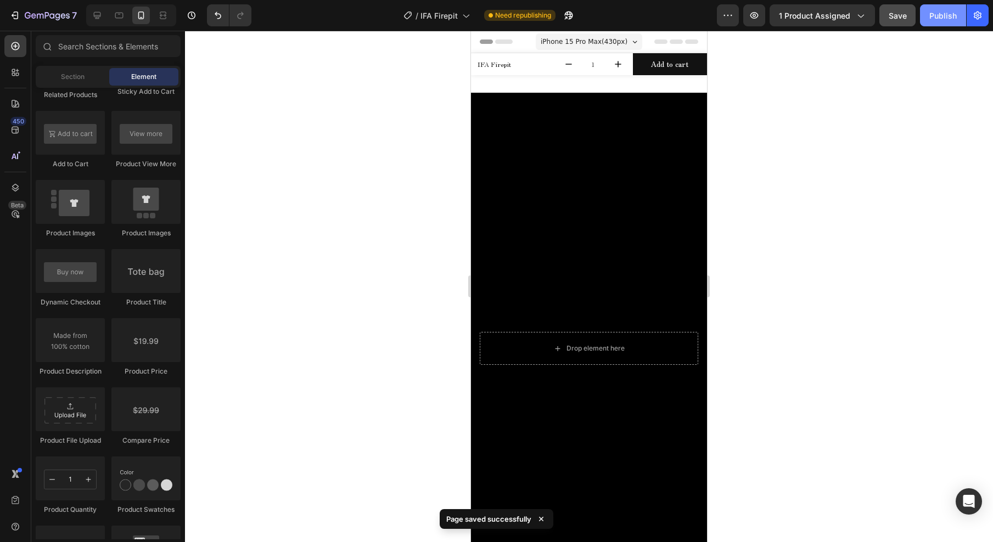
click at [949, 19] on div "Publish" at bounding box center [942, 16] width 27 height 12
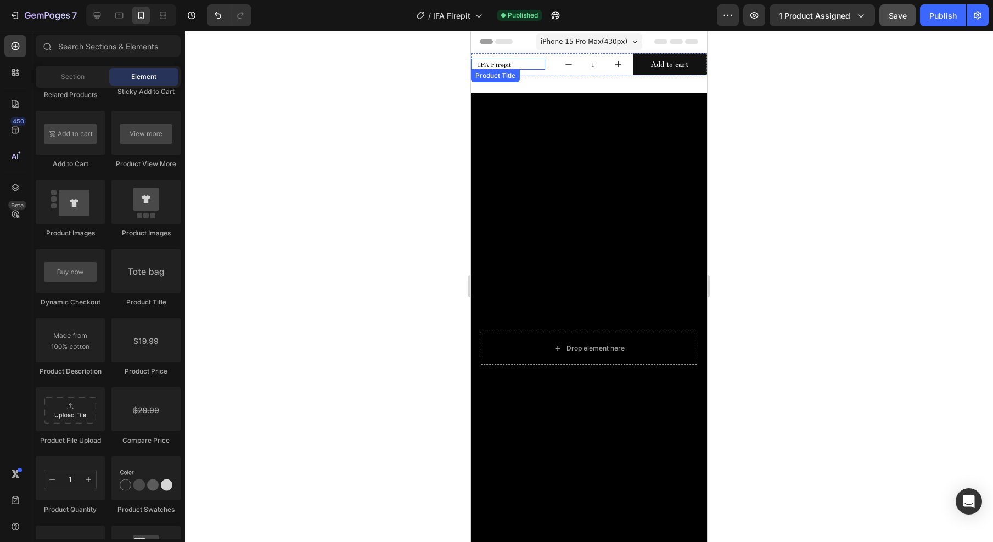
click at [506, 63] on h2 "IFA Firepit" at bounding box center [511, 64] width 69 height 11
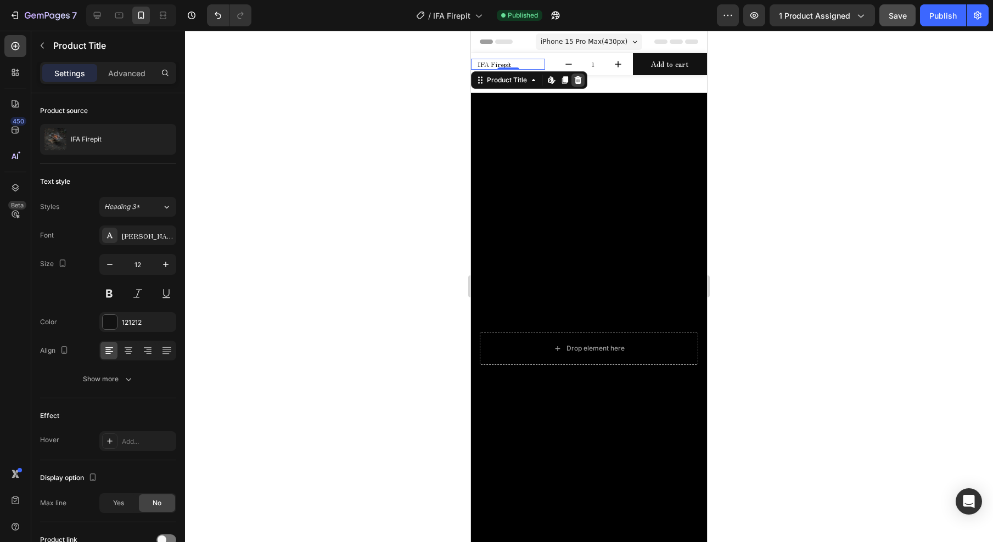
click at [579, 79] on icon at bounding box center [578, 80] width 9 height 9
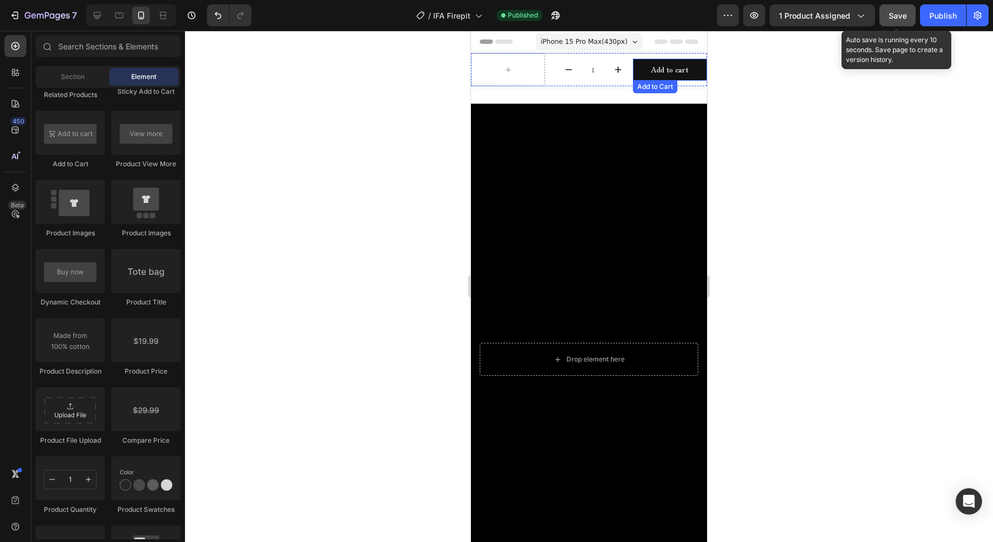
click at [893, 18] on span "Save" at bounding box center [898, 15] width 18 height 9
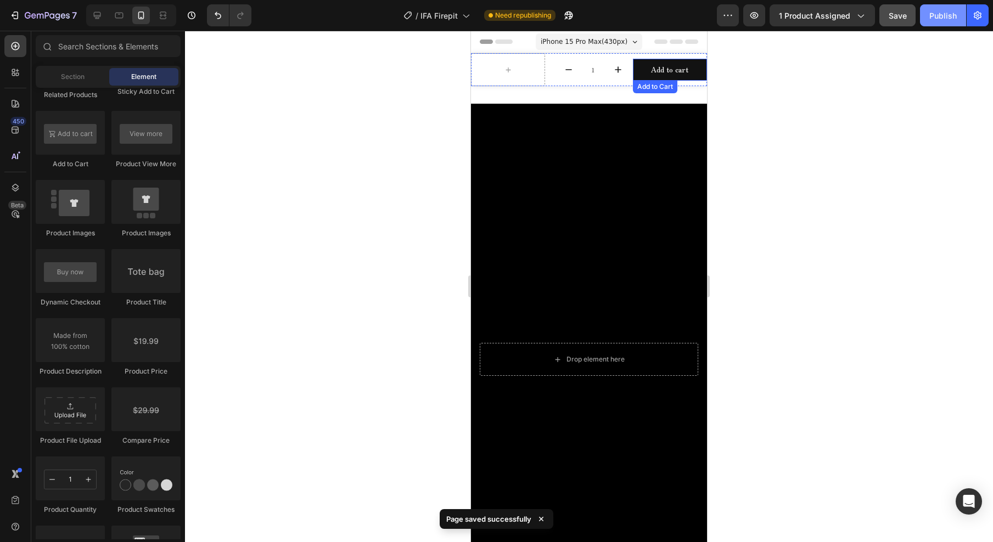
click at [934, 19] on div "Publish" at bounding box center [942, 16] width 27 height 12
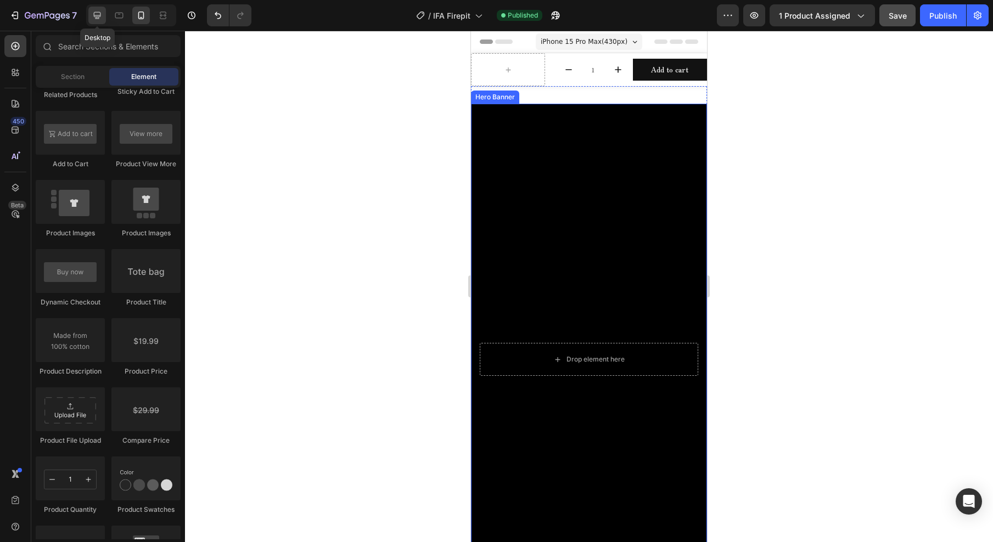
click at [97, 10] on icon at bounding box center [97, 15] width 11 height 11
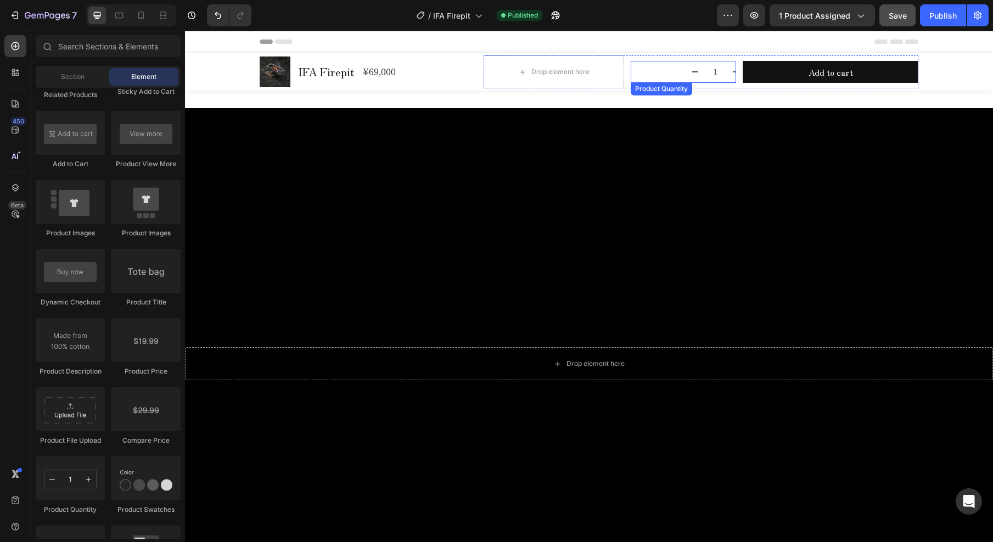
click at [660, 75] on div "1" at bounding box center [683, 72] width 105 height 22
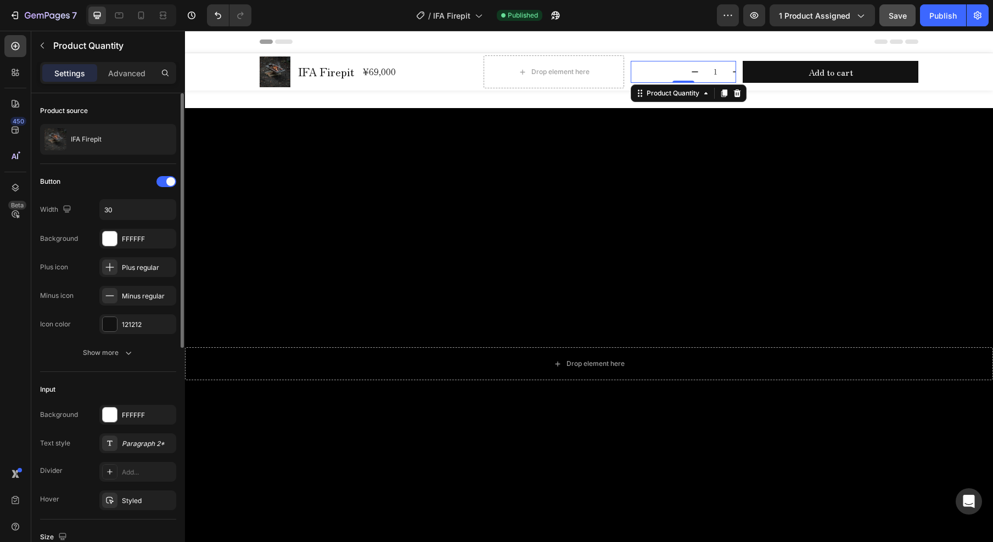
scroll to position [220, 0]
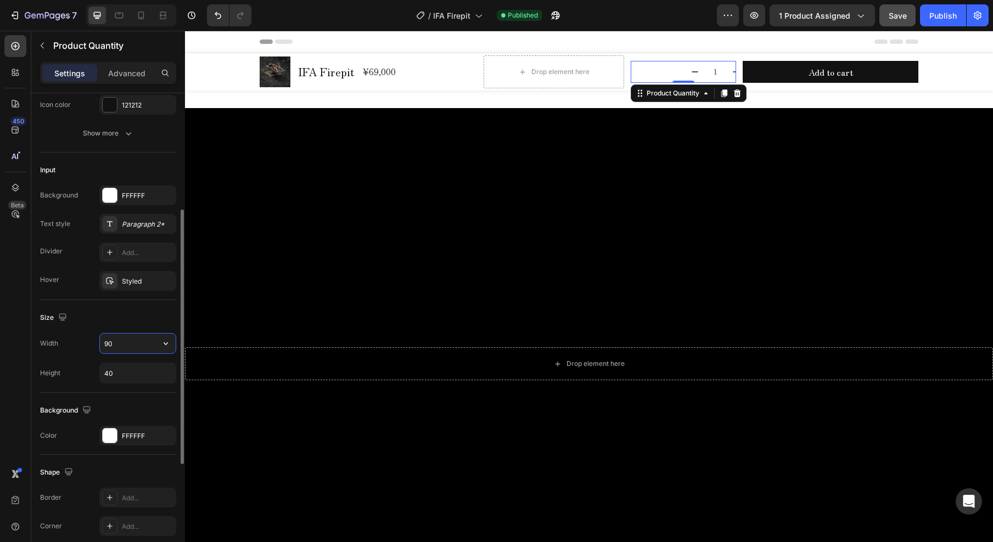
click at [122, 348] on input "90" at bounding box center [138, 344] width 76 height 20
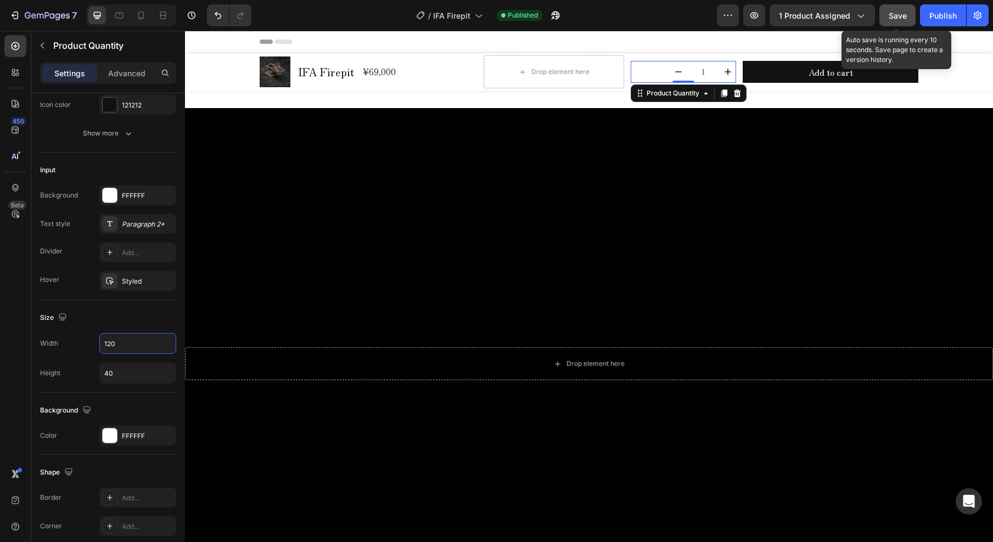
type input "120"
click at [905, 12] on span "Save" at bounding box center [898, 15] width 18 height 9
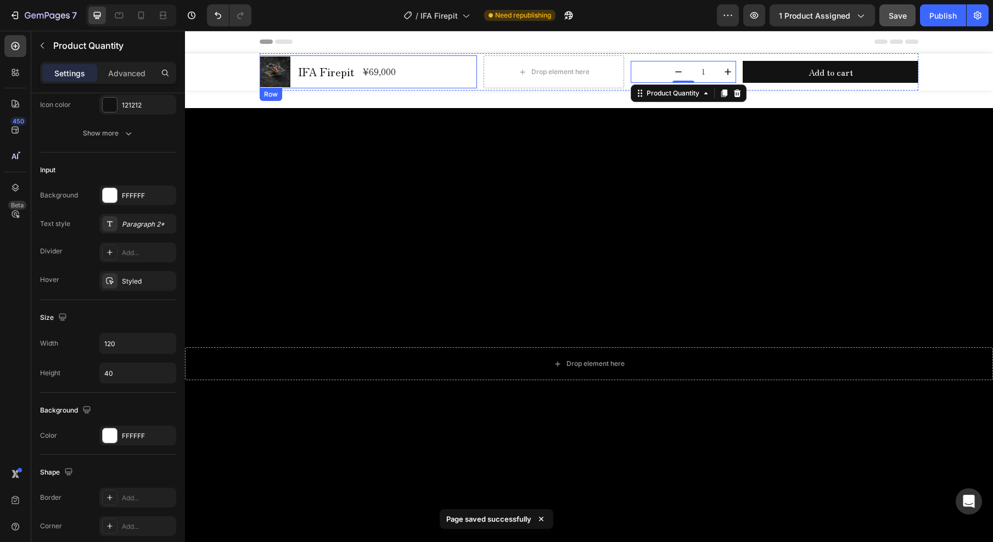
click at [410, 76] on div "Product Images IFA Firepit Product Title ¥69,000 Product Price Product Price Row" at bounding box center [368, 71] width 217 height 33
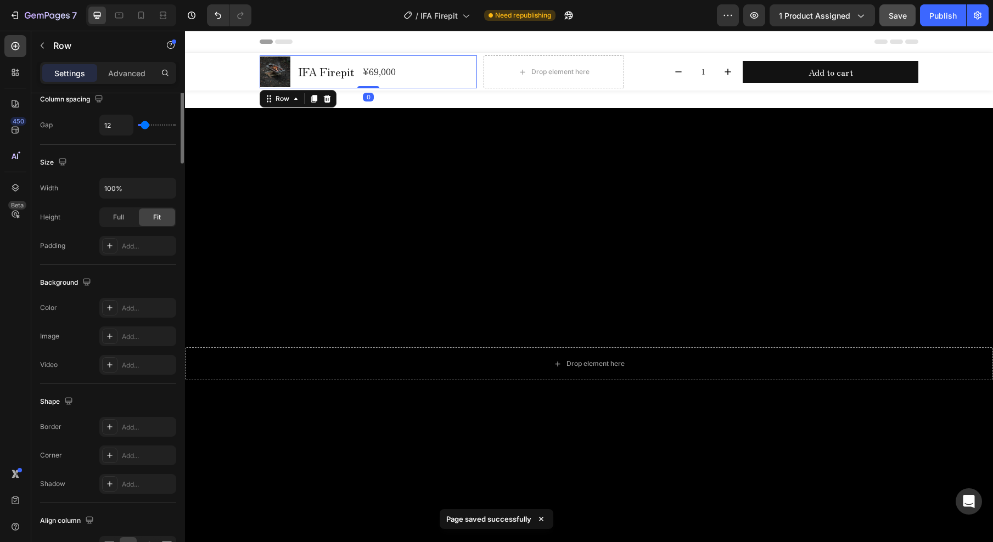
scroll to position [0, 0]
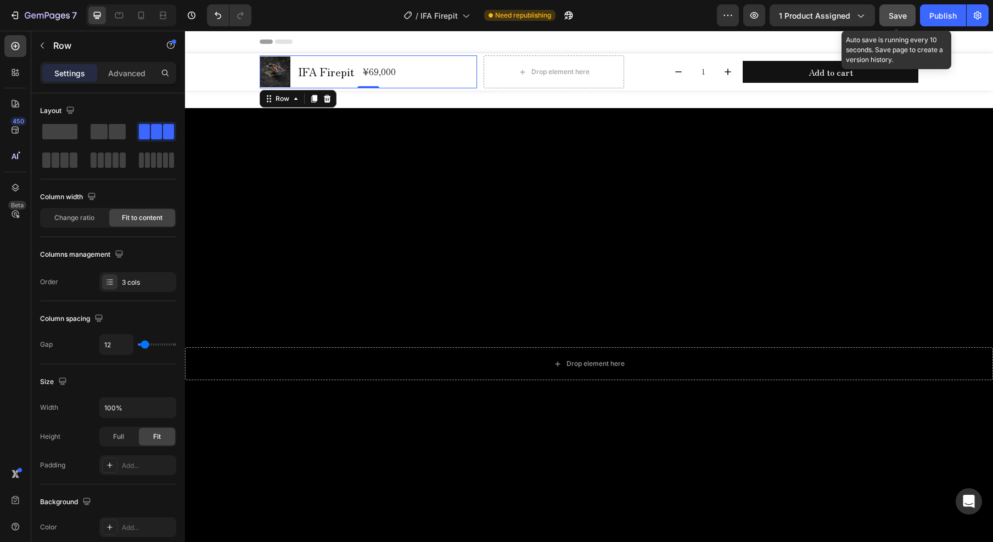
click at [892, 16] on span "Save" at bounding box center [898, 15] width 18 height 9
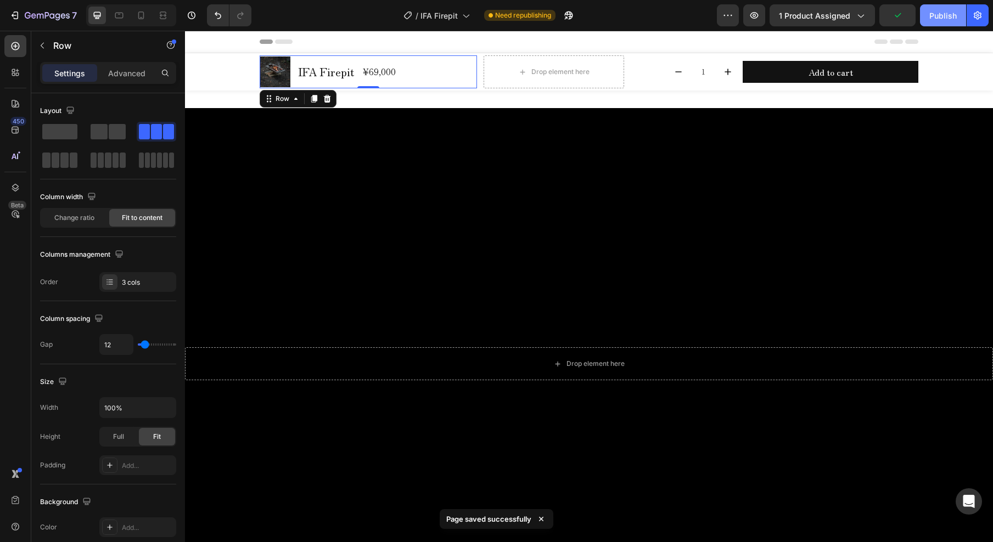
click at [935, 16] on div "Publish" at bounding box center [942, 16] width 27 height 12
click at [426, 79] on div "Product Images IFA Firepit Product Title ¥69,000 Product Price Product Price Ro…" at bounding box center [368, 71] width 217 height 33
click at [267, 79] on img at bounding box center [275, 72] width 31 height 31
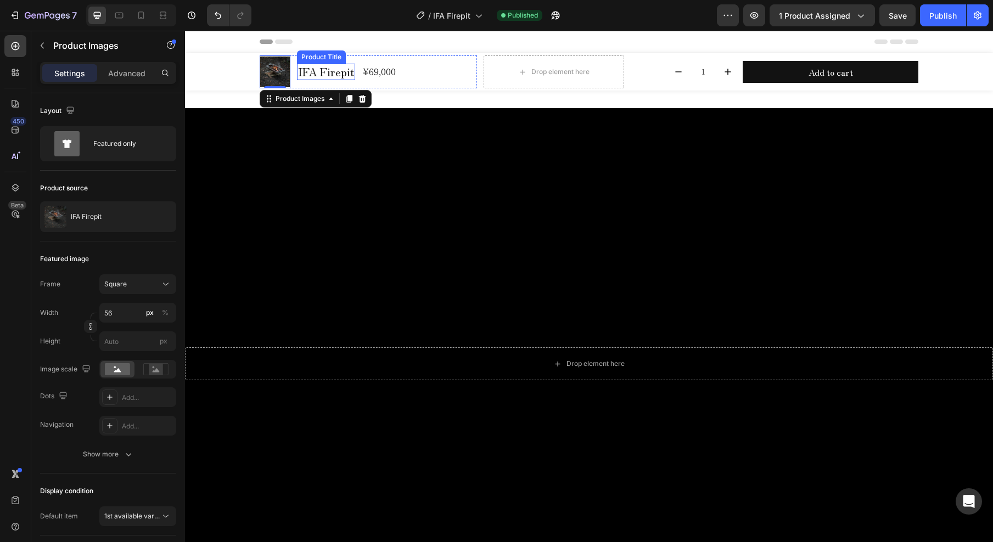
click at [302, 67] on h1 "IFA Firepit" at bounding box center [326, 72] width 58 height 16
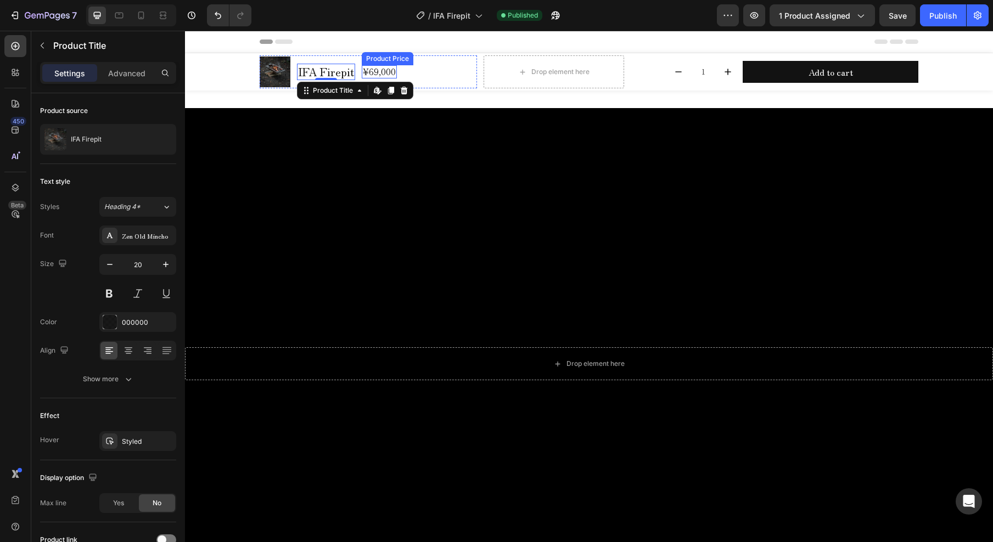
click at [370, 74] on div "¥69,000" at bounding box center [379, 71] width 35 height 13
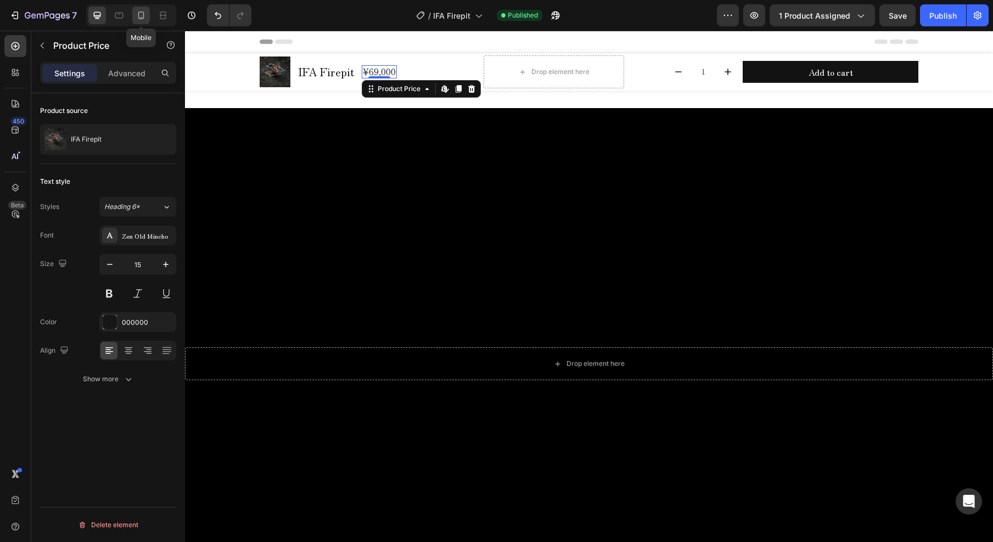
click at [144, 16] on icon at bounding box center [141, 15] width 11 height 11
type input "16"
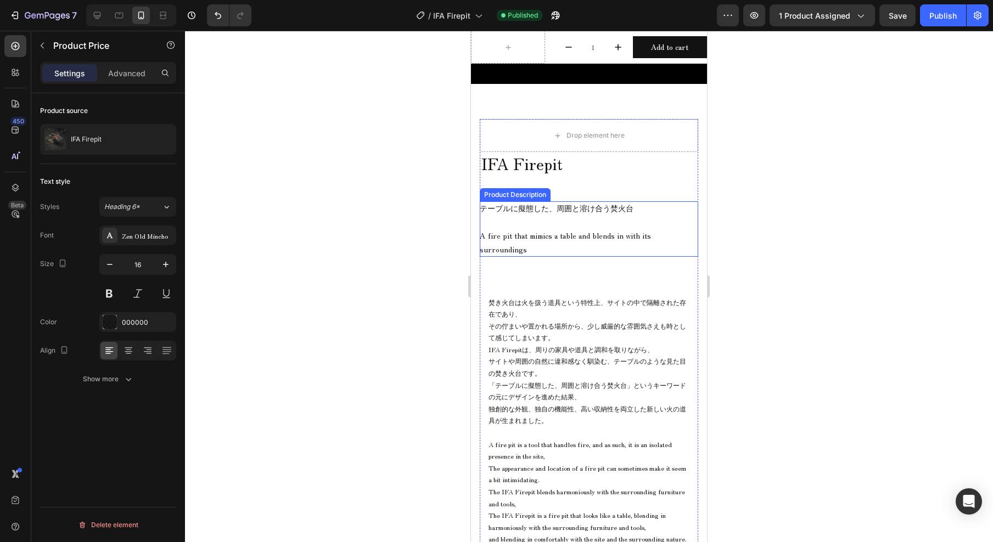
scroll to position [571, 0]
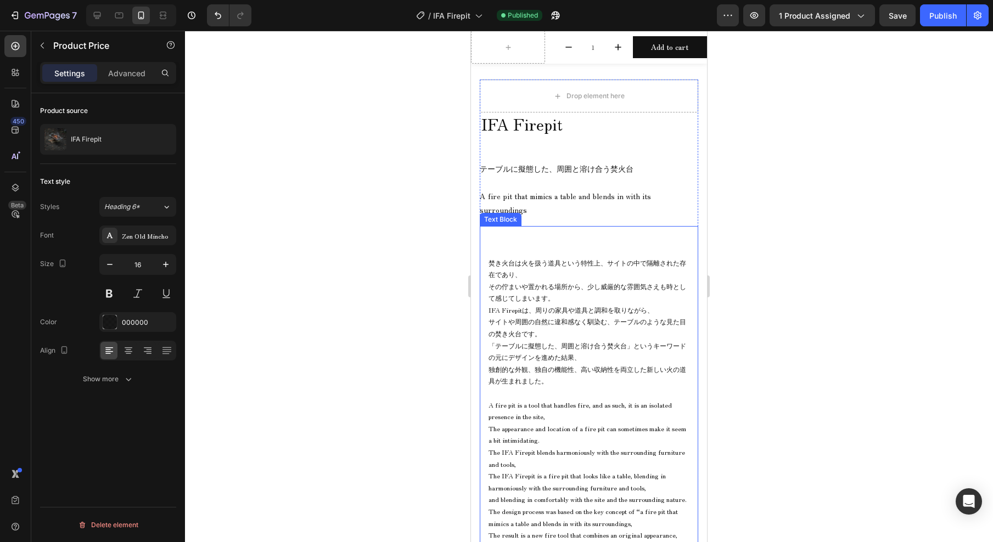
click at [572, 264] on span "焚き火台は火を扱う道具という特性上、サイトの中で隔離された存在であり、" at bounding box center [588, 268] width 198 height 21
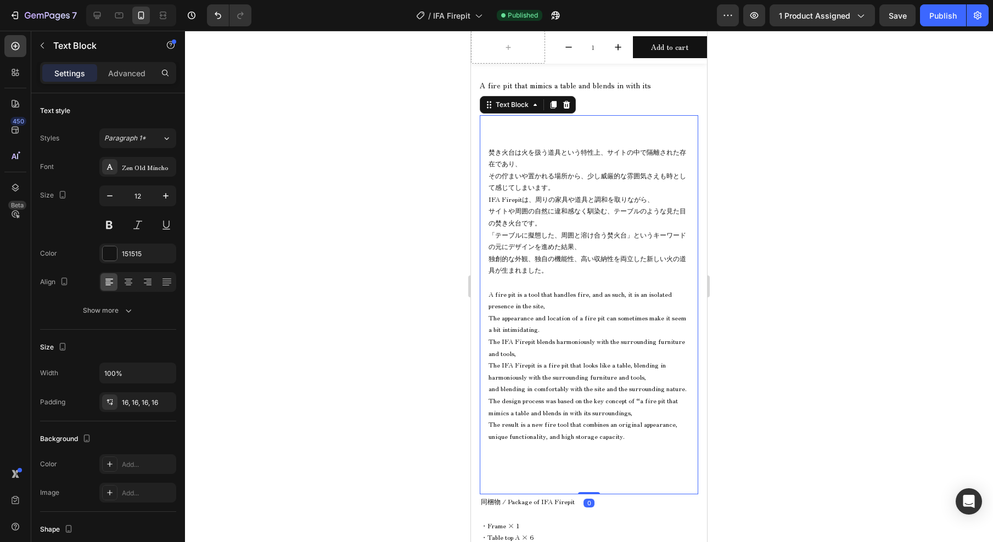
scroll to position [792, 0]
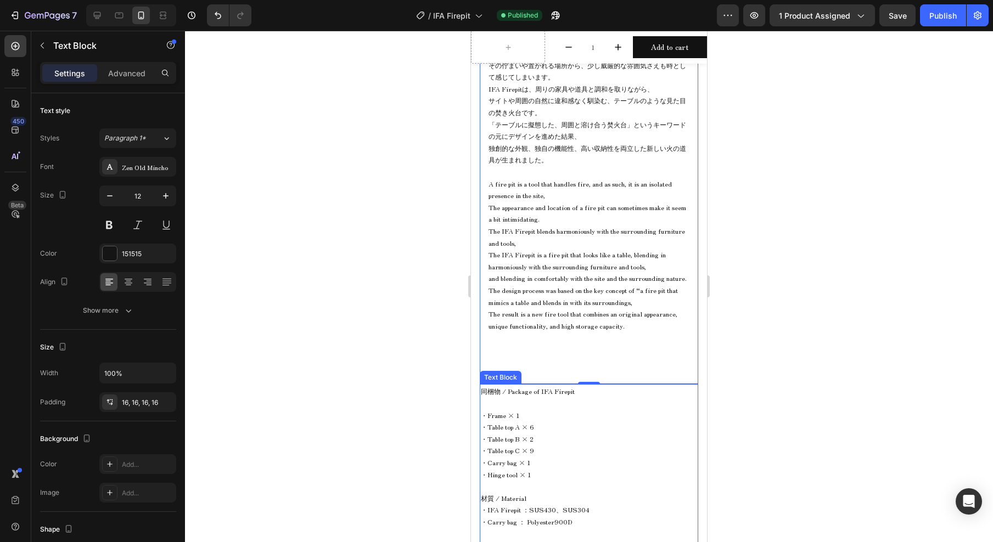
click at [517, 432] on span "・Table top A × 6" at bounding box center [507, 426] width 53 height 9
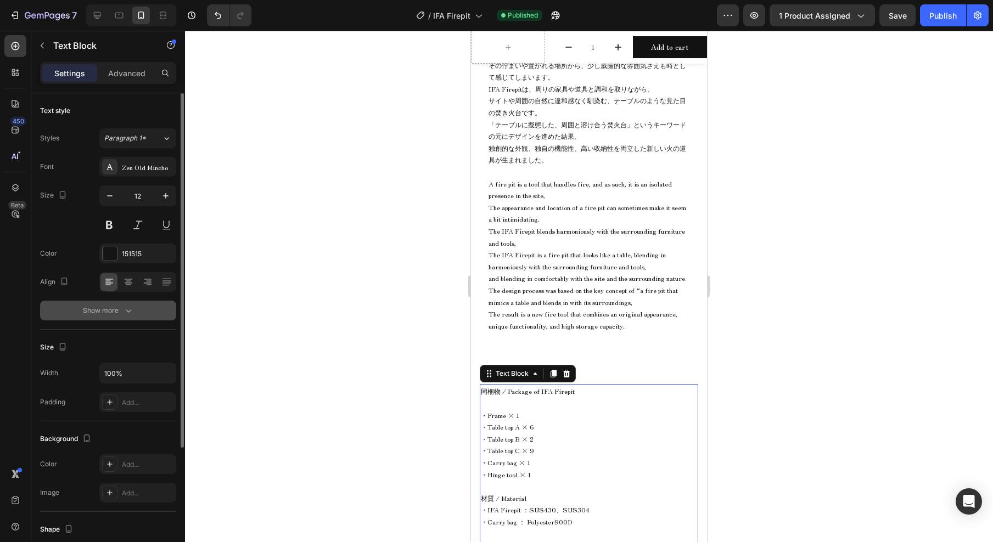
click at [133, 315] on icon "button" at bounding box center [128, 310] width 11 height 11
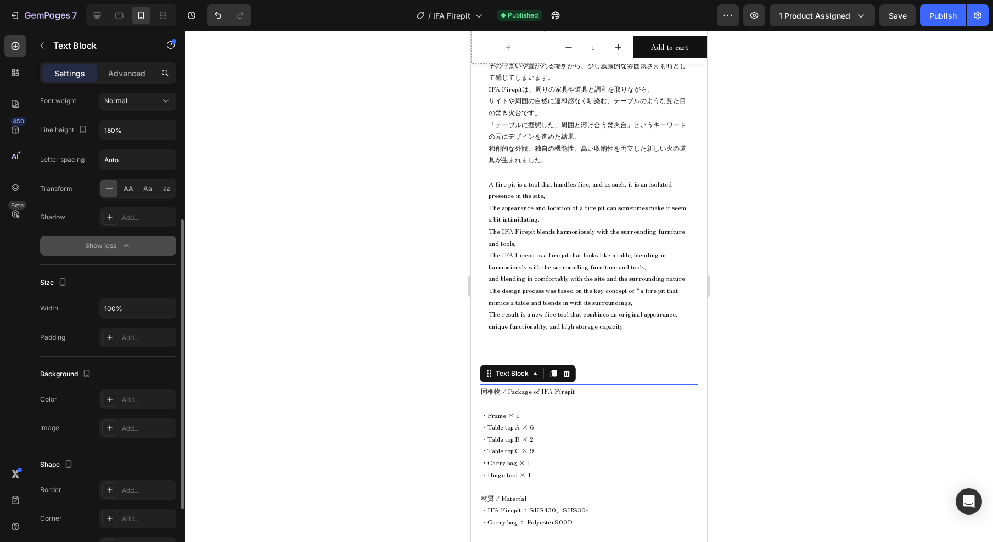
scroll to position [292, 0]
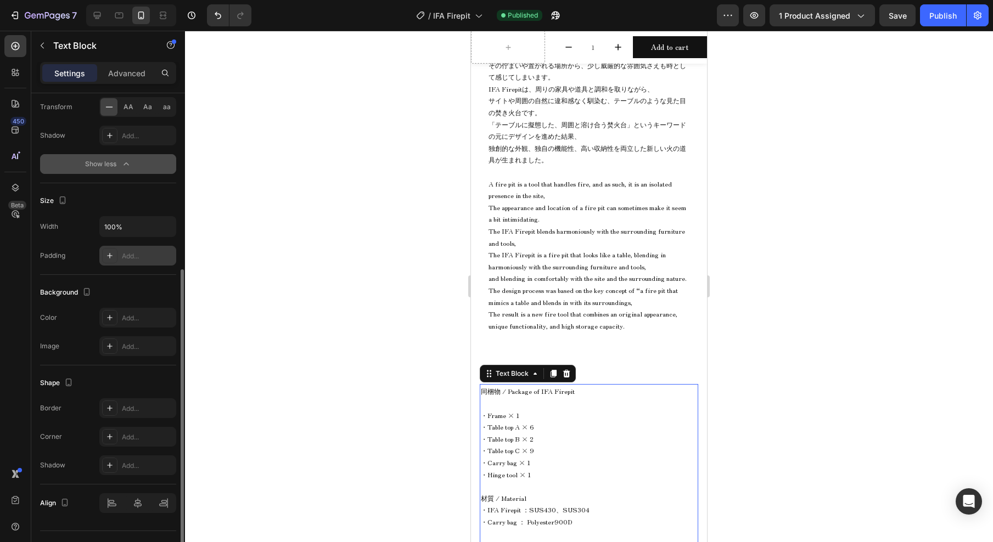
click at [143, 257] on div "Add..." at bounding box center [148, 256] width 52 height 10
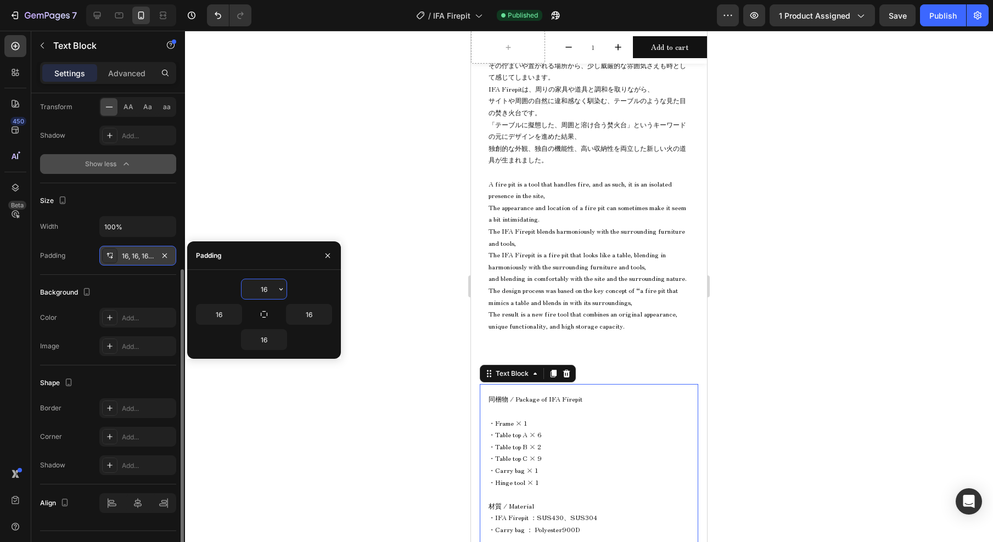
click at [387, 328] on div at bounding box center [589, 287] width 808 height 512
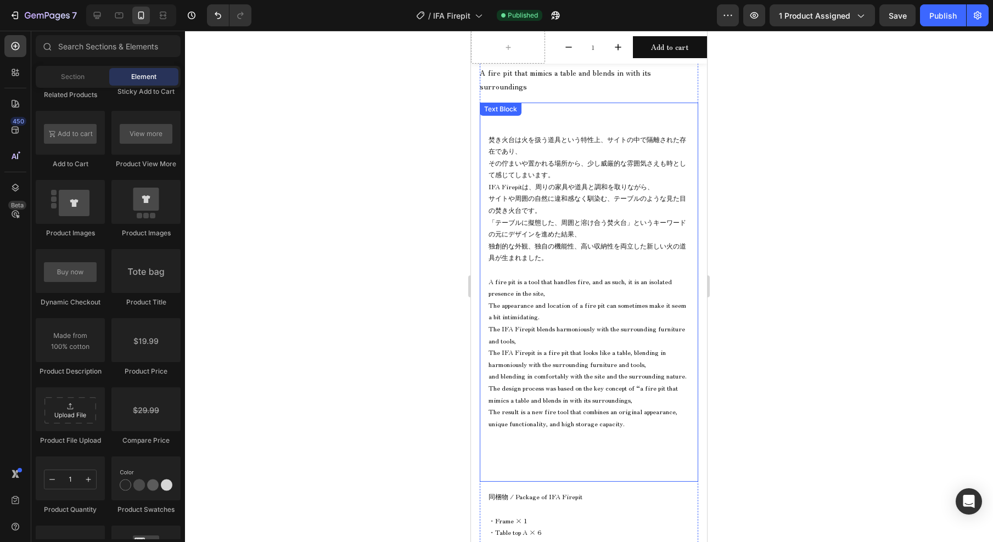
scroll to position [417, 0]
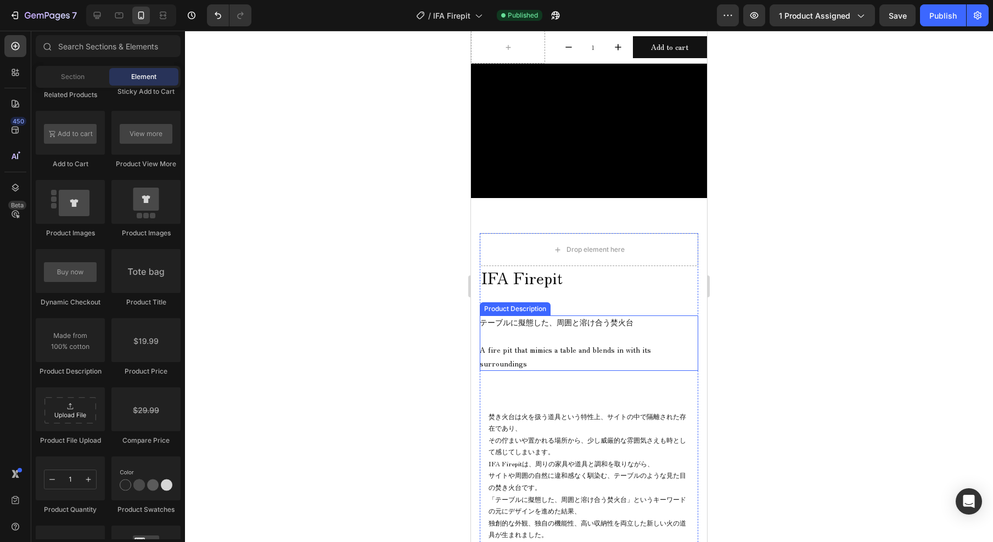
click at [554, 331] on div "テーブルに擬態した、 周囲と溶け合う焚火台 A fire pit that mimics a table and blends in with its sur…" at bounding box center [589, 343] width 219 height 55
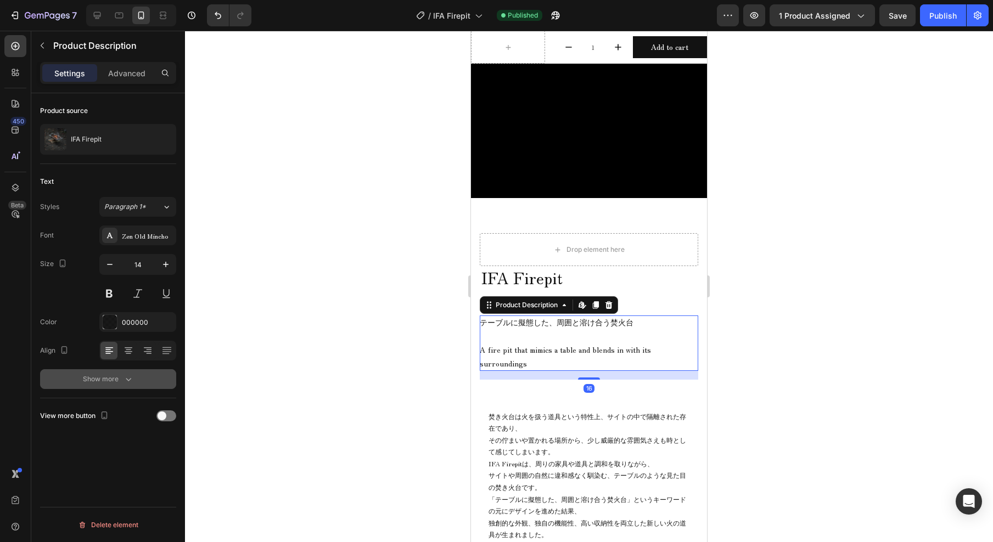
click at [97, 384] on div "Show more" at bounding box center [108, 379] width 51 height 11
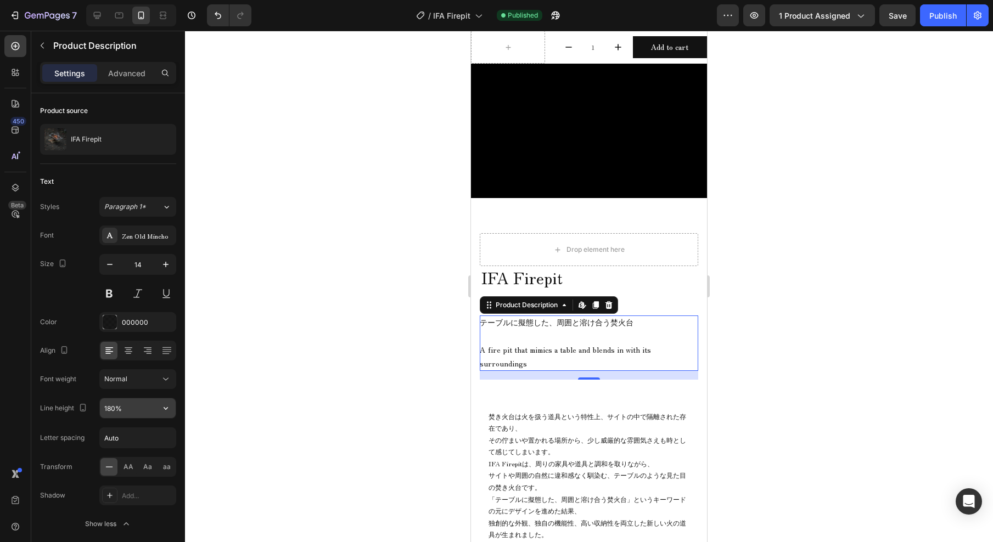
scroll to position [16, 0]
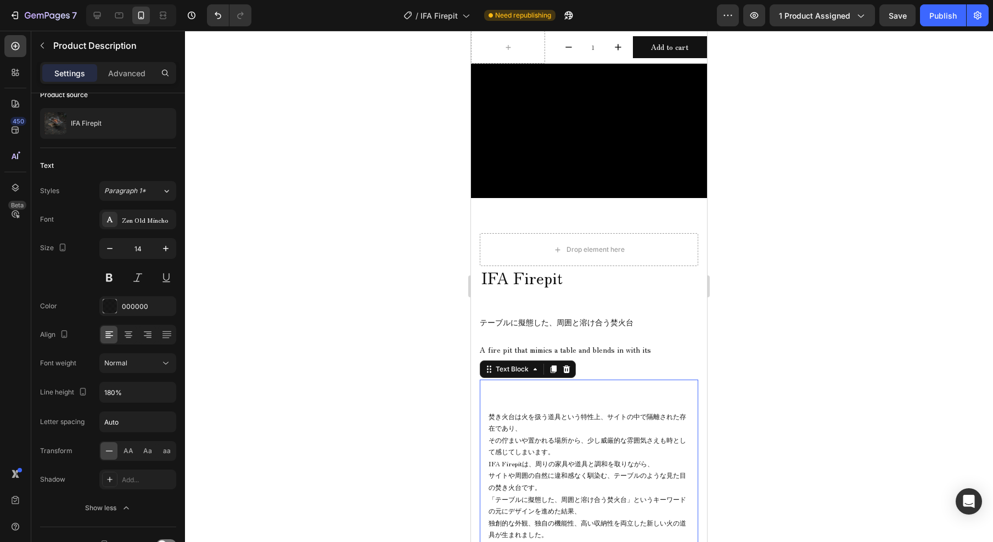
click at [595, 421] on span "焚き火台は火を扱う道具という特性上、サイトの中で隔離された存在であり、" at bounding box center [588, 422] width 198 height 21
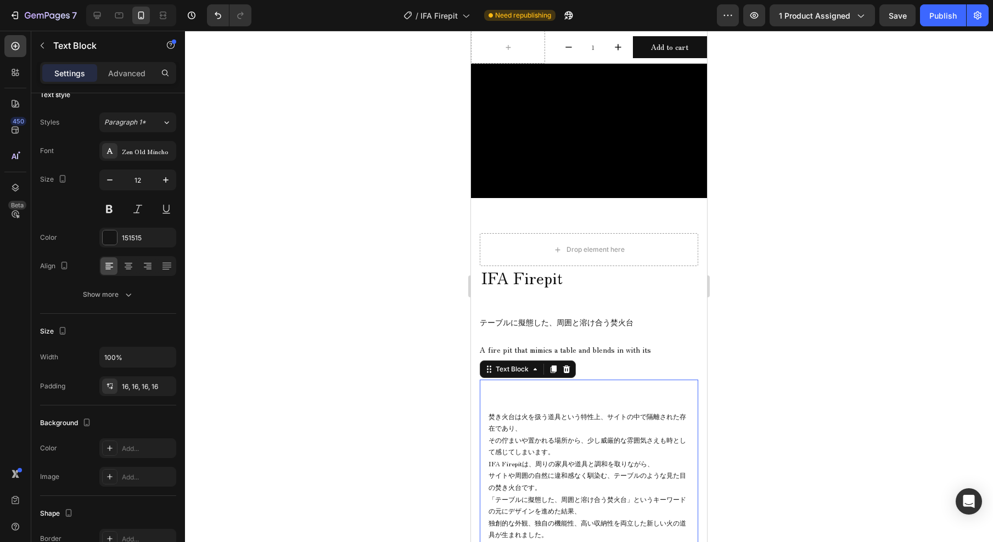
scroll to position [0, 0]
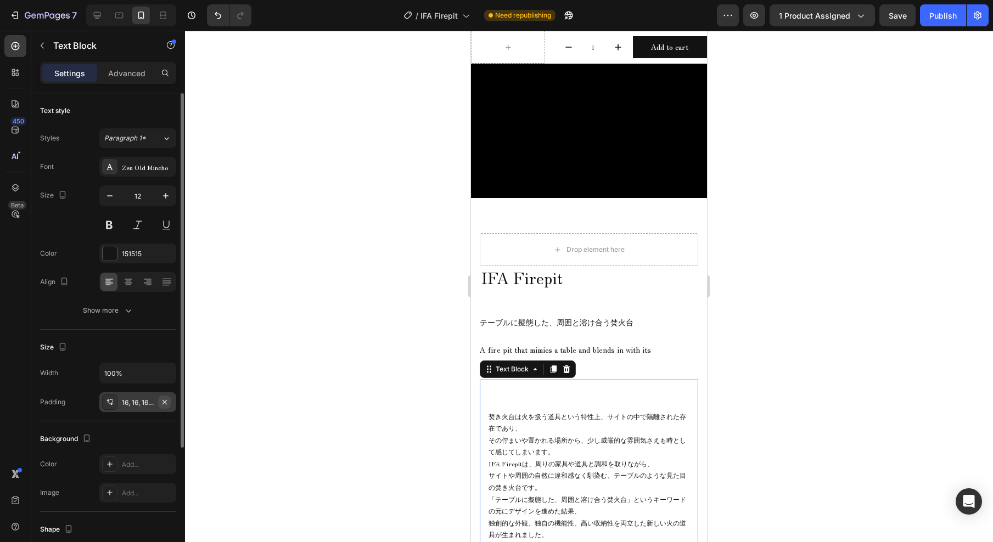
click at [165, 404] on icon "button" at bounding box center [164, 402] width 9 height 9
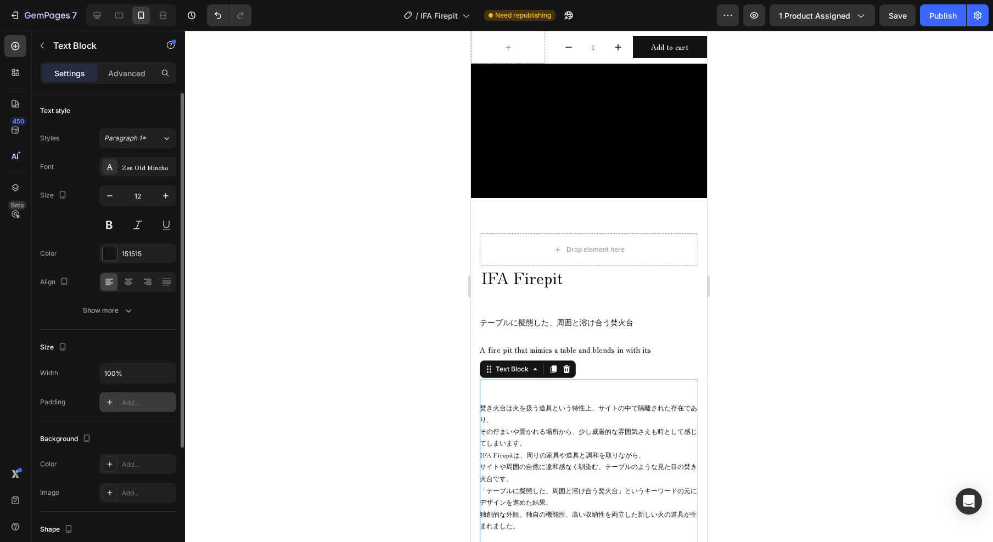
click at [388, 363] on div at bounding box center [589, 287] width 808 height 512
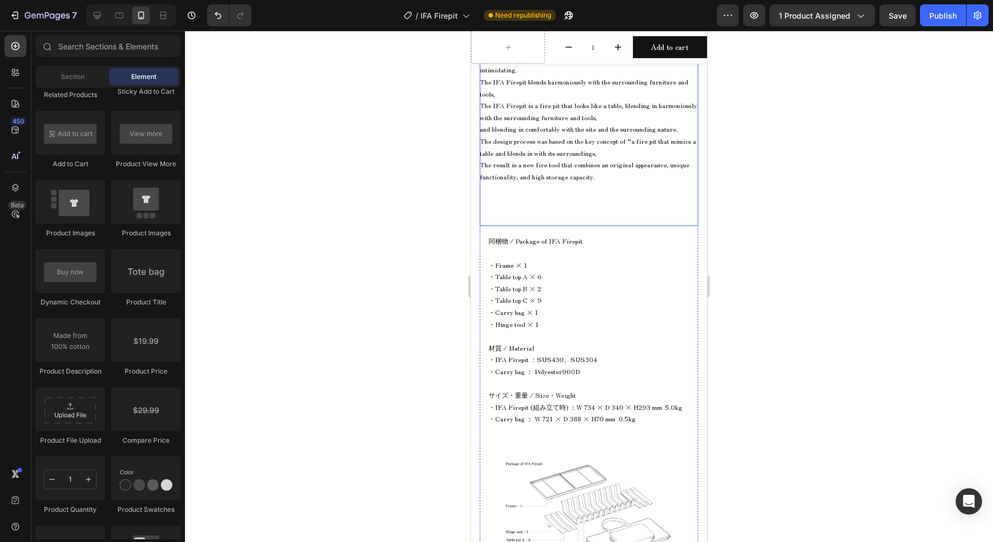
scroll to position [951, 0]
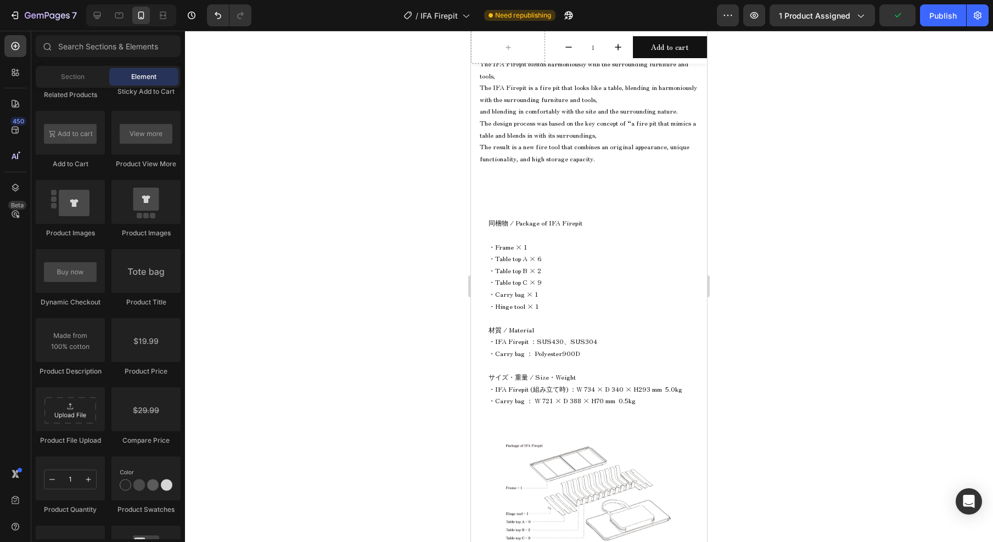
click at [837, 327] on div at bounding box center [589, 287] width 808 height 512
click at [537, 303] on span "・Hinge tool × 1" at bounding box center [514, 305] width 51 height 9
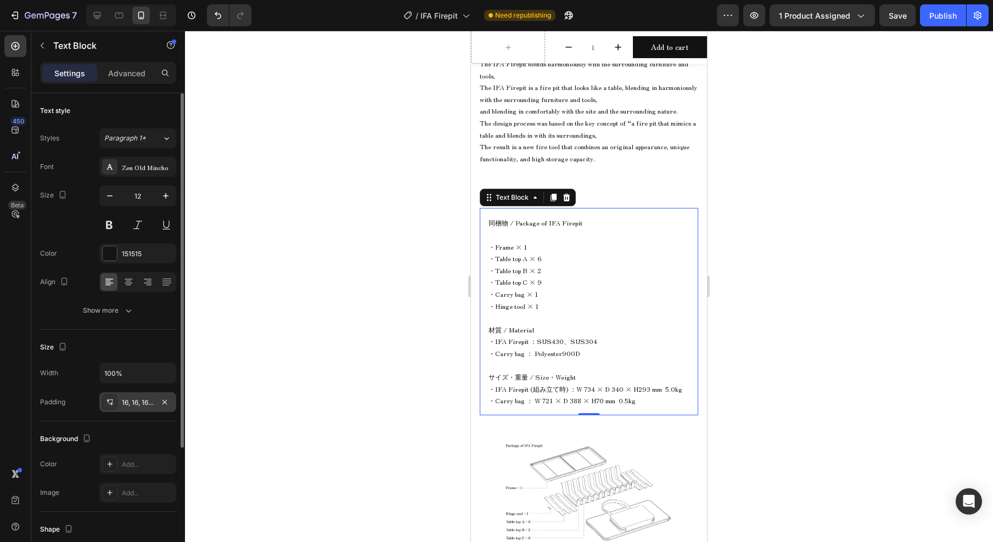
click at [120, 406] on div "16, 16, 16, 16" at bounding box center [137, 403] width 77 height 20
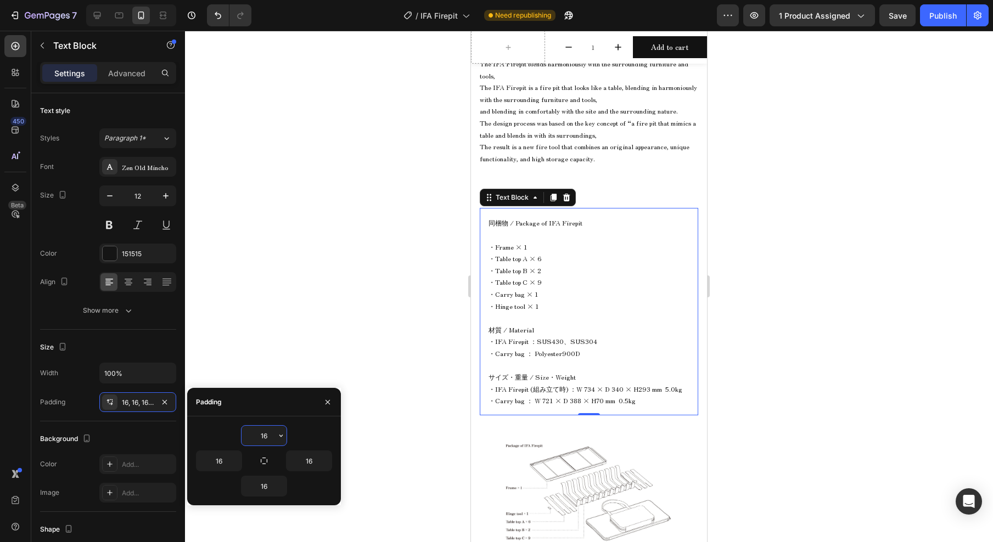
click at [268, 432] on input "16" at bounding box center [264, 436] width 45 height 20
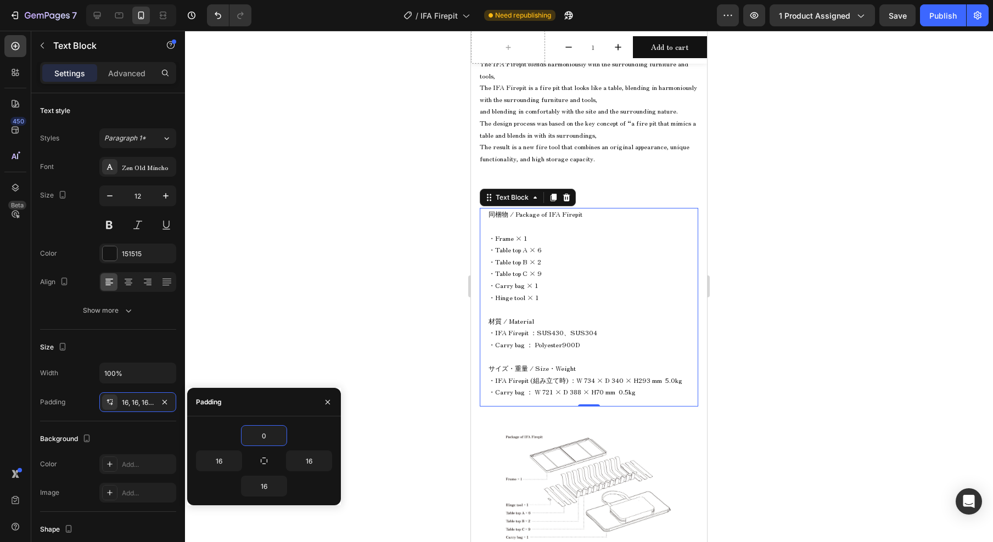
type input "0"
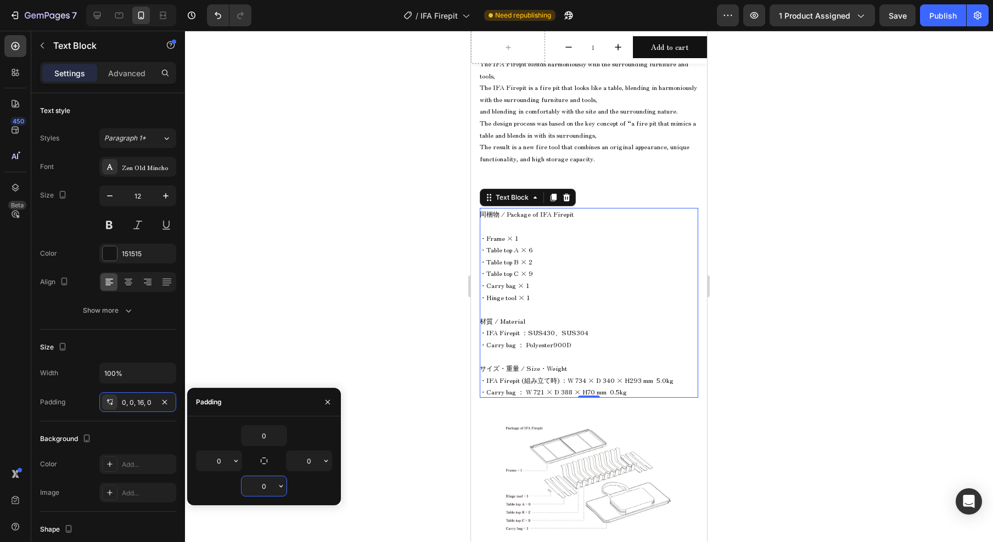
type input "0"
click at [326, 400] on icon "button" at bounding box center [328, 402] width 4 height 4
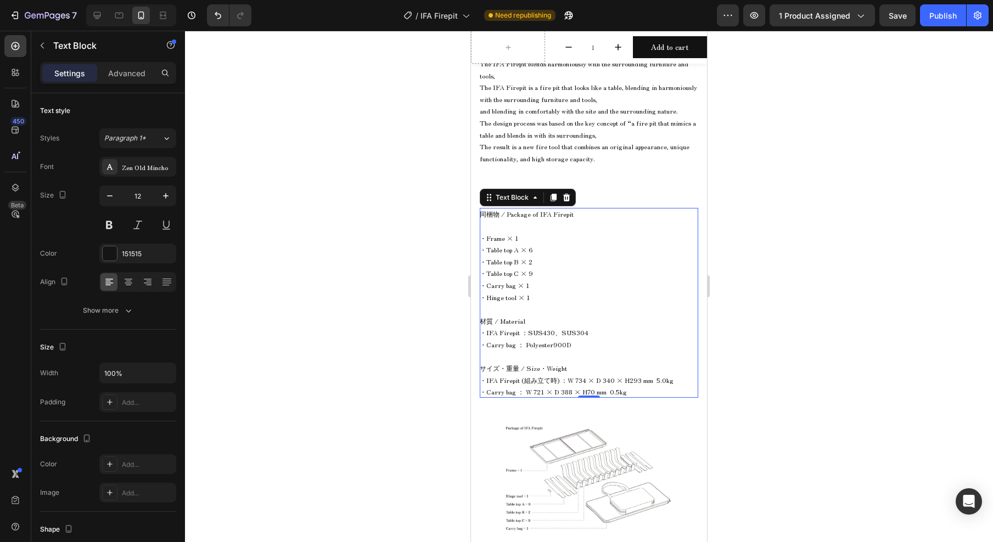
click at [357, 354] on div at bounding box center [589, 287] width 808 height 512
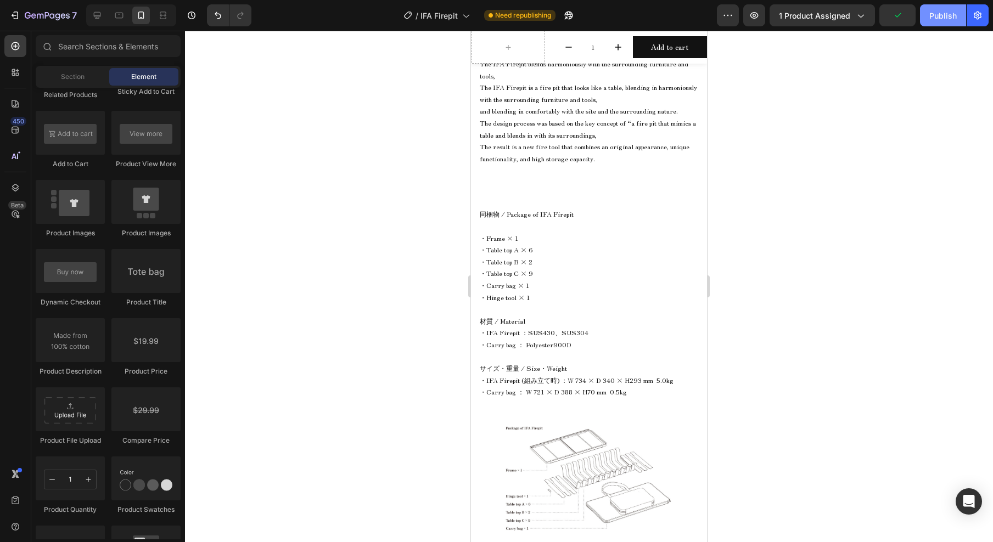
click at [930, 16] on div "Publish" at bounding box center [942, 16] width 27 height 12
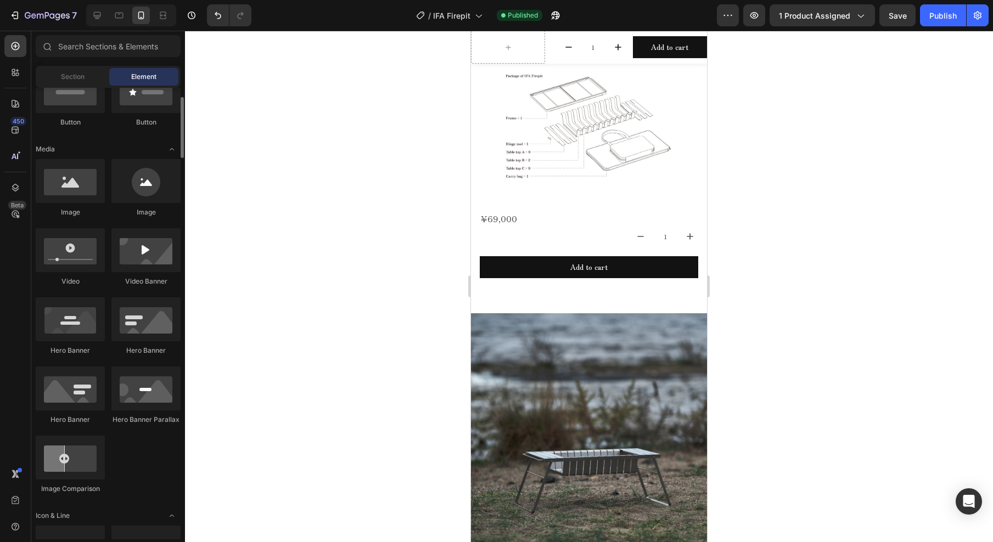
scroll to position [0, 0]
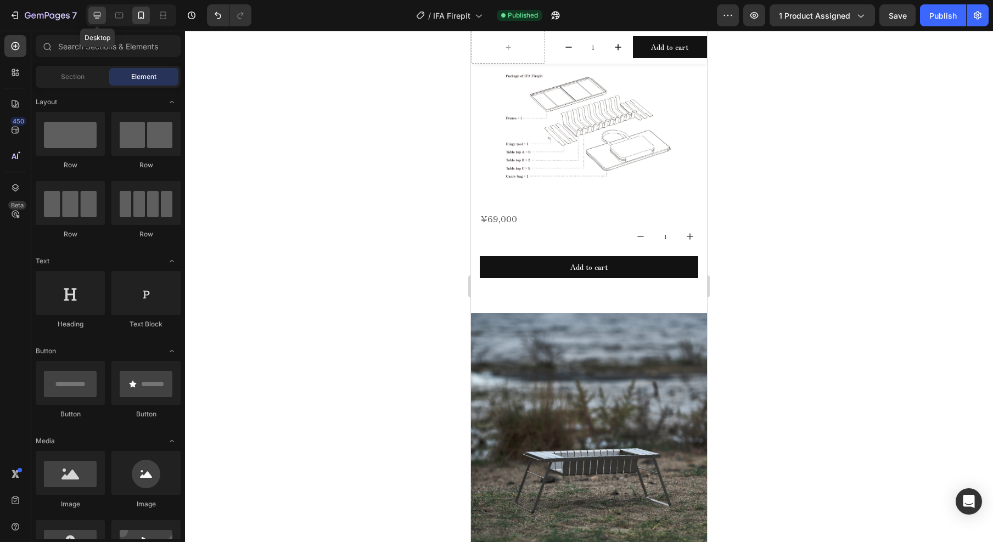
click at [97, 13] on icon at bounding box center [97, 15] width 11 height 11
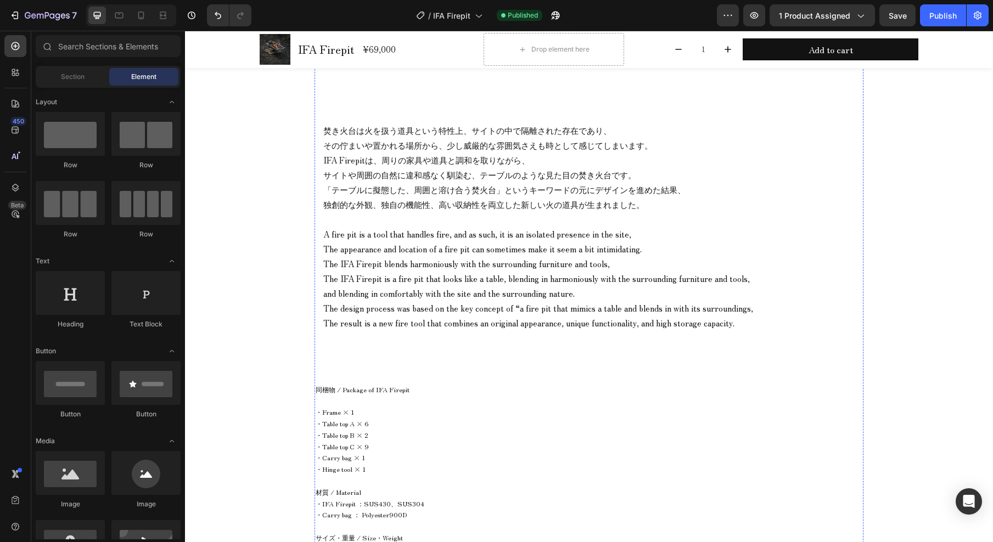
scroll to position [728, 0]
click at [400, 185] on span "「テーブルに擬態した、周囲と溶け合う焚火台」というキーワードの元にデザインを進めた結果、" at bounding box center [504, 190] width 362 height 12
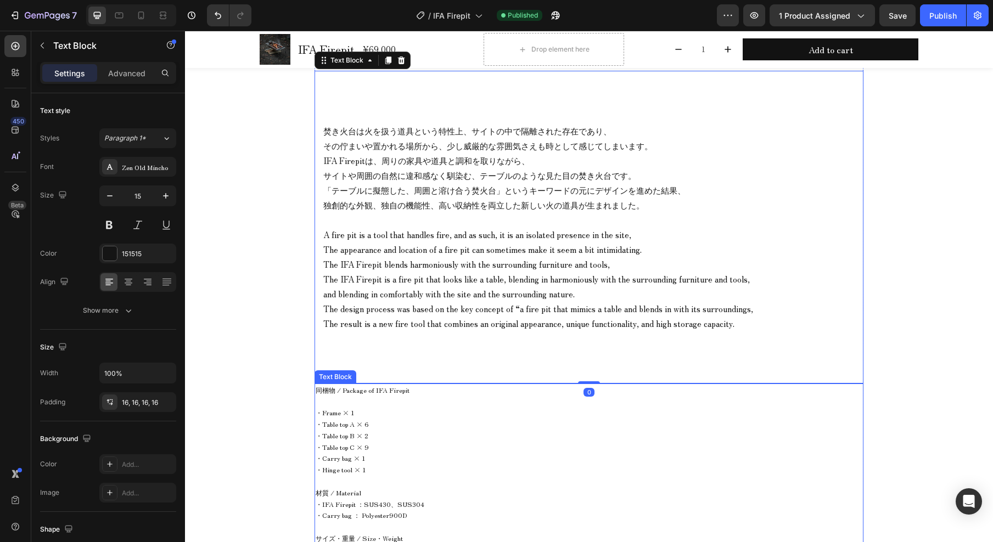
click at [342, 458] on span "・Carry bag × 1" at bounding box center [341, 457] width 50 height 9
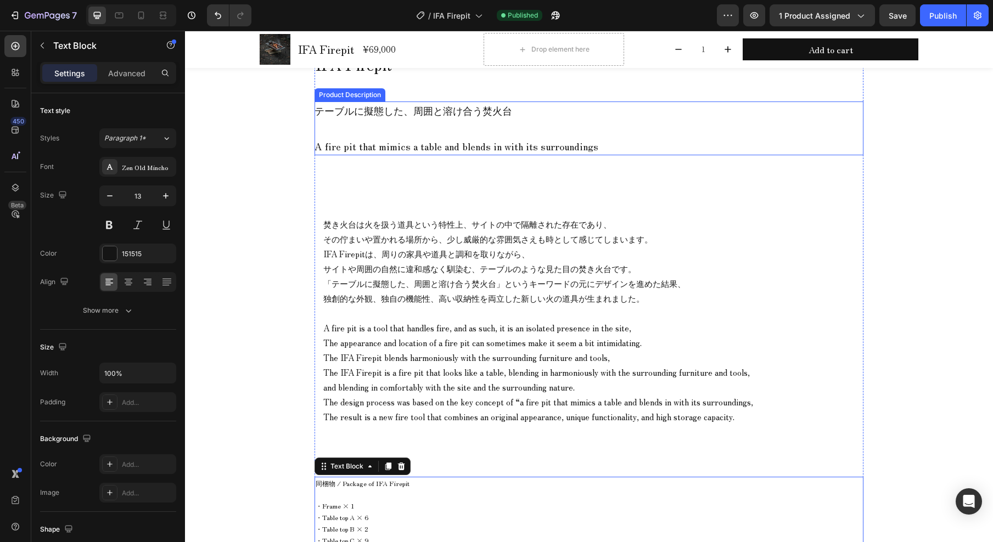
scroll to position [858, 0]
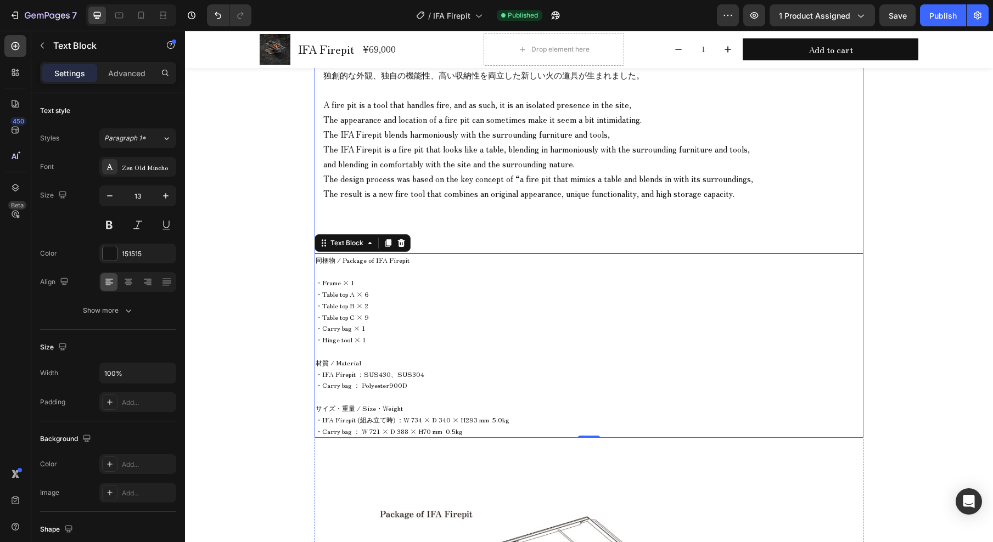
click at [390, 159] on p "and blending in comfortably with the site and the surrounding nature. The desig…" at bounding box center [588, 178] width 531 height 44
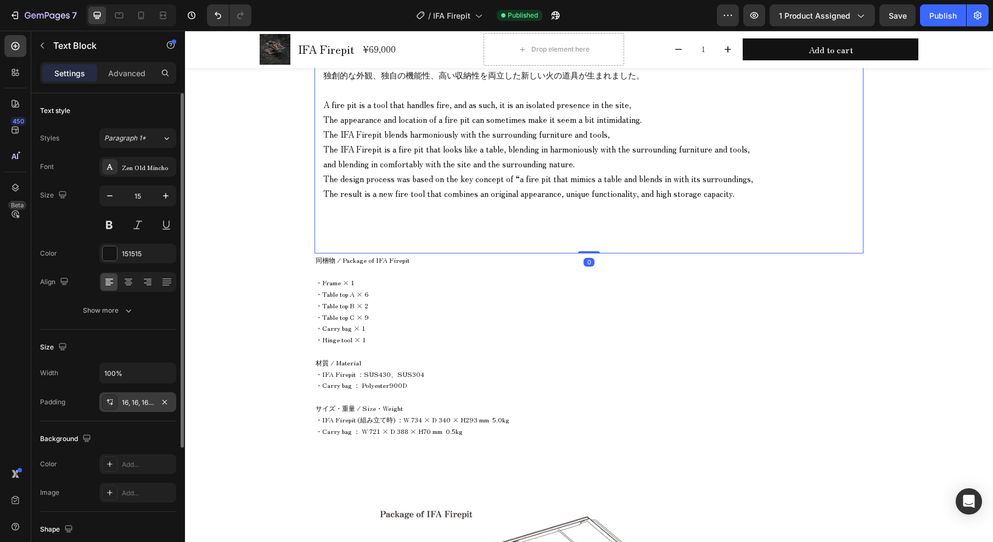
click at [147, 405] on div "16, 16, 16, 16" at bounding box center [138, 403] width 32 height 10
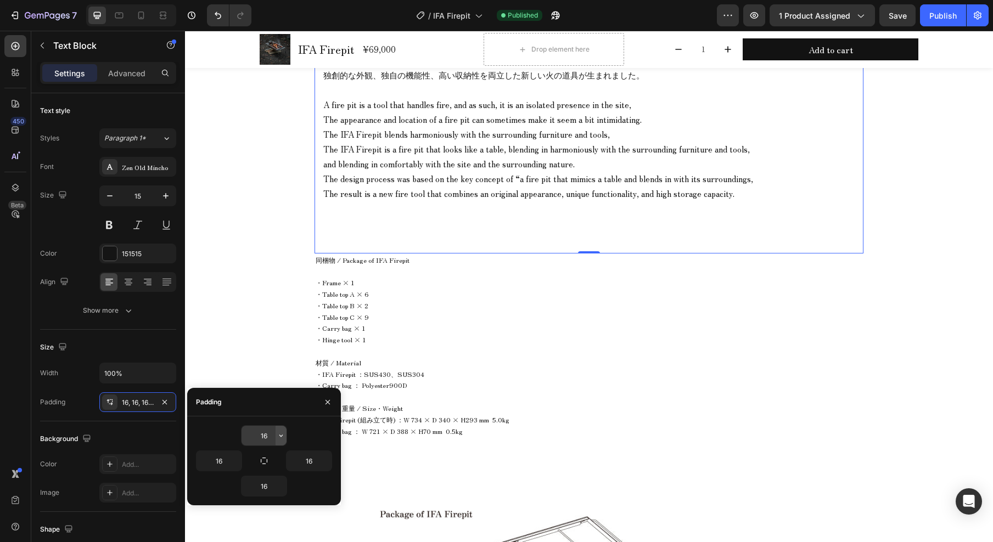
click at [278, 434] on icon "button" at bounding box center [281, 436] width 9 height 9
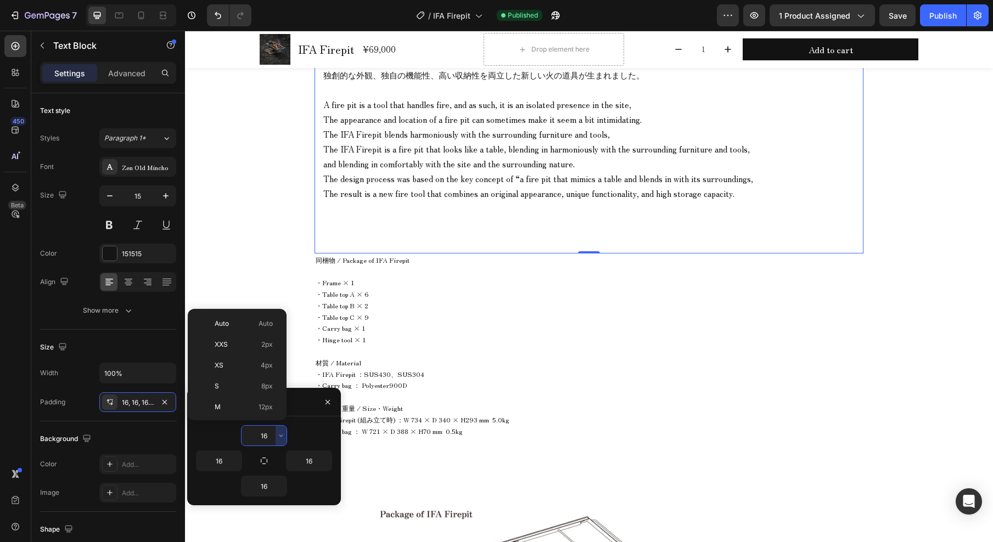
click at [272, 438] on input "16" at bounding box center [264, 436] width 45 height 20
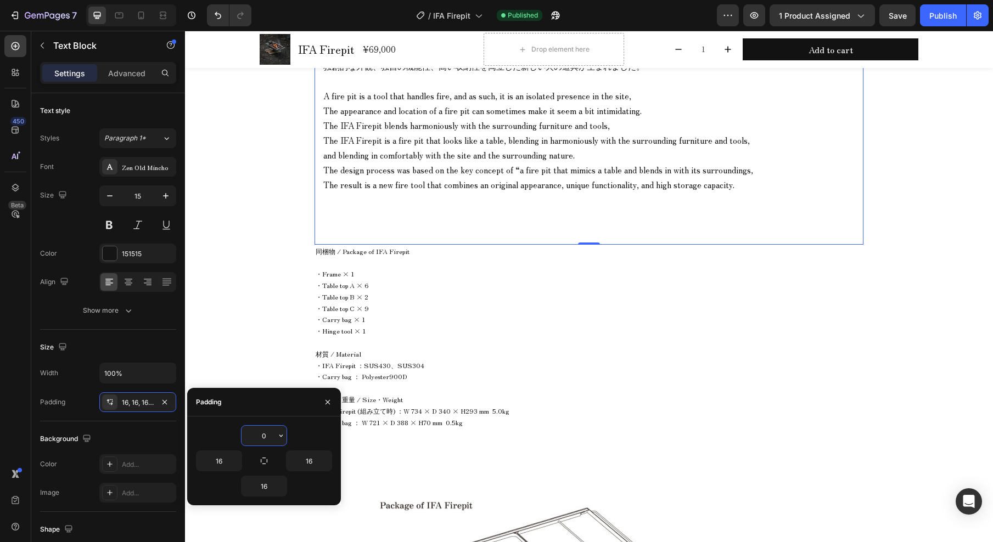
type input "0"
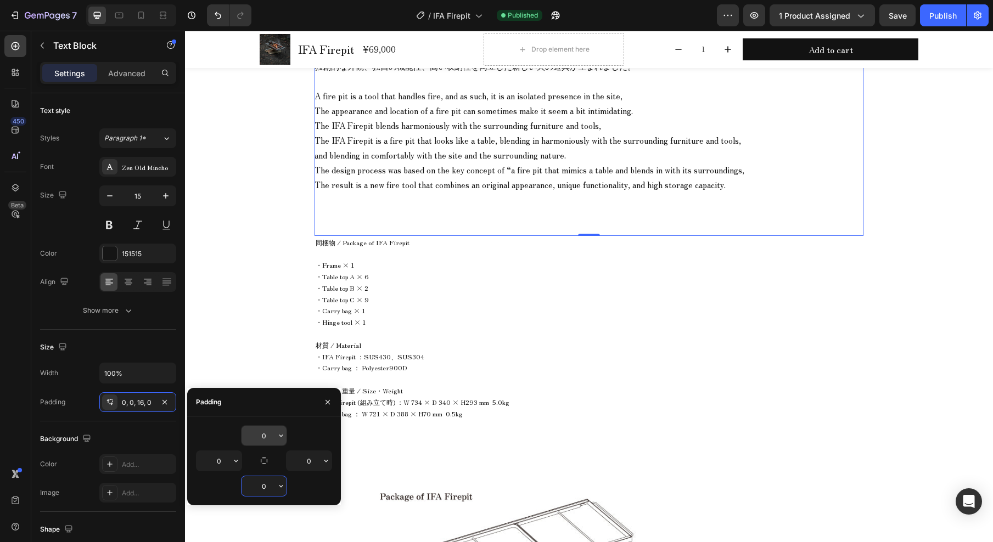
type input "0"
click at [329, 401] on icon "button" at bounding box center [327, 402] width 9 height 9
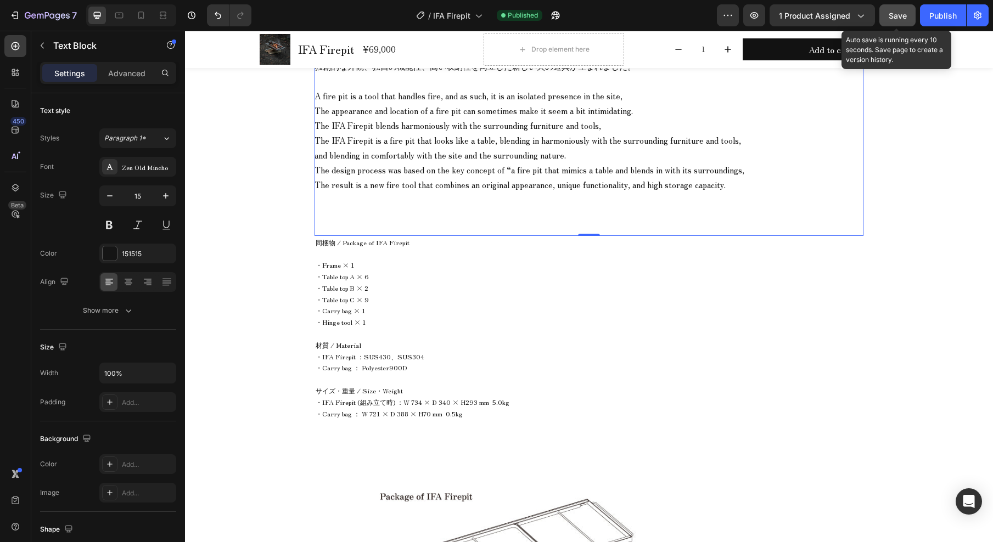
click at [899, 19] on span "Save" at bounding box center [898, 15] width 18 height 9
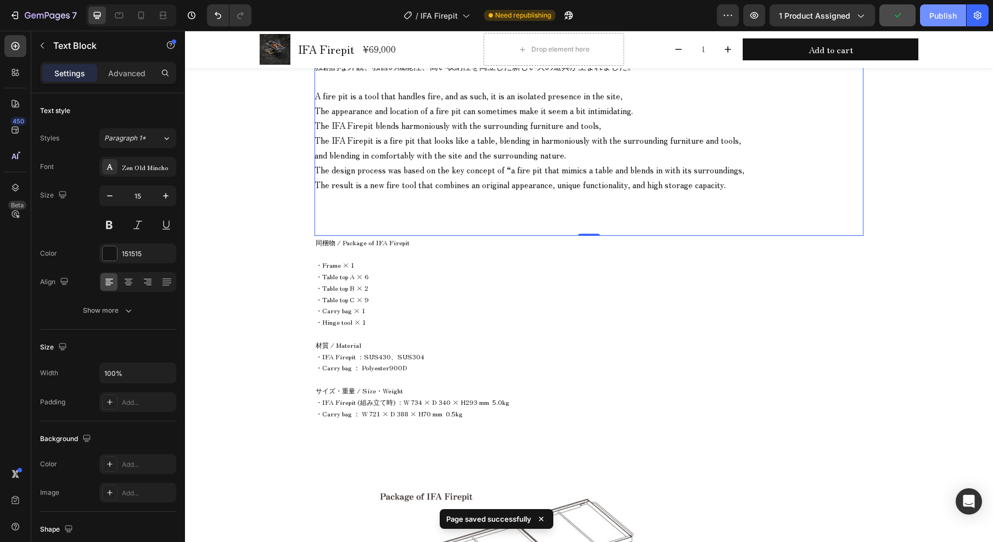
click at [933, 15] on div "Publish" at bounding box center [942, 16] width 27 height 12
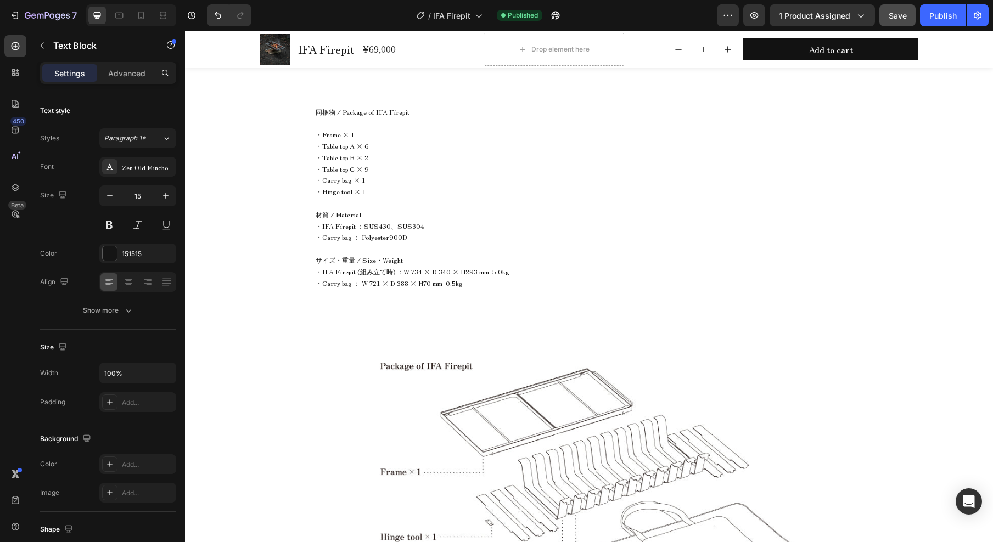
scroll to position [1207, 0]
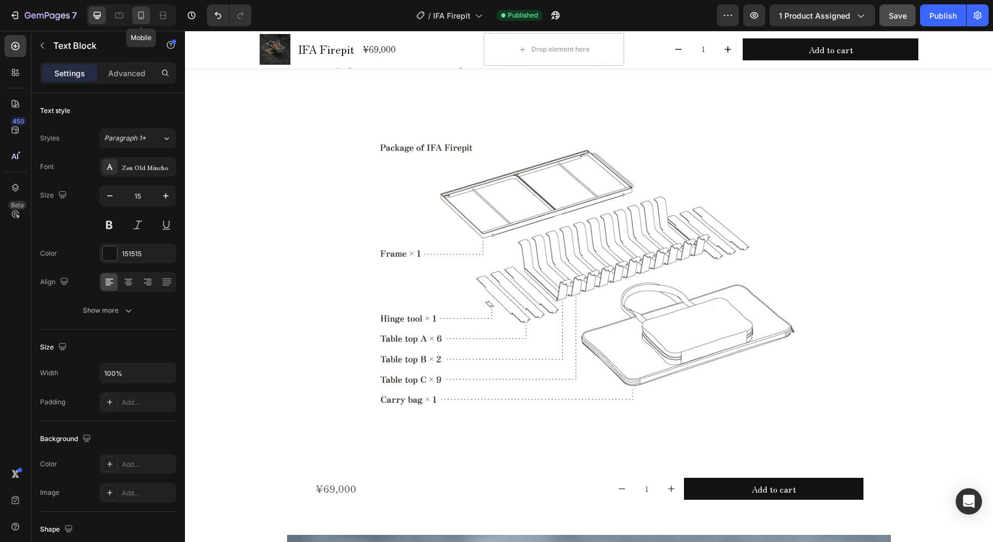
click at [139, 15] on icon at bounding box center [141, 15] width 11 height 11
type input "12"
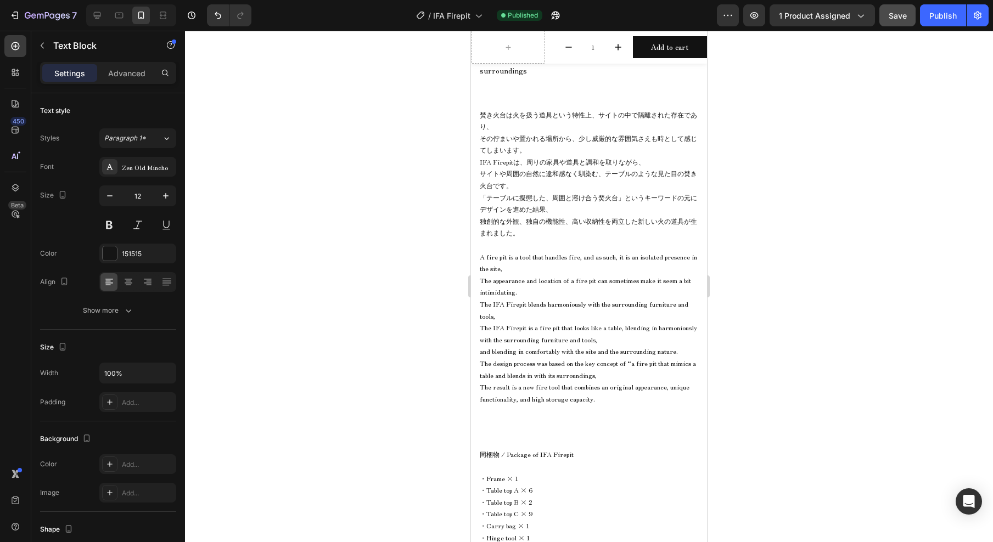
scroll to position [724, 0]
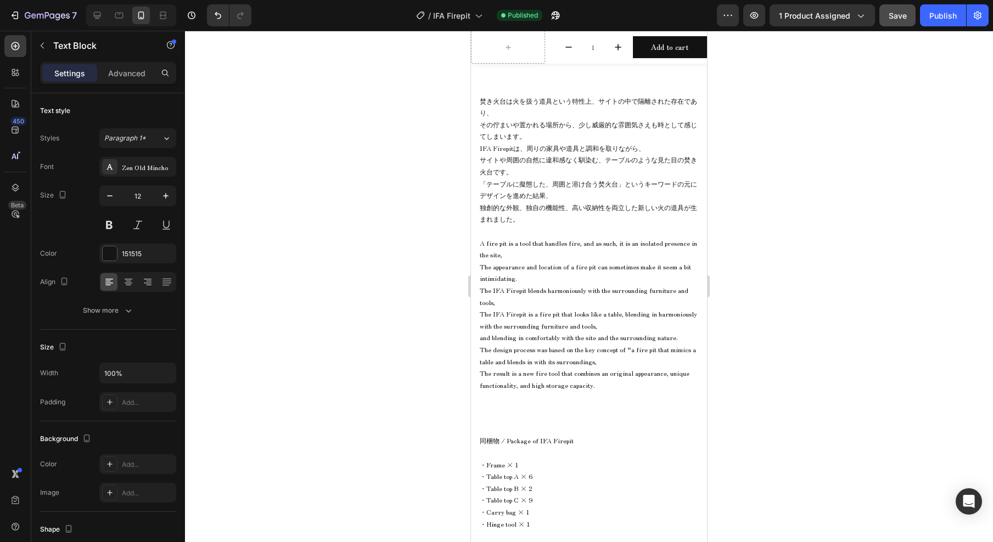
click at [526, 170] on p "焚き火台は火を扱う道具という特性上、サイトの中で隔離された存在であり、 その佇まいや置かれる場所から、少し威厳的な雰囲気さえも時として感じてしまいます。 IF…" at bounding box center [589, 160] width 219 height 131
click at [524, 161] on span "サイトや周囲の自然に違和感なく馴染む、テーブルのような見た目の焚き火台です。" at bounding box center [588, 165] width 217 height 21
click at [570, 159] on span "サイトや周囲の自然に違和感なく馴染む、テーブルのような見た目の焚き火台です。" at bounding box center [588, 165] width 217 height 21
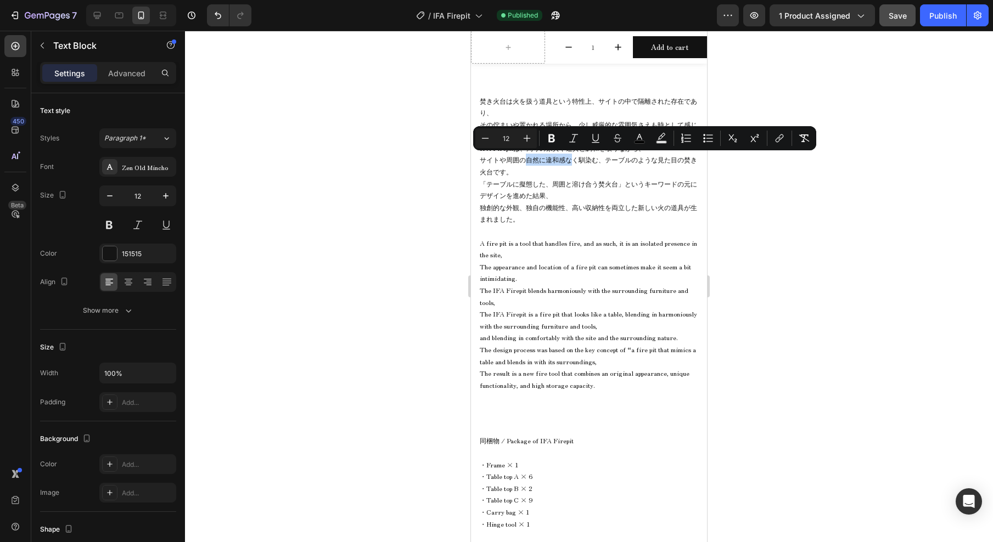
click at [570, 159] on span "サイトや周囲の自然に違和感なく馴染む、テーブルのような見た目の焚き火台です。" at bounding box center [588, 165] width 217 height 21
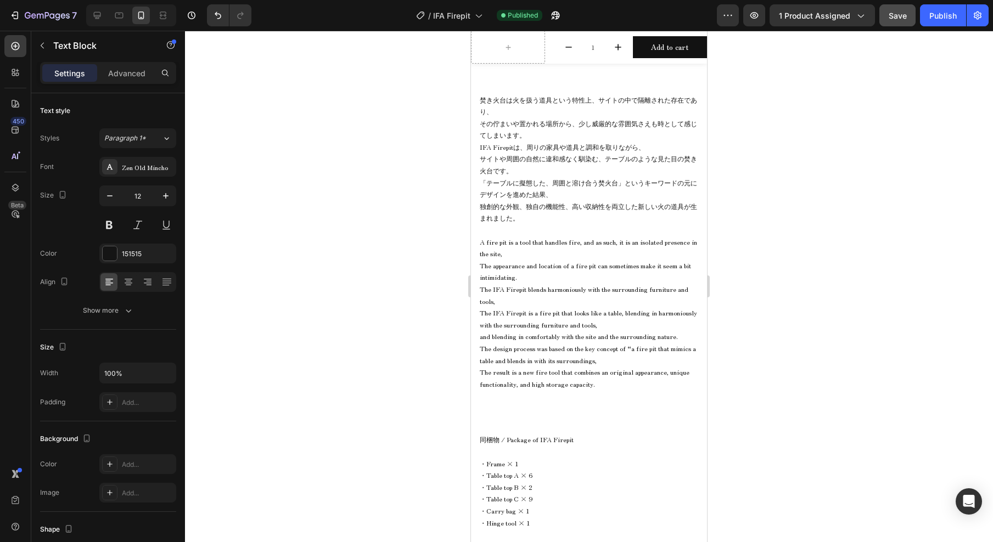
scroll to position [949, 0]
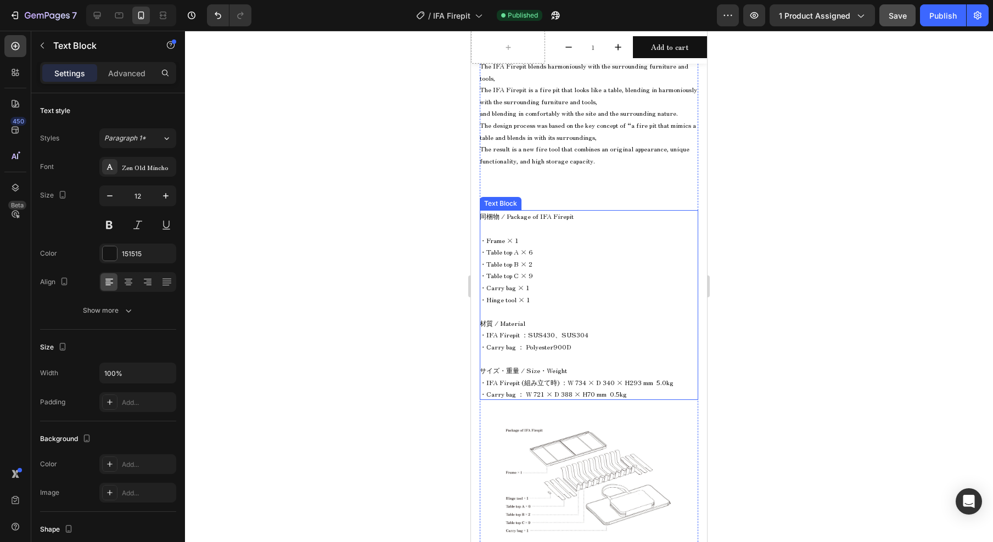
click at [500, 259] on span "・Table top B × 2" at bounding box center [506, 263] width 53 height 9
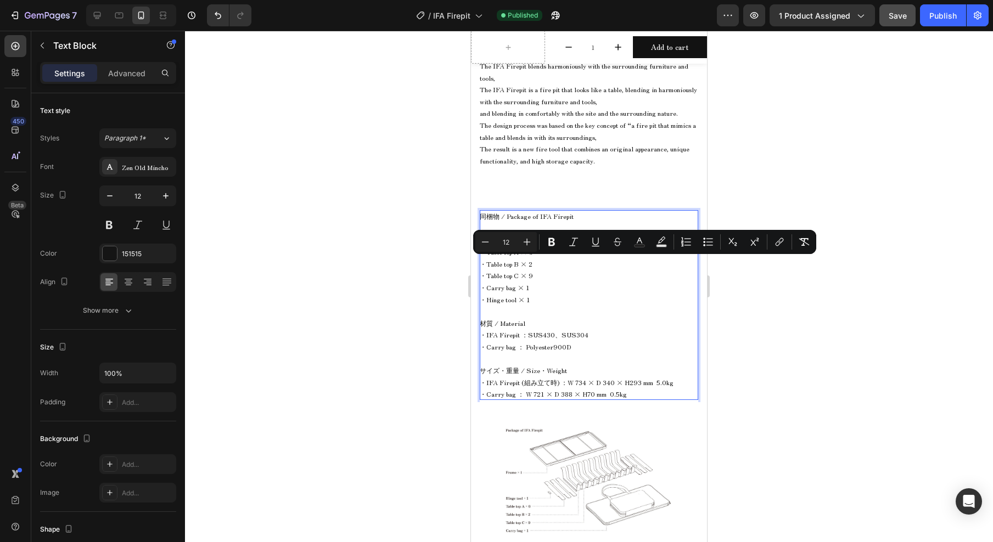
click at [513, 270] on p "・Table top C × 9" at bounding box center [589, 276] width 219 height 12
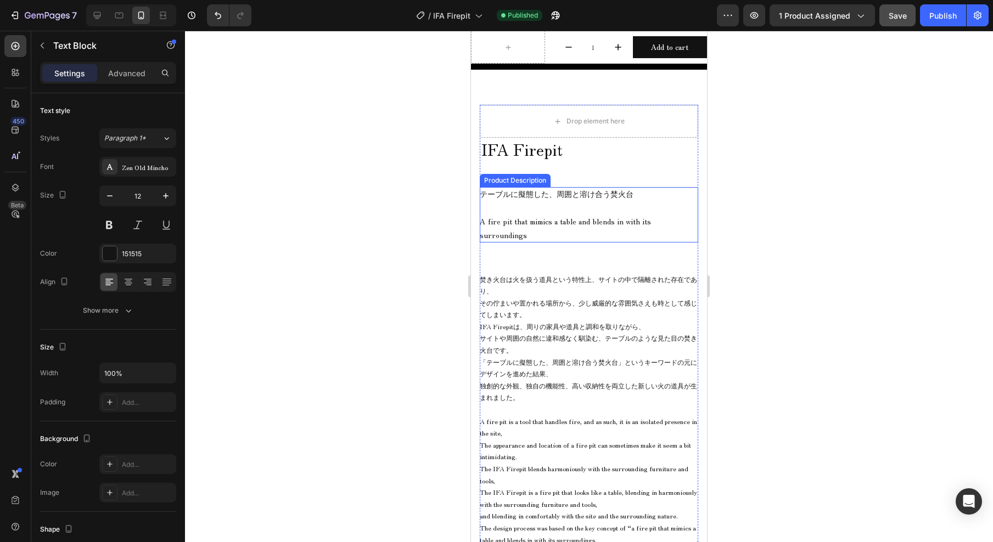
scroll to position [545, 0]
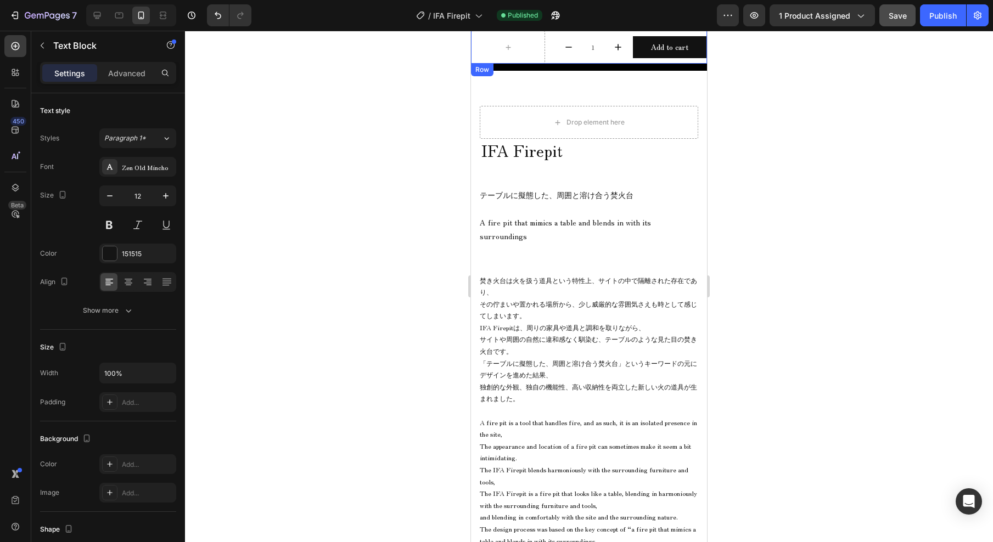
click at [552, 60] on div "1 Product Quantity" at bounding box center [589, 47] width 74 height 33
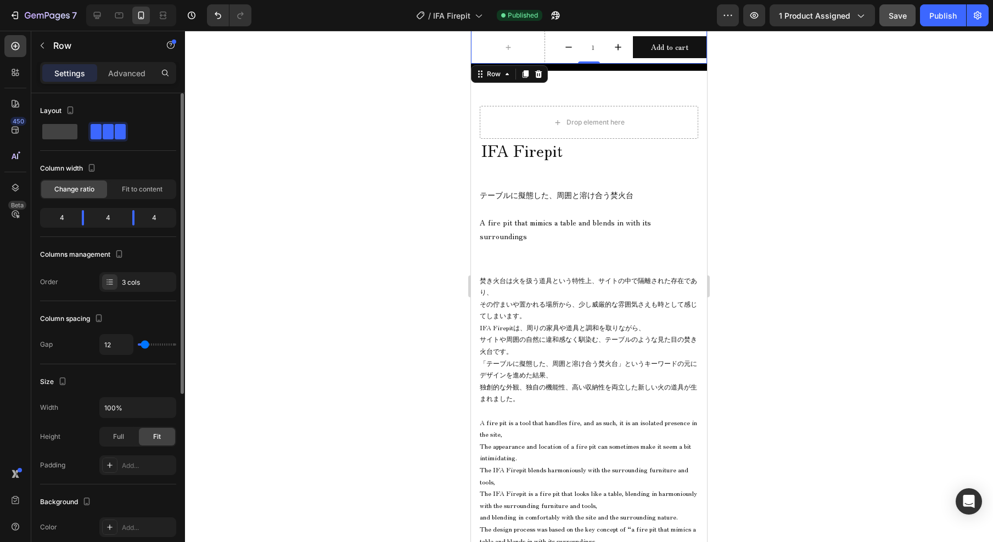
scroll to position [93, 0]
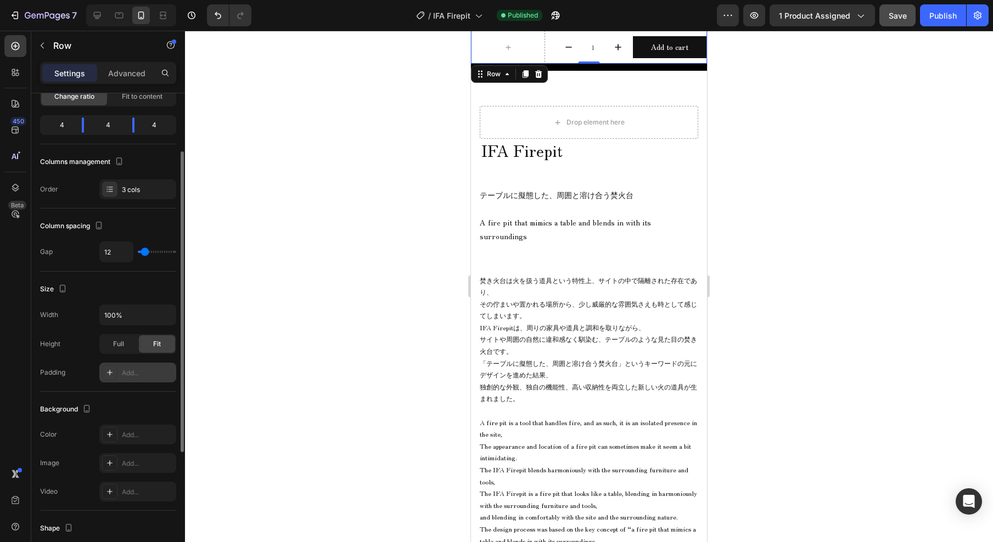
click at [149, 374] on div "Add..." at bounding box center [148, 373] width 52 height 10
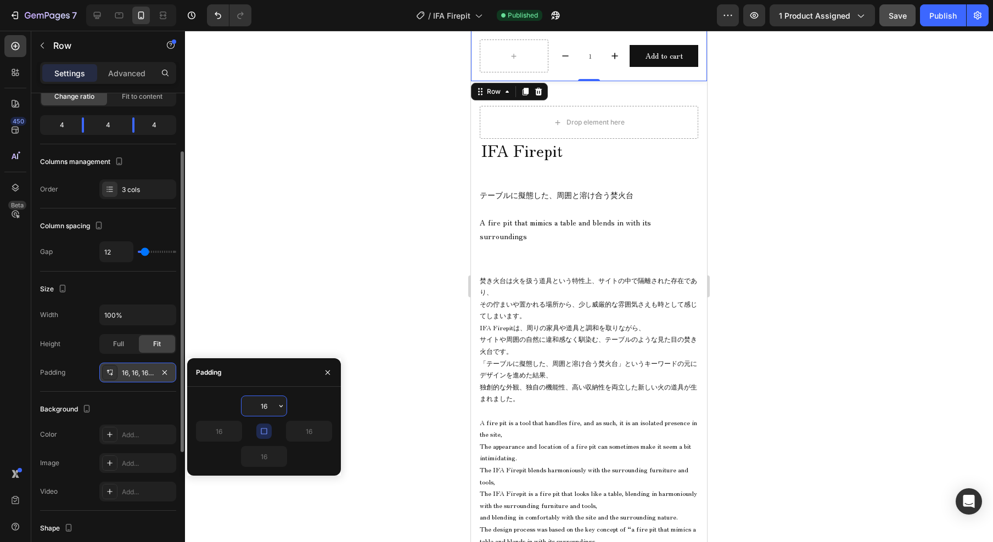
click at [255, 300] on div at bounding box center [589, 287] width 808 height 512
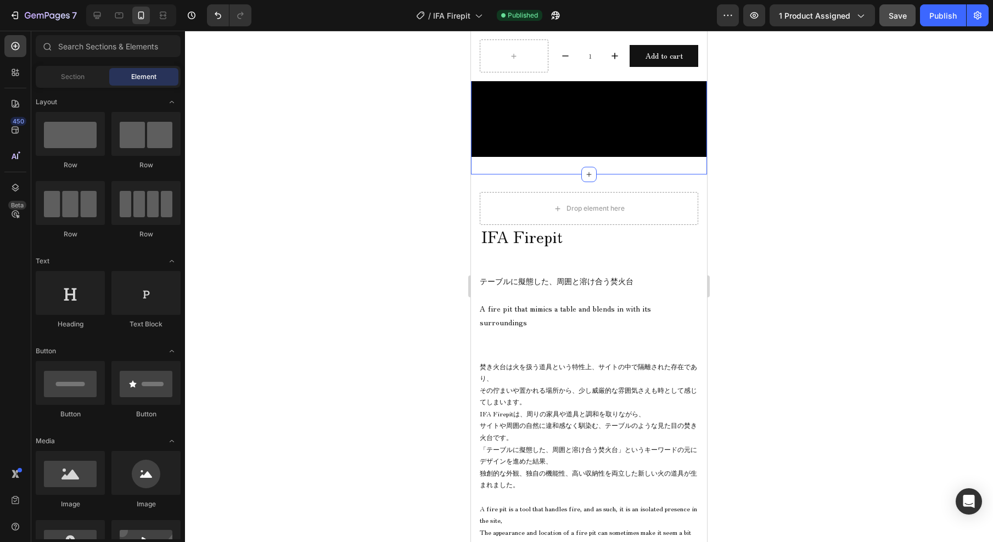
scroll to position [336, 0]
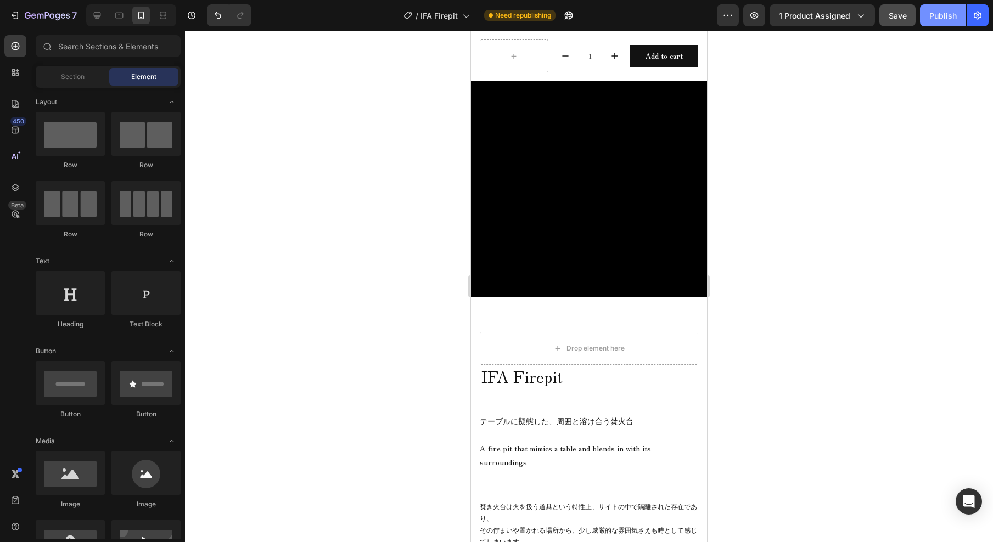
click at [931, 14] on div "Publish" at bounding box center [942, 16] width 27 height 12
click at [582, 36] on div "1 Product Quantity Add to cart Add to Cart Row" at bounding box center [589, 56] width 236 height 51
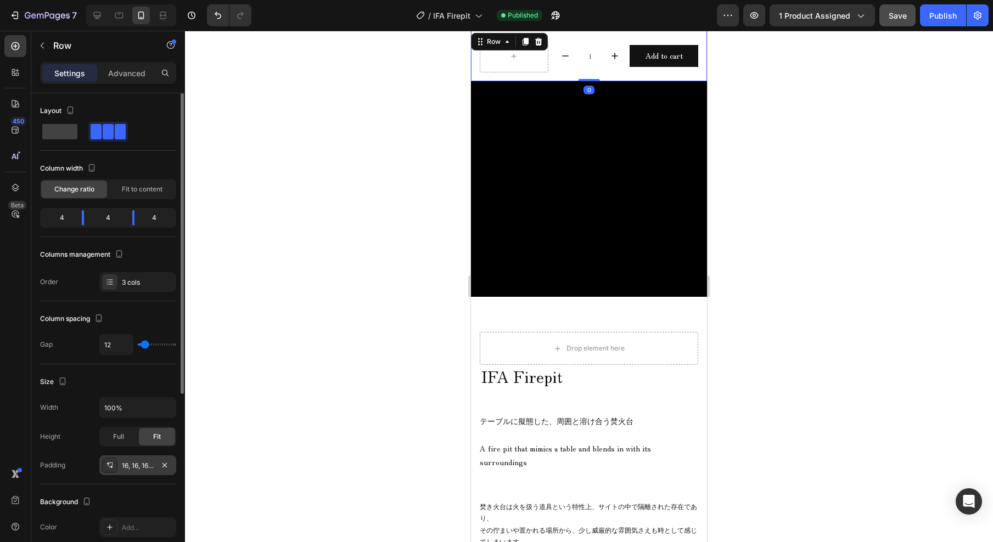
click at [145, 462] on div "16, 16, 16, 16" at bounding box center [138, 466] width 32 height 10
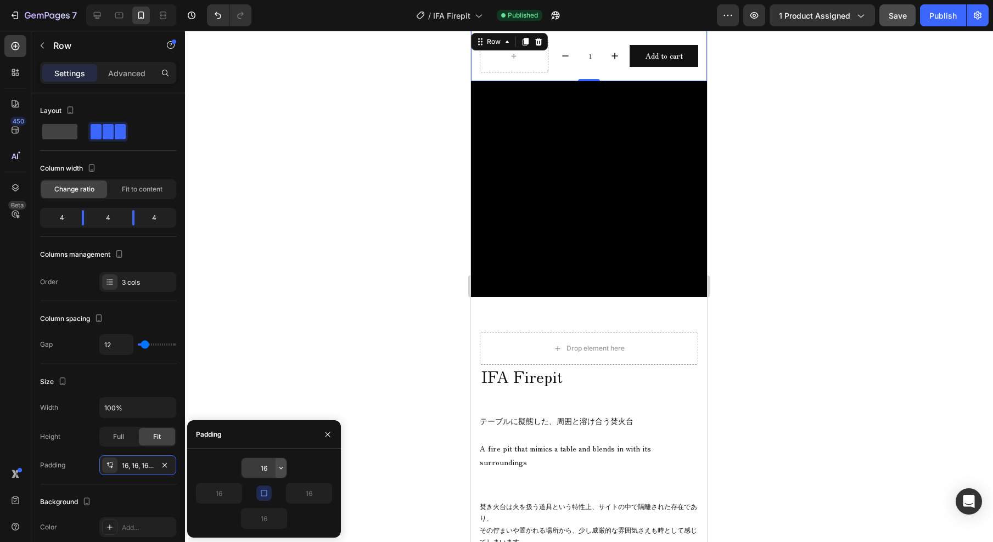
click at [278, 466] on icon "button" at bounding box center [281, 468] width 9 height 9
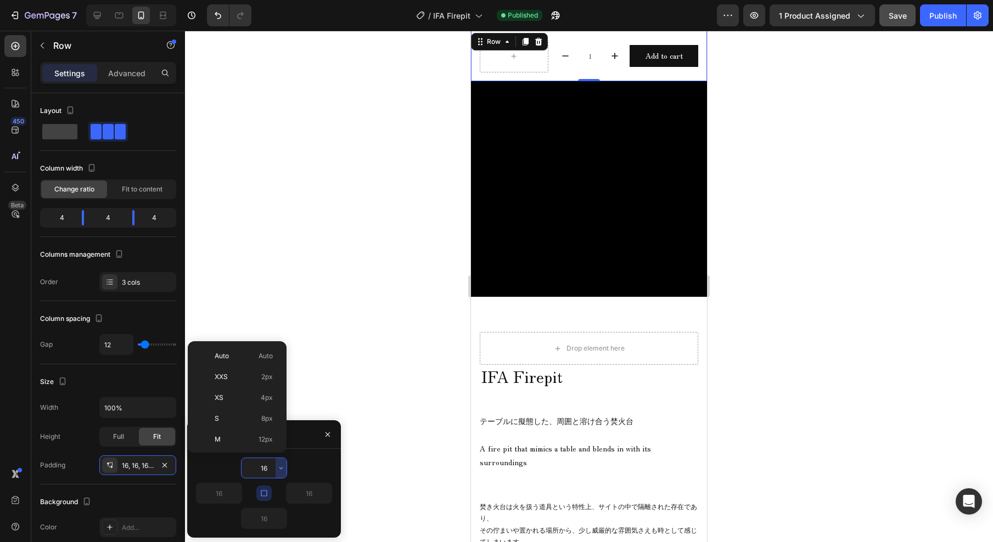
click at [272, 469] on input "16" at bounding box center [264, 468] width 45 height 20
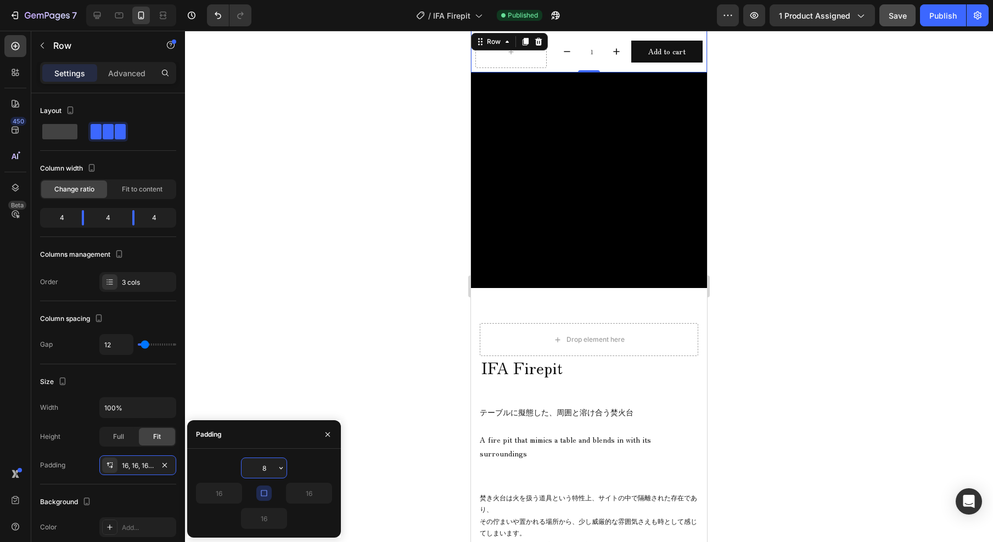
scroll to position [327, 0]
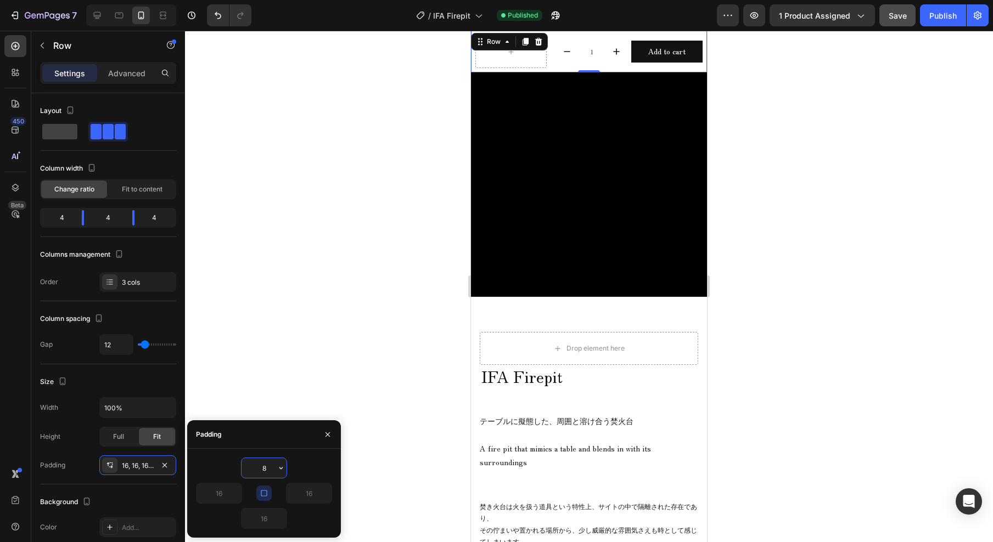
type input "8"
click at [324, 433] on icon "button" at bounding box center [327, 434] width 9 height 9
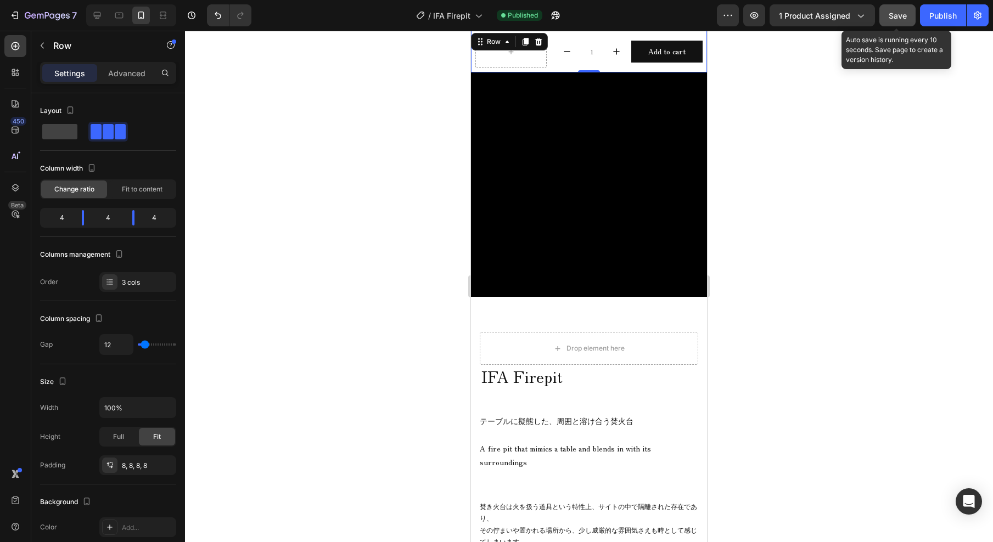
click at [897, 16] on span "Save" at bounding box center [898, 15] width 18 height 9
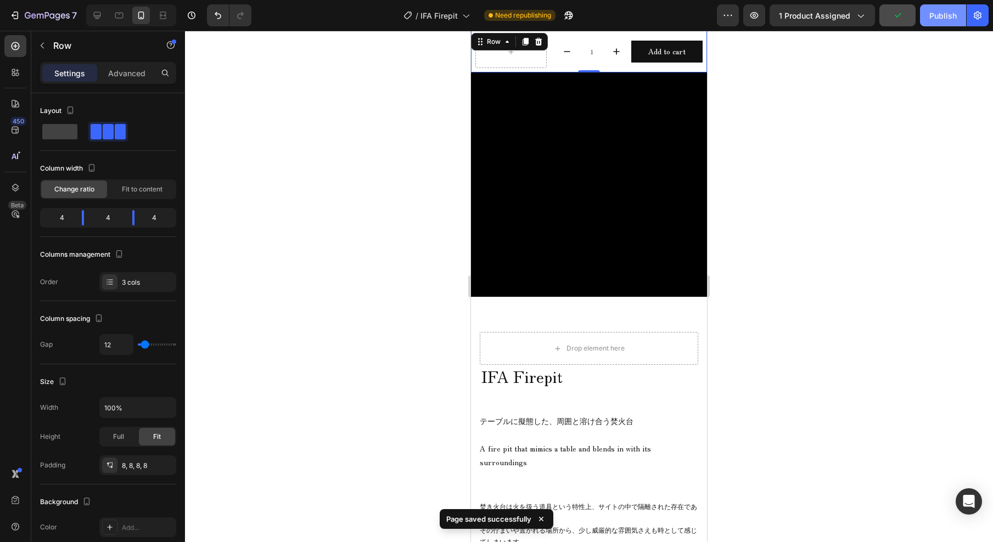
click at [948, 18] on div "Publish" at bounding box center [942, 16] width 27 height 12
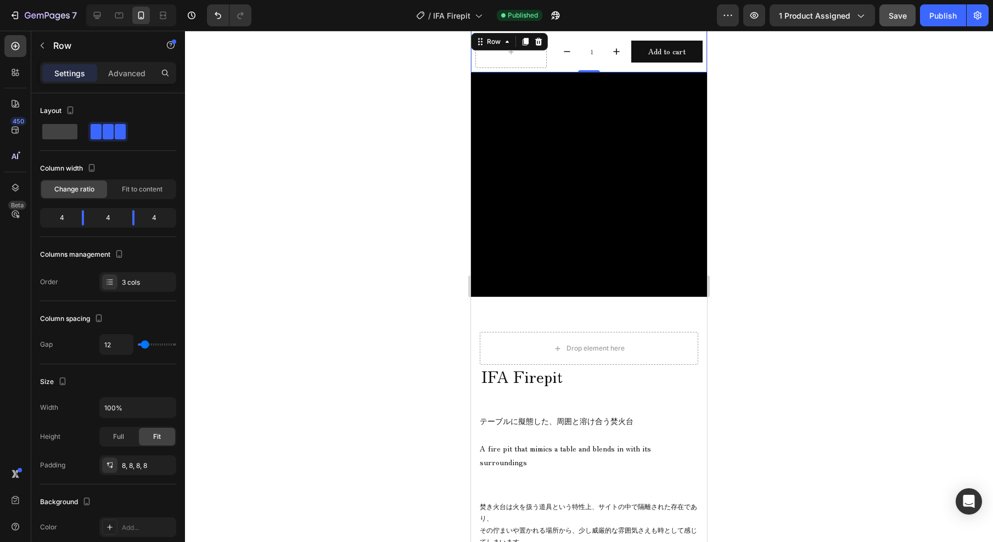
click at [365, 137] on div at bounding box center [589, 287] width 808 height 512
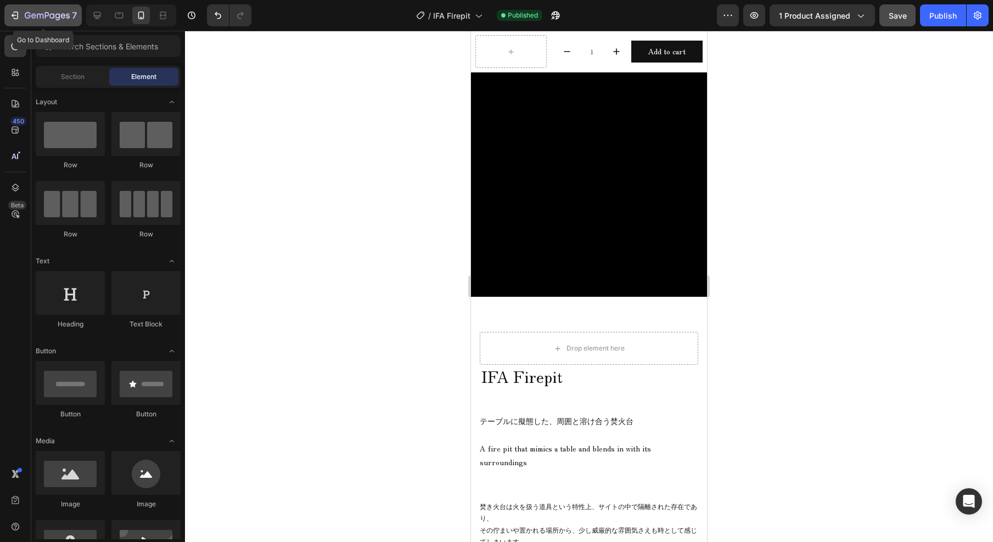
click at [32, 12] on icon "button" at bounding box center [47, 16] width 45 height 9
